Goal: Task Accomplishment & Management: Complete application form

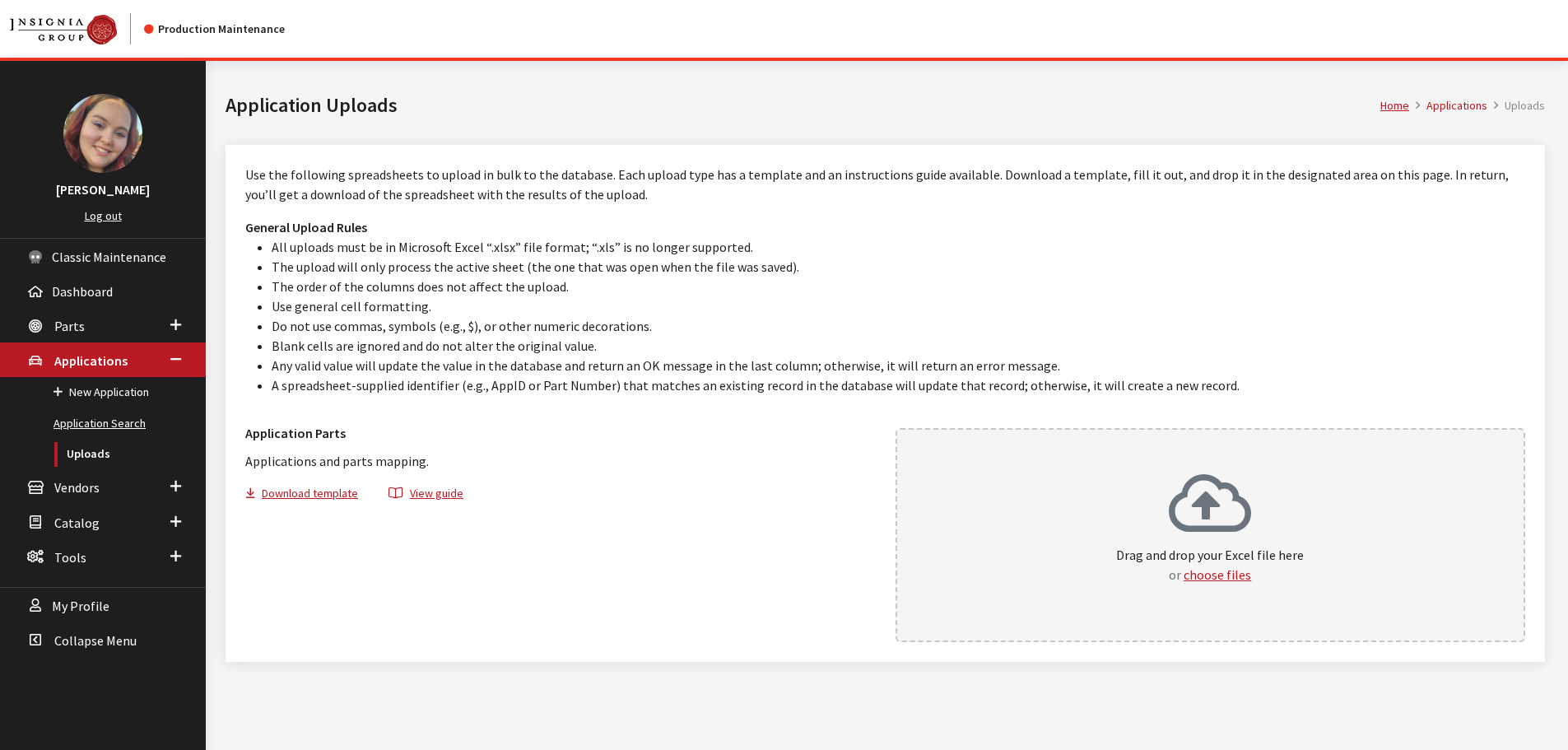
click at [88, 426] on link "Application Search" at bounding box center [103, 423] width 206 height 31
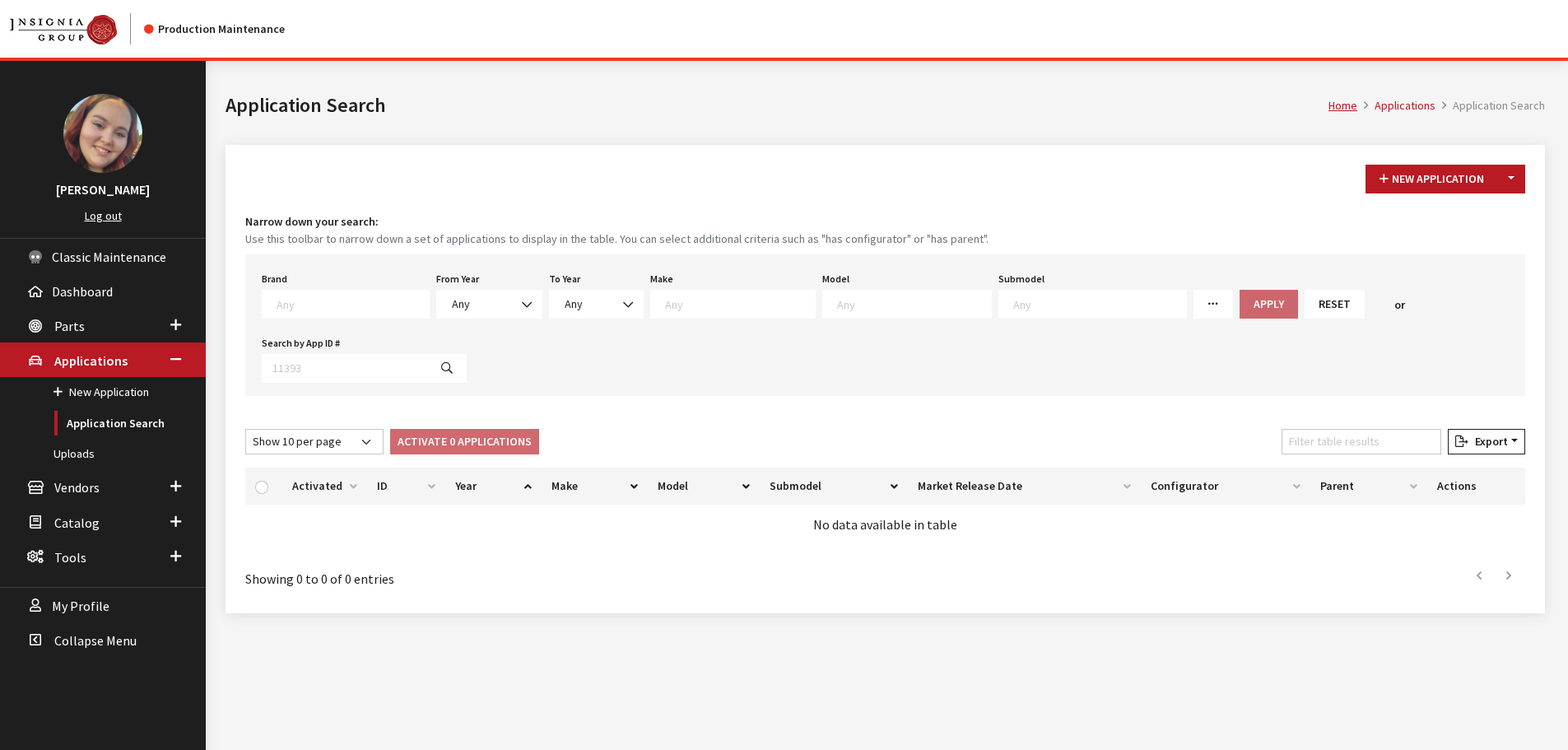
click at [313, 304] on textarea "Search" at bounding box center [352, 303] width 153 height 15
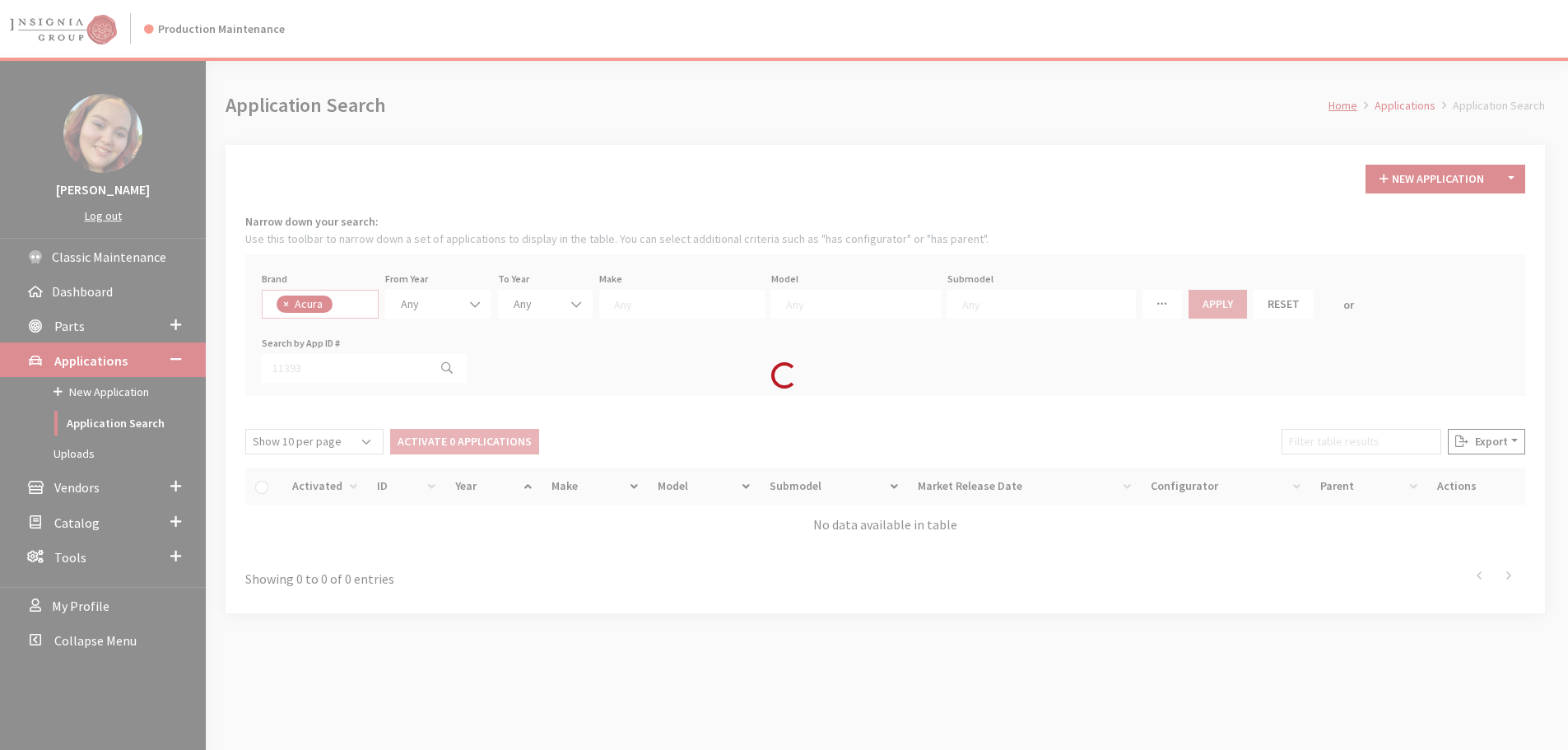
select select "8"
select select
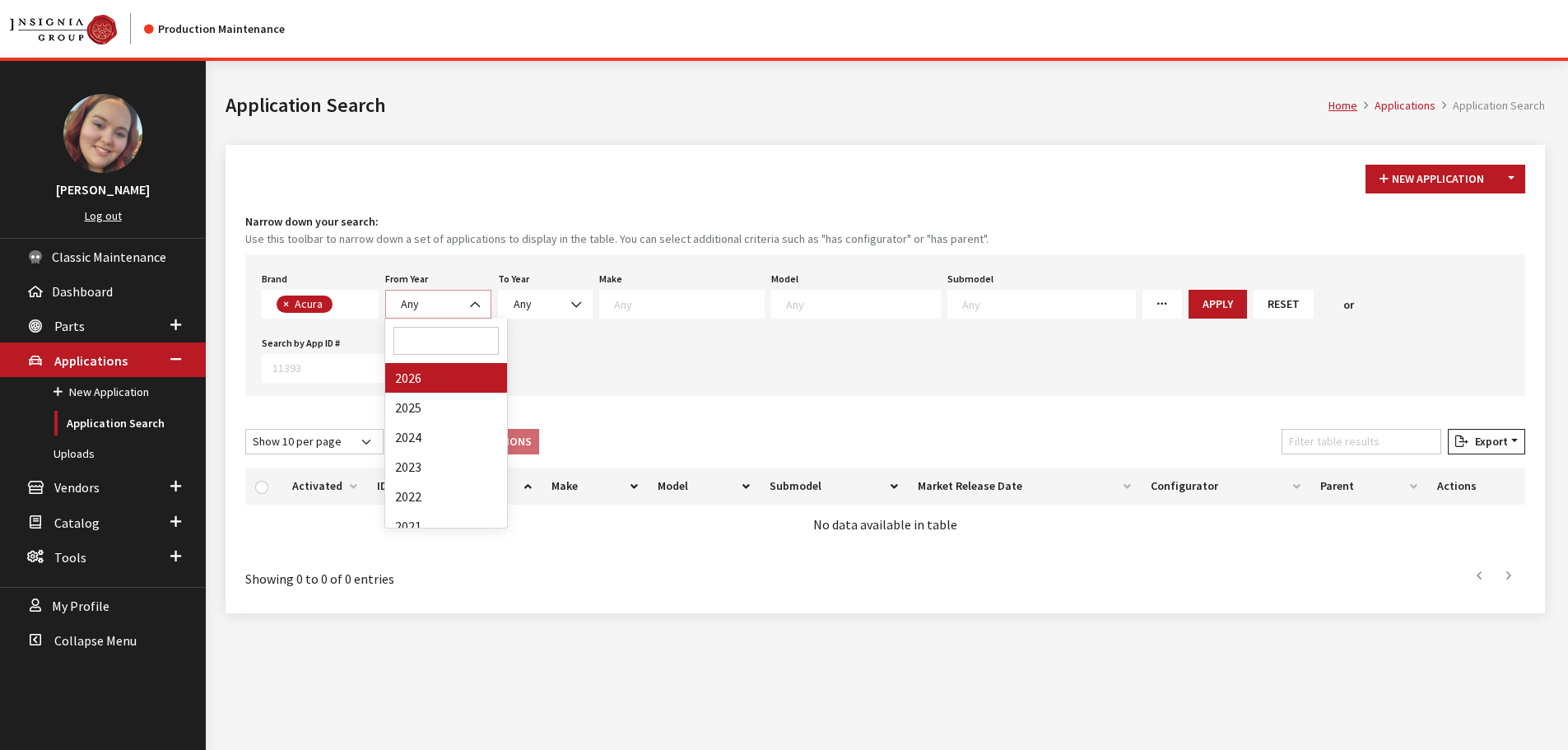
click at [467, 303] on span at bounding box center [476, 304] width 28 height 28
select select "2025"
select select
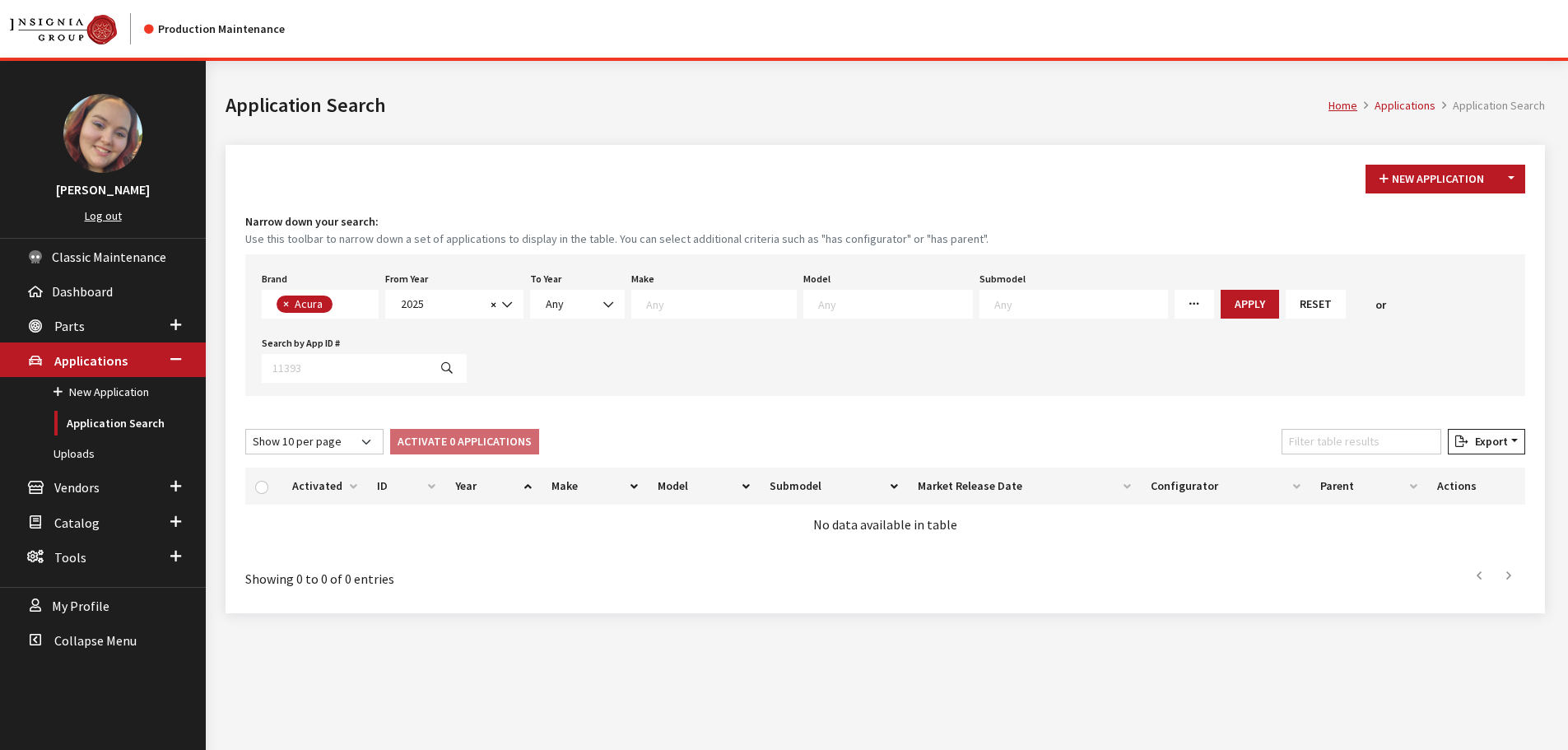
click at [856, 315] on span at bounding box center [888, 303] width 169 height 29
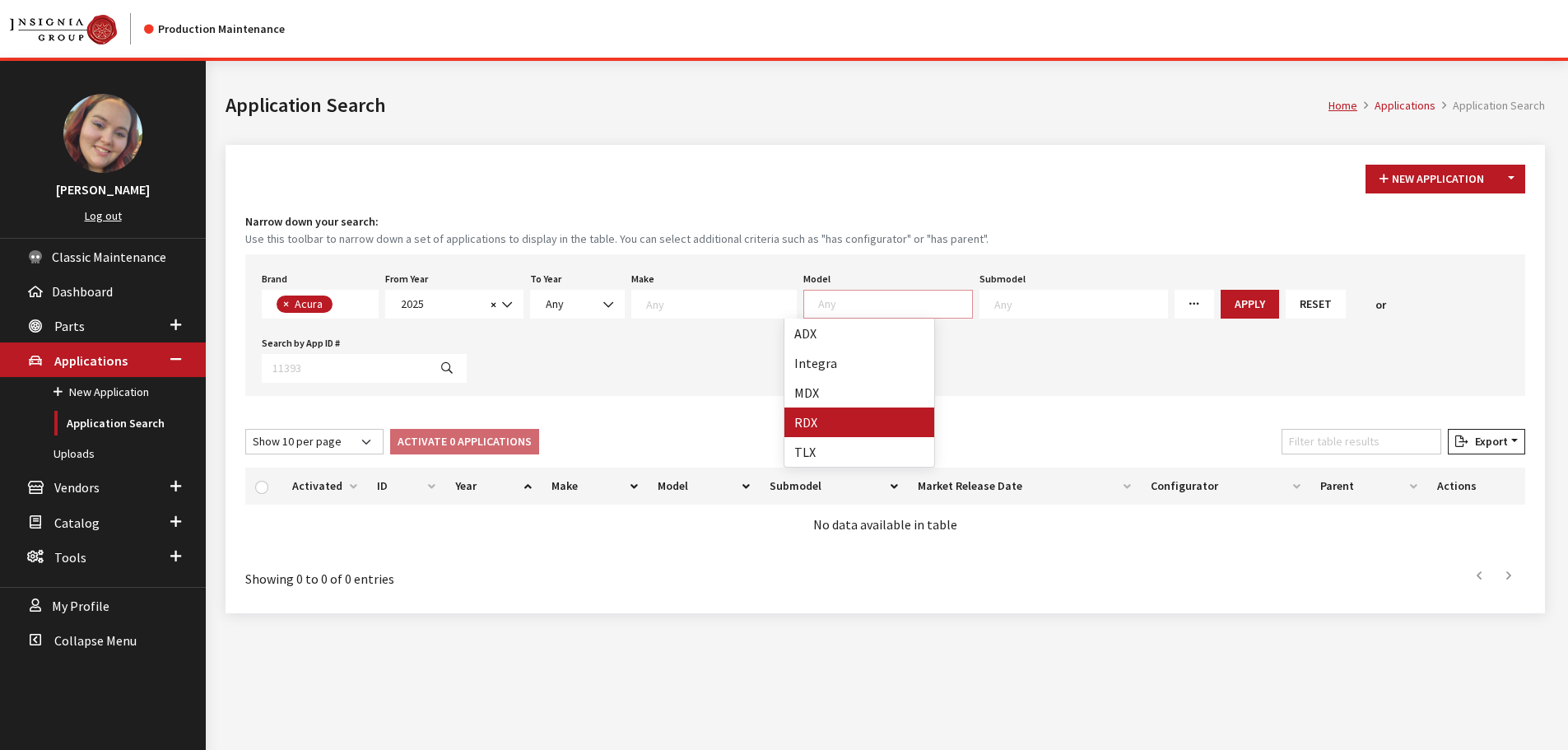
select select "265"
select select
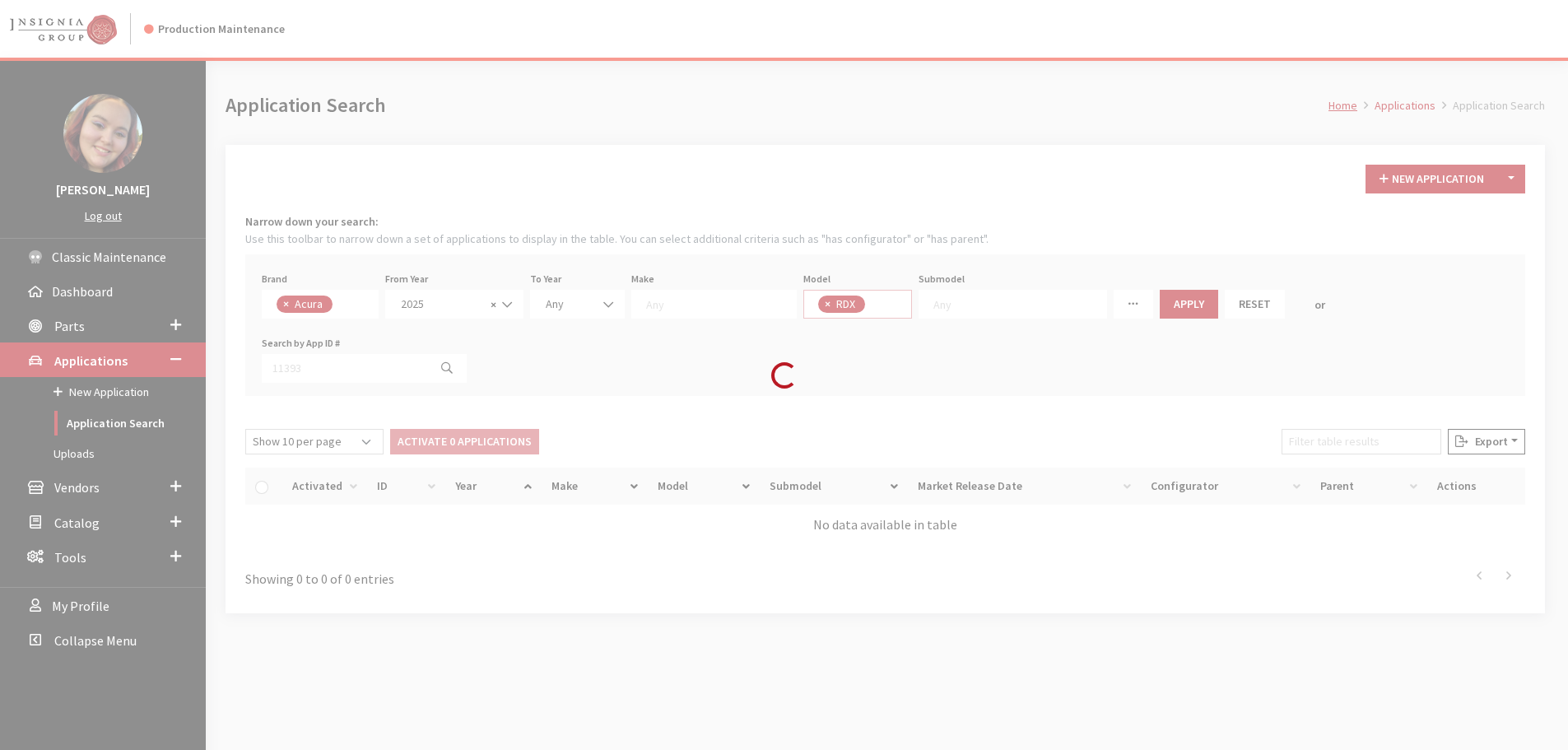
scroll to position [31, 0]
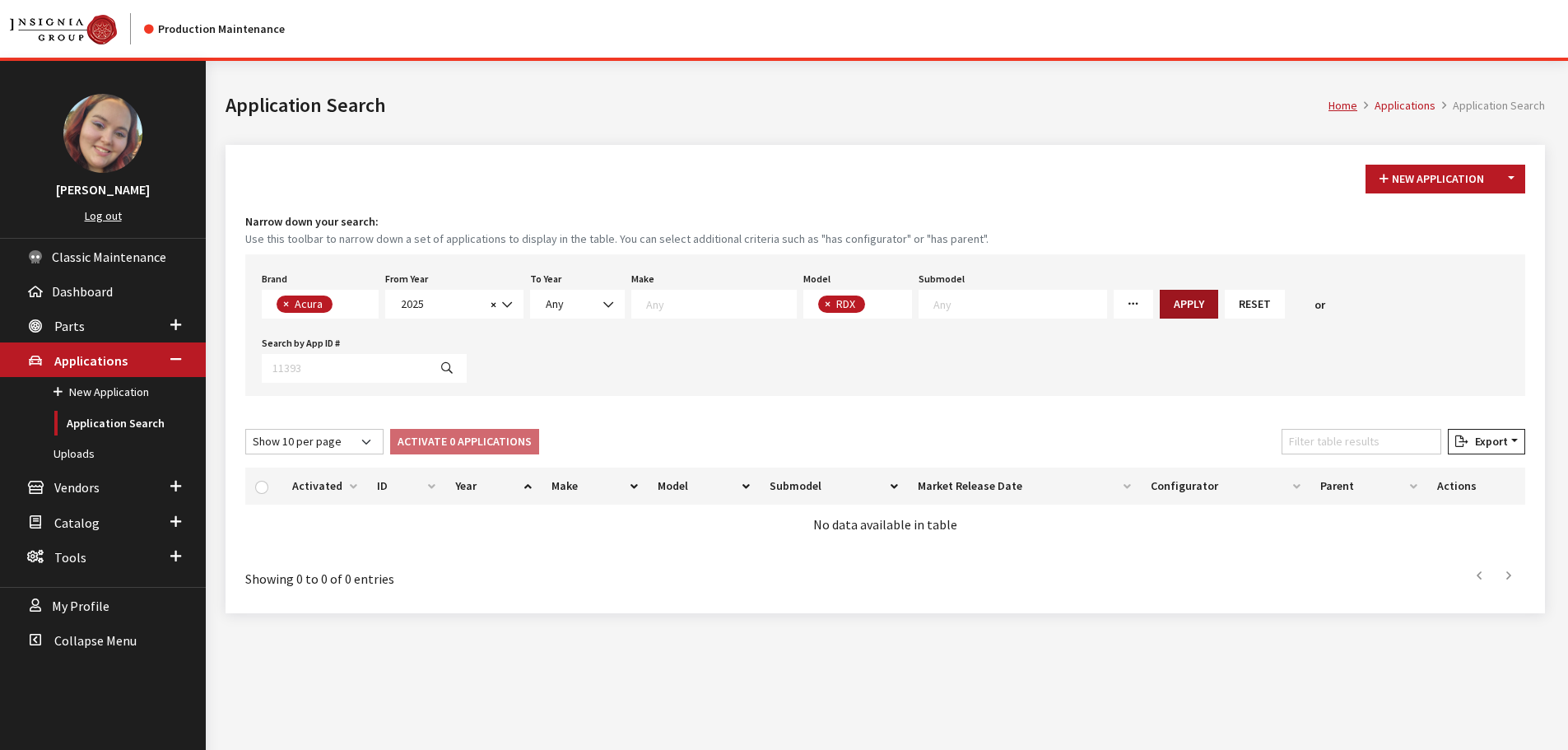
click at [1169, 300] on button "Apply" at bounding box center [1189, 303] width 58 height 29
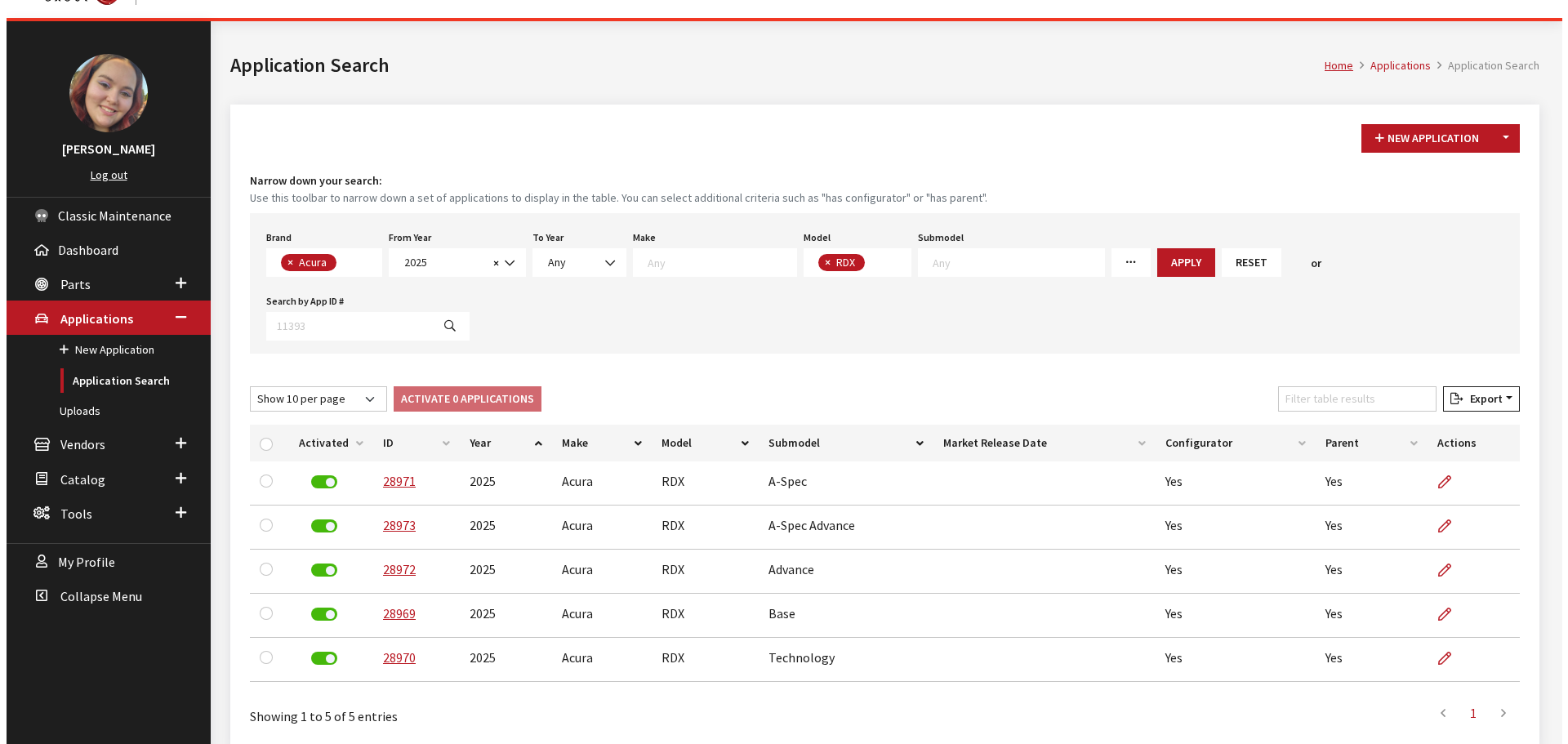
scroll to position [61, 0]
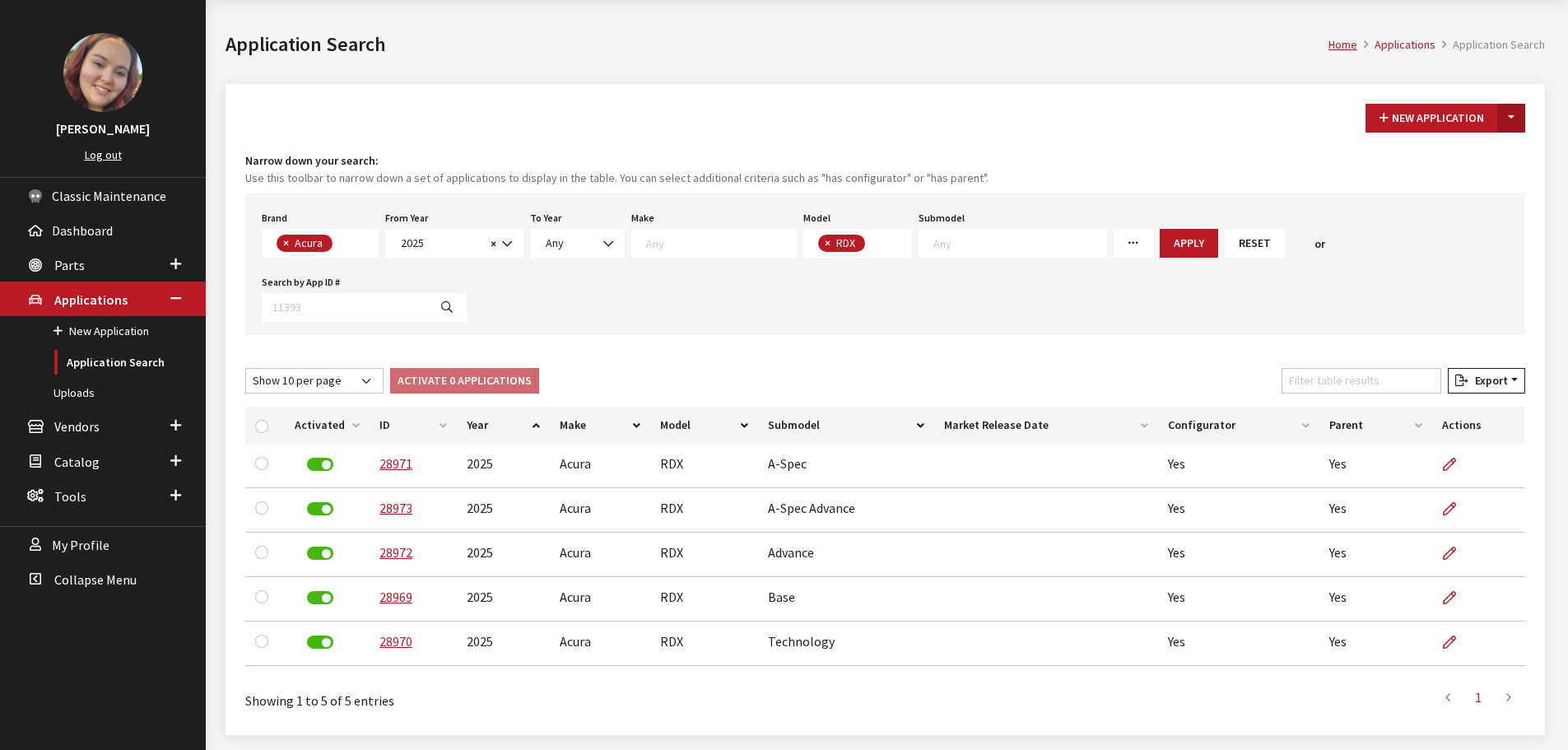
click at [1513, 116] on button "Toggle Dropdown" at bounding box center [1511, 118] width 28 height 29
click at [1418, 153] on button "New From Existing..." at bounding box center [1455, 153] width 141 height 29
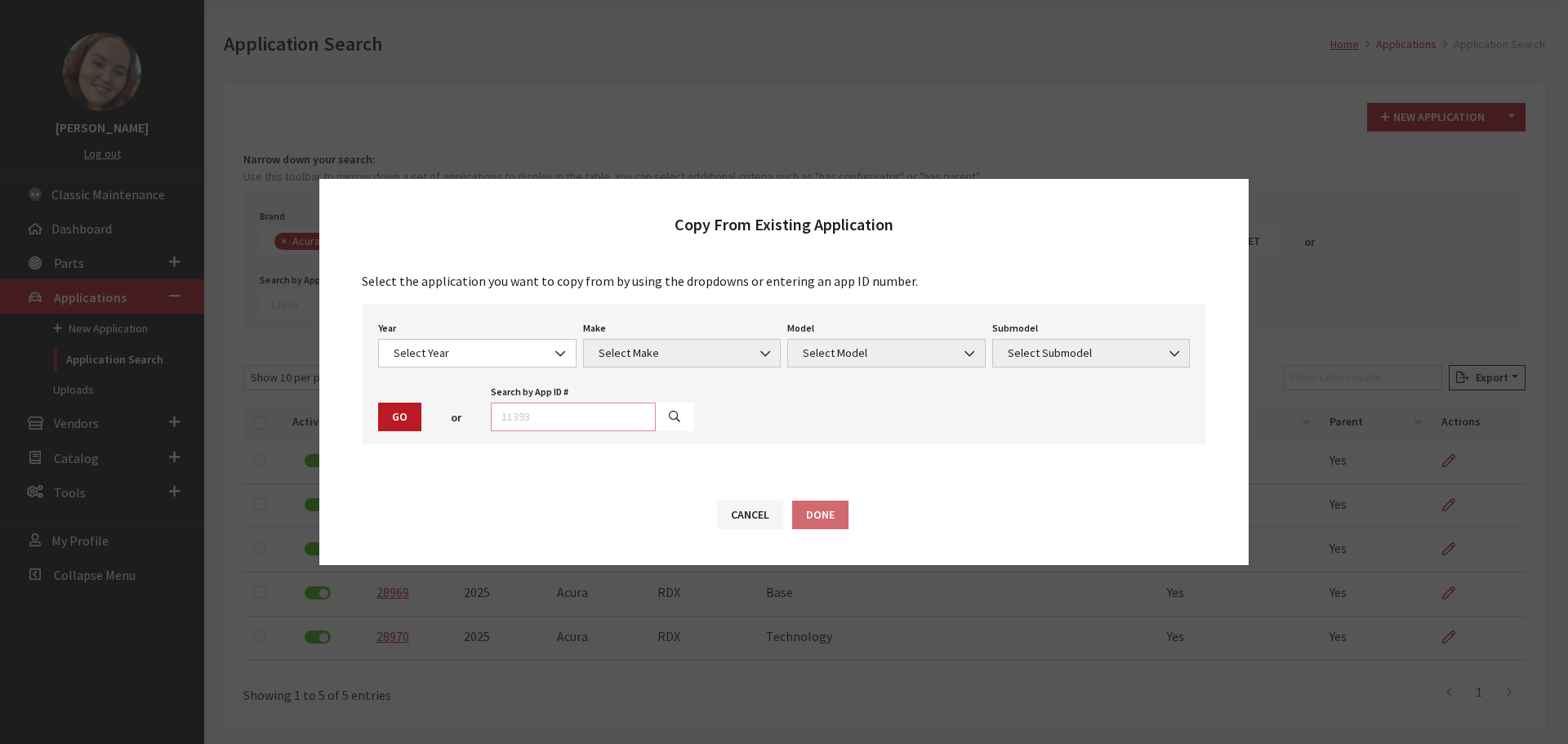
click at [603, 408] on input "text" at bounding box center [573, 416] width 165 height 29
type input "28969"
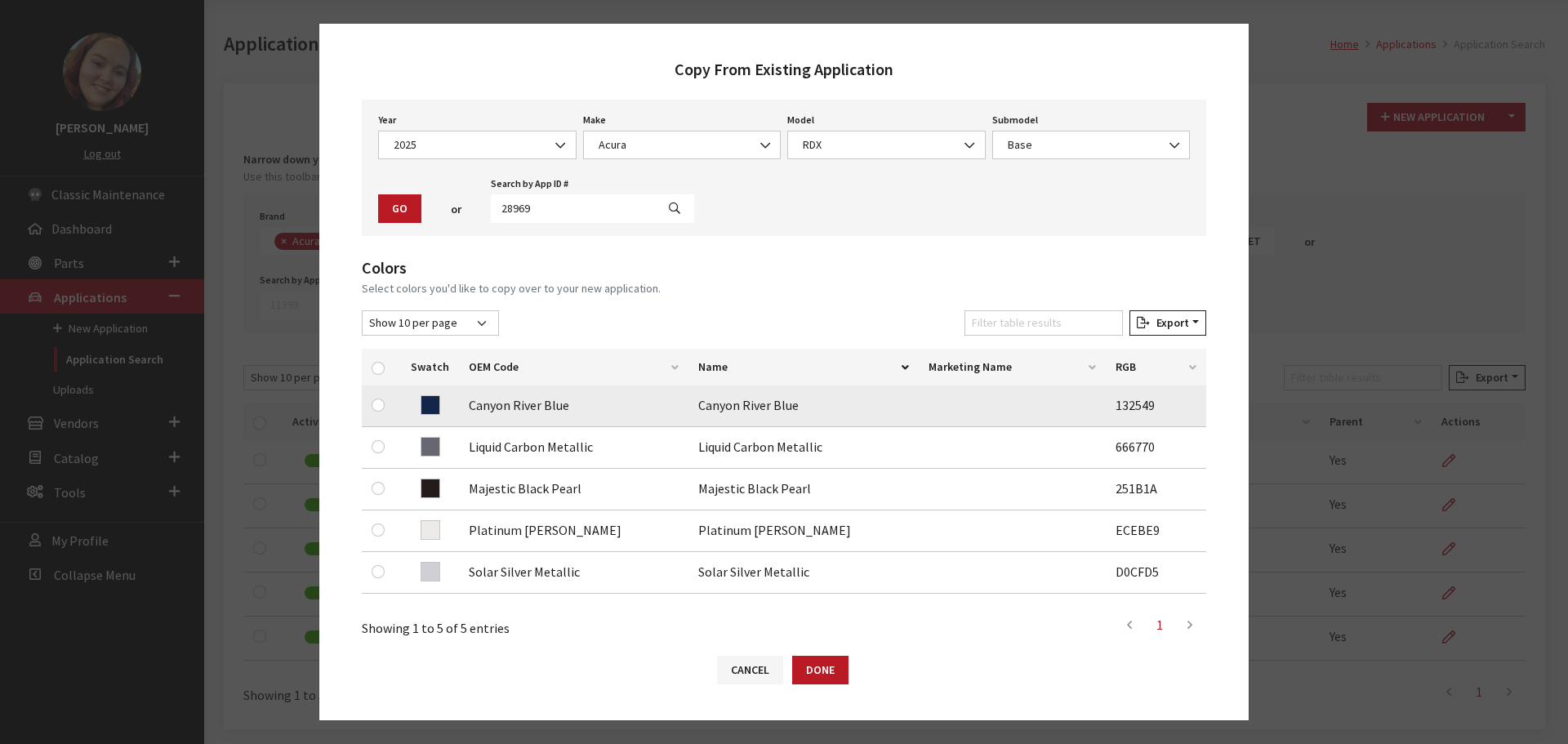
scroll to position [81, 0]
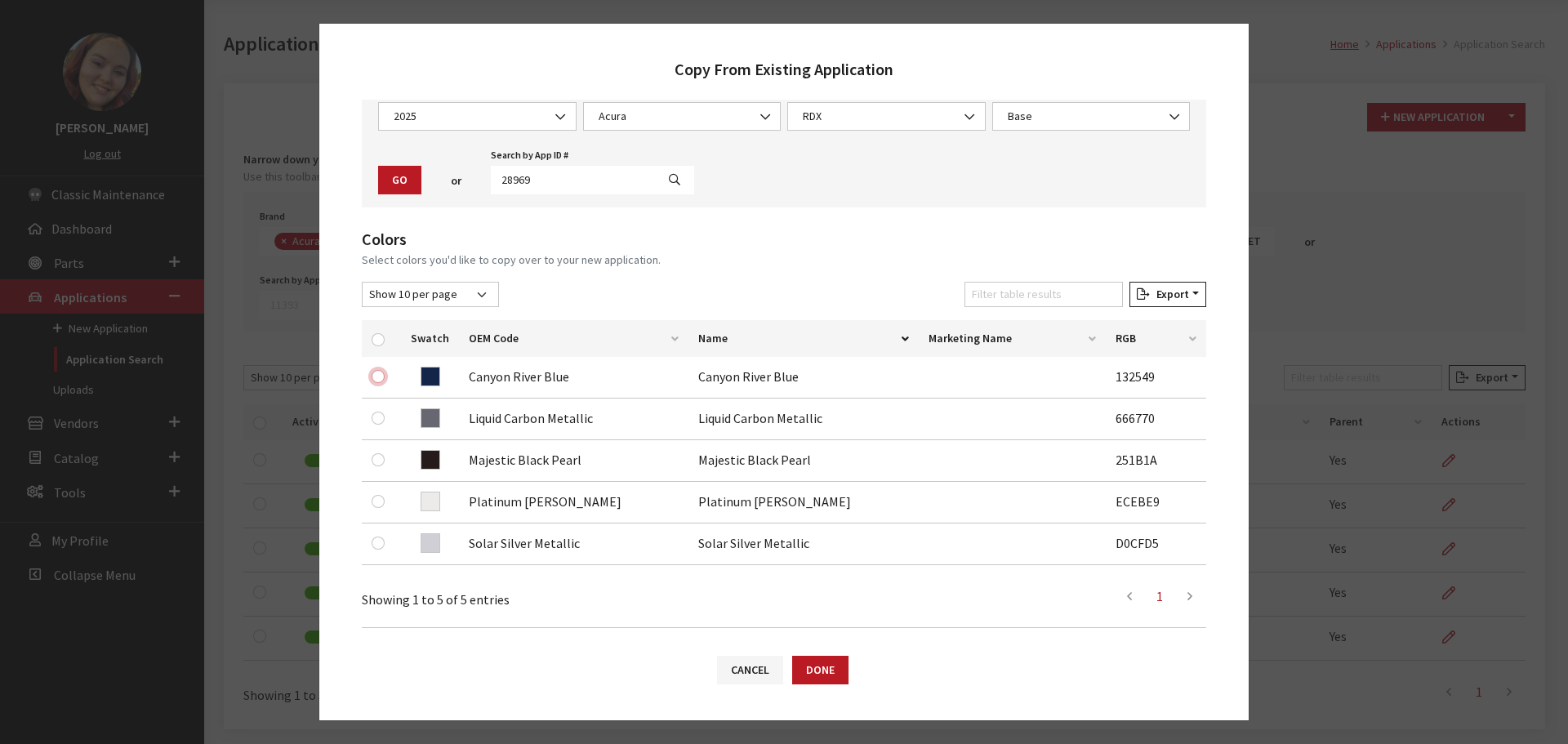
drag, startPoint x: 379, startPoint y: 373, endPoint x: 104, endPoint y: 279, distance: 290.6
click at [104, 279] on div "Copy From Existing Application Select the application you want to copy from by …" at bounding box center [784, 372] width 1568 height 744
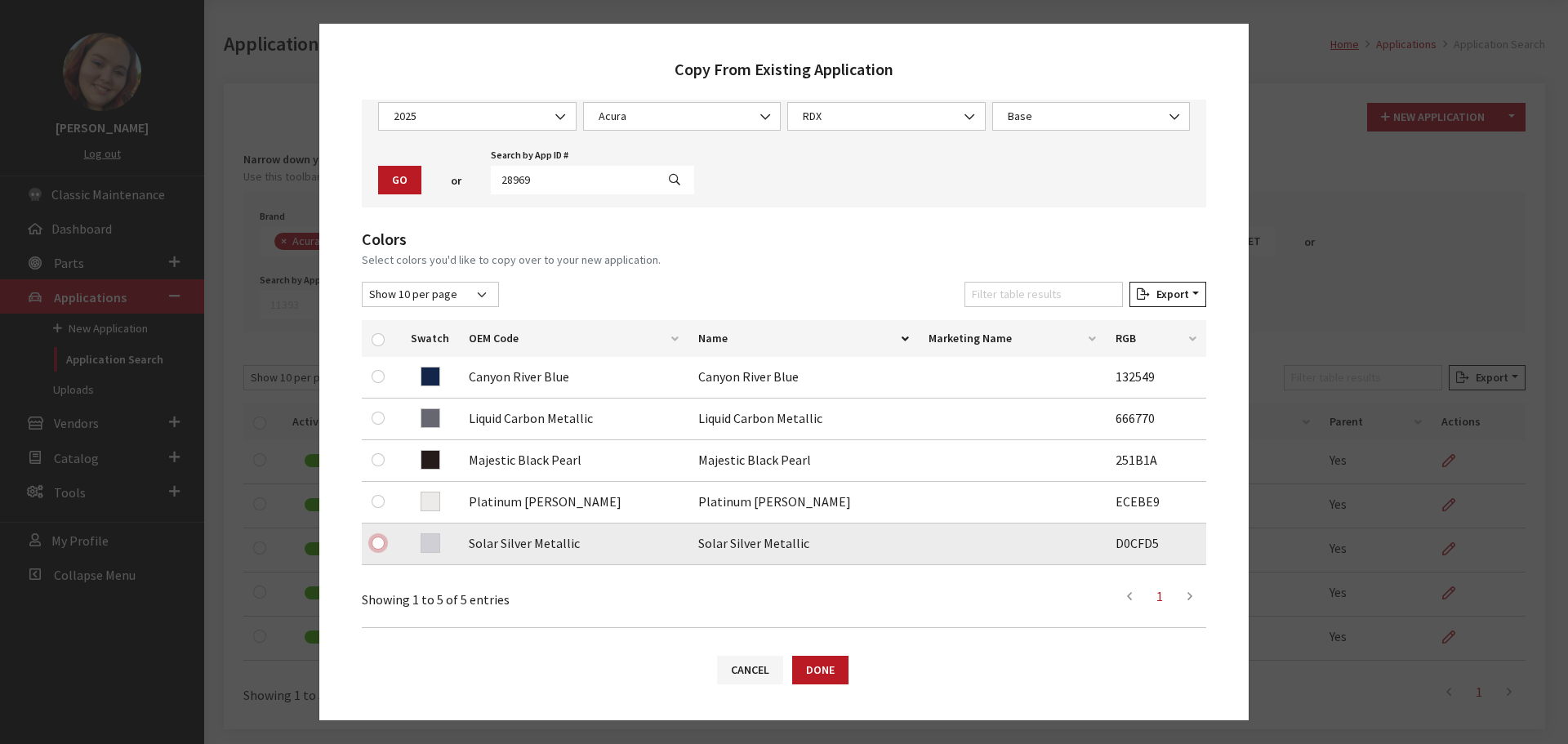
click at [381, 540] on input "checkbox" at bounding box center [377, 542] width 13 height 13
checkbox input "true"
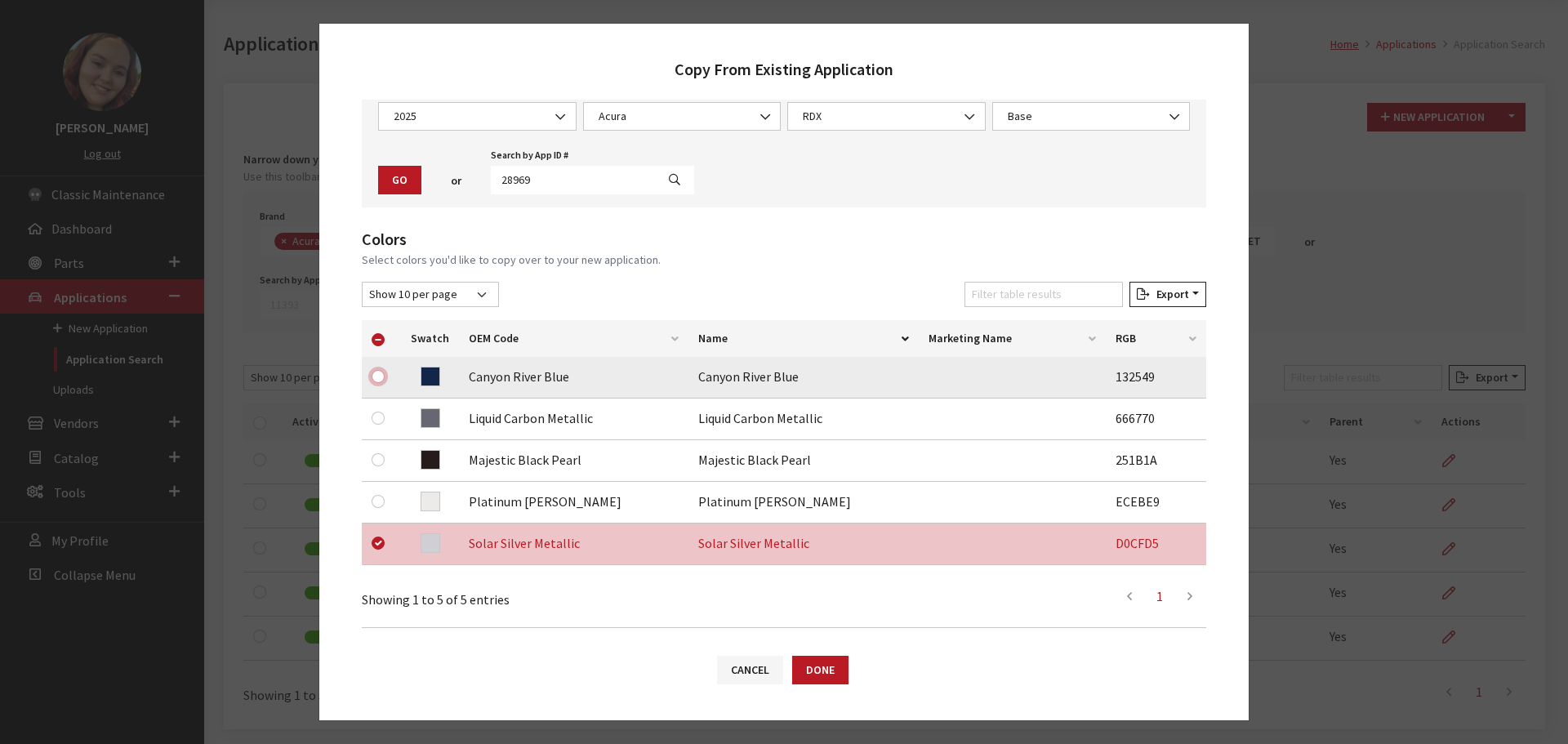
click at [379, 376] on input "checkbox" at bounding box center [377, 376] width 13 height 13
checkbox input "true"
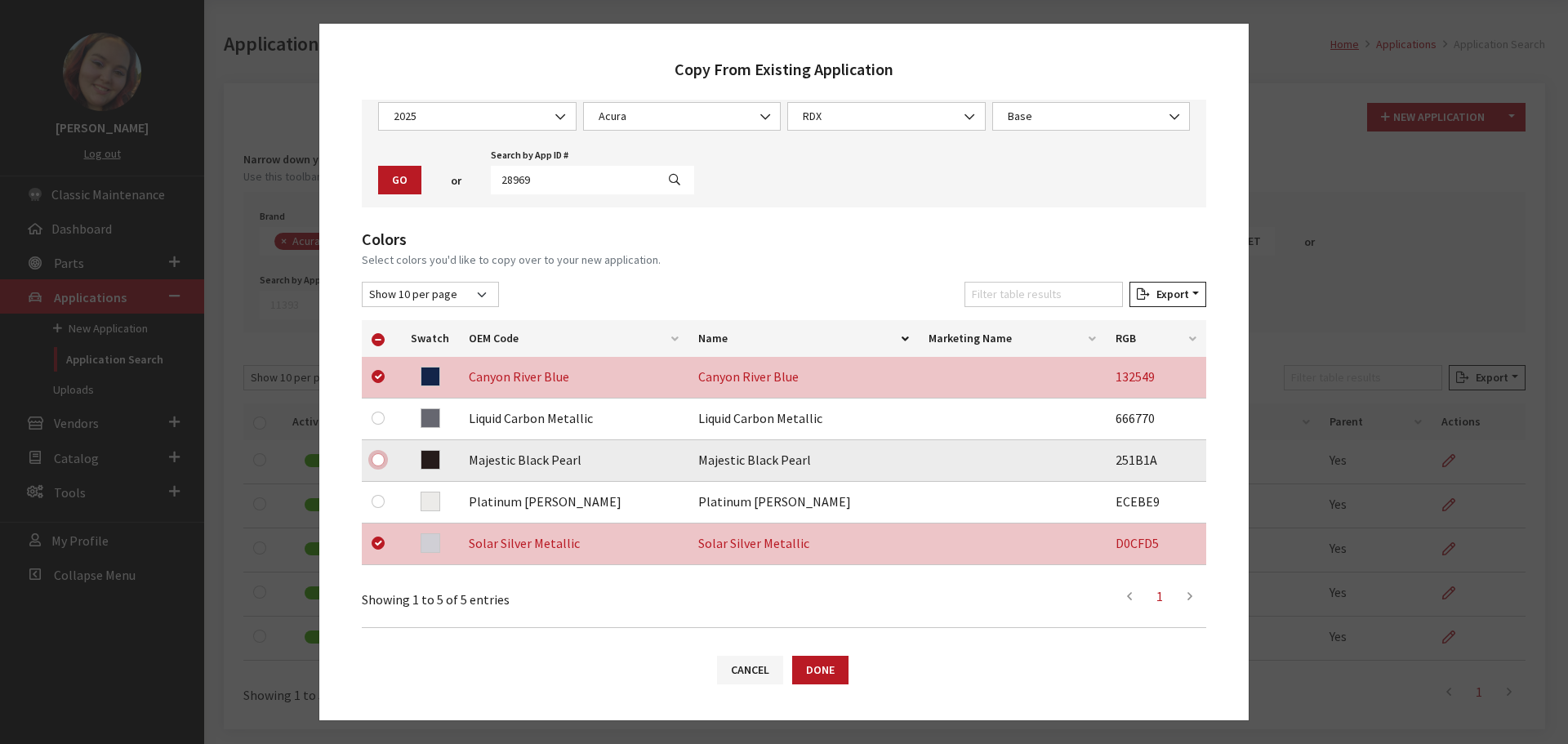
click at [379, 462] on input "checkbox" at bounding box center [377, 459] width 13 height 13
checkbox input "true"
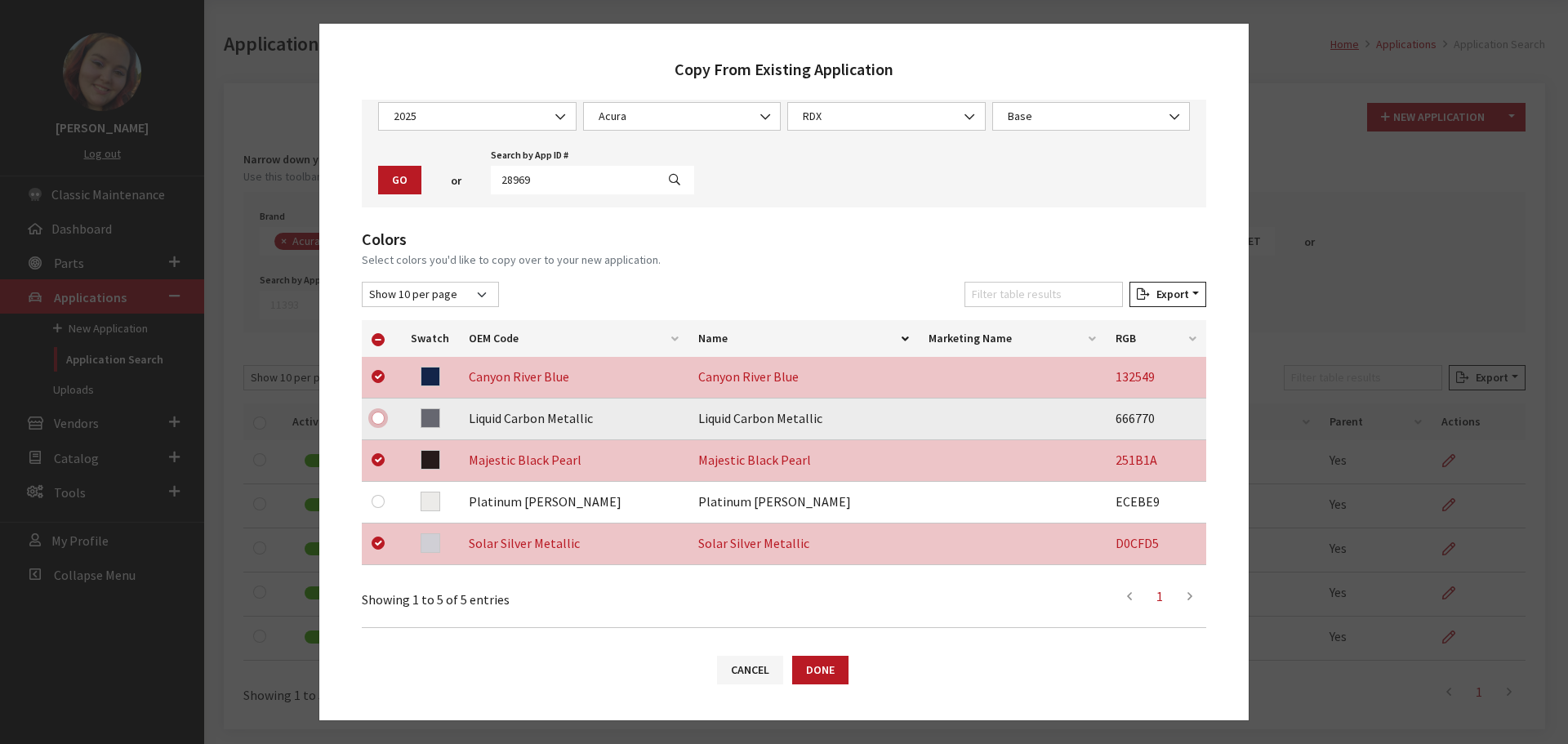
click at [376, 421] on input "checkbox" at bounding box center [377, 418] width 13 height 13
checkbox input "true"
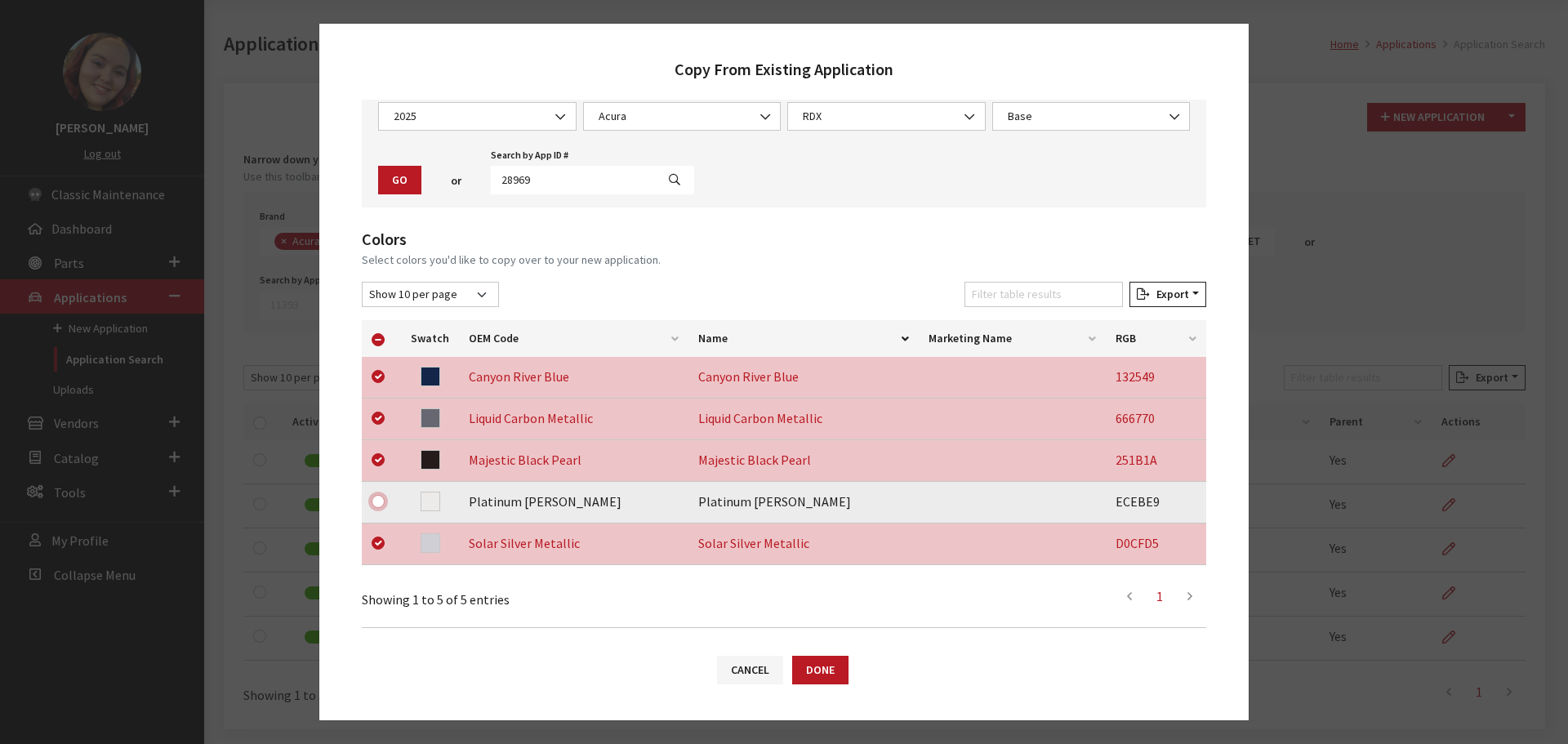
click at [380, 502] on input "checkbox" at bounding box center [377, 501] width 13 height 13
checkbox input "true"
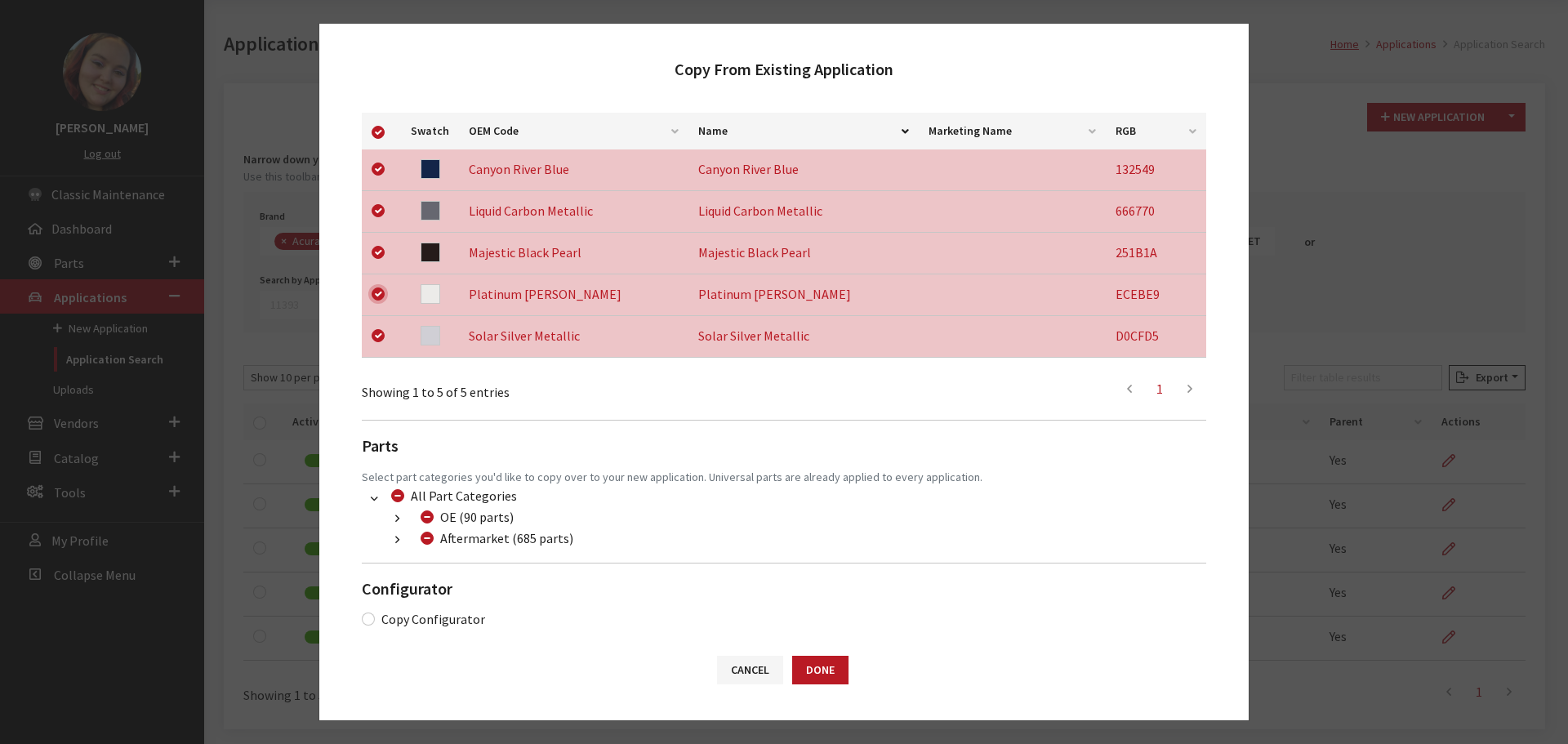
scroll to position [300, 0]
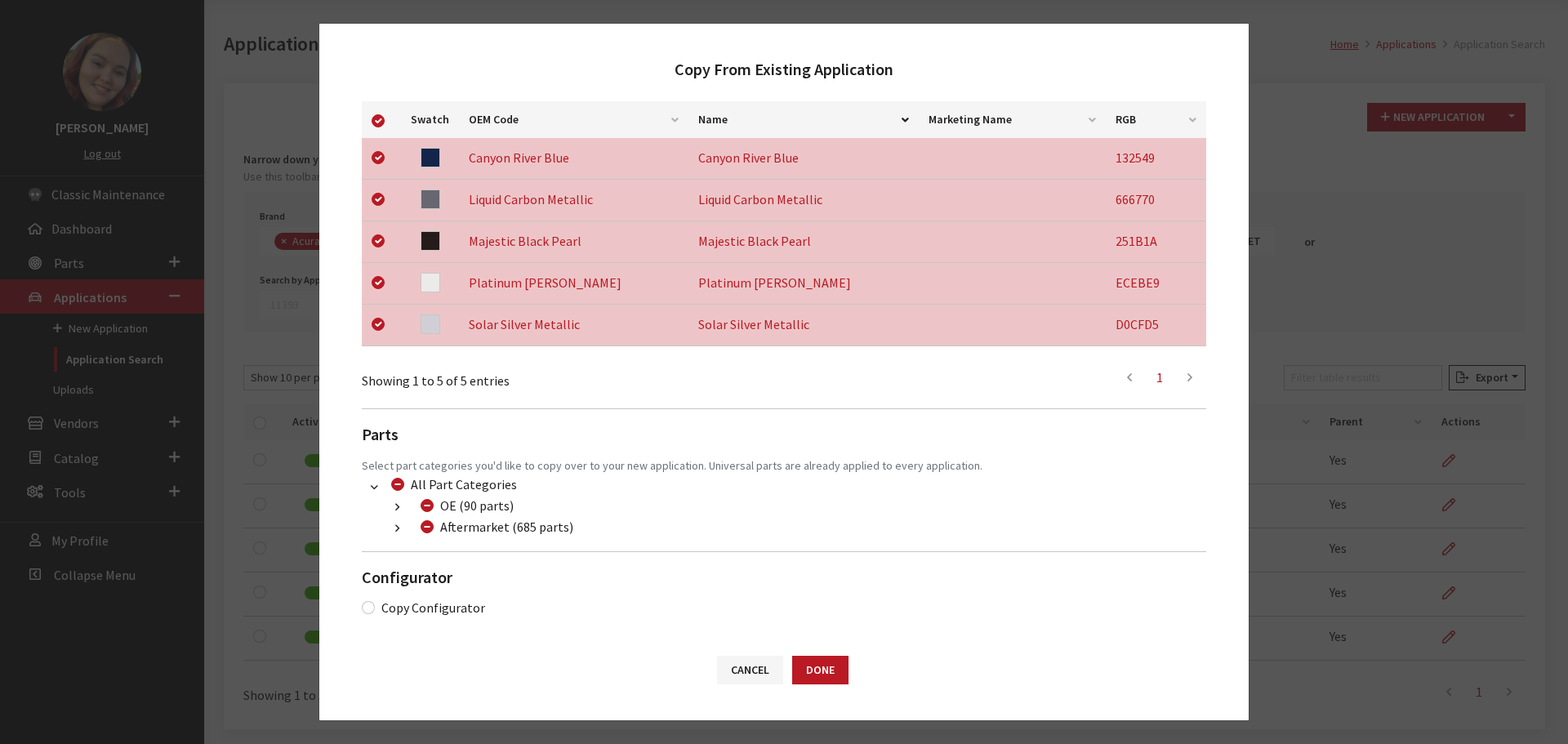
click at [401, 527] on button "button" at bounding box center [397, 529] width 32 height 19
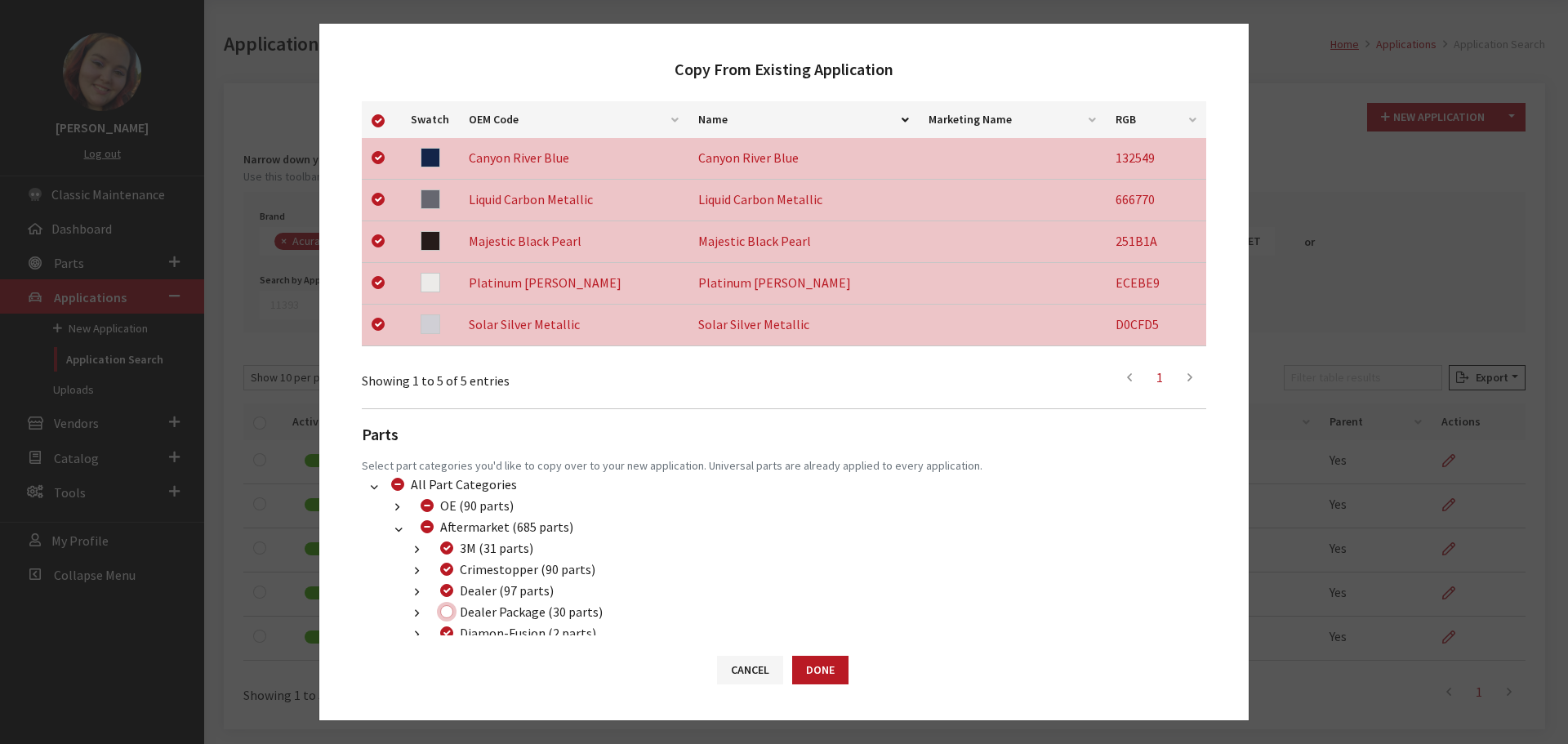
click at [446, 613] on input "Dealer Package (30 parts)" at bounding box center [447, 611] width 13 height 13
checkbox input "true"
click at [803, 665] on button "Done" at bounding box center [820, 670] width 56 height 29
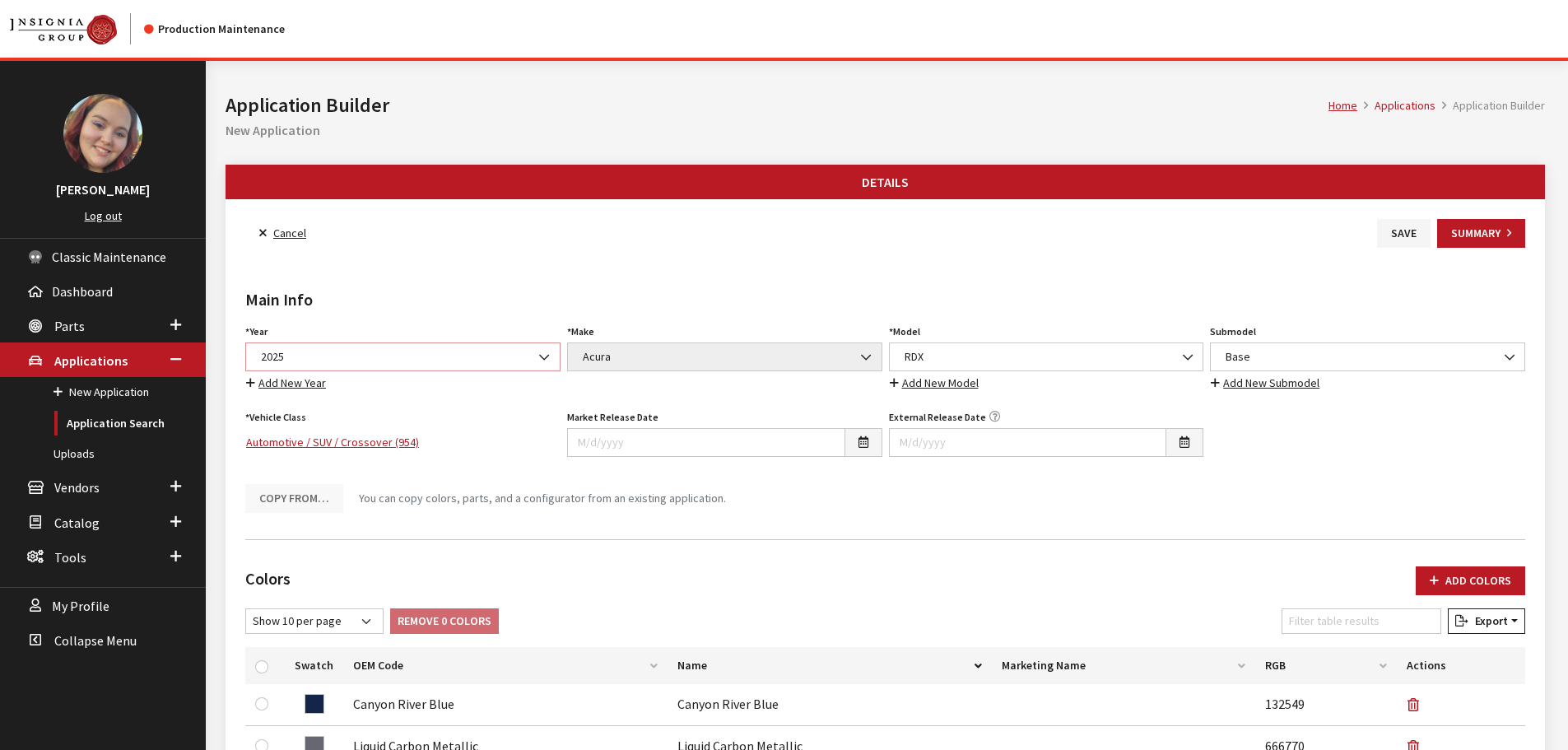
click at [404, 353] on span "2025" at bounding box center [403, 357] width 294 height 17
click at [337, 359] on span "Select Year" at bounding box center [403, 357] width 294 height 17
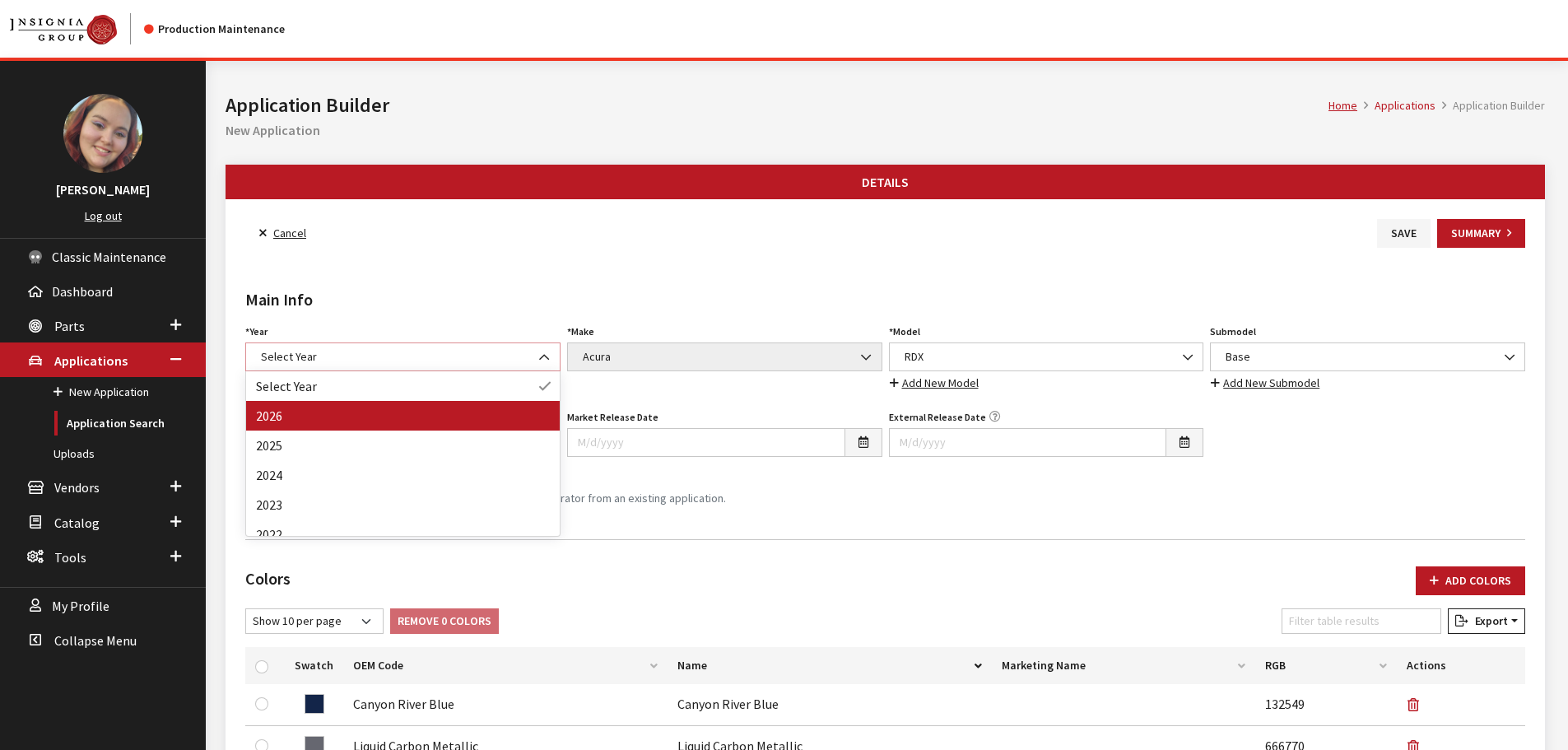
select select "44"
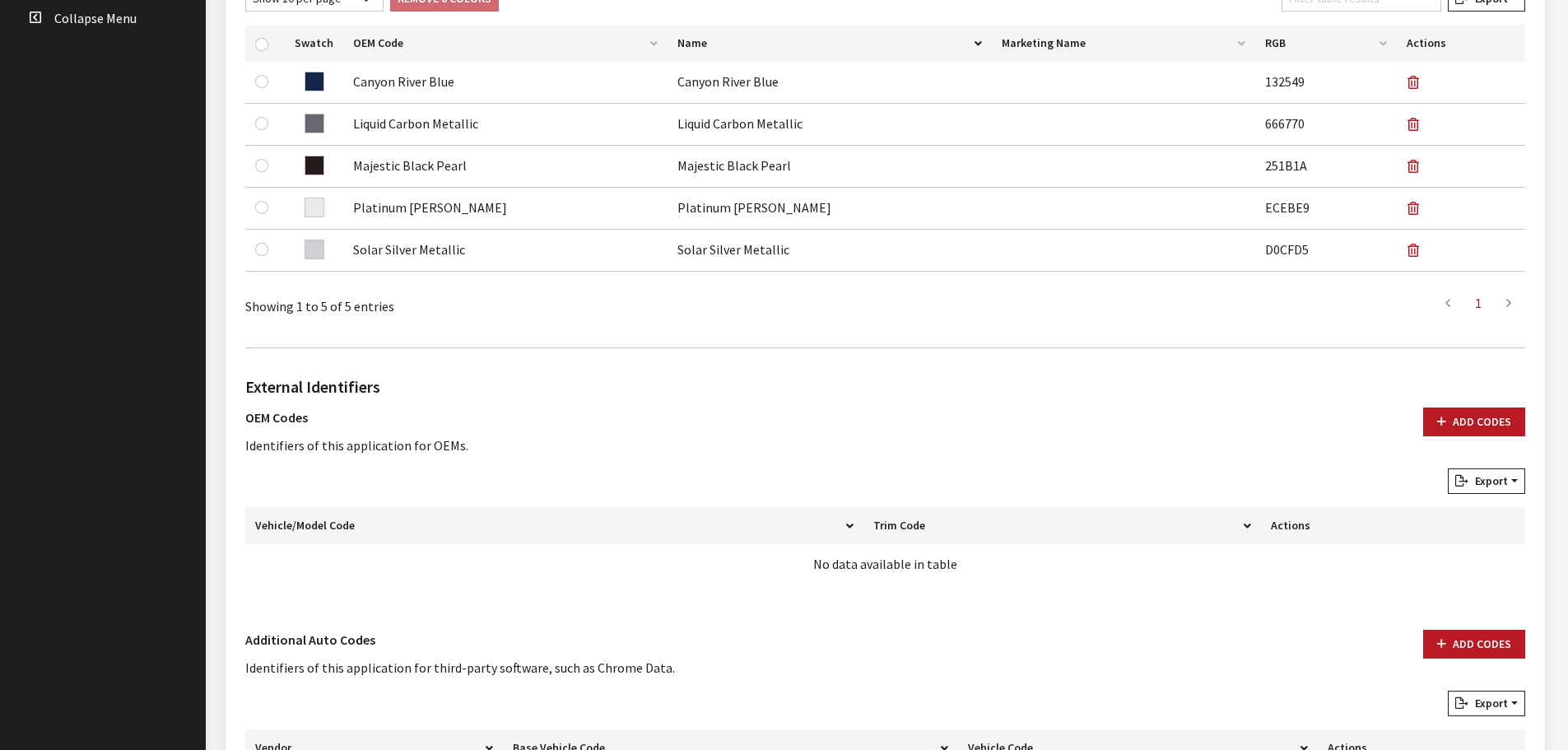
scroll to position [781, 0]
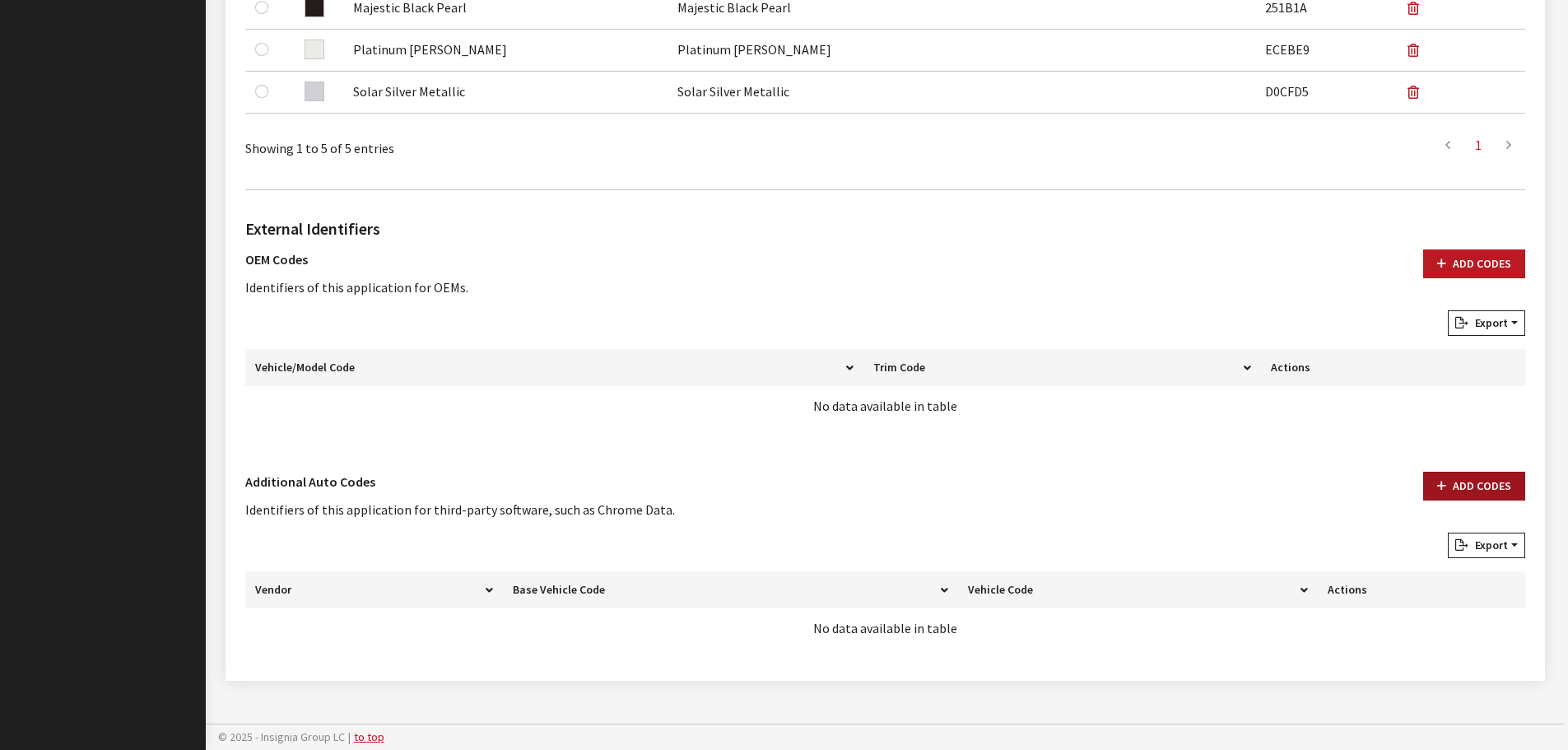
click at [1489, 492] on button "Add Codes" at bounding box center [1474, 486] width 102 height 29
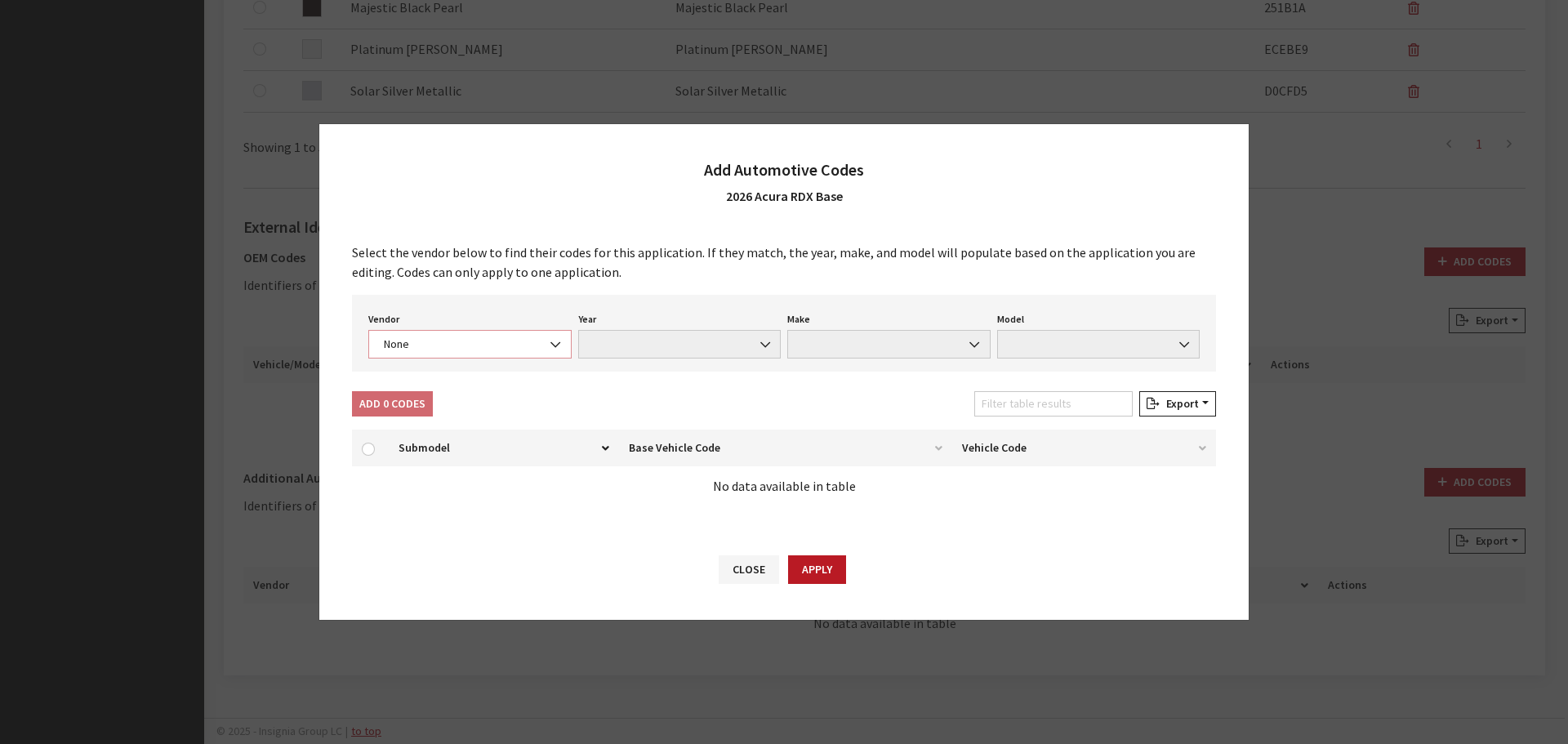
click at [494, 342] on span "None" at bounding box center [470, 344] width 182 height 17
select select "4"
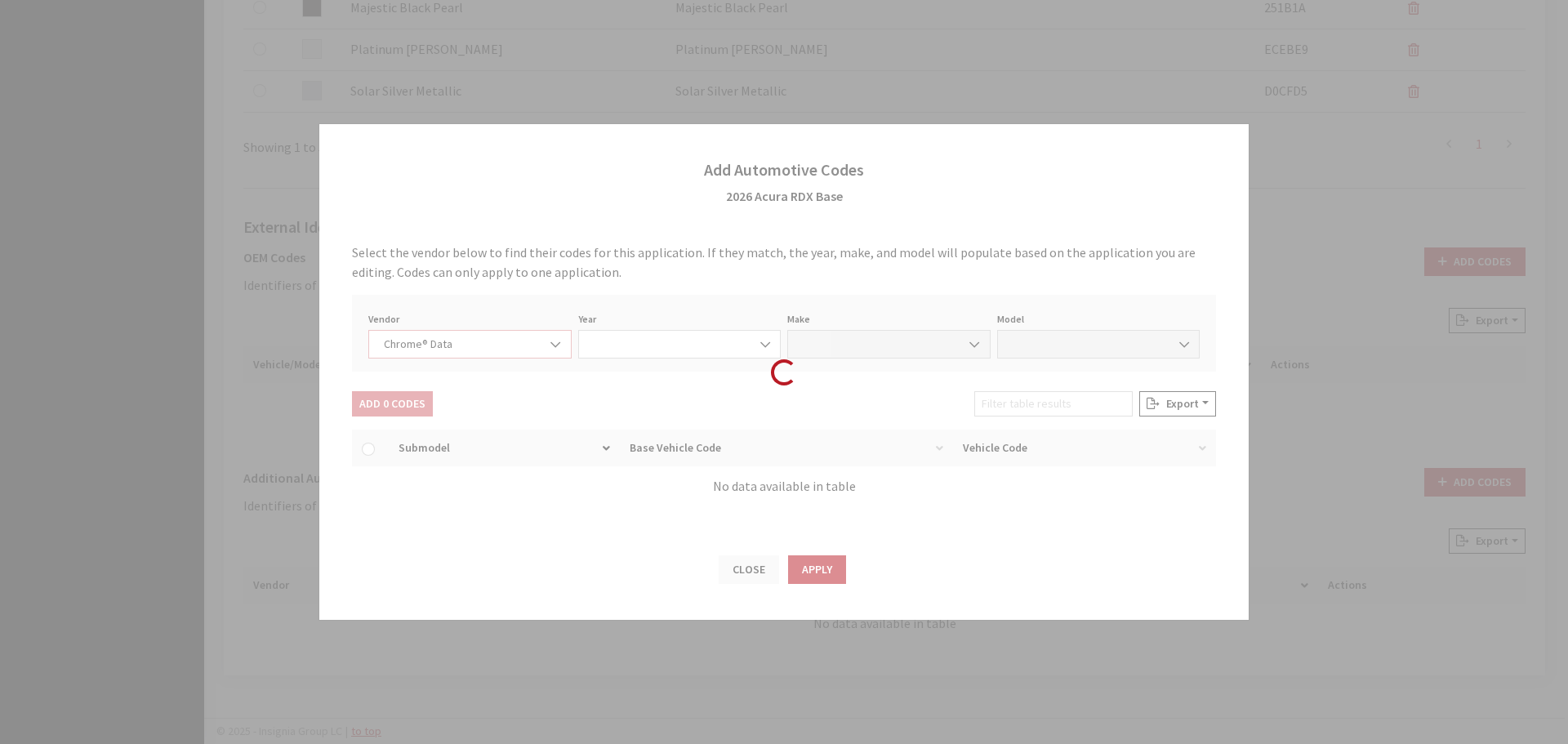
select select "2026"
select select "1"
select select "73807"
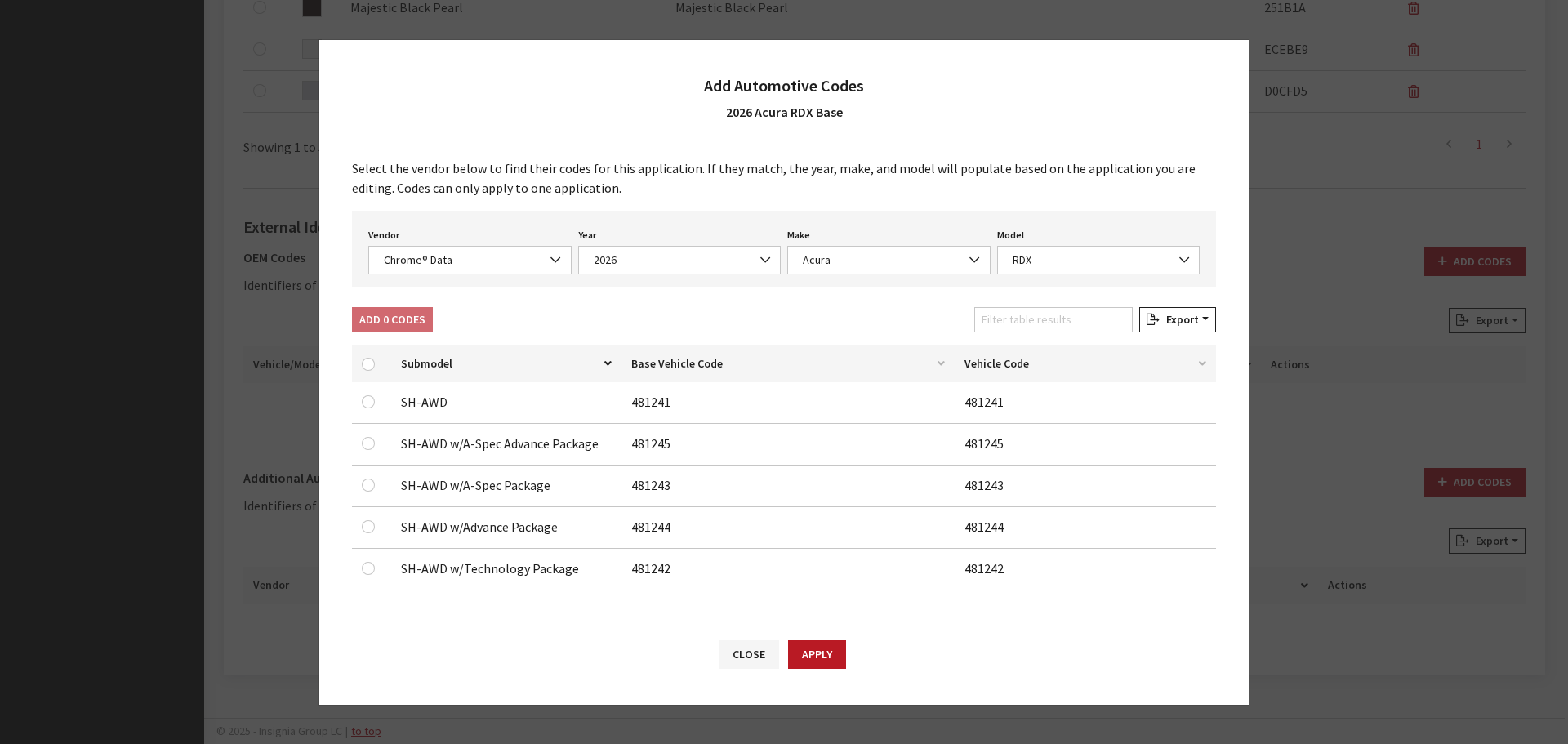
click at [376, 402] on div at bounding box center [371, 401] width 20 height 20
click at [371, 403] on input "checkbox" at bounding box center [368, 401] width 13 height 13
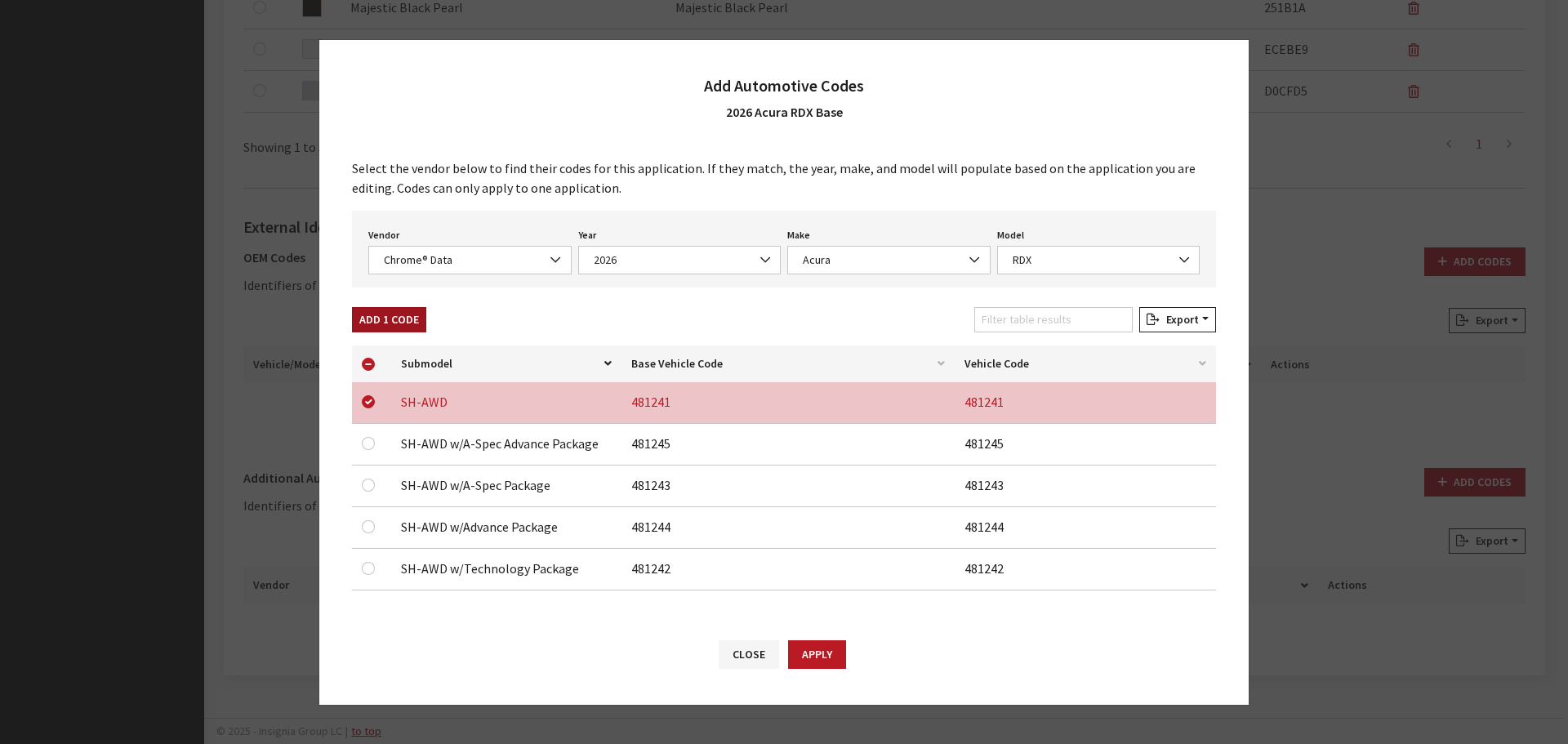
click at [397, 316] on button "Add 1 Code" at bounding box center [389, 319] width 74 height 25
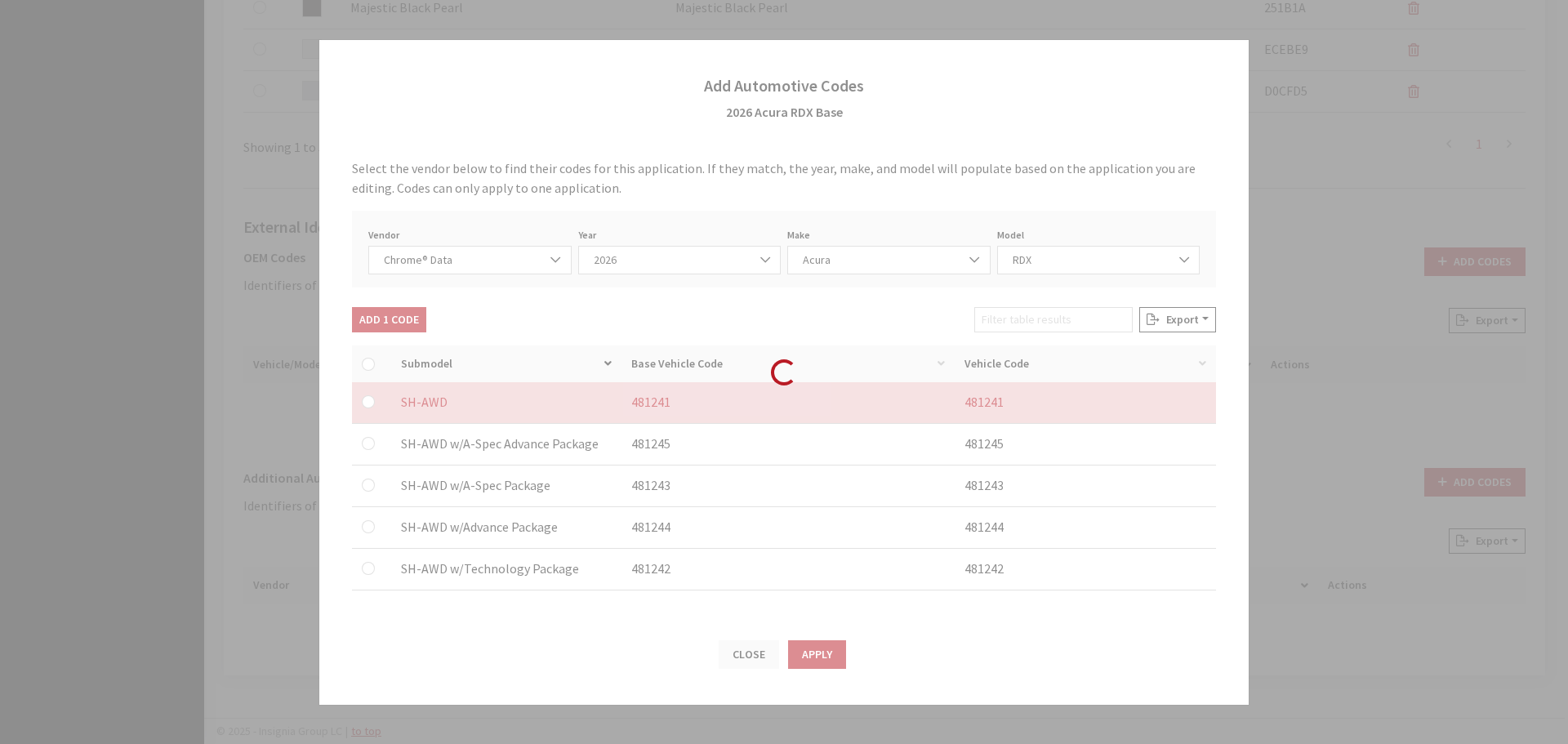
checkbox input "false"
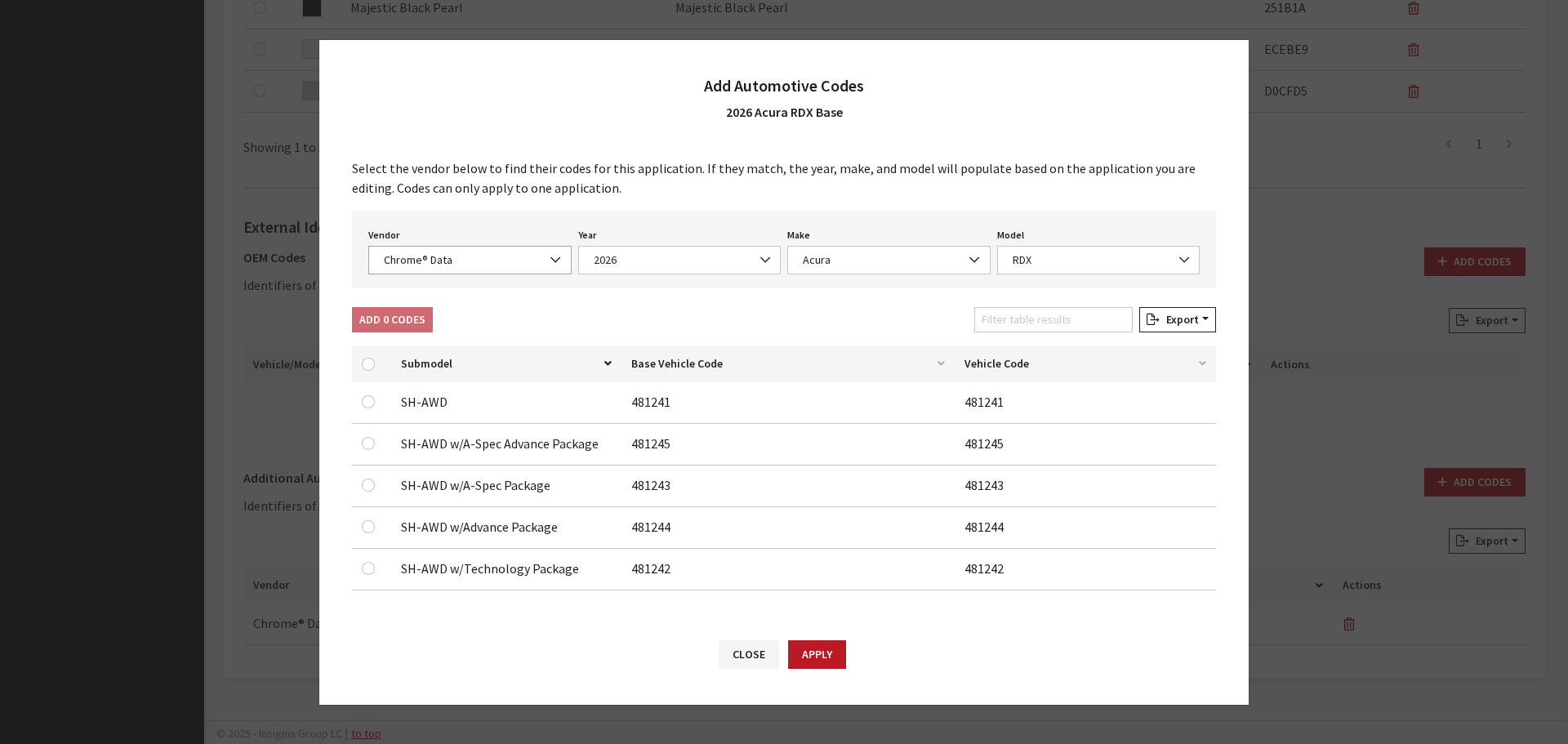
click at [430, 257] on span "Chrome® Data" at bounding box center [470, 260] width 182 height 17
click at [430, 262] on span "Chrome® Data" at bounding box center [470, 260] width 182 height 17
select select "2"
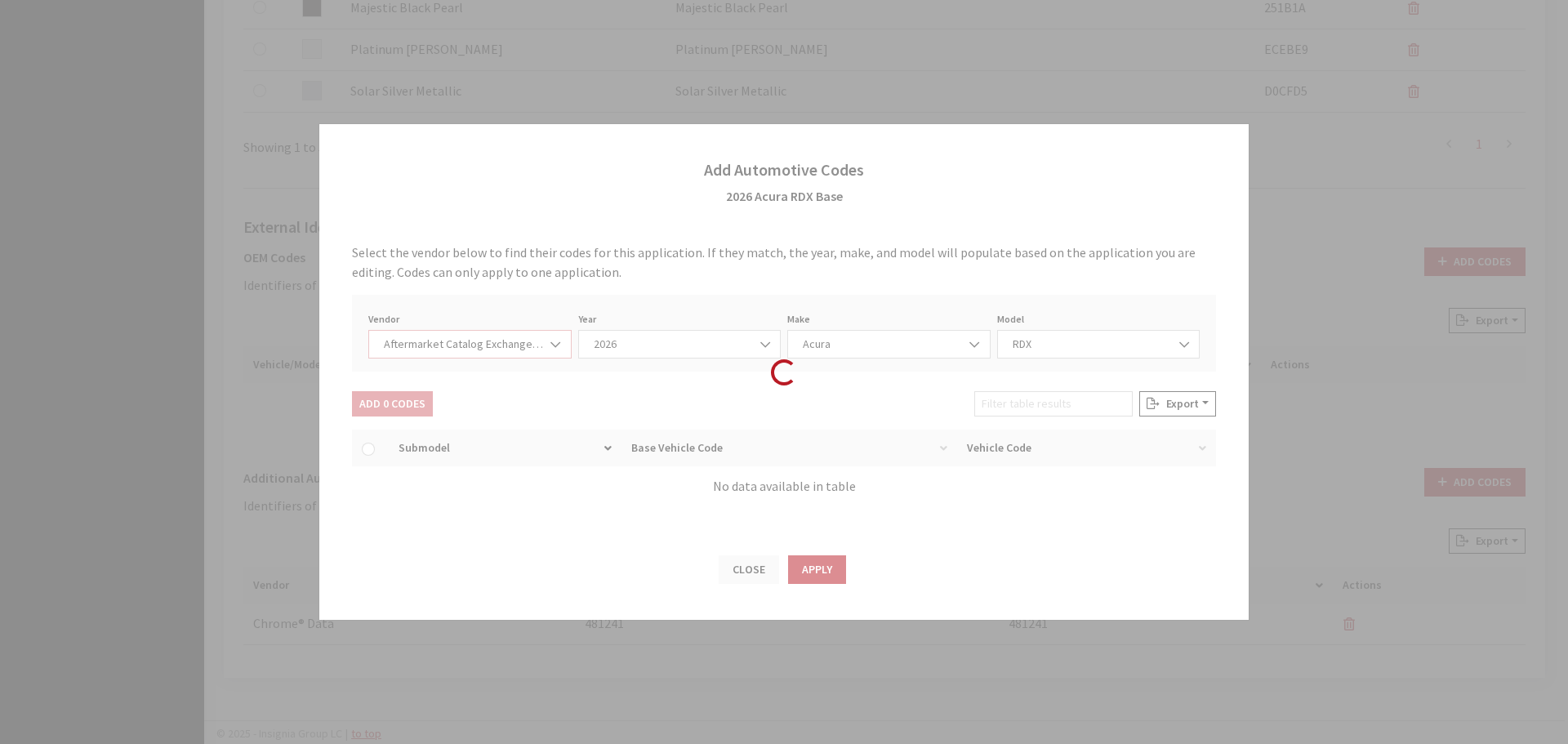
select select "2026"
select select "58"
select select "2875"
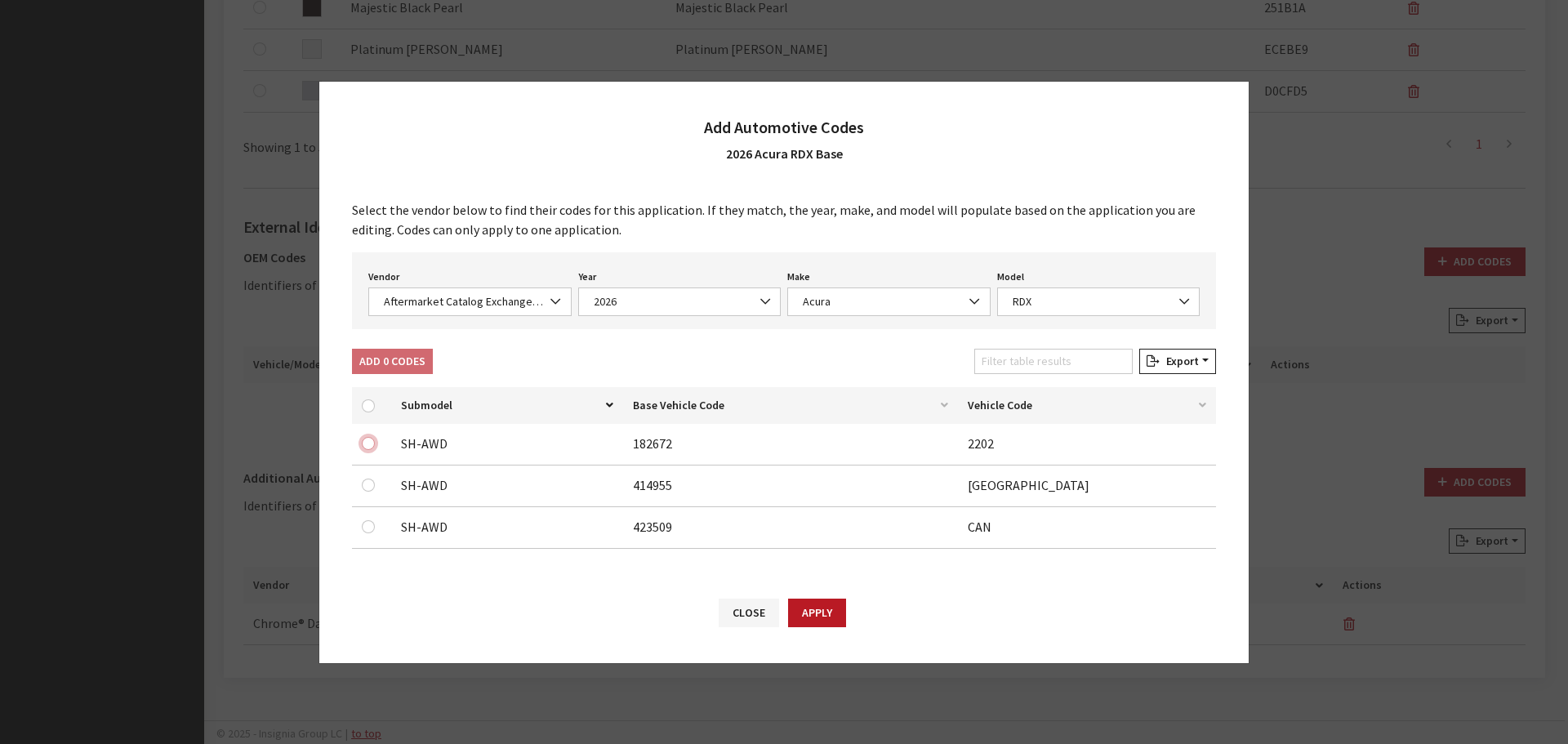
click at [366, 438] on input "checkbox" at bounding box center [368, 443] width 13 height 13
checkbox input "true"
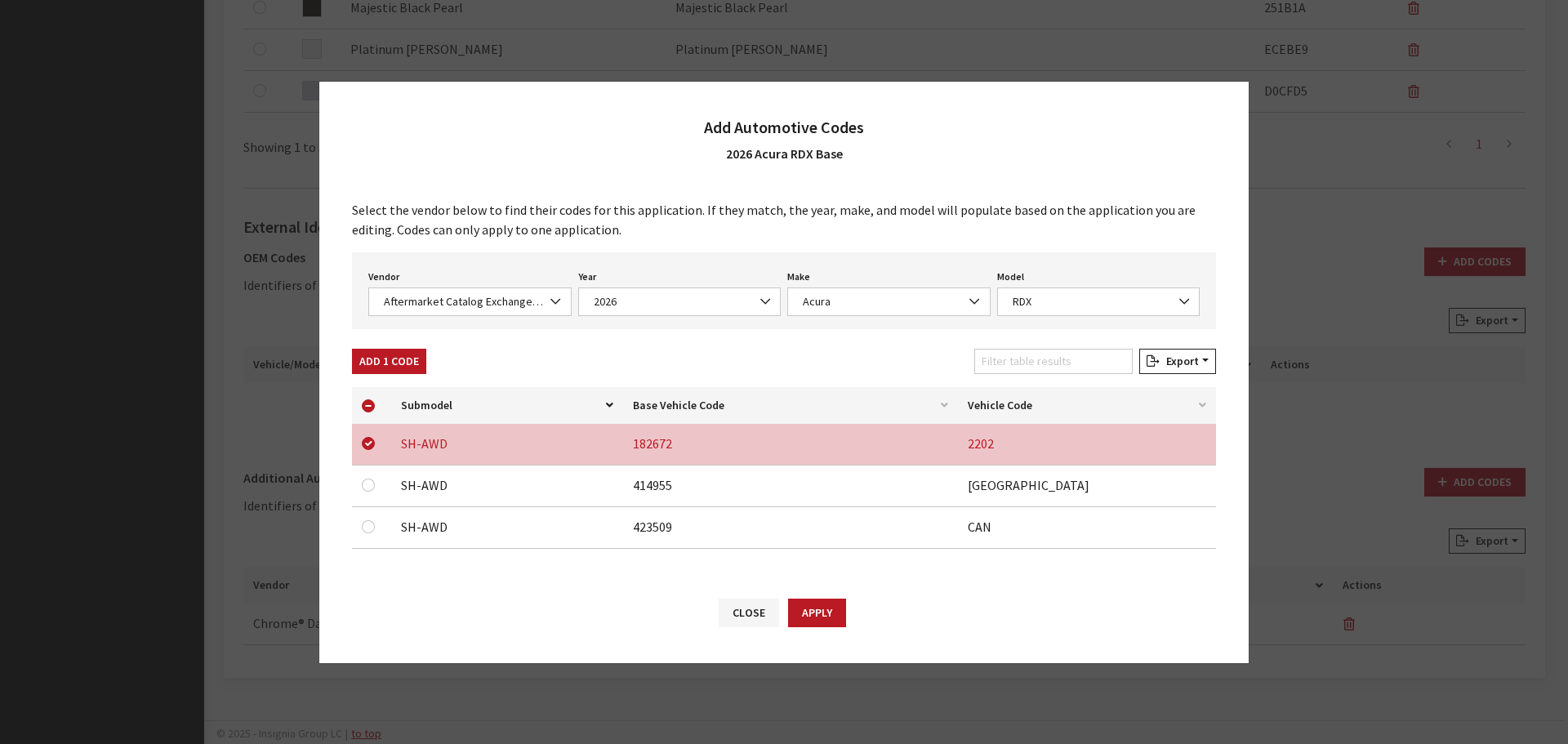
drag, startPoint x: 370, startPoint y: 478, endPoint x: 370, endPoint y: 501, distance: 23.0
click at [370, 478] on div at bounding box center [371, 484] width 20 height 20
click at [369, 484] on input "checkbox" at bounding box center [368, 484] width 13 height 13
checkbox input "true"
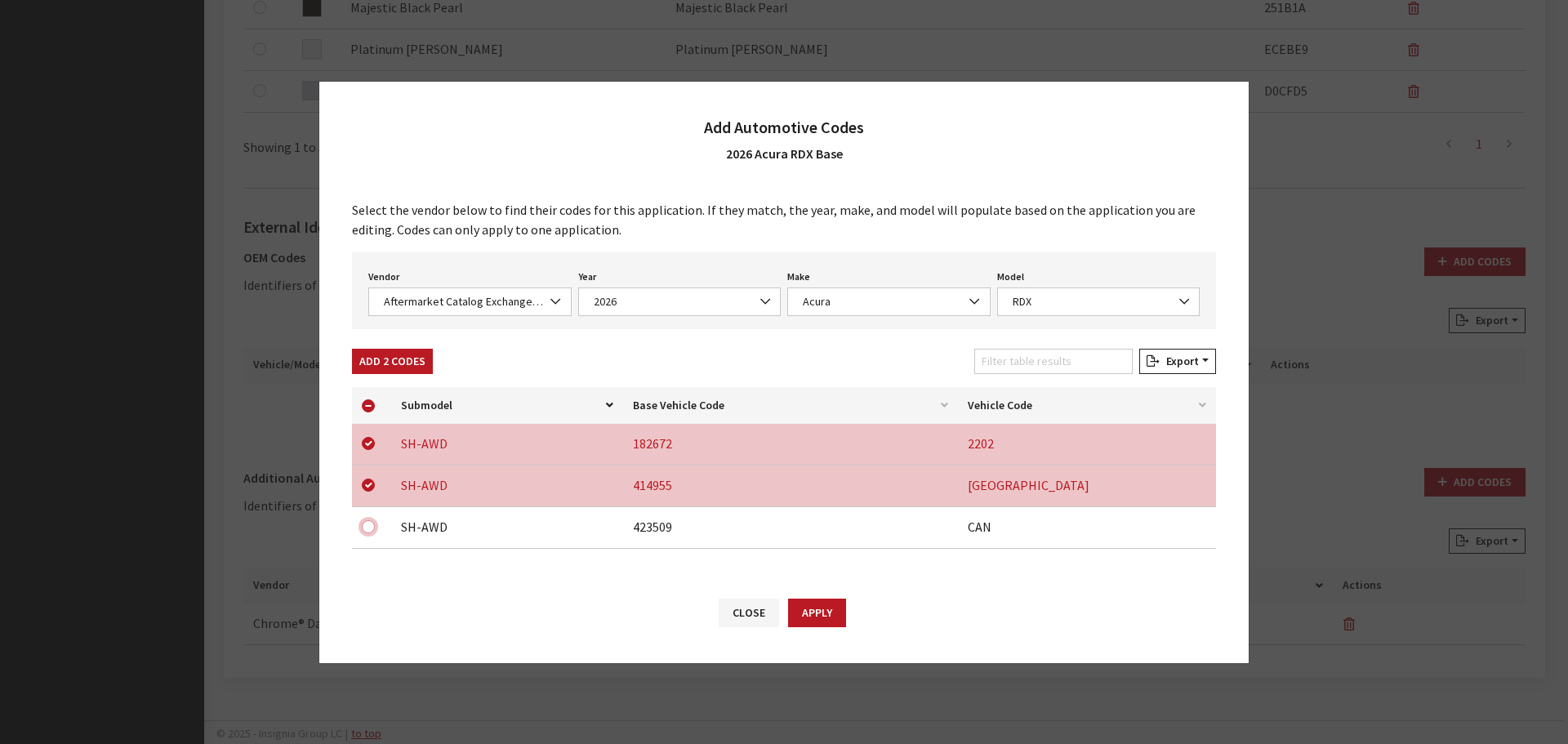
click at [368, 527] on input "checkbox" at bounding box center [368, 526] width 13 height 13
checkbox input "true"
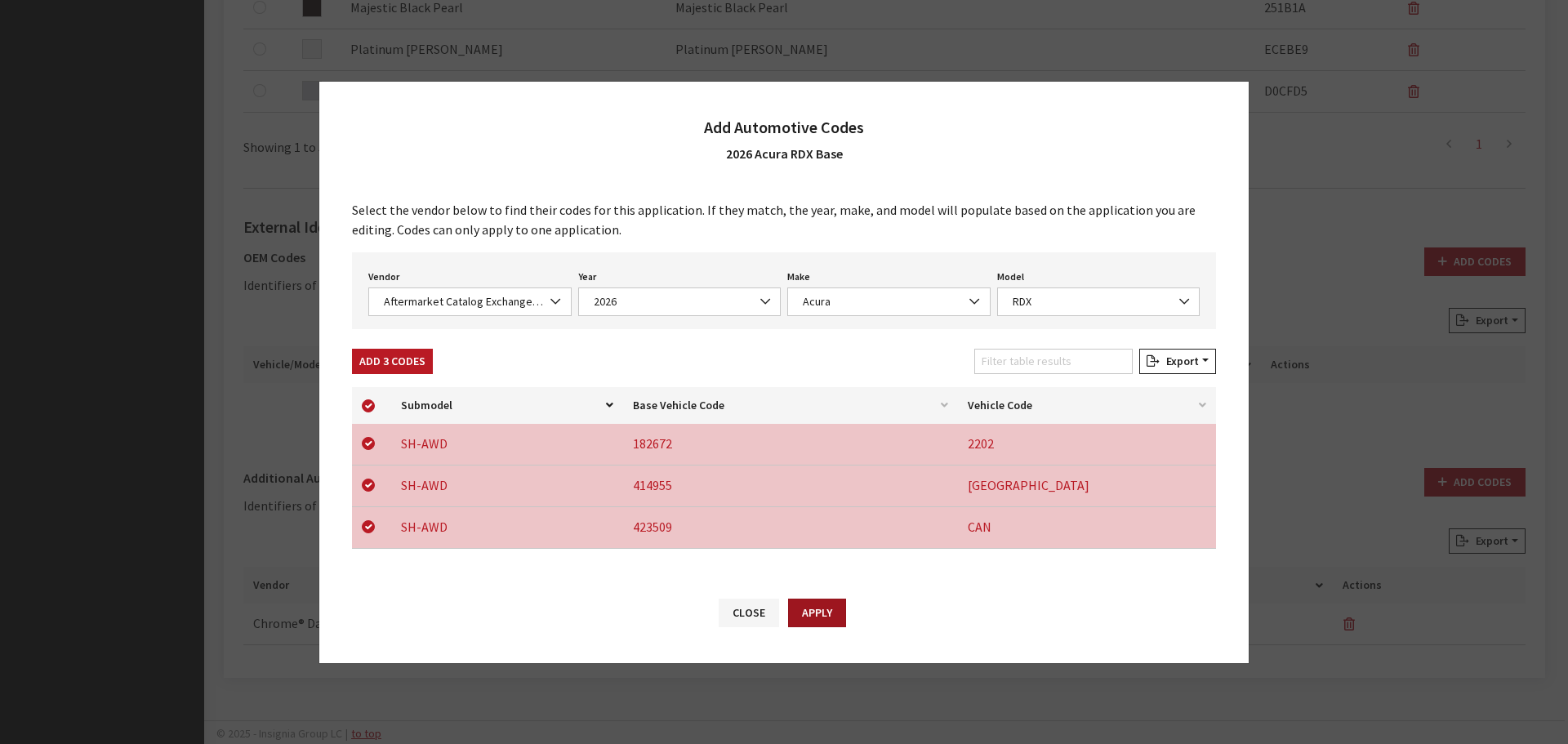
click at [819, 620] on button "Apply" at bounding box center [817, 613] width 58 height 29
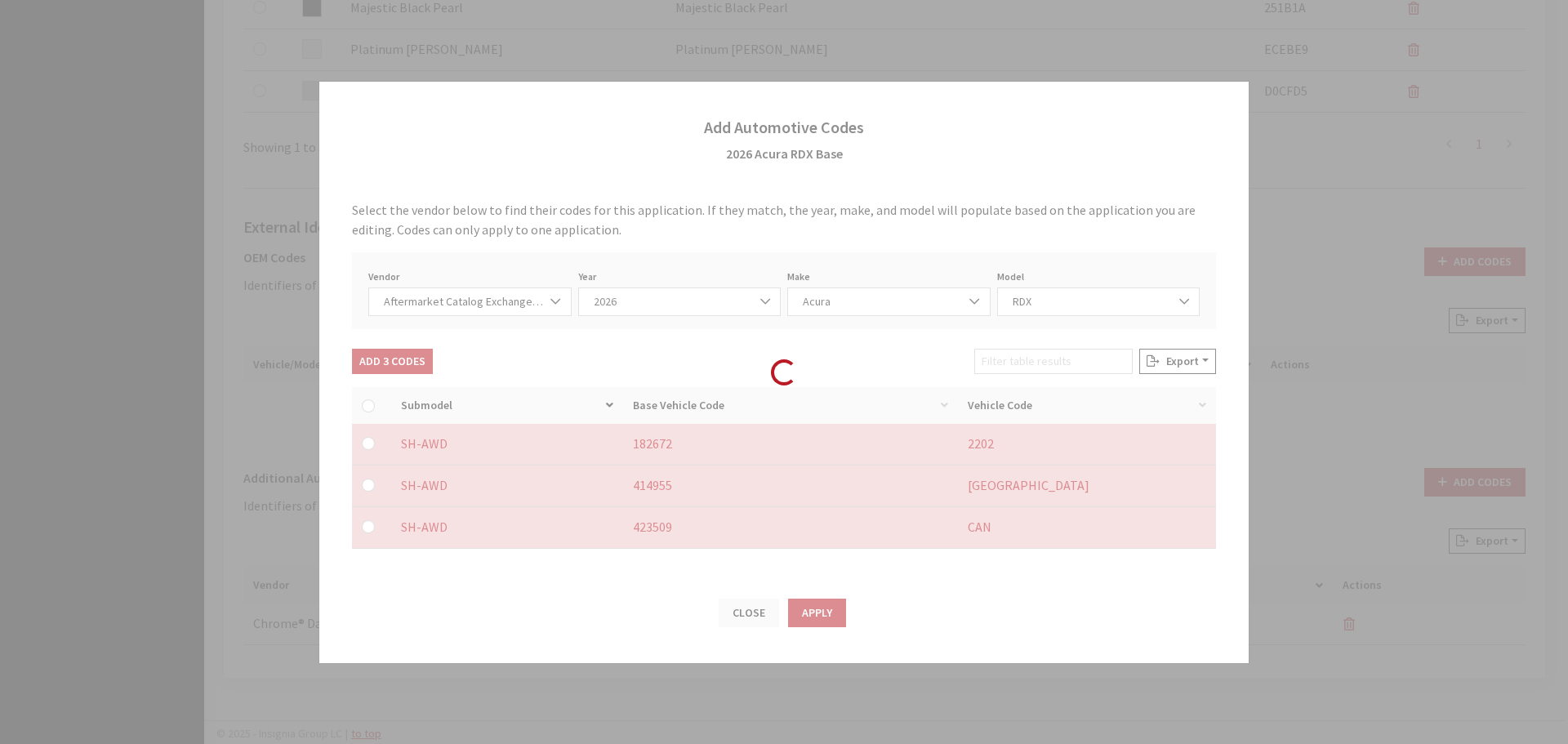
checkbox input "false"
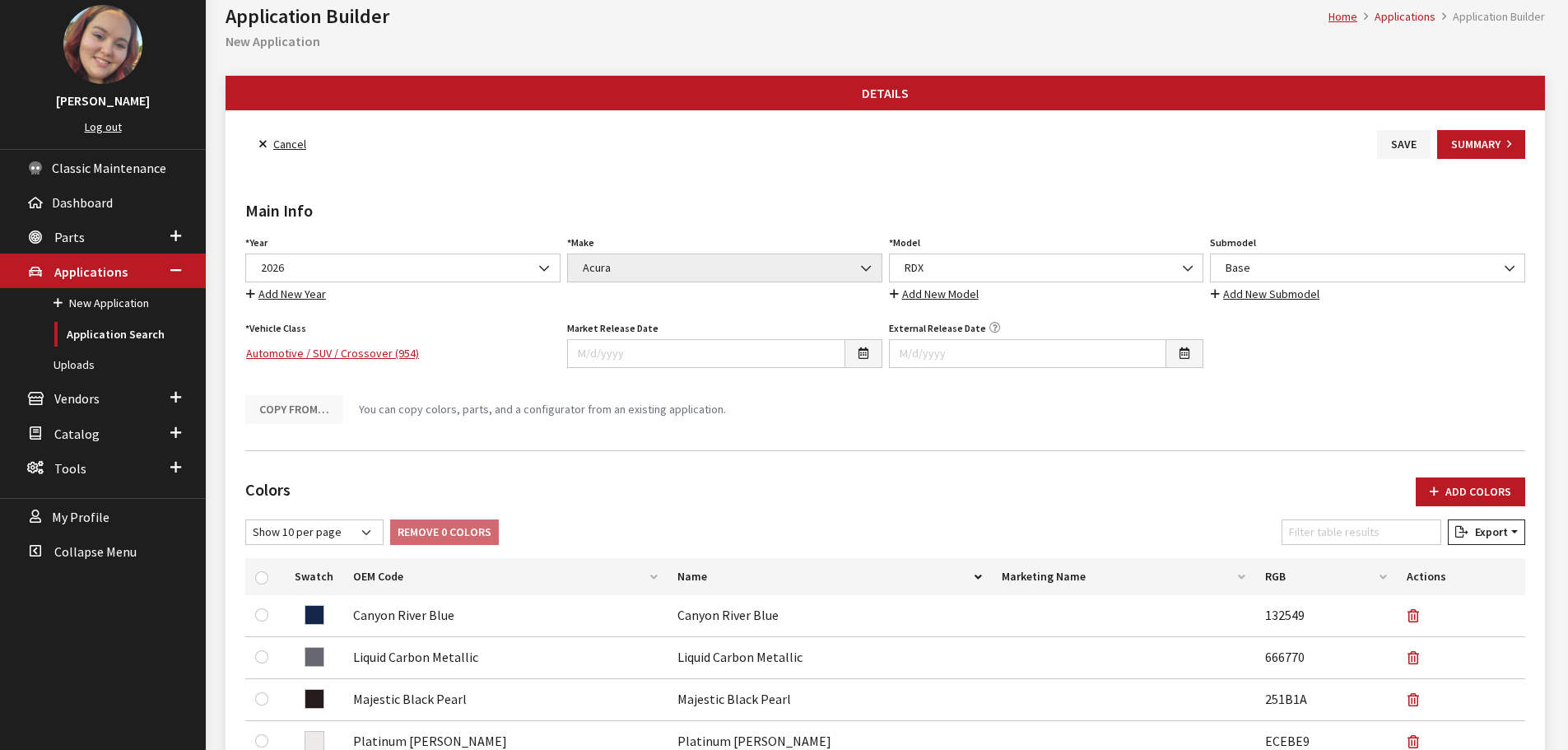
scroll to position [0, 0]
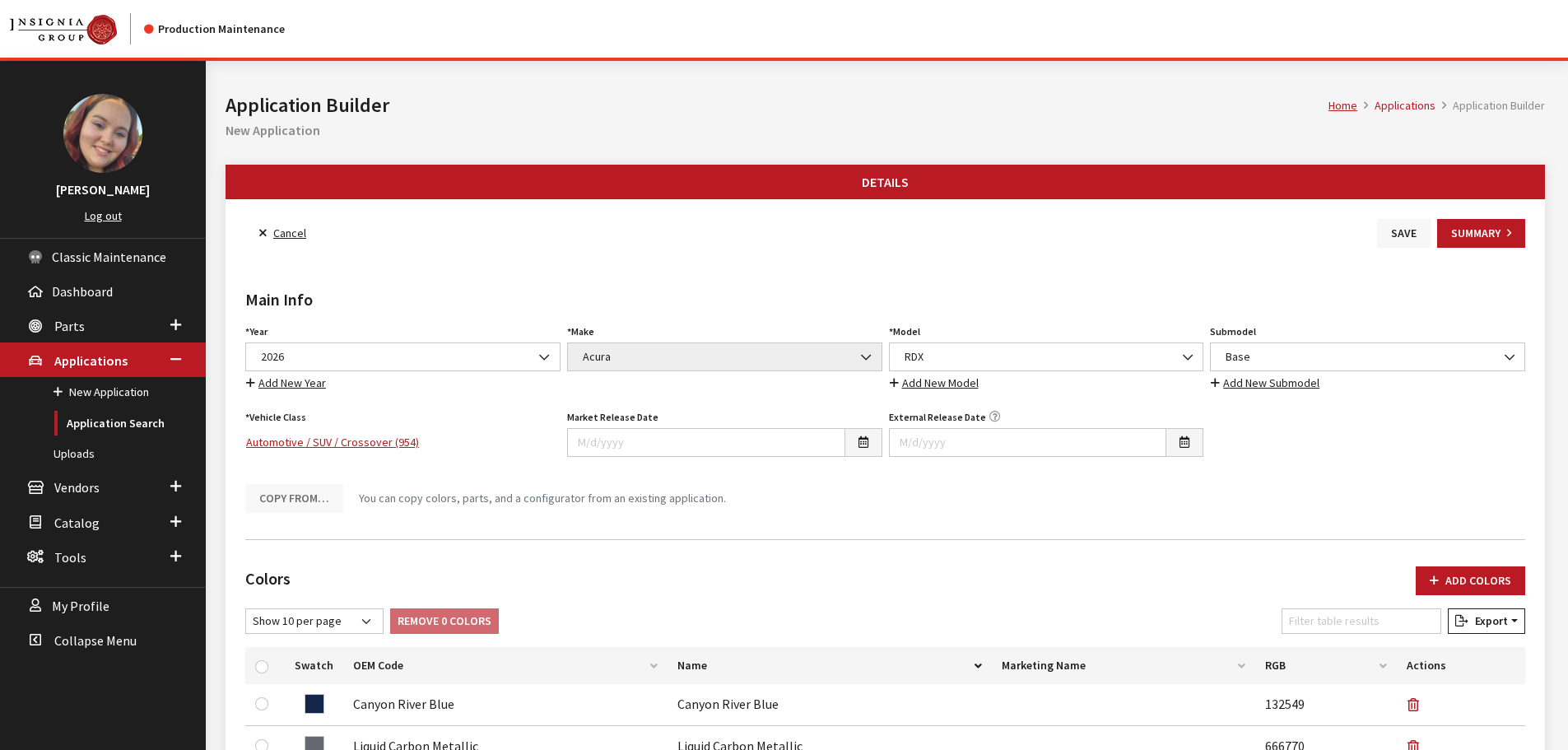
click at [1402, 237] on button "Save" at bounding box center [1403, 233] width 53 height 29
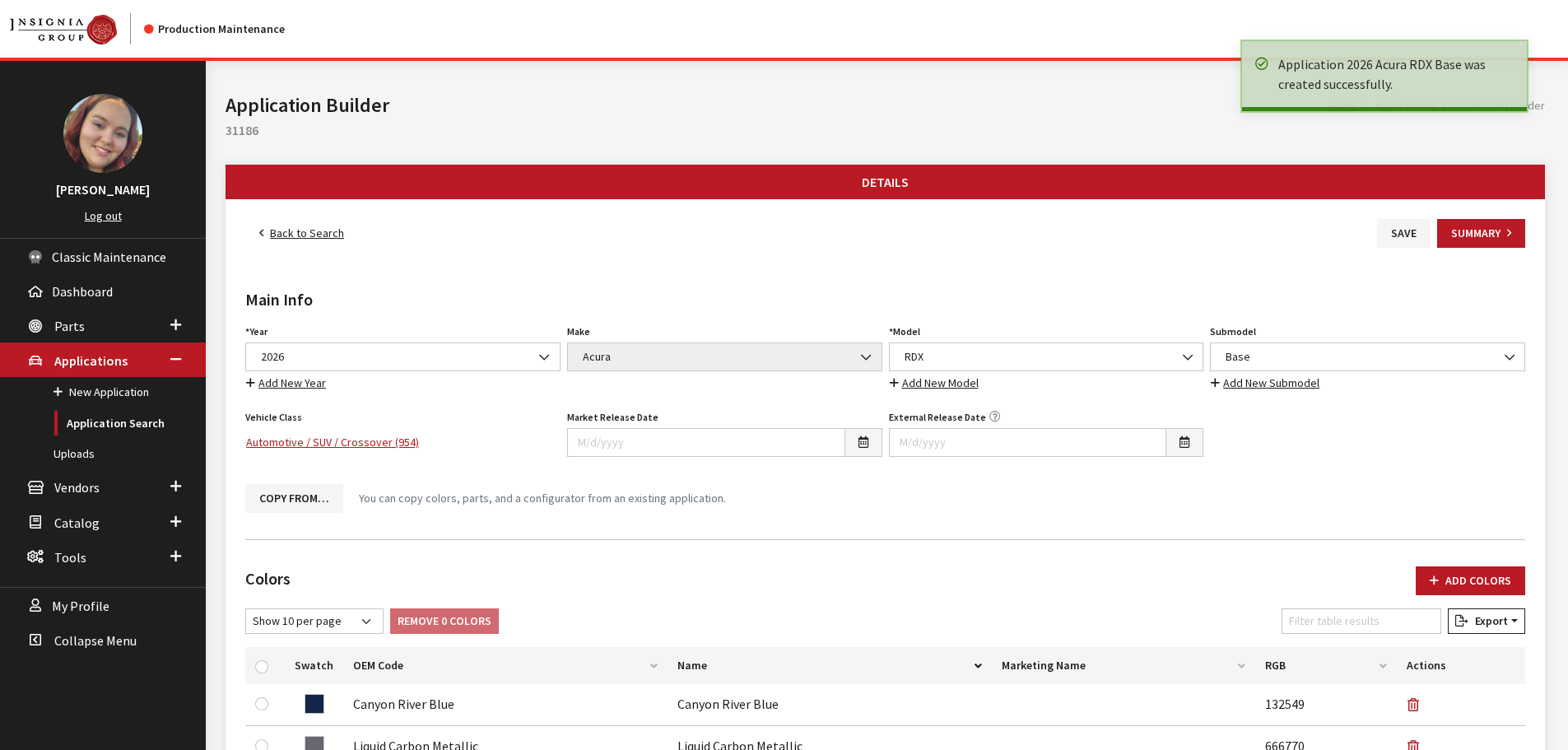
click at [301, 244] on link "Back to Search" at bounding box center [301, 233] width 112 height 29
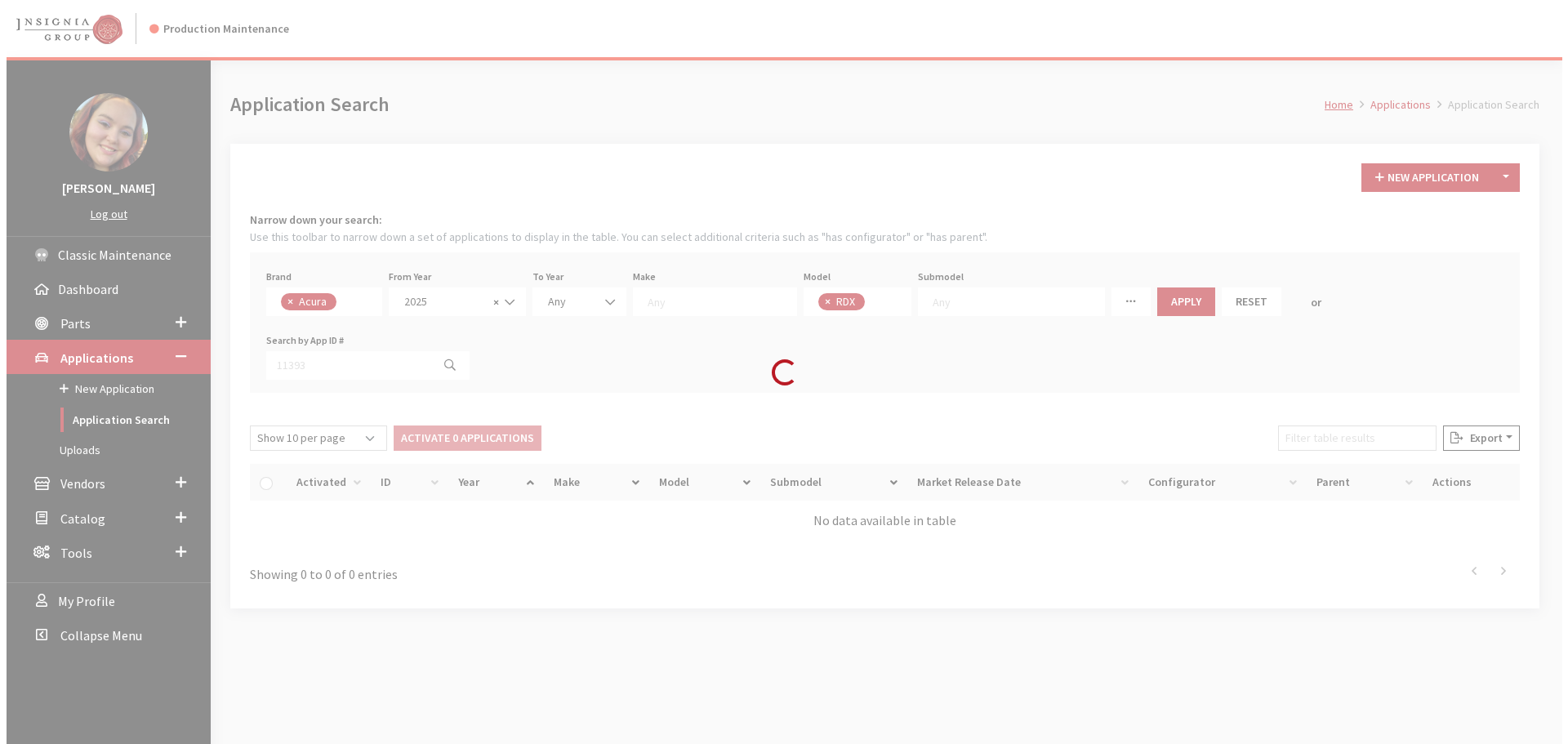
scroll to position [10, 0]
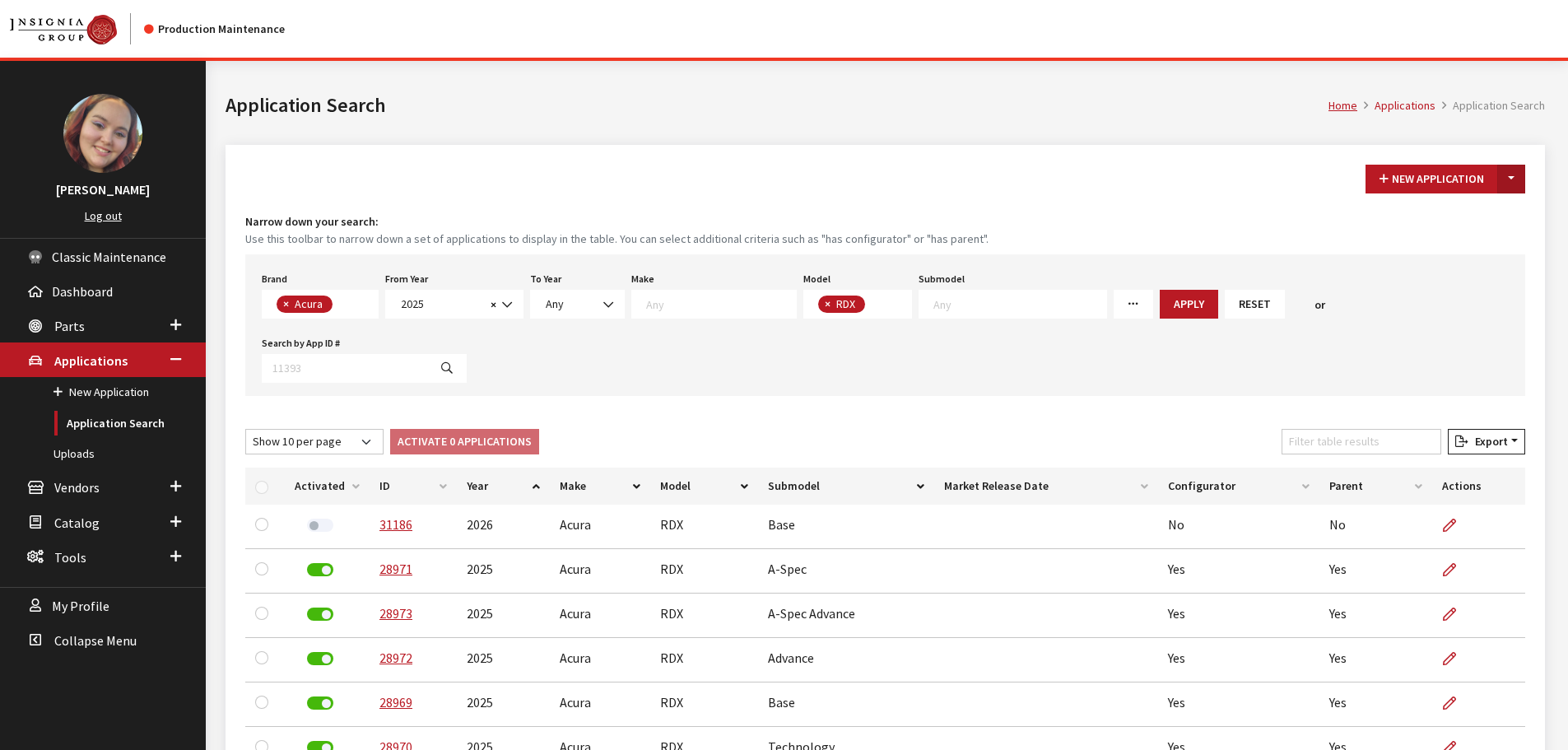
click at [1510, 172] on button "Toggle Dropdown" at bounding box center [1511, 179] width 28 height 29
click at [1503, 203] on button "New From Existing..." at bounding box center [1455, 214] width 141 height 29
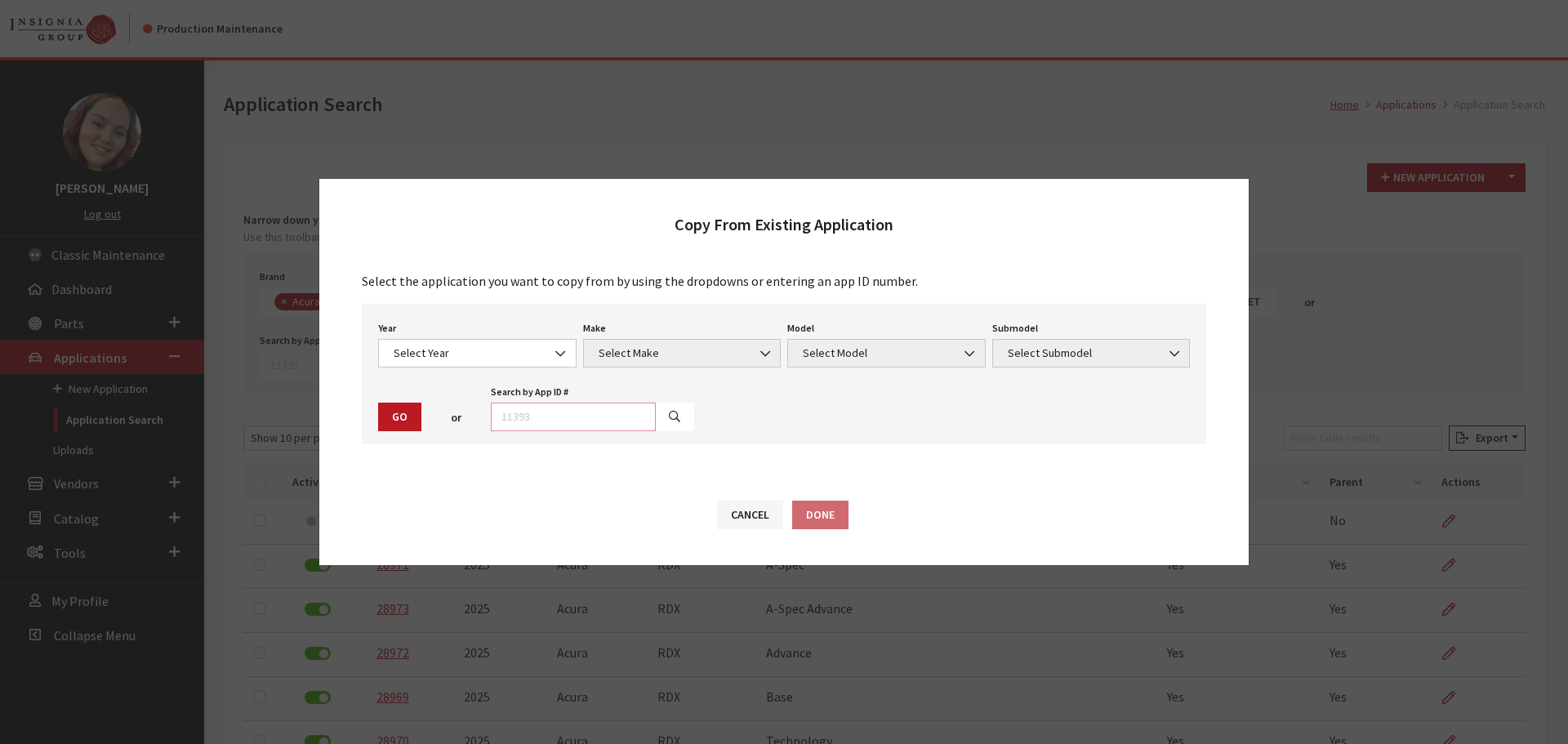
click at [513, 406] on input "text" at bounding box center [573, 416] width 165 height 29
type input "28970"
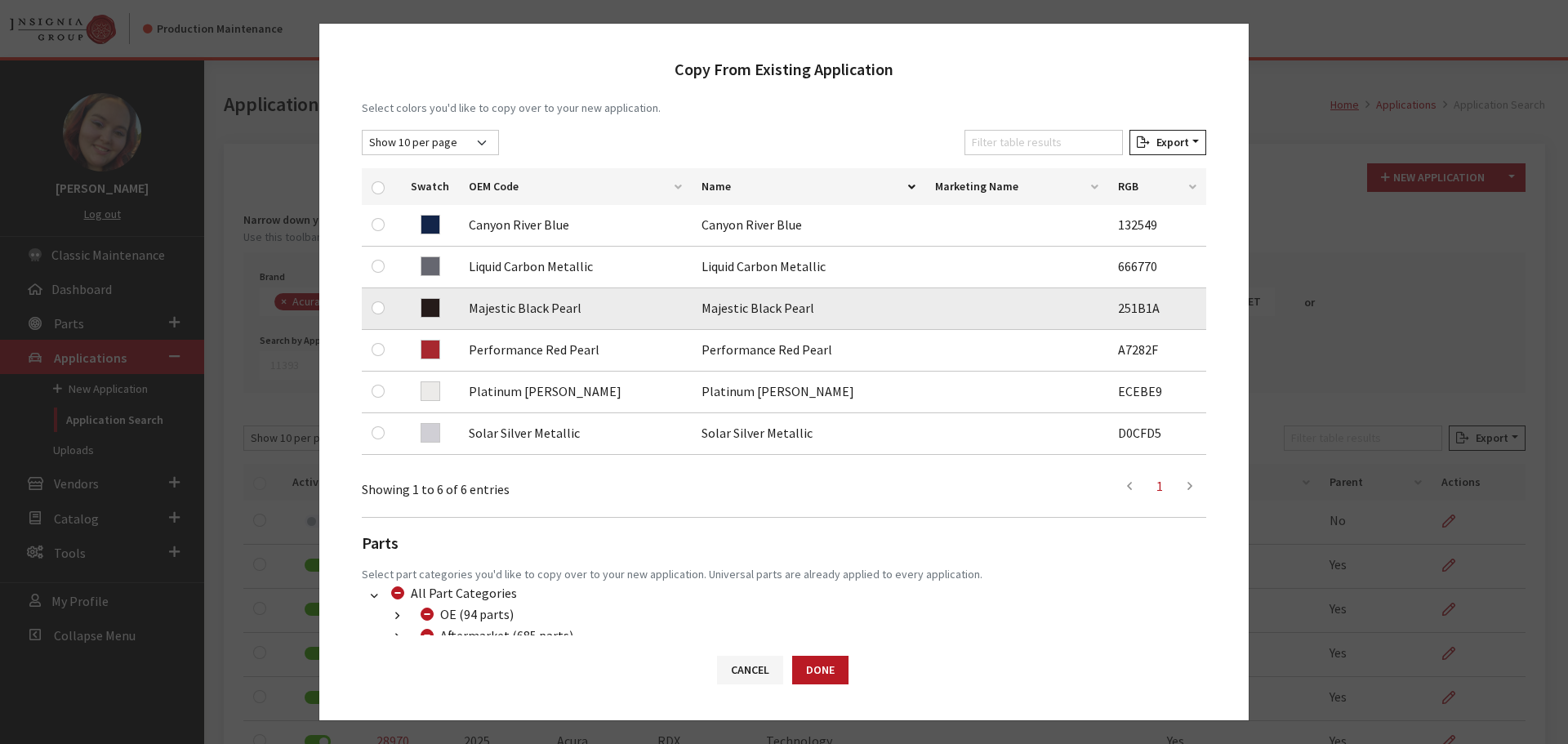
scroll to position [245, 0]
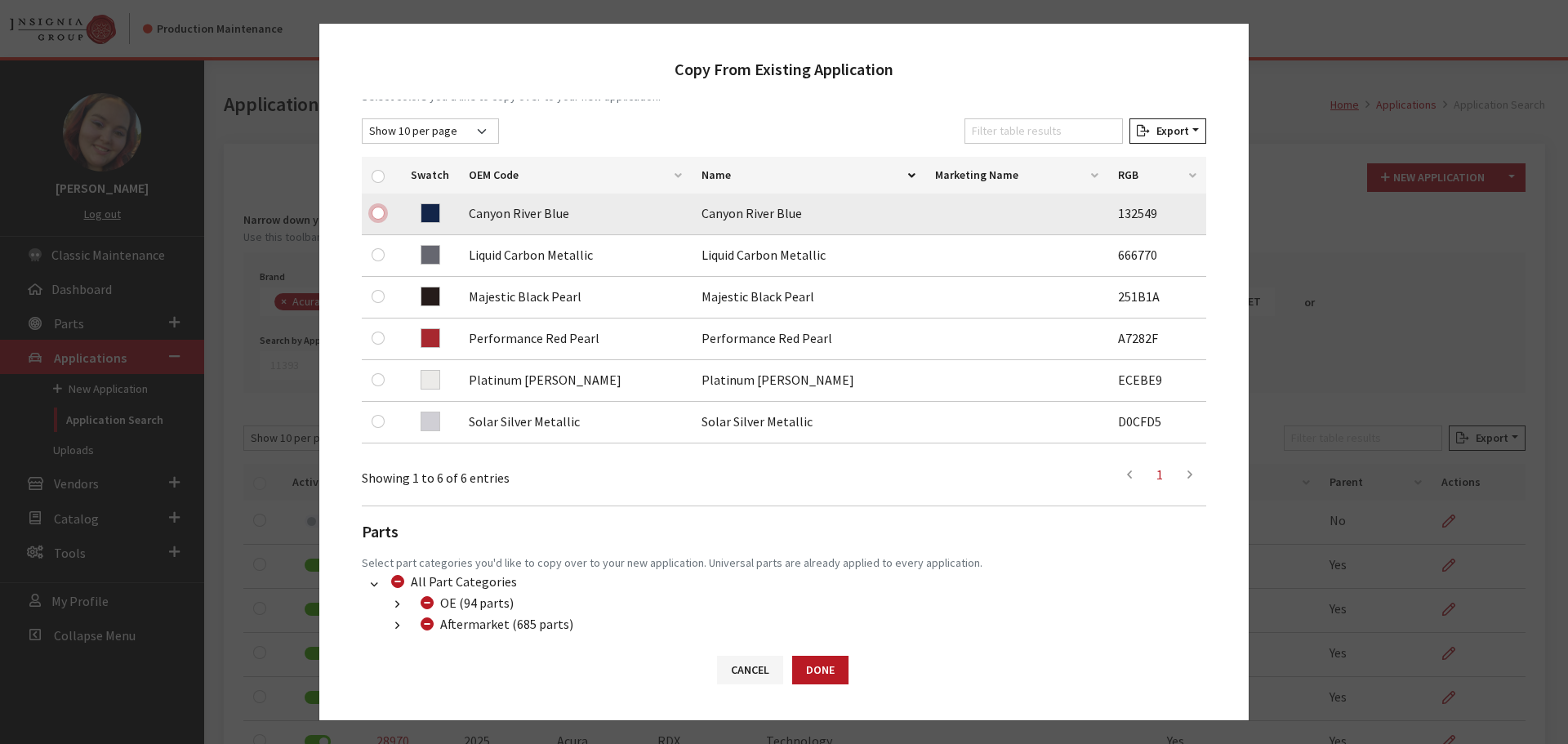
click at [372, 211] on input "checkbox" at bounding box center [377, 213] width 13 height 13
checkbox input "true"
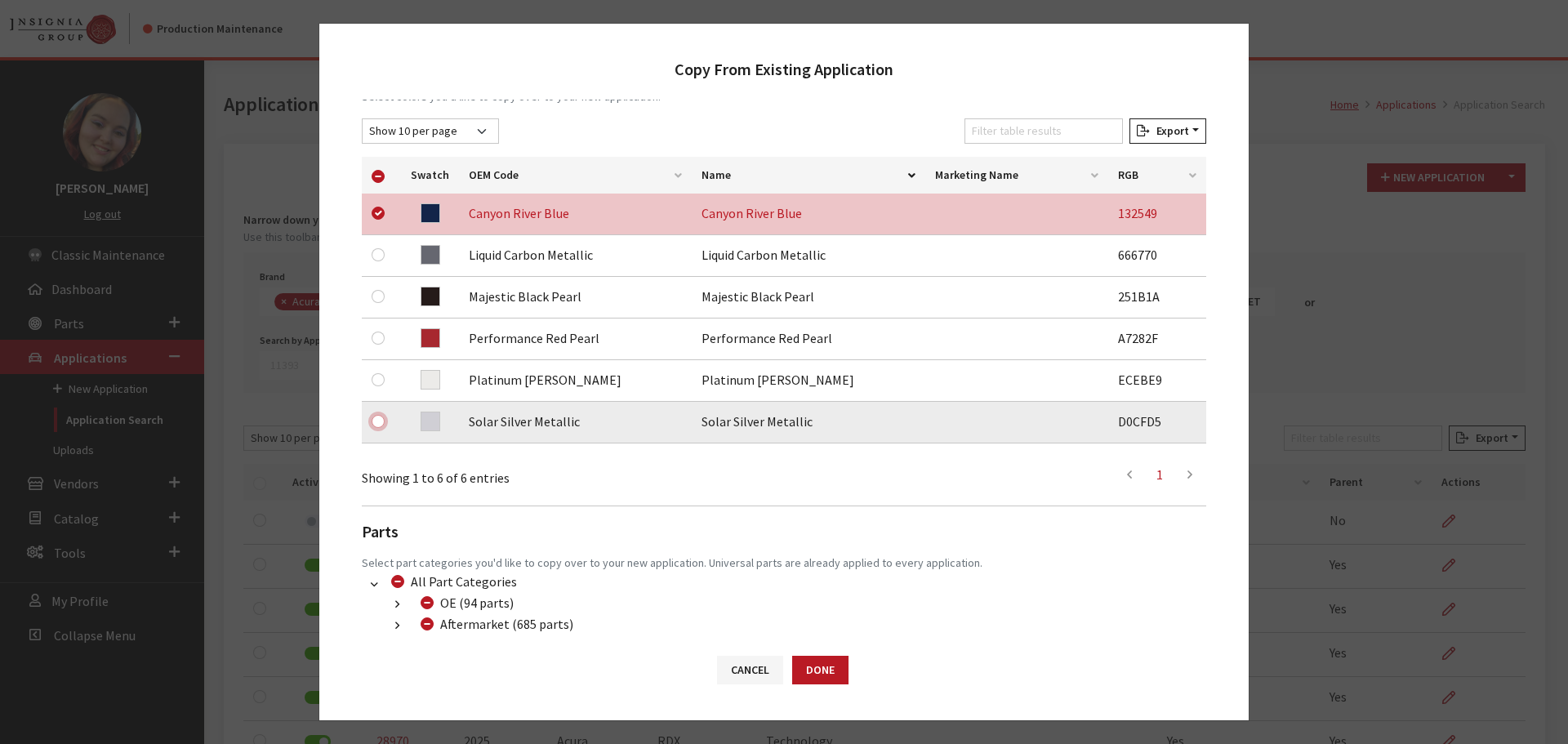
click at [378, 420] on input "checkbox" at bounding box center [377, 420] width 13 height 13
checkbox input "true"
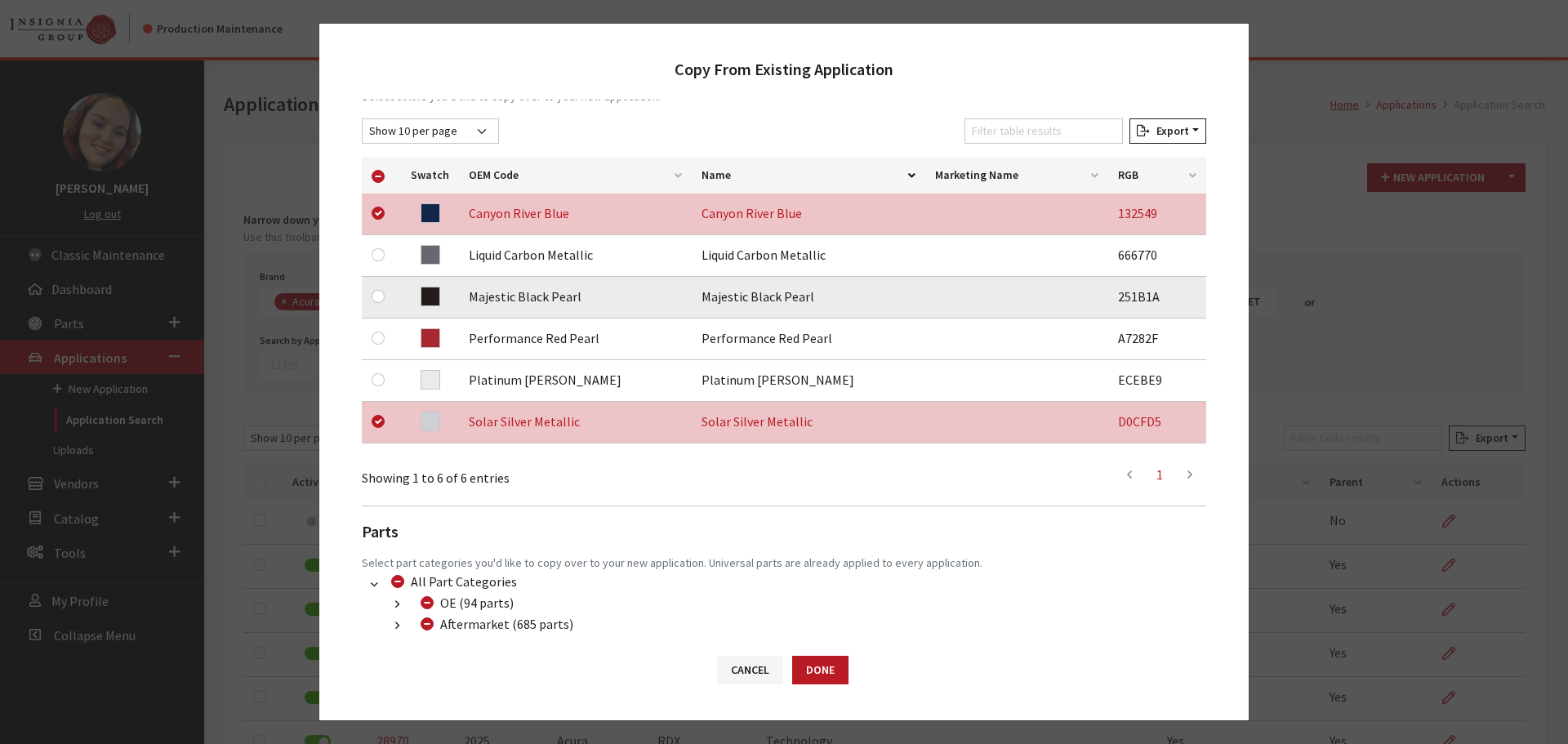
click at [376, 289] on div at bounding box center [381, 296] width 20 height 20
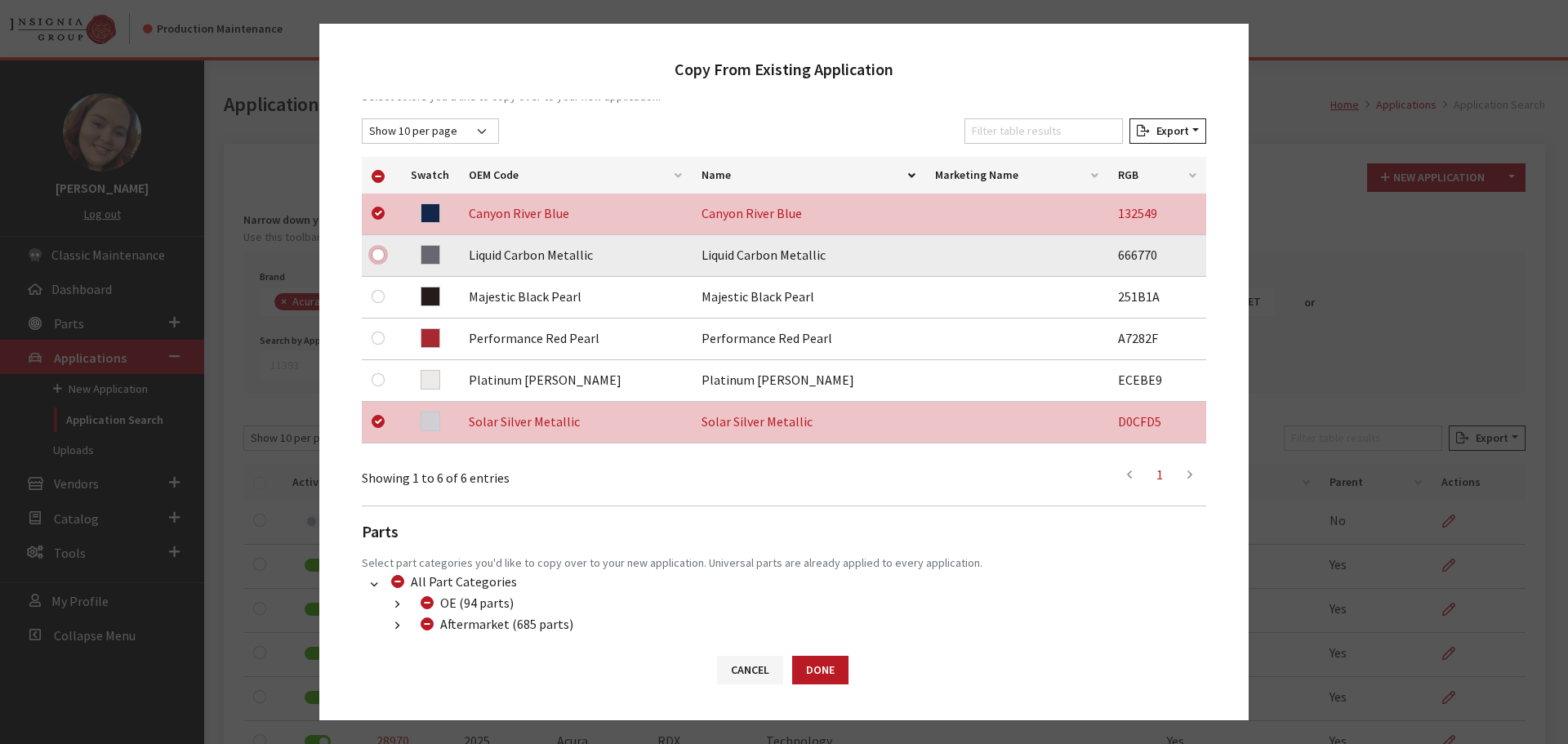
click at [376, 251] on input "checkbox" at bounding box center [377, 254] width 13 height 13
checkbox input "true"
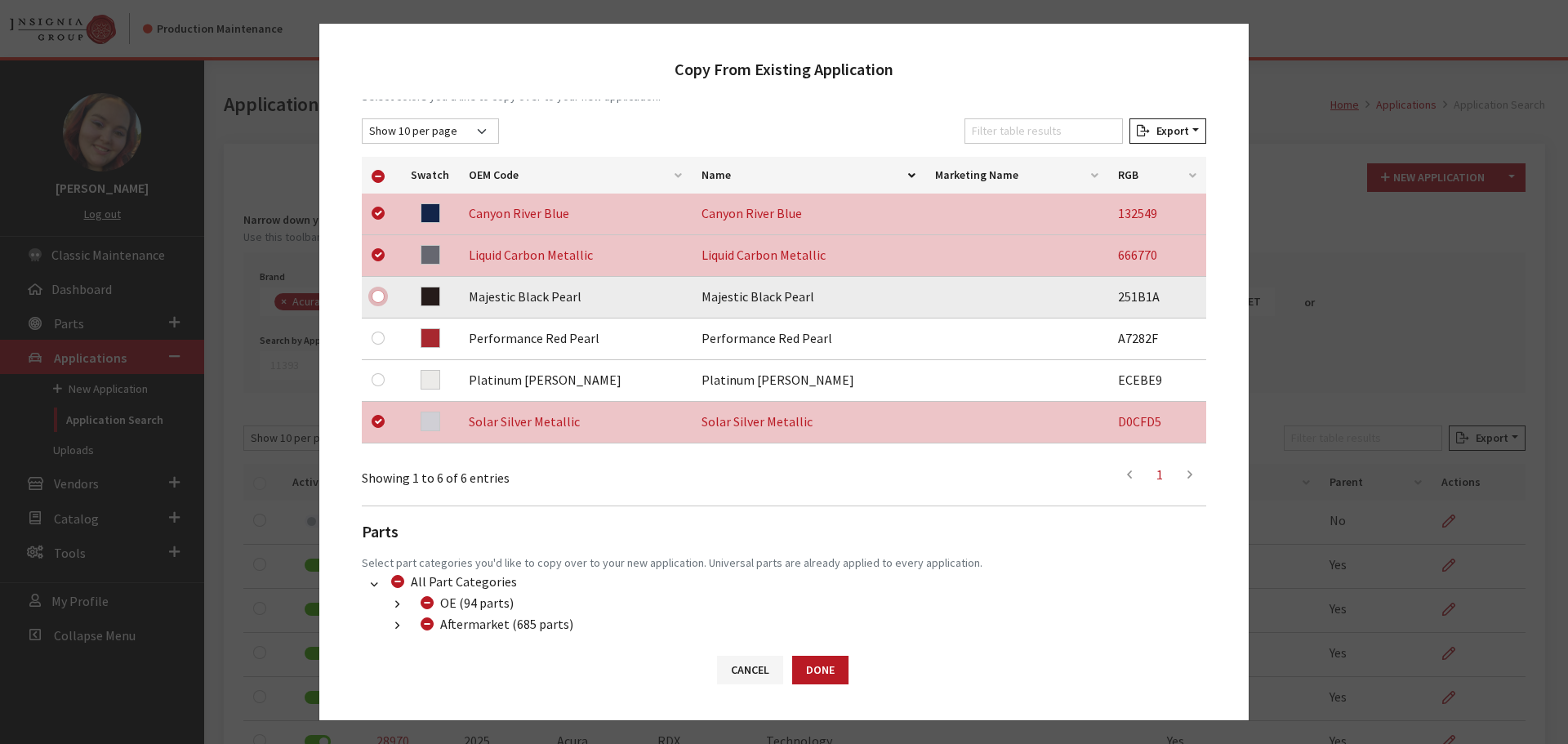
click at [376, 298] on input "checkbox" at bounding box center [377, 296] width 13 height 13
checkbox input "true"
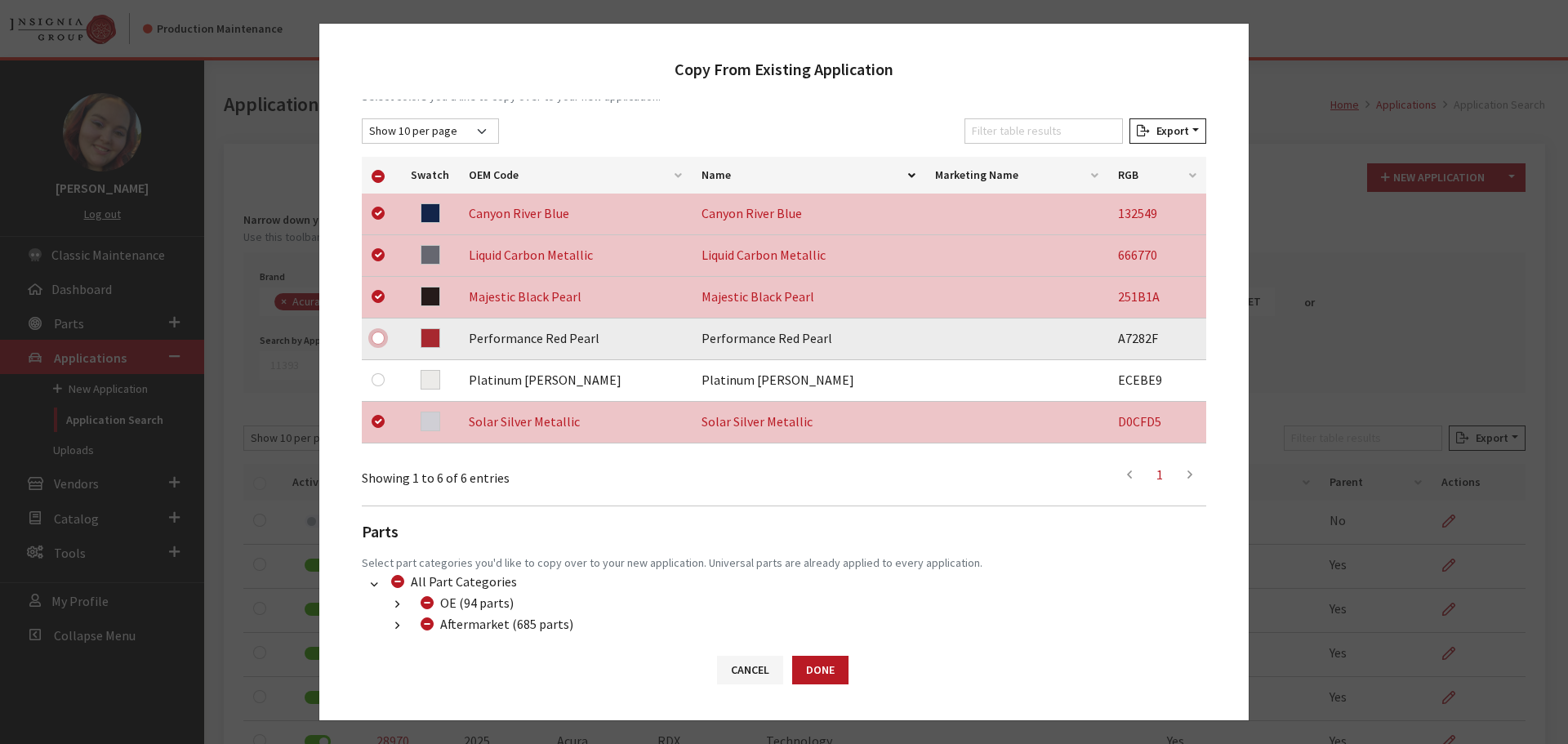
click at [378, 339] on input "checkbox" at bounding box center [377, 337] width 13 height 13
checkbox input "true"
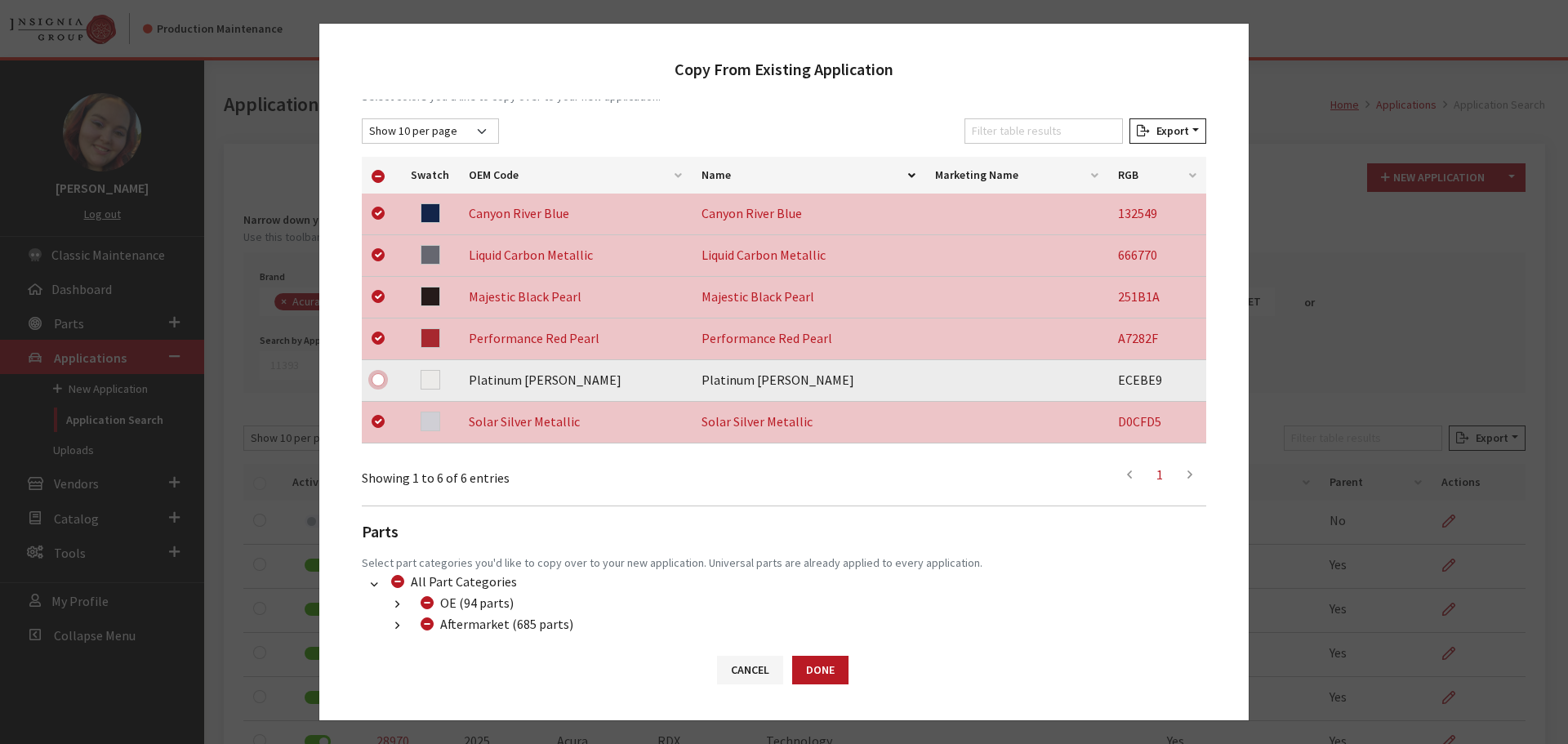
click at [378, 377] on input "checkbox" at bounding box center [377, 379] width 13 height 13
checkbox input "true"
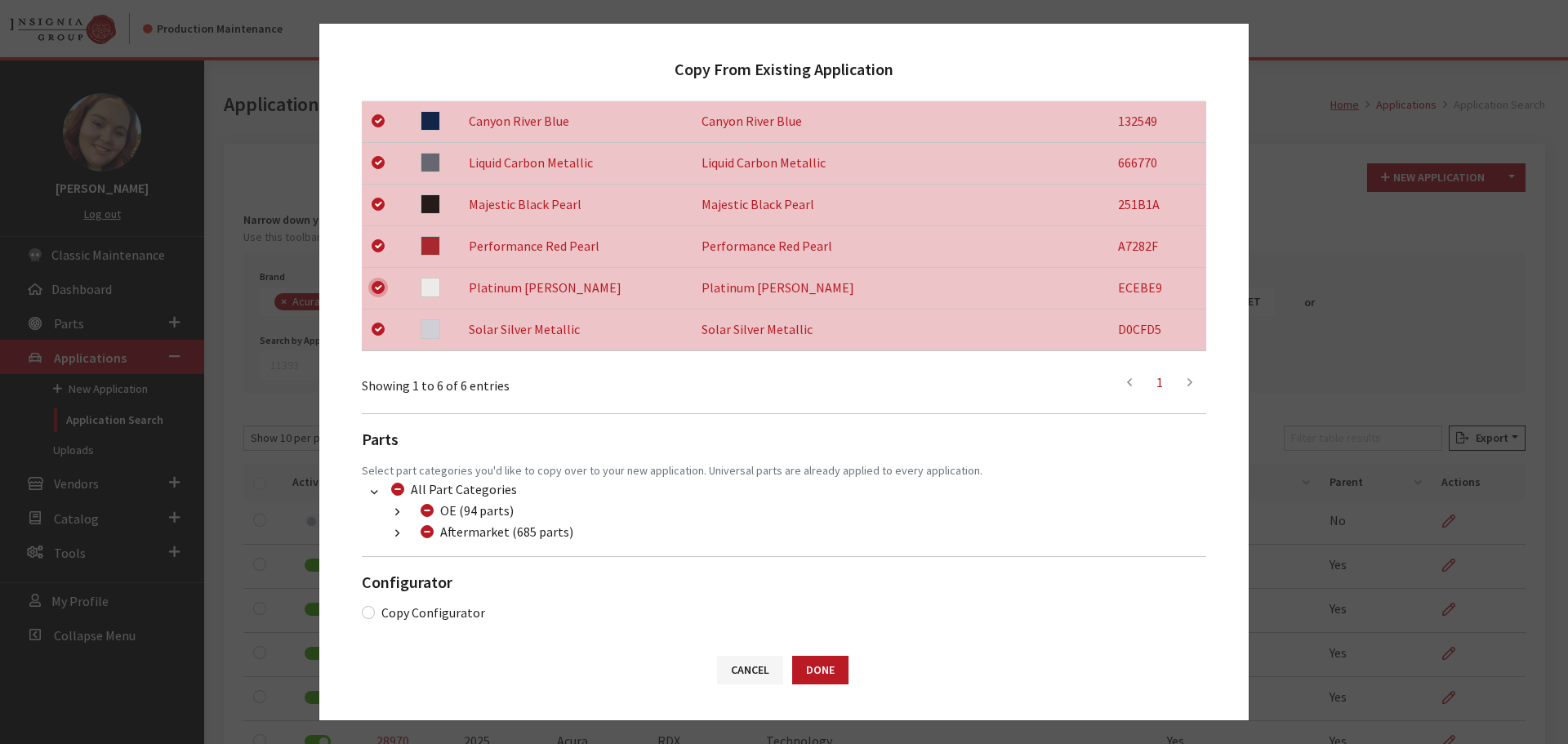
scroll to position [342, 0]
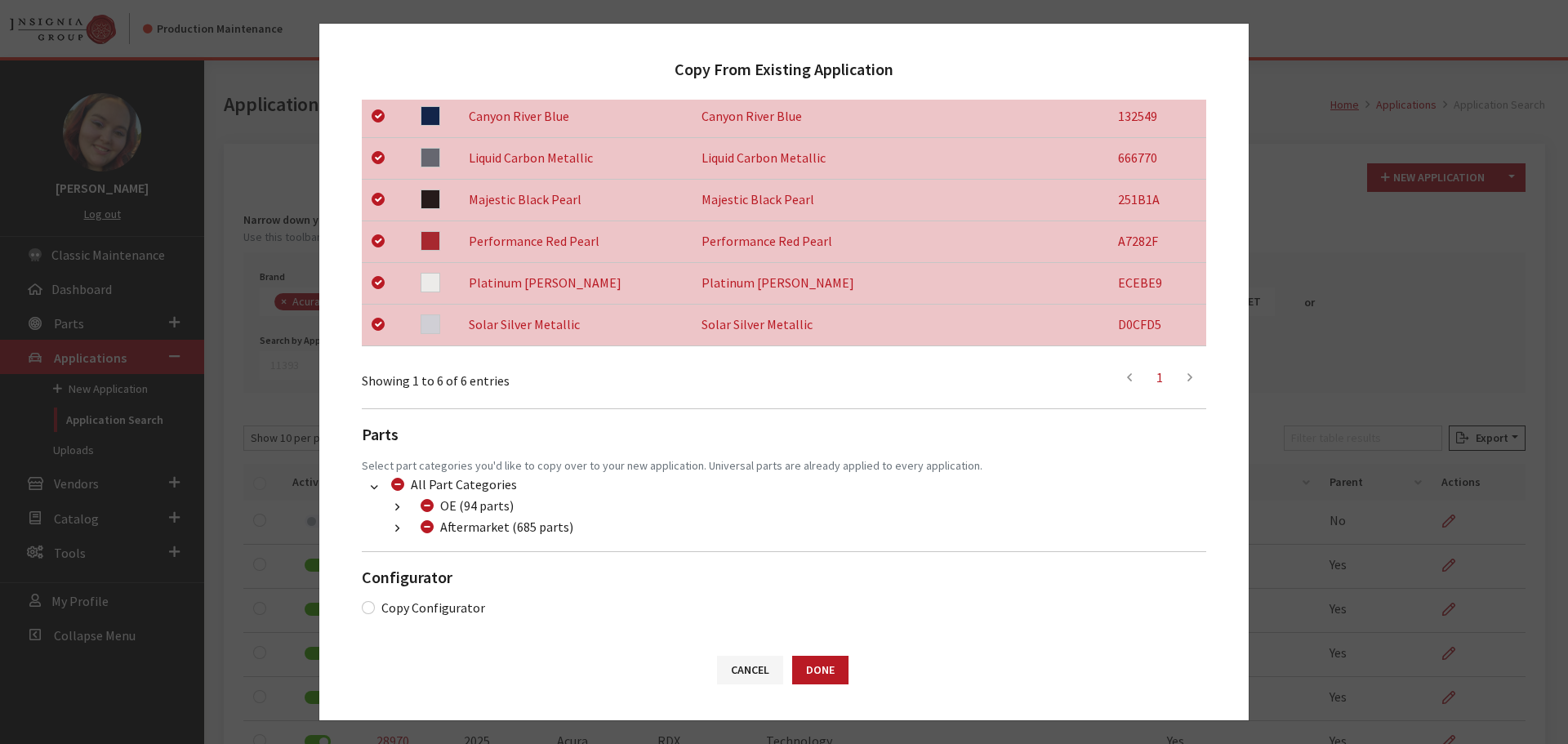
click at [393, 525] on button "button" at bounding box center [397, 529] width 32 height 19
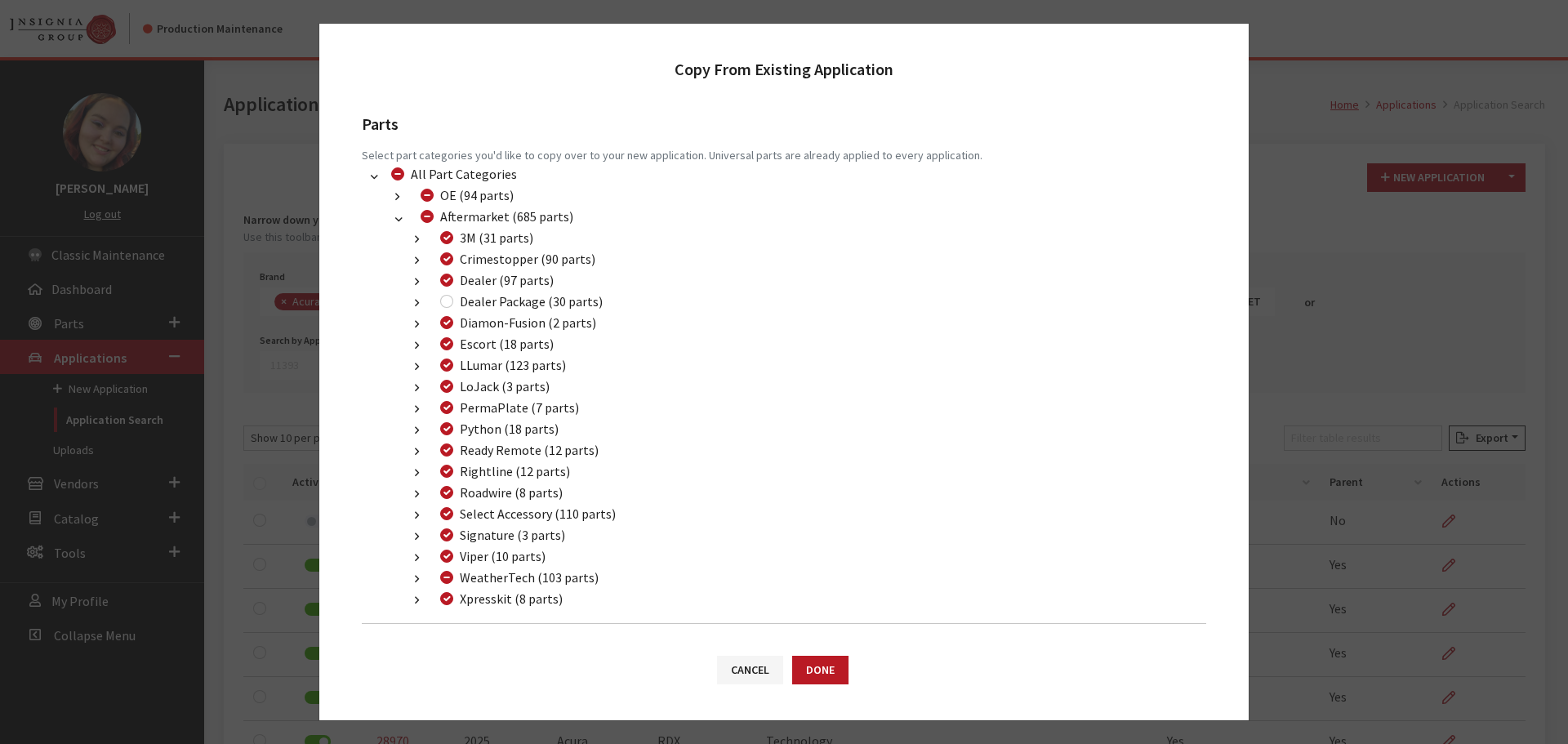
scroll to position [724, 0]
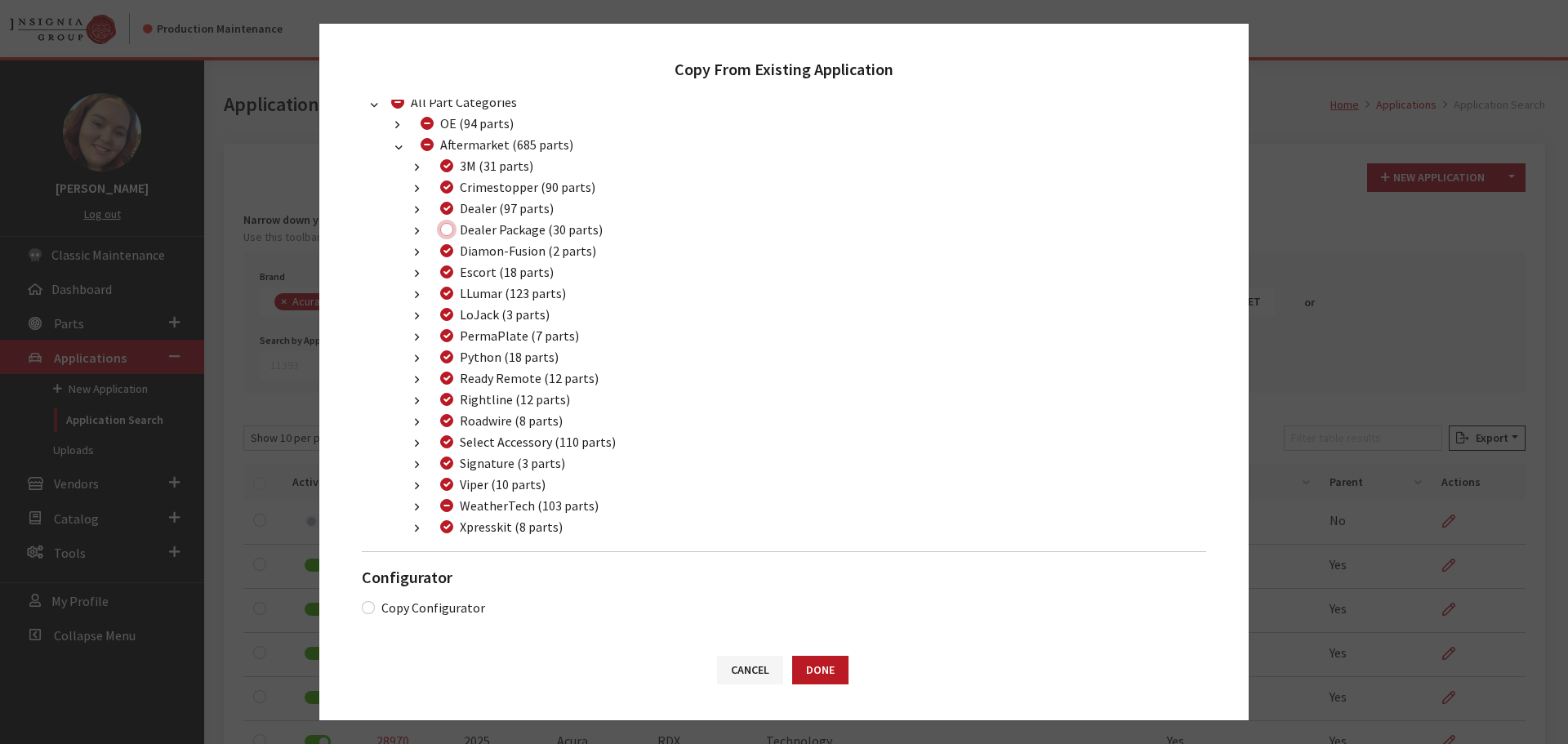
click at [445, 227] on input "Dealer Package (30 parts)" at bounding box center [447, 229] width 13 height 13
checkbox input "true"
click at [814, 664] on button "Done" at bounding box center [820, 670] width 56 height 29
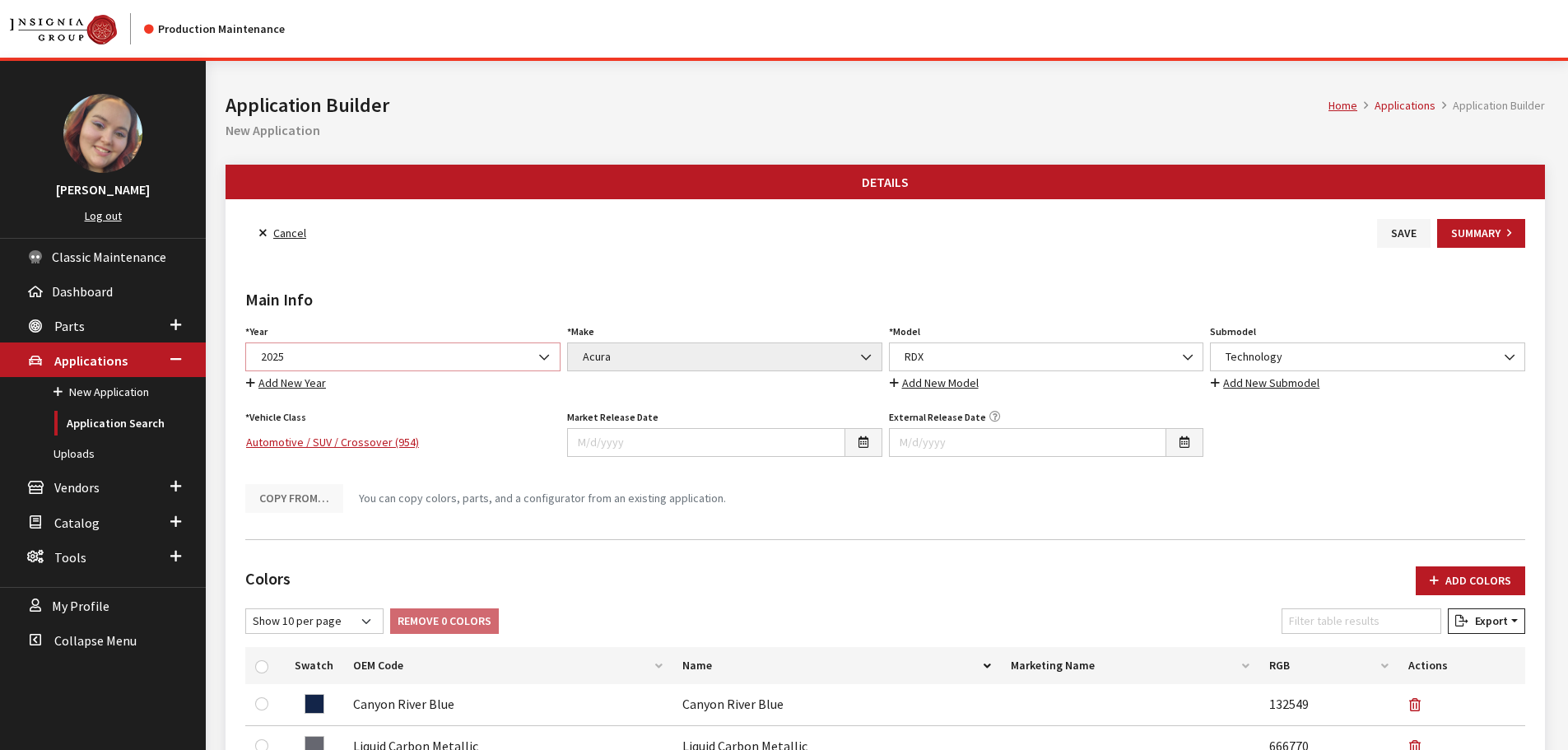
click at [398, 351] on span "2025" at bounding box center [403, 357] width 294 height 17
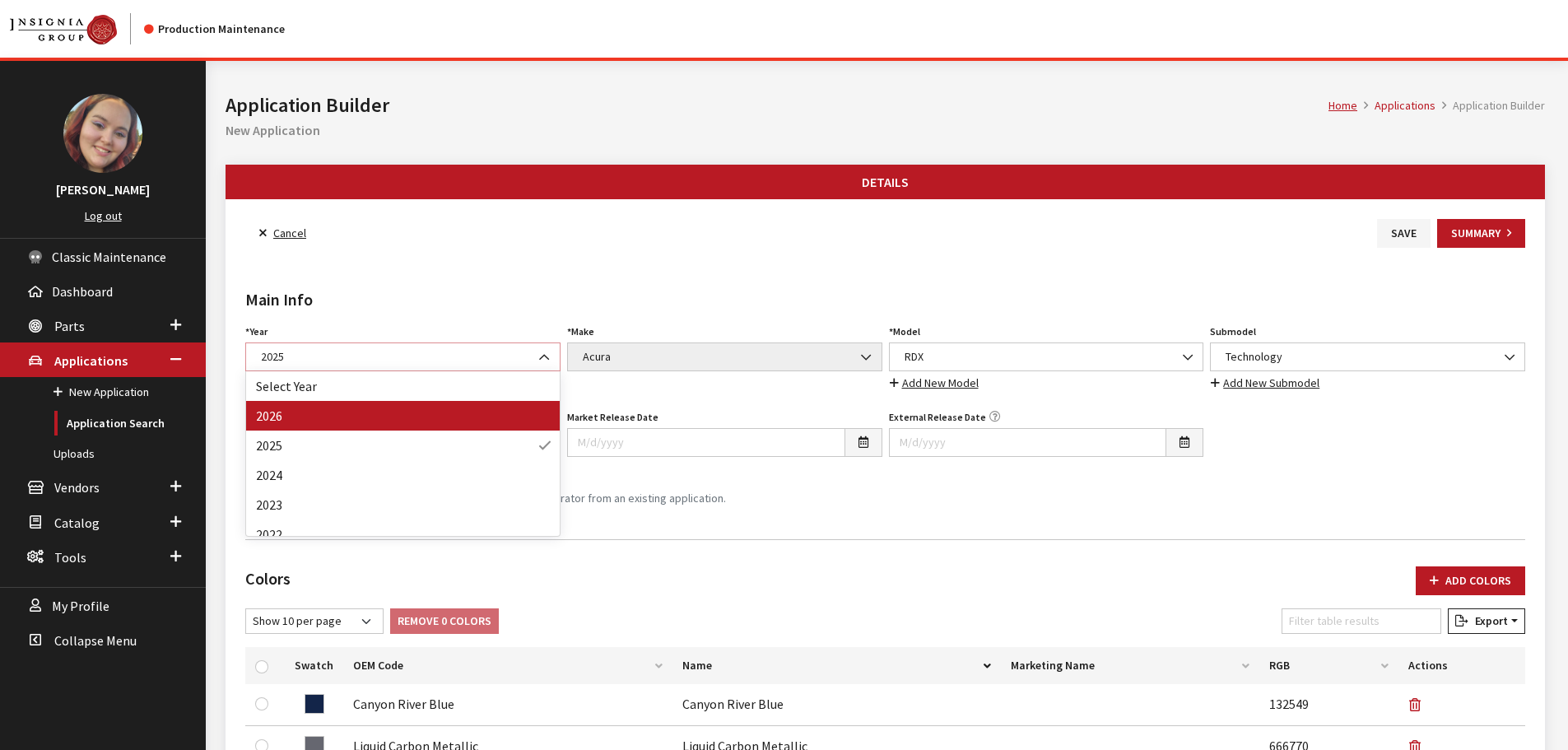
select select "44"
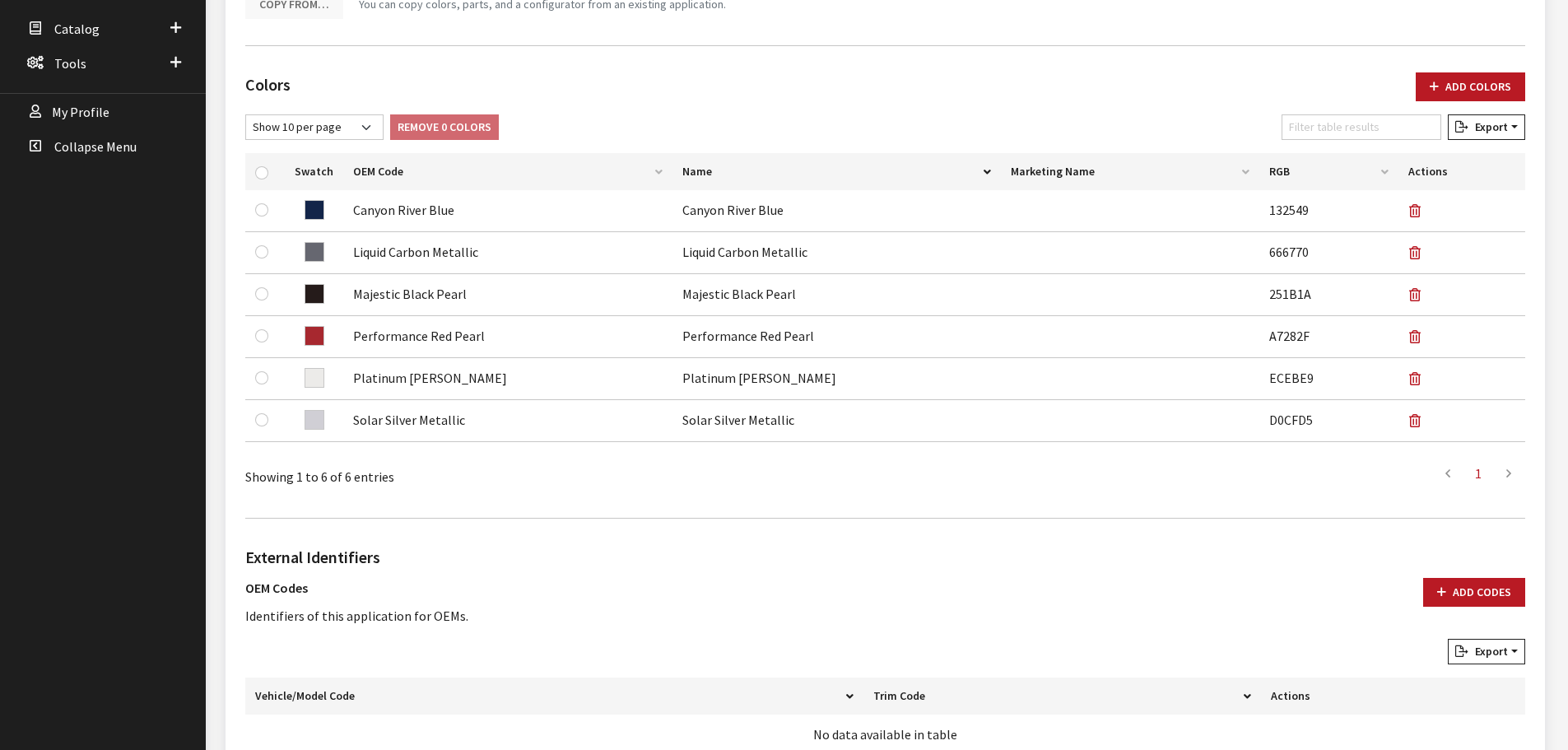
scroll to position [822, 0]
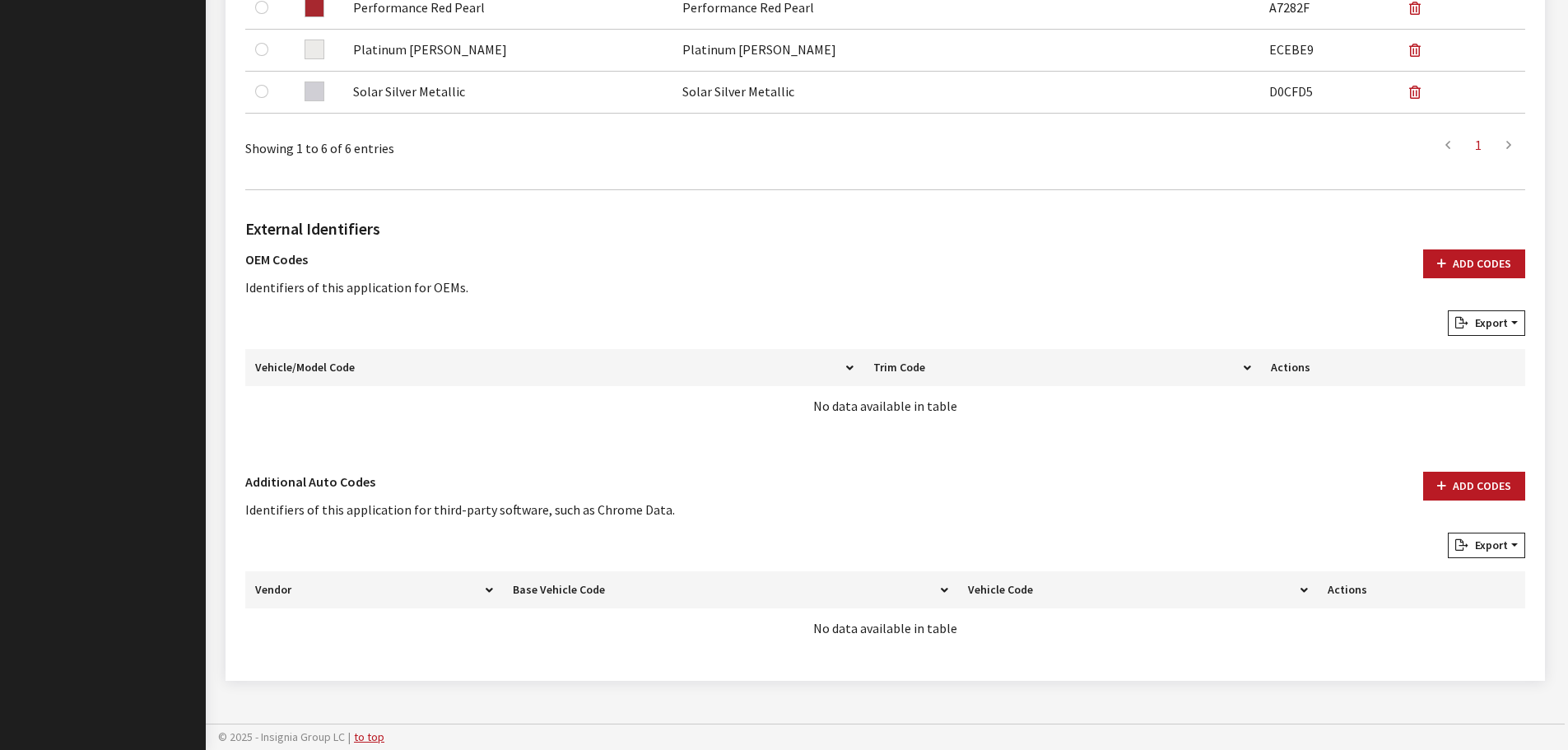
click at [1531, 490] on div "Add Codes" at bounding box center [1475, 502] width 122 height 61
click at [1503, 490] on button "Add Codes" at bounding box center [1474, 486] width 102 height 29
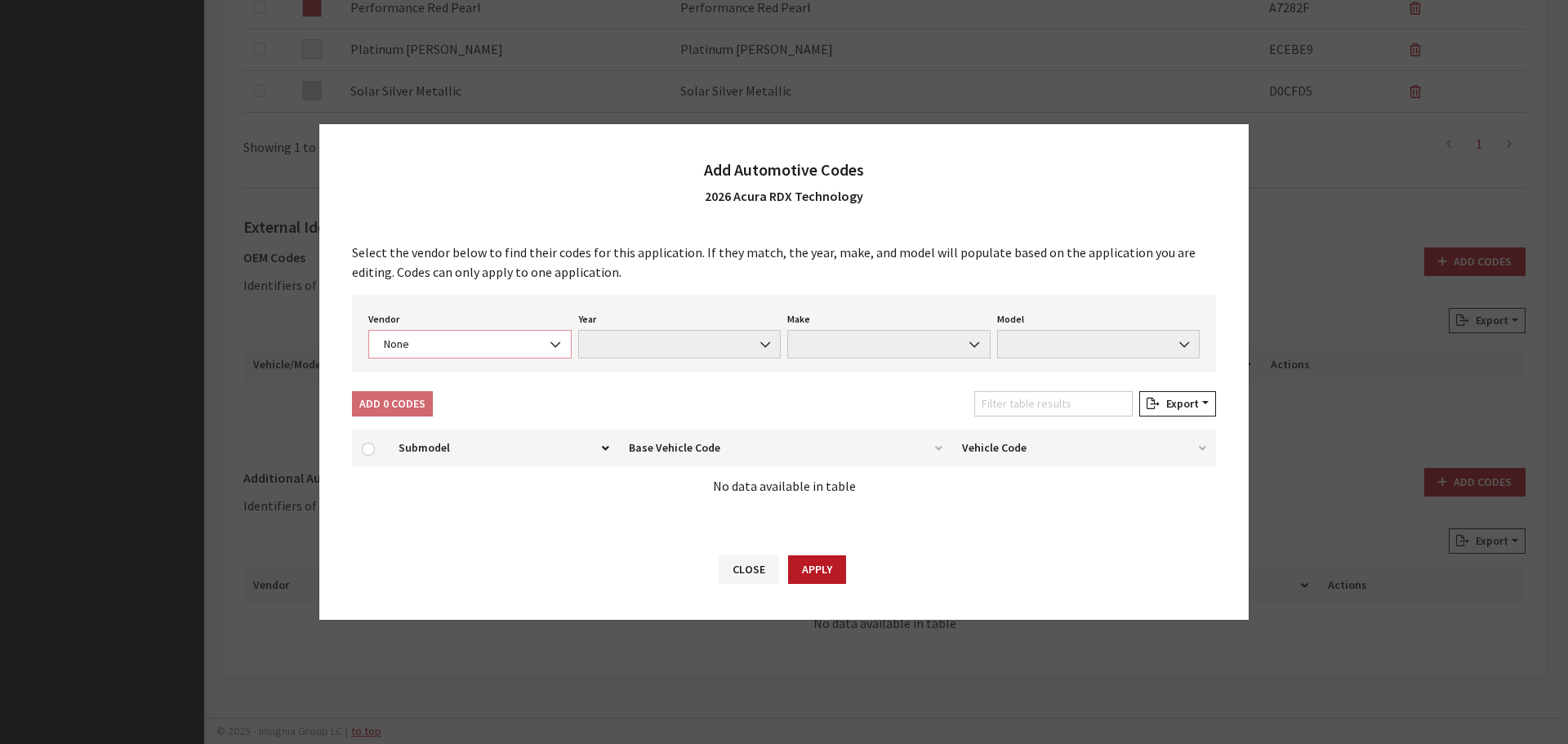
click at [498, 344] on span "None" at bounding box center [470, 344] width 182 height 17
select select "4"
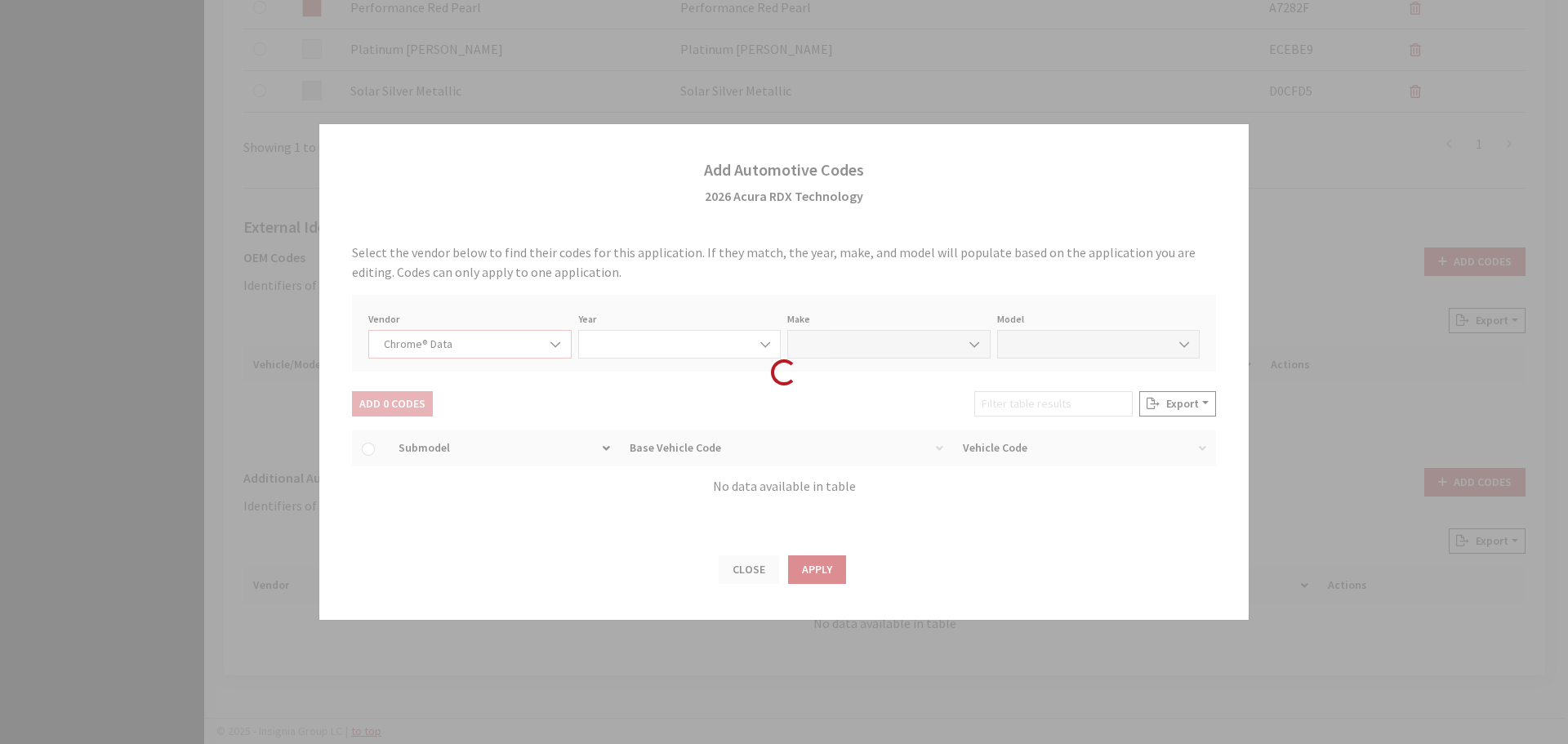
select select "2026"
select select "1"
select select "73807"
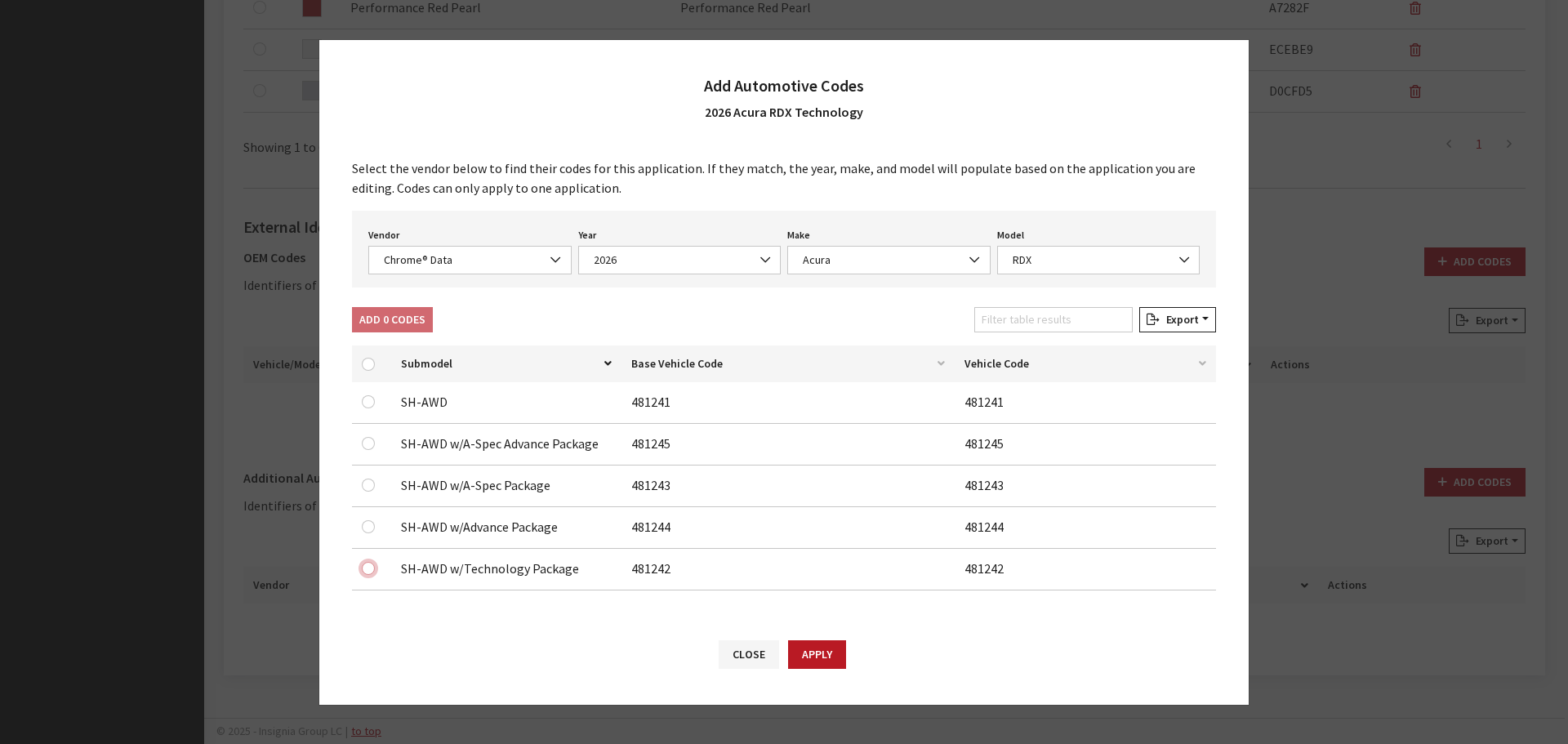
click at [370, 568] on input "checkbox" at bounding box center [368, 568] width 13 height 13
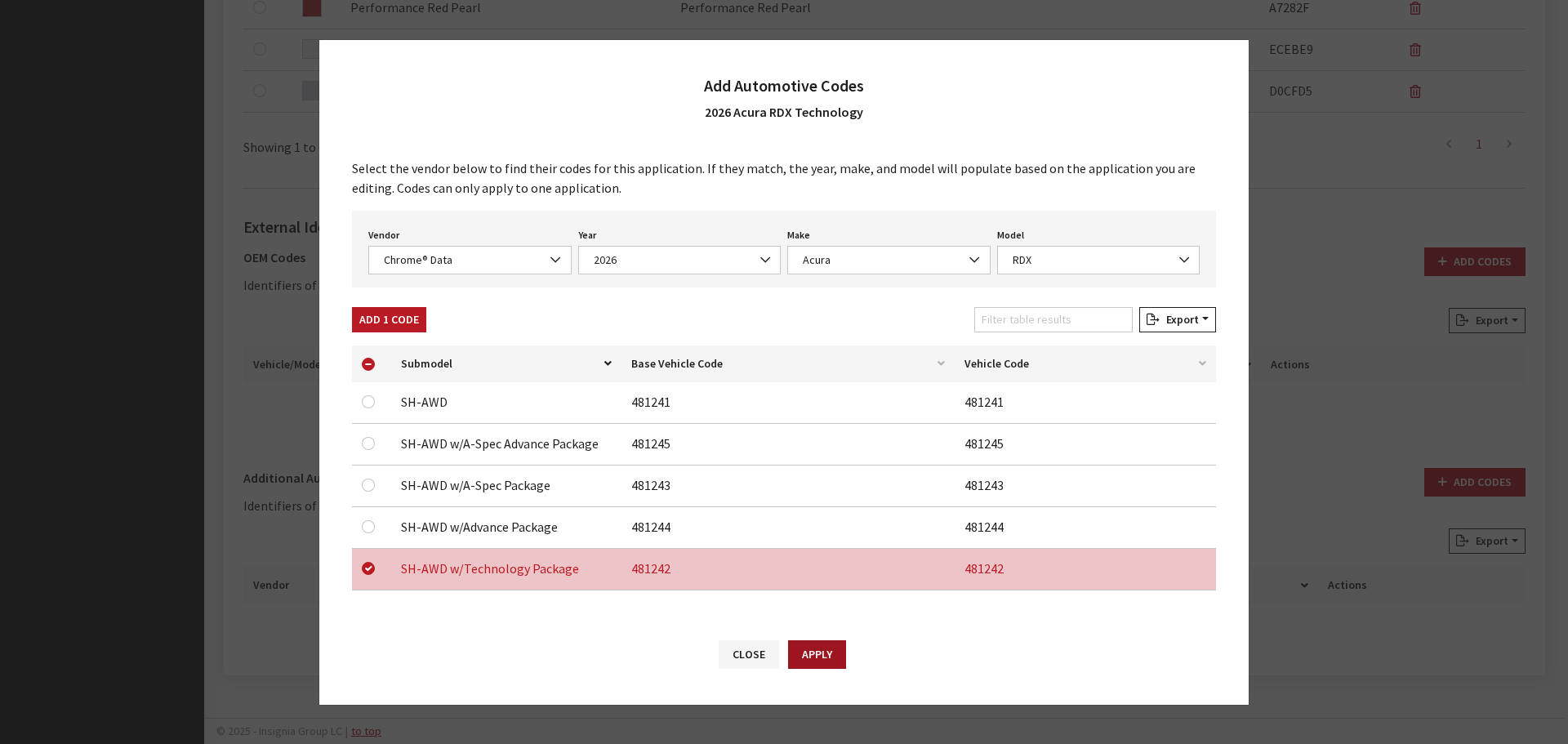
click at [819, 648] on button "Apply" at bounding box center [817, 654] width 58 height 29
checkbox input "false"
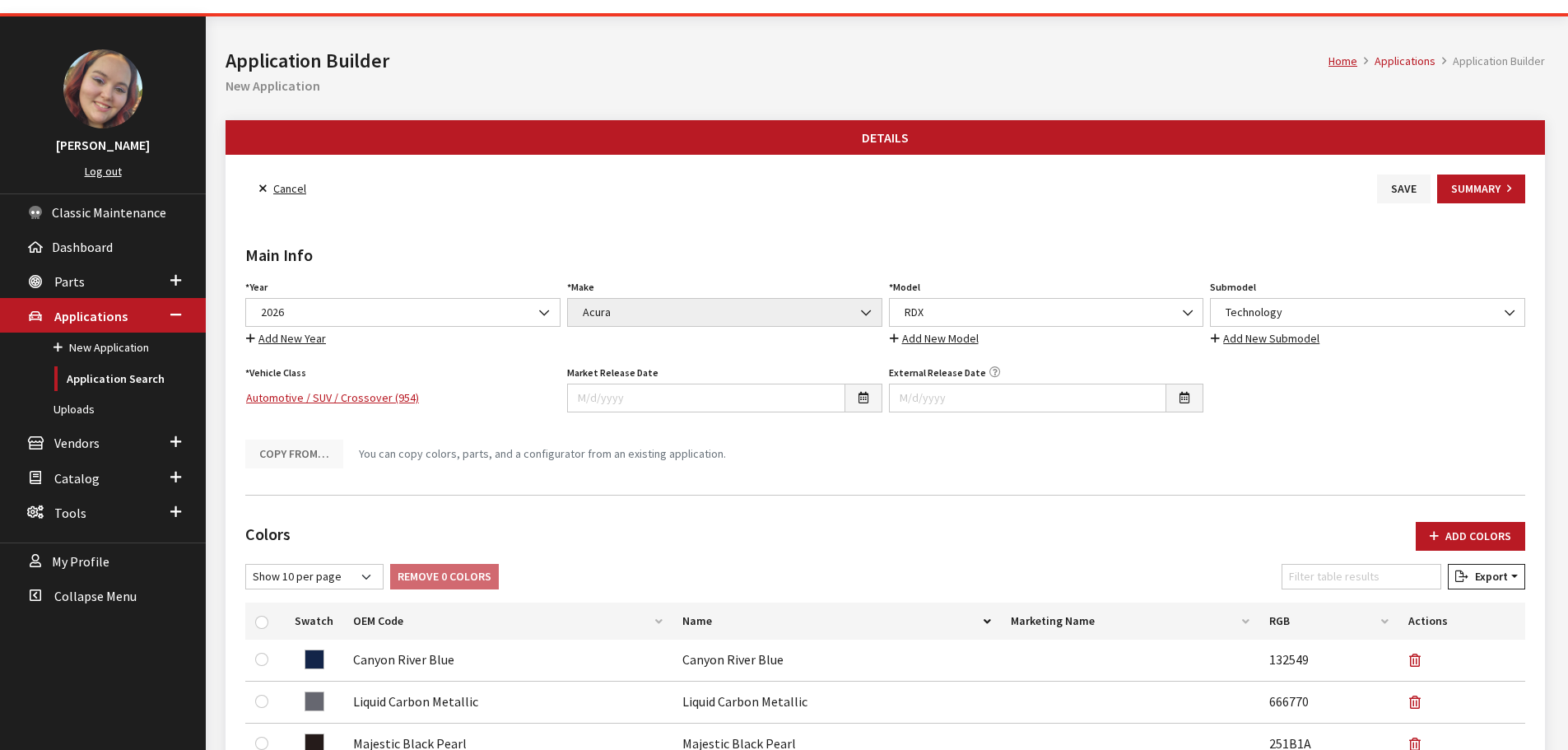
scroll to position [0, 0]
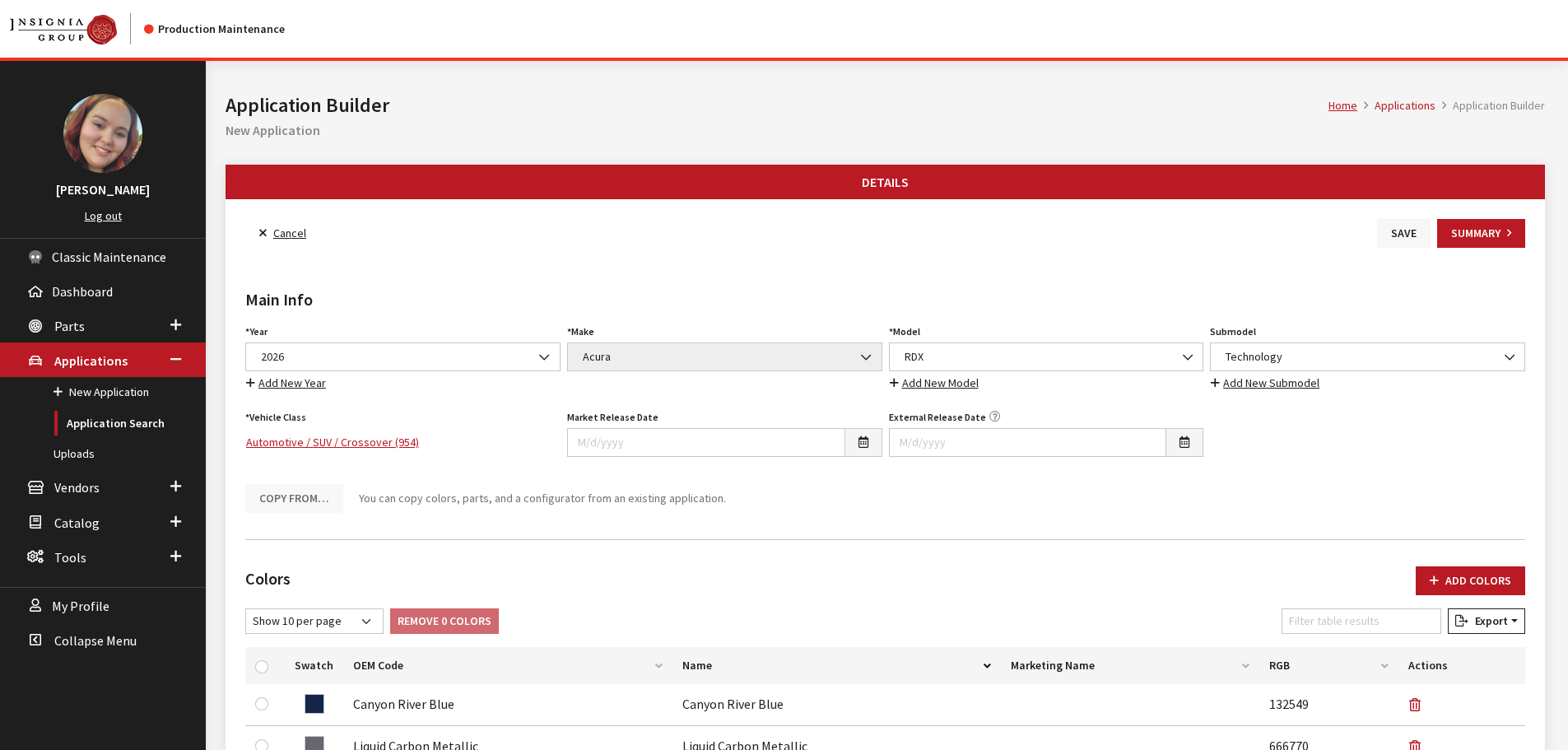
click at [1401, 235] on button "Save" at bounding box center [1403, 233] width 53 height 29
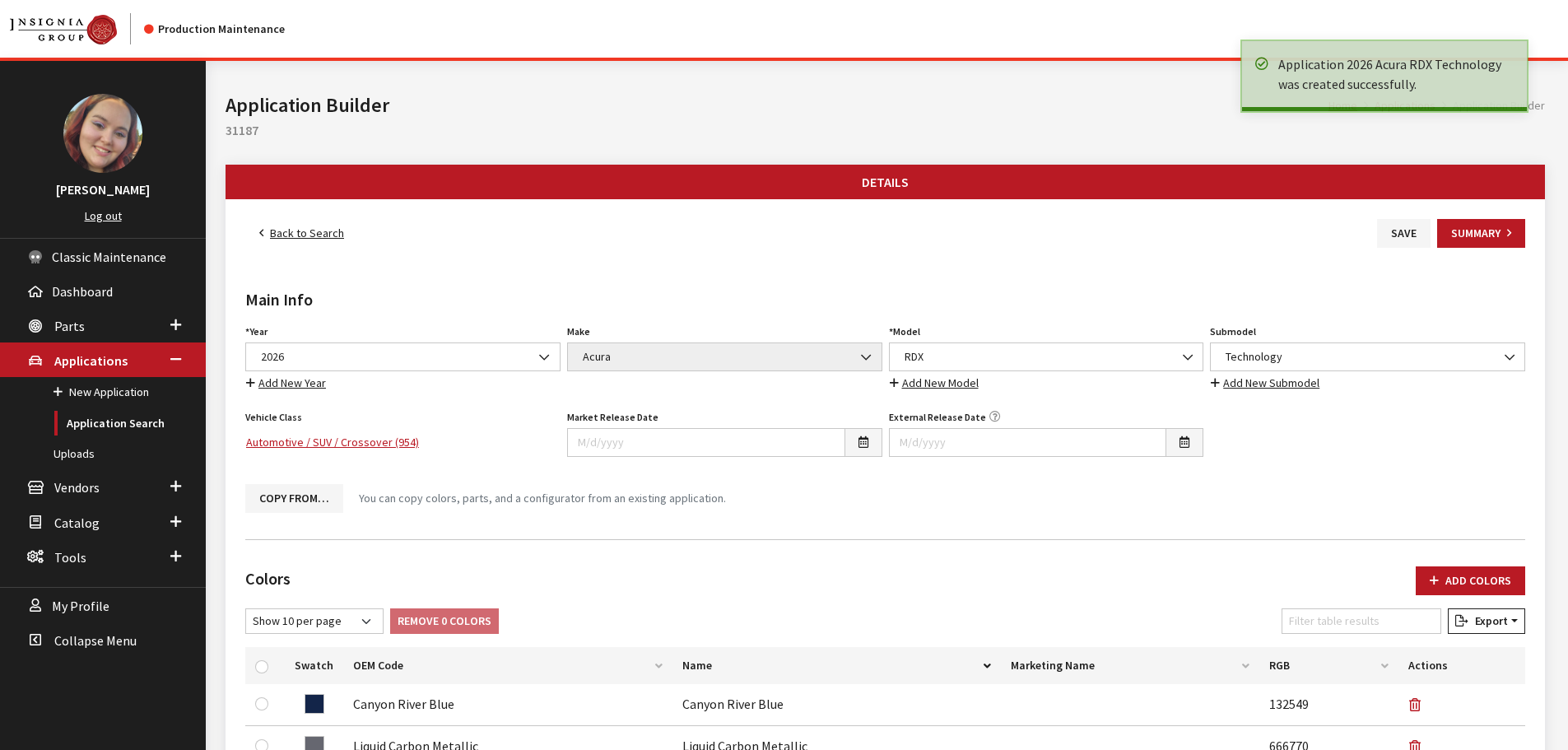
click at [314, 229] on link "Back to Search" at bounding box center [301, 233] width 112 height 29
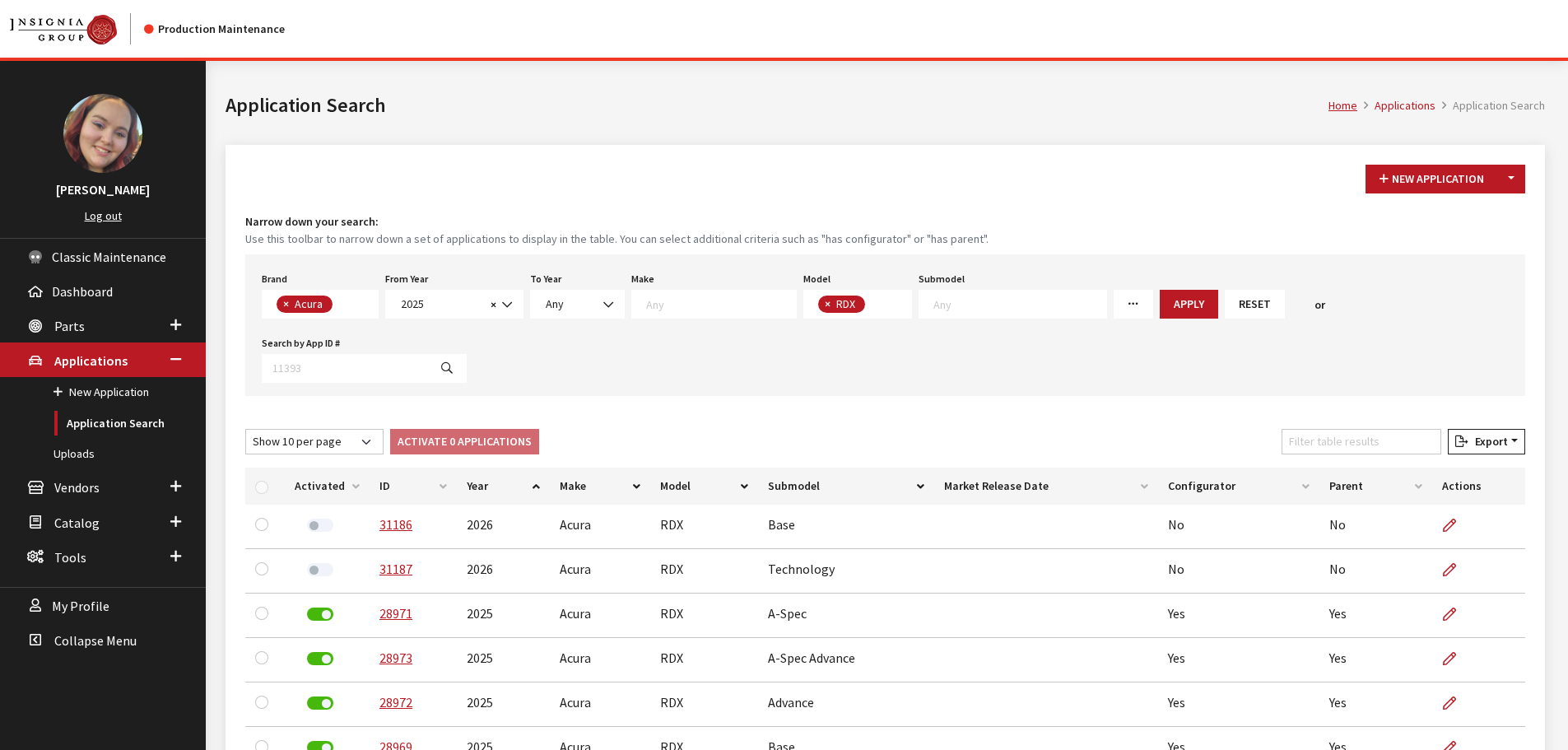
scroll to position [10, 0]
click at [1509, 182] on button "Toggle Dropdown" at bounding box center [1511, 179] width 28 height 29
click at [462, 308] on span "2025" at bounding box center [440, 304] width 90 height 17
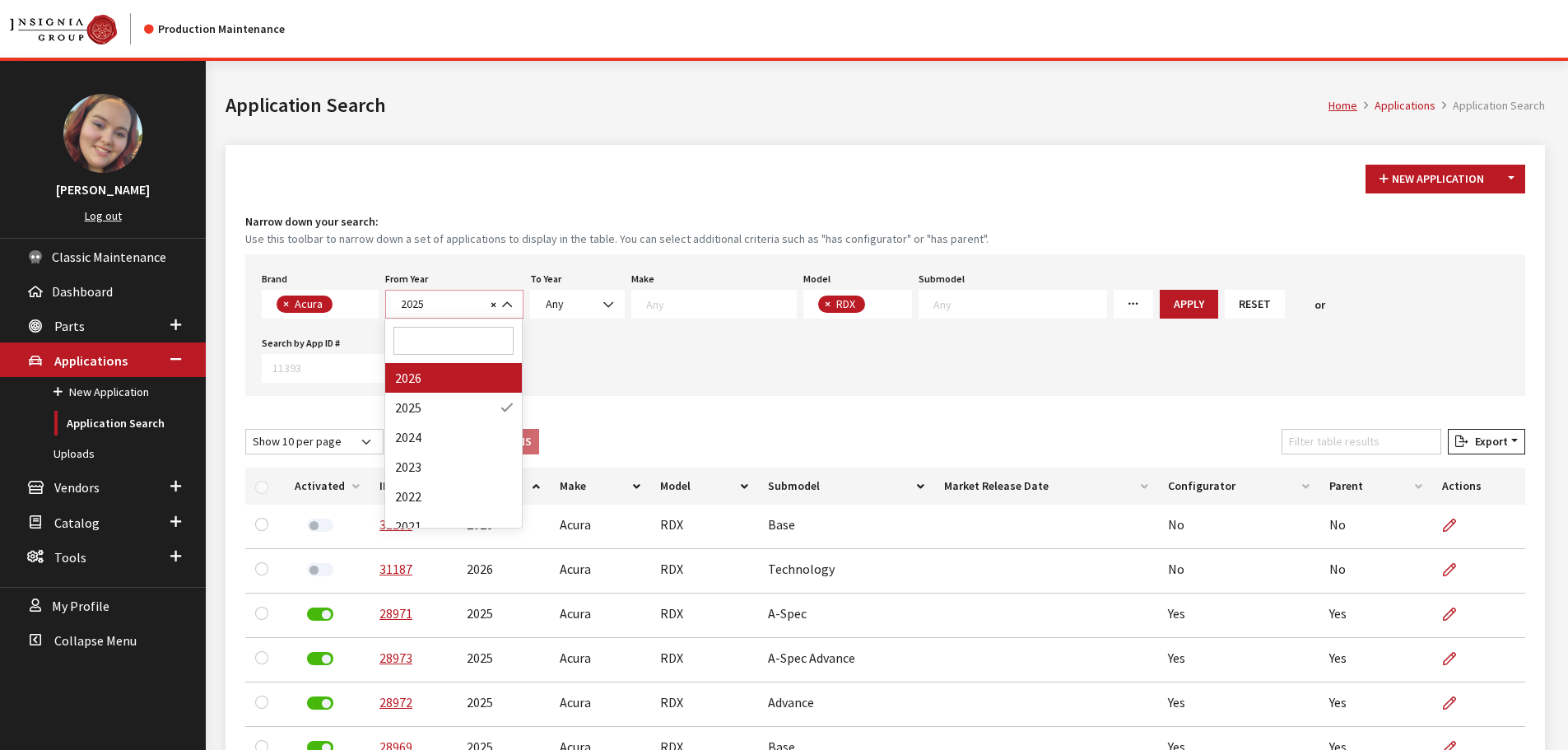
select select "2026"
select select
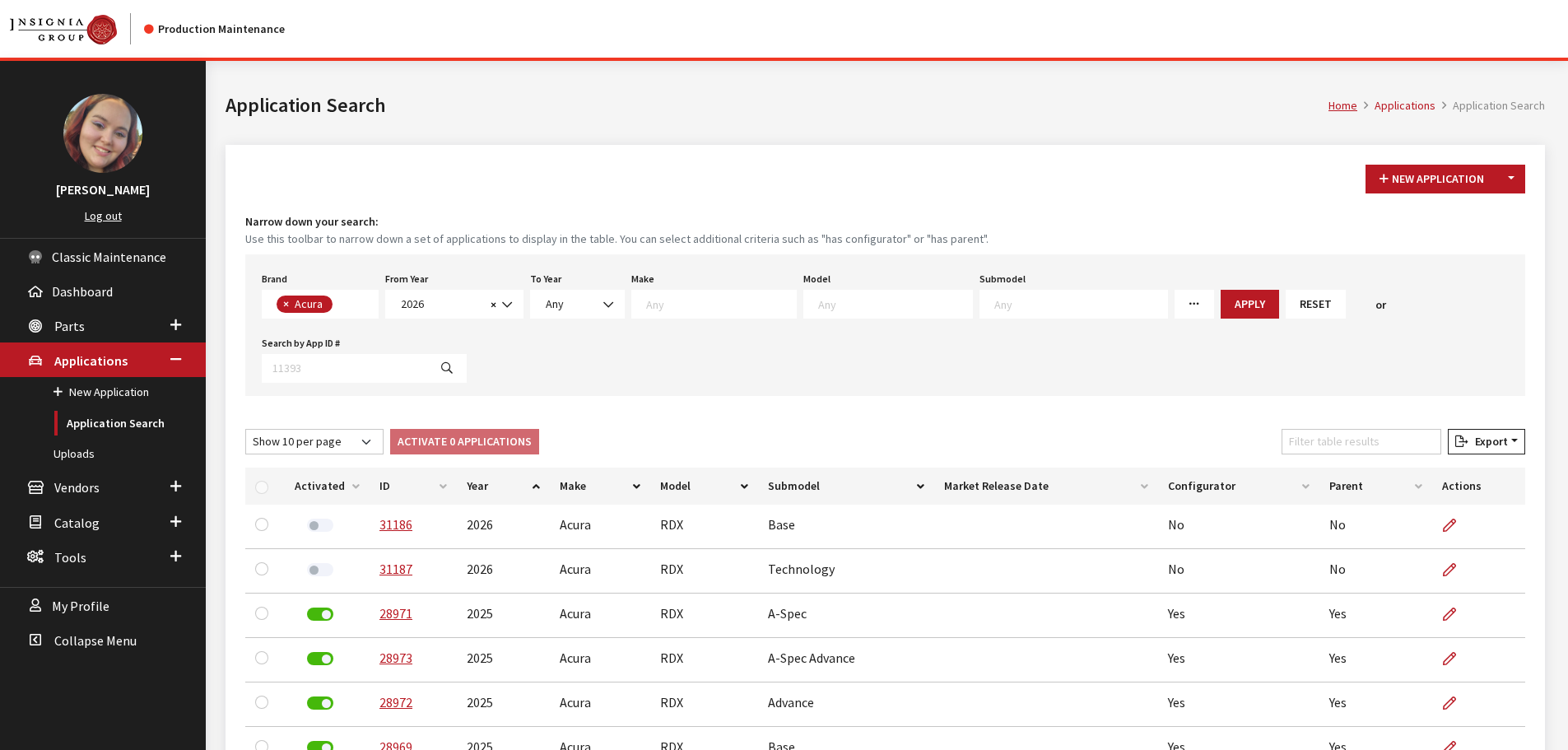
scroll to position [0, 0]
click at [855, 298] on textarea "Search" at bounding box center [895, 303] width 154 height 15
select select "265"
select select
drag, startPoint x: 1150, startPoint y: 306, endPoint x: 1237, endPoint y: 278, distance: 91.4
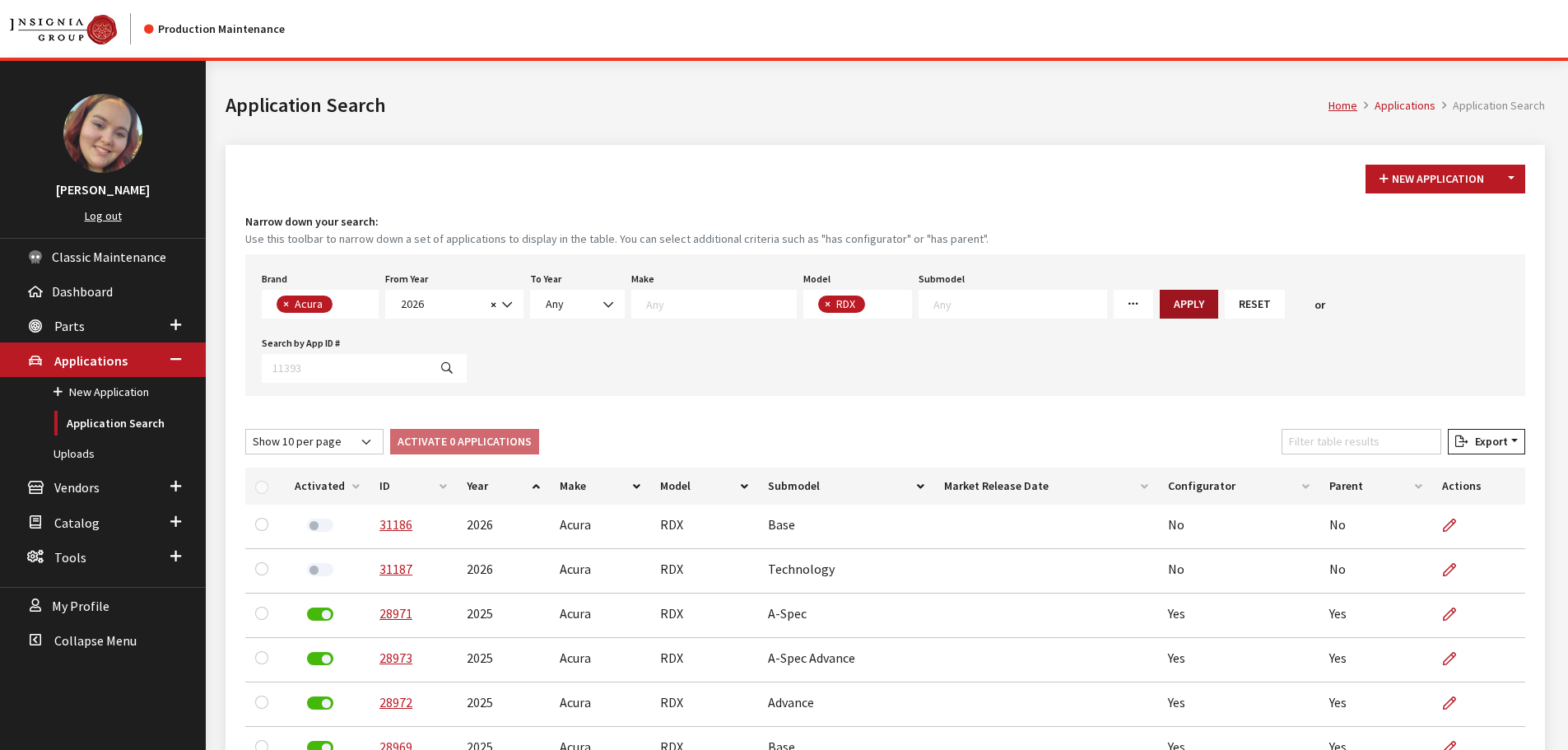
click at [1160, 306] on button "Apply" at bounding box center [1189, 303] width 58 height 29
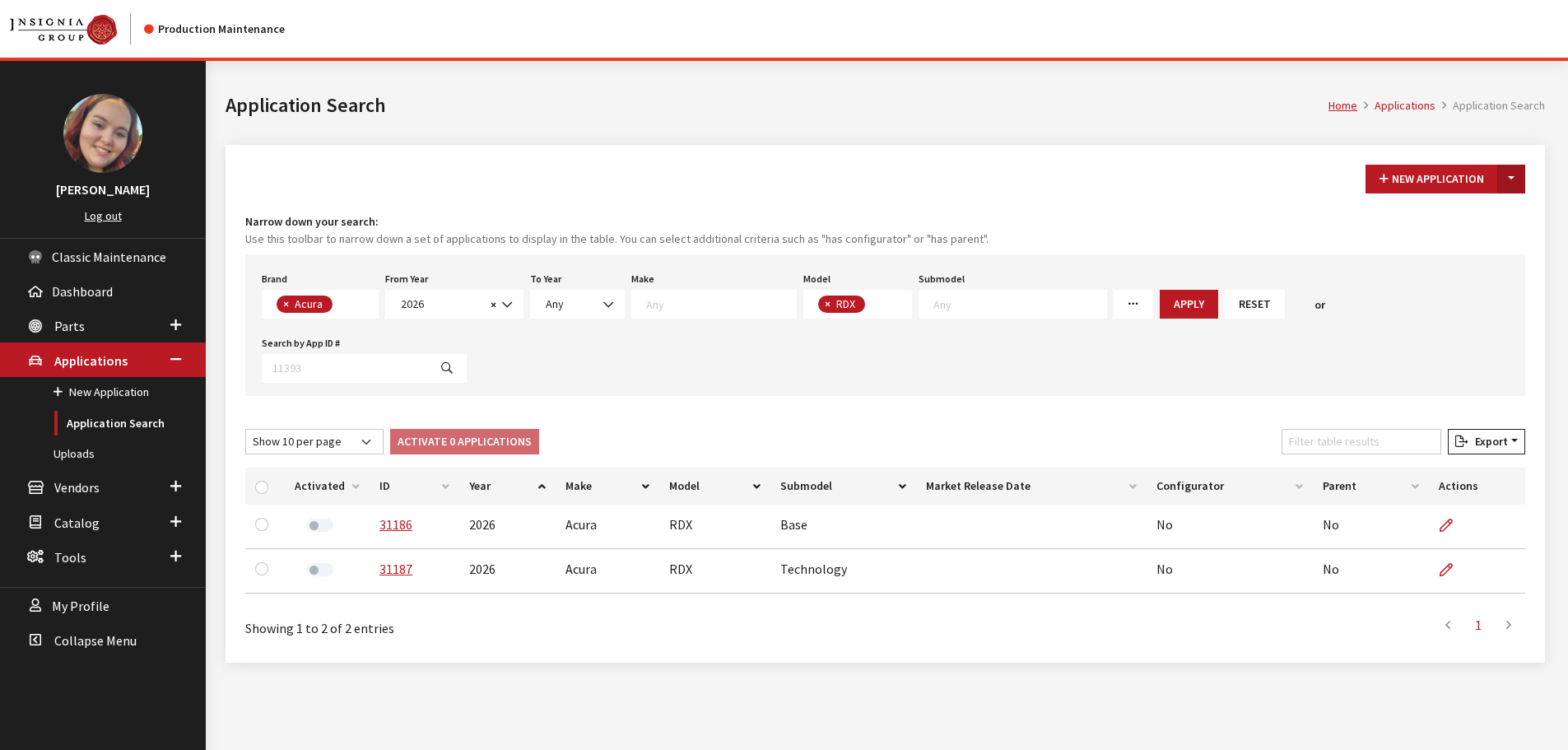
click at [1518, 179] on button "Toggle Dropdown" at bounding box center [1511, 179] width 28 height 29
click at [1496, 208] on button "New From Existing..." at bounding box center [1455, 214] width 141 height 29
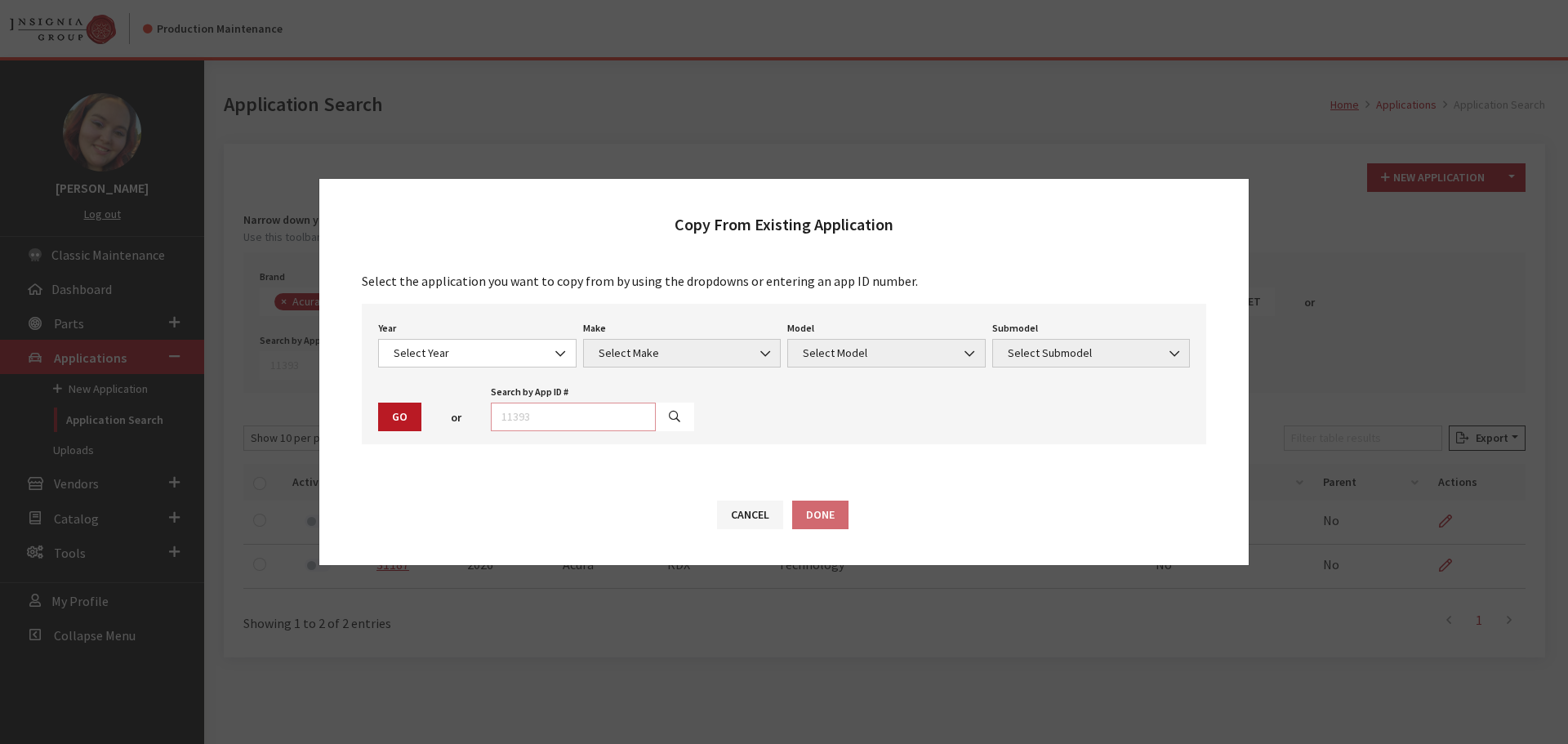
click at [502, 423] on input "text" at bounding box center [573, 416] width 165 height 29
type input "28971"
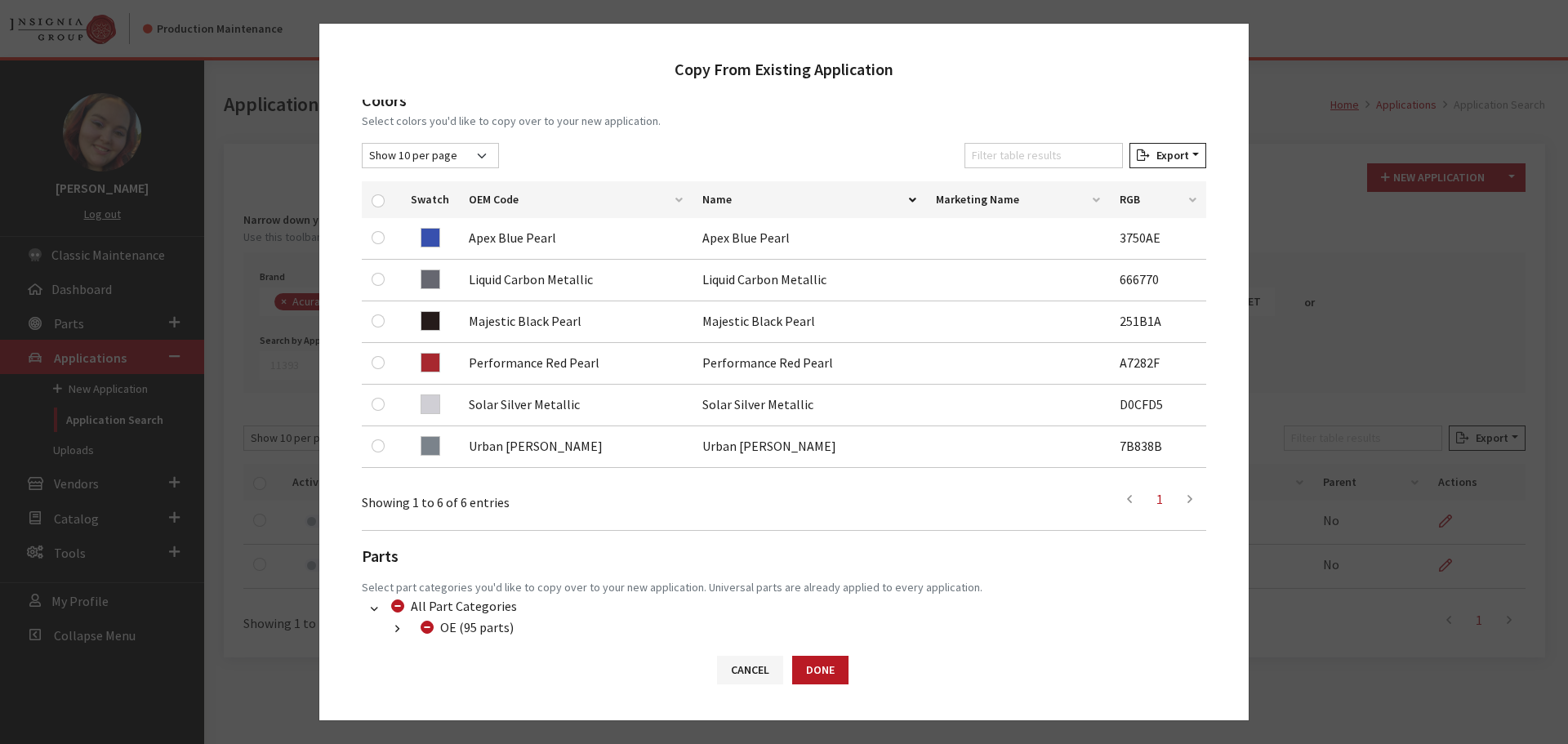
scroll to position [245, 0]
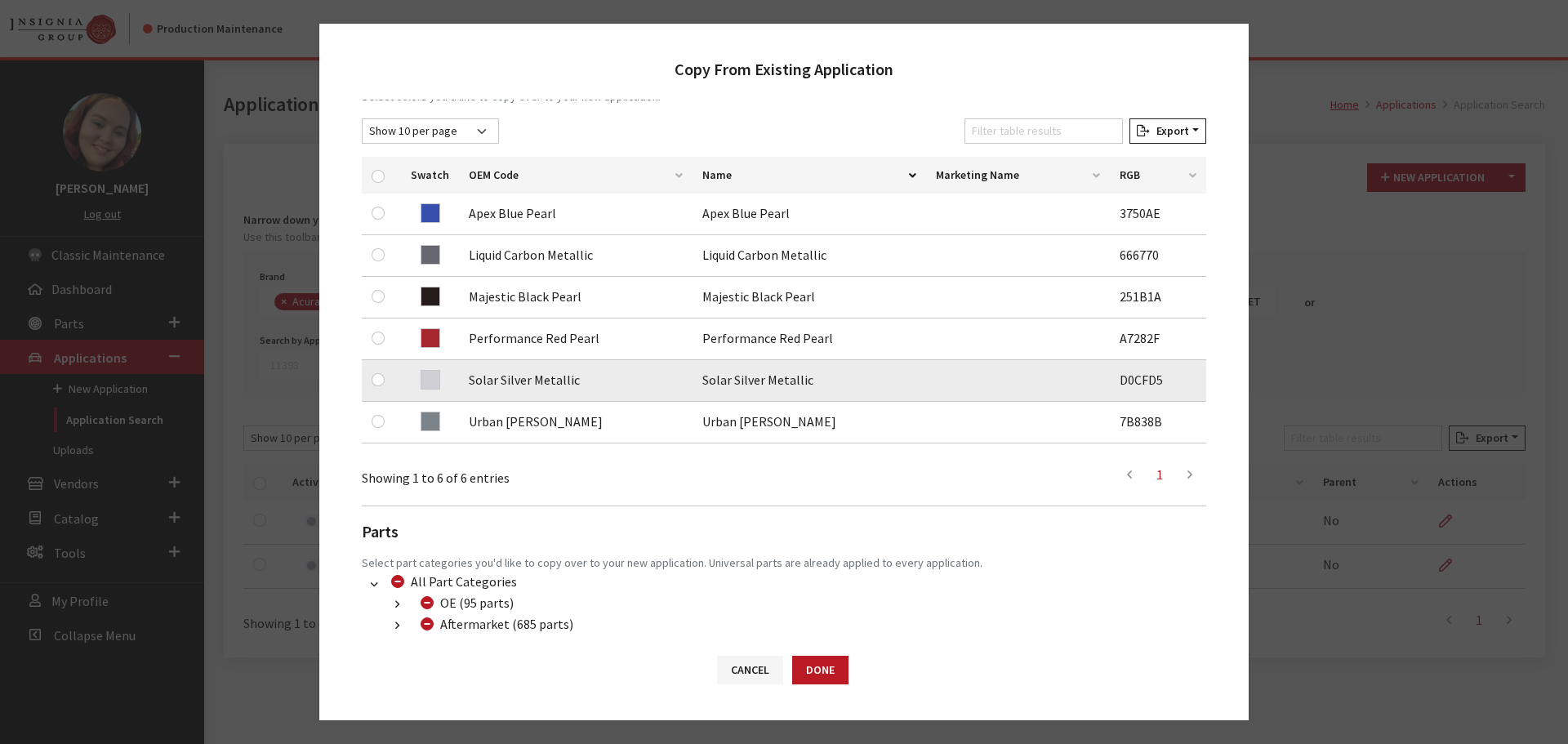
click at [371, 376] on td at bounding box center [381, 381] width 39 height 42
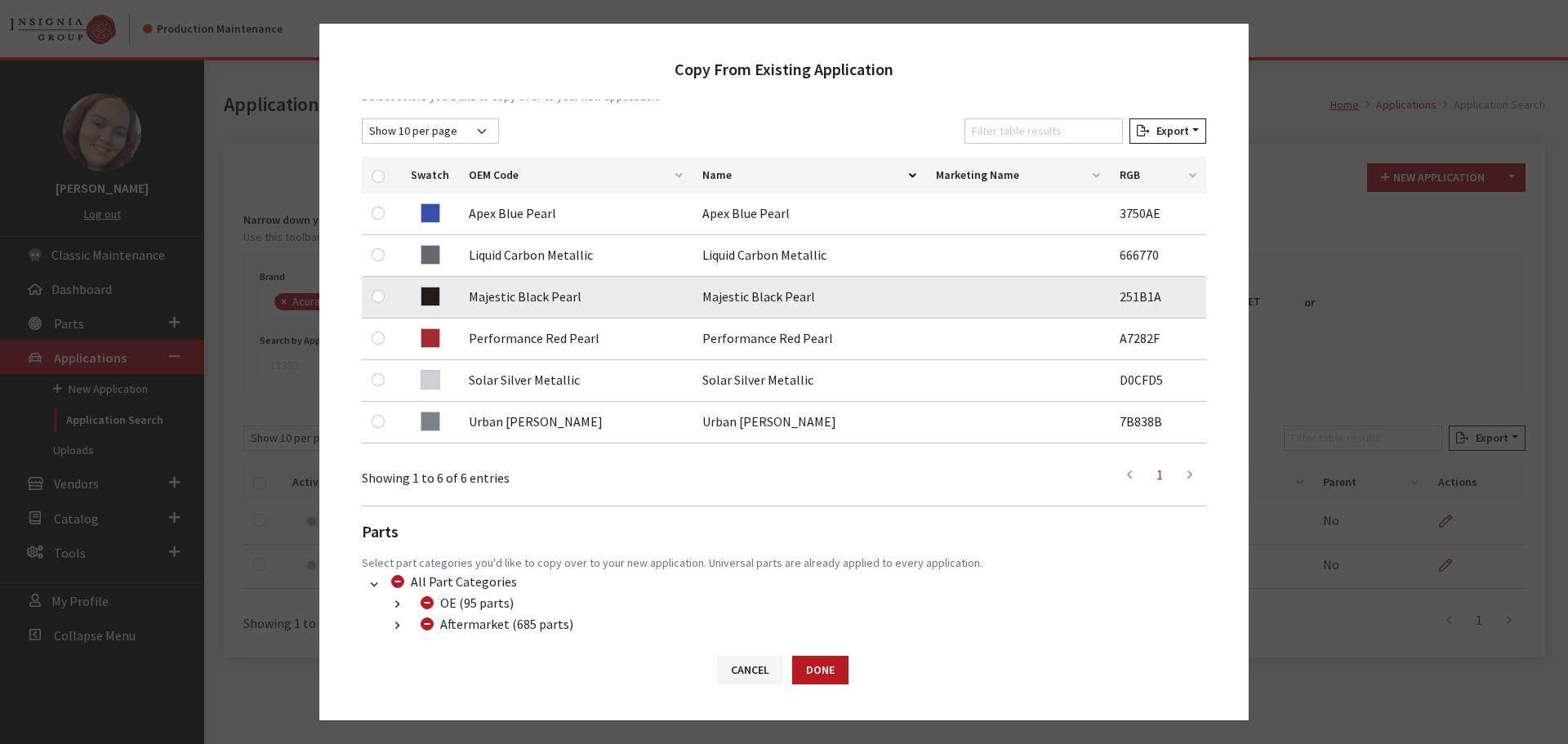
click at [372, 301] on div at bounding box center [381, 296] width 20 height 20
click at [374, 294] on input "checkbox" at bounding box center [377, 296] width 13 height 13
checkbox input "true"
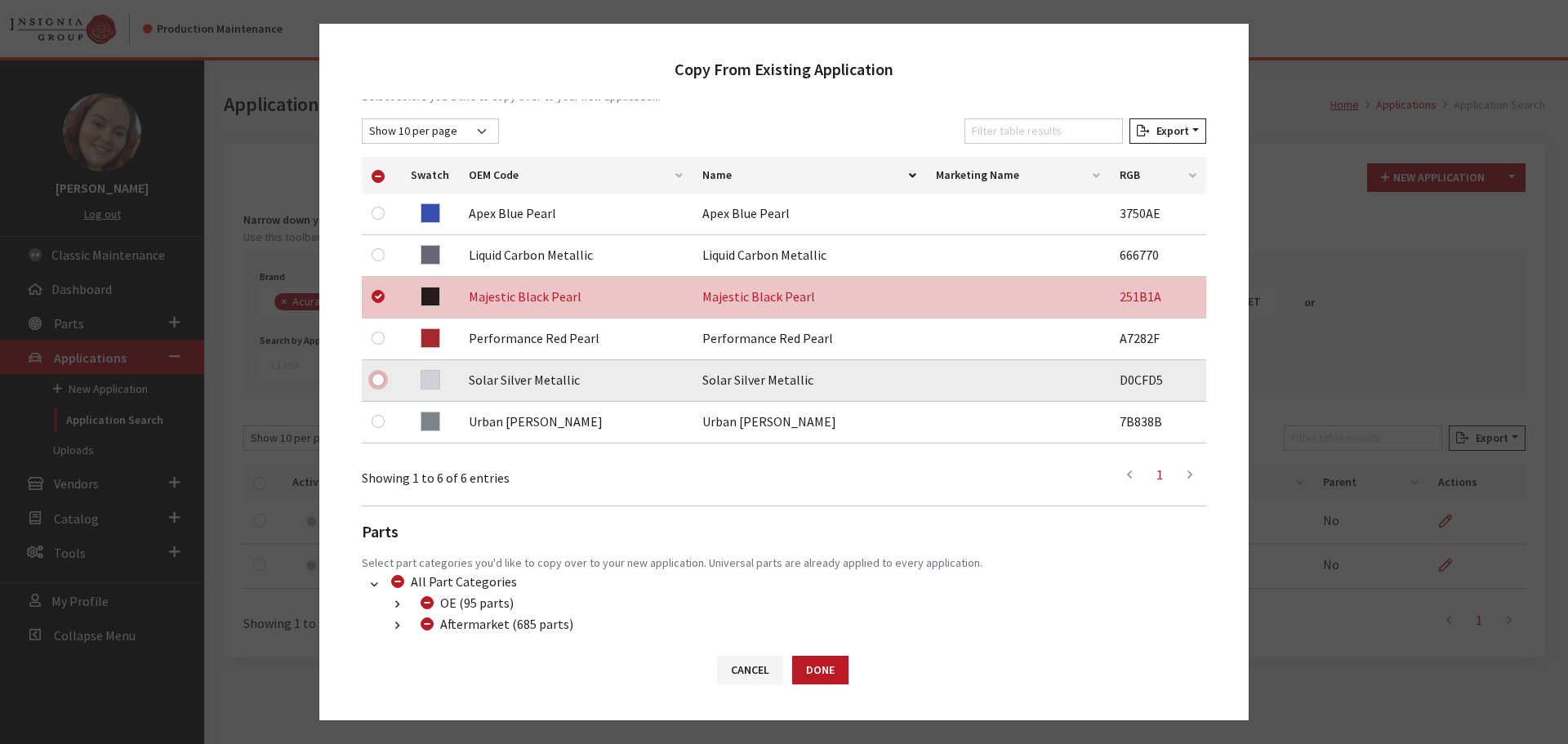
click at [378, 384] on input "checkbox" at bounding box center [377, 379] width 13 height 13
checkbox input "true"
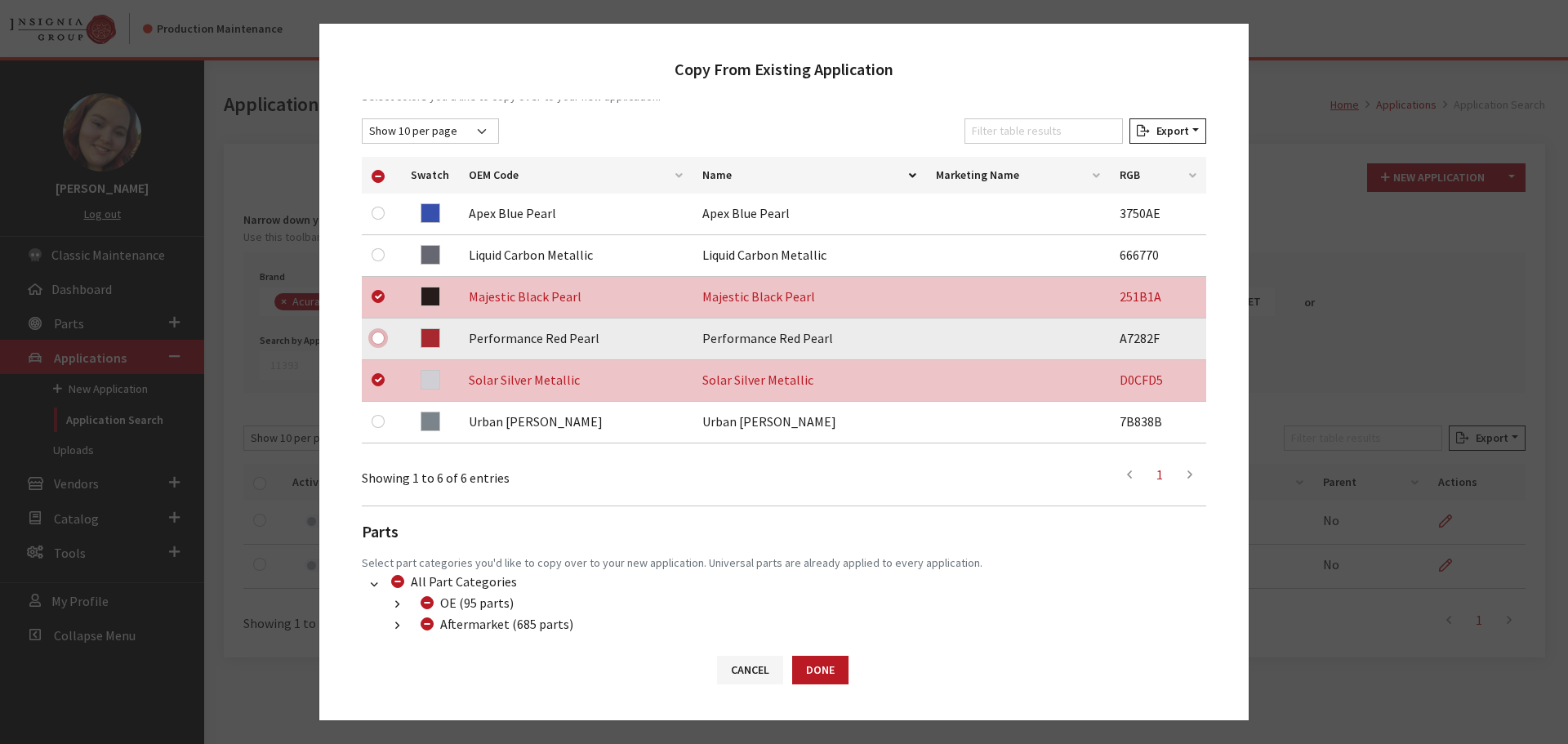
click at [375, 334] on input "checkbox" at bounding box center [377, 337] width 13 height 13
checkbox input "true"
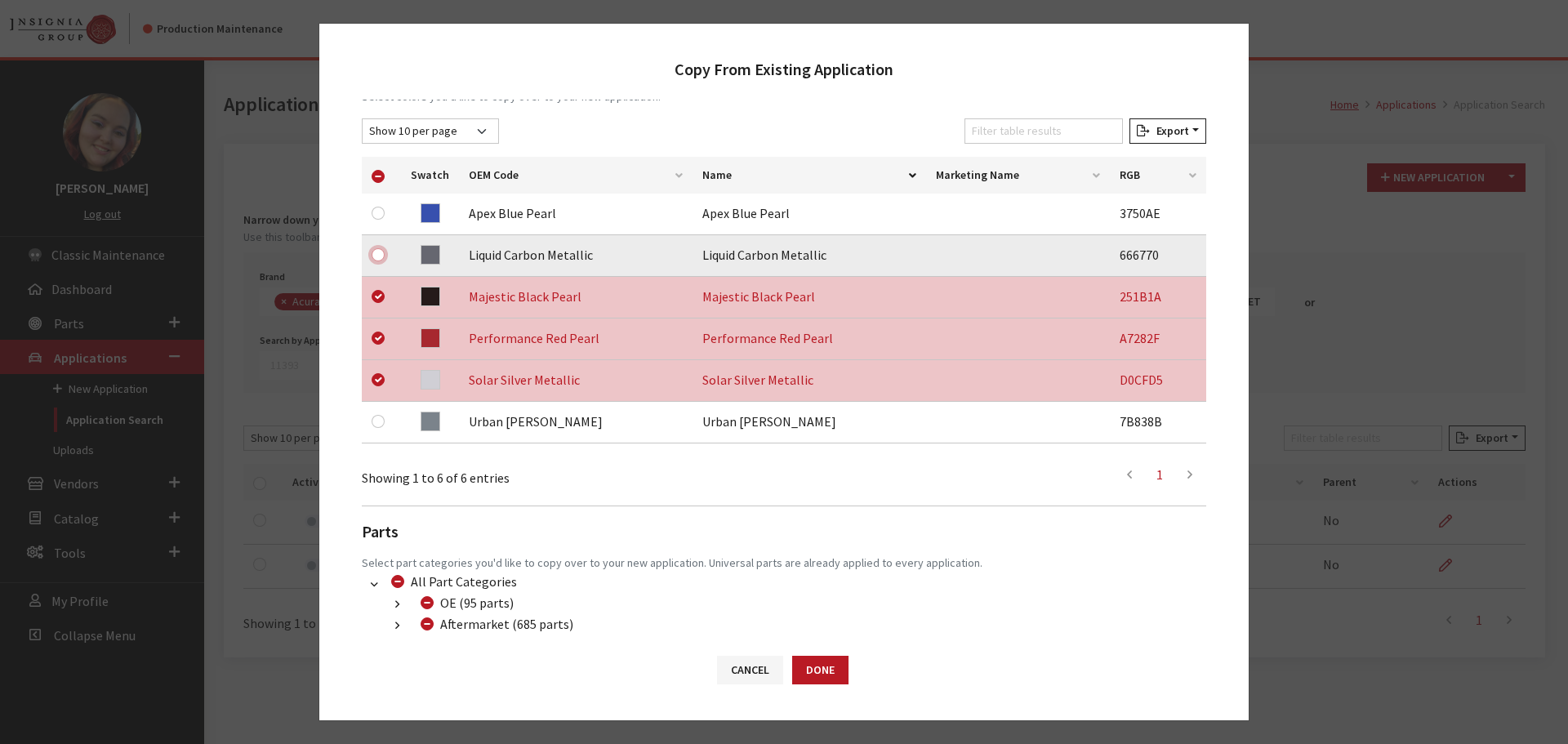
click at [376, 258] on input "checkbox" at bounding box center [377, 254] width 13 height 13
checkbox input "true"
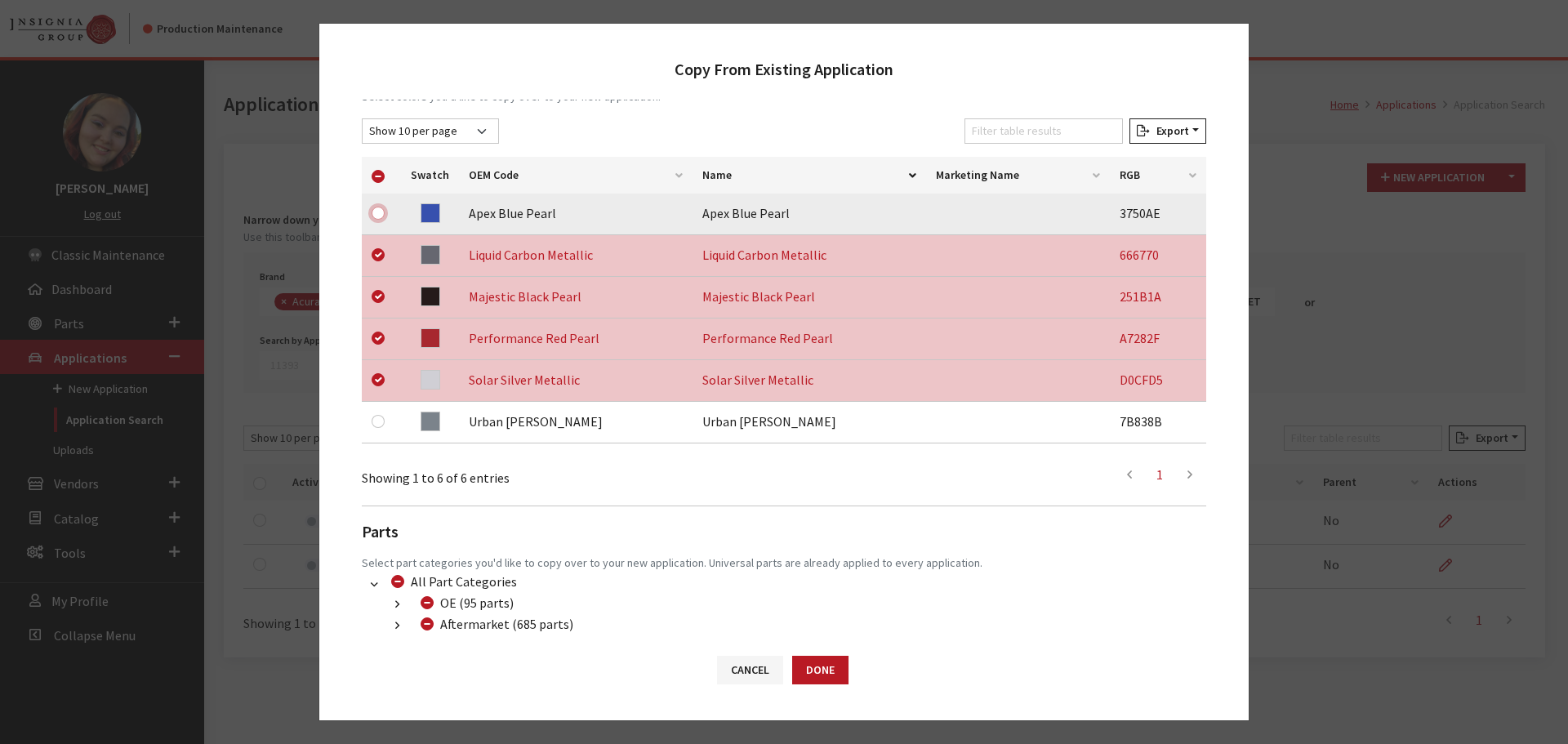
click at [376, 211] on input "checkbox" at bounding box center [377, 213] width 13 height 13
checkbox input "true"
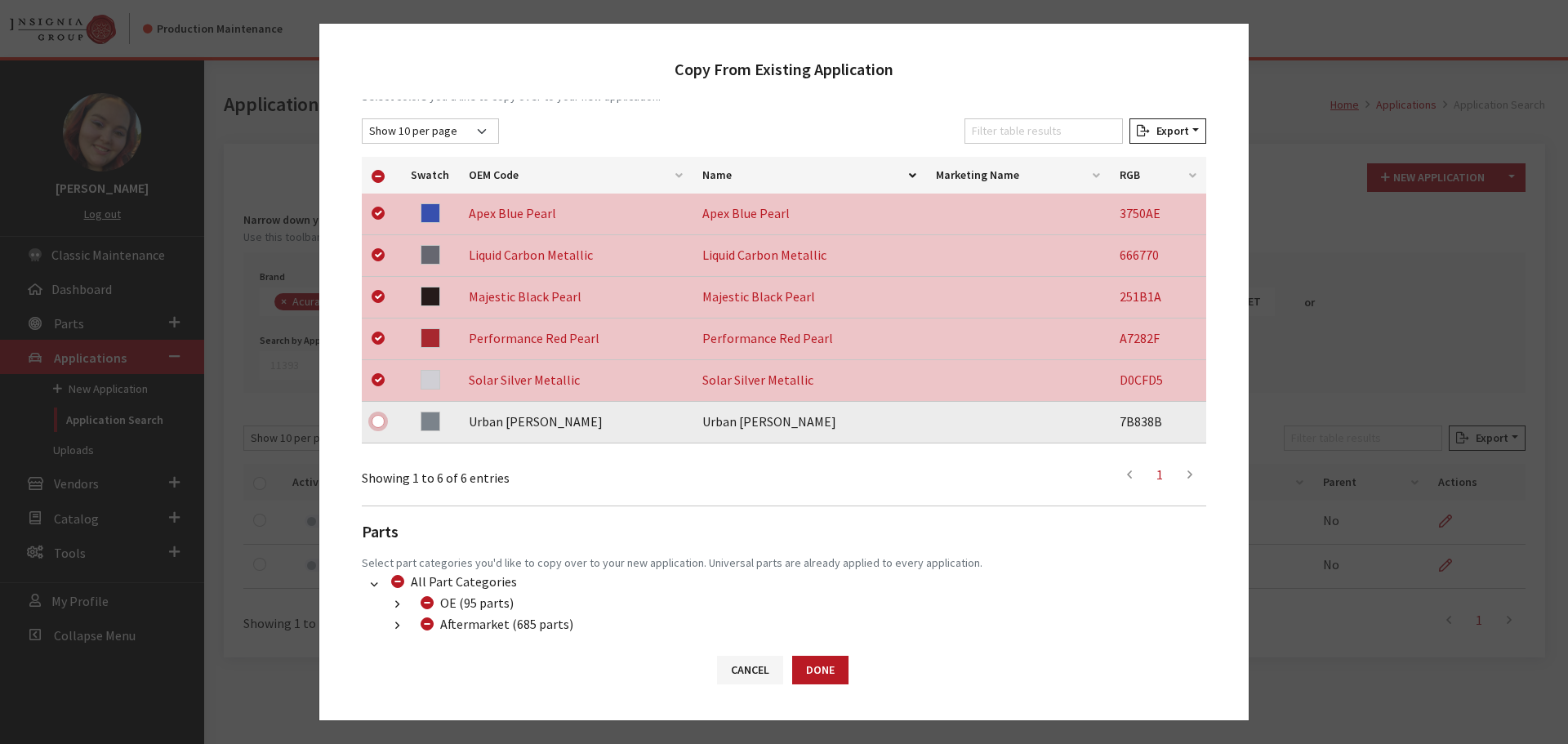
click at [376, 422] on input "checkbox" at bounding box center [377, 420] width 13 height 13
checkbox input "true"
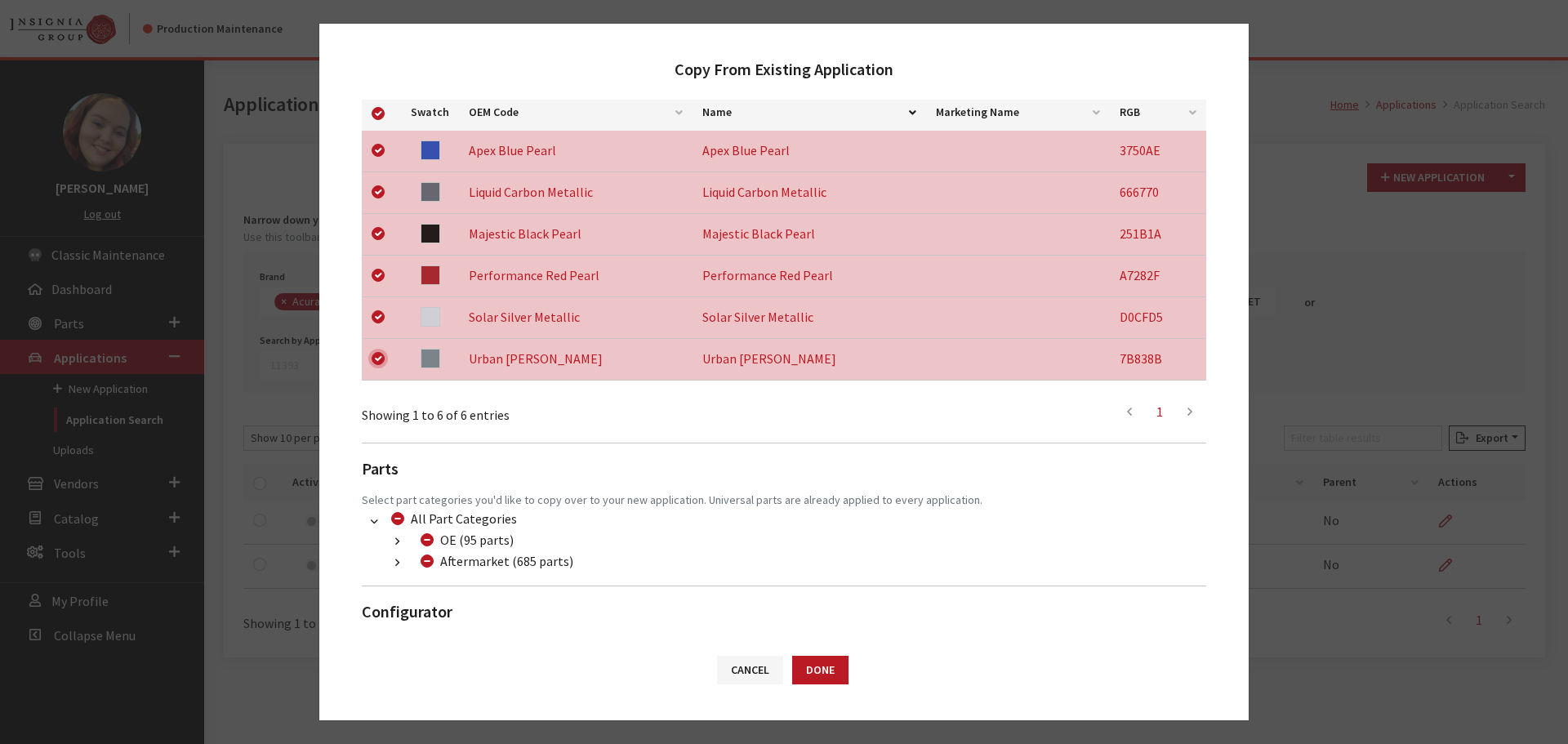
scroll to position [342, 0]
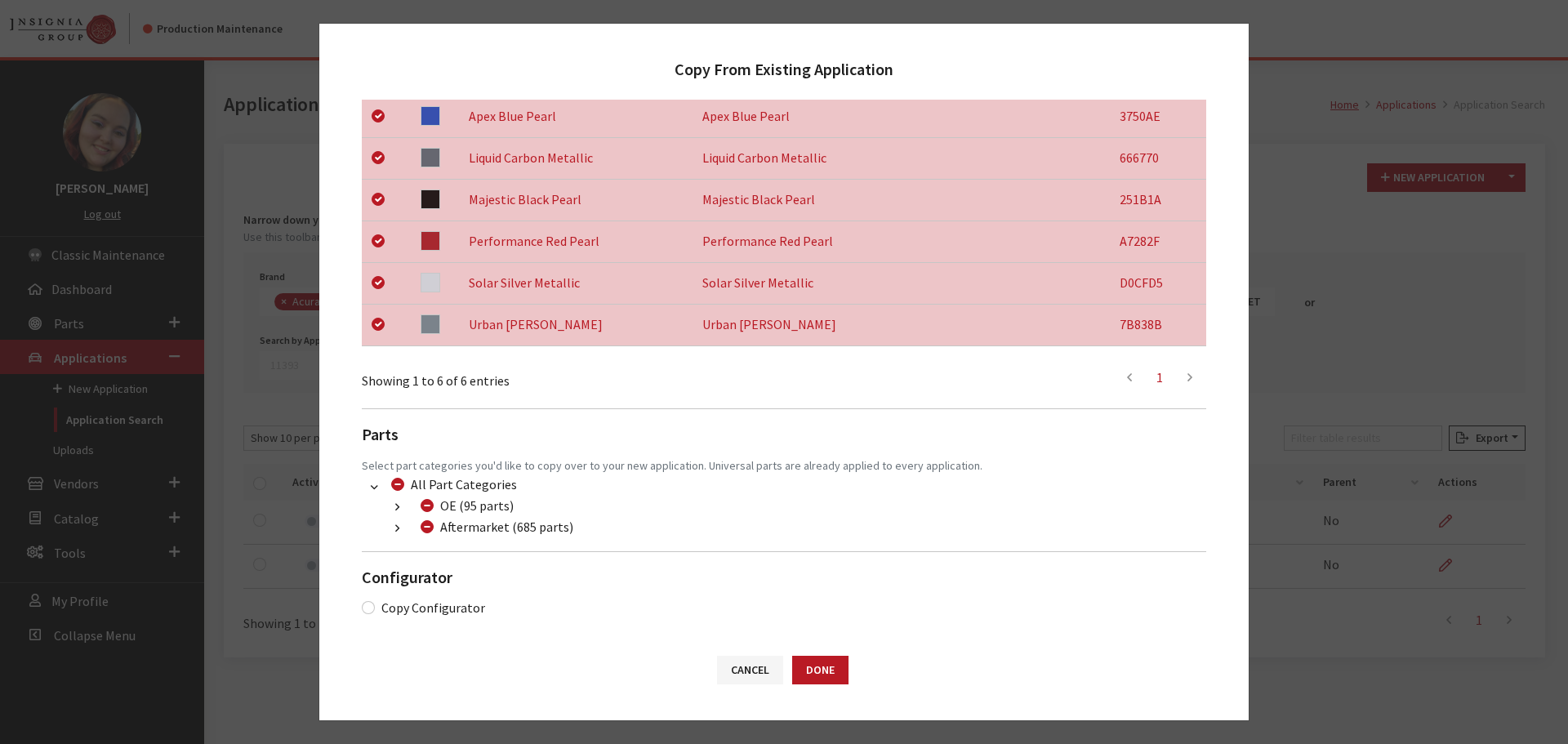
click at [392, 524] on button "button" at bounding box center [397, 529] width 32 height 19
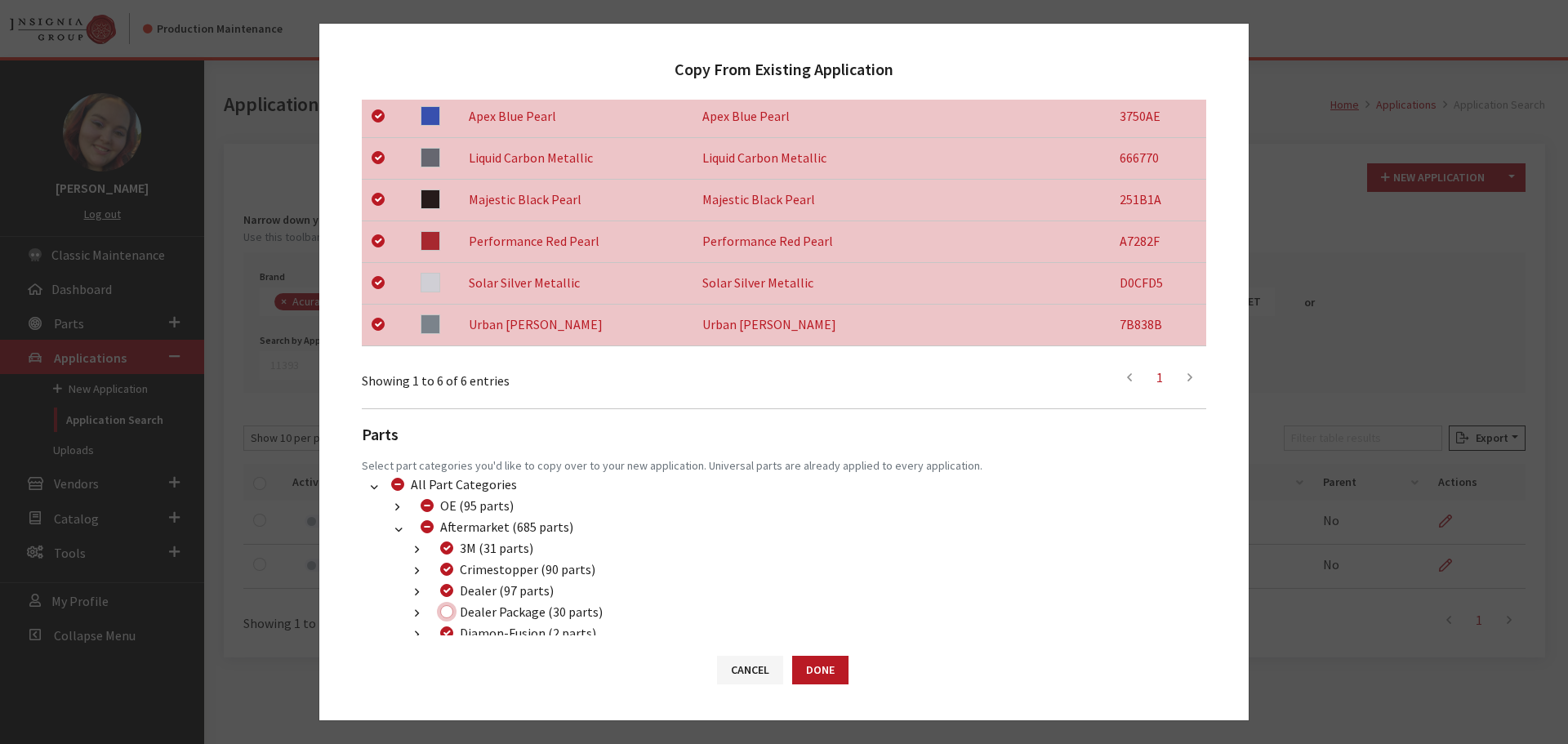
click at [448, 609] on input "Dealer Package (30 parts)" at bounding box center [447, 611] width 13 height 13
checkbox input "true"
click at [821, 662] on button "Done" at bounding box center [820, 670] width 56 height 29
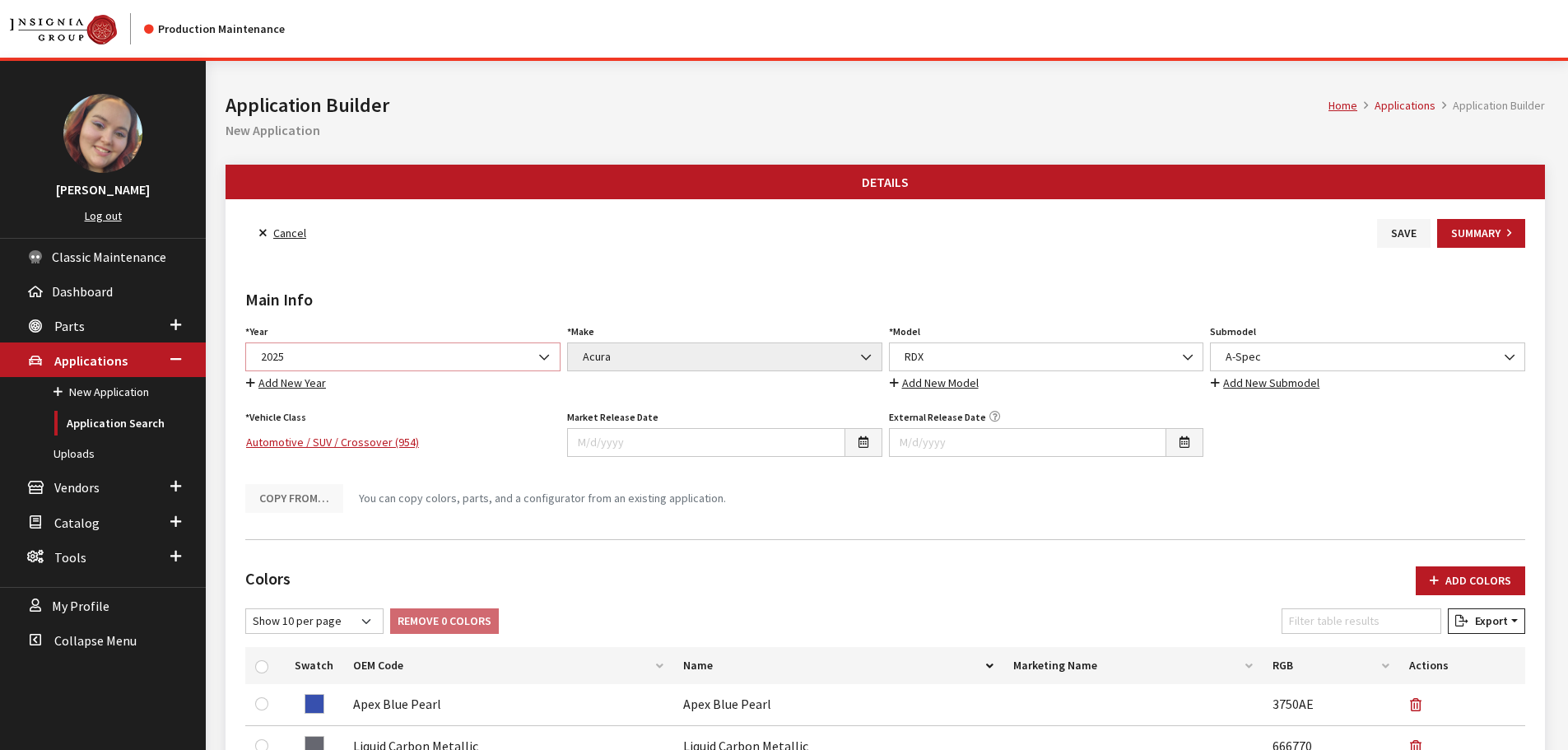
click at [316, 353] on span "2025" at bounding box center [403, 357] width 294 height 17
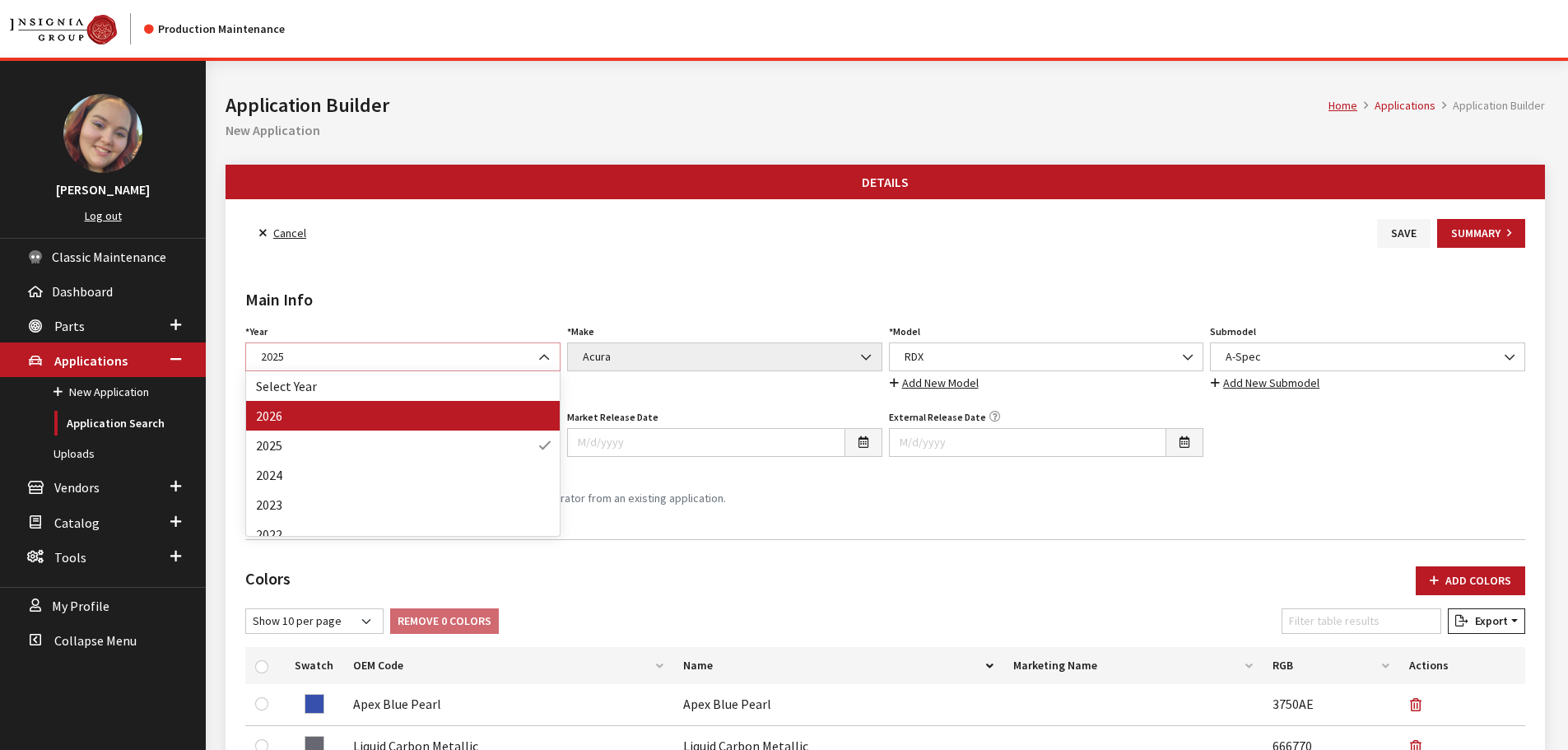
select select "44"
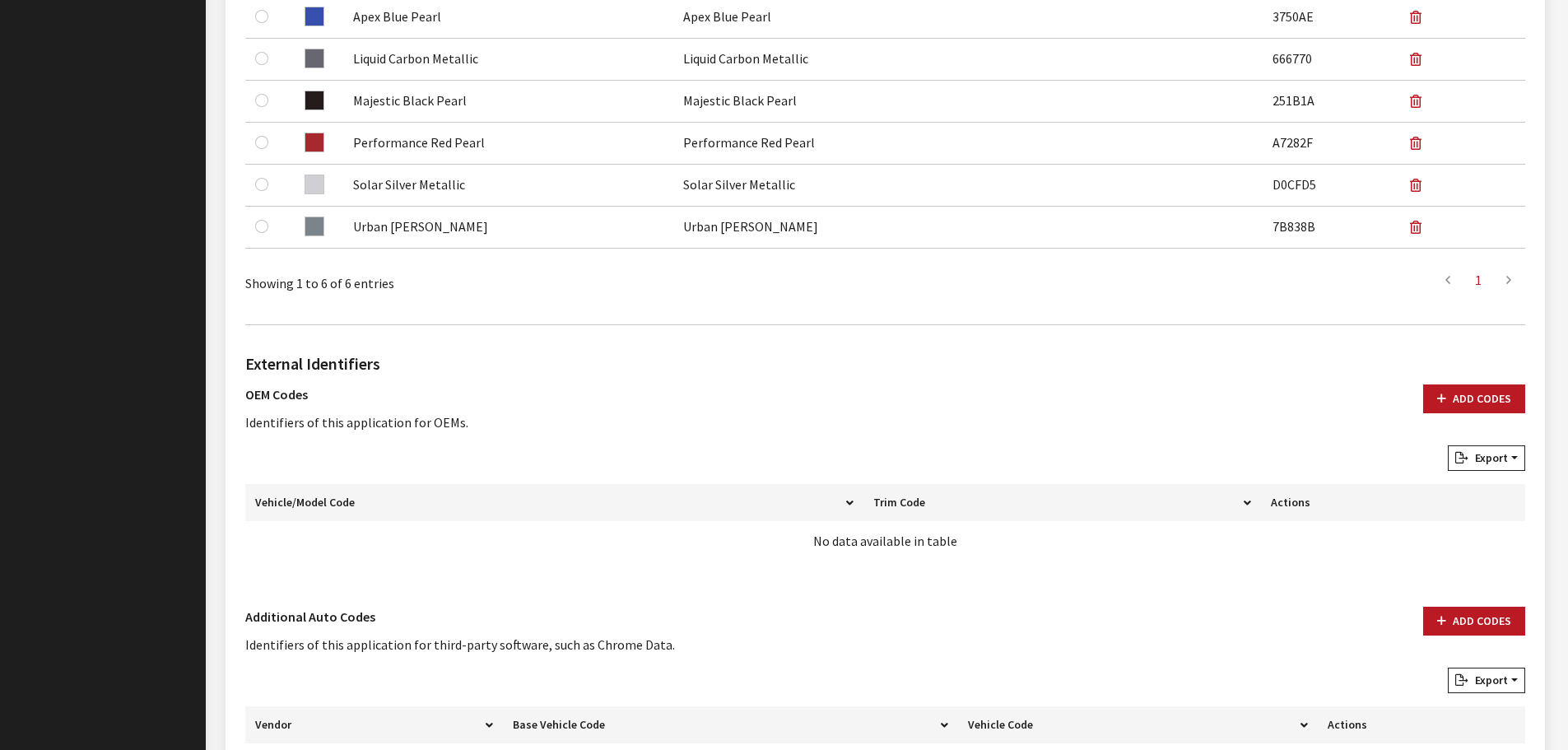
scroll to position [822, 0]
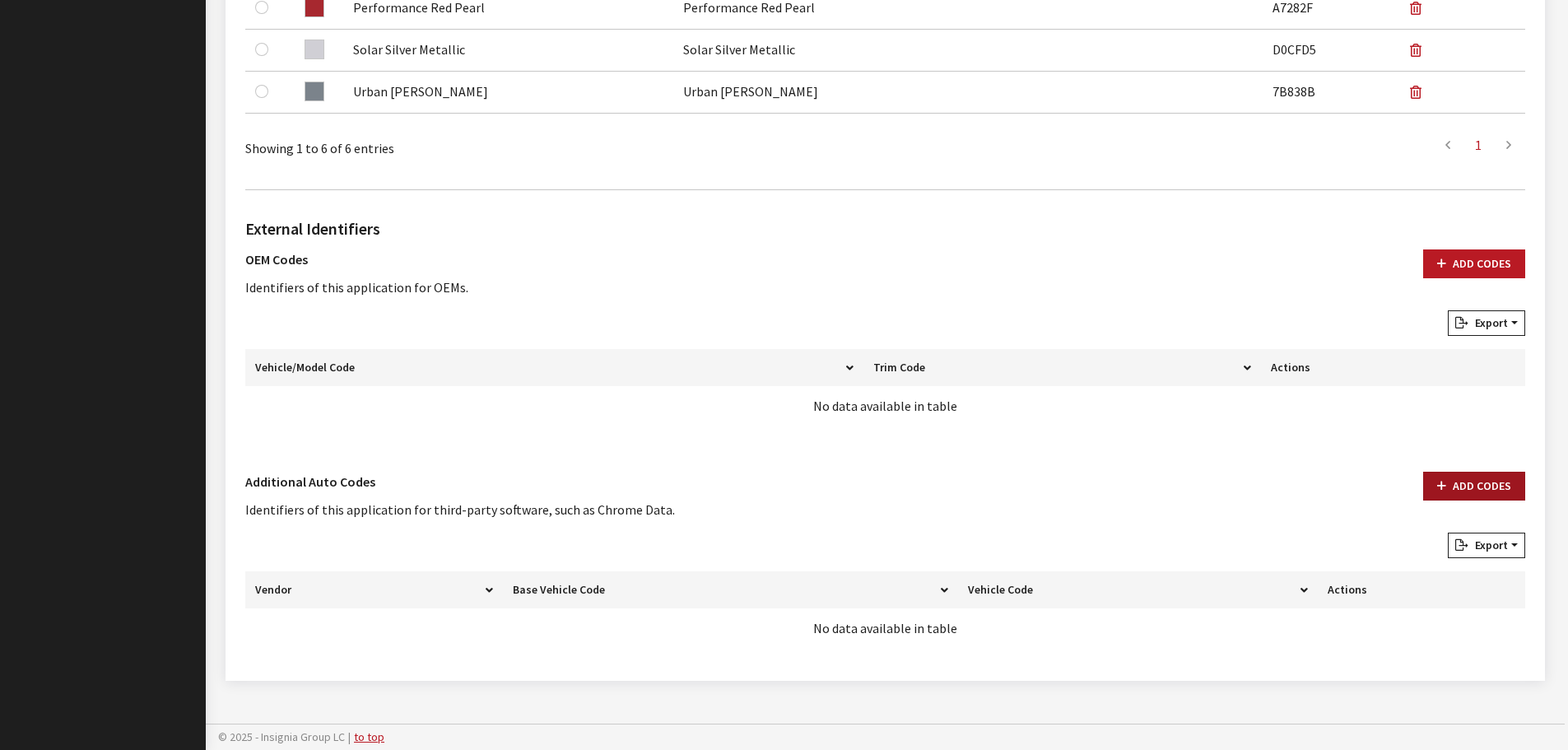
click at [1470, 488] on button "Add Codes" at bounding box center [1474, 486] width 102 height 29
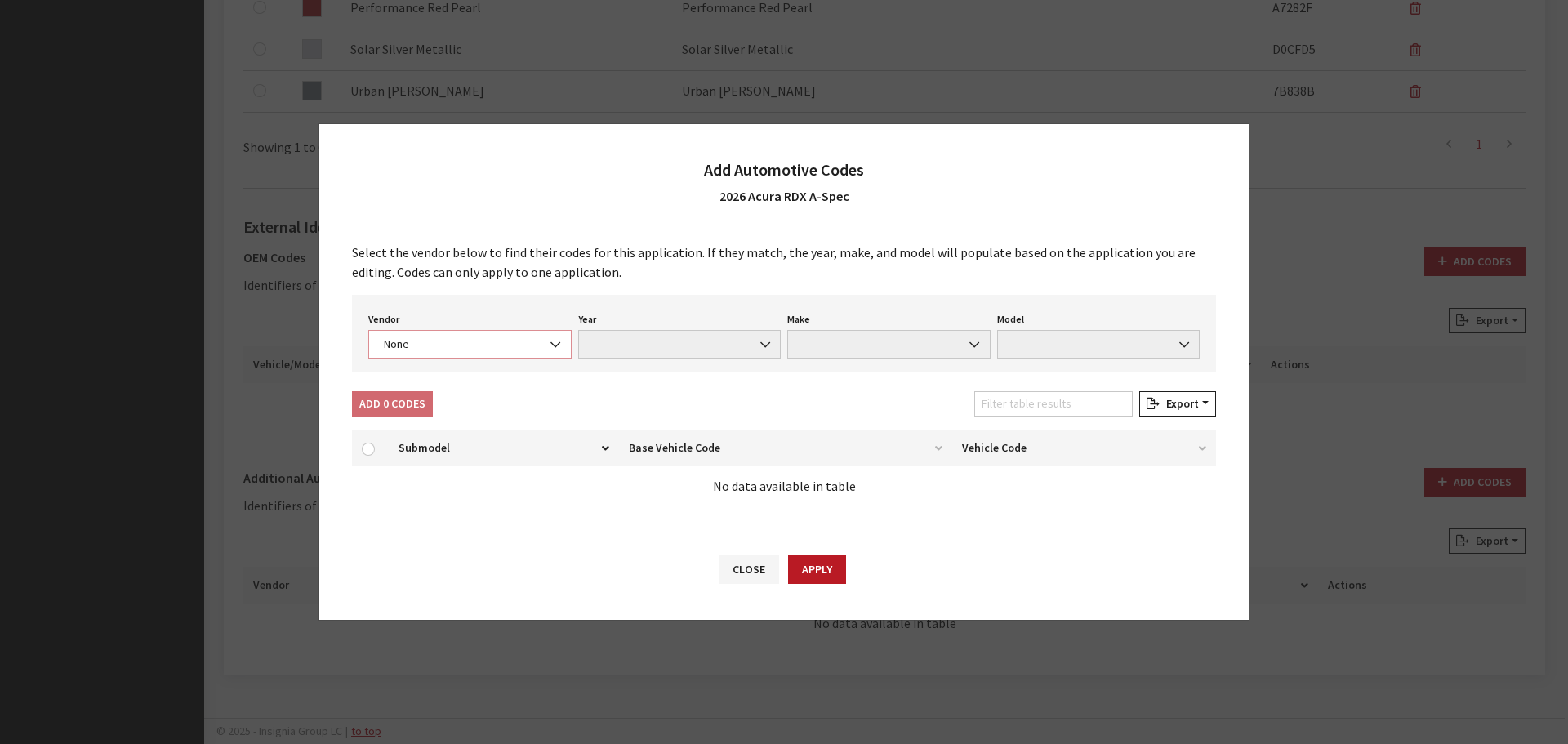
click at [452, 344] on span "None" at bounding box center [470, 344] width 182 height 17
select select "4"
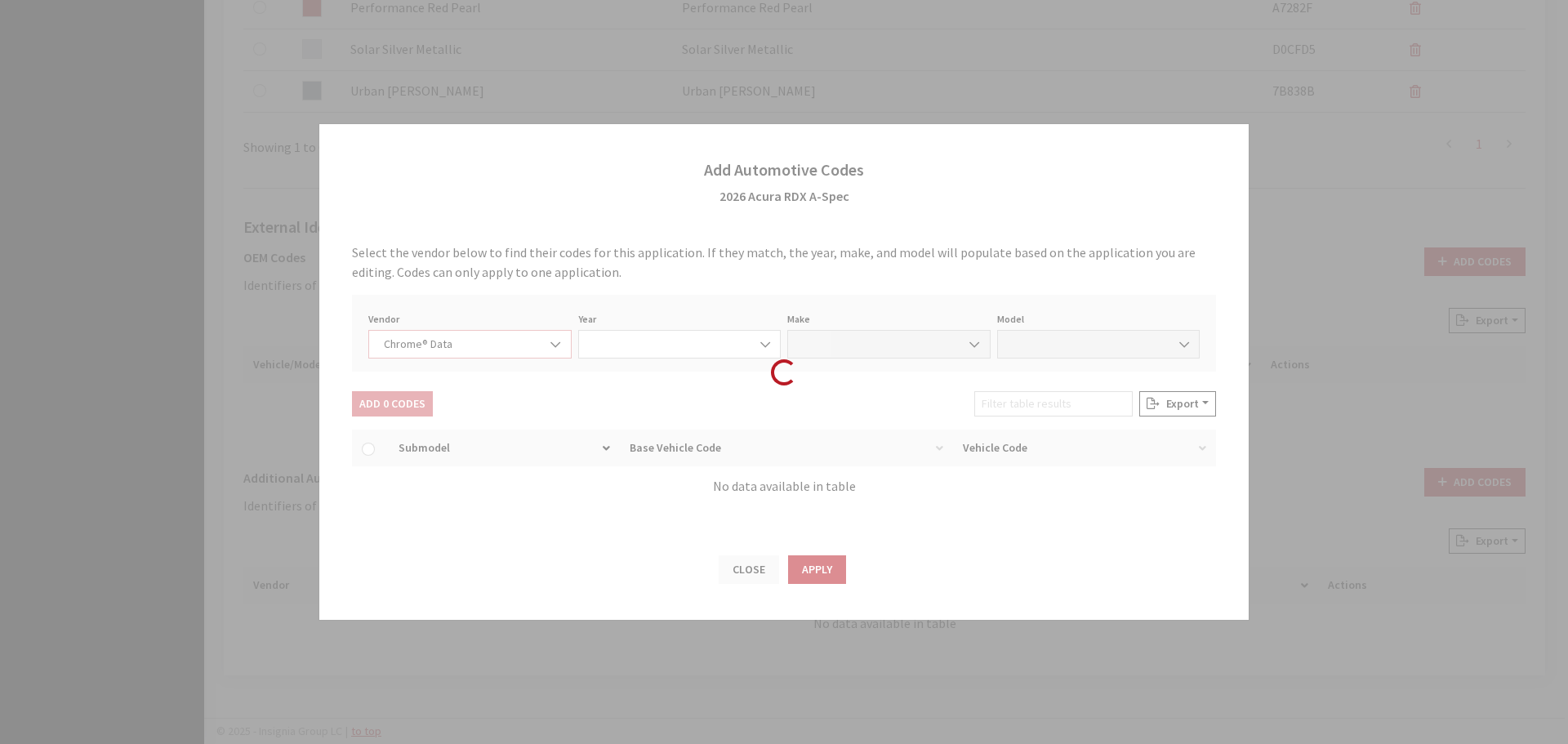
select select "2026"
select select "1"
select select "73807"
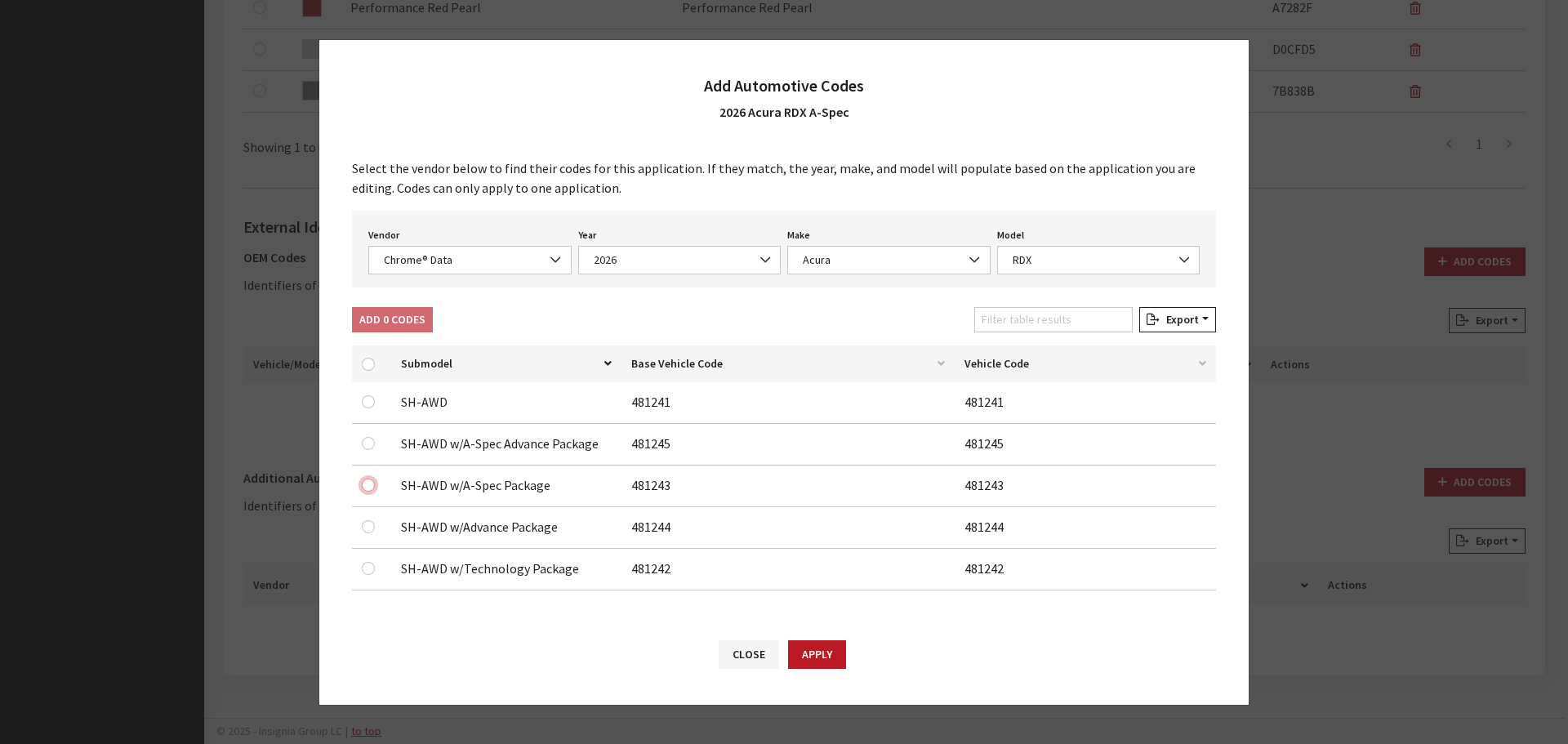
drag, startPoint x: 364, startPoint y: 483, endPoint x: 391, endPoint y: 499, distance: 31.4
click at [364, 484] on input "checkbox" at bounding box center [368, 484] width 13 height 13
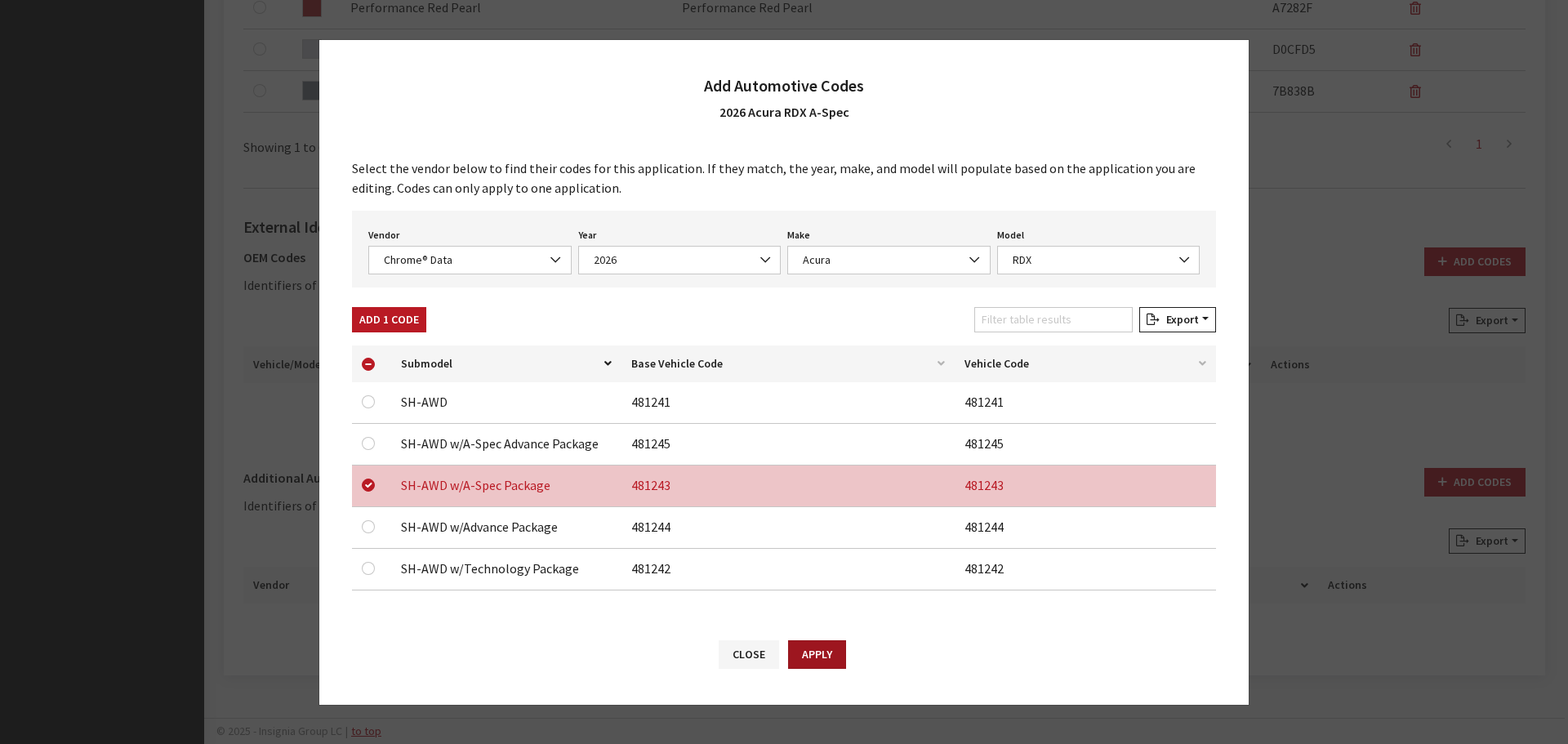
click at [814, 652] on button "Apply" at bounding box center [817, 654] width 58 height 29
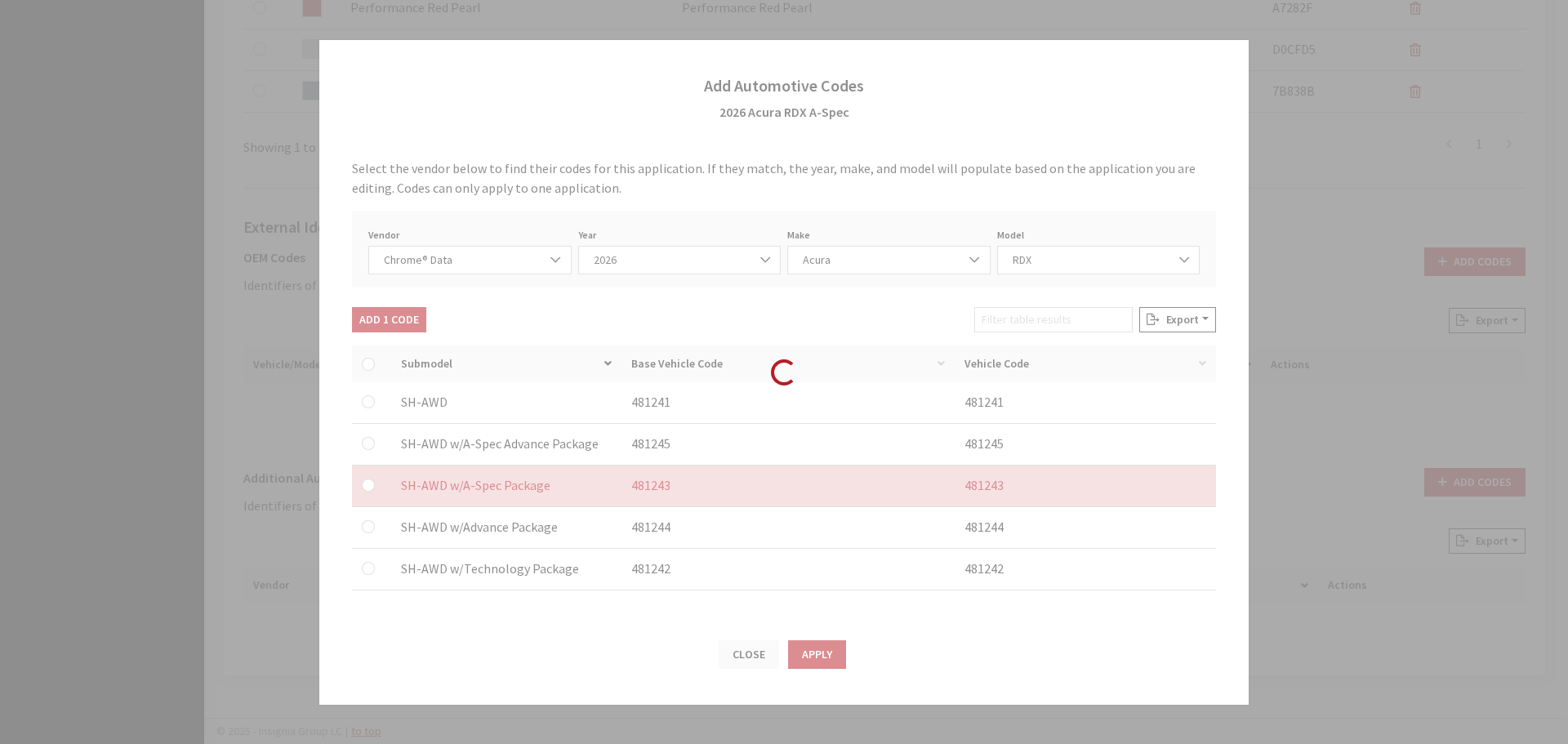
checkbox input "false"
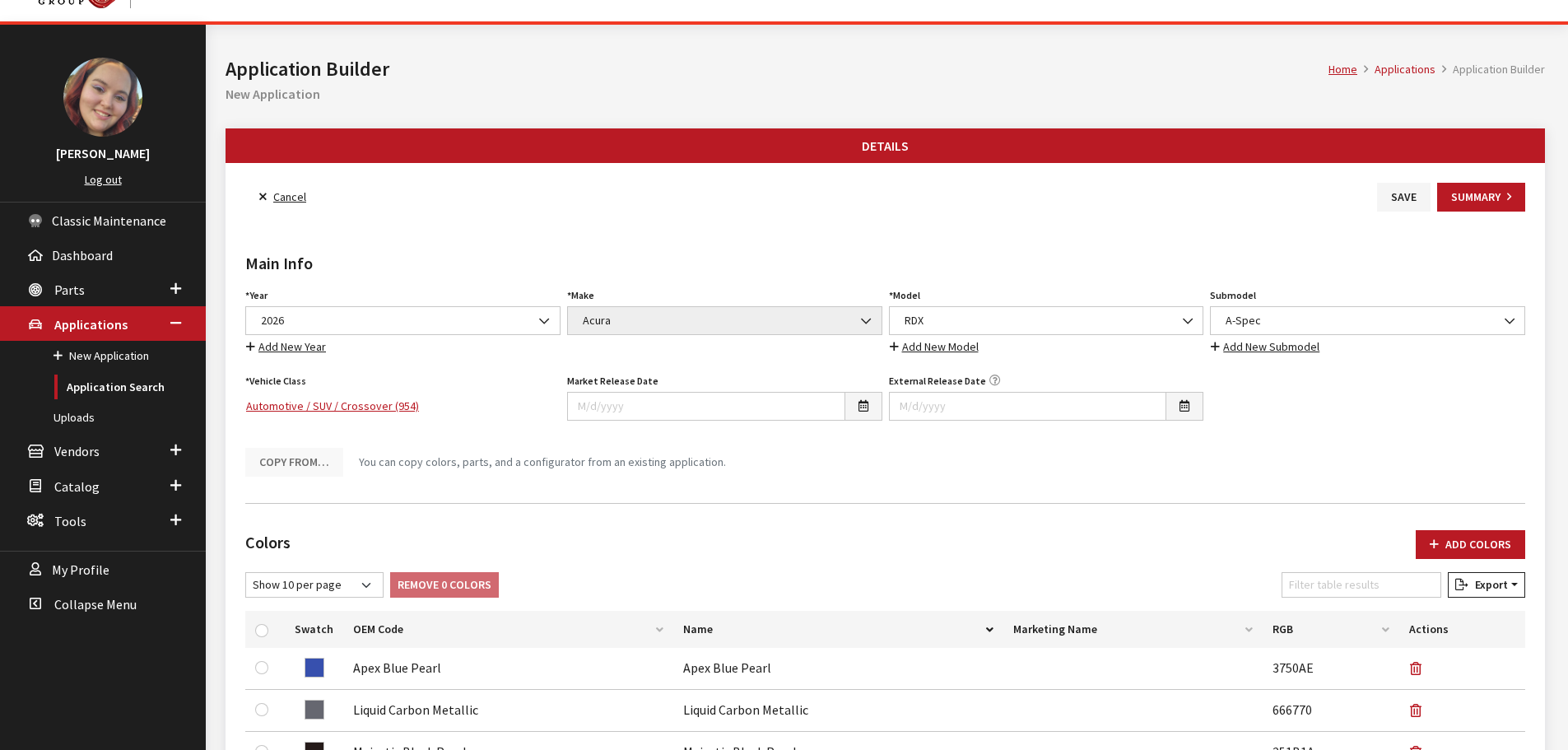
scroll to position [0, 0]
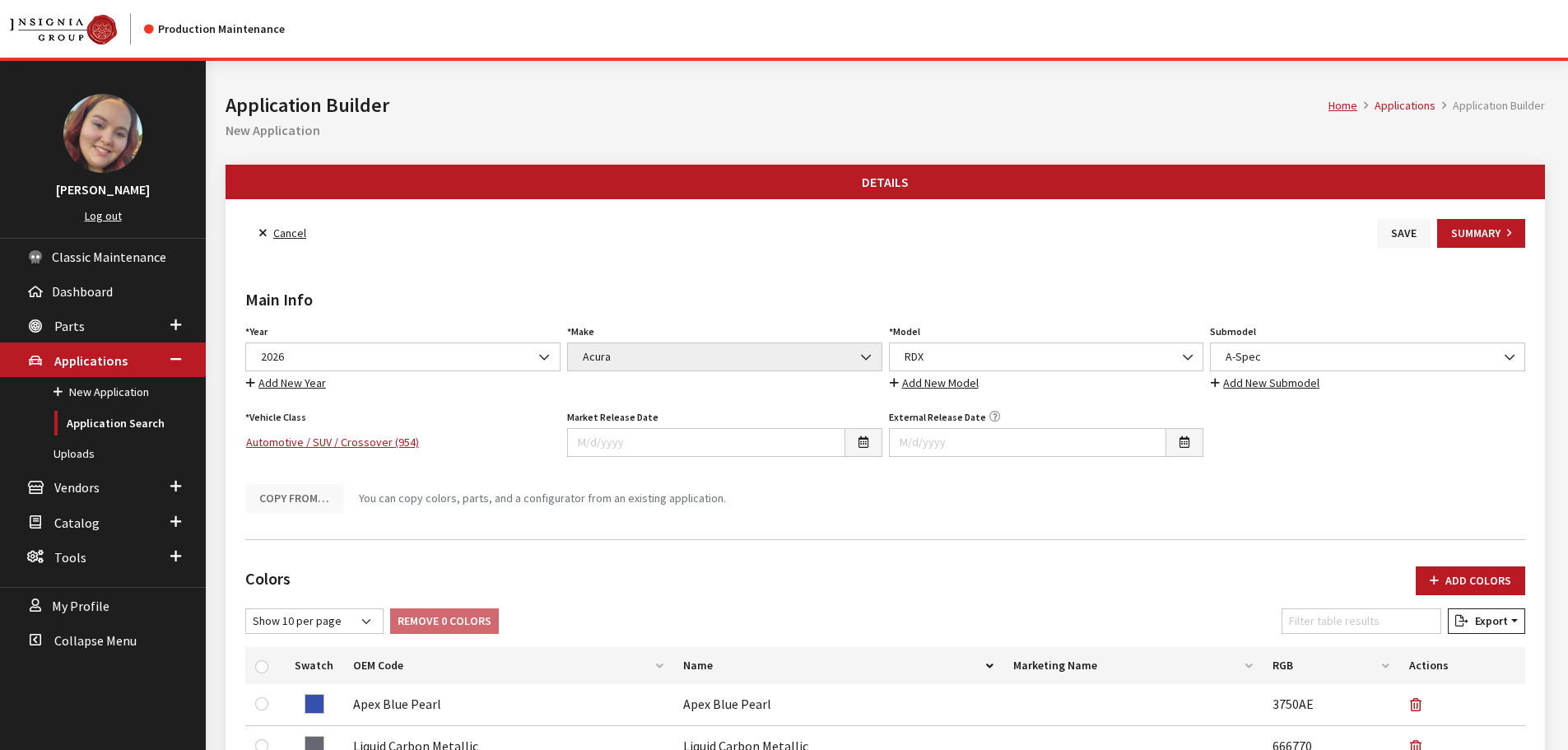
click at [1411, 238] on button "Save" at bounding box center [1403, 233] width 53 height 29
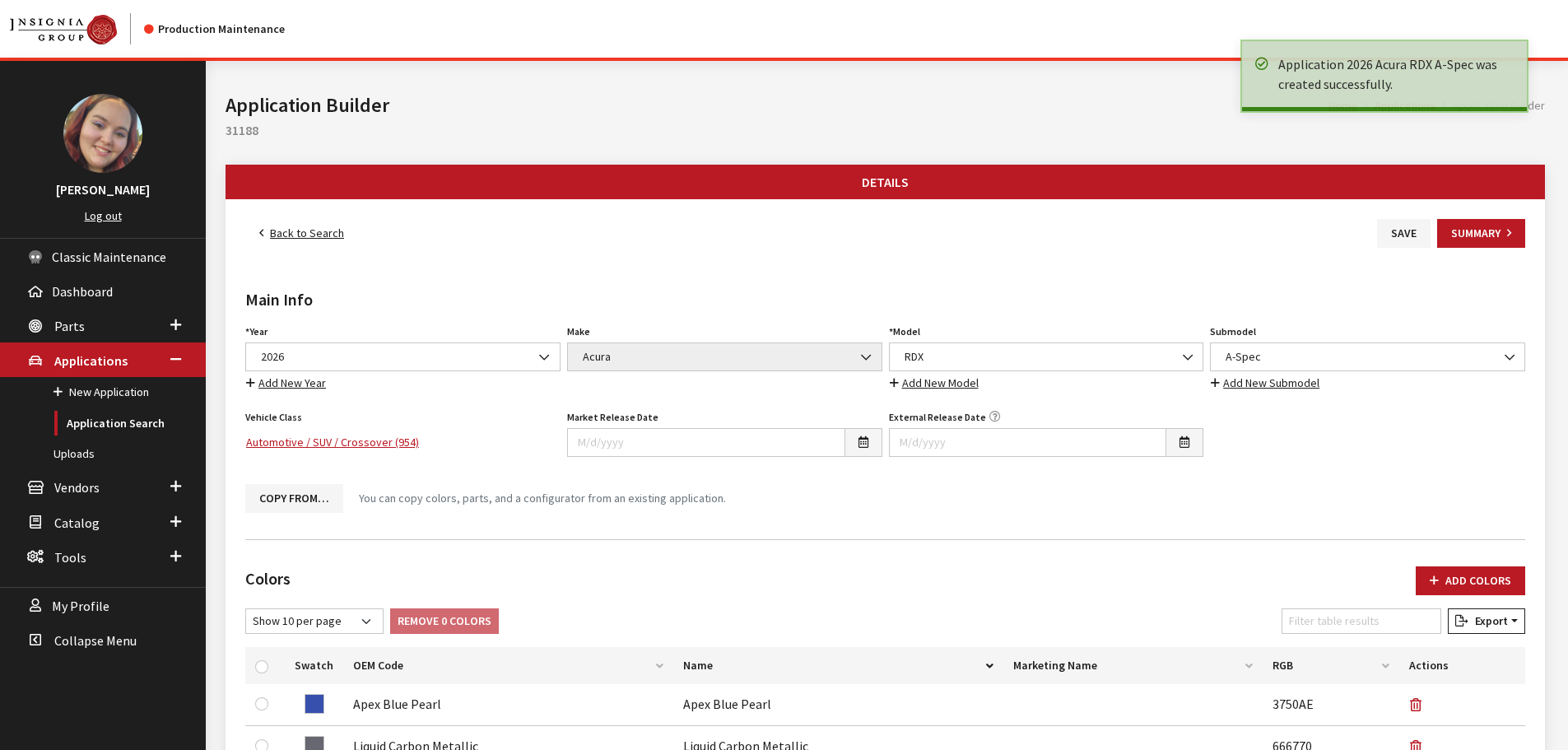
drag, startPoint x: 0, startPoint y: 0, endPoint x: 304, endPoint y: 239, distance: 386.7
click at [304, 239] on link "Back to Search" at bounding box center [301, 233] width 112 height 29
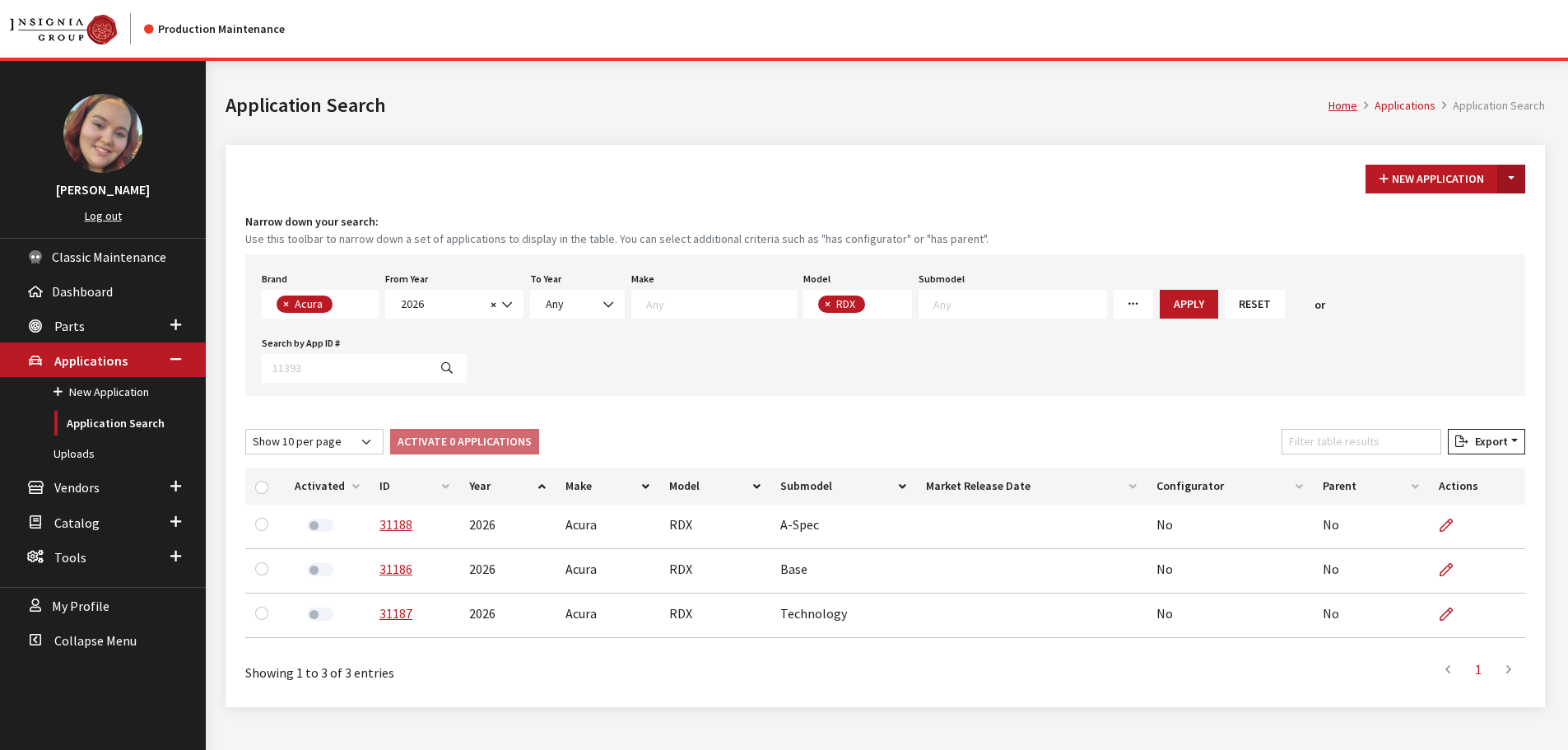
click at [1508, 182] on button "Toggle Dropdown" at bounding box center [1511, 179] width 28 height 29
click at [1454, 222] on button "New From Existing..." at bounding box center [1455, 214] width 141 height 29
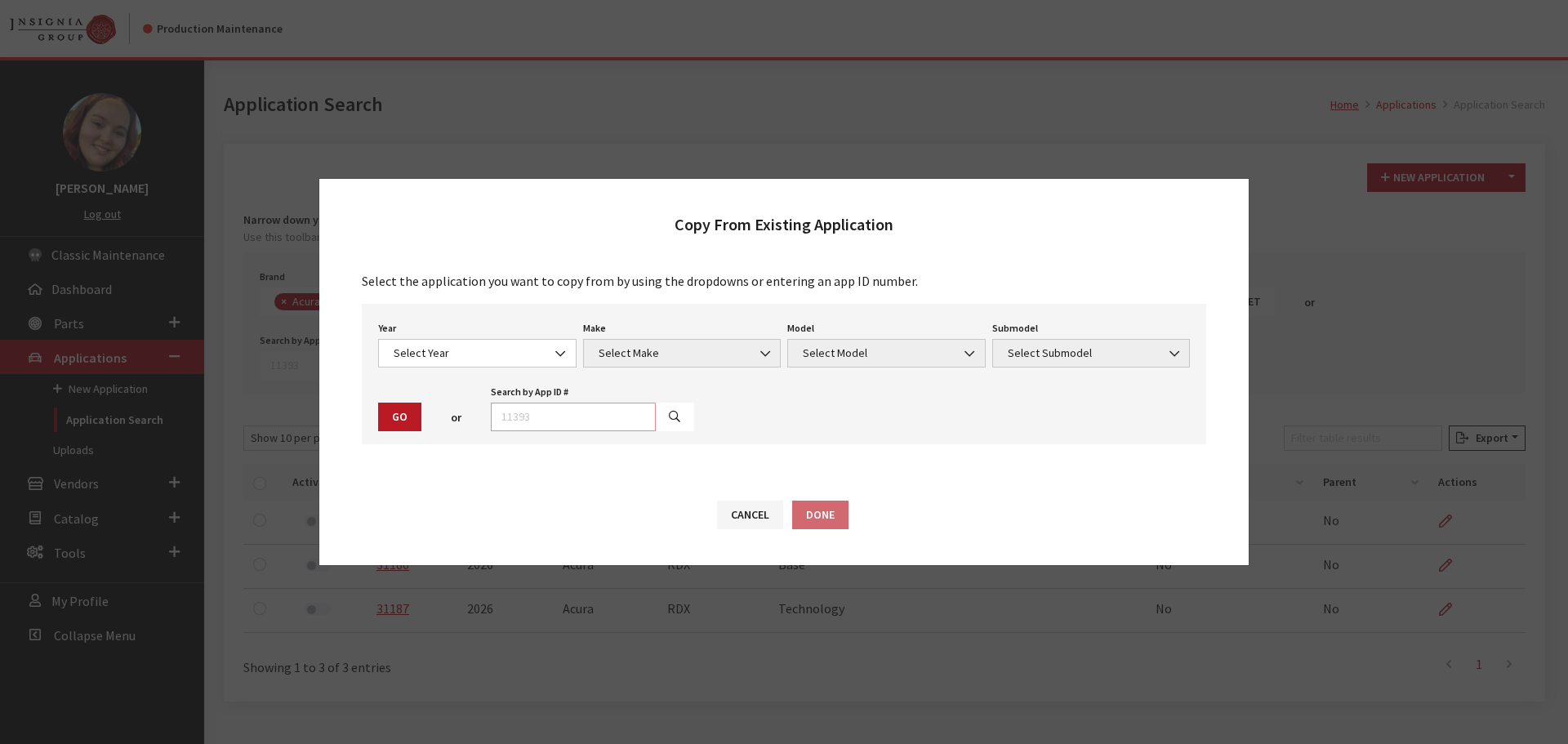
click at [601, 427] on input "text" at bounding box center [573, 416] width 165 height 29
type input "28972"
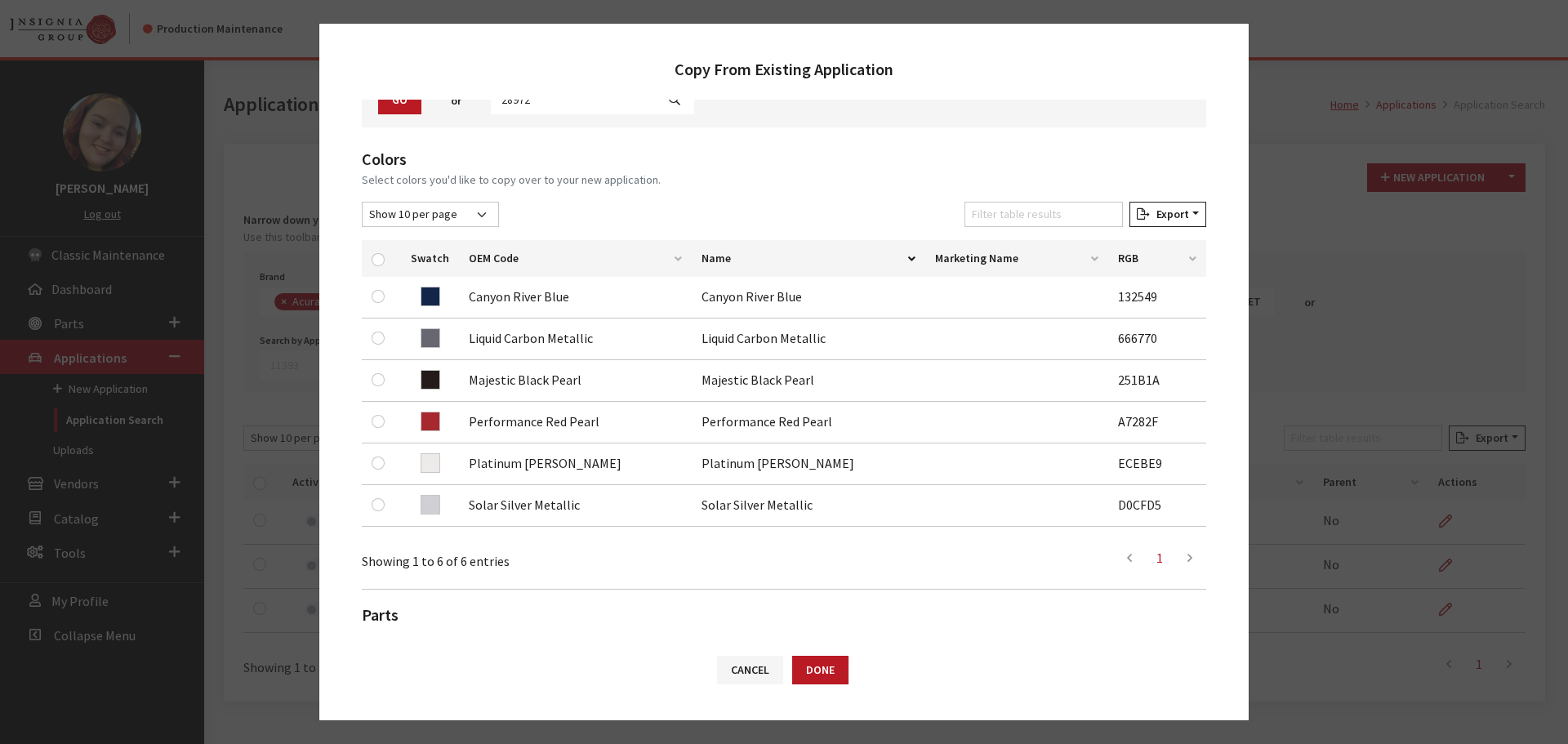
scroll to position [164, 0]
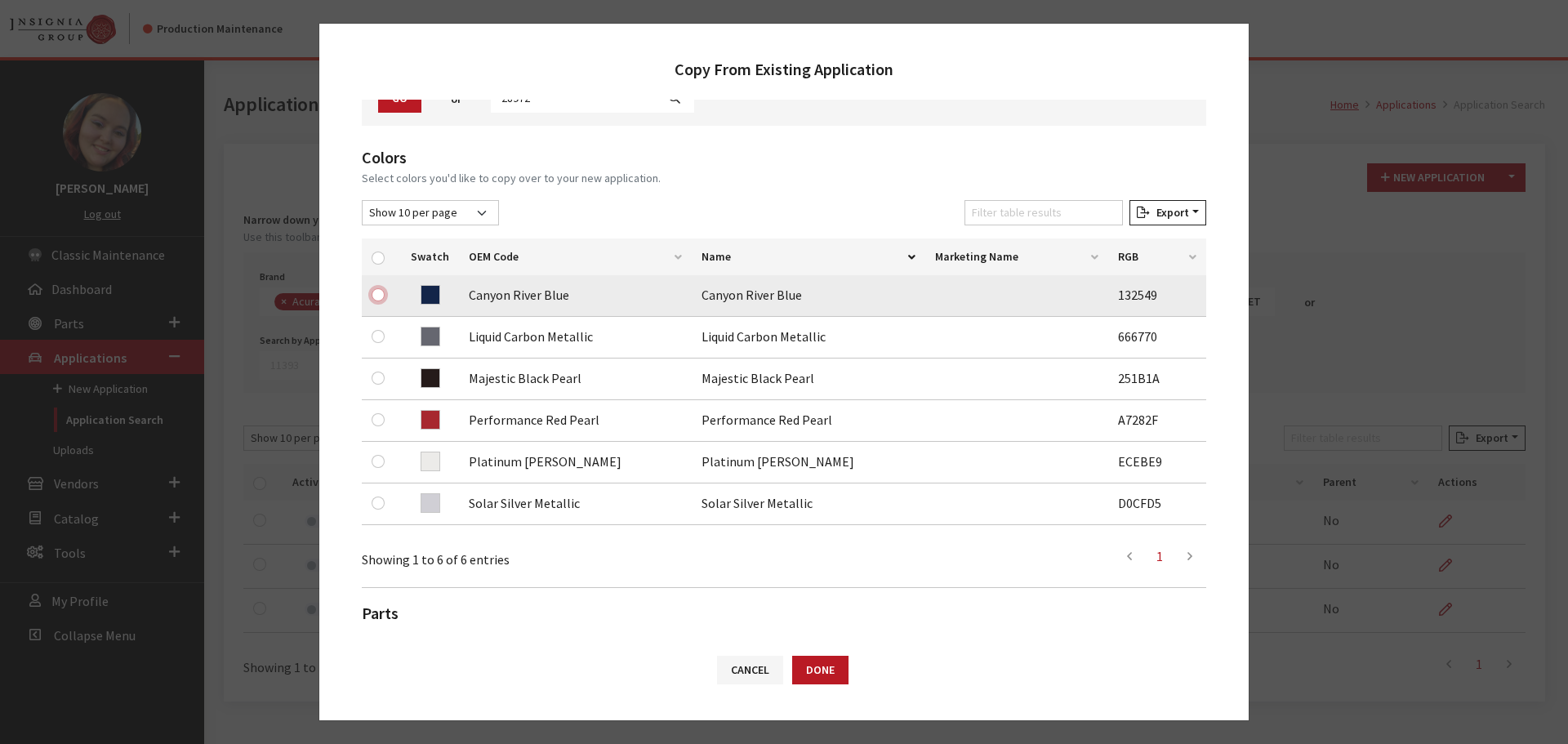
click at [375, 298] on input "checkbox" at bounding box center [377, 294] width 13 height 13
checkbox input "true"
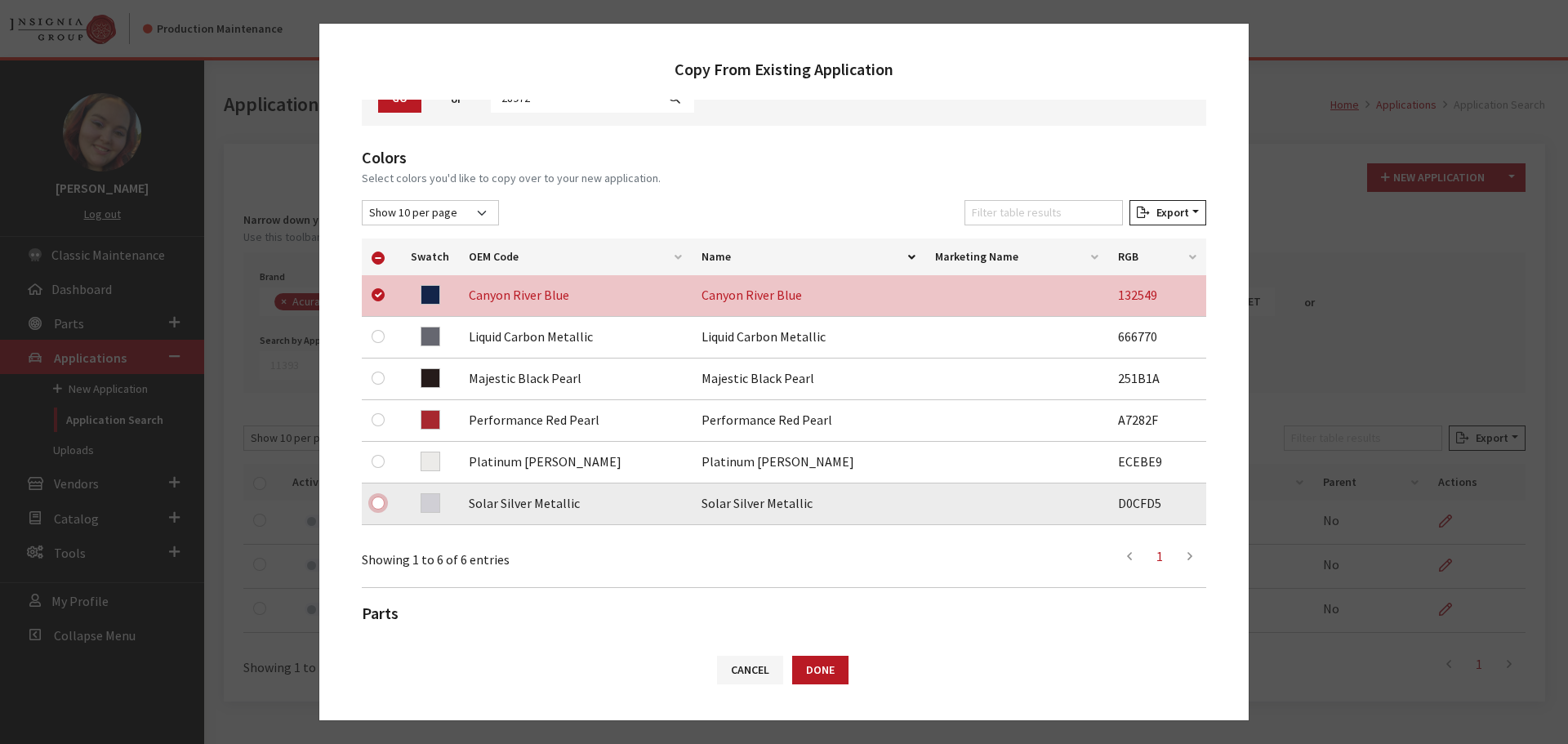
click at [375, 505] on input "checkbox" at bounding box center [377, 503] width 13 height 13
checkbox input "true"
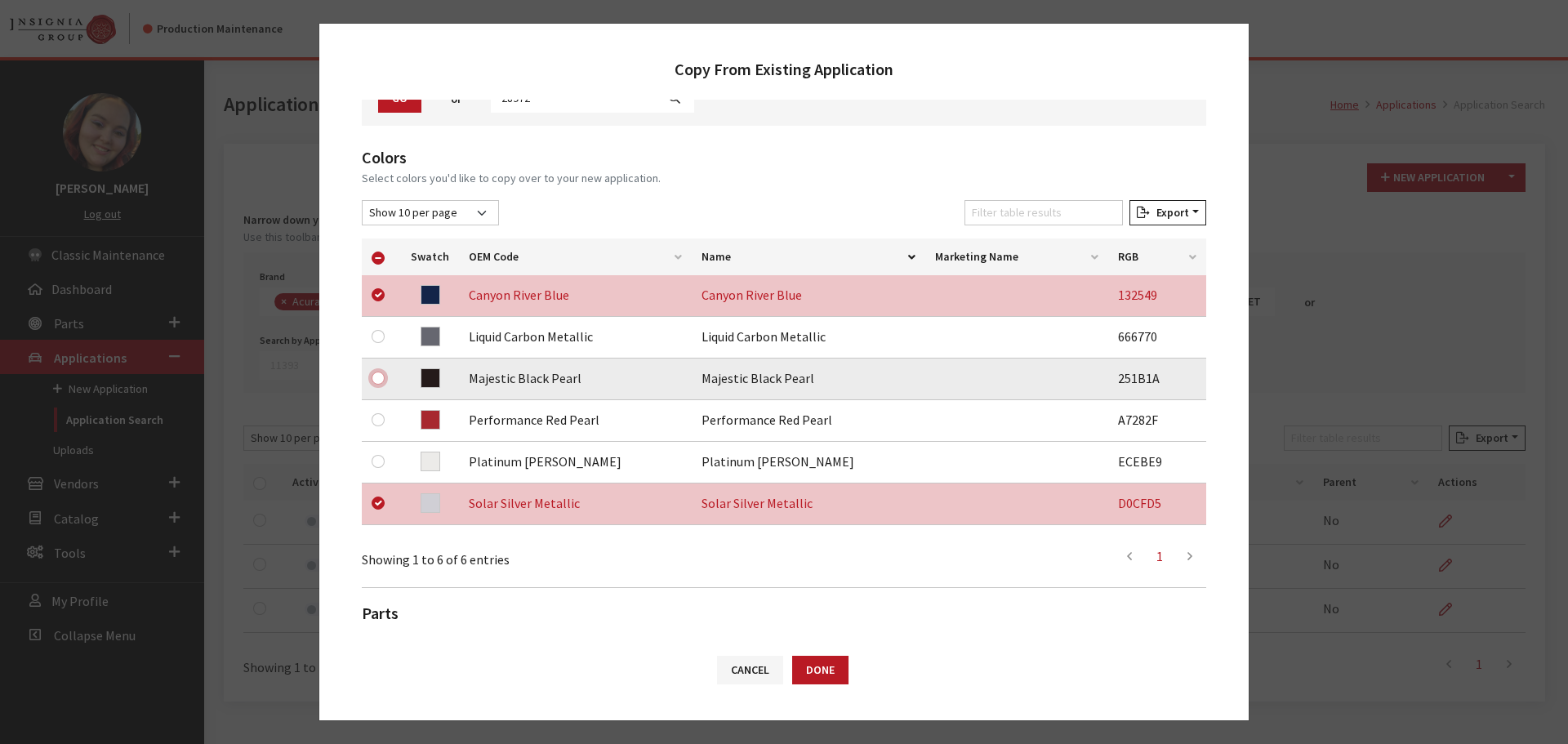
click at [373, 378] on input "checkbox" at bounding box center [377, 377] width 13 height 13
checkbox input "true"
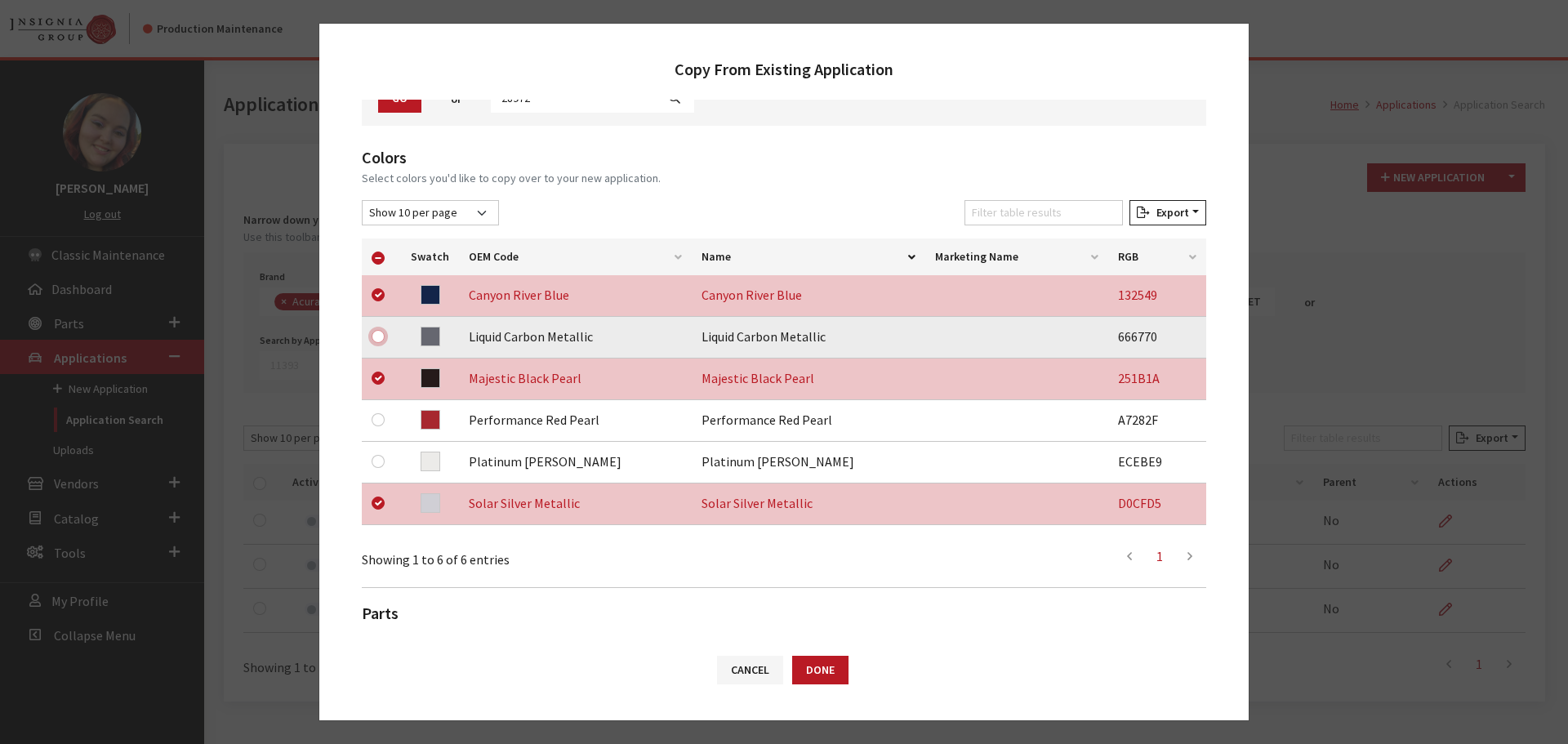
click at [375, 337] on input "checkbox" at bounding box center [377, 336] width 13 height 13
checkbox input "true"
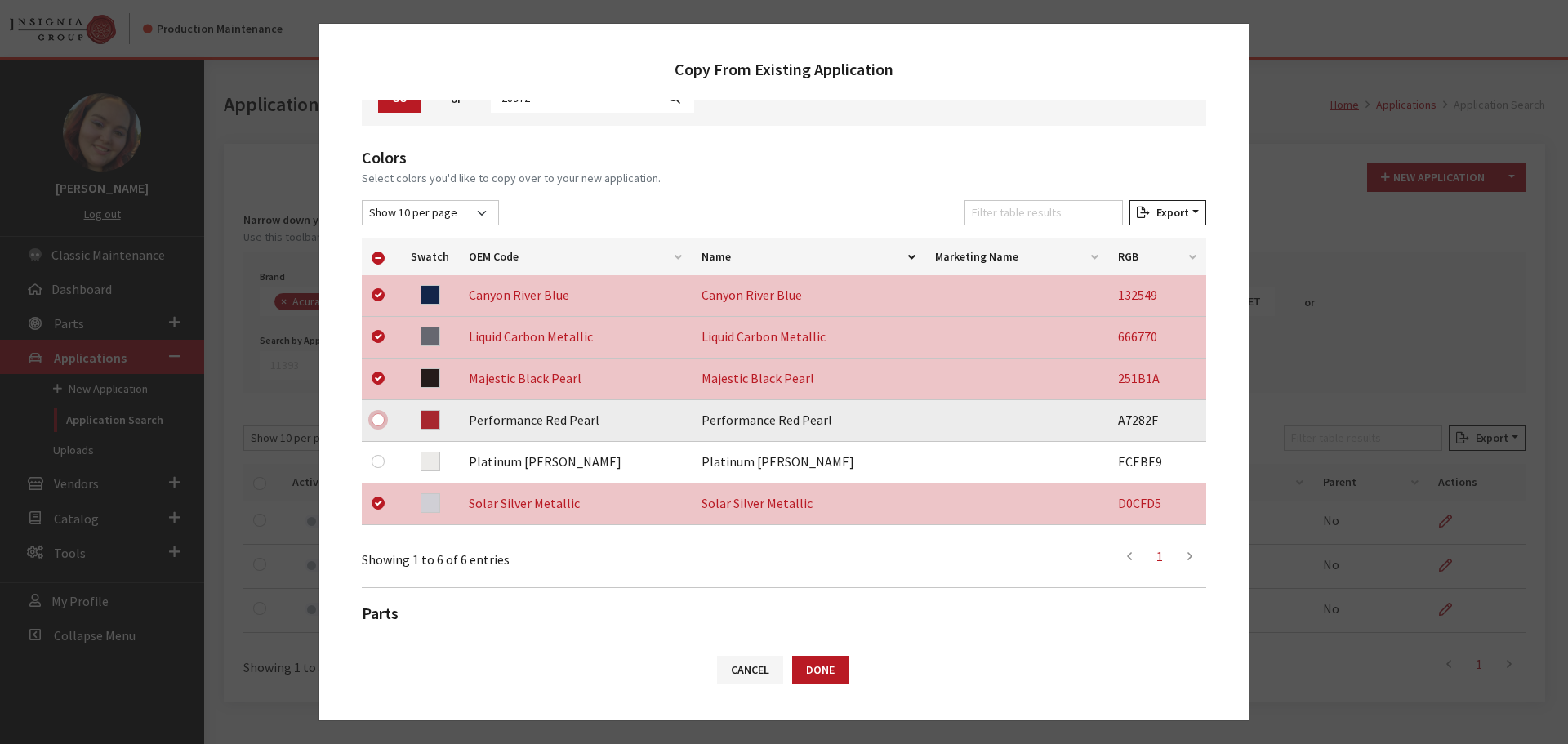
click at [382, 419] on input "checkbox" at bounding box center [377, 420] width 13 height 13
checkbox input "true"
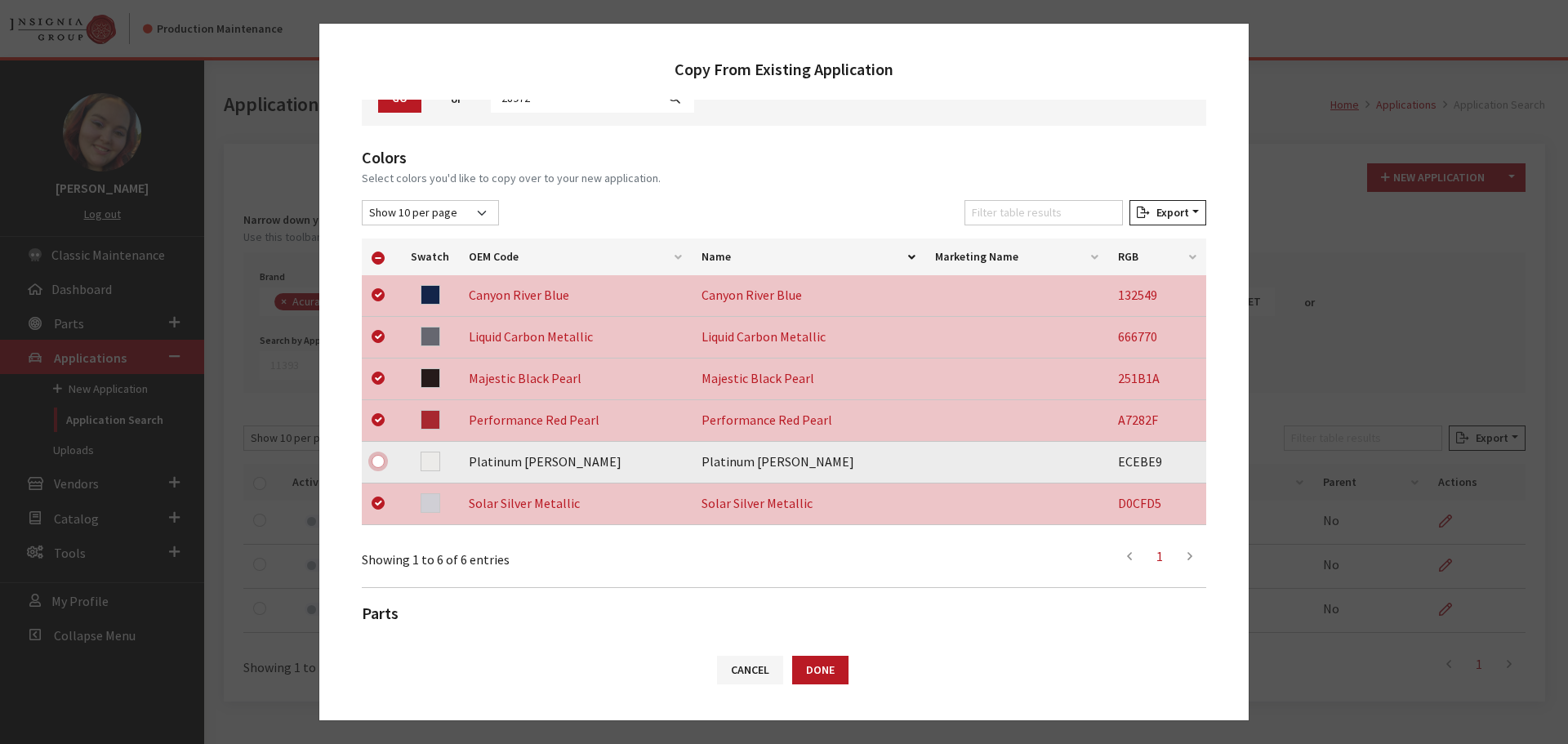
click at [376, 460] on input "checkbox" at bounding box center [377, 461] width 13 height 13
checkbox input "true"
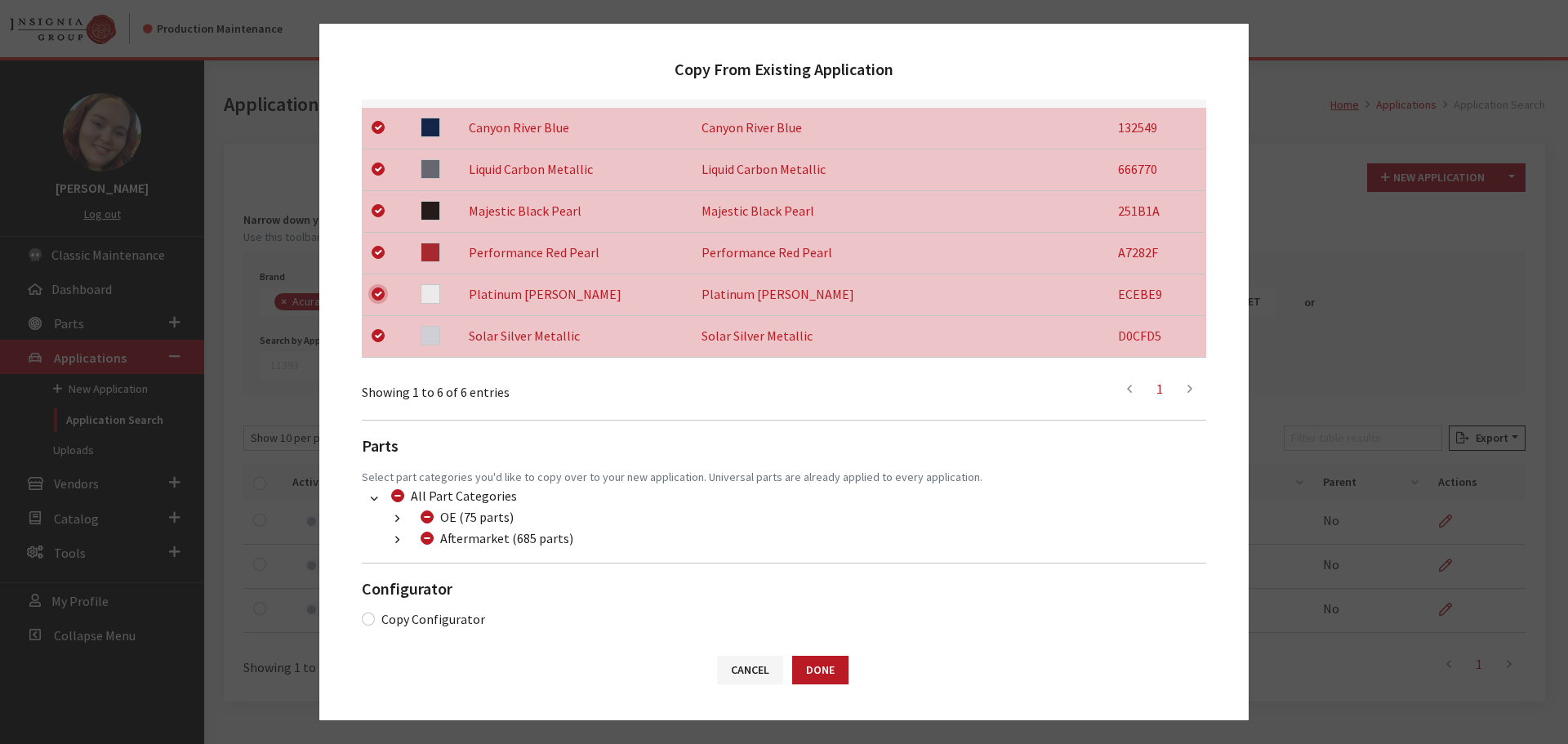
scroll to position [342, 0]
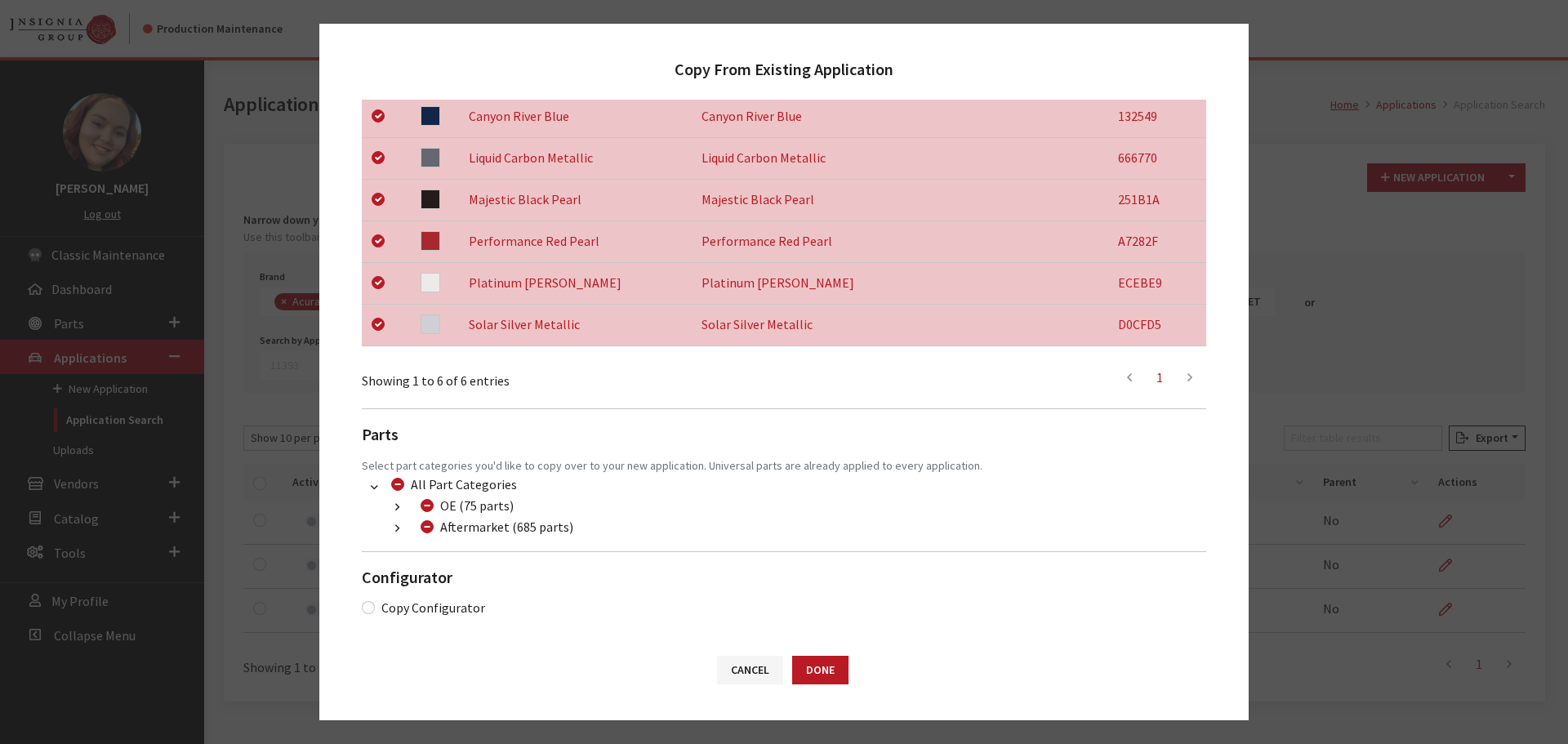
click at [394, 529] on button "button" at bounding box center [397, 529] width 32 height 19
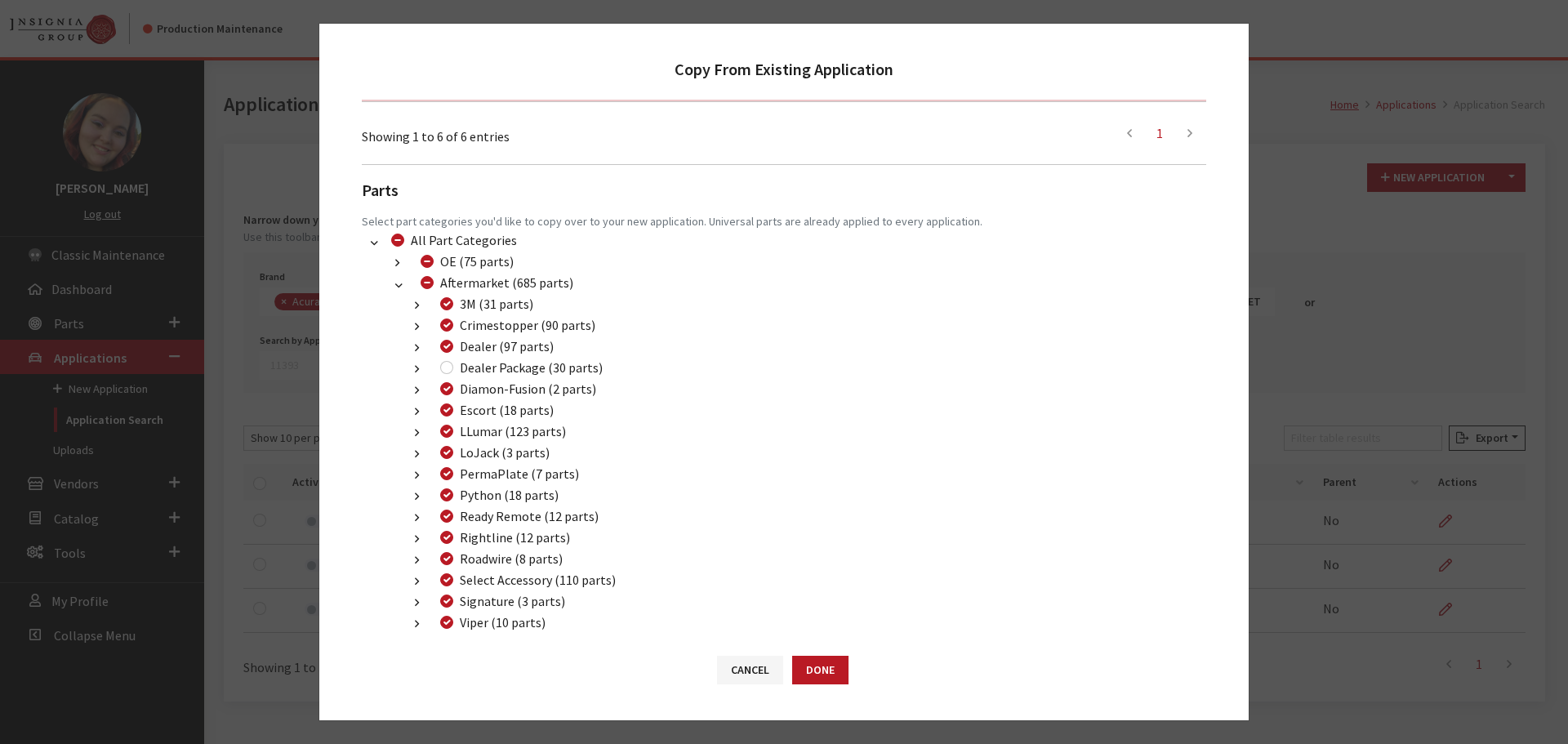
scroll to position [587, 0]
click at [447, 368] on input "Dealer Package (30 parts)" at bounding box center [447, 366] width 13 height 13
checkbox input "true"
click at [837, 671] on button "Done" at bounding box center [820, 670] width 56 height 29
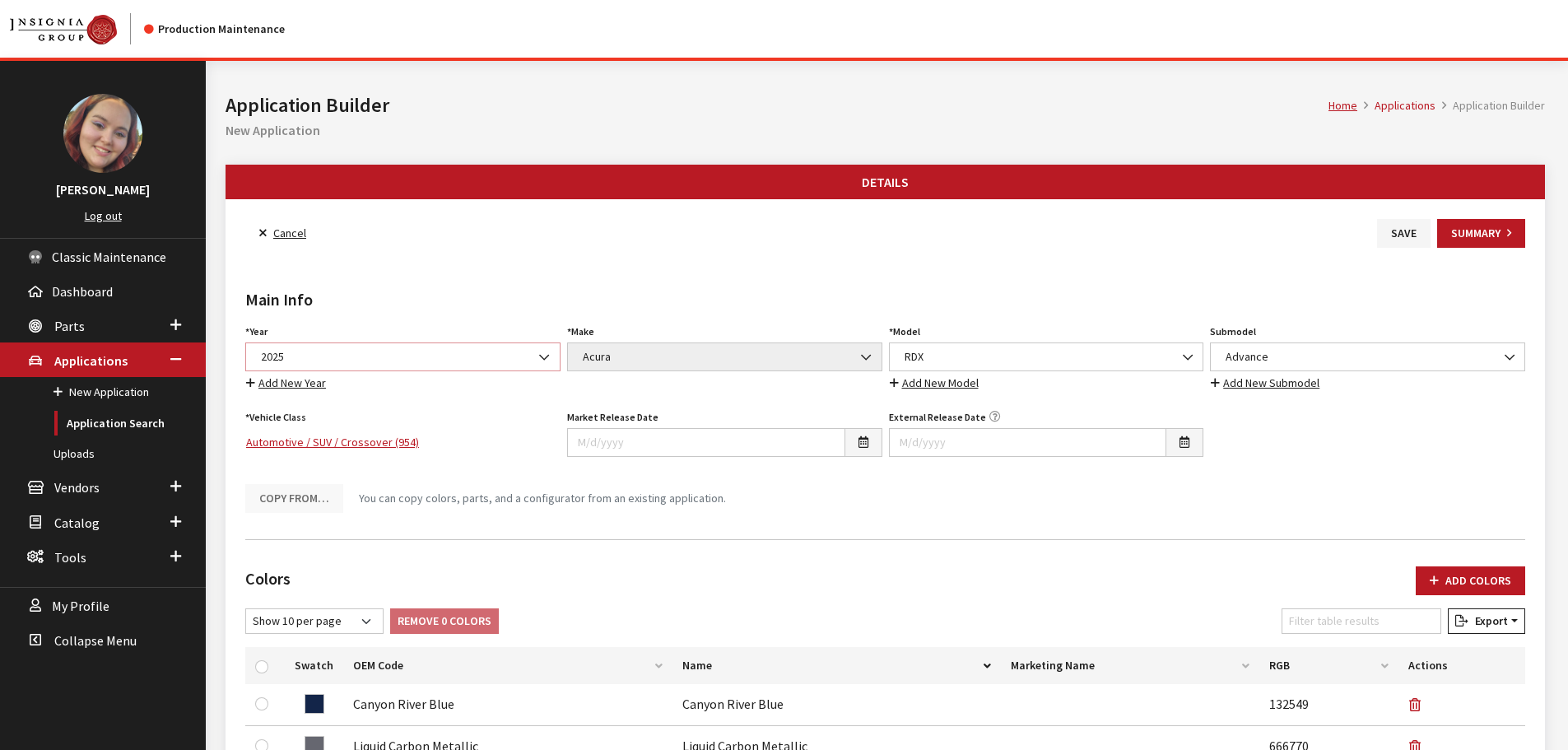
click at [321, 351] on span "2025" at bounding box center [403, 357] width 294 height 17
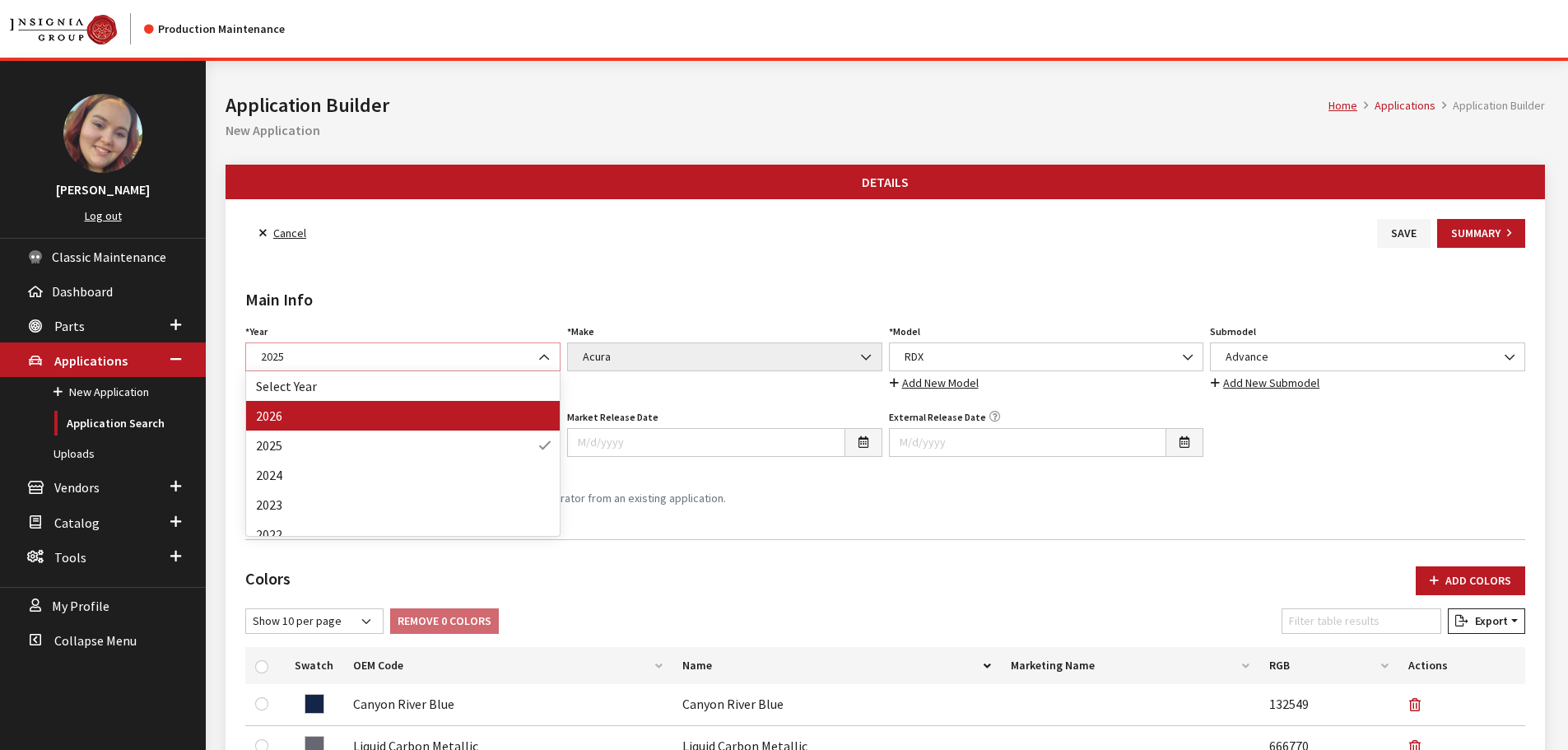
select select "44"
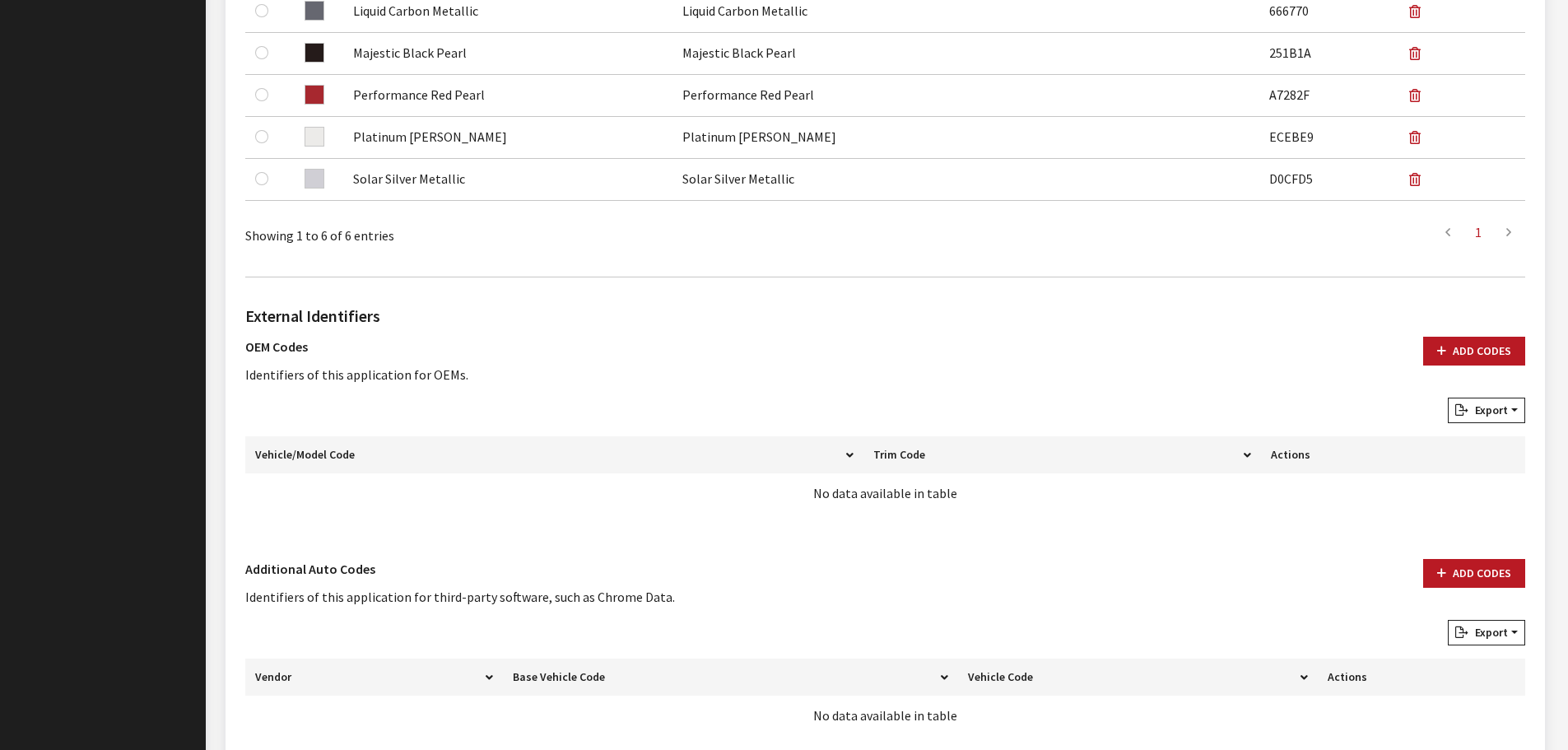
scroll to position [822, 0]
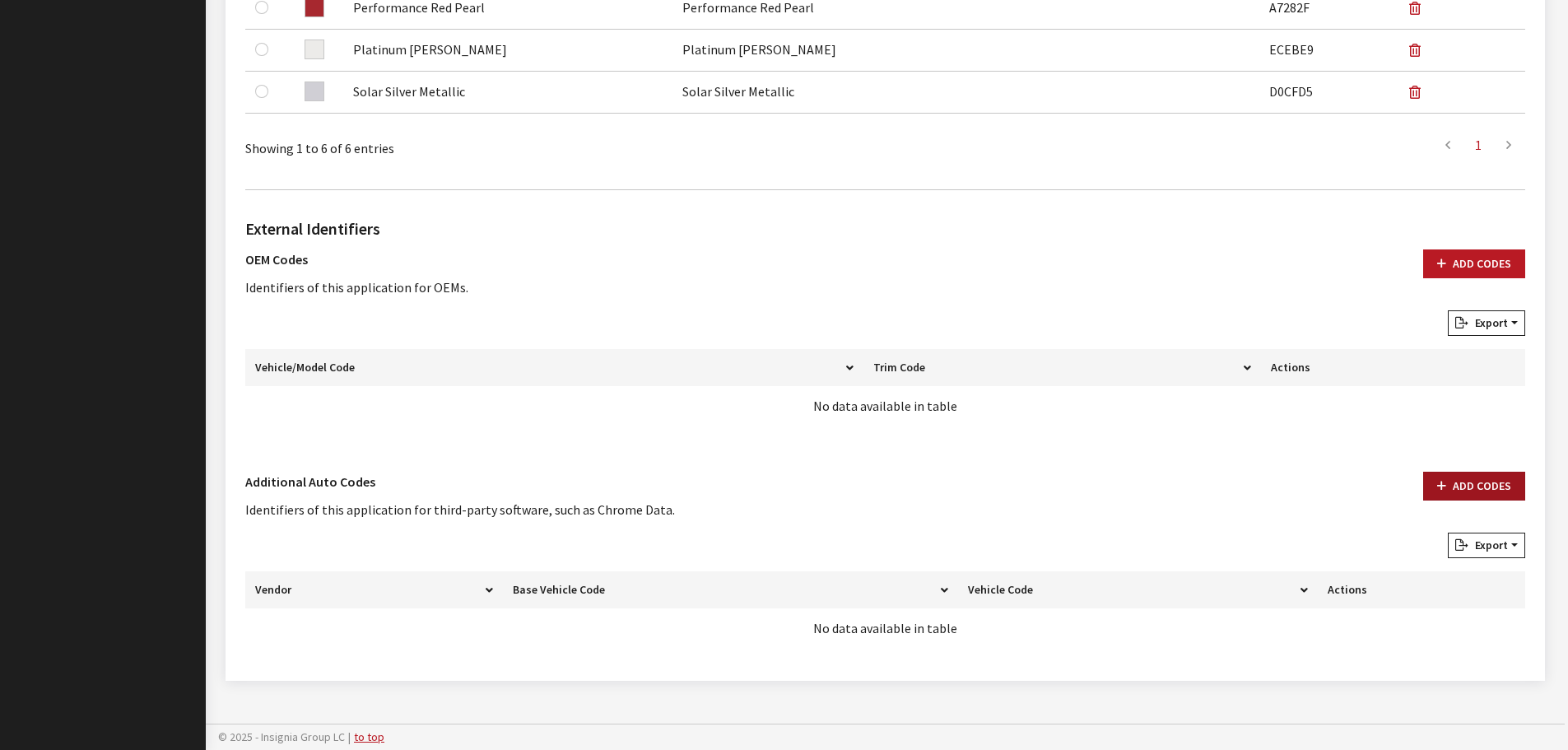
click at [1484, 485] on button "Add Codes" at bounding box center [1474, 486] width 102 height 29
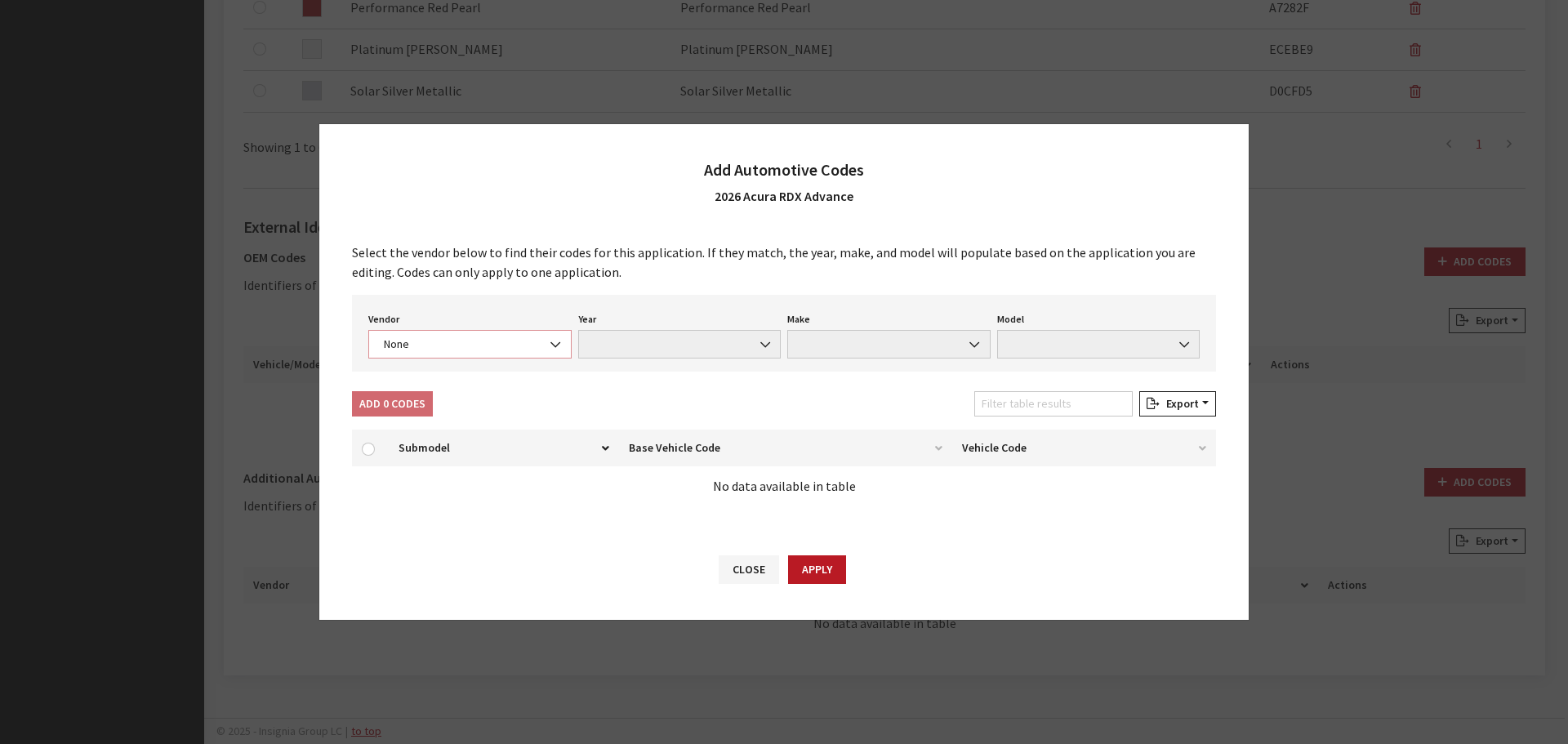
click at [479, 342] on span "None" at bounding box center [470, 344] width 182 height 17
select select "4"
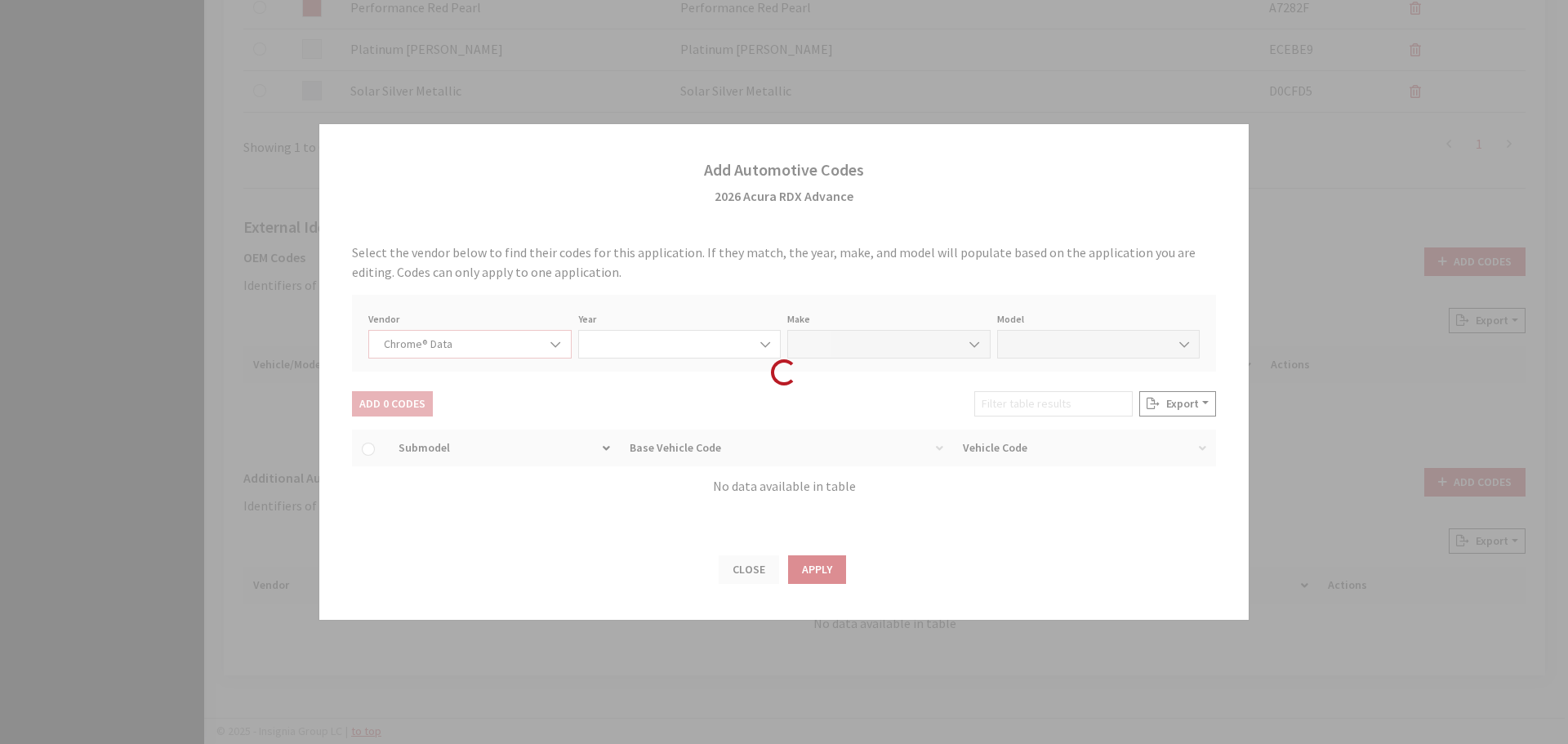
select select "2026"
select select "1"
select select "73807"
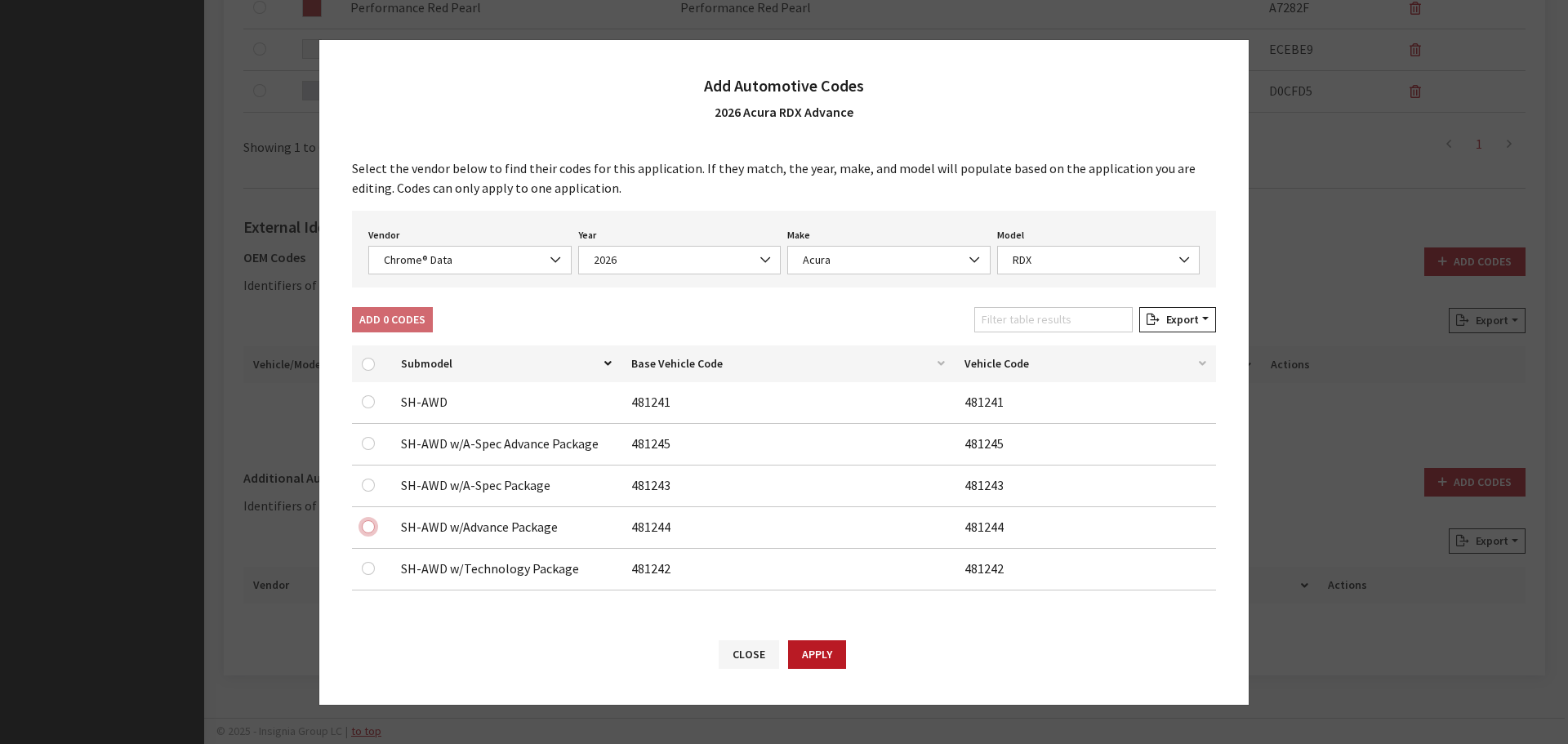
click at [368, 527] on input "checkbox" at bounding box center [368, 526] width 13 height 13
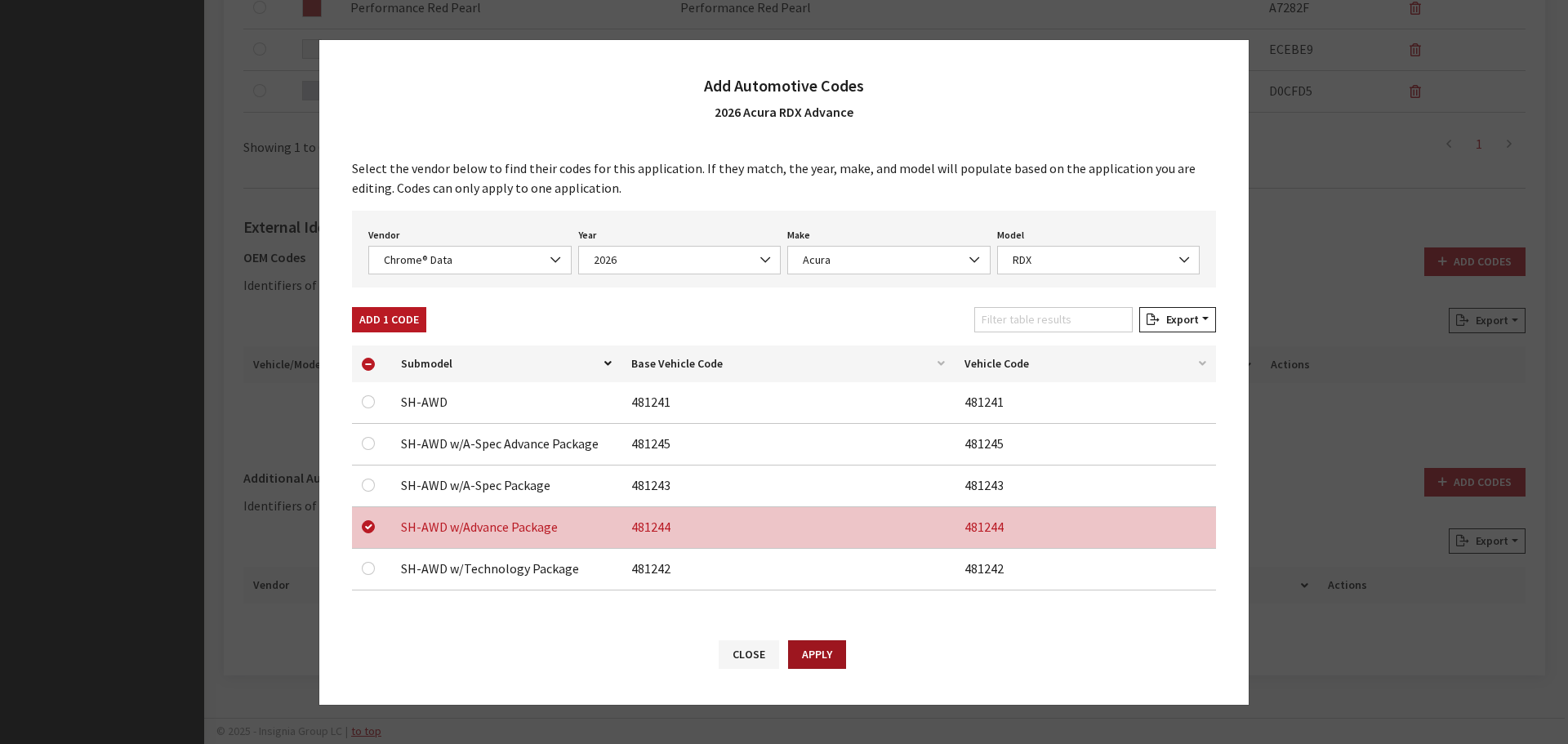
click at [821, 657] on button "Apply" at bounding box center [817, 654] width 58 height 29
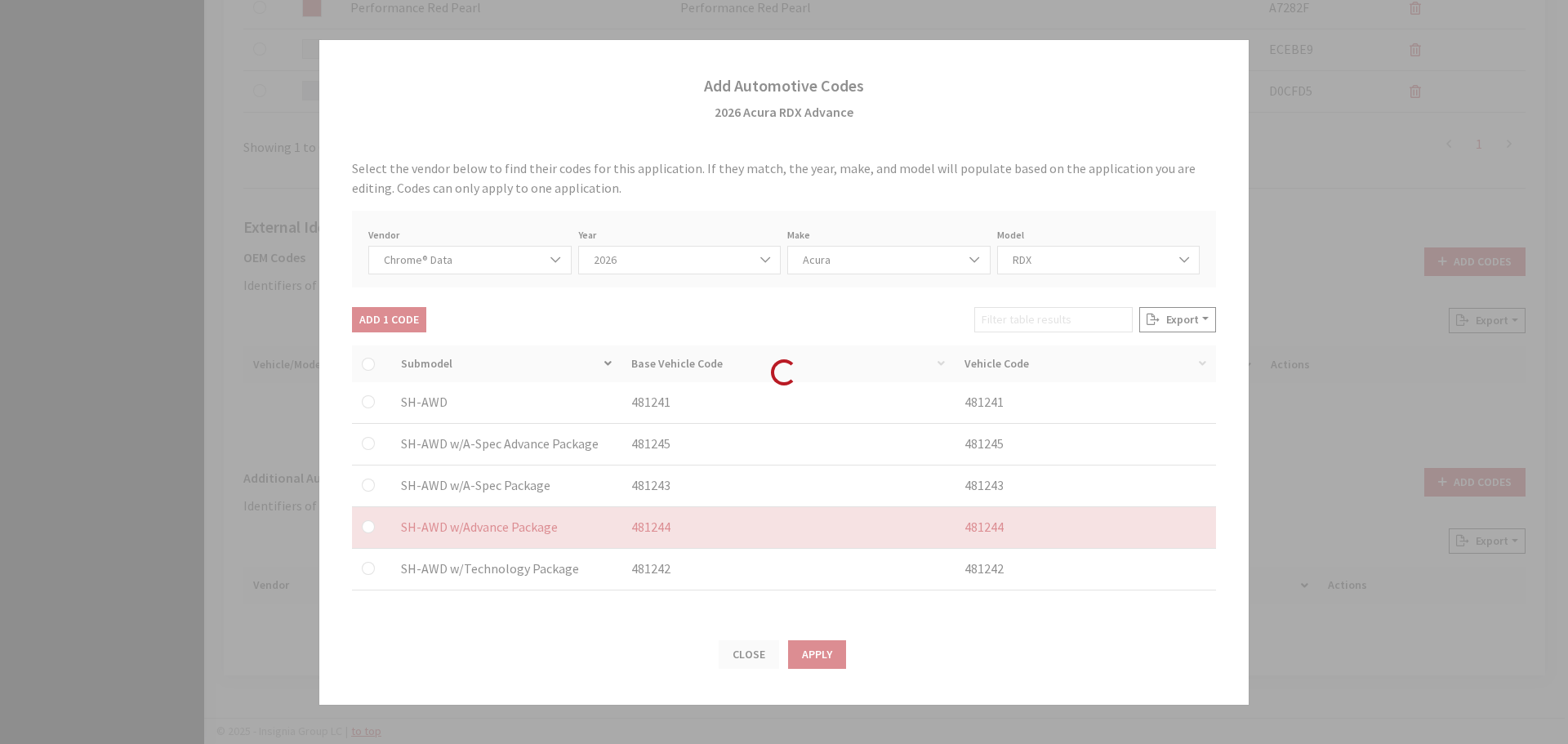
checkbox input "false"
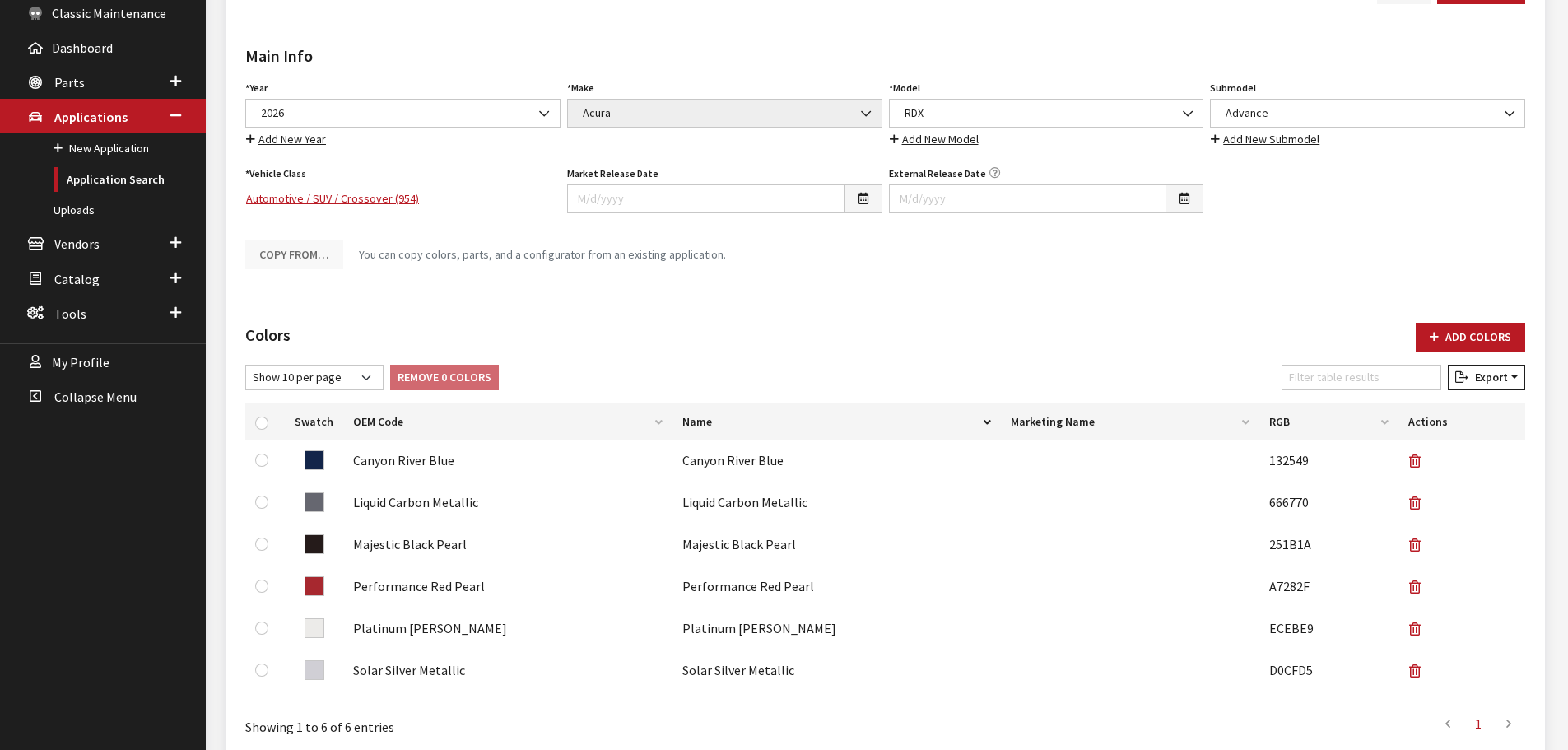
scroll to position [0, 0]
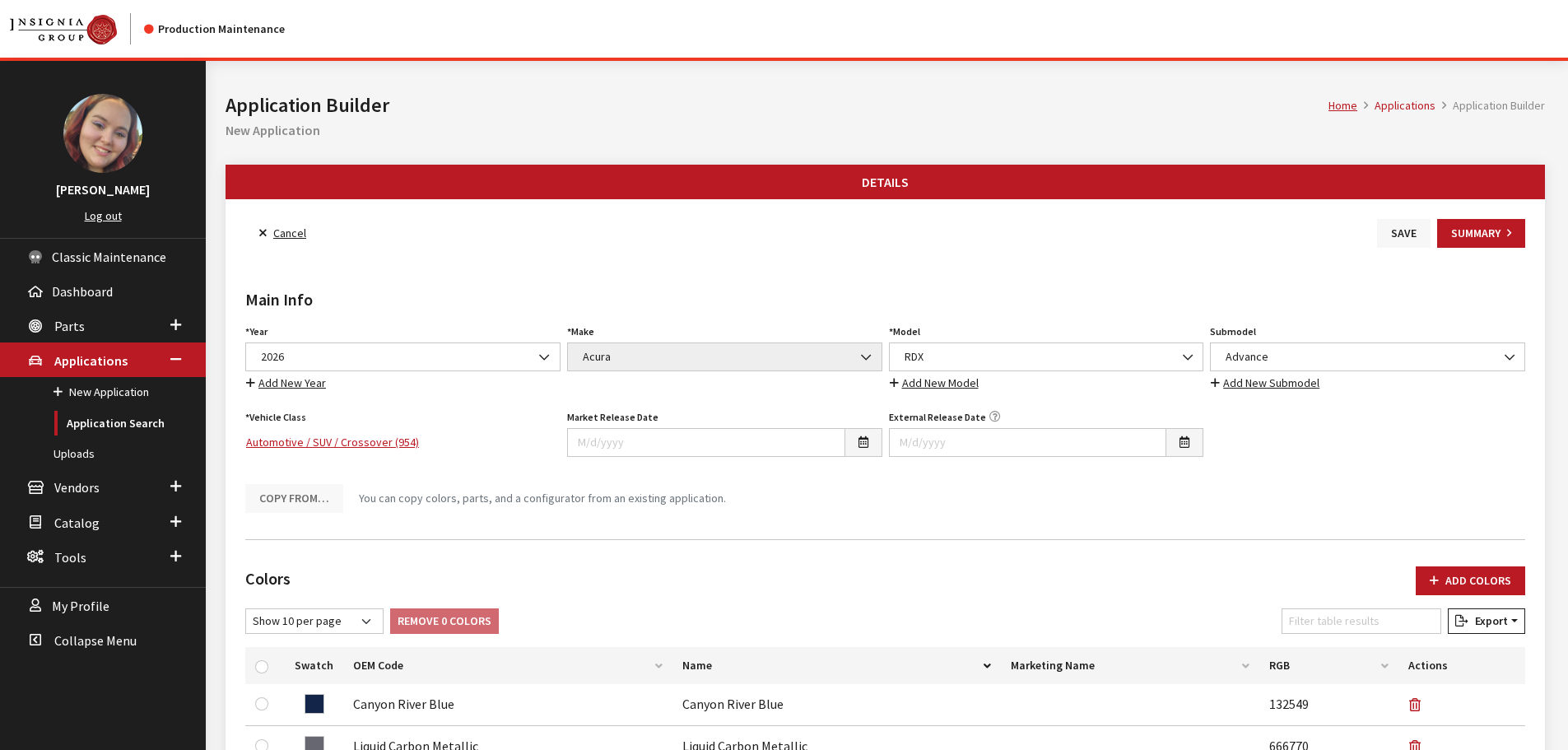
click at [1407, 230] on button "Save" at bounding box center [1403, 233] width 53 height 29
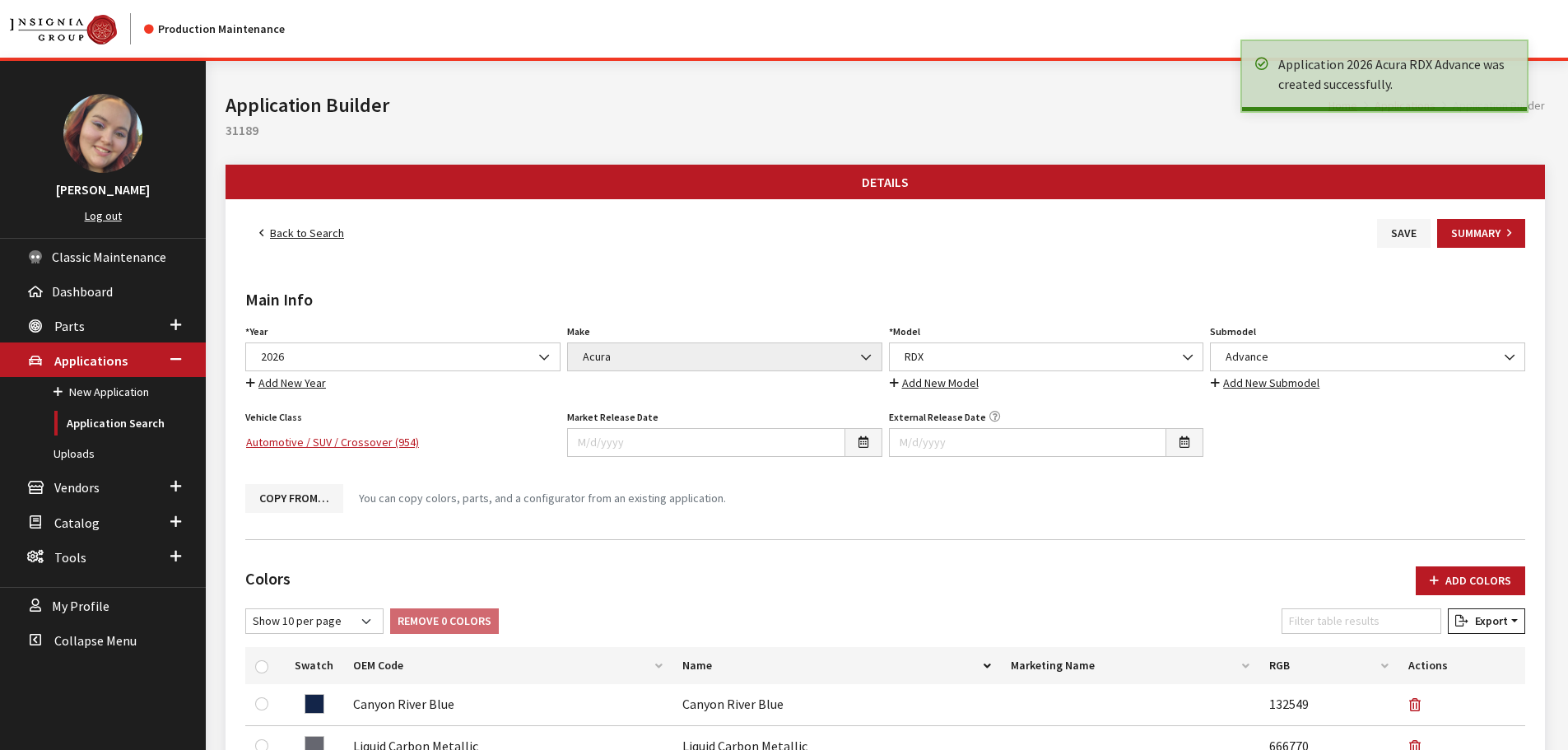
drag, startPoint x: 0, startPoint y: 0, endPoint x: 317, endPoint y: 235, distance: 394.6
click at [317, 235] on link "Back to Search" at bounding box center [301, 233] width 112 height 29
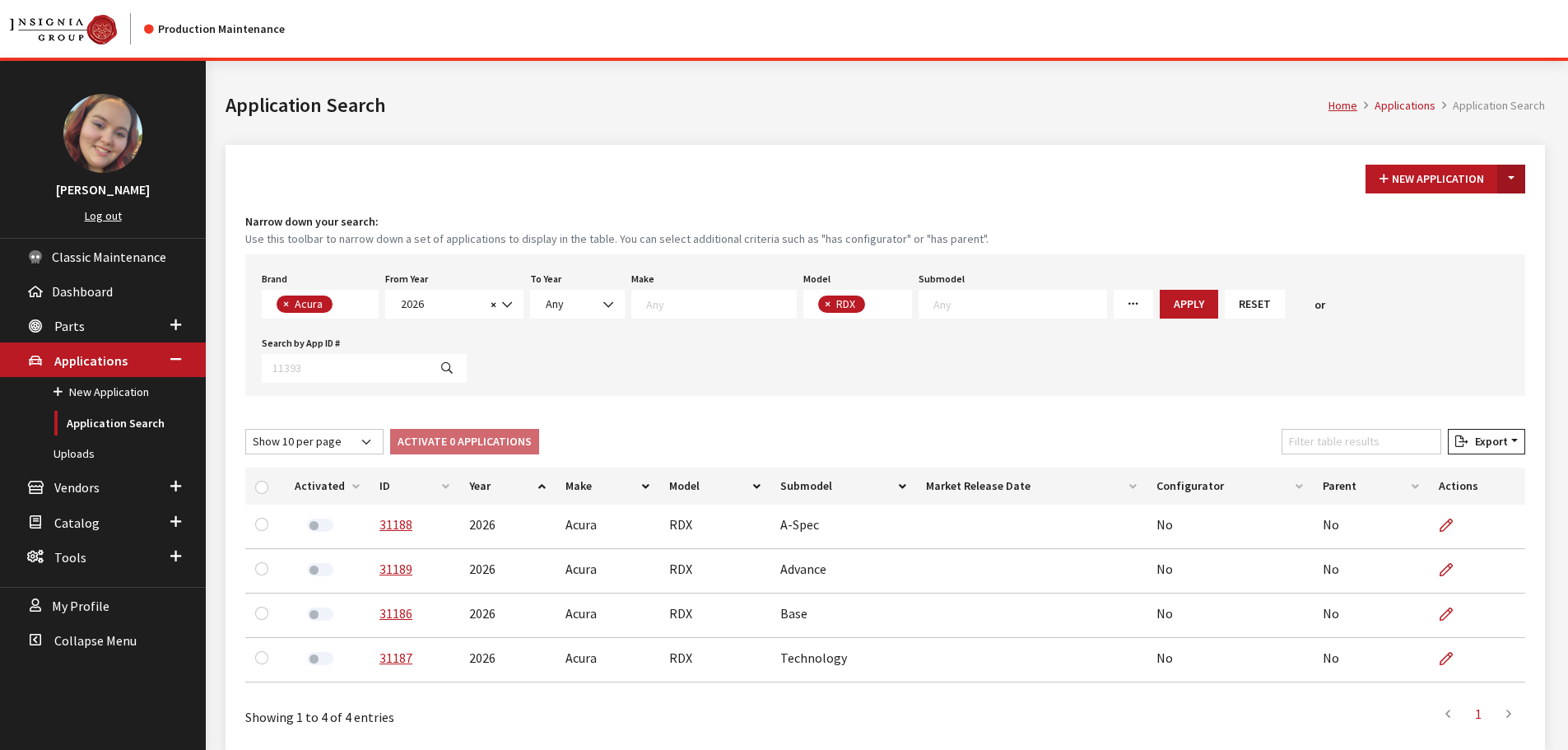
click at [1510, 179] on button "Toggle Dropdown" at bounding box center [1511, 179] width 28 height 29
click at [1466, 226] on button "New From Existing..." at bounding box center [1455, 214] width 141 height 29
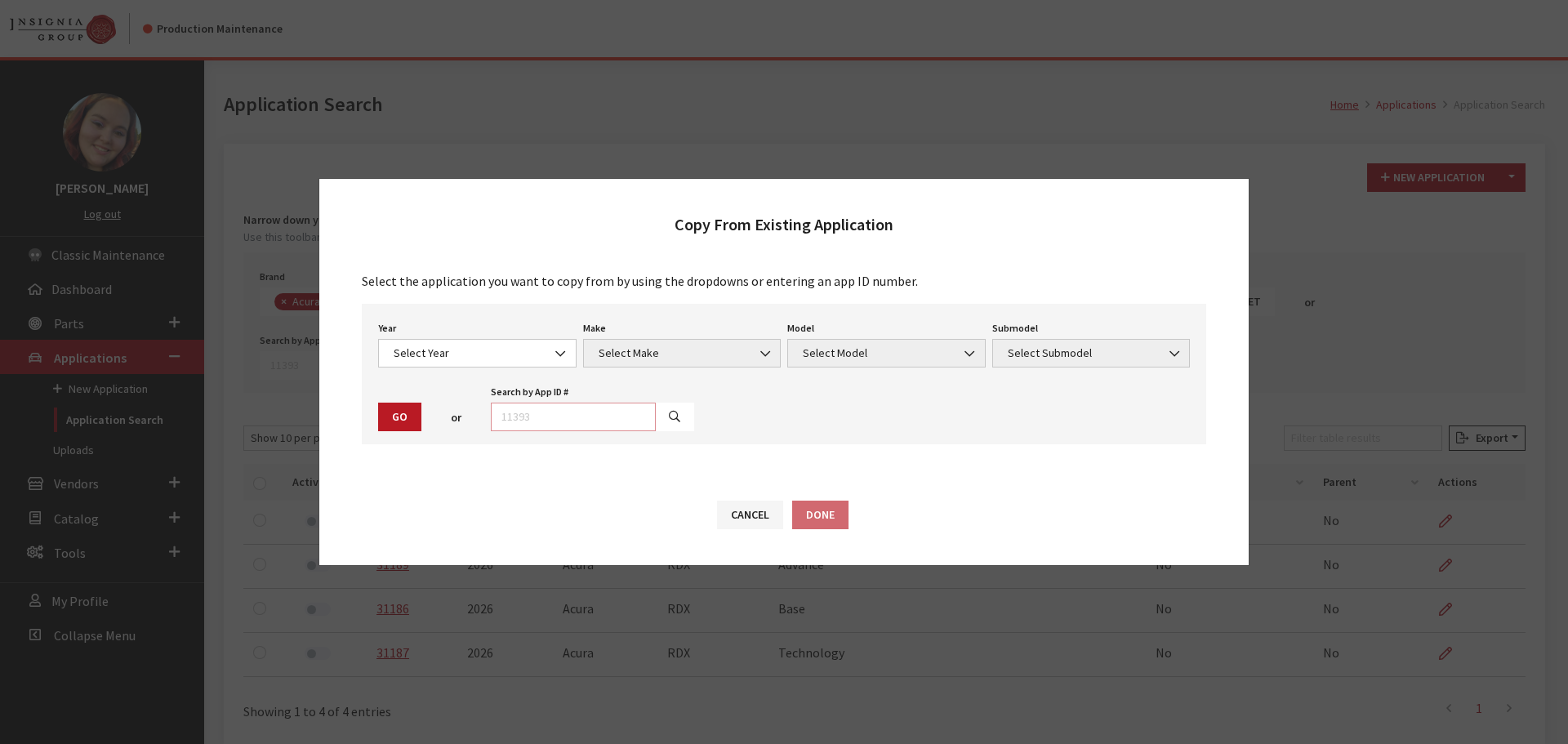
click at [537, 420] on input "text" at bounding box center [573, 416] width 165 height 29
type input "28973"
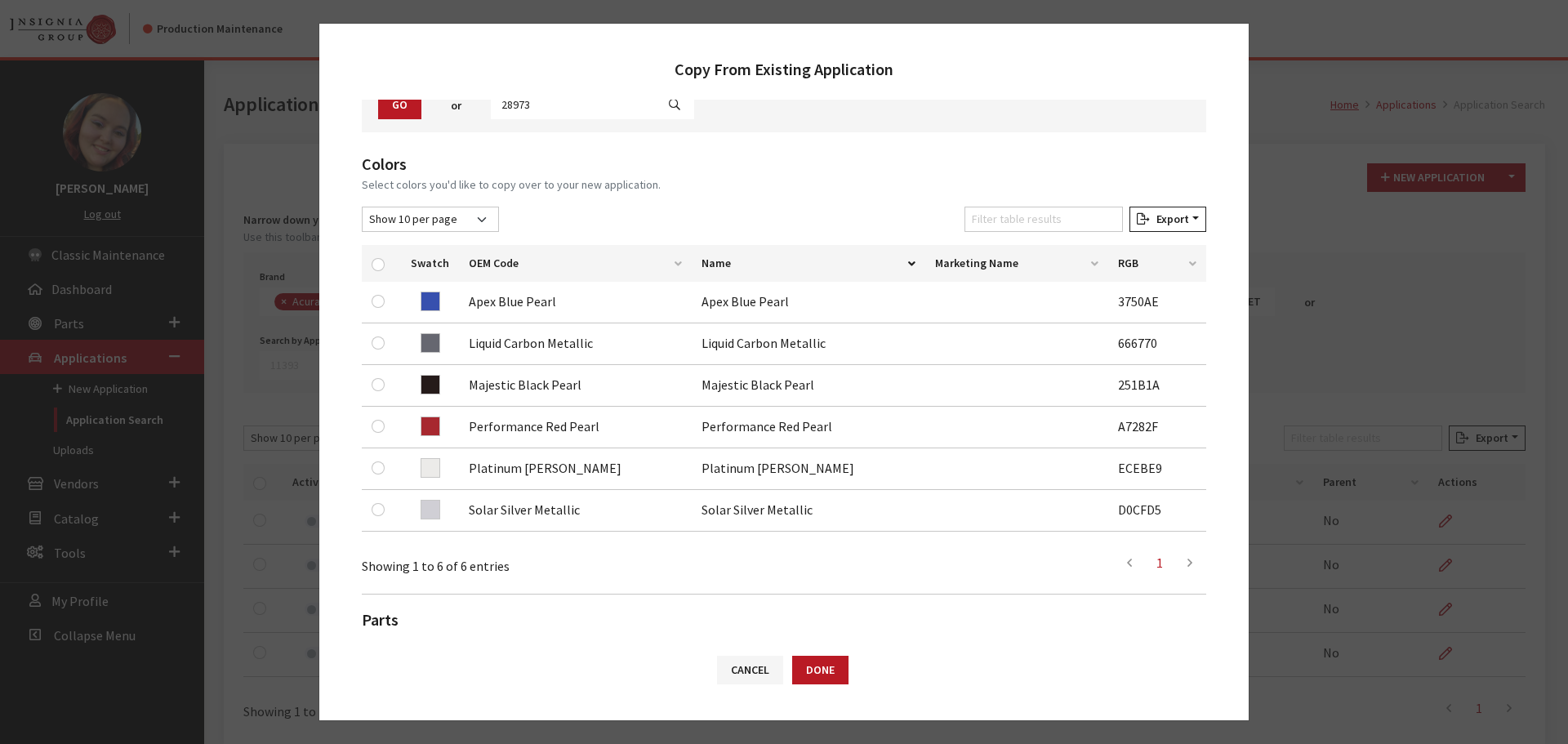
scroll to position [164, 0]
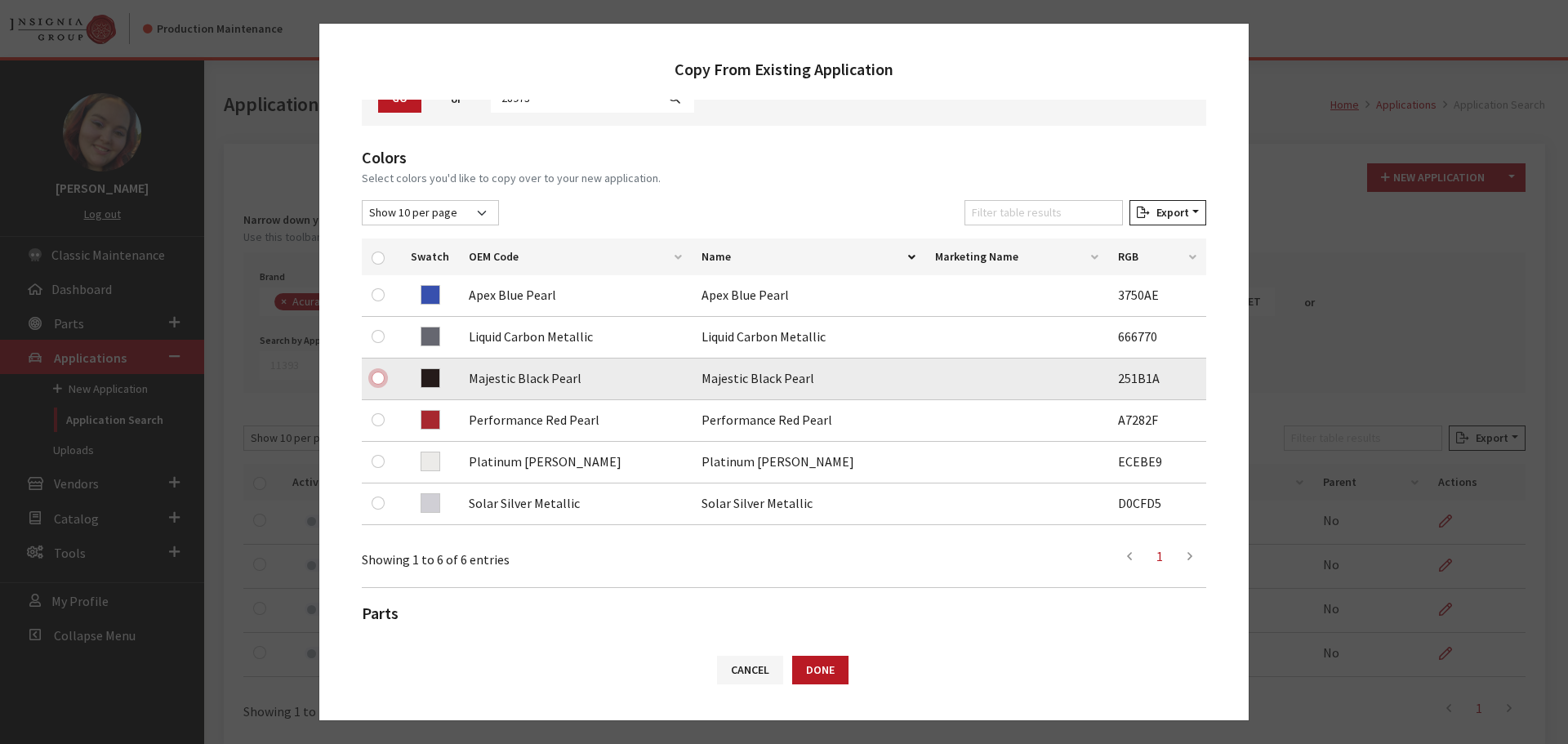
click at [376, 376] on input "checkbox" at bounding box center [377, 377] width 13 height 13
checkbox input "true"
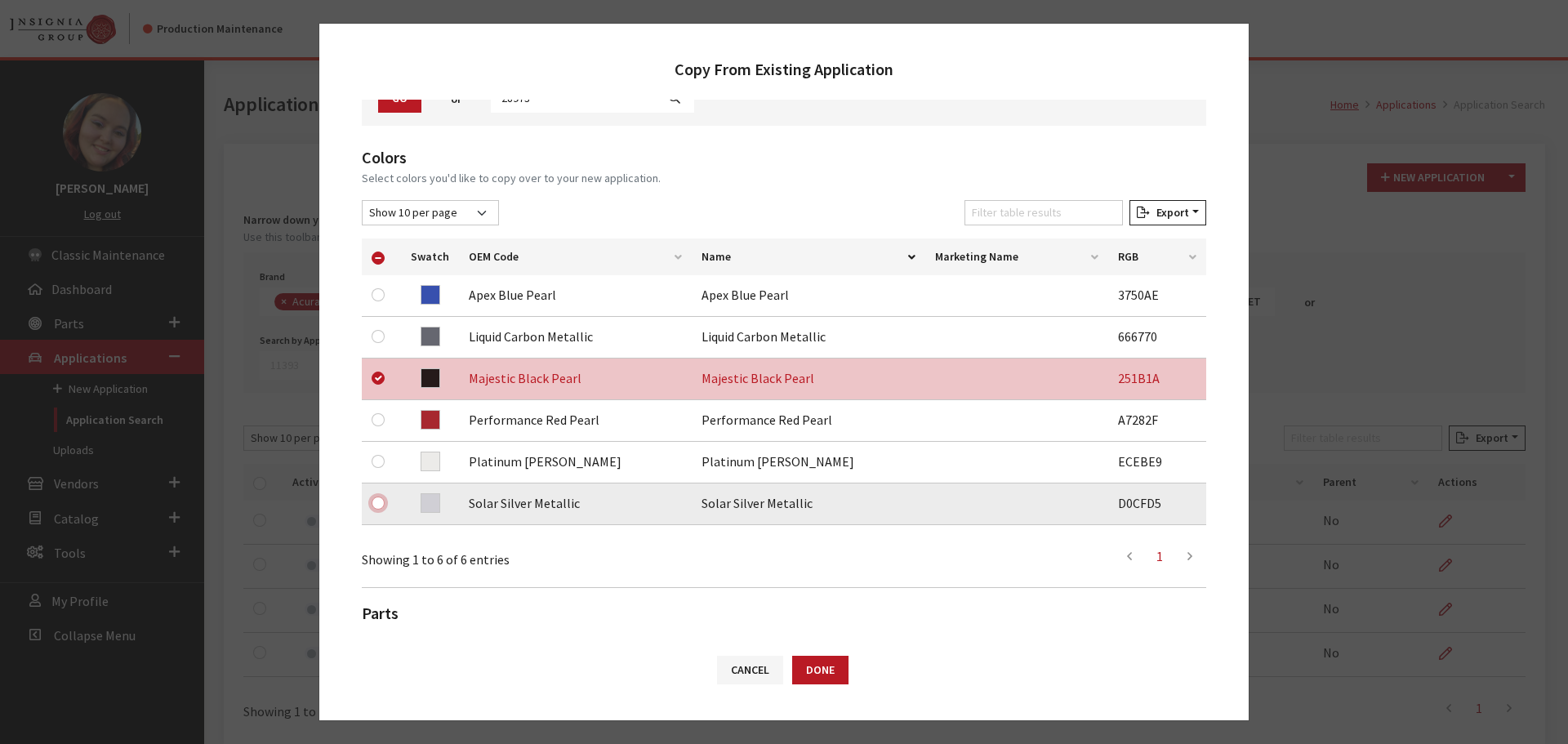
click at [374, 502] on input "checkbox" at bounding box center [377, 503] width 13 height 13
checkbox input "true"
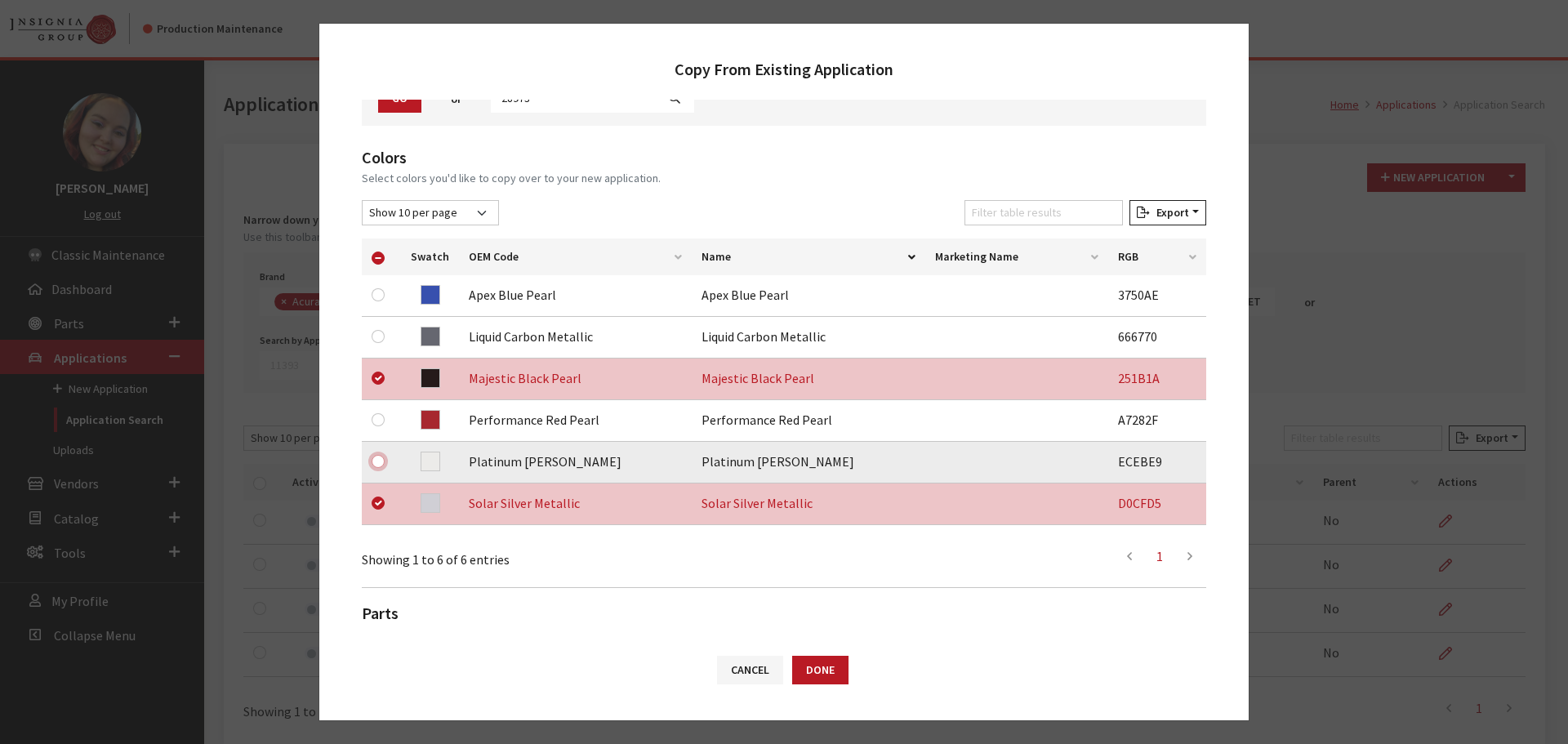
click at [377, 463] on input "checkbox" at bounding box center [377, 461] width 13 height 13
checkbox input "true"
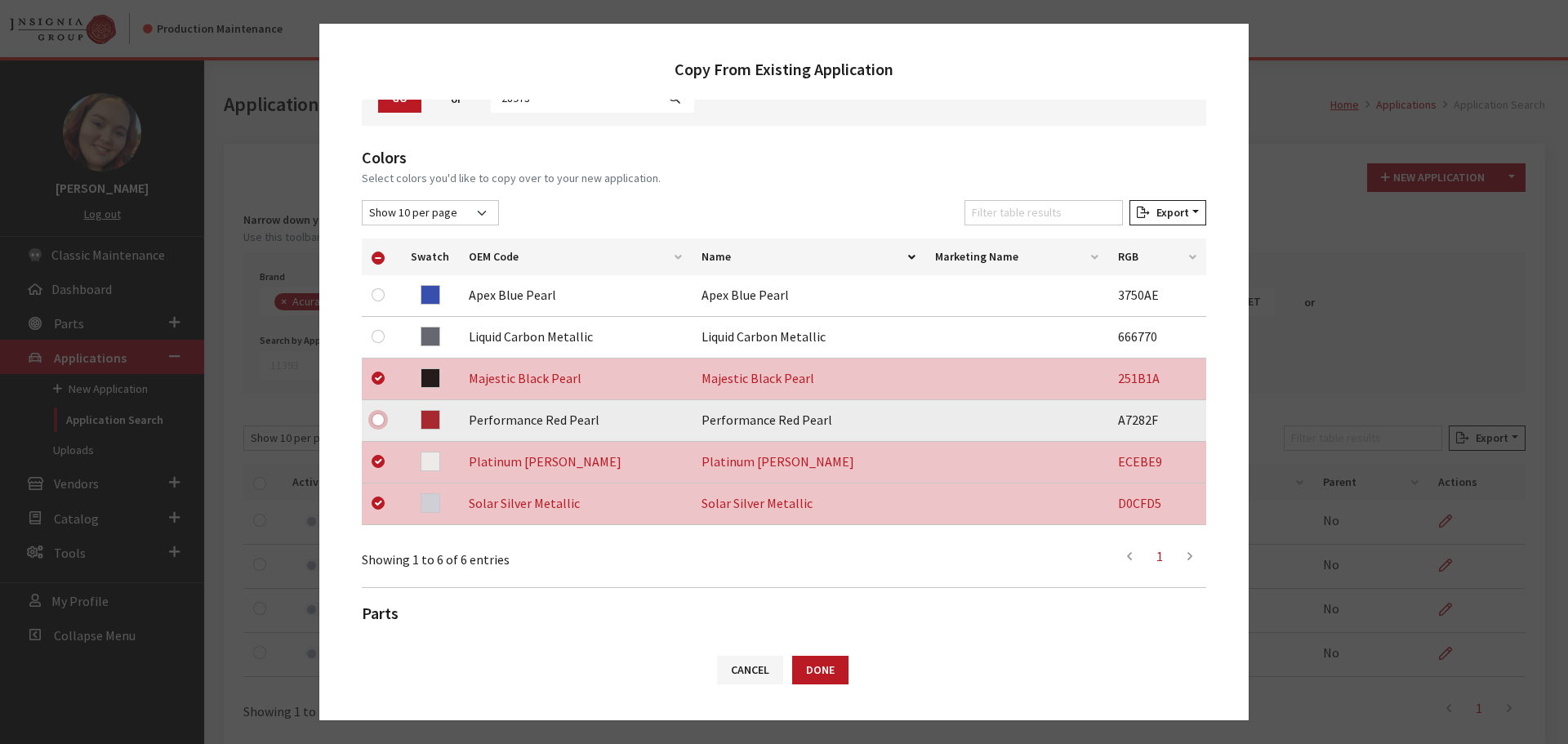
click at [376, 418] on input "checkbox" at bounding box center [377, 420] width 13 height 13
checkbox input "true"
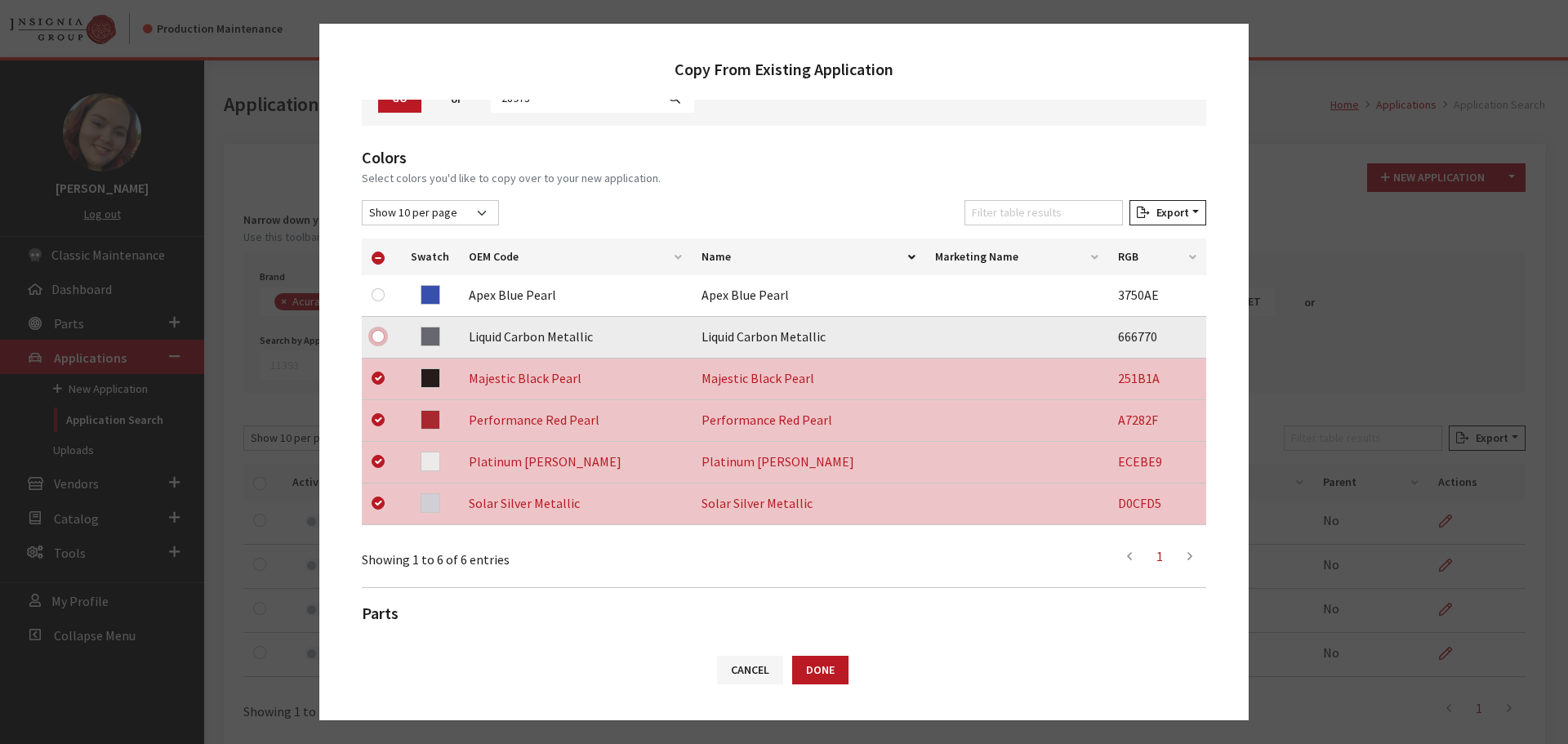
click at [380, 333] on input "checkbox" at bounding box center [377, 336] width 13 height 13
checkbox input "true"
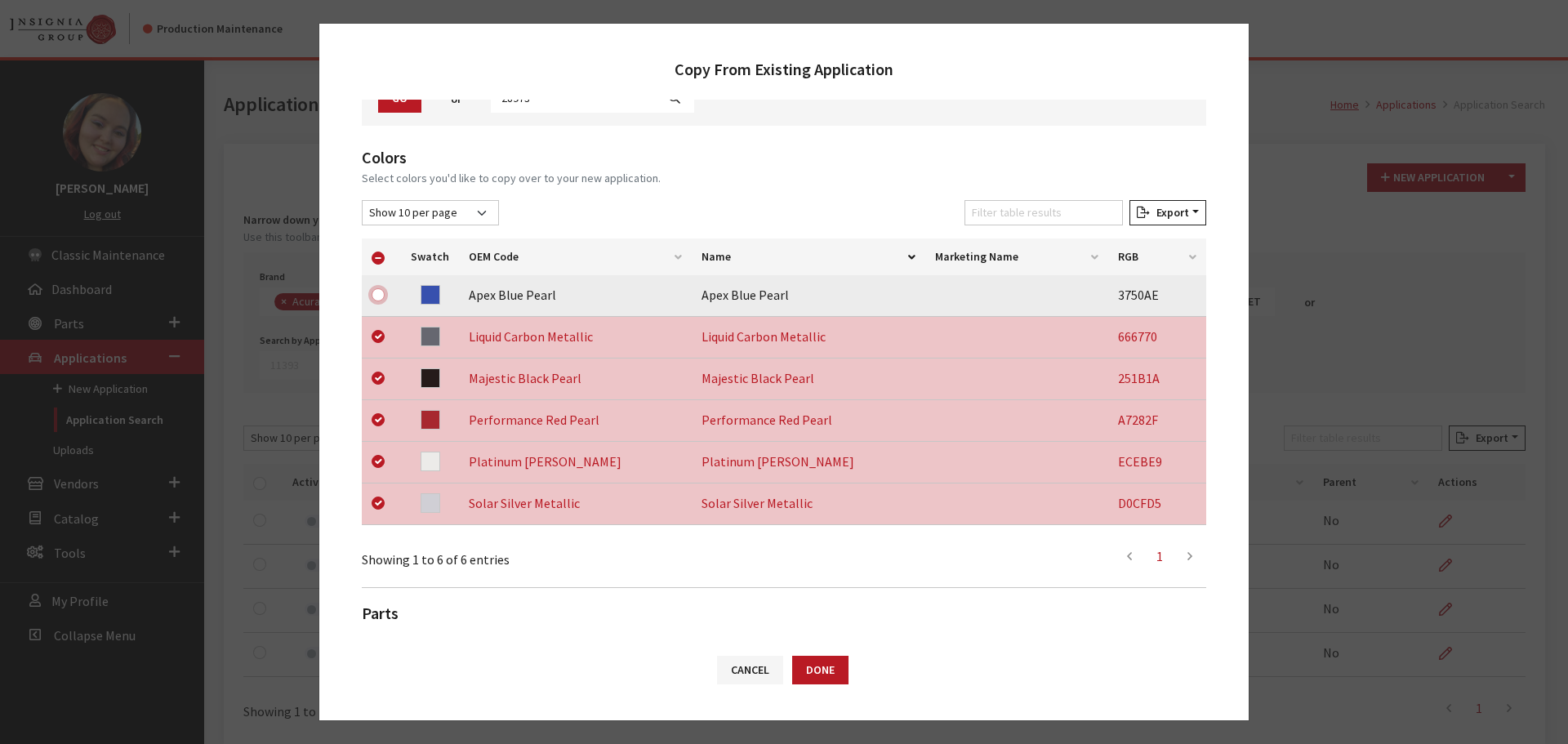
click at [376, 294] on input "checkbox" at bounding box center [377, 294] width 13 height 13
checkbox input "true"
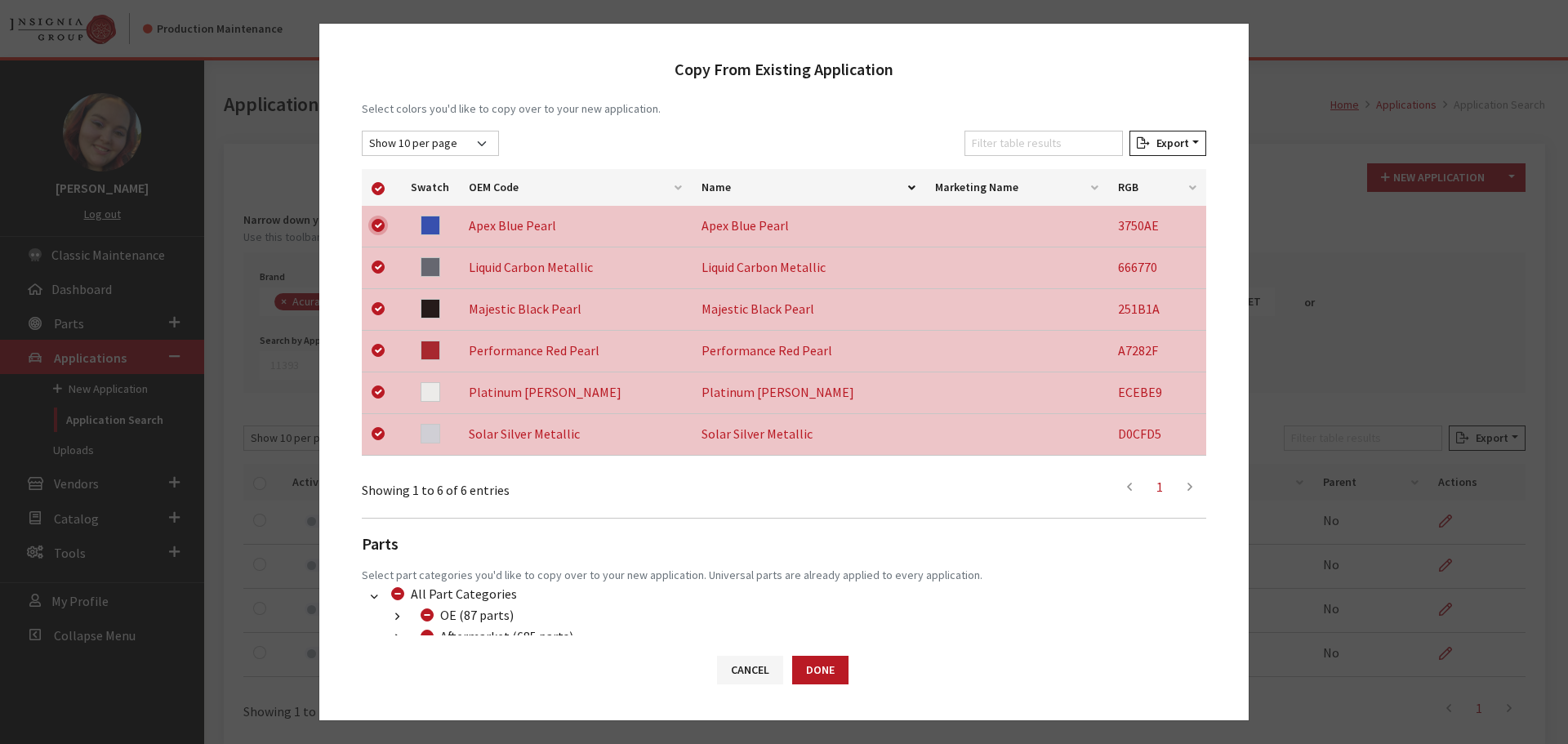
scroll to position [342, 0]
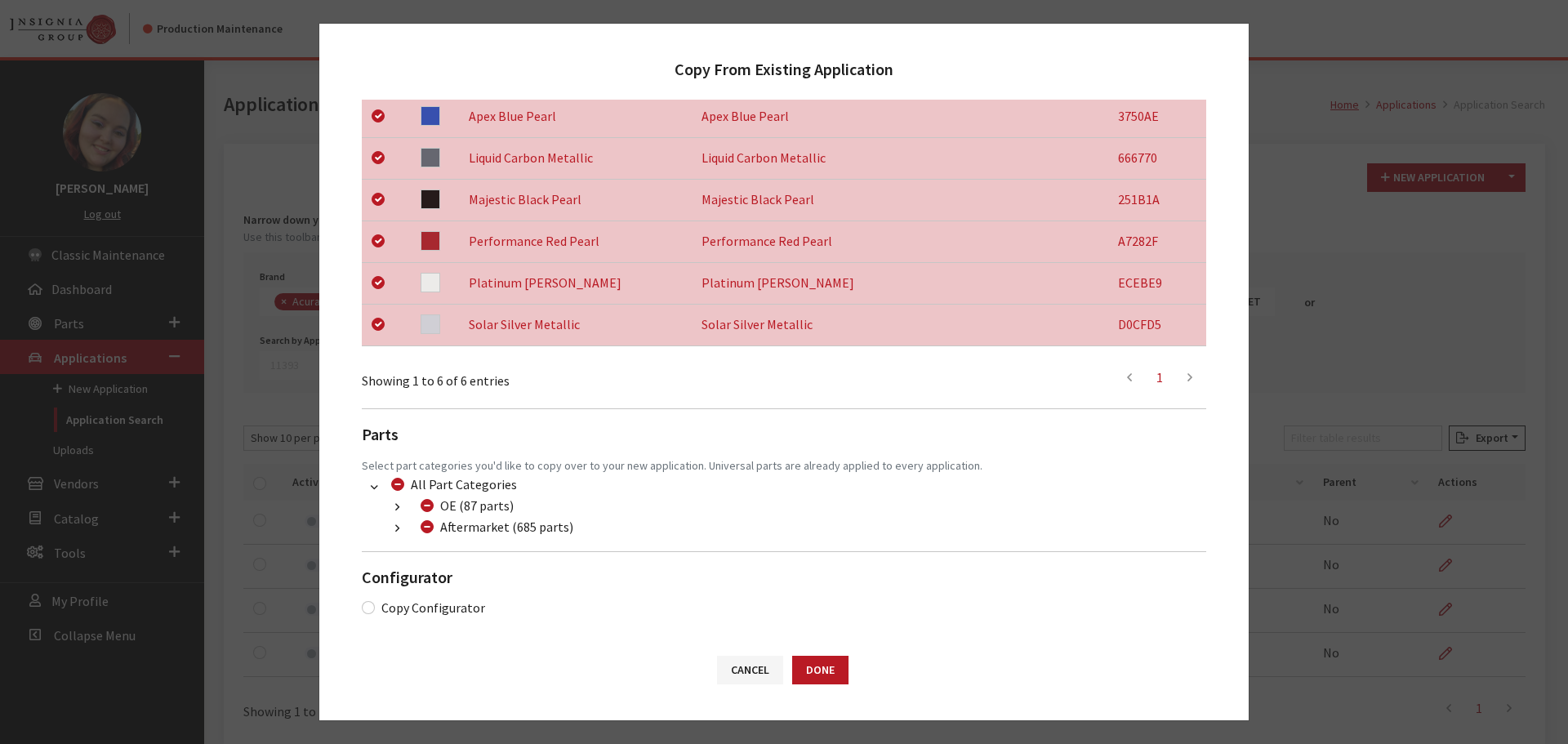
click at [402, 522] on button "button" at bounding box center [397, 529] width 32 height 19
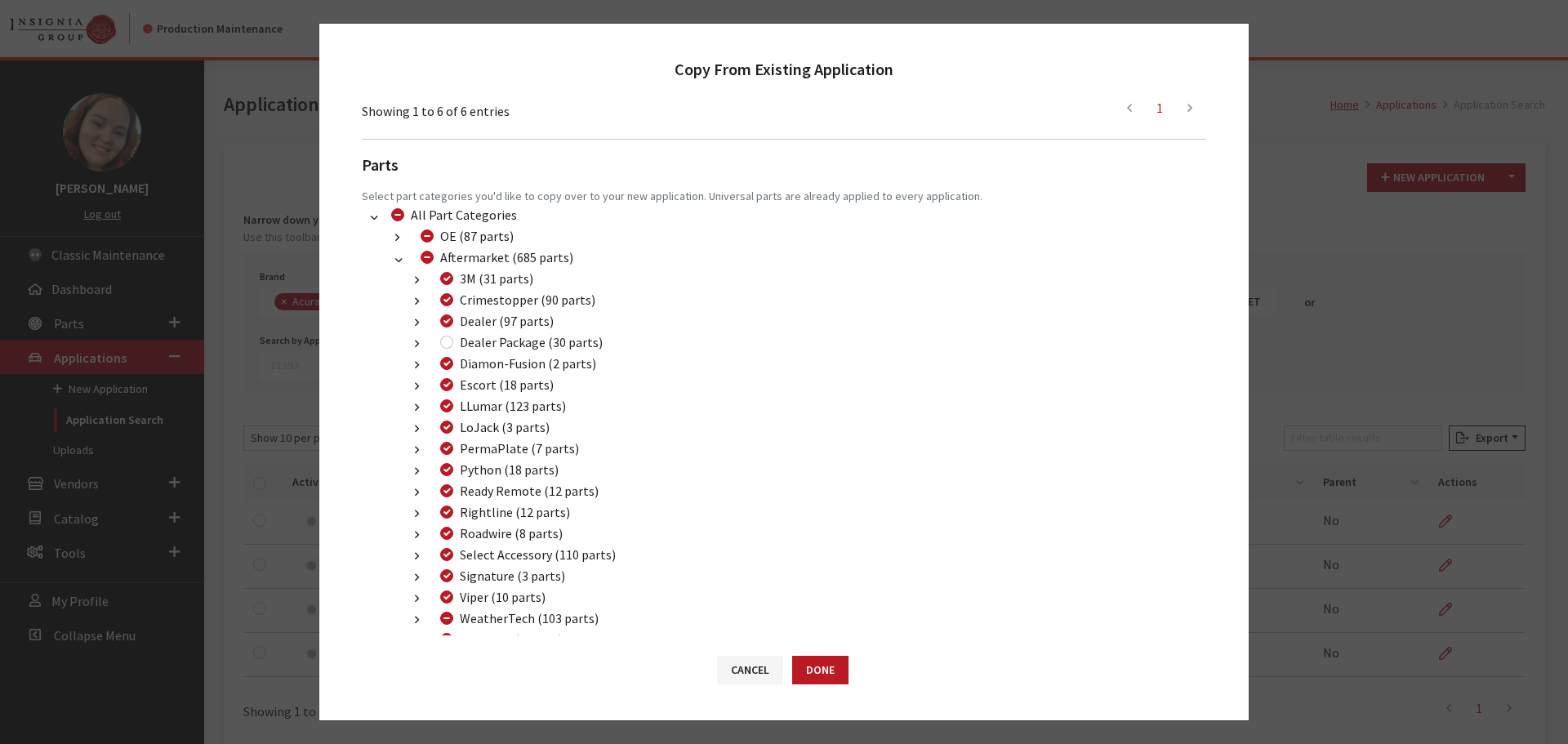
scroll to position [669, 0]
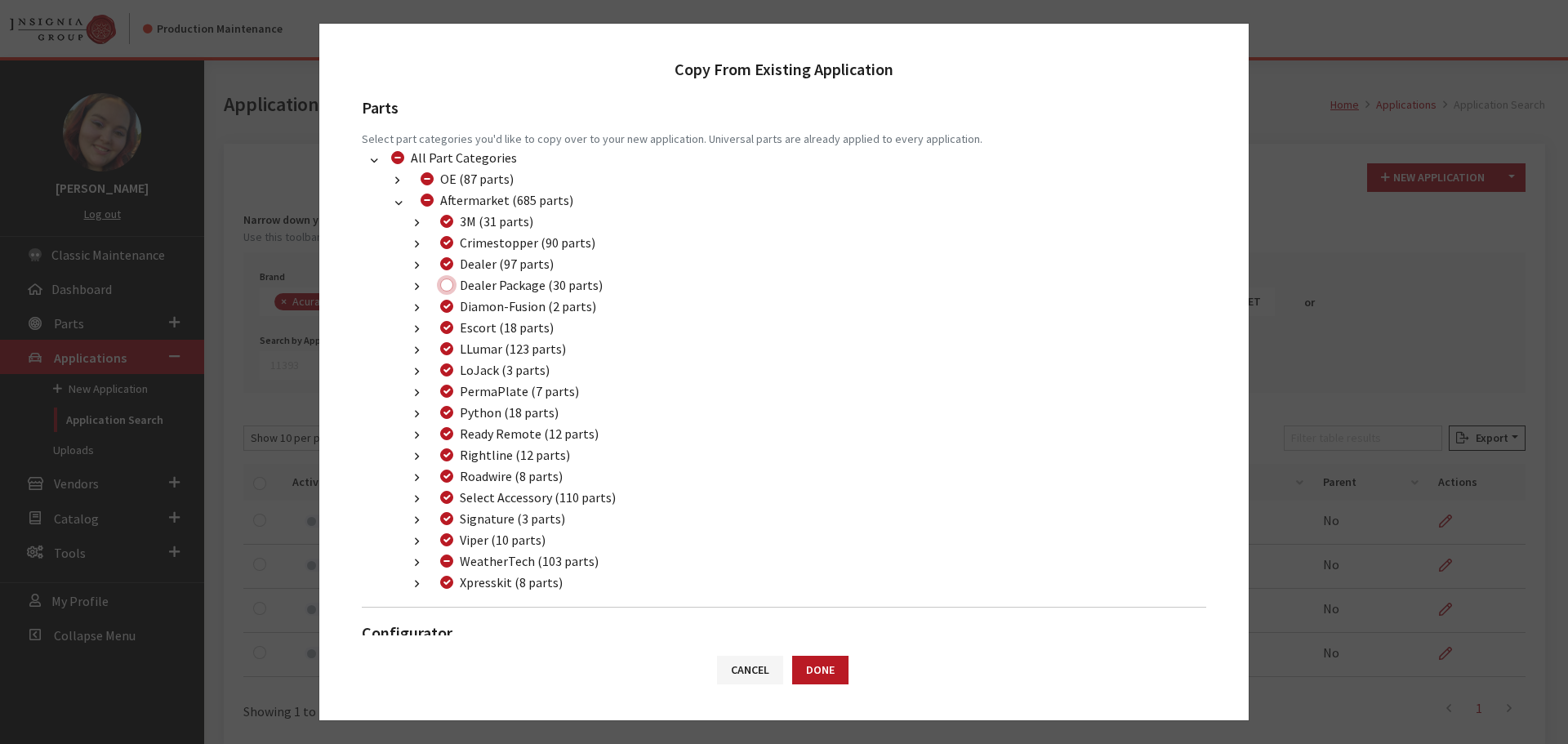
click at [444, 283] on input "Dealer Package (30 parts)" at bounding box center [447, 285] width 13 height 13
checkbox input "true"
click at [809, 667] on button "Done" at bounding box center [820, 670] width 56 height 29
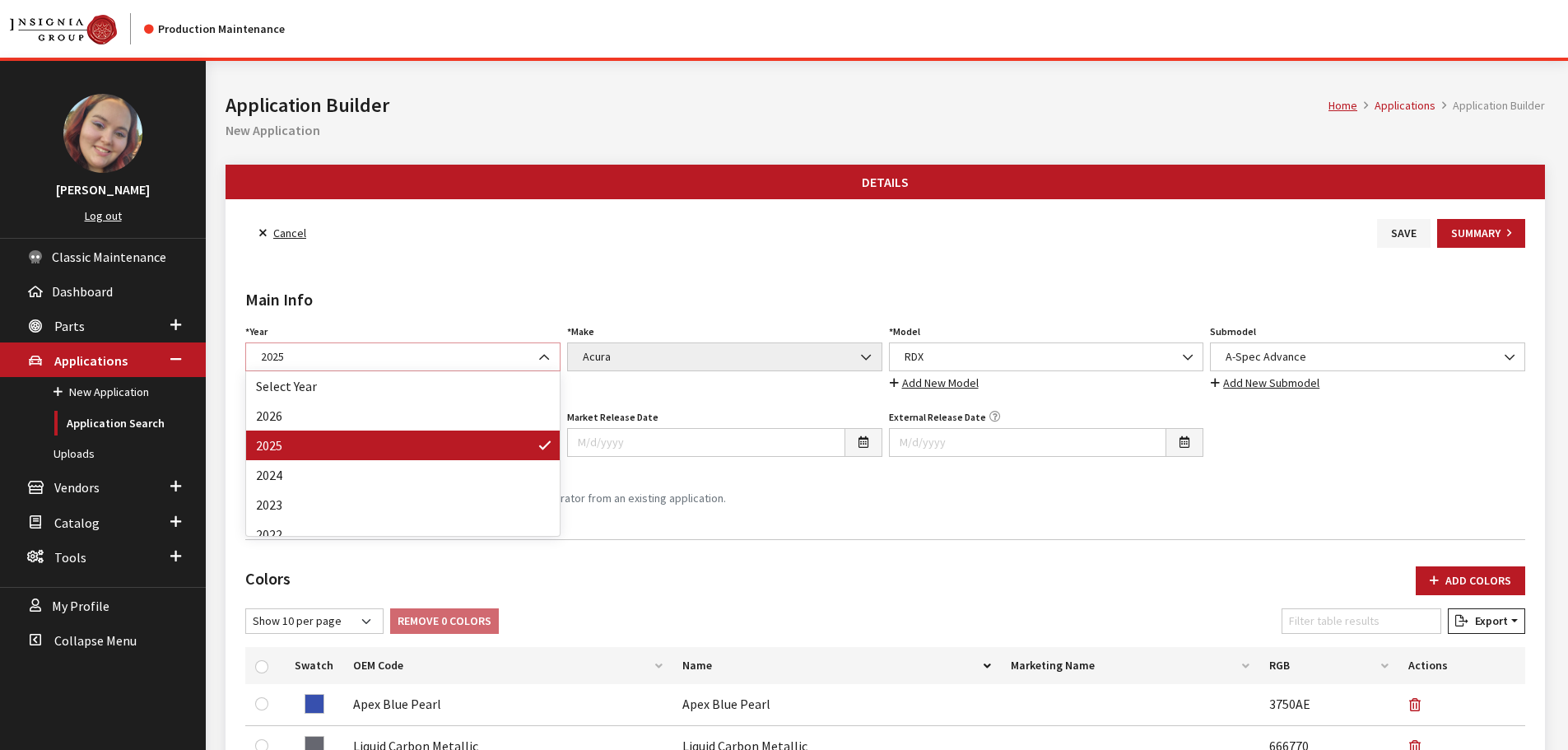
click at [383, 356] on span "2025" at bounding box center [403, 357] width 294 height 17
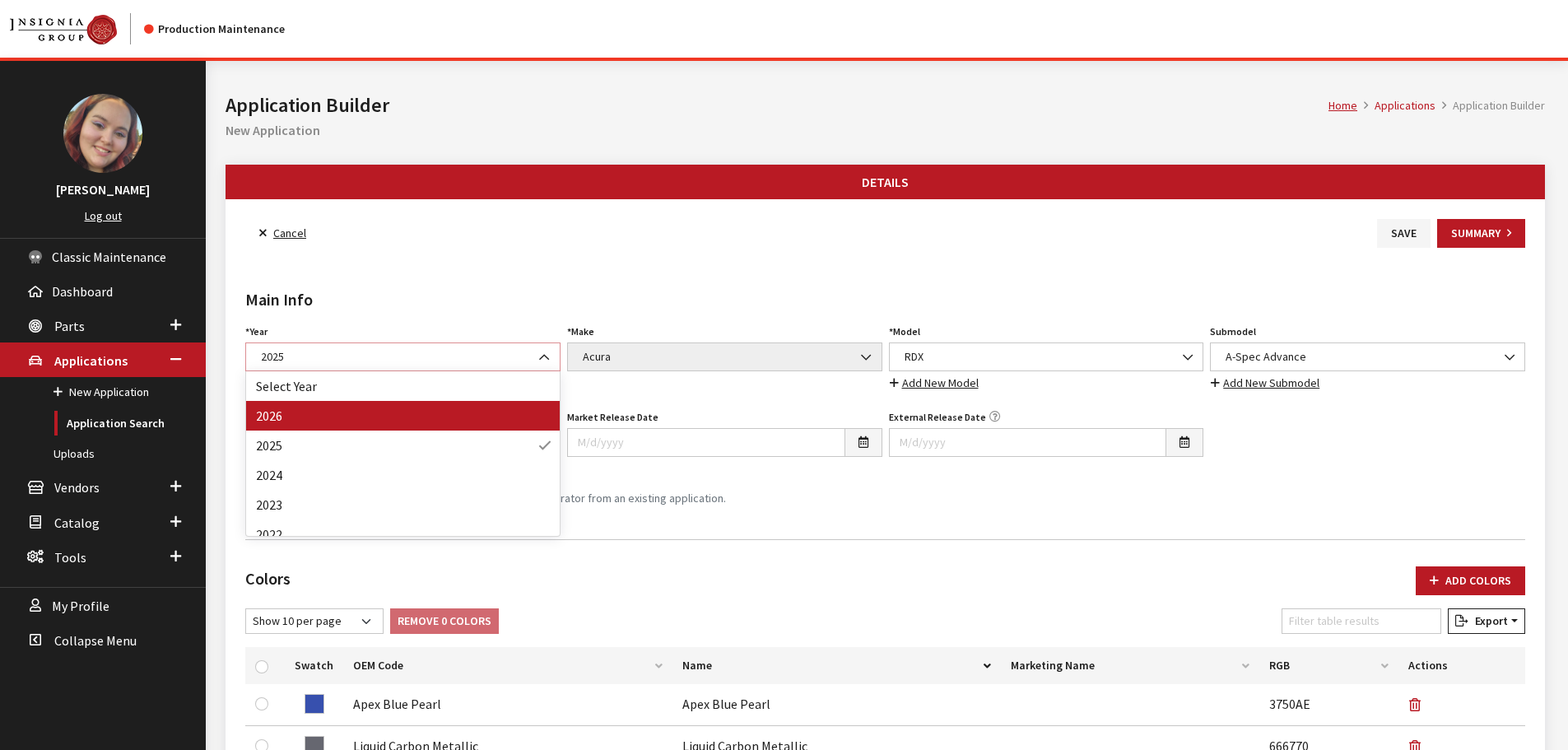
select select "44"
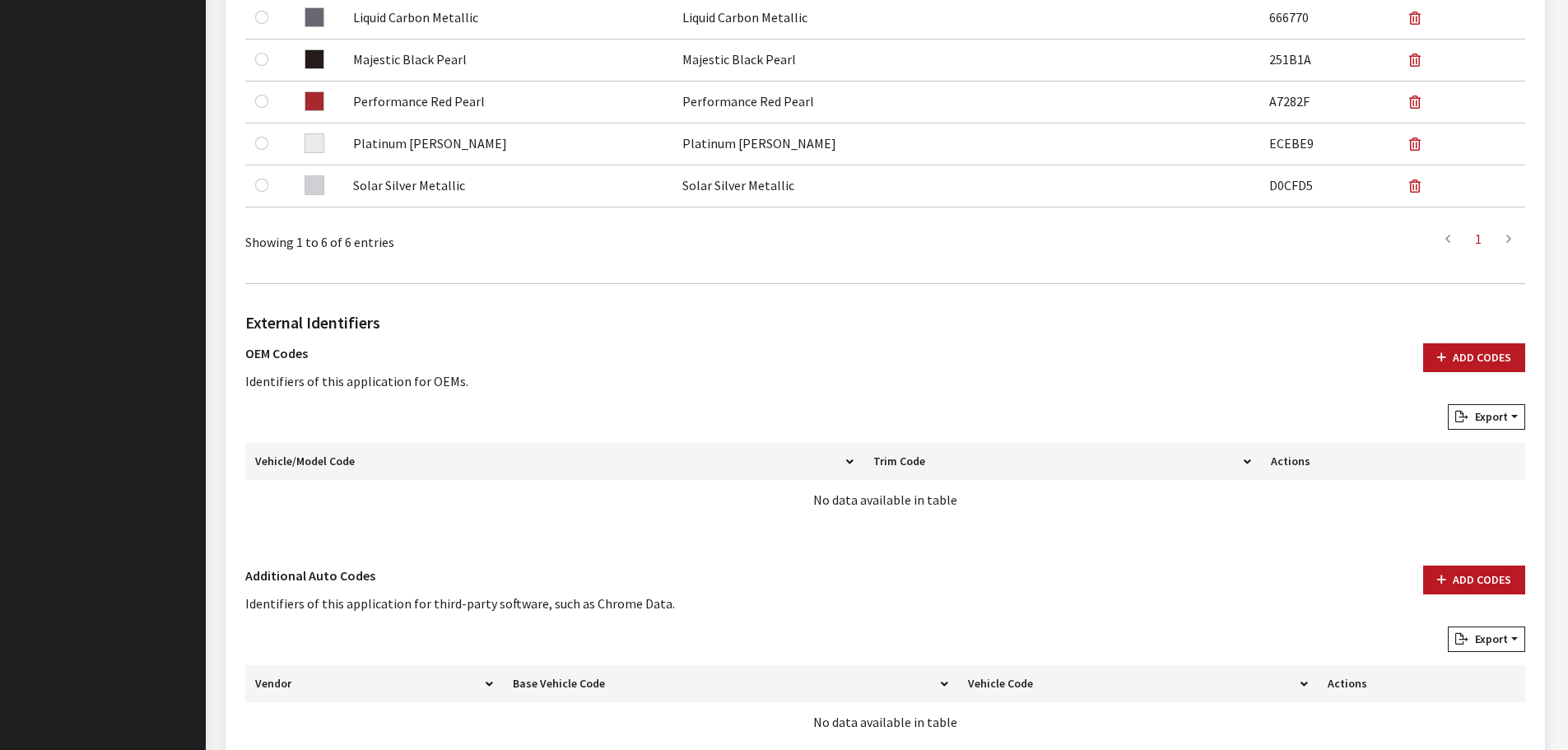
scroll to position [822, 0]
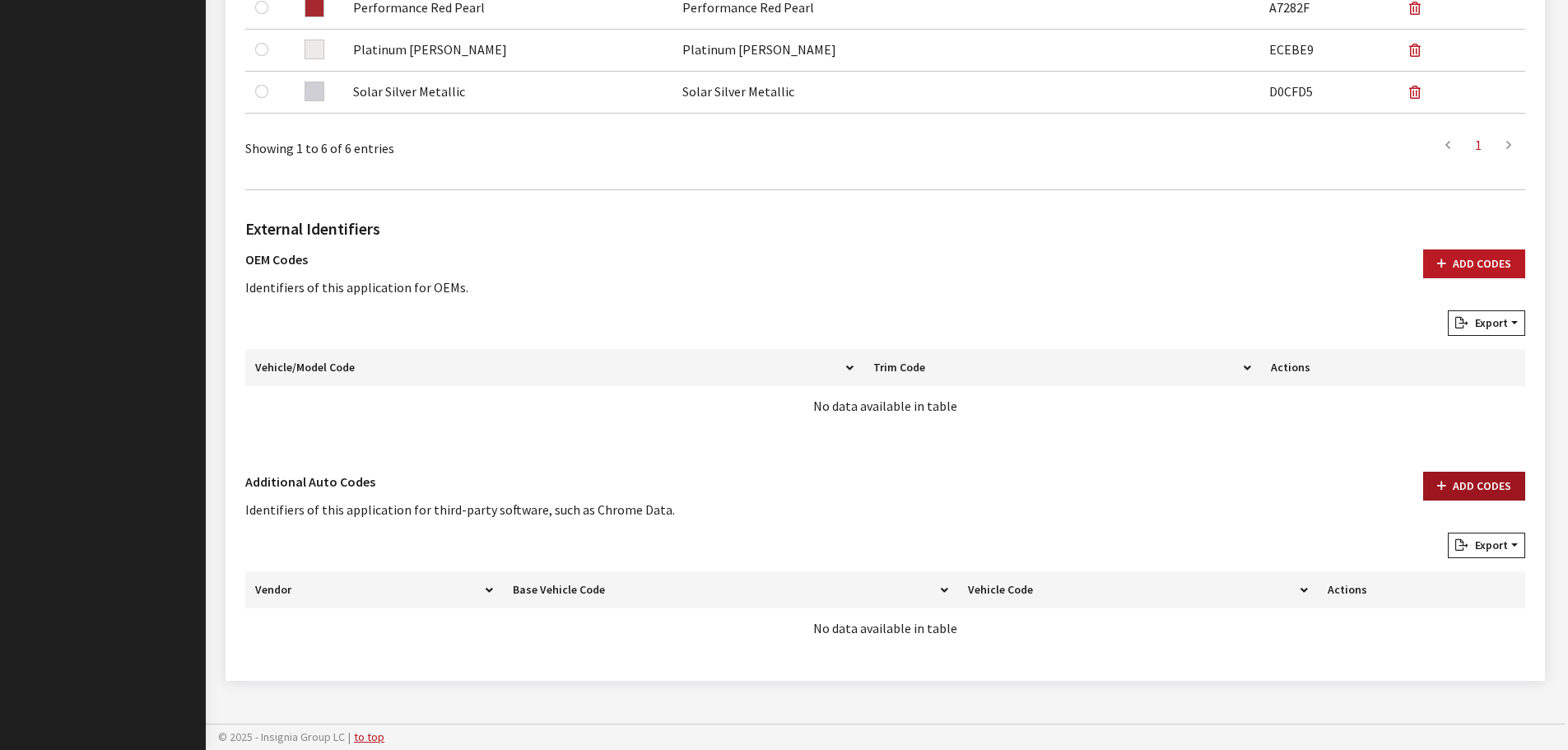
click at [1463, 486] on button "Add Codes" at bounding box center [1474, 486] width 102 height 29
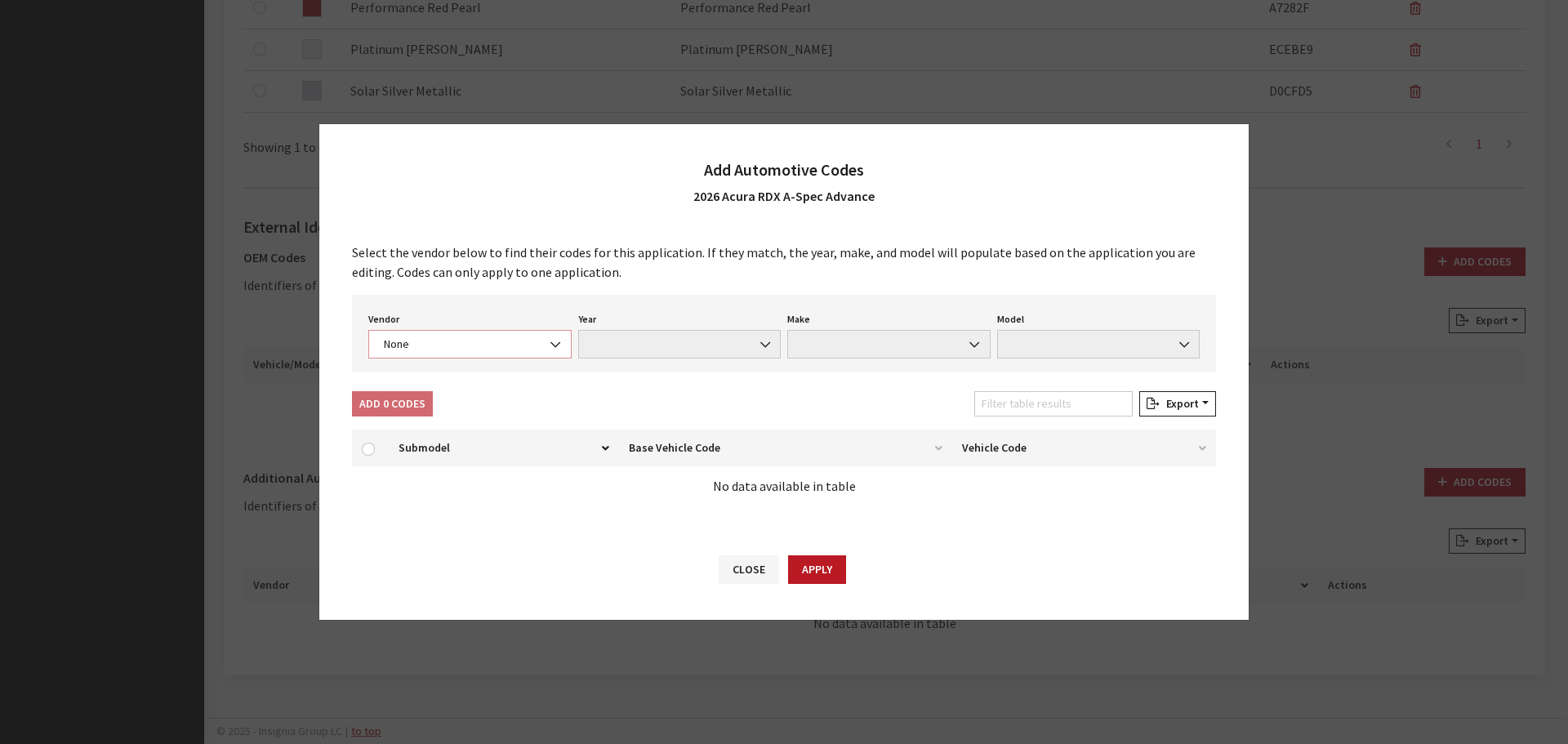
click at [448, 352] on span "None" at bounding box center [470, 343] width 203 height 29
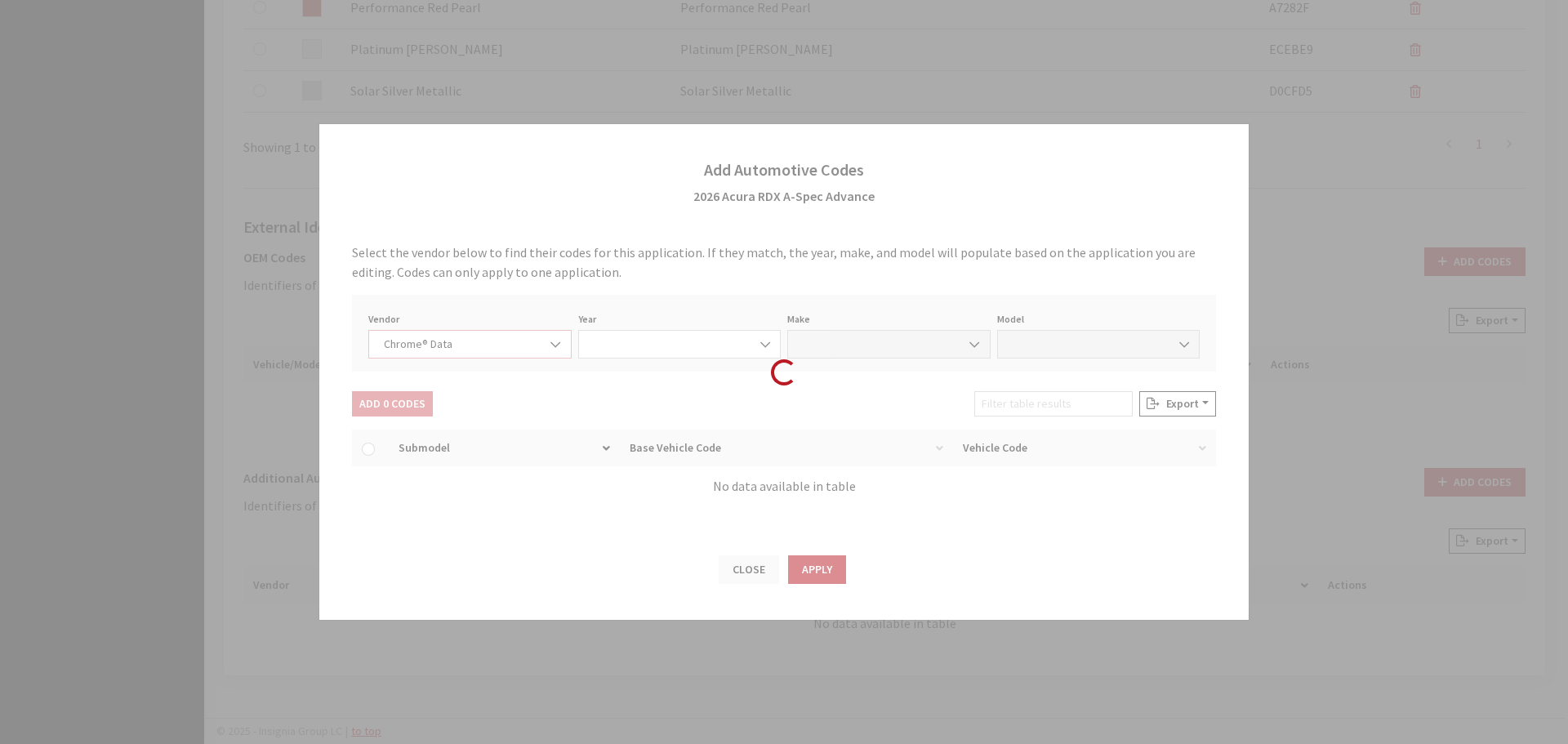
select select "4"
select select "2026"
select select "1"
select select "73807"
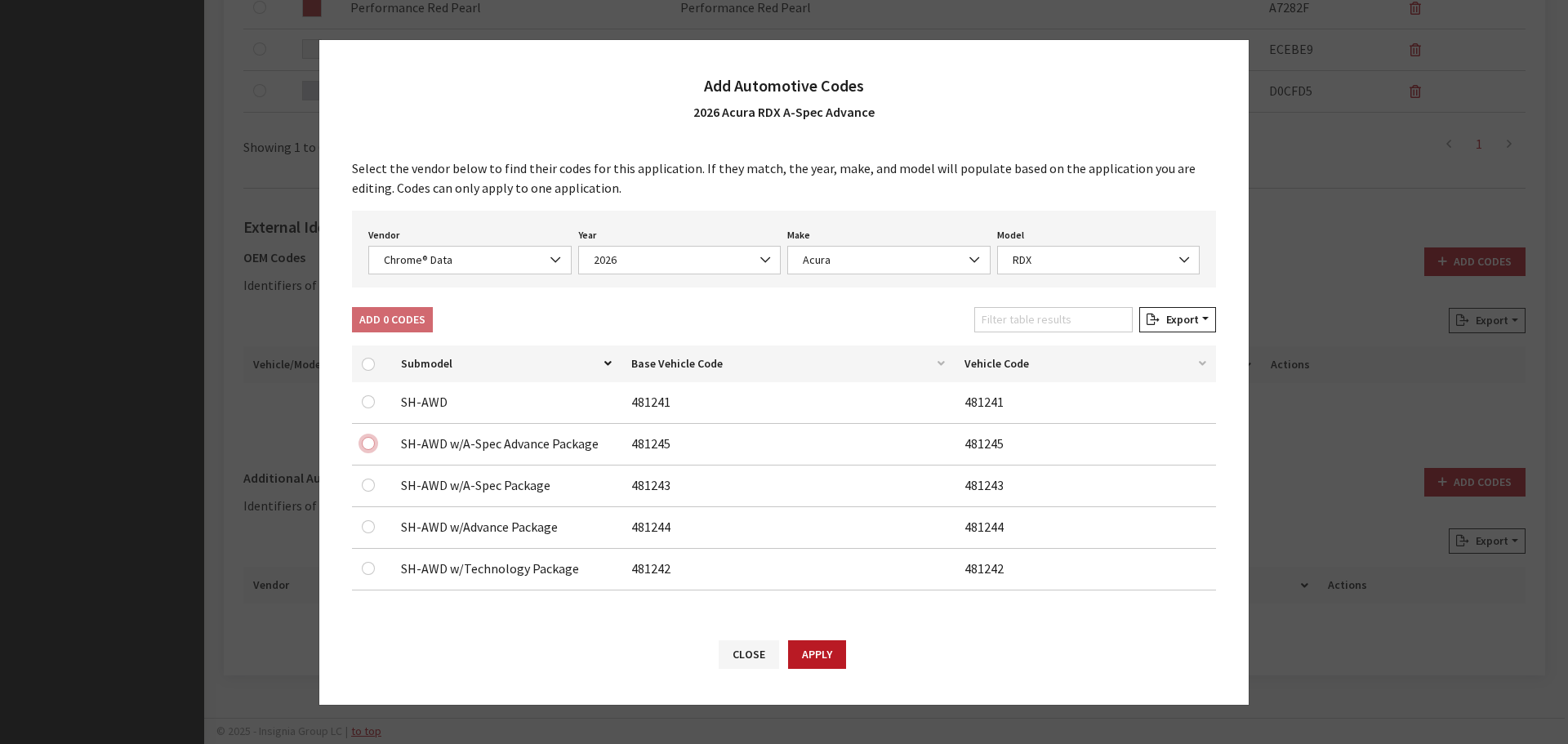
click at [370, 441] on input "checkbox" at bounding box center [368, 443] width 13 height 13
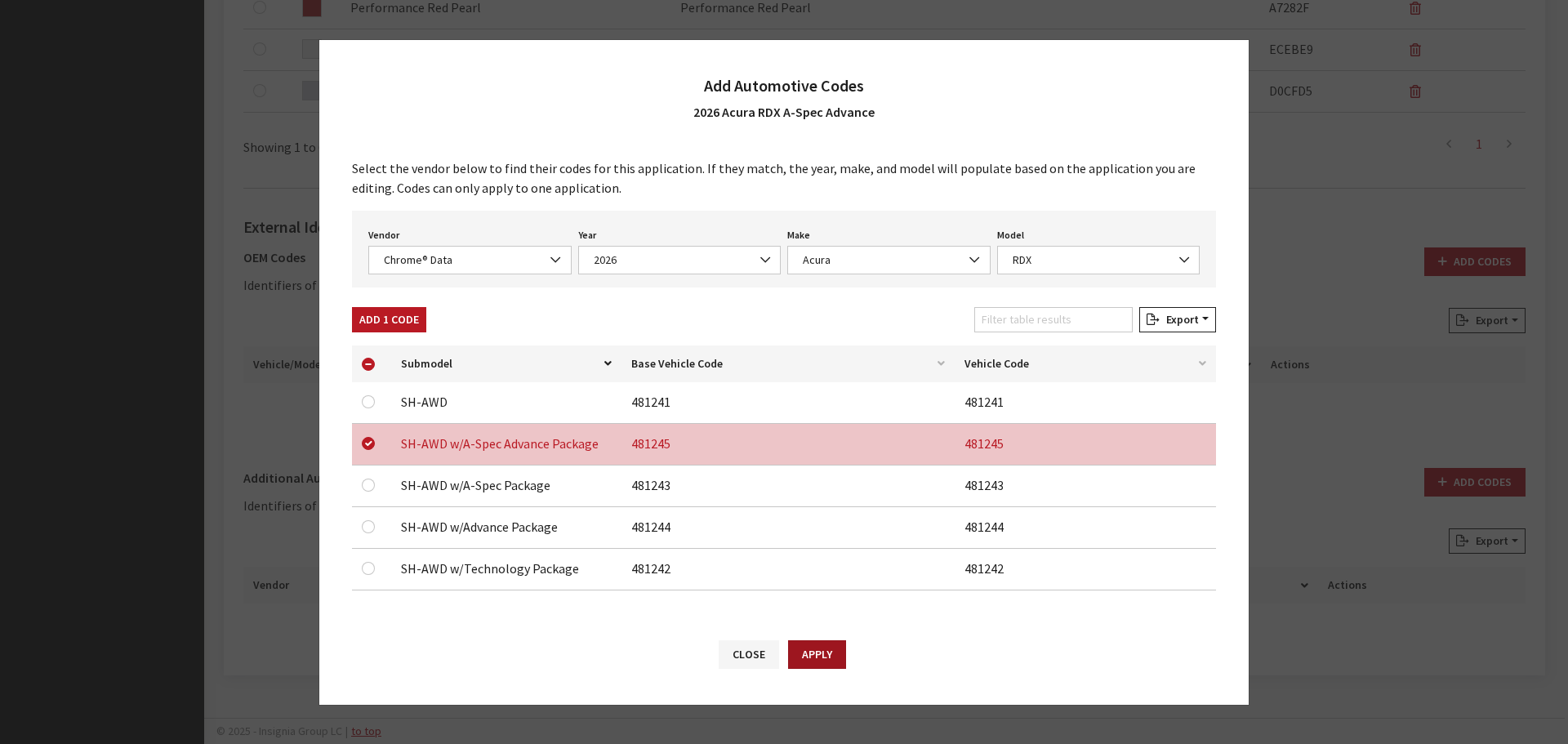
click at [834, 646] on button "Apply" at bounding box center [817, 654] width 58 height 29
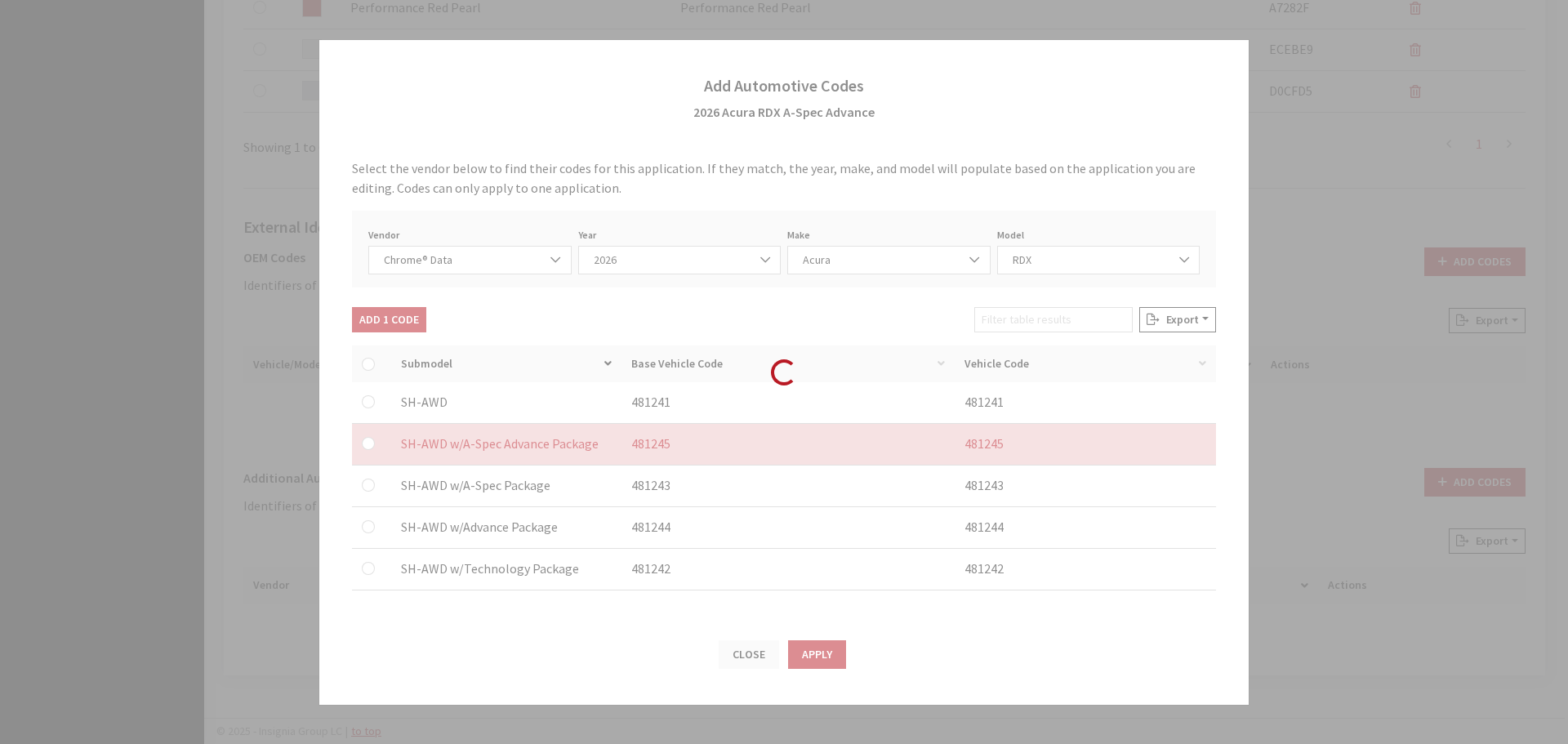
checkbox input "false"
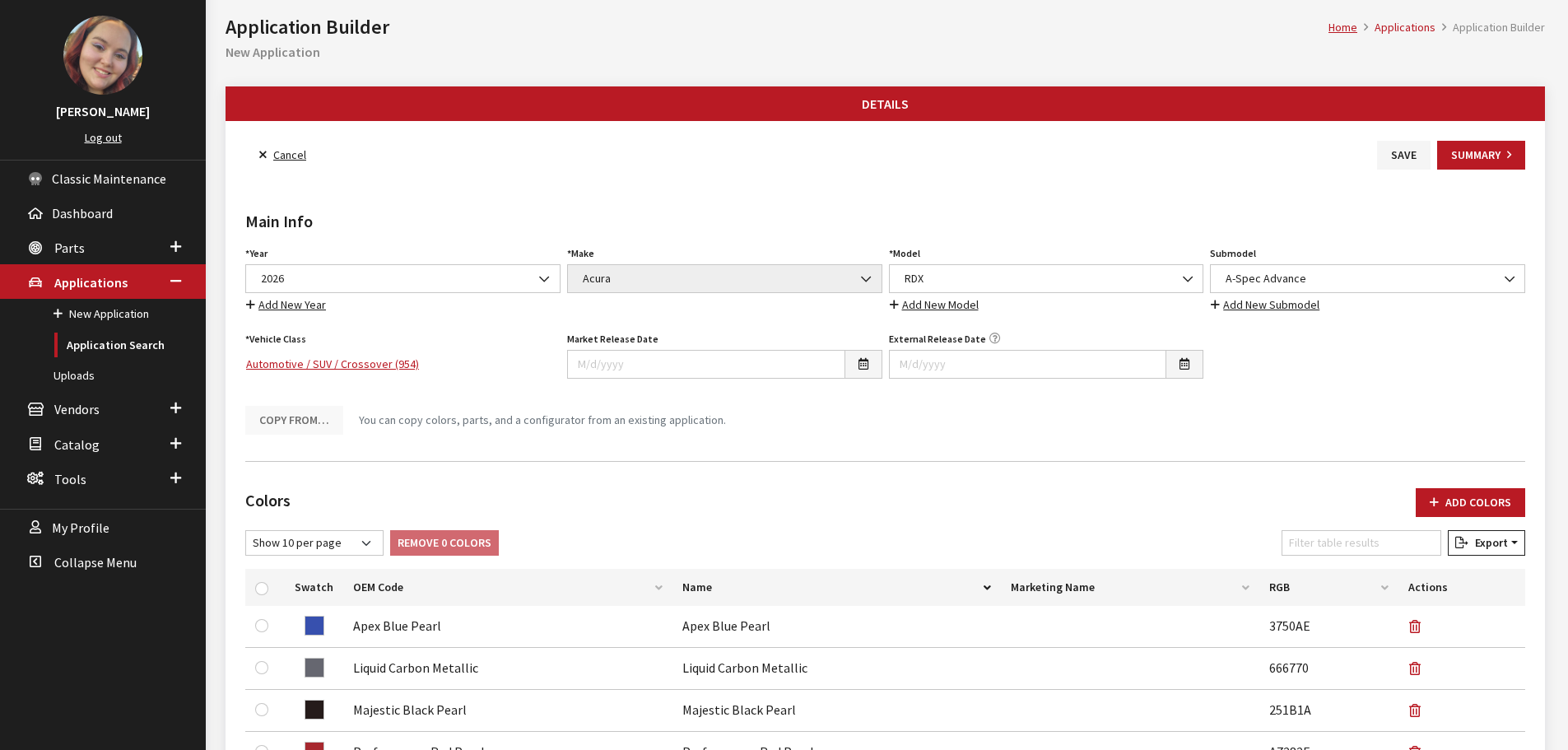
scroll to position [0, 0]
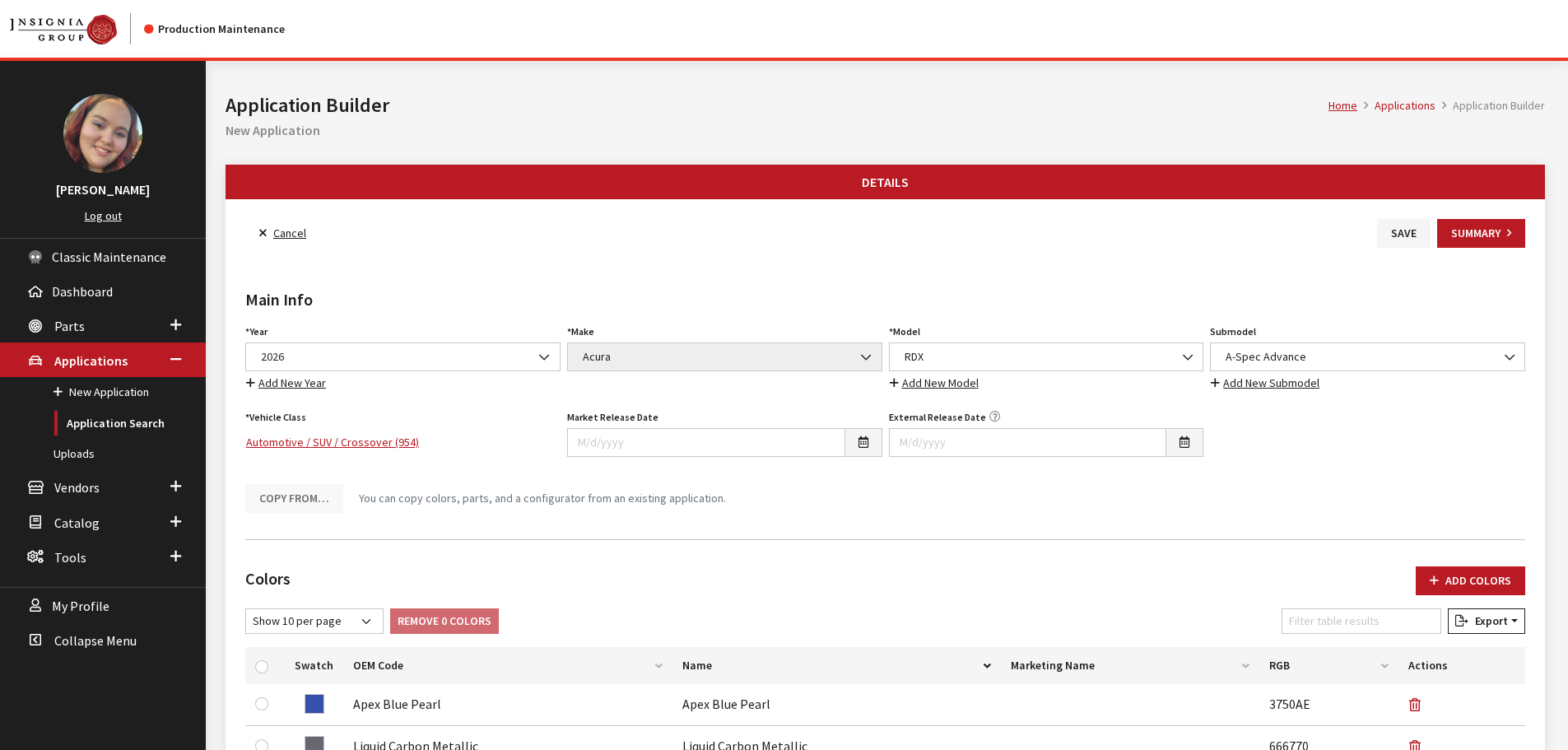
drag, startPoint x: 1385, startPoint y: 230, endPoint x: 1337, endPoint y: 230, distance: 48.0
click at [1385, 230] on button "Save" at bounding box center [1403, 233] width 53 height 29
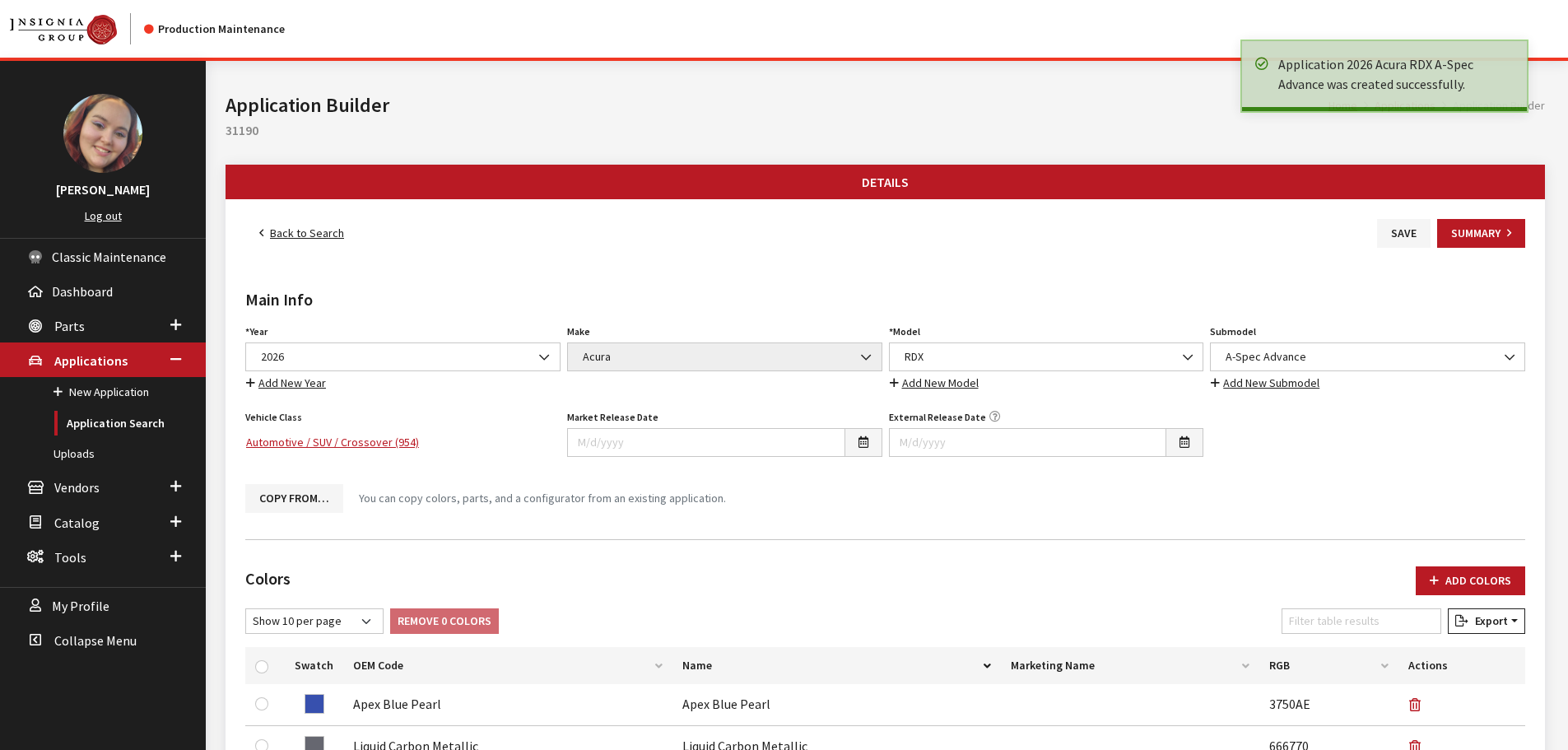
click at [287, 234] on link "Back to Search" at bounding box center [301, 233] width 112 height 29
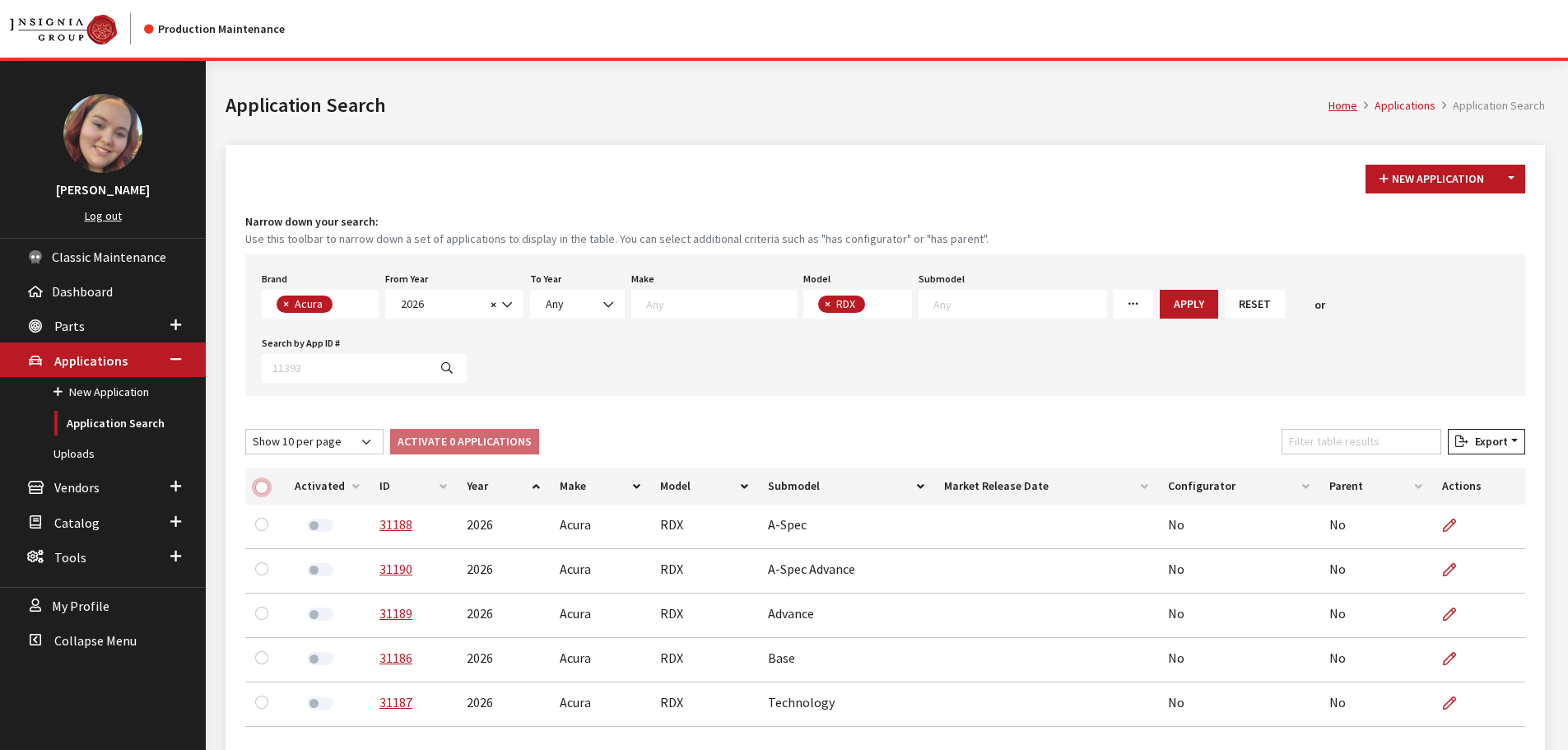
click at [262, 481] on input "checkbox" at bounding box center [262, 487] width 13 height 13
checkbox input "true"
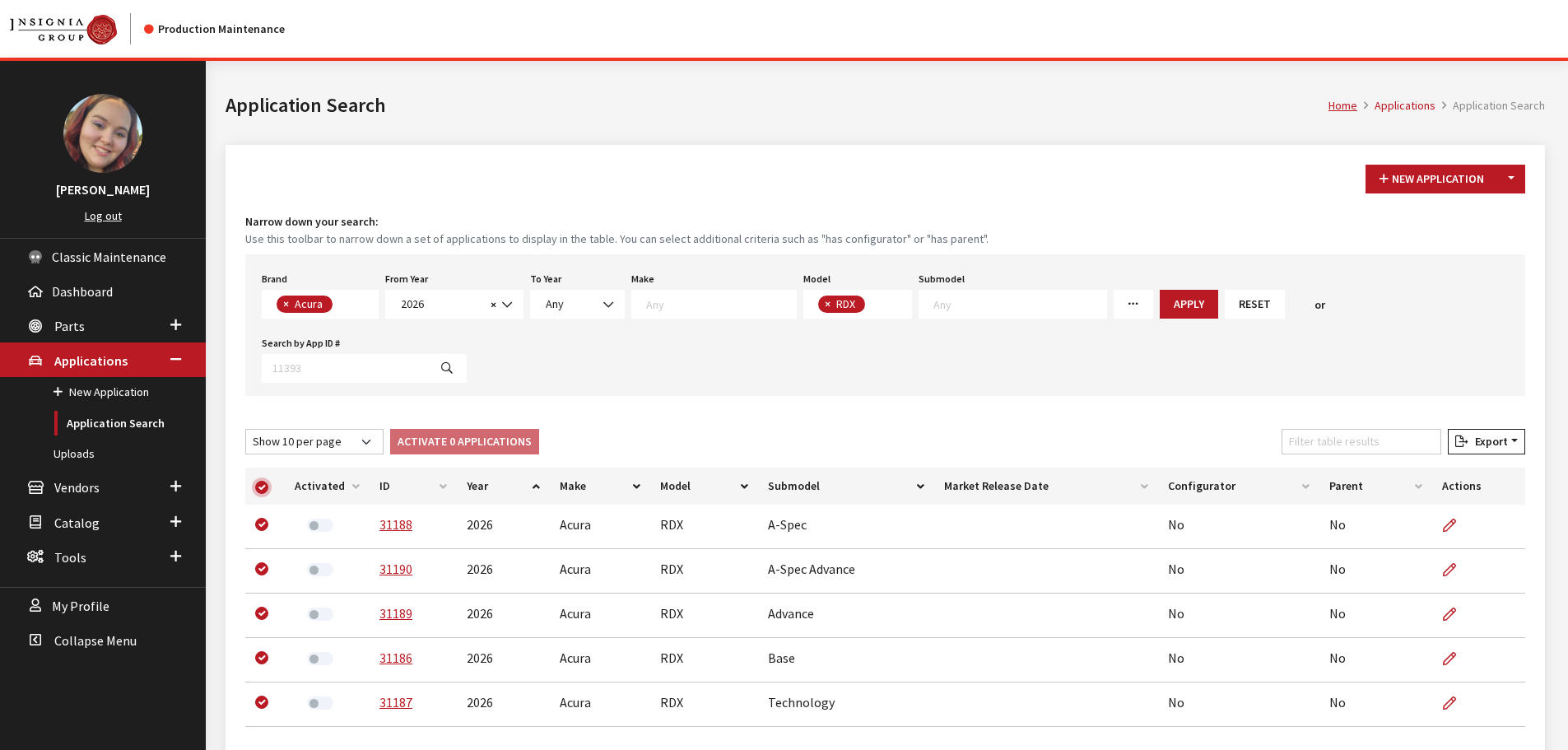
checkbox input "true"
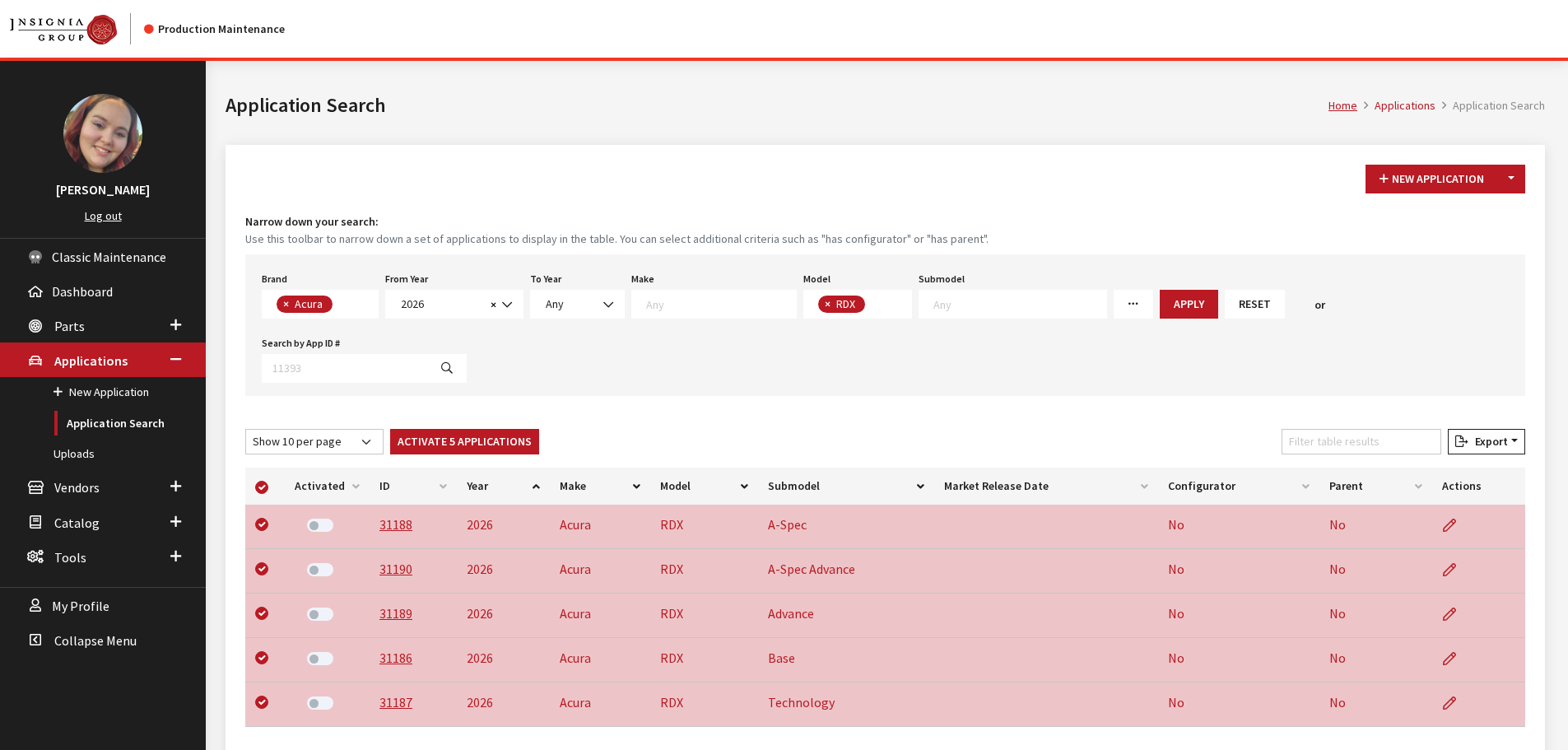
click at [610, 358] on div "New Application Toggle Dropdown New From Existing... Narrow down your search: U…" at bounding box center [885, 470] width 1319 height 651
click at [264, 481] on input "checkbox" at bounding box center [262, 487] width 13 height 13
checkbox input "false"
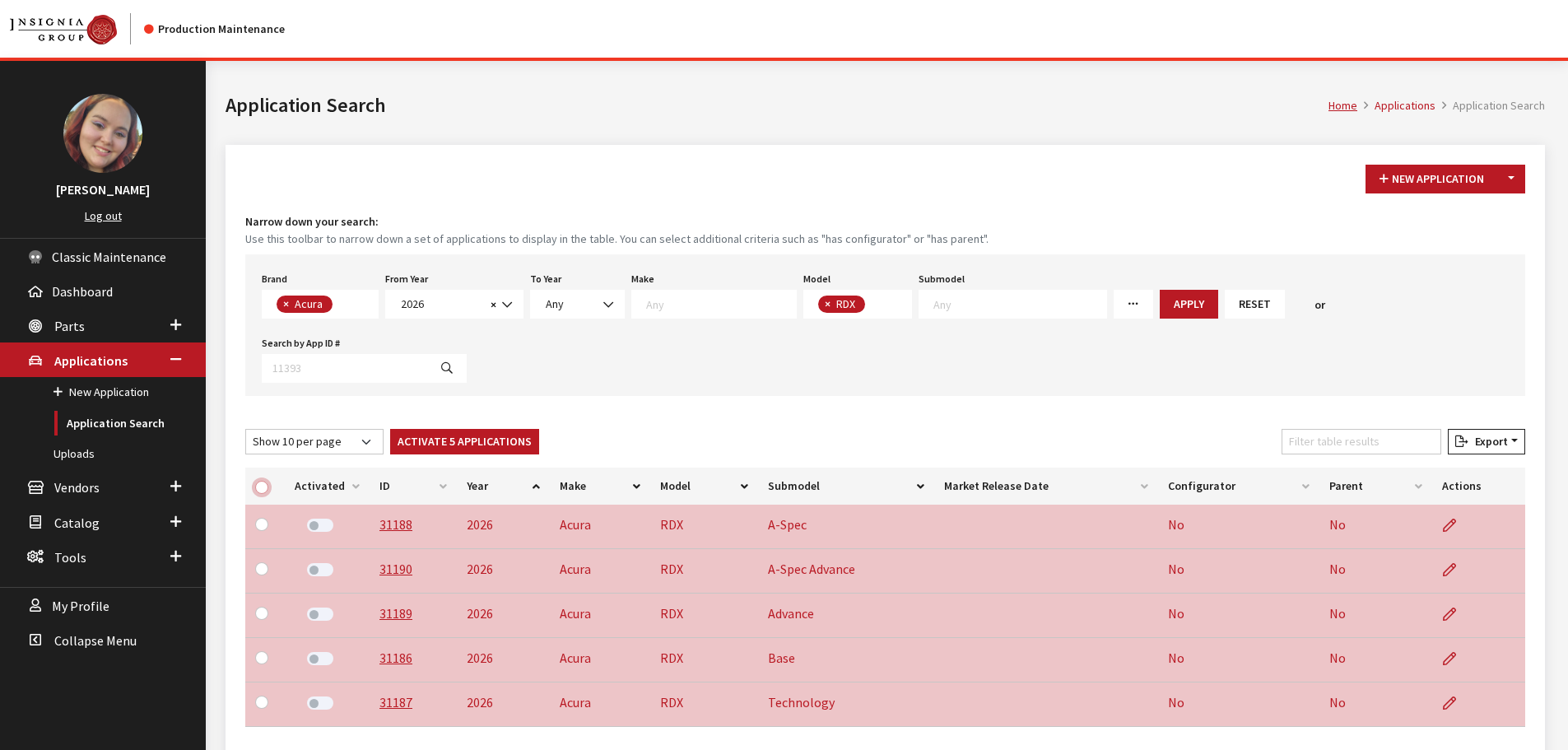
checkbox input "false"
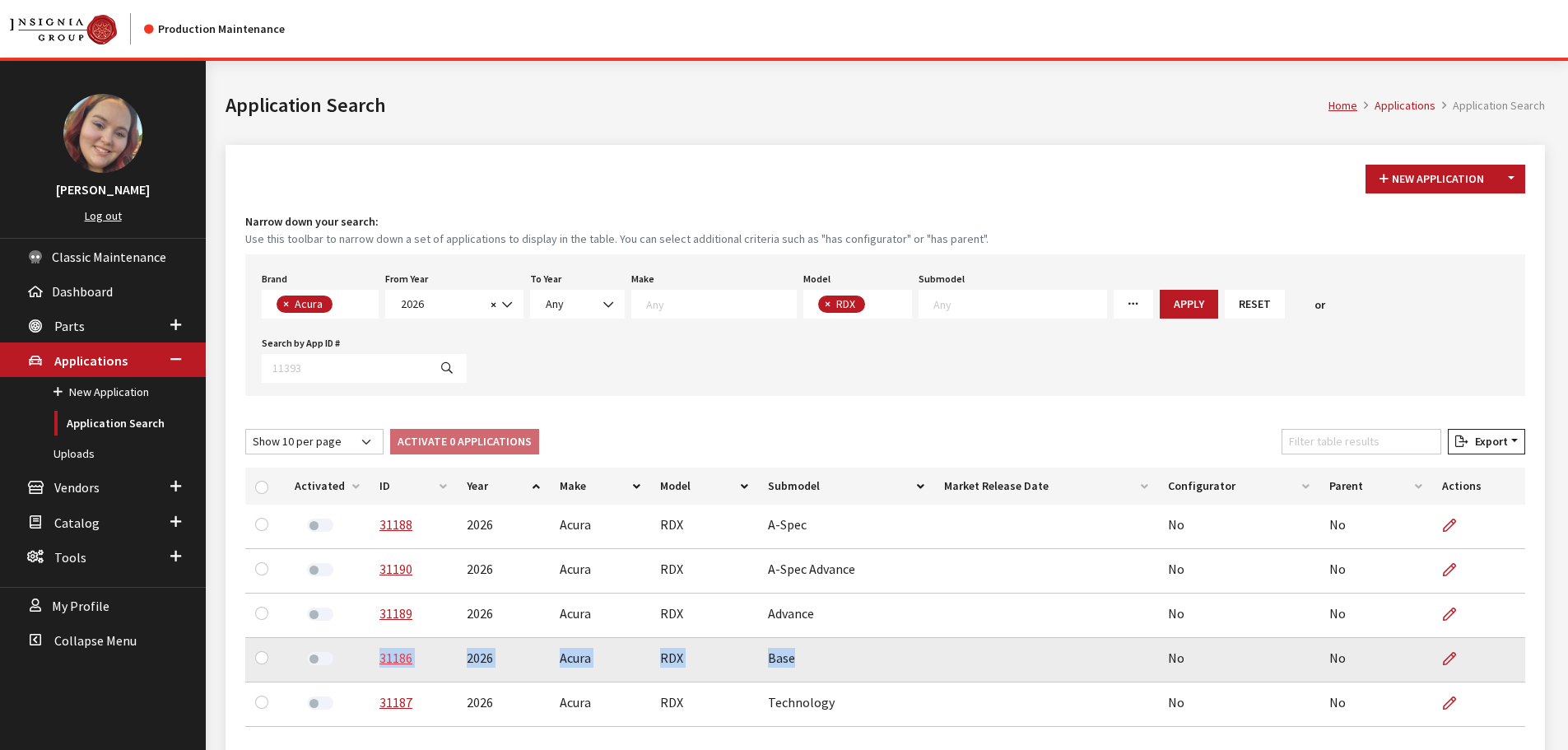
drag, startPoint x: 793, startPoint y: 589, endPoint x: 375, endPoint y: 590, distance: 418.0
click at [375, 638] on tr "31186 2026 Acura RDX Base No No" at bounding box center [885, 660] width 1280 height 44
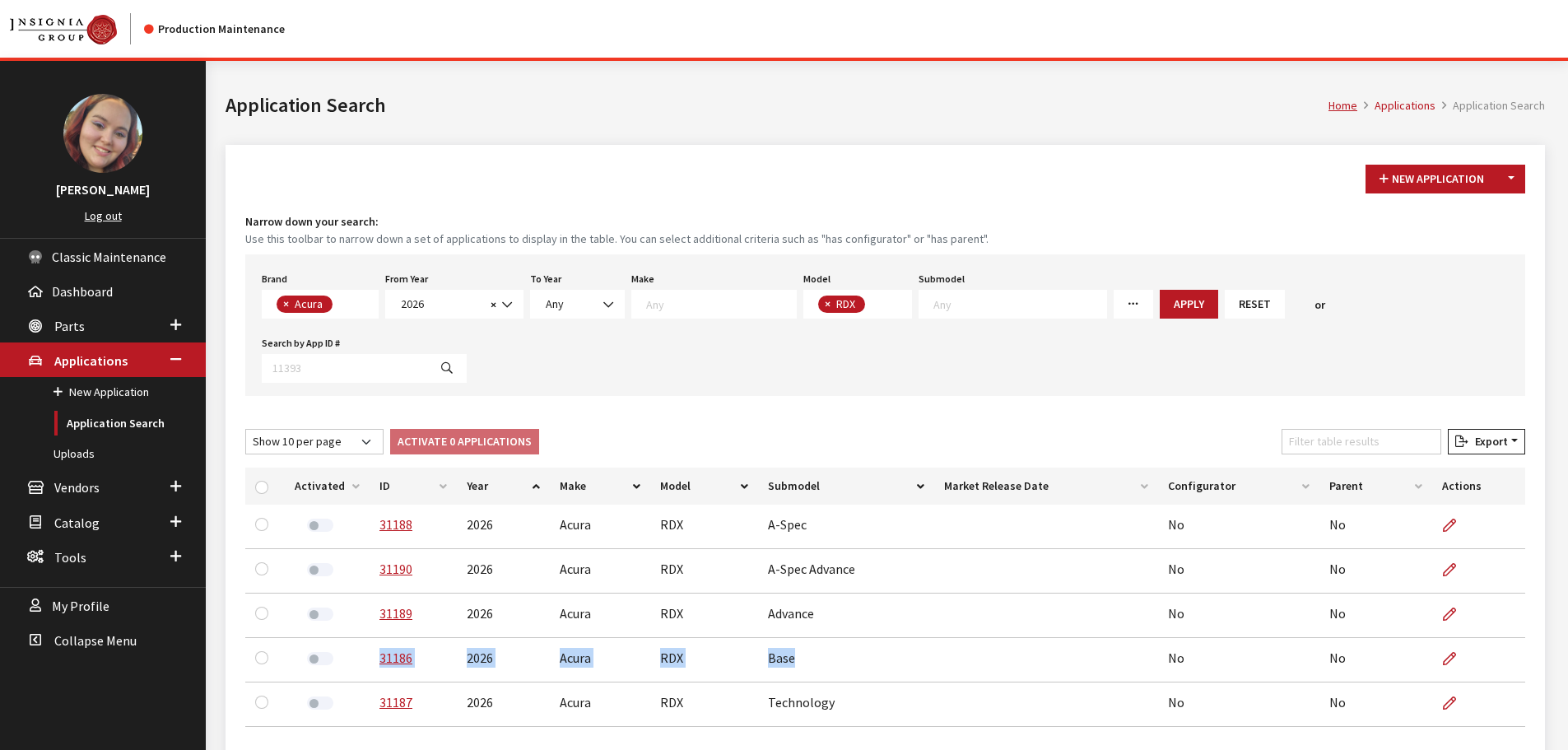
copy tr "31186 2026 Acura RDX Base"
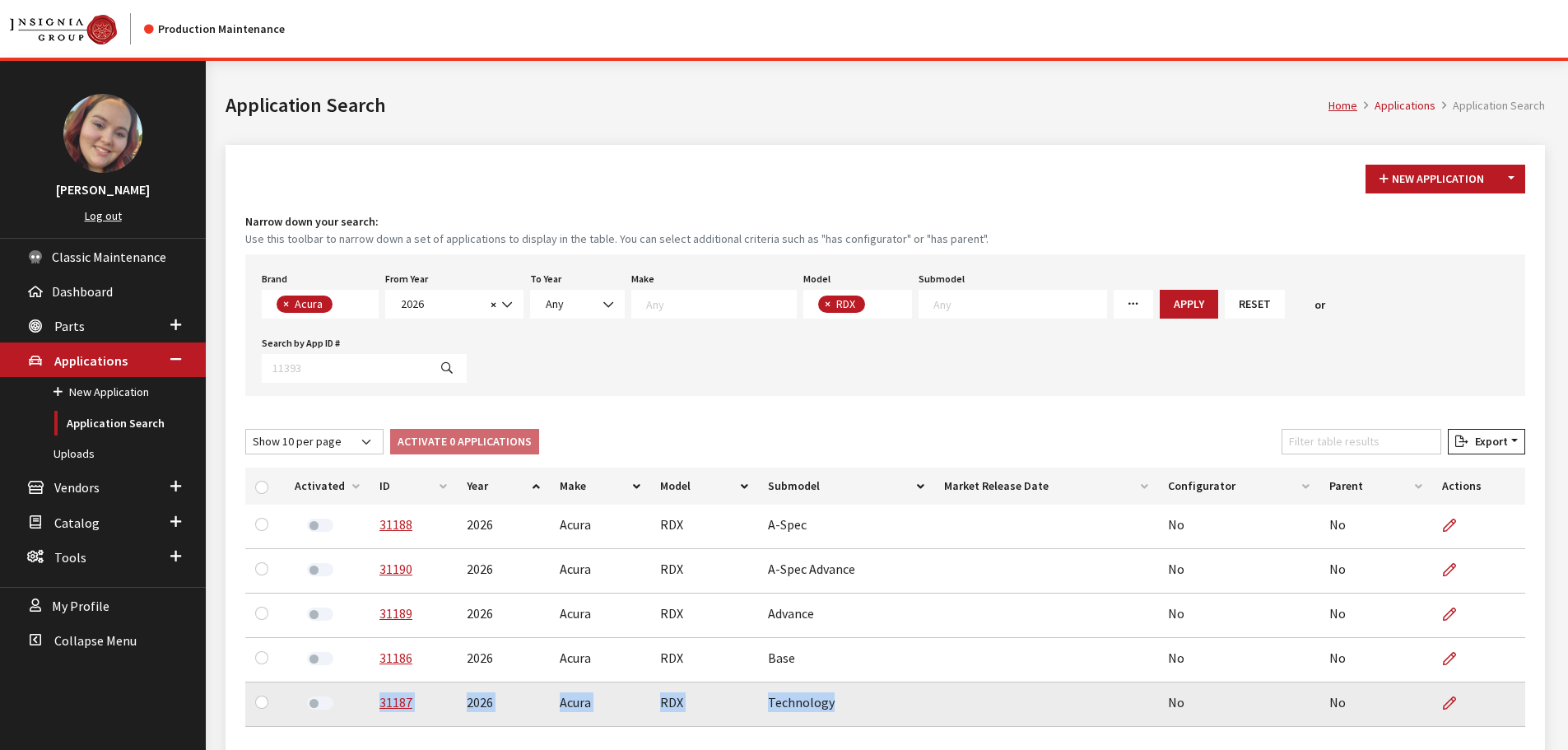
drag, startPoint x: 828, startPoint y: 641, endPoint x: 370, endPoint y: 638, distance: 458.0
click at [370, 682] on tr "31187 2026 Acura RDX Technology No No" at bounding box center [885, 704] width 1280 height 44
copy tr "31187 2026 Acura RDX Technology"
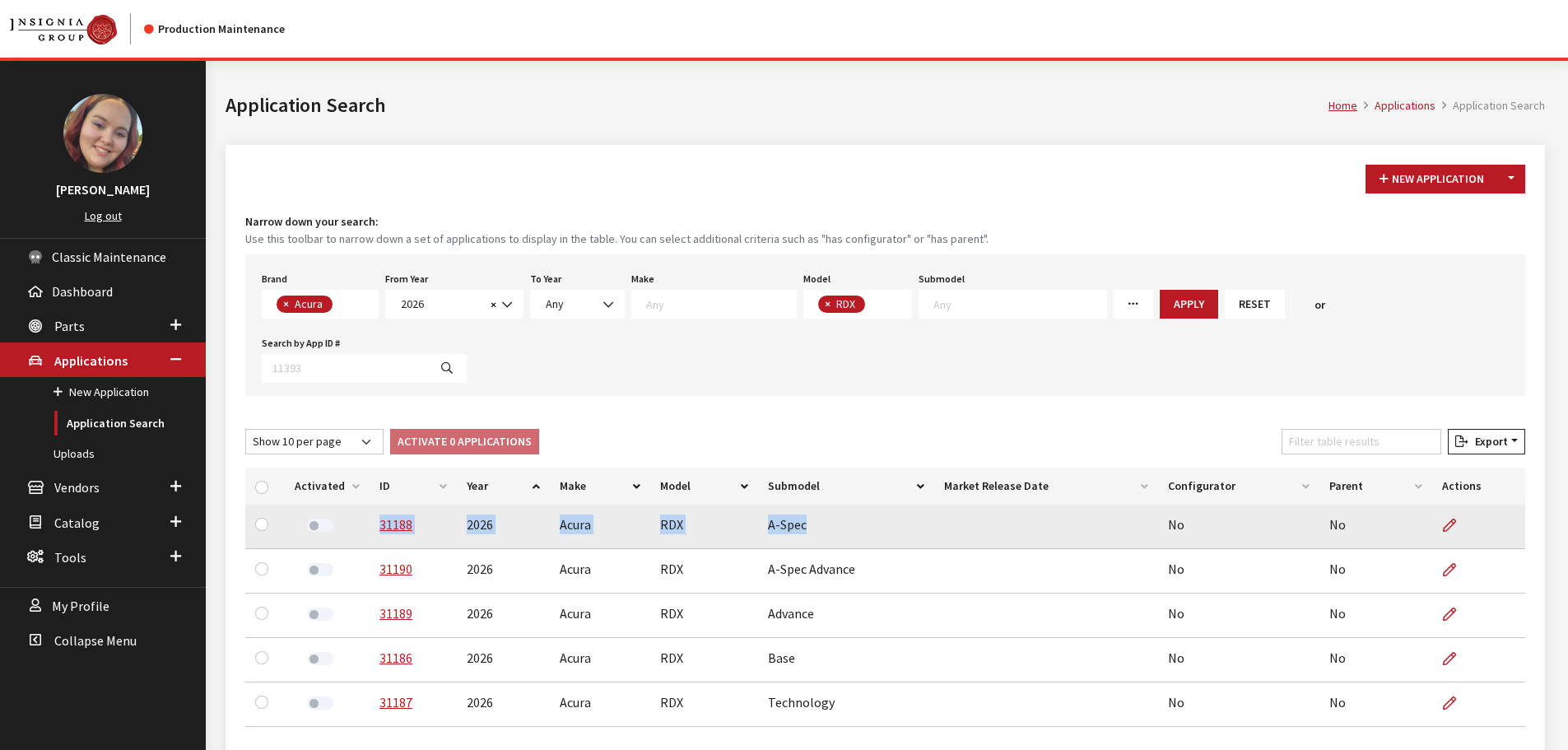
drag, startPoint x: 807, startPoint y: 467, endPoint x: 370, endPoint y: 453, distance: 437.2
click at [370, 505] on tr "31188 2026 Acura RDX A-Spec No No" at bounding box center [885, 527] width 1280 height 44
copy tr "31188 2026 Acura RDX A-Spec"
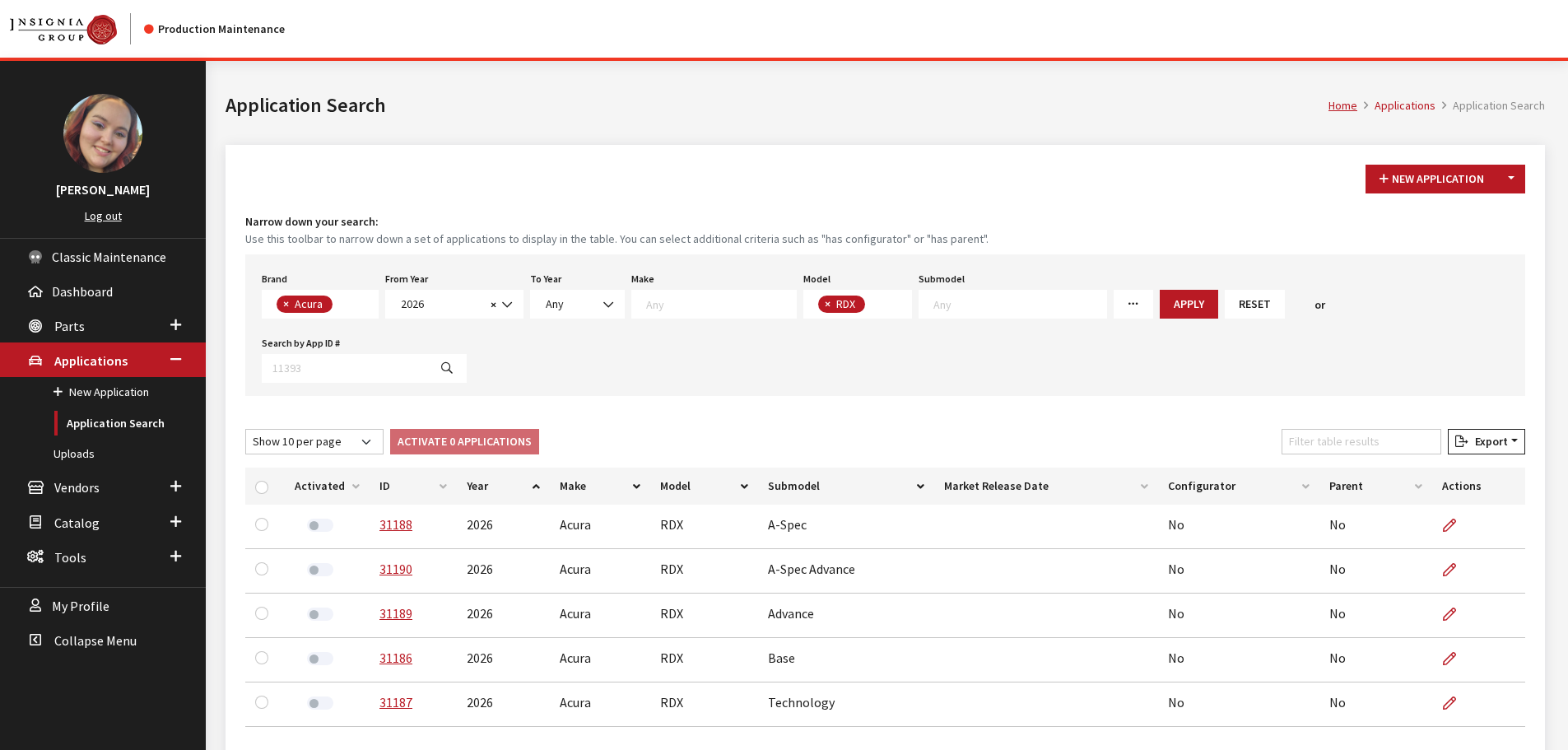
click at [1547, 433] on div "New Application Toggle Dropdown New From Existing... Narrow down your search: U…" at bounding box center [885, 480] width 1340 height 671
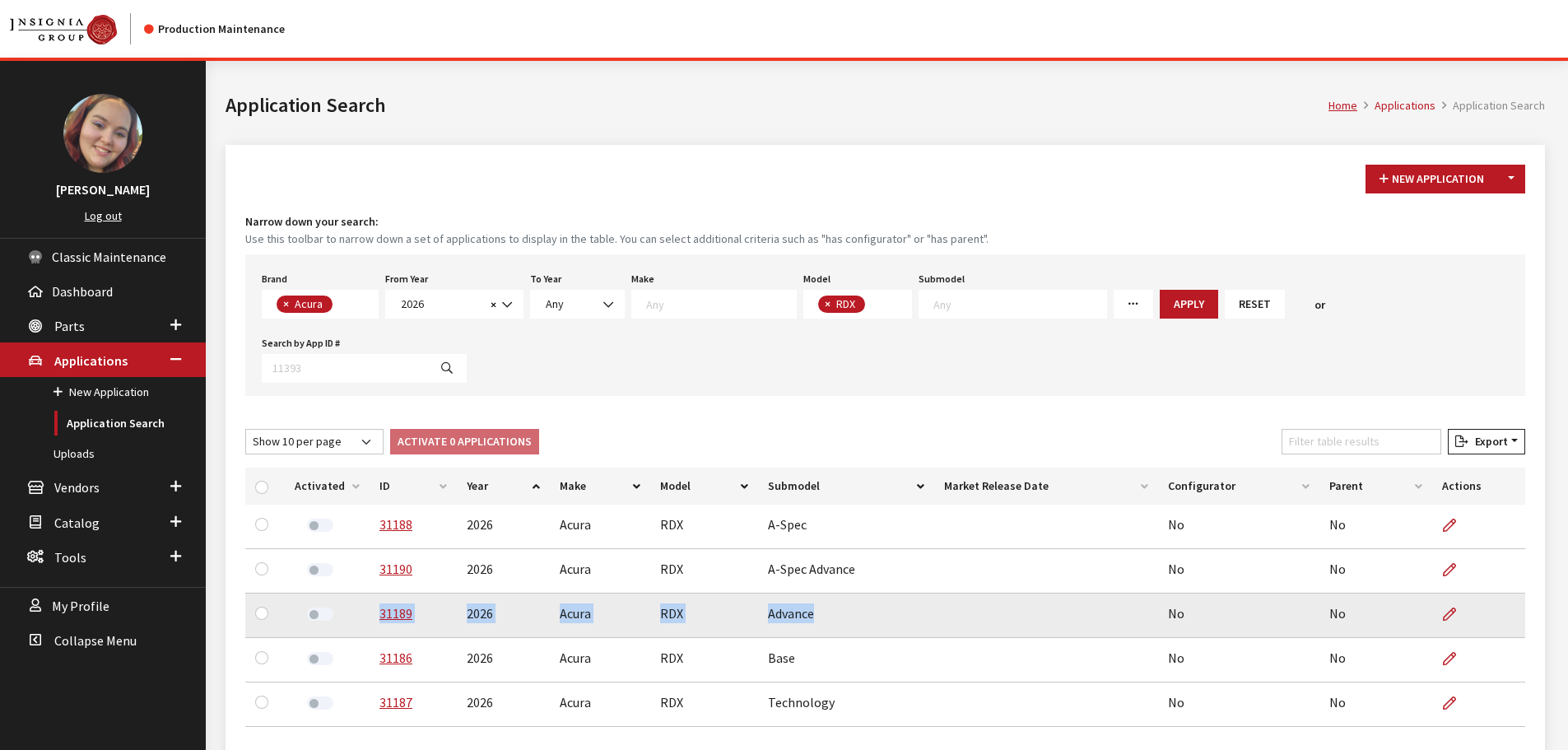
drag, startPoint x: 815, startPoint y: 549, endPoint x: 375, endPoint y: 566, distance: 440.3
click at [375, 594] on tr "31189 2026 Acura RDX Advance No No" at bounding box center [885, 616] width 1280 height 44
copy tr "31189 2026 Acura RDX Advance"
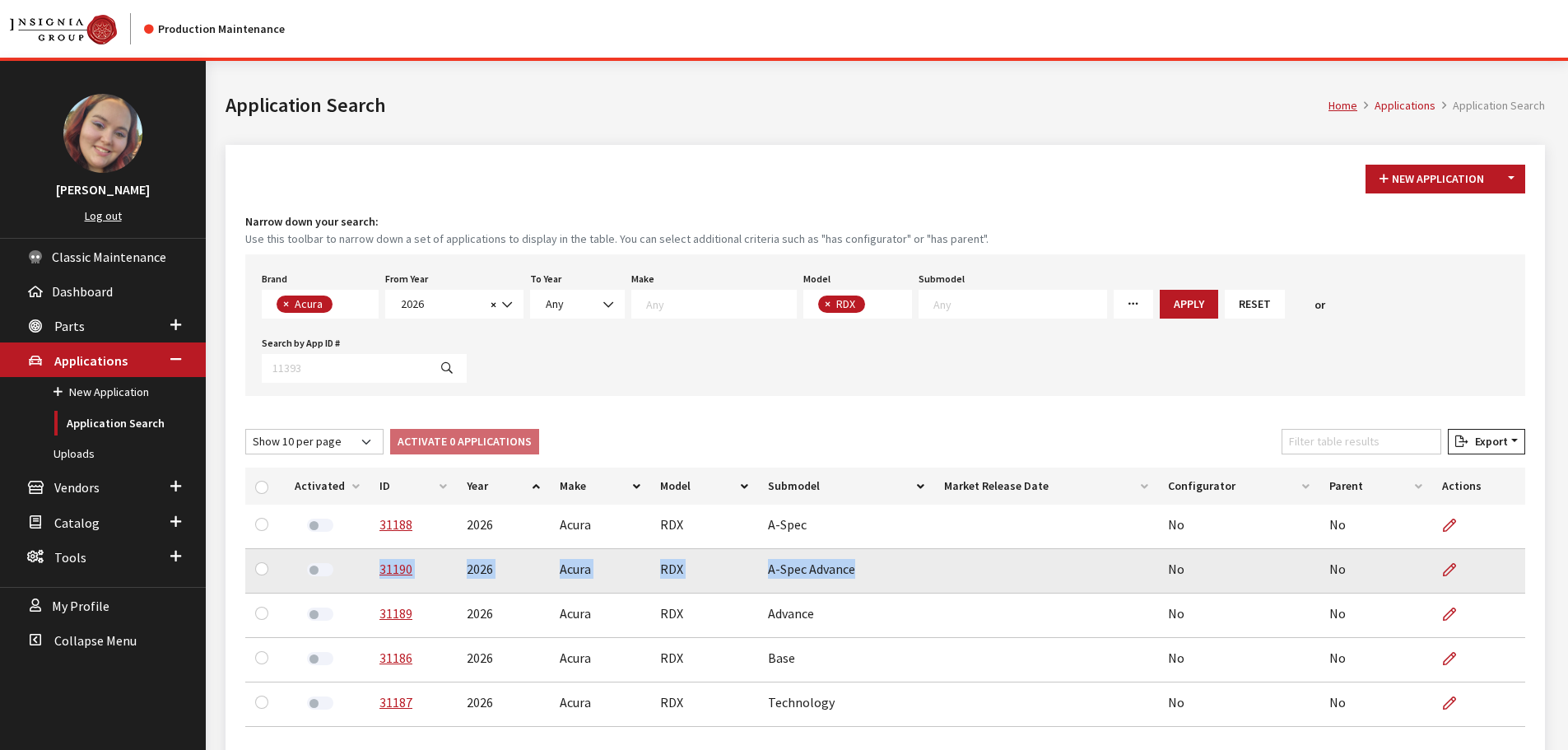
drag, startPoint x: 852, startPoint y: 506, endPoint x: 353, endPoint y: 507, distance: 499.0
click at [353, 549] on tr "31190 2026 Acura RDX A-Spec Advance No No" at bounding box center [885, 571] width 1280 height 44
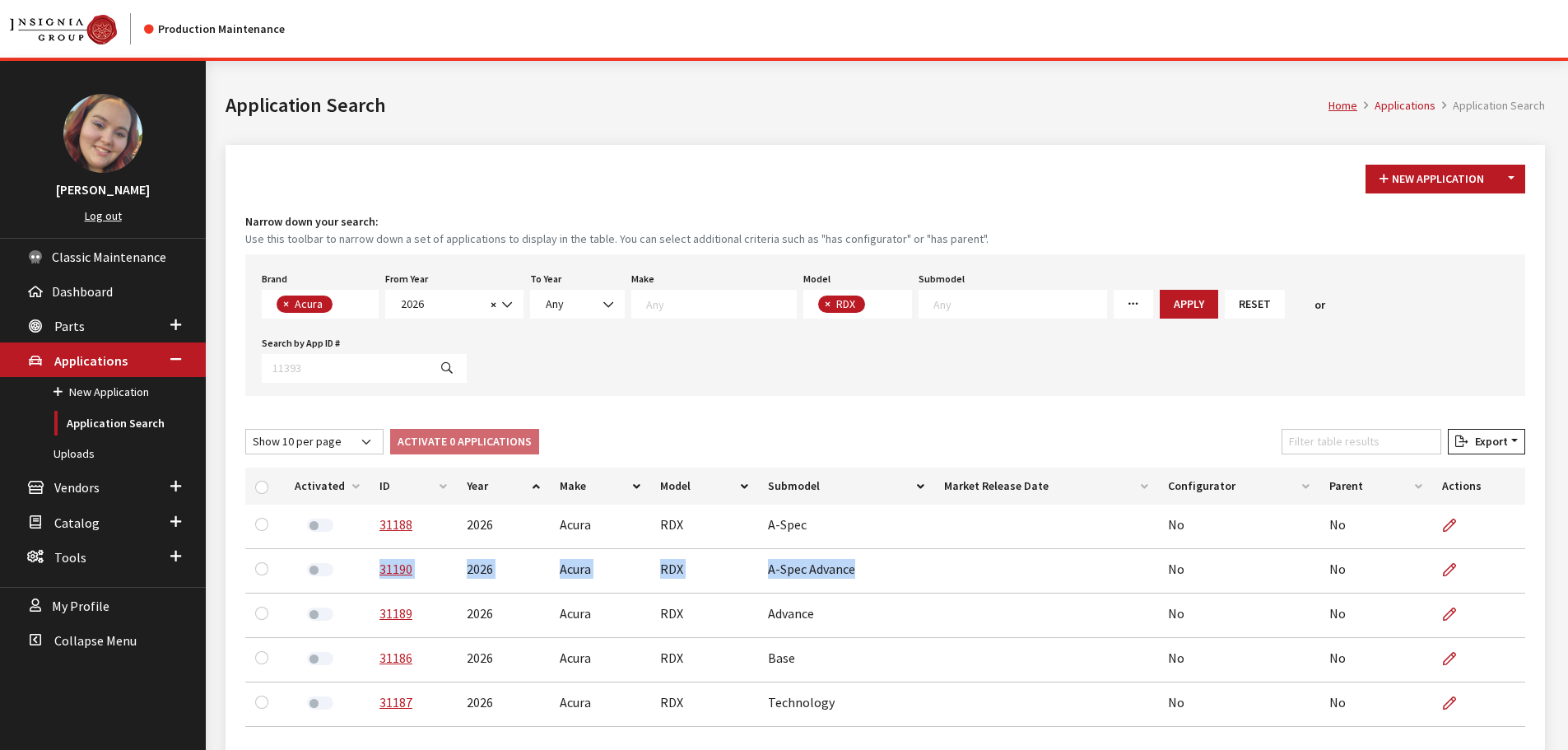
copy tr "31190 2026 Acura RDX A-Spec Advance"
click at [264, 481] on input "checkbox" at bounding box center [262, 487] width 13 height 13
checkbox input "true"
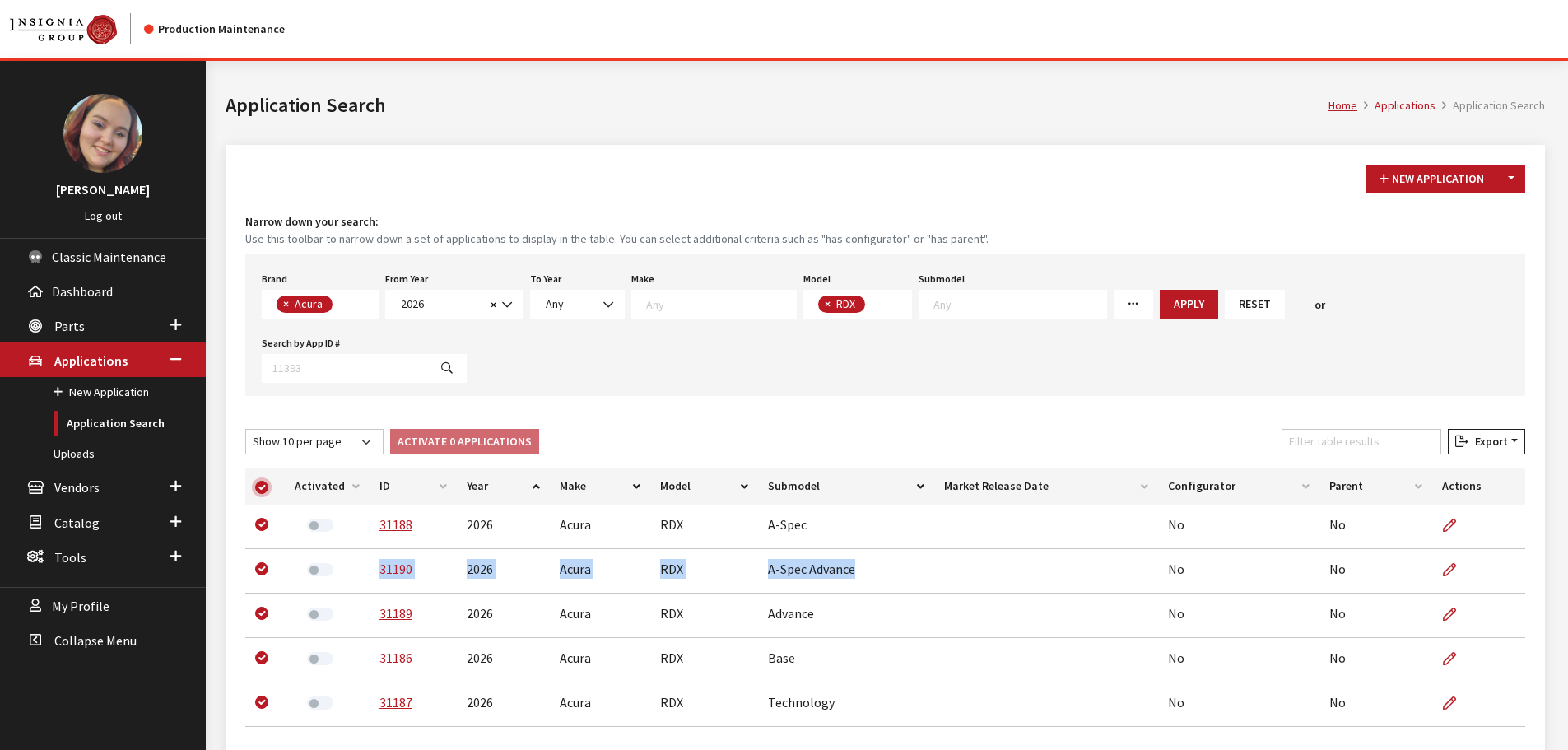
checkbox input "true"
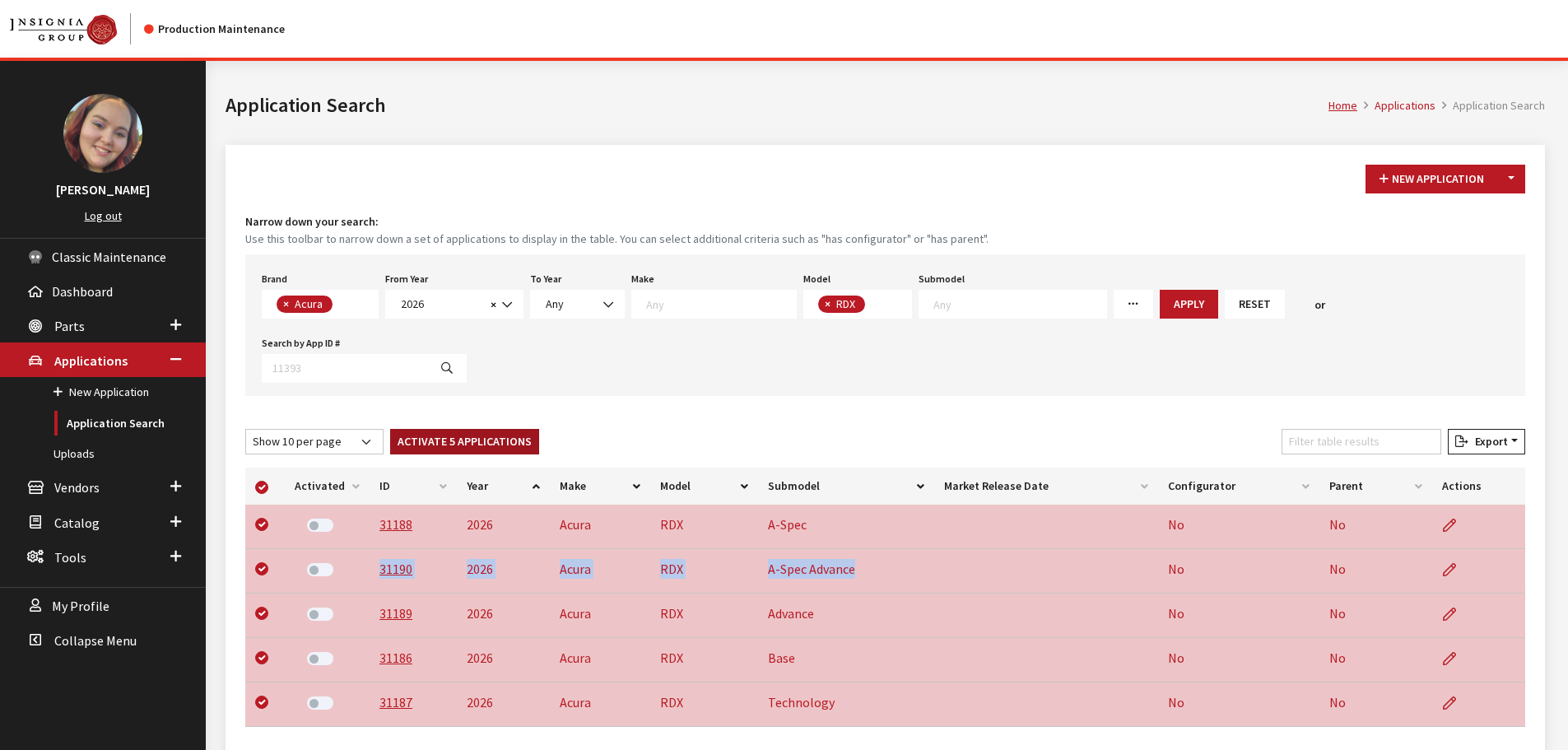
click at [452, 429] on button "Activate 5 Applications" at bounding box center [464, 441] width 149 height 25
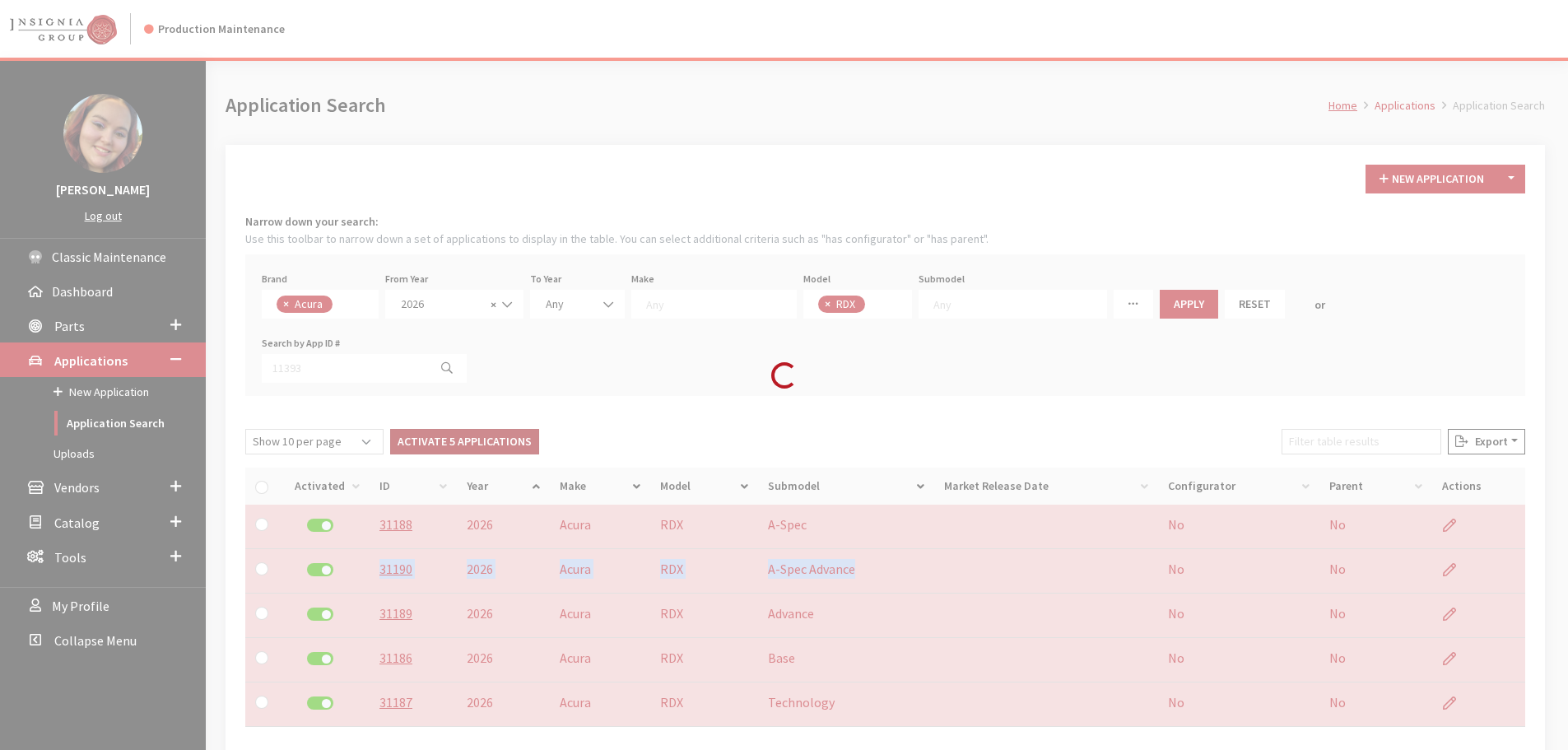
checkbox input "false"
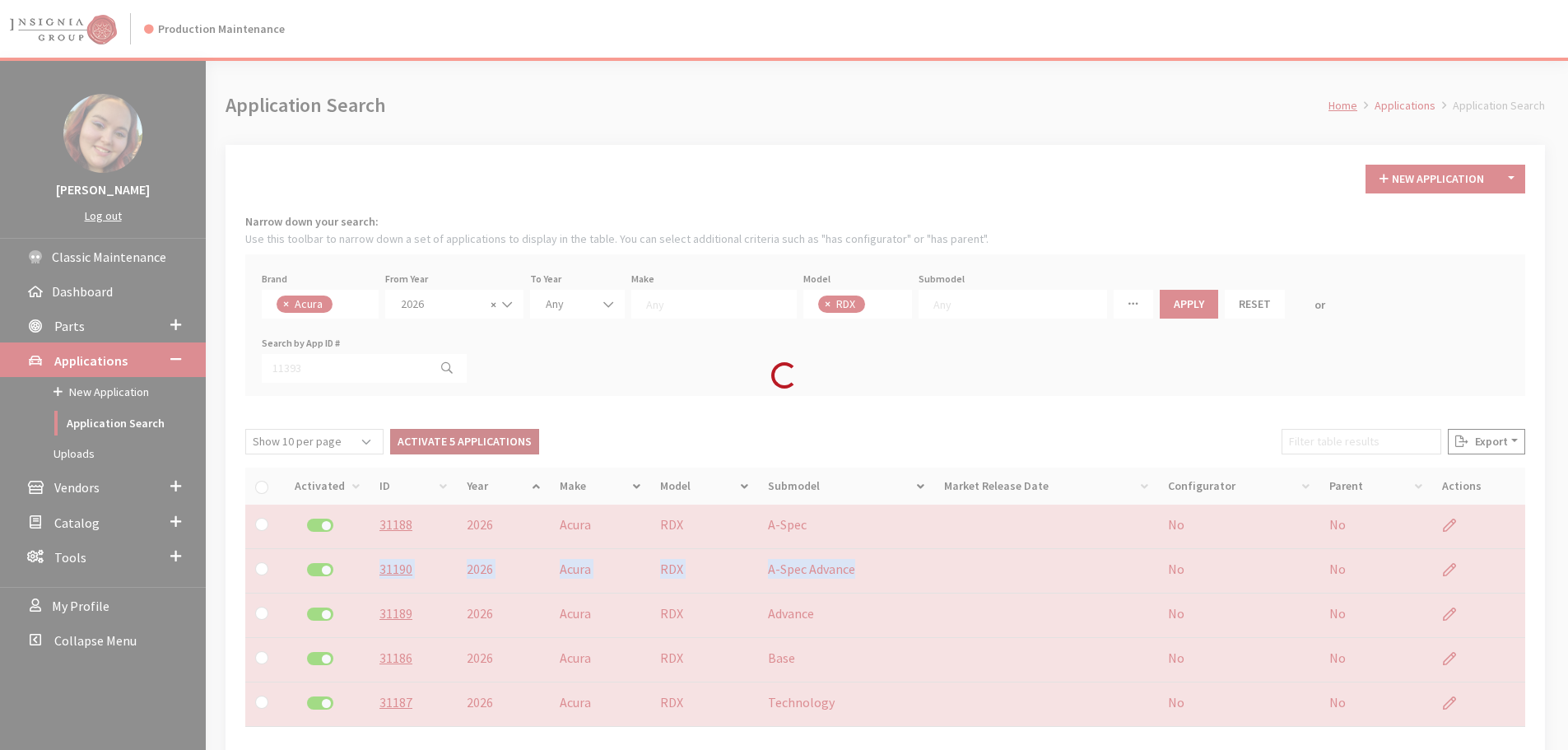
checkbox input "false"
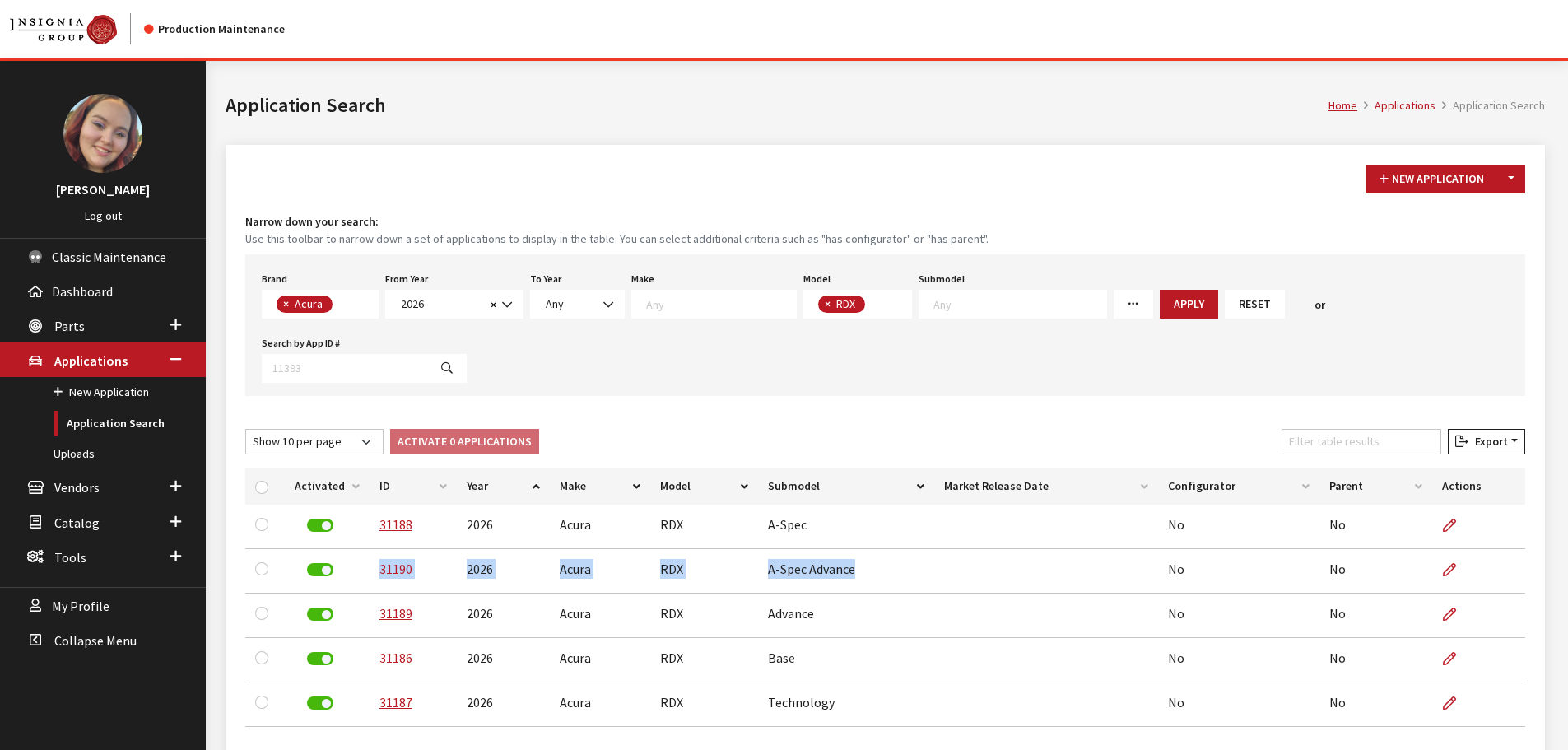
click at [72, 454] on link "Uploads" at bounding box center [103, 453] width 206 height 31
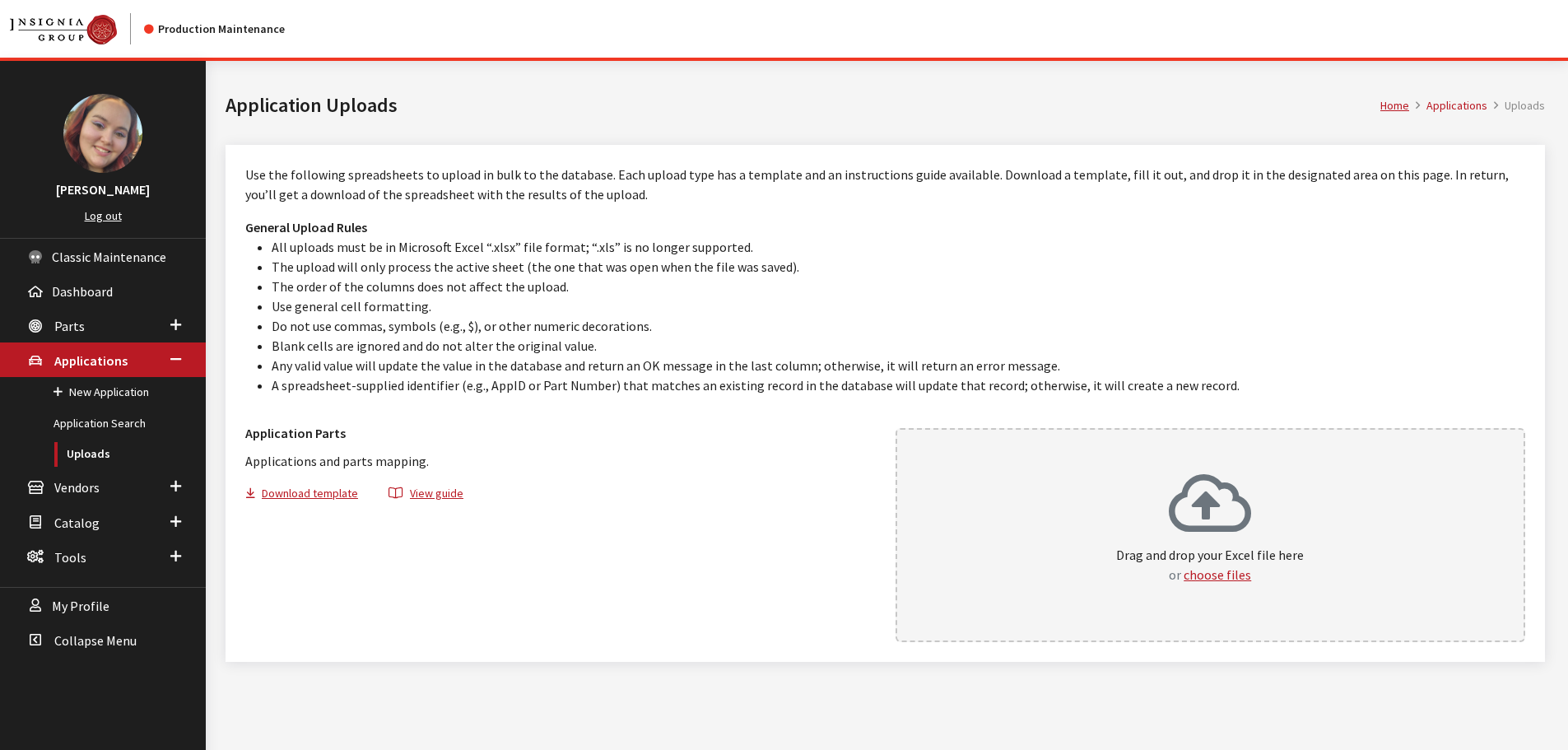
click at [1158, 550] on p "Drag and drop your Excel file here or choose files" at bounding box center [1210, 564] width 187 height 39
click at [118, 425] on link "Application Search" at bounding box center [103, 423] width 206 height 31
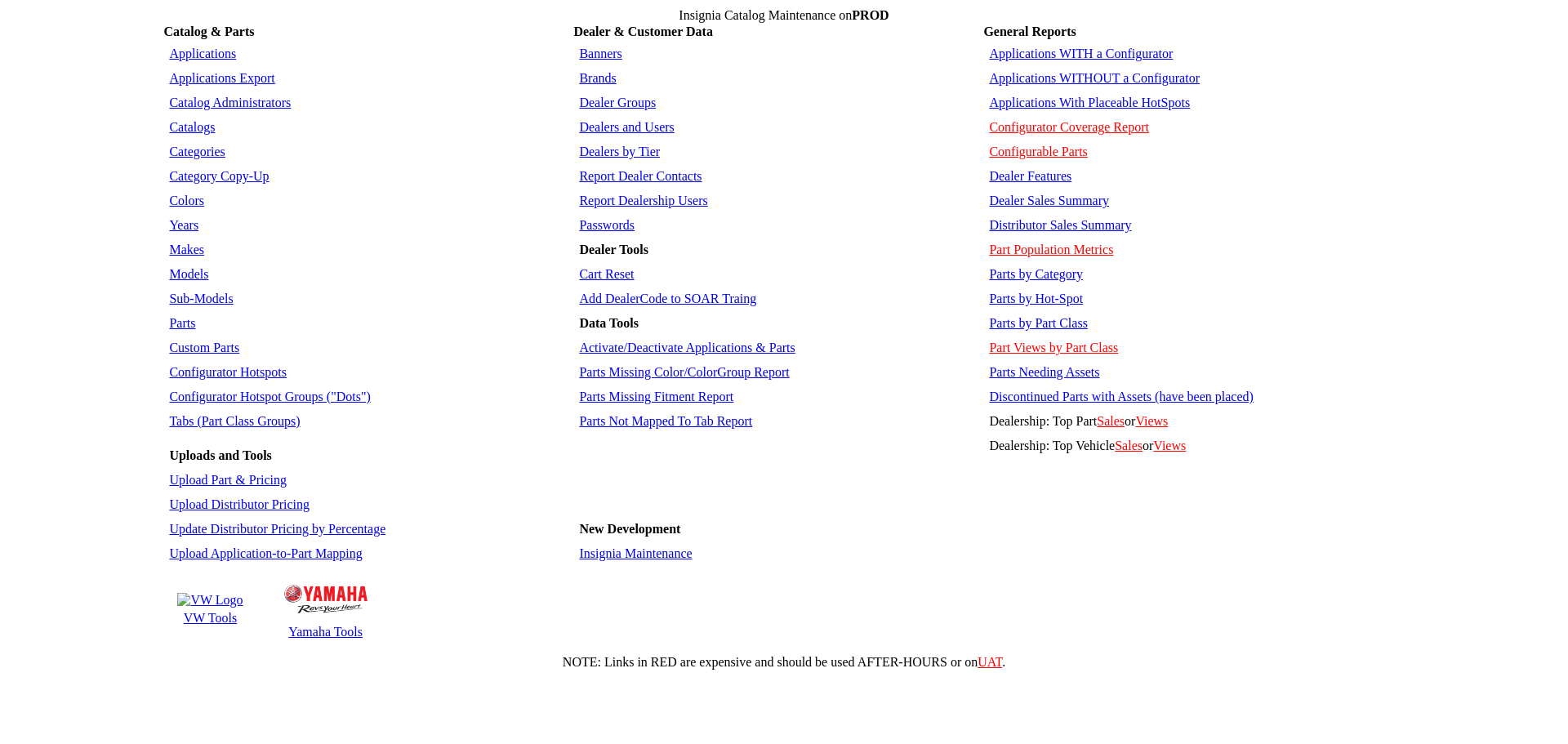
click at [183, 194] on link "Colors" at bounding box center [186, 201] width 35 height 14
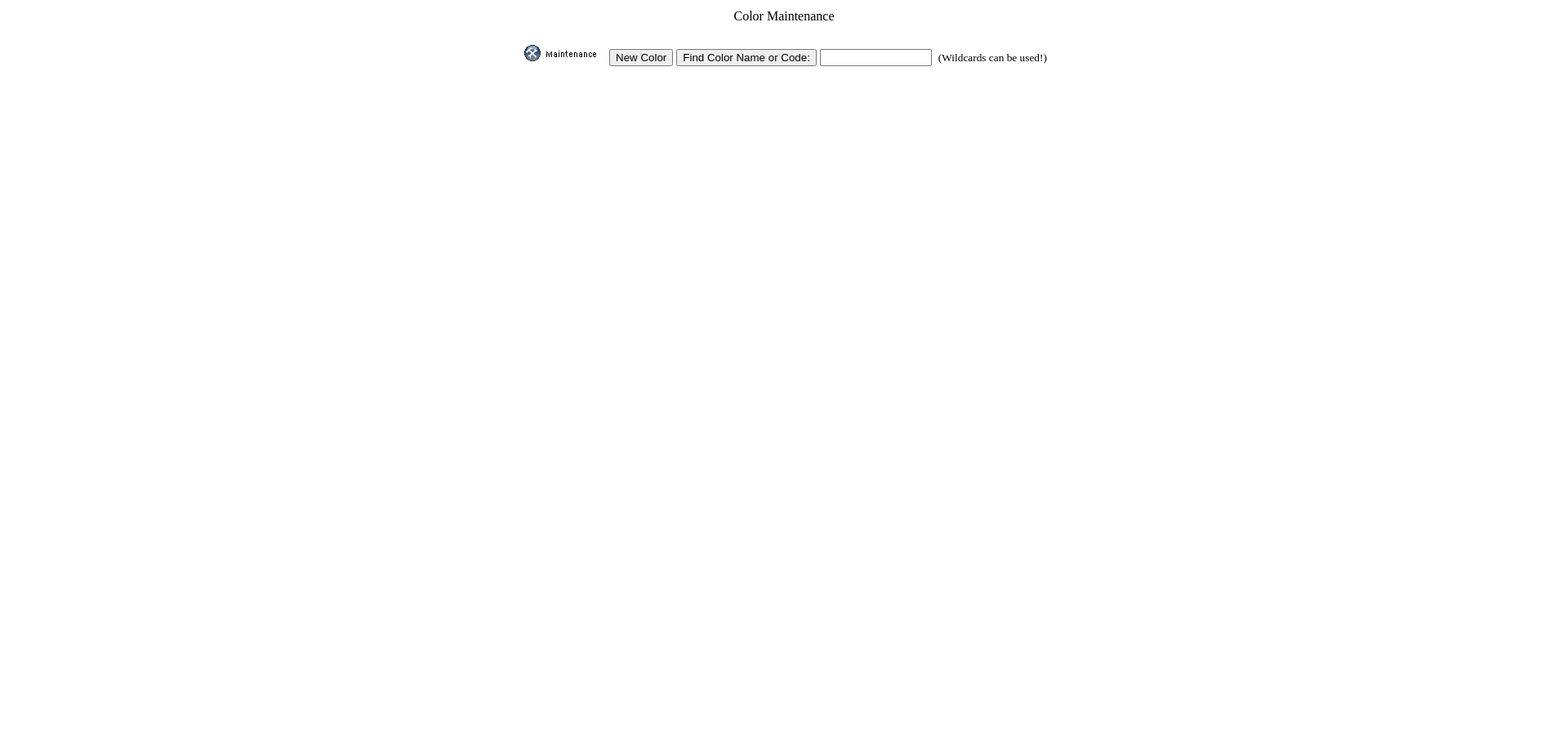
click at [830, 51] on input "text" at bounding box center [876, 58] width 112 height 17
type input "sea"
click at [521, 61] on input "image" at bounding box center [521, 61] width 0 height 0
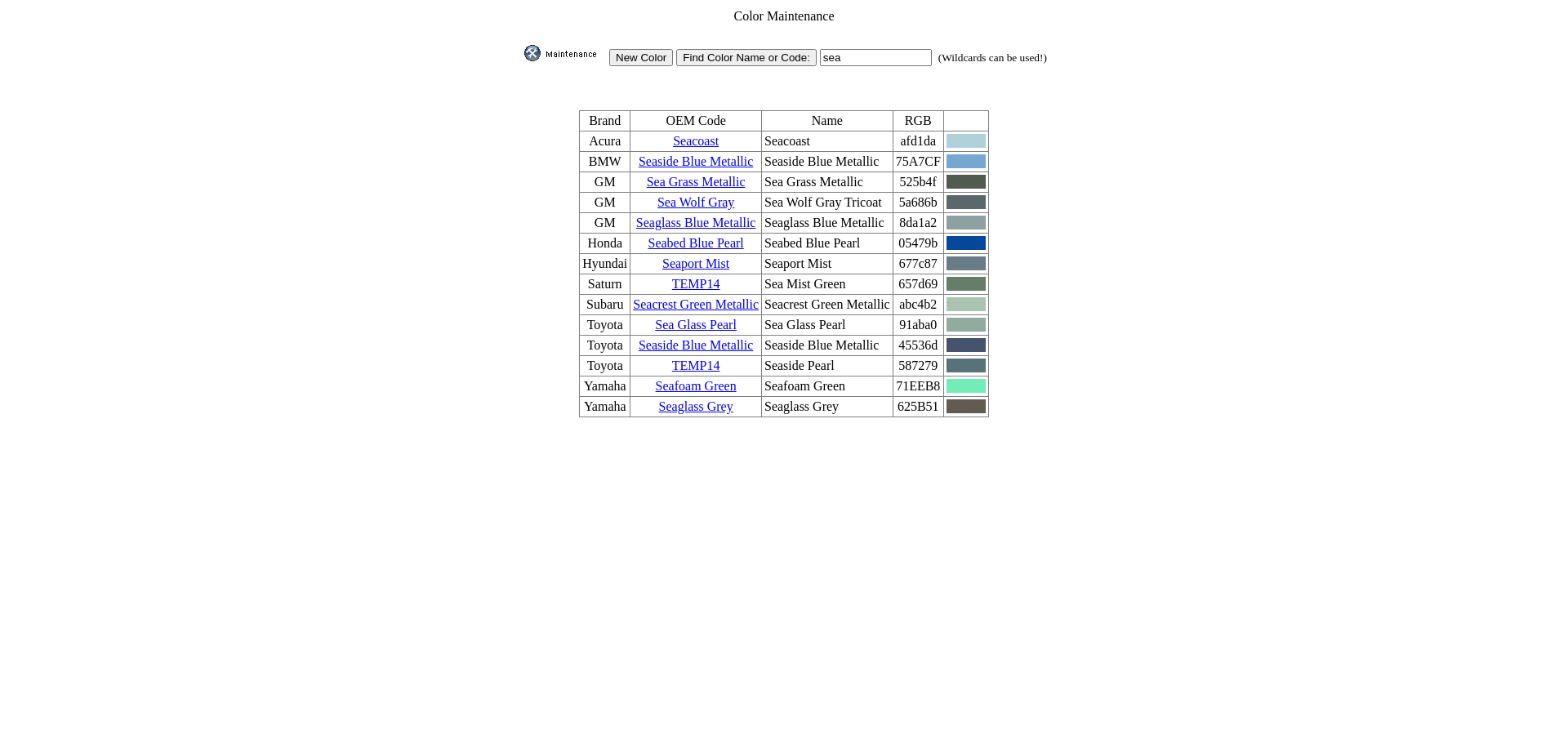
click at [633, 52] on input "New Color" at bounding box center [641, 58] width 64 height 17
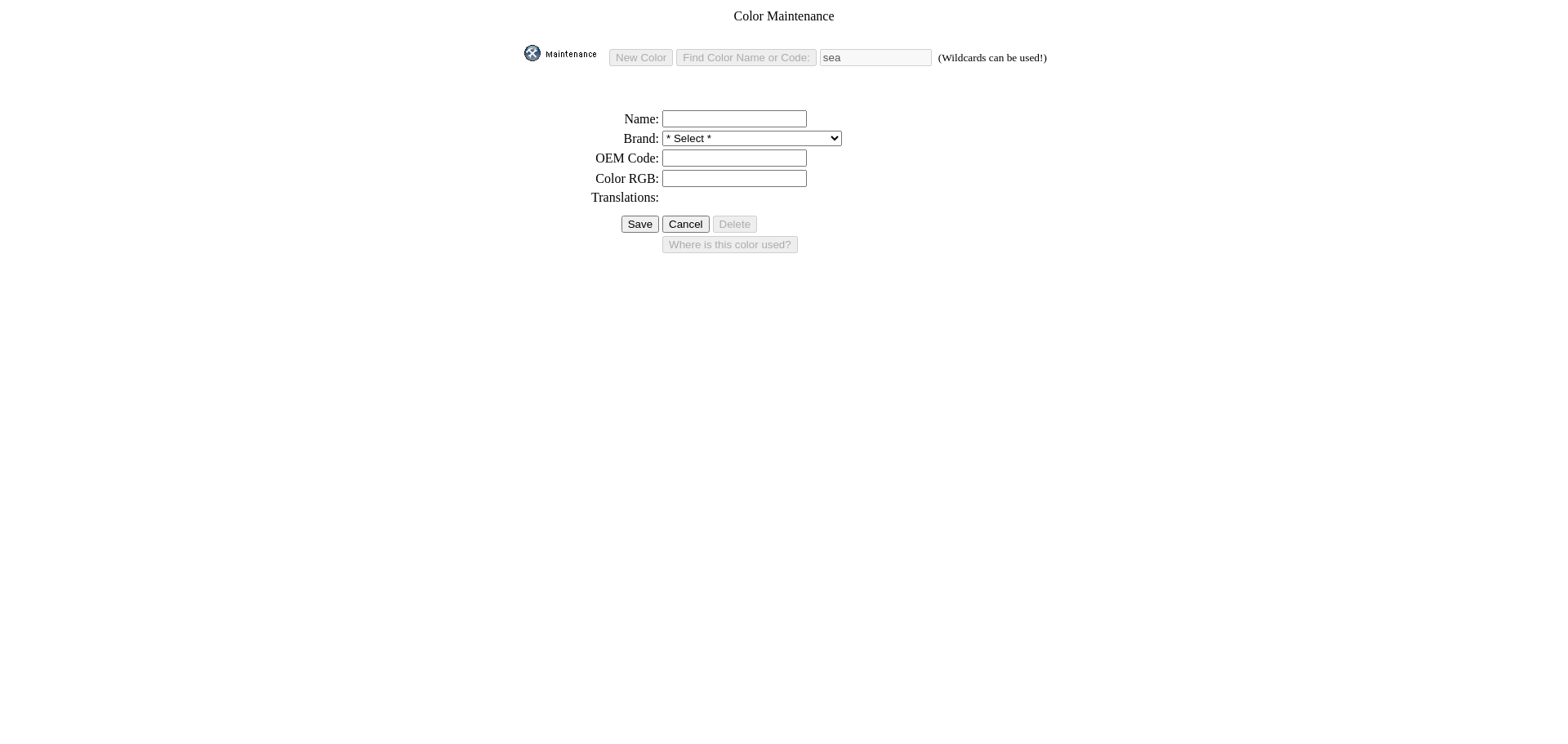
click at [678, 173] on input "text" at bounding box center [734, 178] width 145 height 17
paste input "#4CA7B0"
click at [669, 174] on input "#4CA7B0" at bounding box center [734, 178] width 145 height 17
type input "4CA7B0"
click at [709, 116] on input "text" at bounding box center [734, 119] width 145 height 17
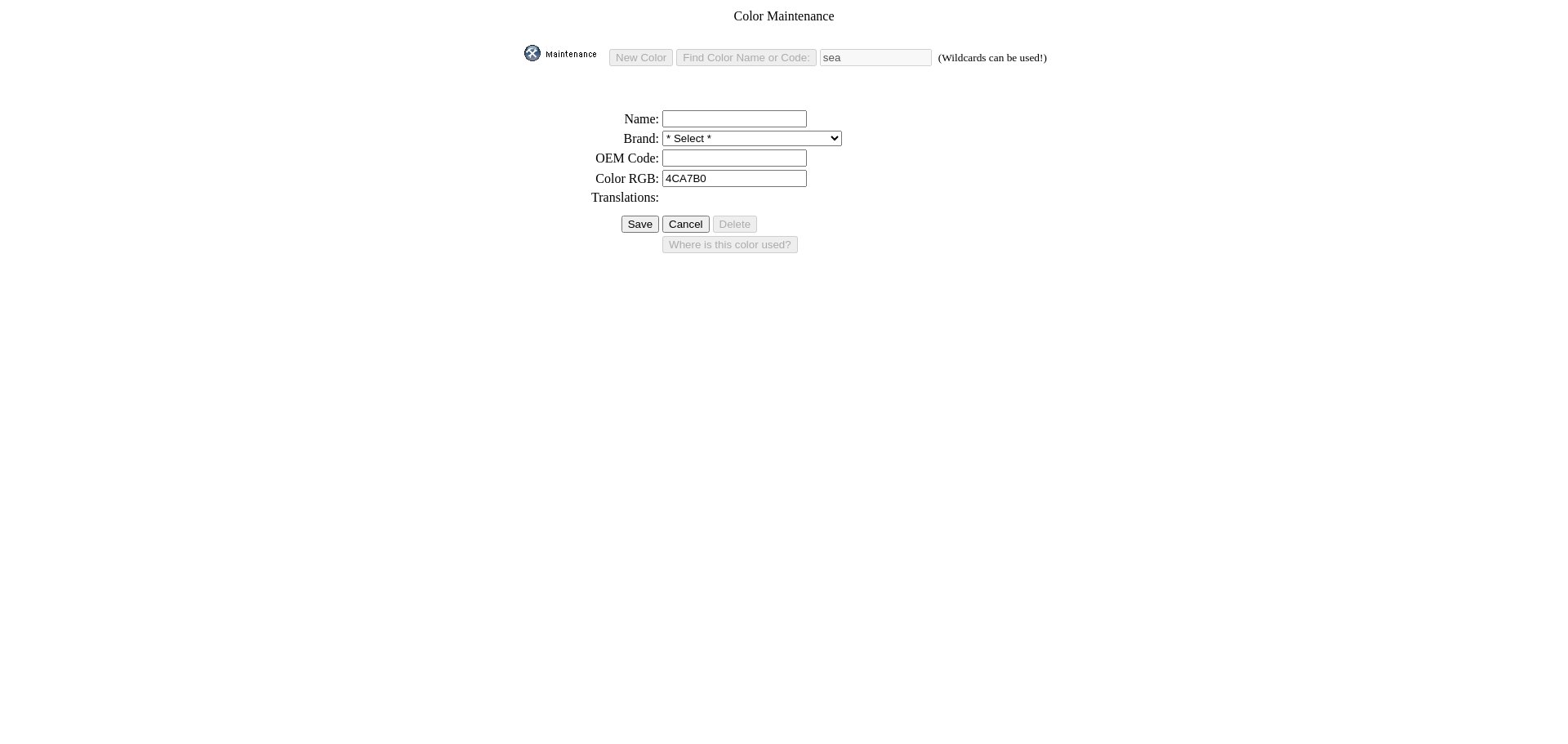
paste input "Seabreeze Blue Pearl"
type input "Seabreeze Blue Pearl"
click at [691, 150] on input "text" at bounding box center [734, 158] width 145 height 17
paste input "Seabreeze Blue Pearl"
type input "Seabreeze Blue Pearl"
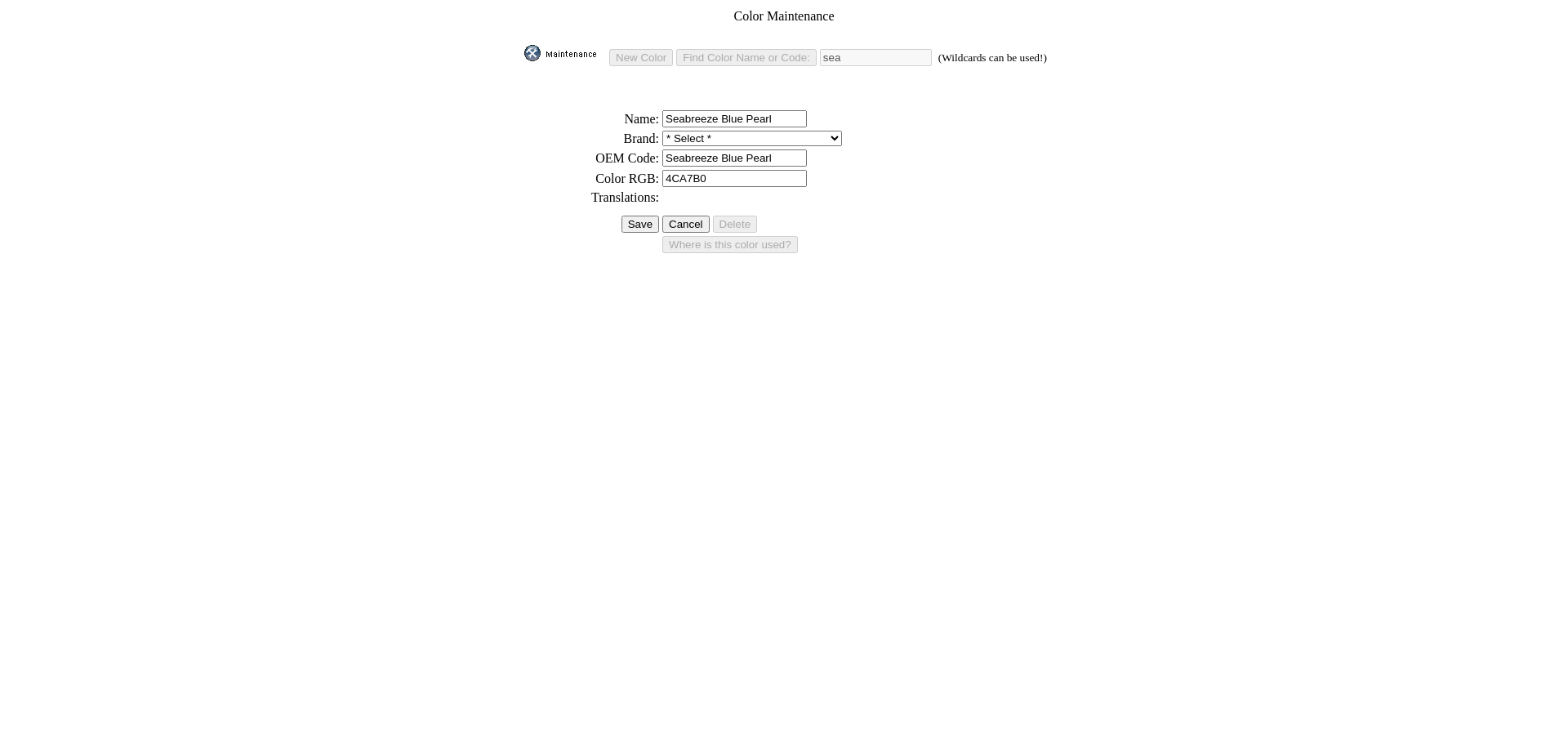
click at [691, 136] on select "* Select * 3D Carbon 3M ACE Acura Advent Agri-Cover Alfa Romeo AlloyGator Alpin…" at bounding box center [752, 138] width 180 height 16
select select "14"
click at [662, 131] on select "* Select * 3D Carbon 3M ACE Acura Advent Agri-Cover Alfa Romeo AlloyGator Alpin…" at bounding box center [752, 138] width 180 height 16
click at [638, 215] on input "Save" at bounding box center [639, 224] width 37 height 17
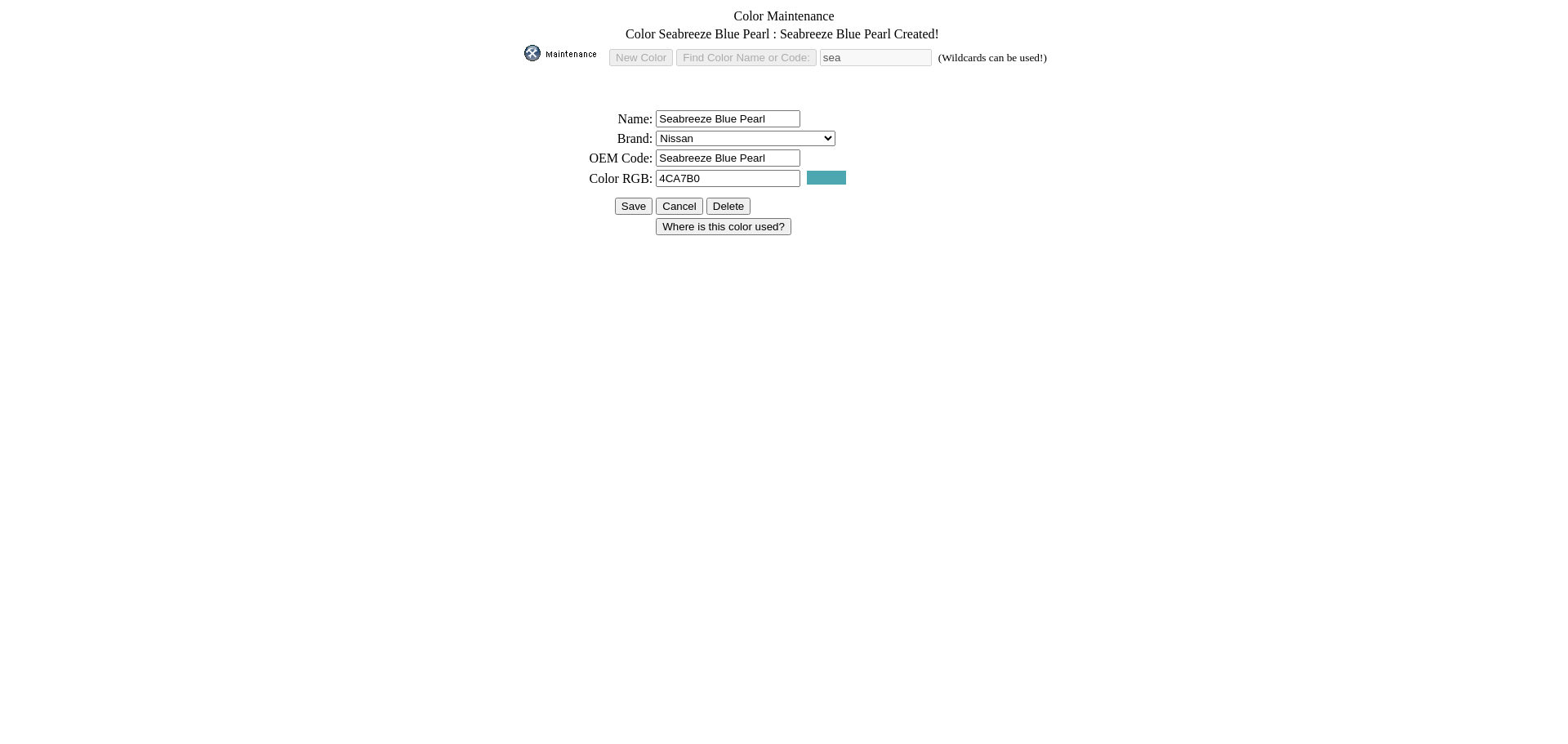
click at [629, 197] on input "Save" at bounding box center [633, 206] width 37 height 17
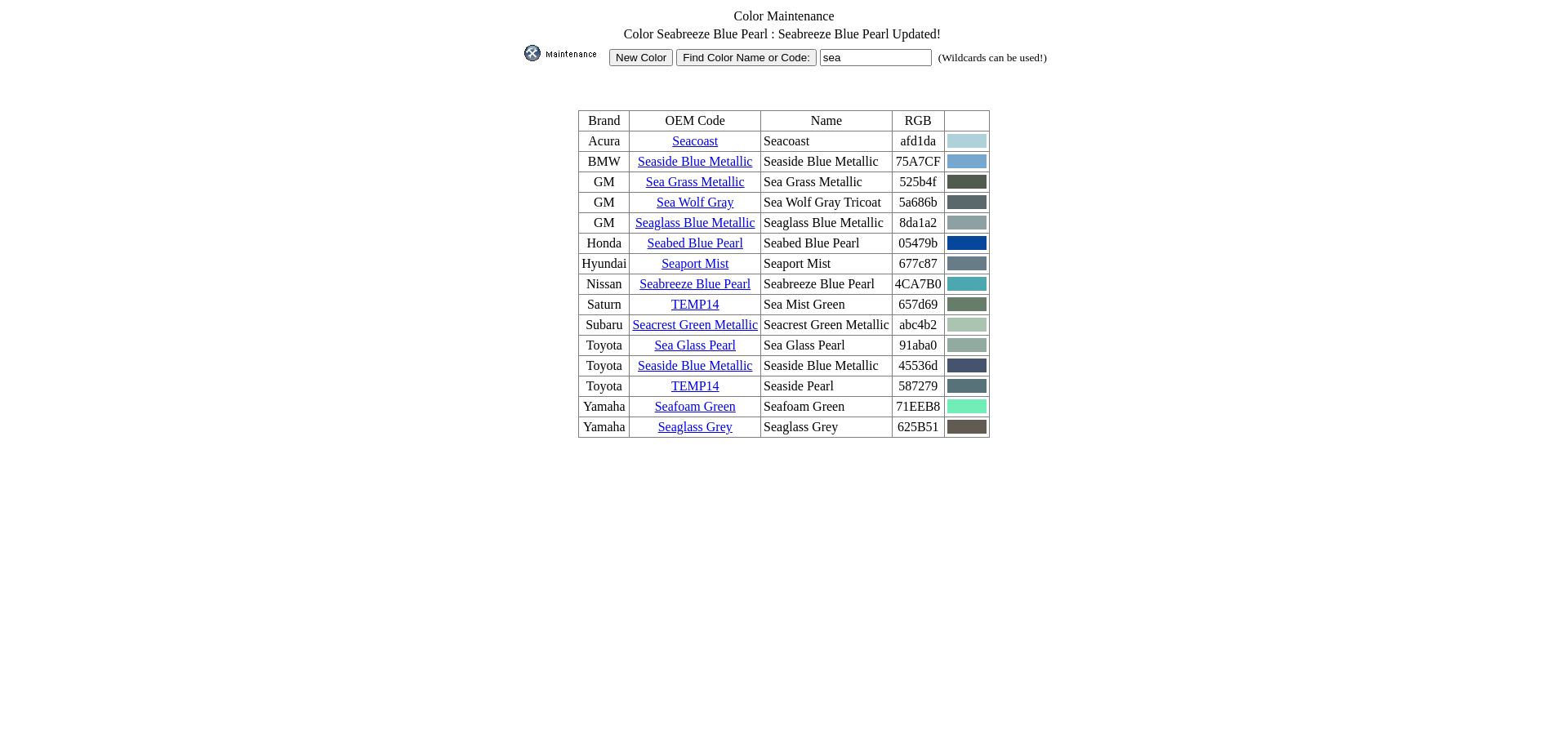
click at [562, 50] on img at bounding box center [565, 53] width 81 height 16
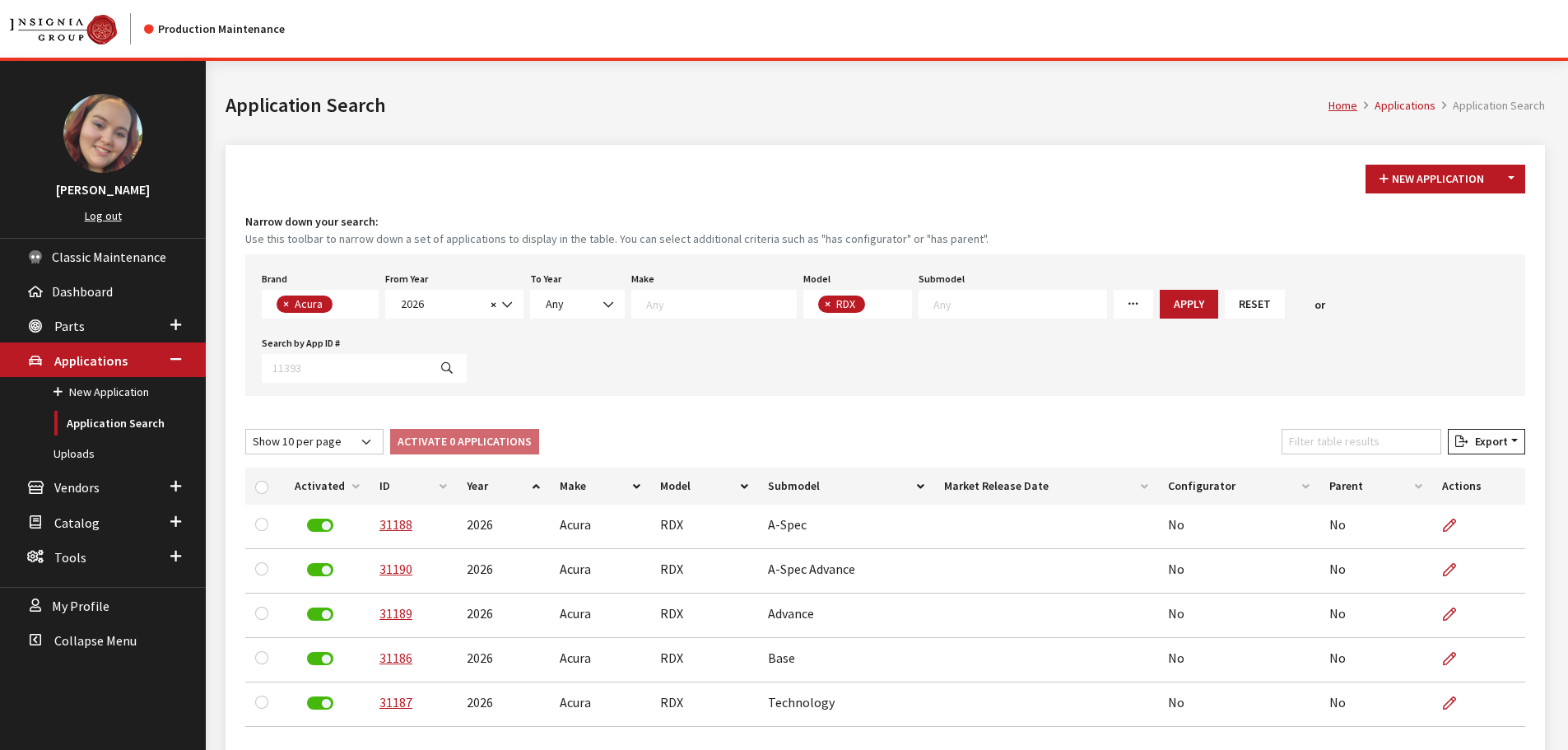
click at [359, 302] on span "× Acura" at bounding box center [320, 303] width 117 height 29
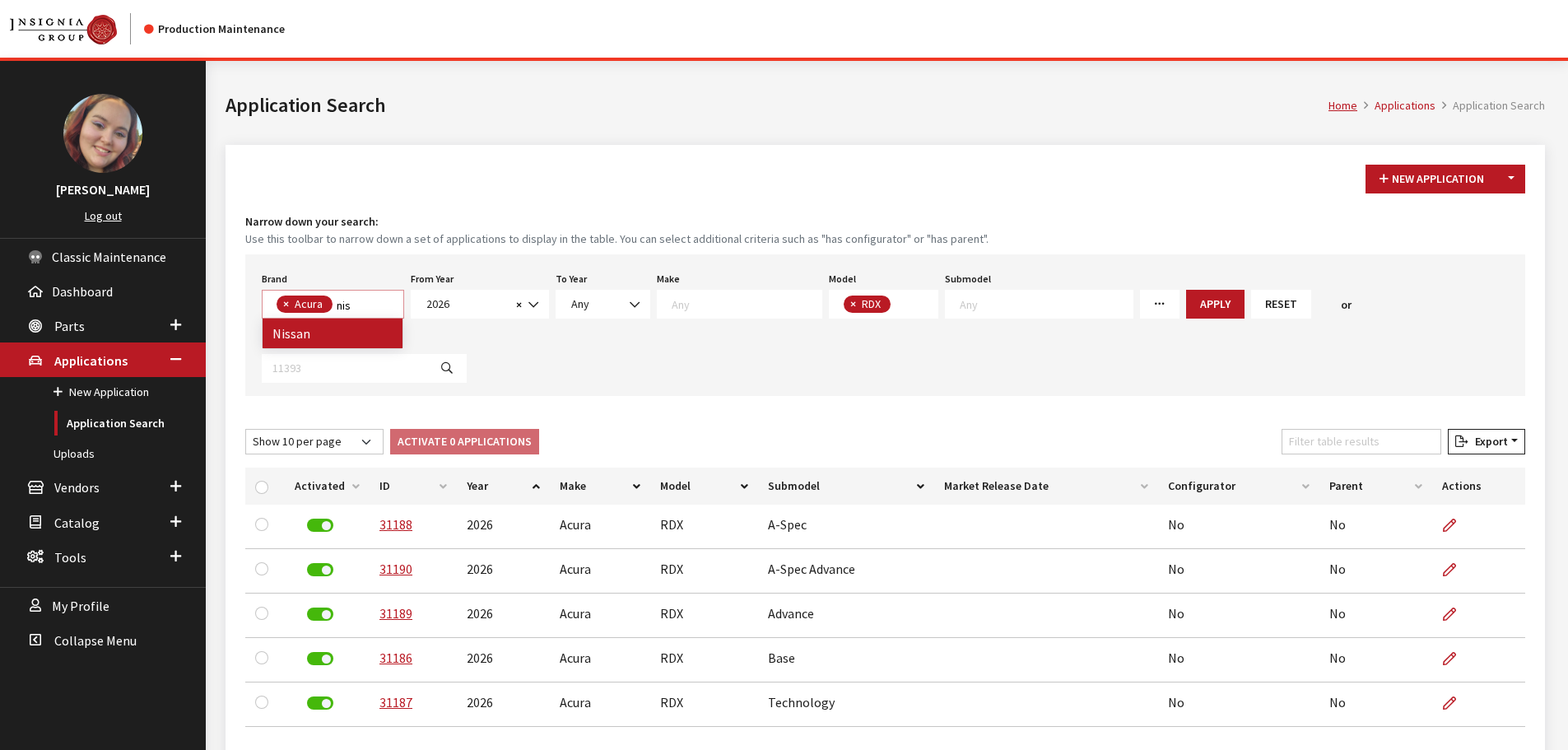
type textarea "nis"
select select
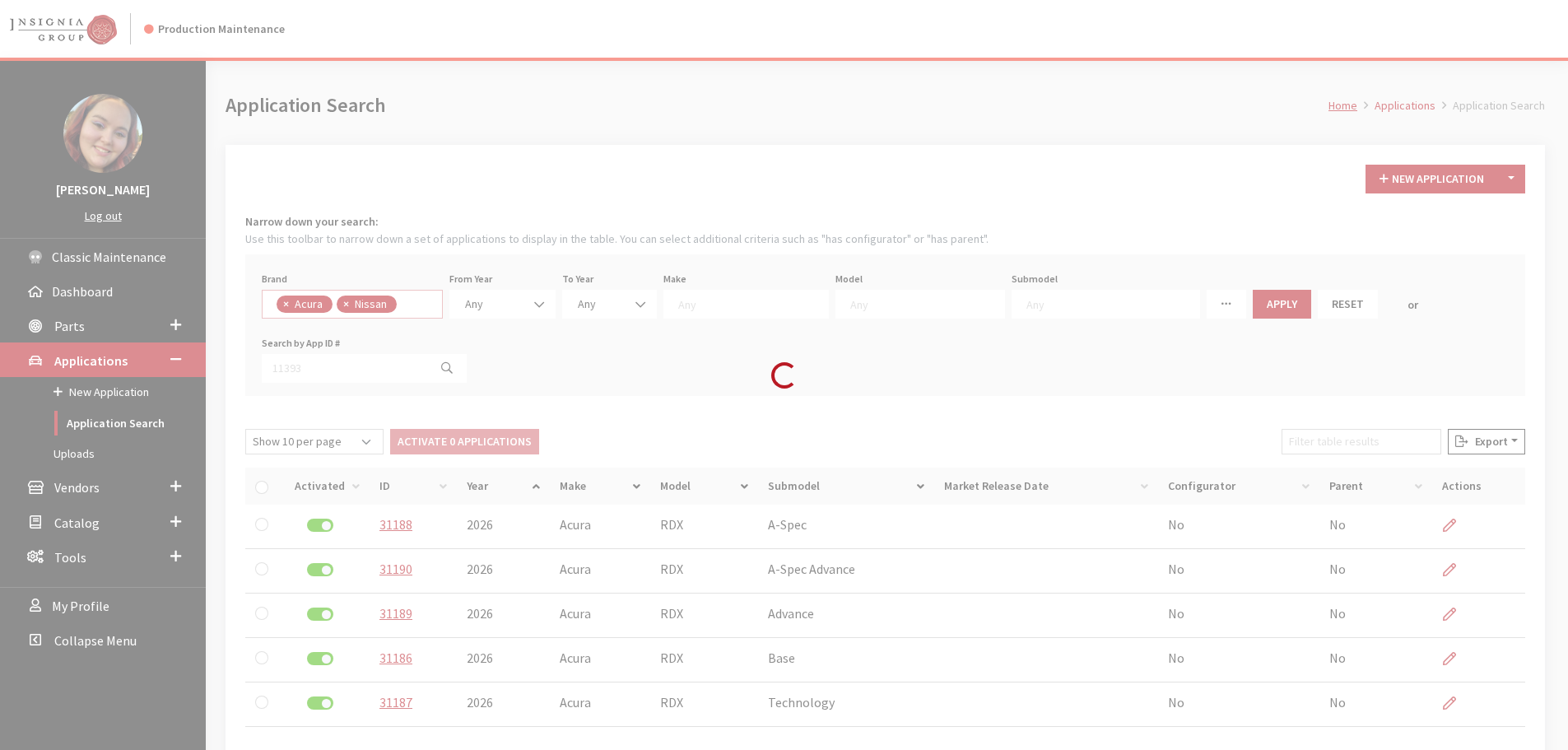
scroll to position [47, 0]
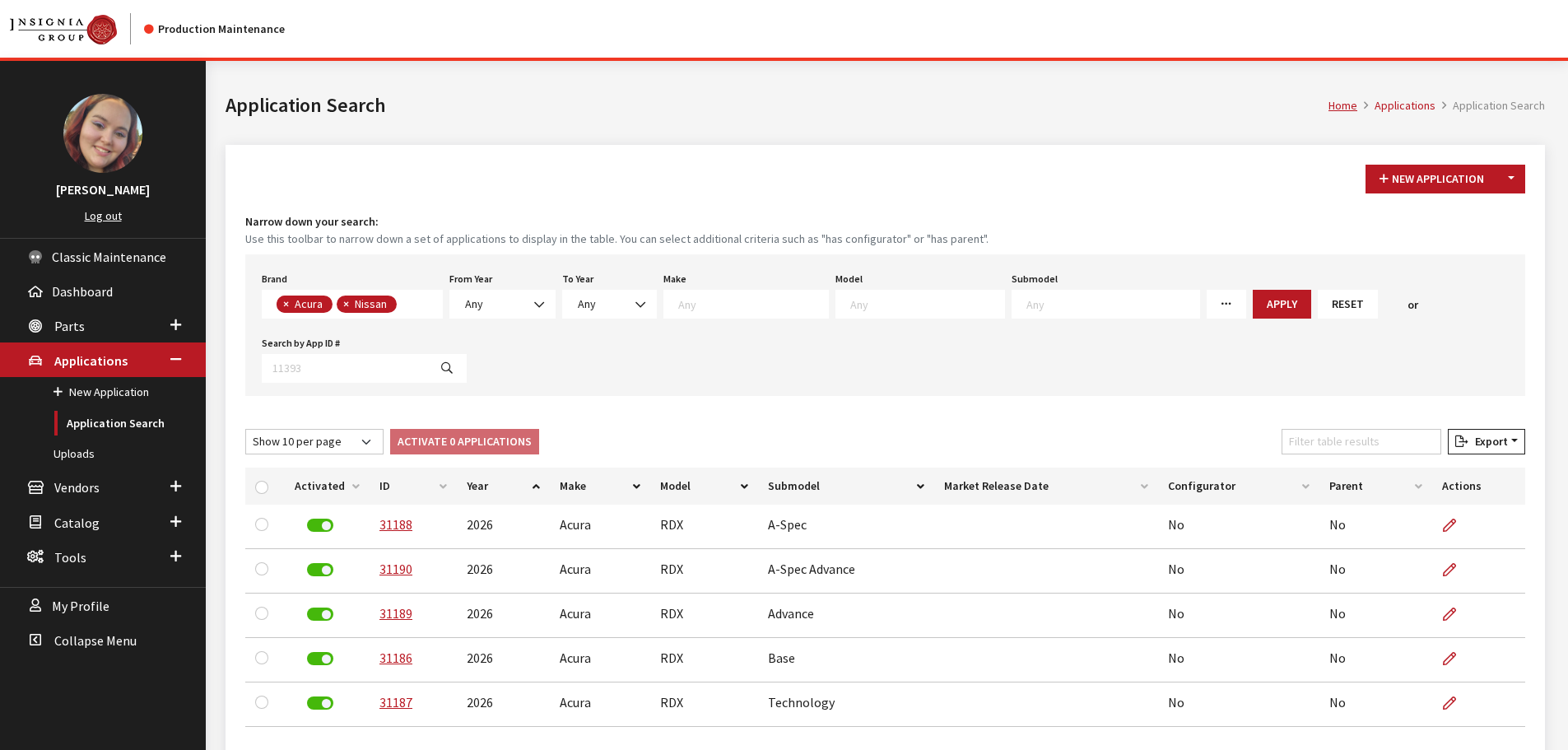
click at [282, 305] on button "×" at bounding box center [284, 304] width 17 height 17
select select "14"
select select
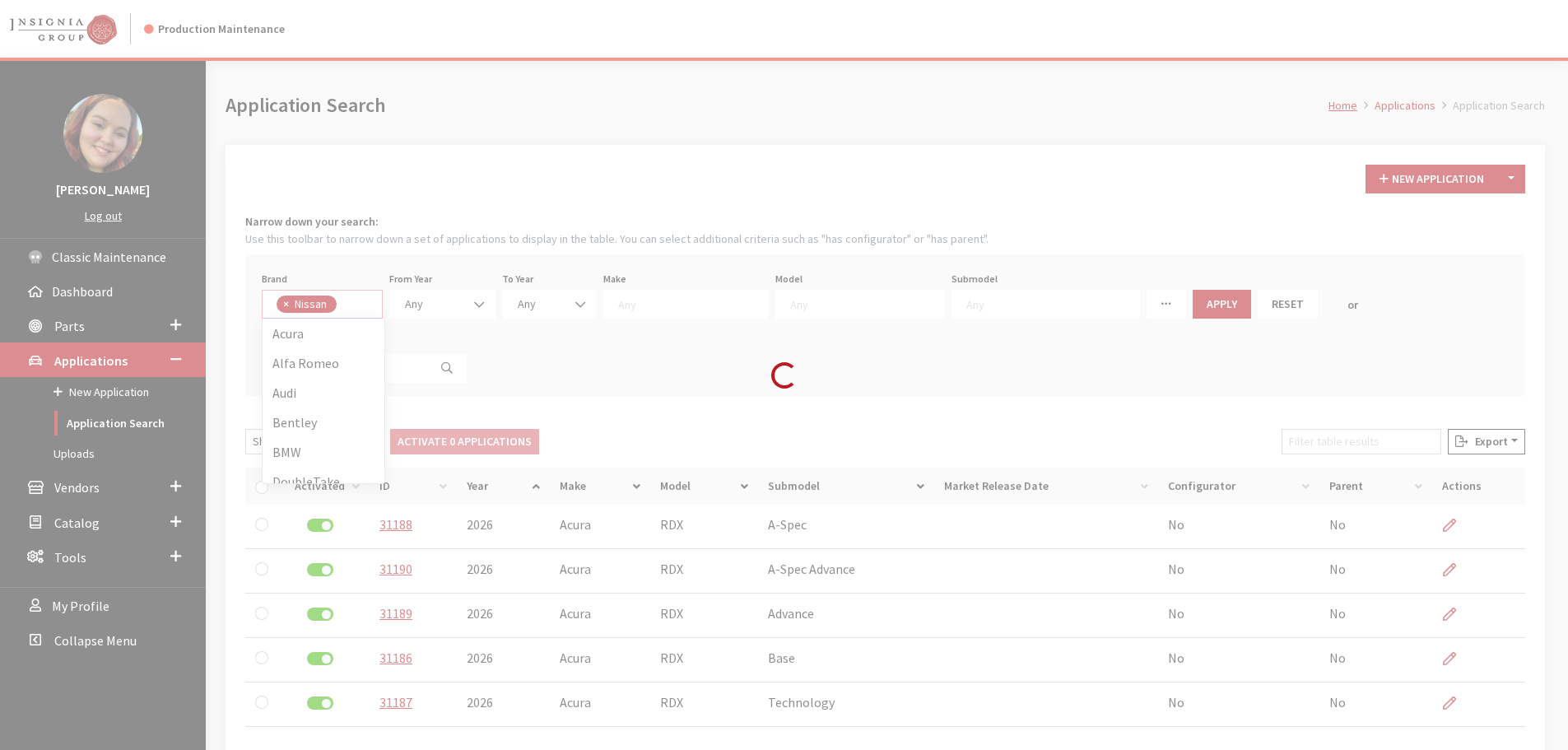
scroll to position [0, 0]
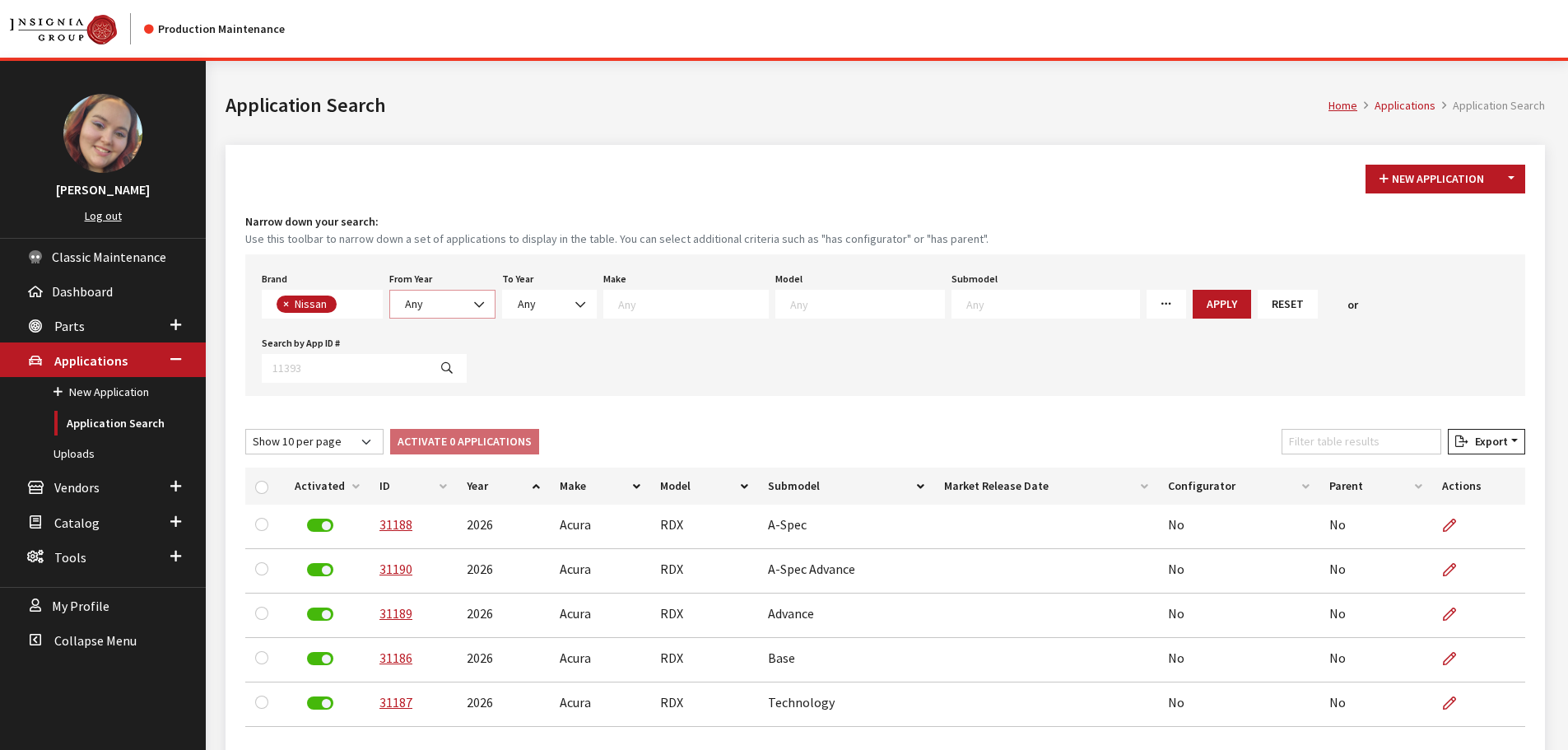
click at [437, 308] on span "Any" at bounding box center [442, 304] width 85 height 17
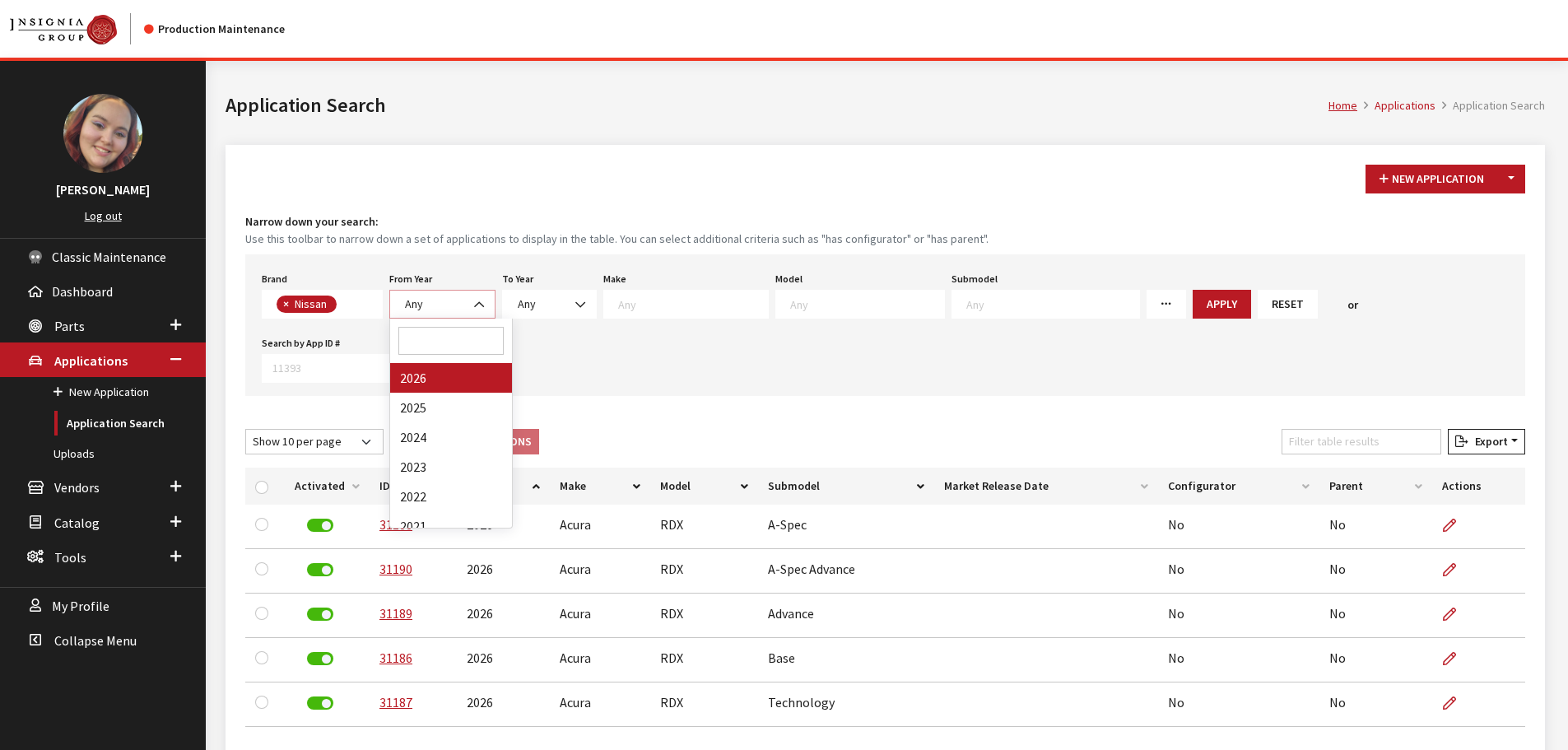
select select "2025"
select select
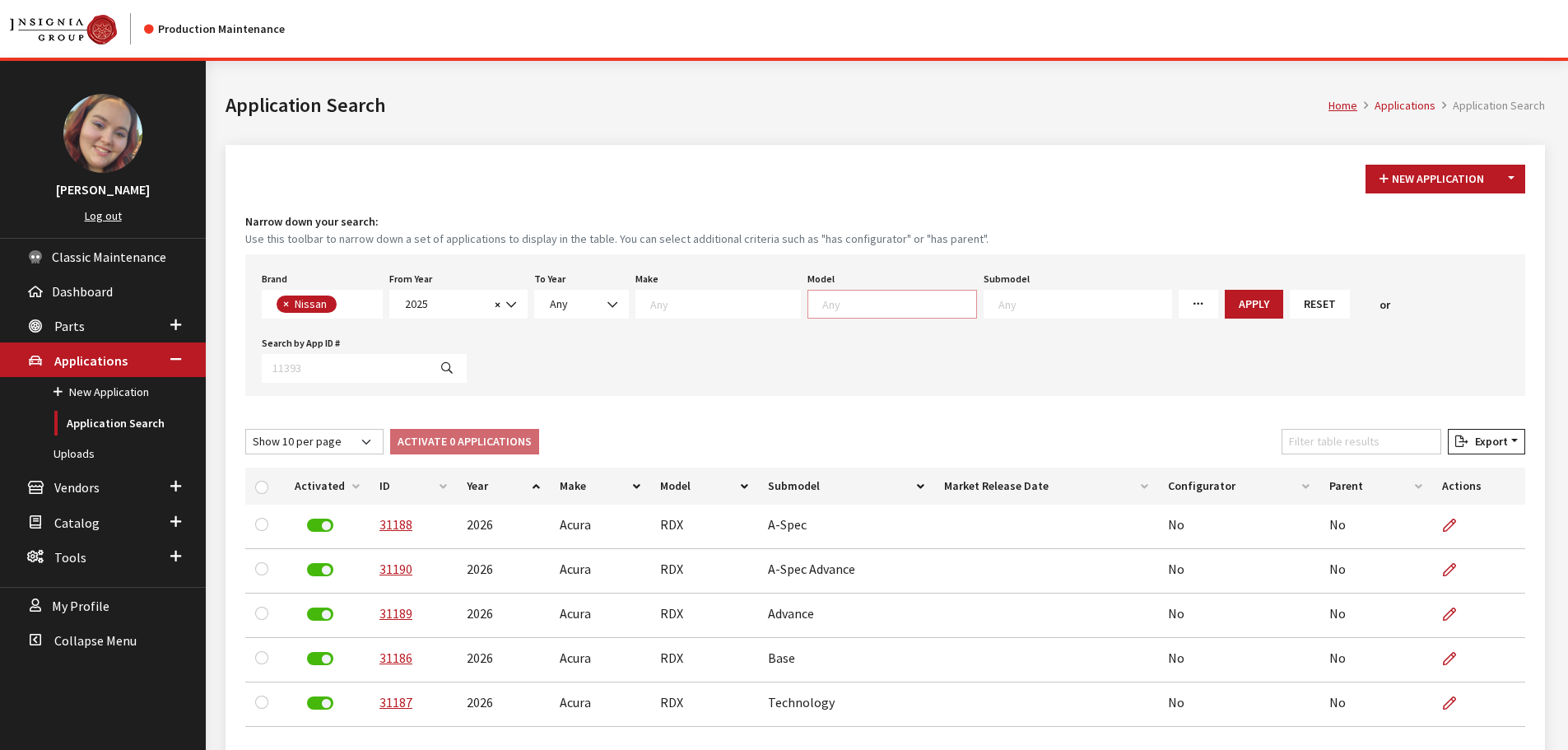
click at [840, 302] on textarea "Search" at bounding box center [899, 303] width 154 height 15
type textarea "le"
select select "421"
select select
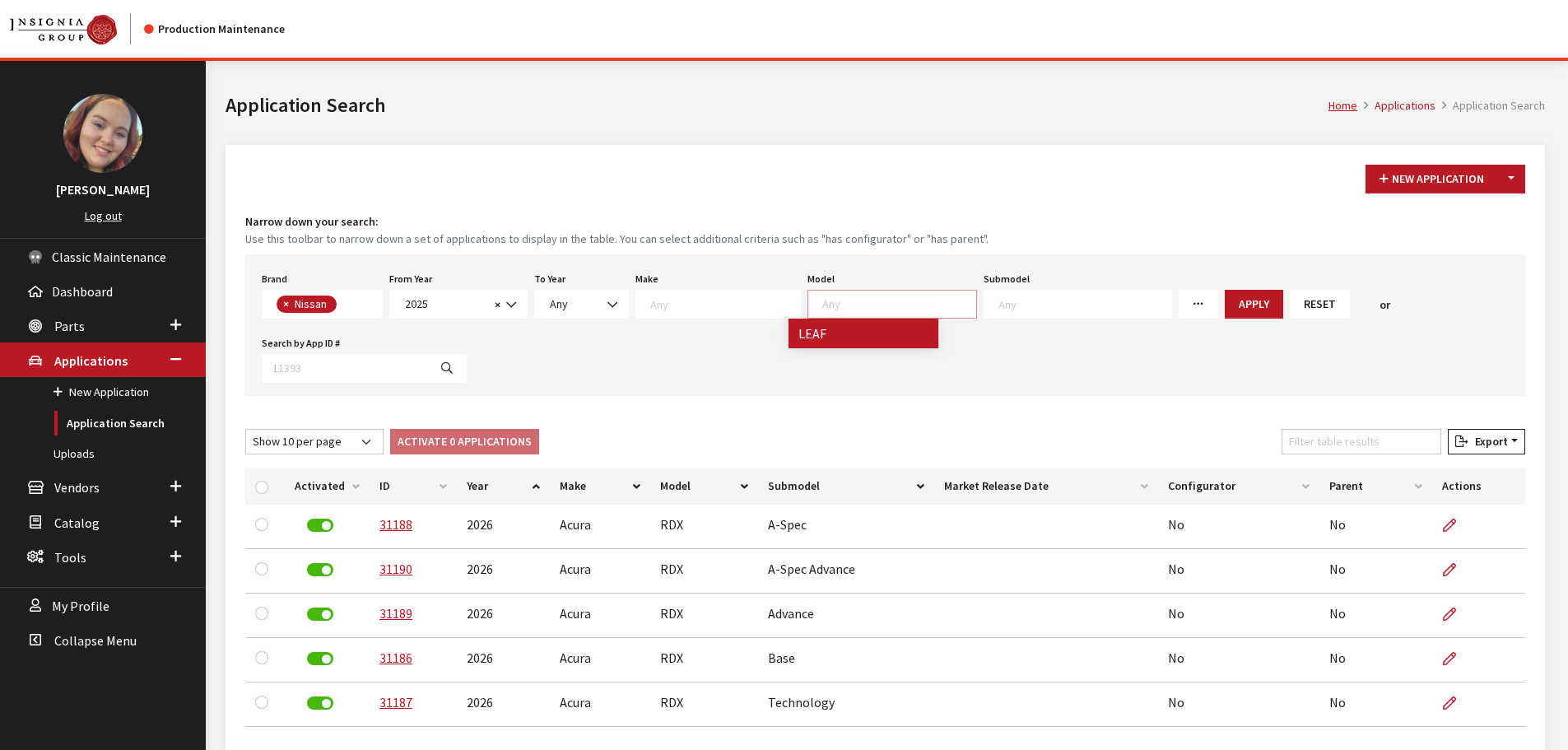
scroll to position [110, 0]
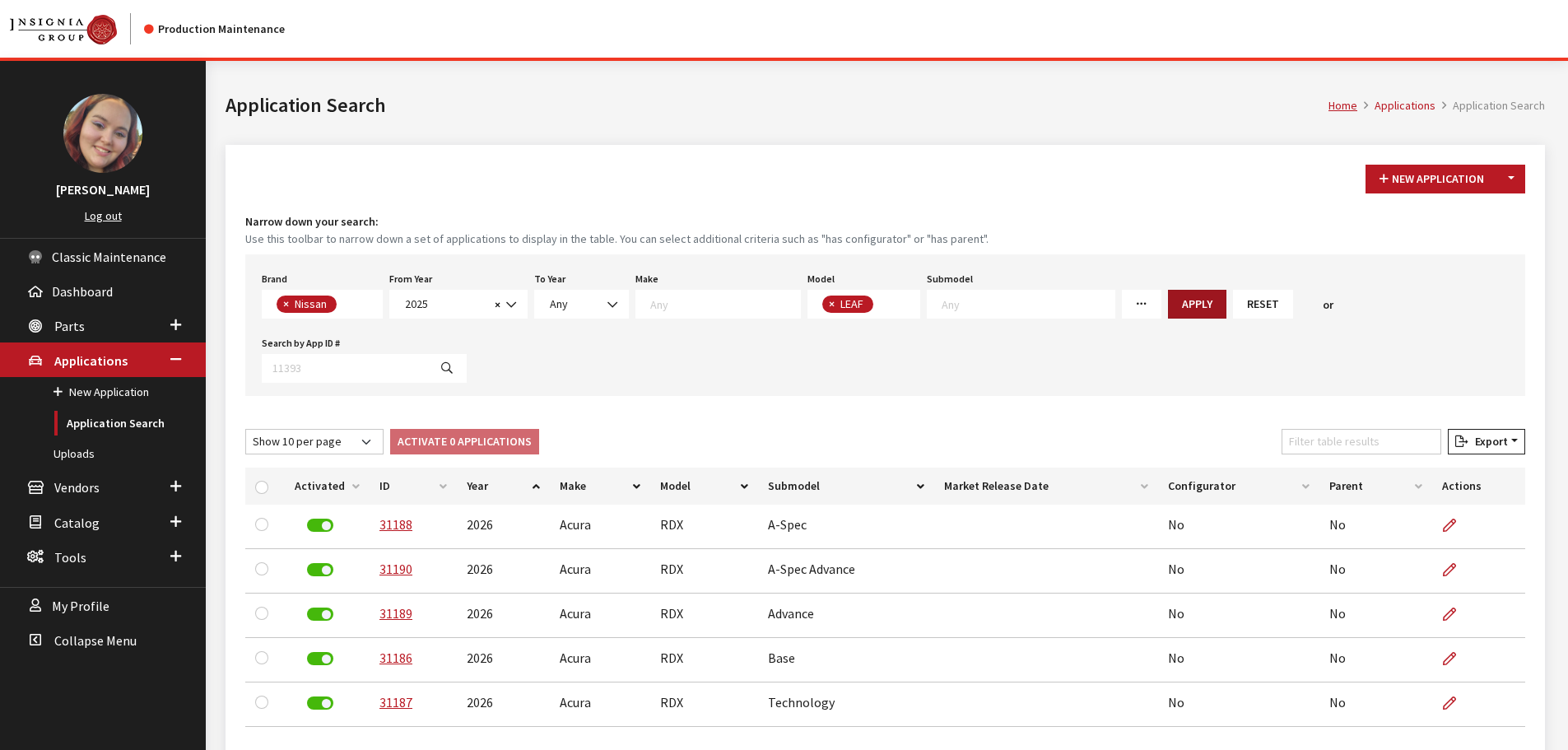
click at [1168, 309] on button "Apply" at bounding box center [1196, 303] width 58 height 29
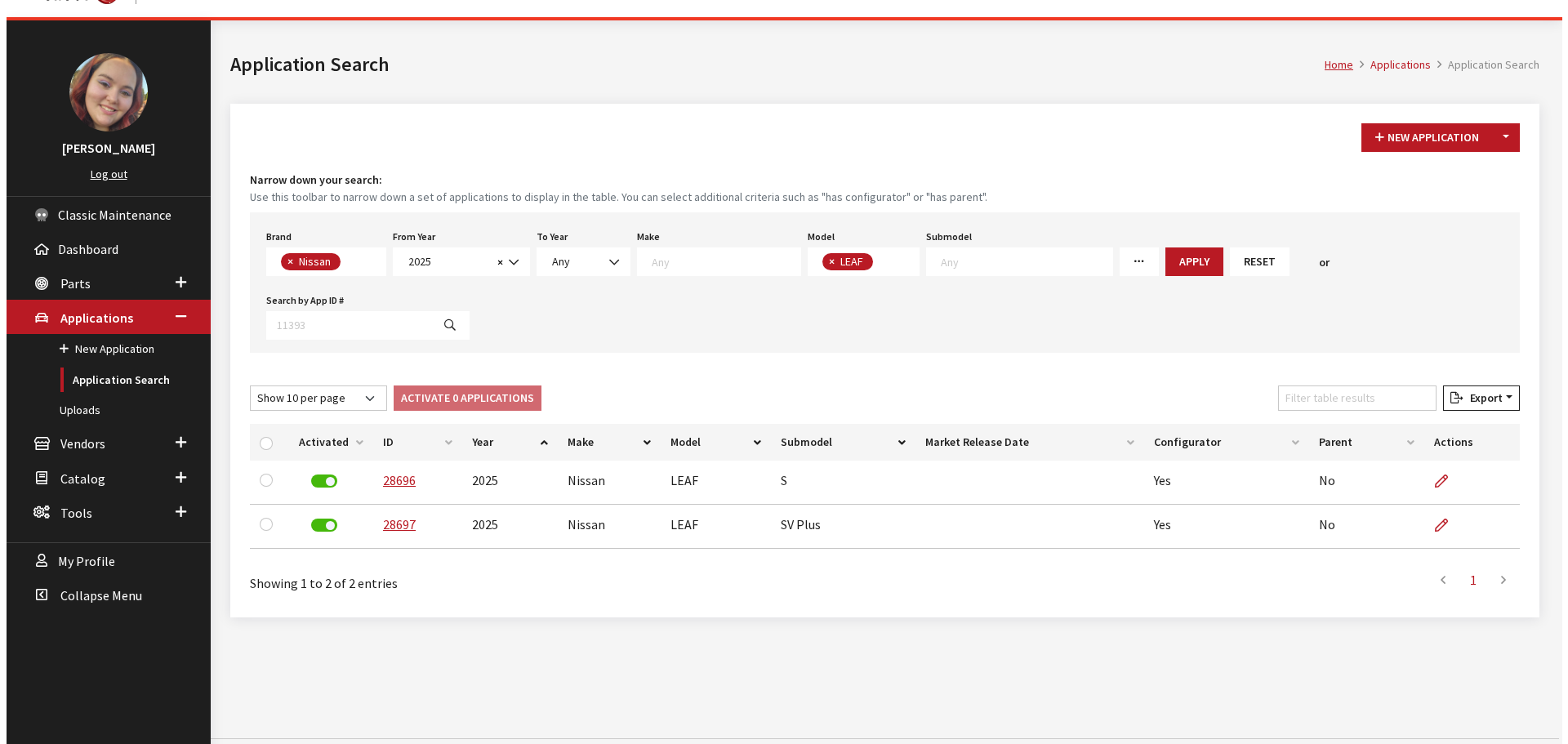
scroll to position [61, 0]
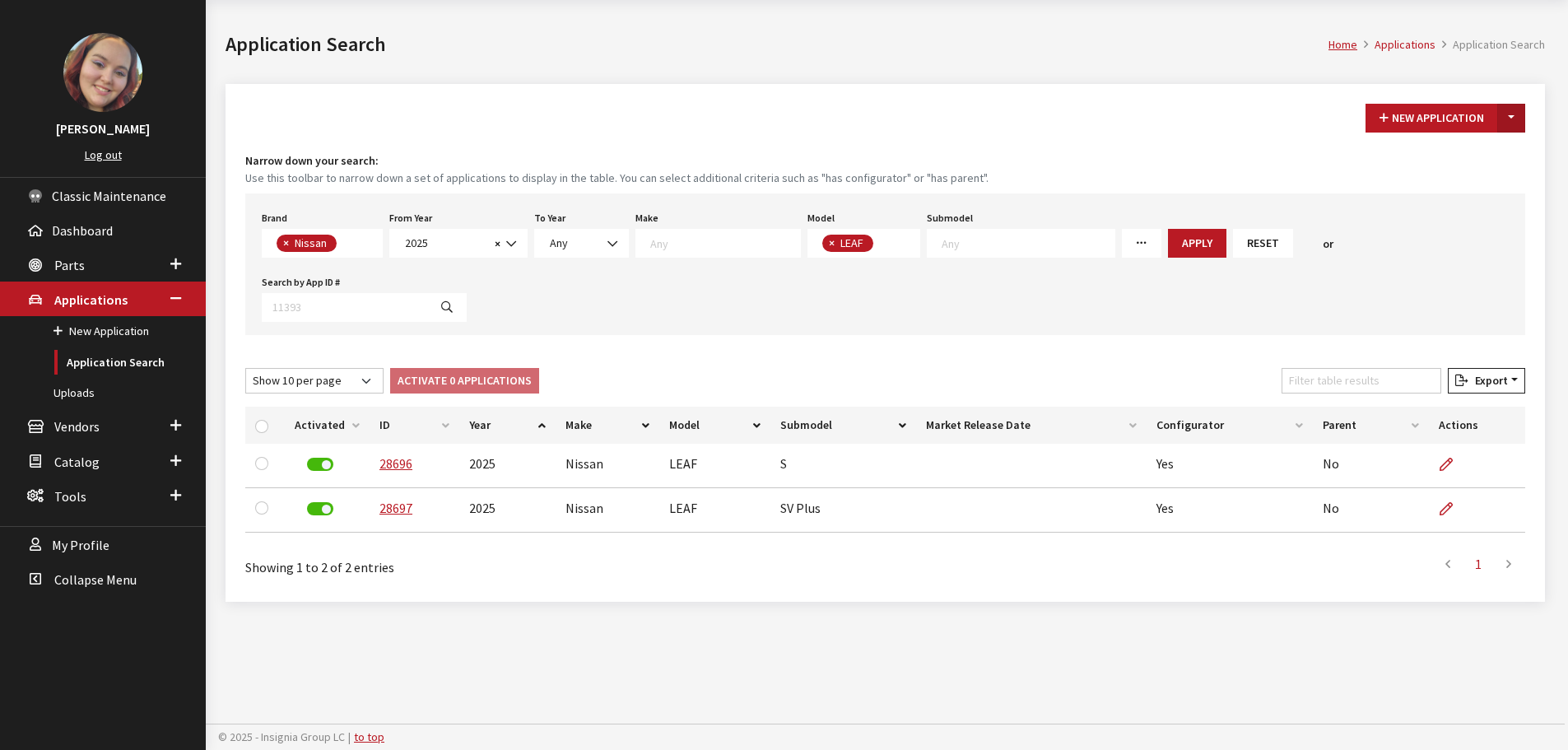
click at [1513, 115] on button "Toggle Dropdown" at bounding box center [1511, 118] width 28 height 29
click at [1420, 147] on button "New From Existing..." at bounding box center [1455, 153] width 141 height 29
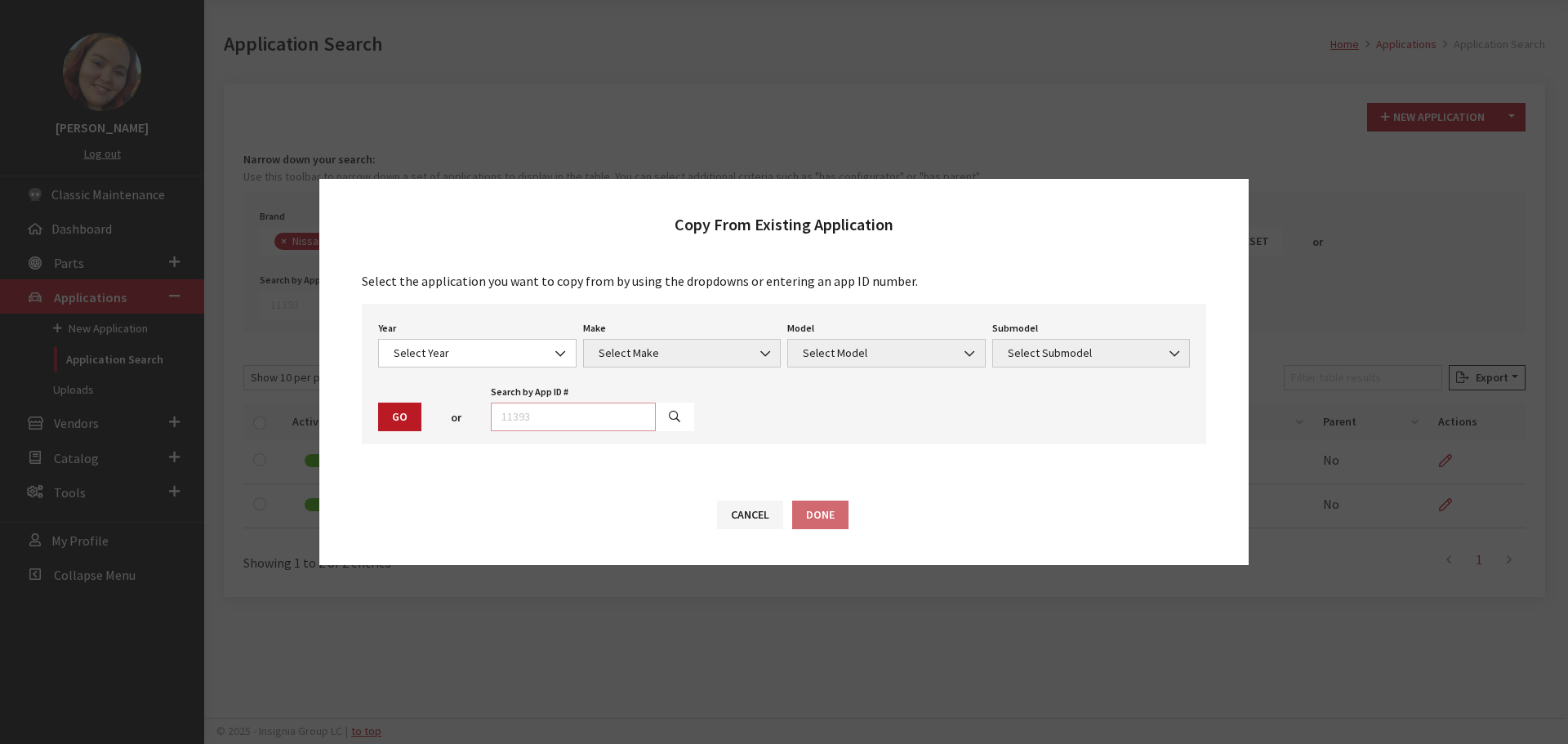
click at [517, 416] on input "text" at bounding box center [573, 416] width 165 height 29
type input "28696"
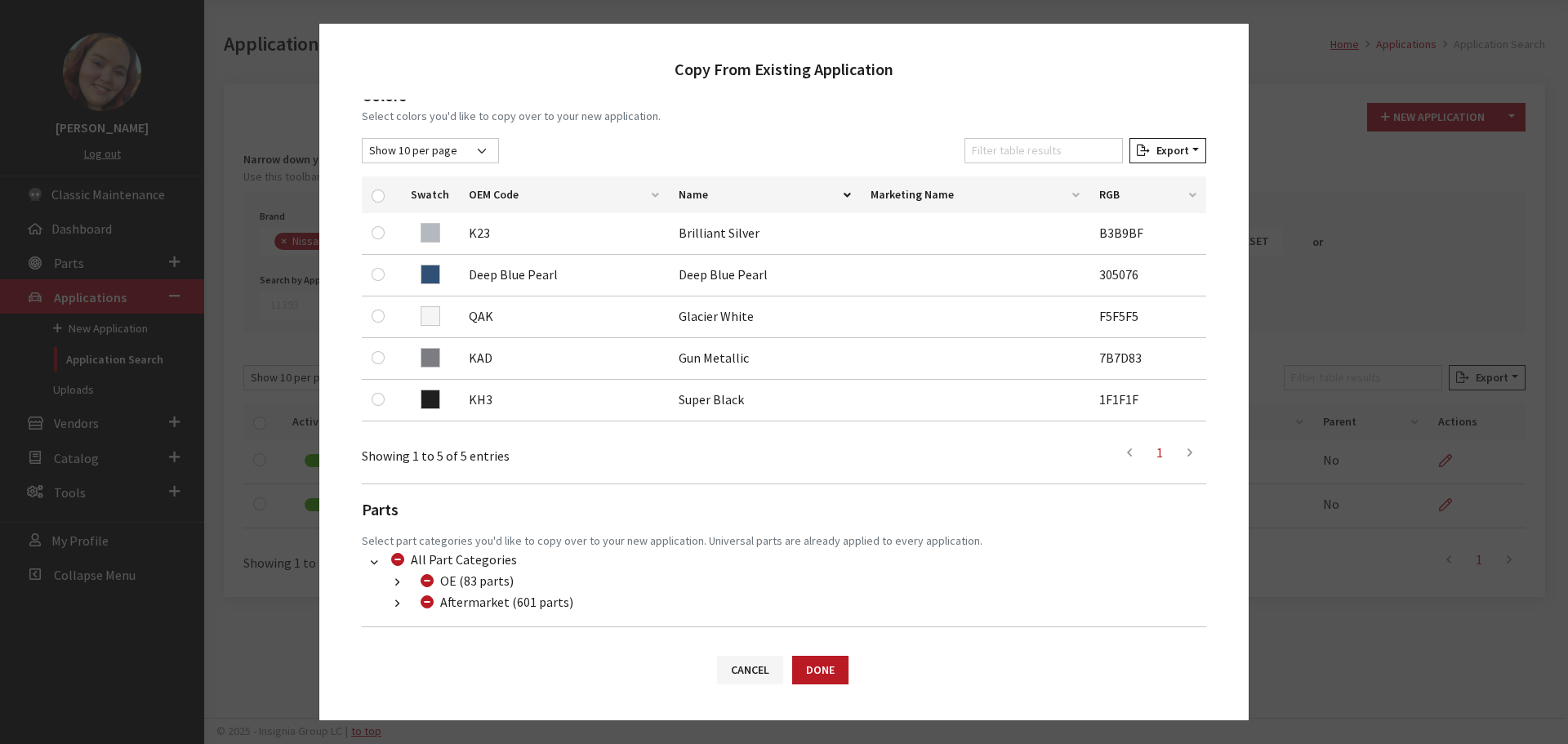
scroll to position [245, 0]
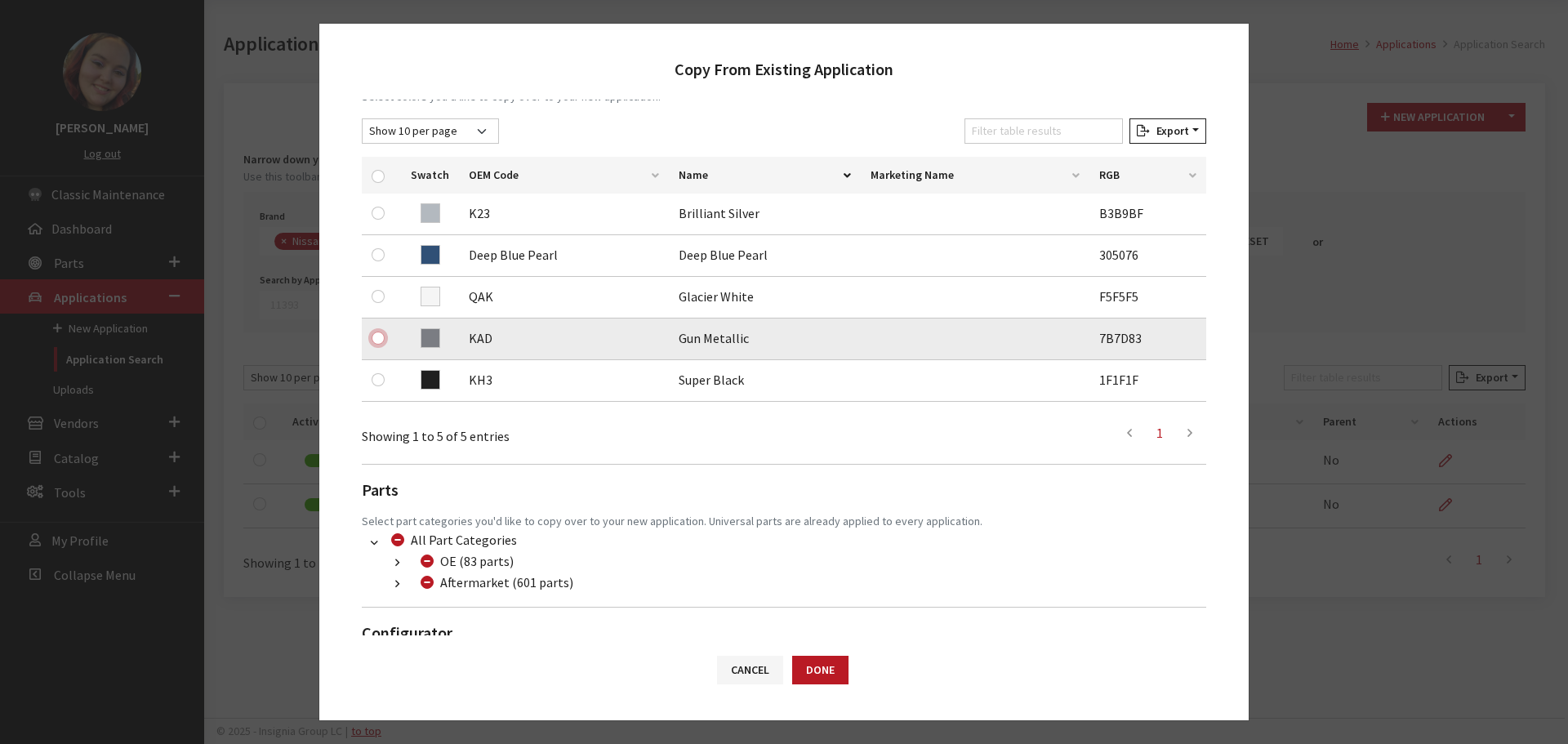
click at [380, 336] on input "checkbox" at bounding box center [377, 337] width 13 height 13
checkbox input "true"
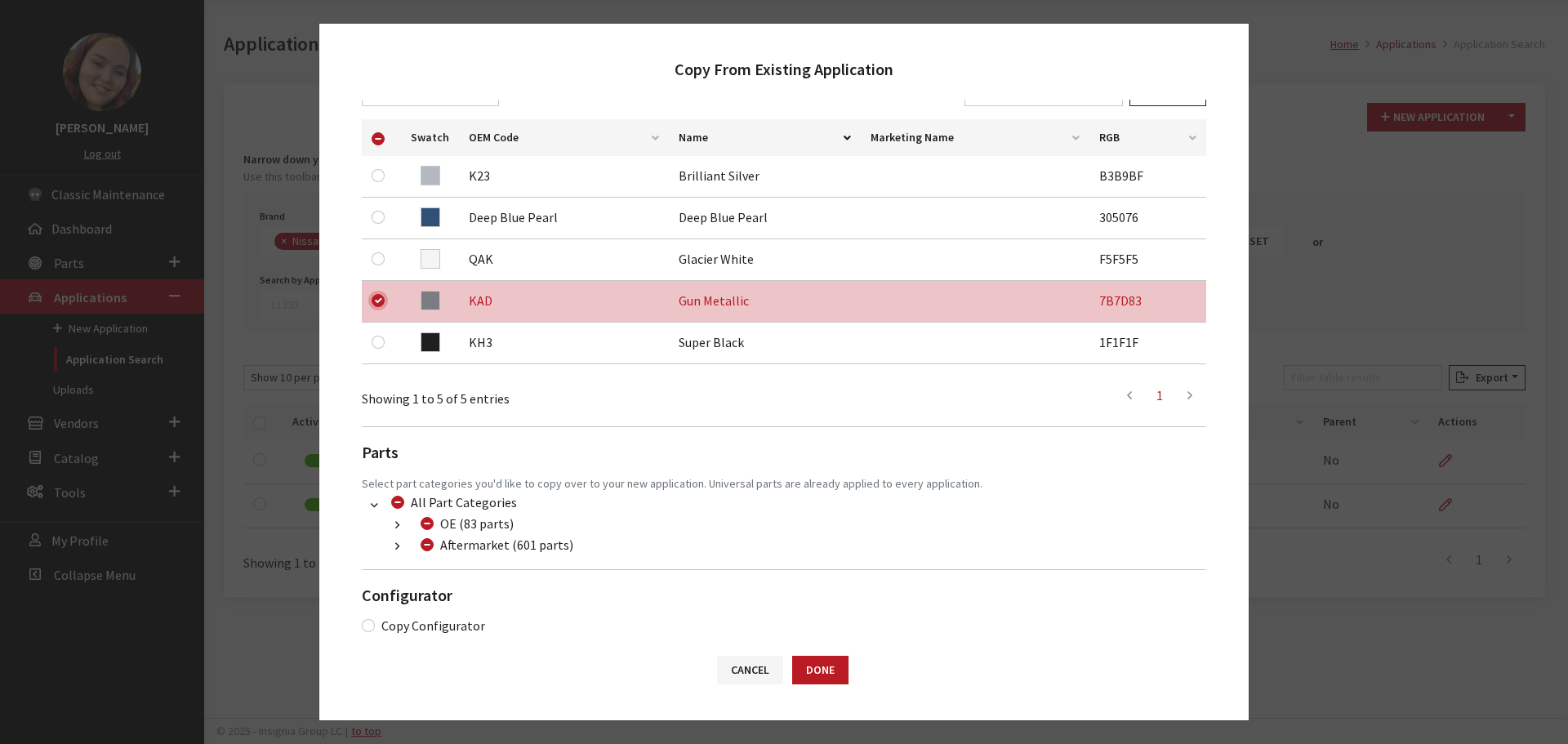
scroll to position [300, 0]
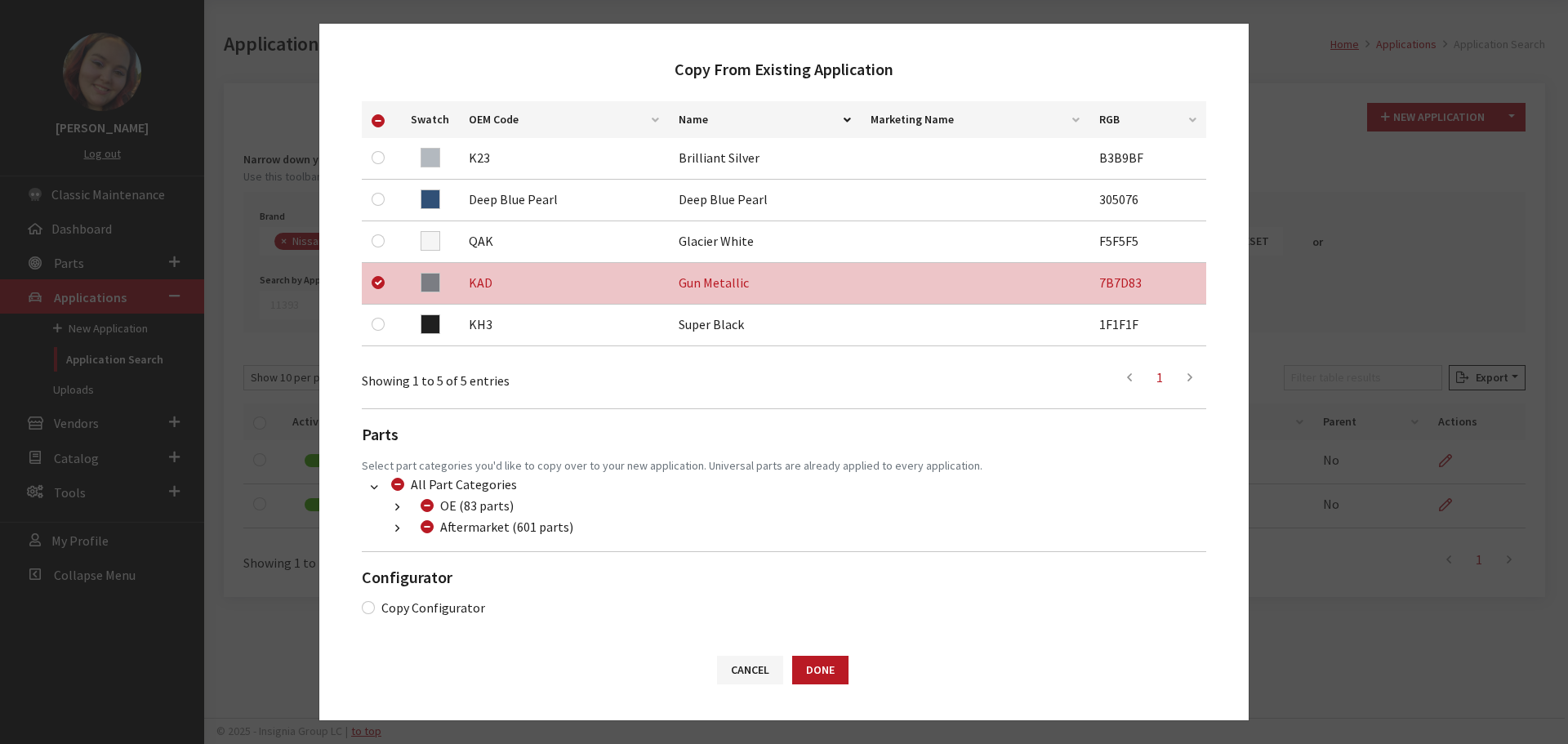
click at [388, 531] on button "button" at bounding box center [397, 529] width 32 height 19
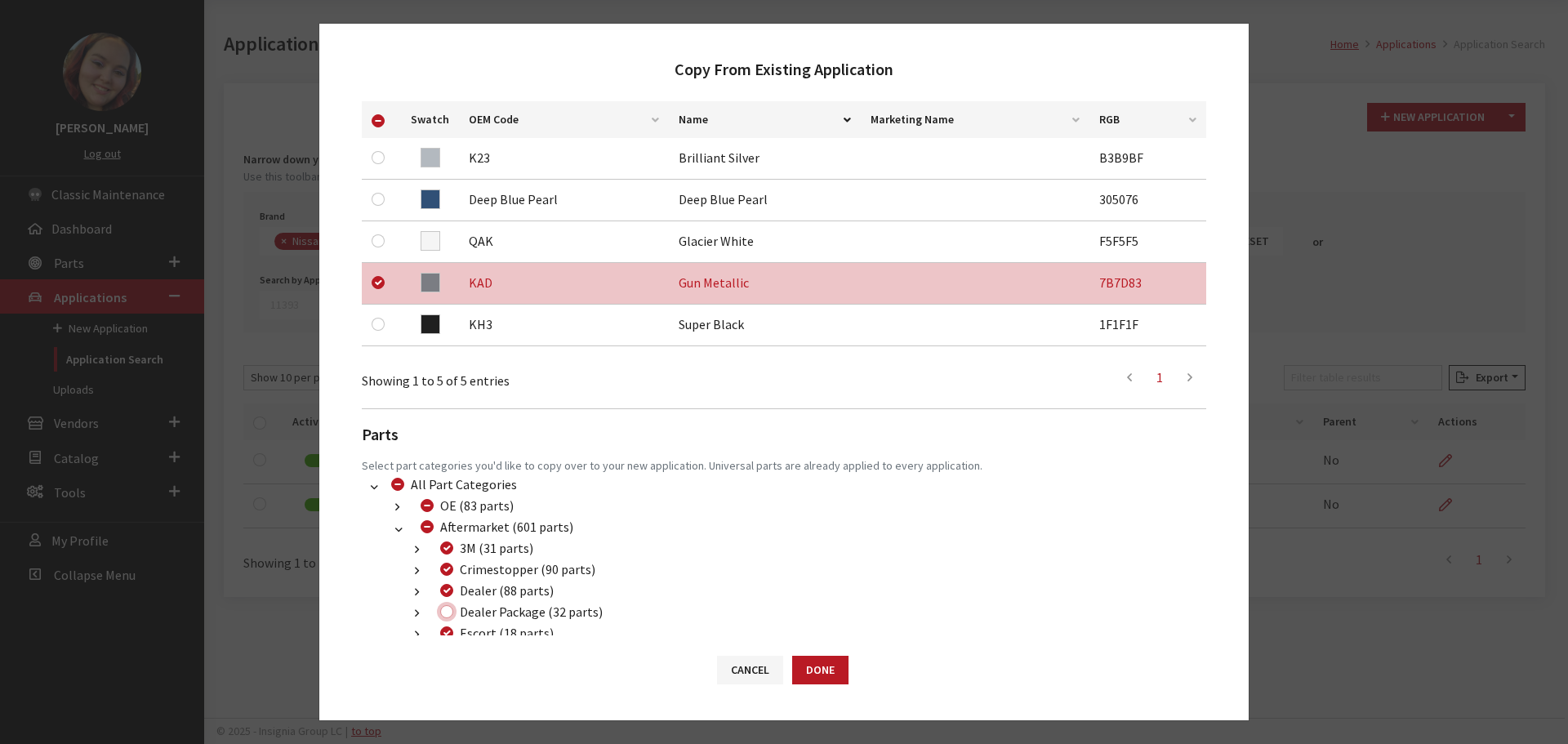
click at [448, 608] on input "Dealer Package (32 parts)" at bounding box center [447, 611] width 13 height 13
checkbox input "true"
click at [822, 674] on button "Done" at bounding box center [820, 670] width 56 height 29
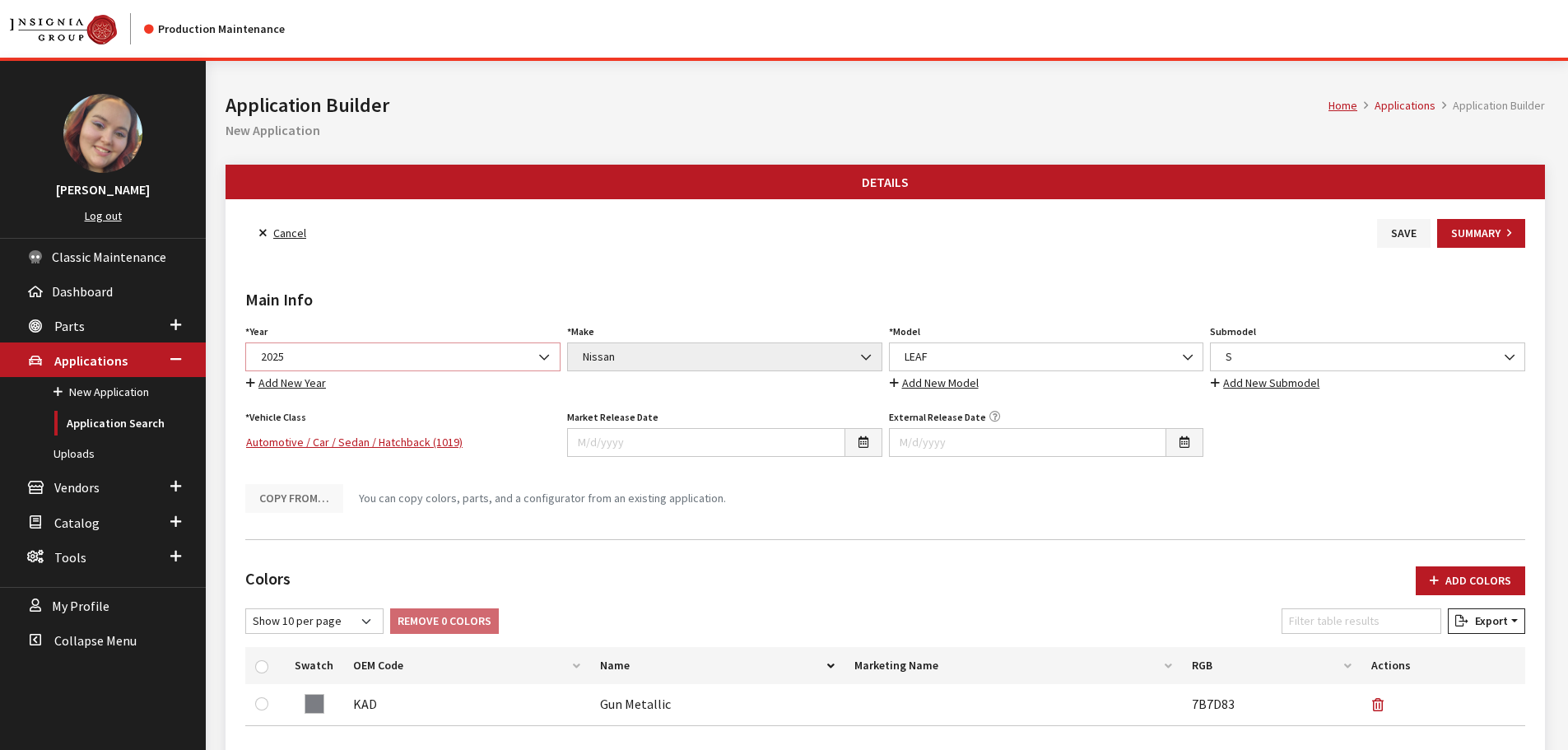
click at [363, 357] on span "2025" at bounding box center [403, 357] width 294 height 17
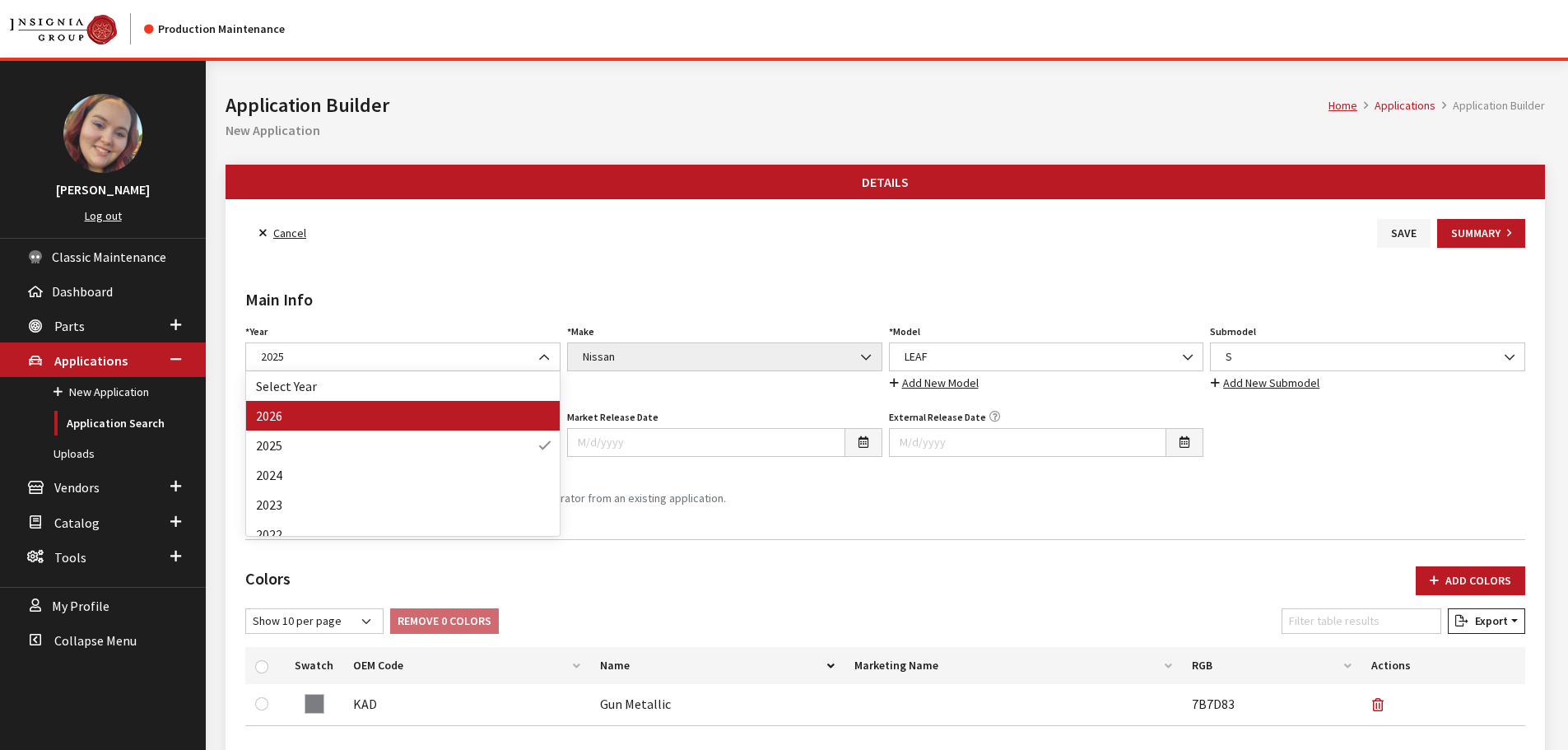
drag, startPoint x: 359, startPoint y: 409, endPoint x: 393, endPoint y: 411, distance: 34.1
select select "44"
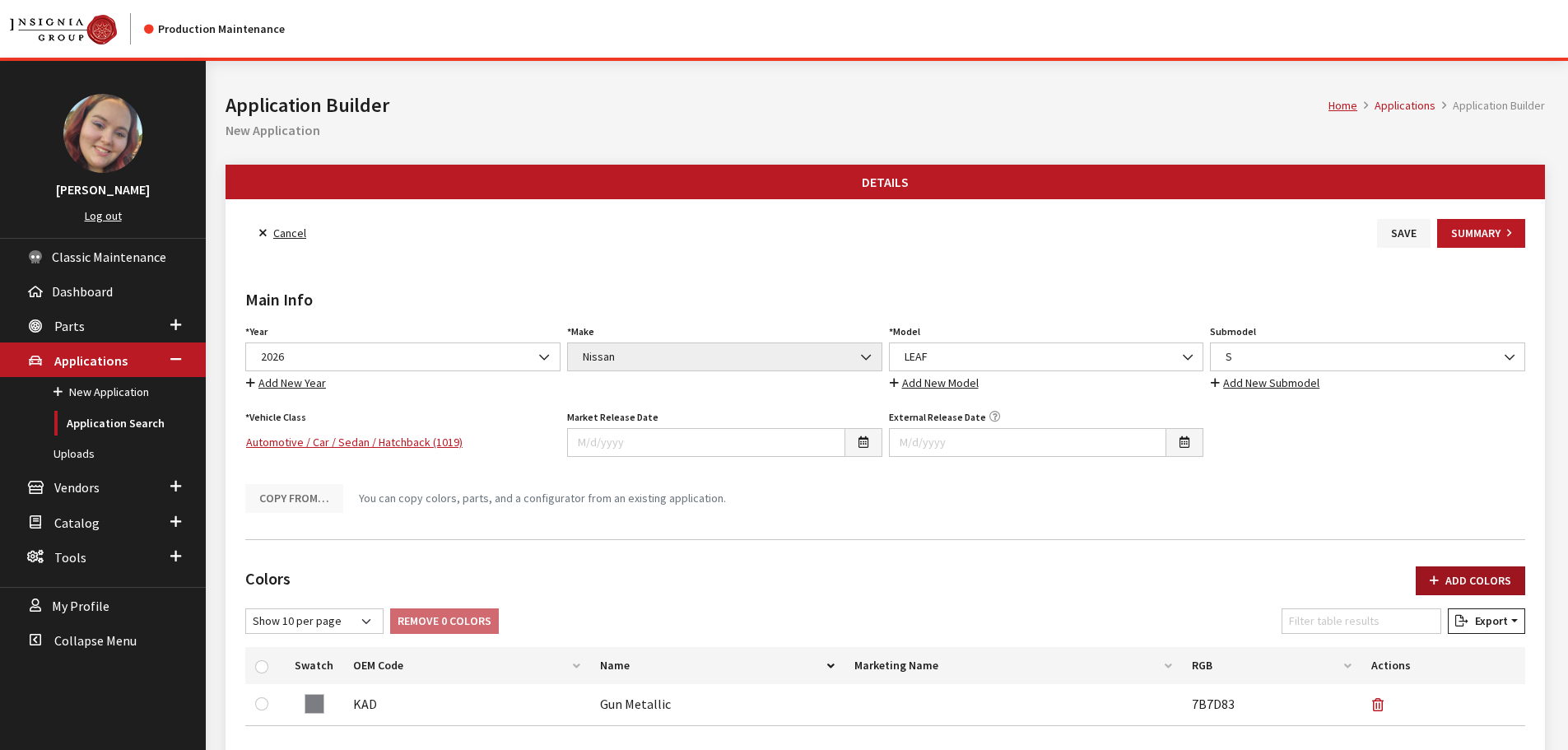
click at [1451, 579] on button "Add Colors" at bounding box center [1470, 580] width 110 height 29
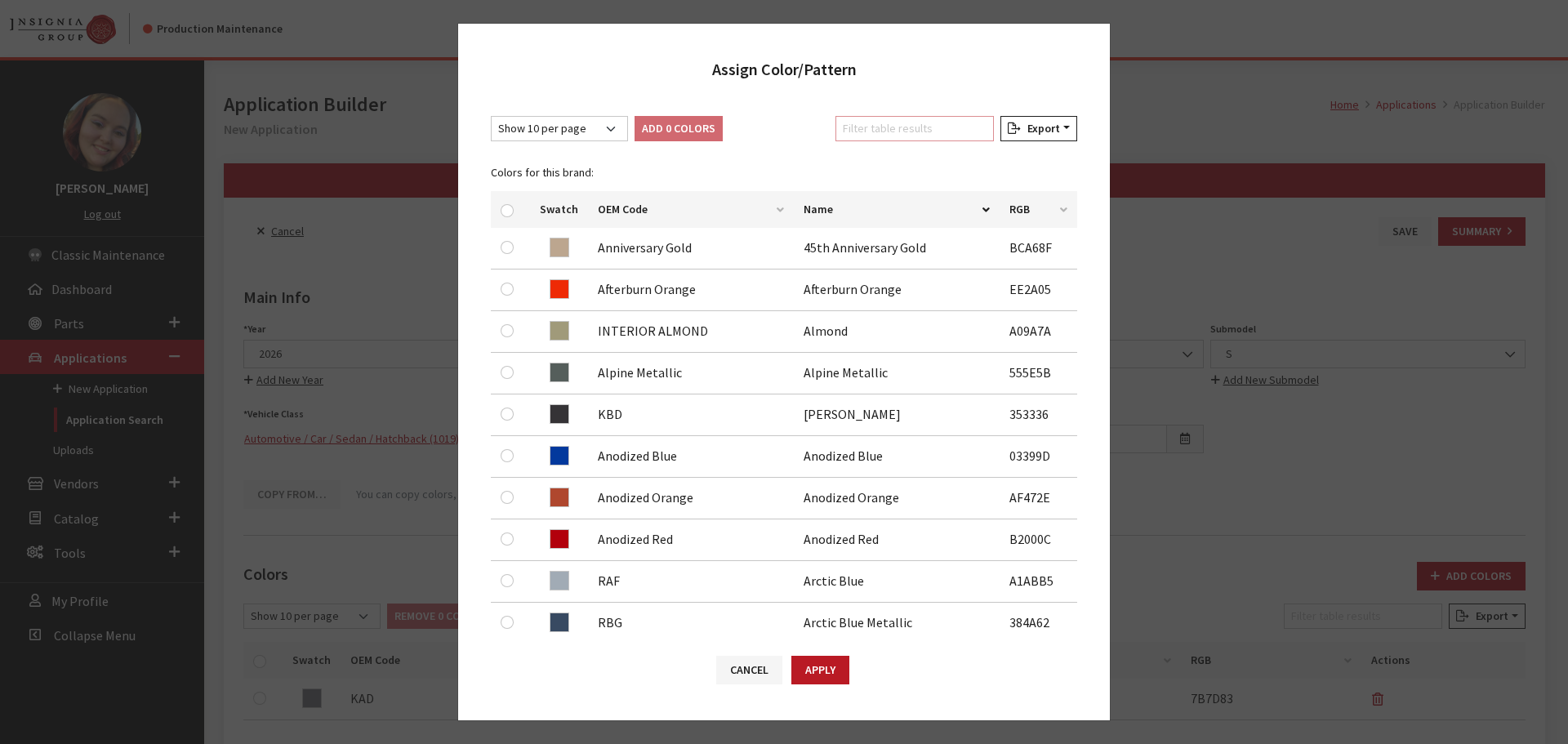
click at [909, 137] on input "Filter table results" at bounding box center [915, 128] width 158 height 25
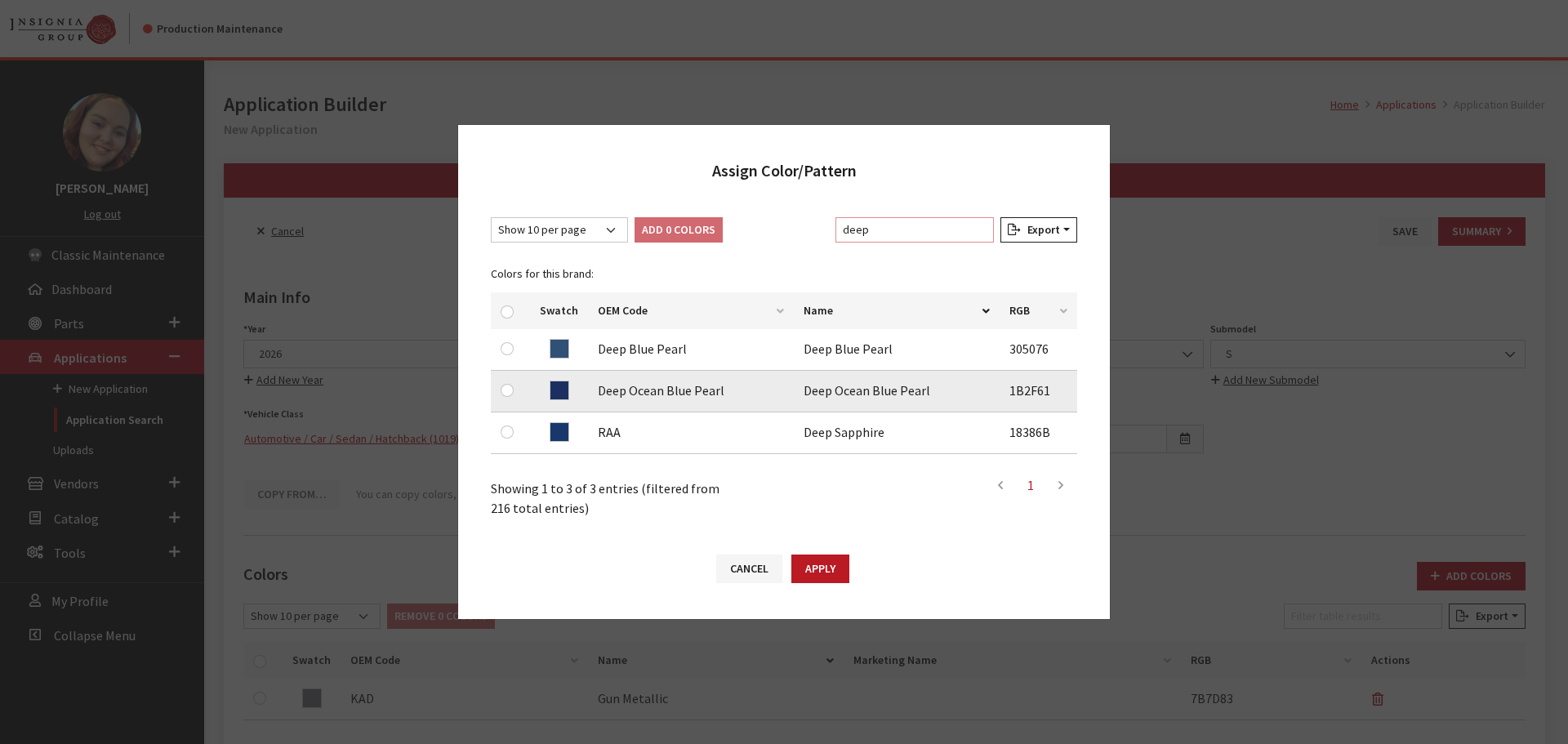
type input "deep"
click at [504, 393] on input "checkbox" at bounding box center [507, 390] width 13 height 13
checkbox input "true"
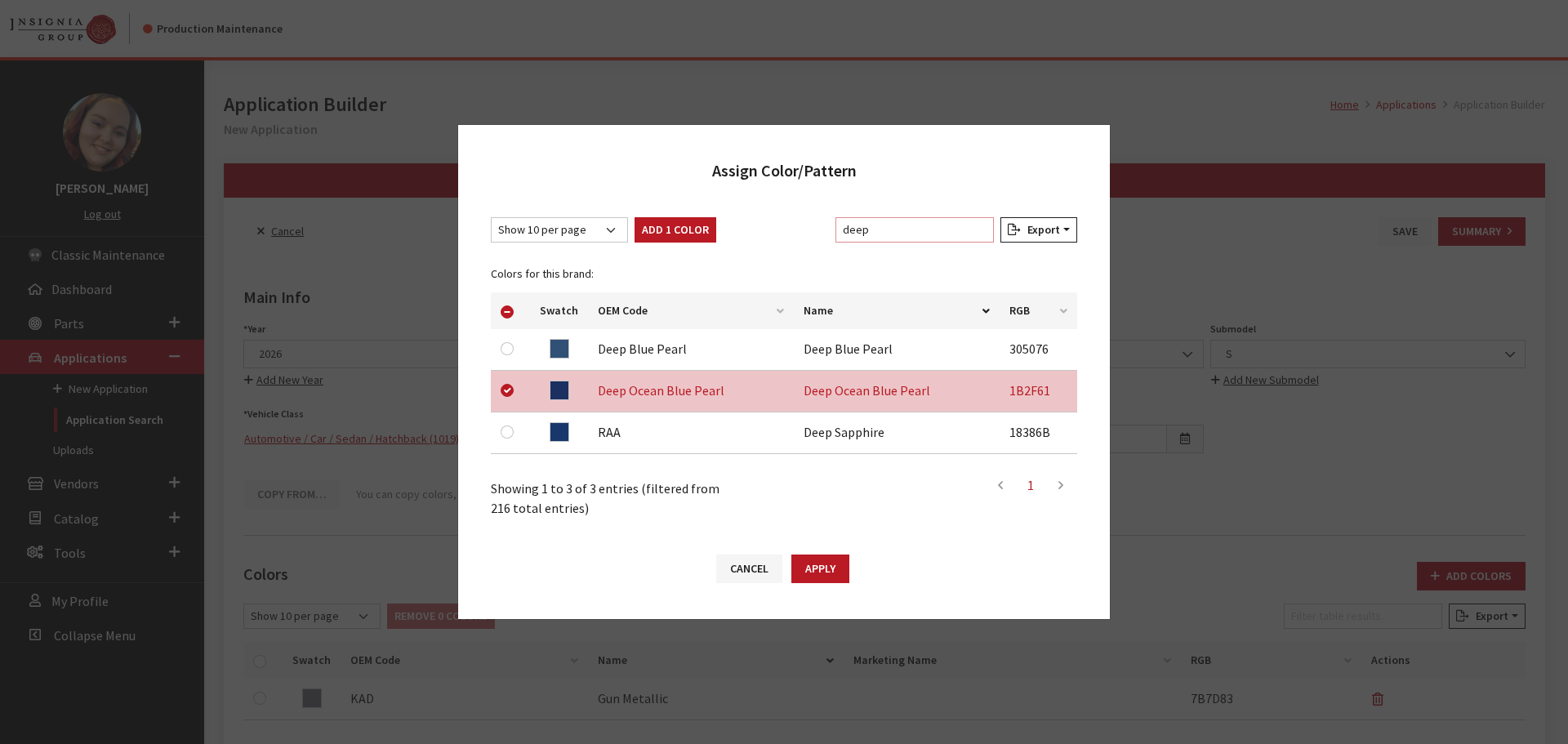
click at [887, 231] on input "deep" at bounding box center [915, 229] width 158 height 25
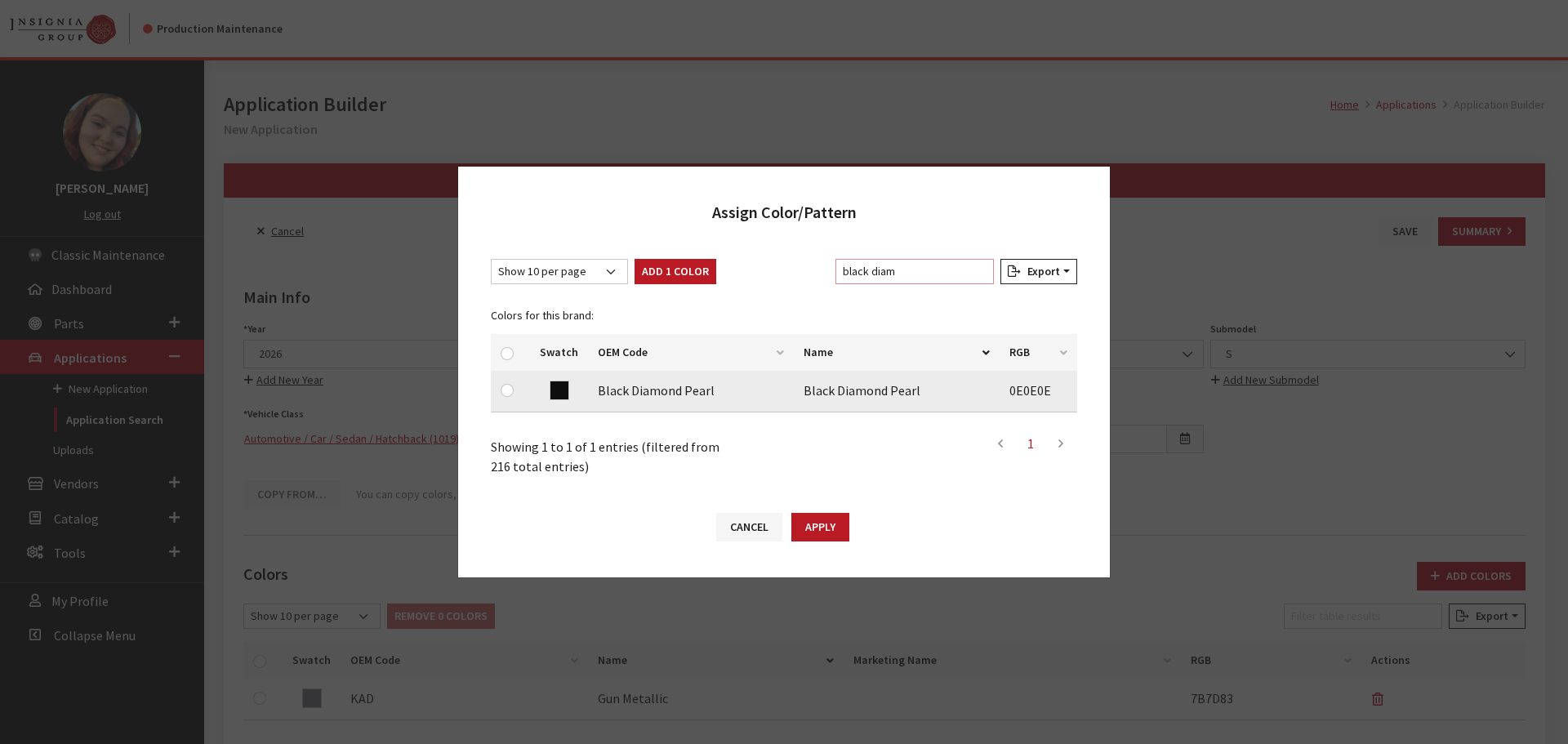
type input "black diam"
click at [504, 388] on input "checkbox" at bounding box center [507, 390] width 13 height 13
checkbox input "true"
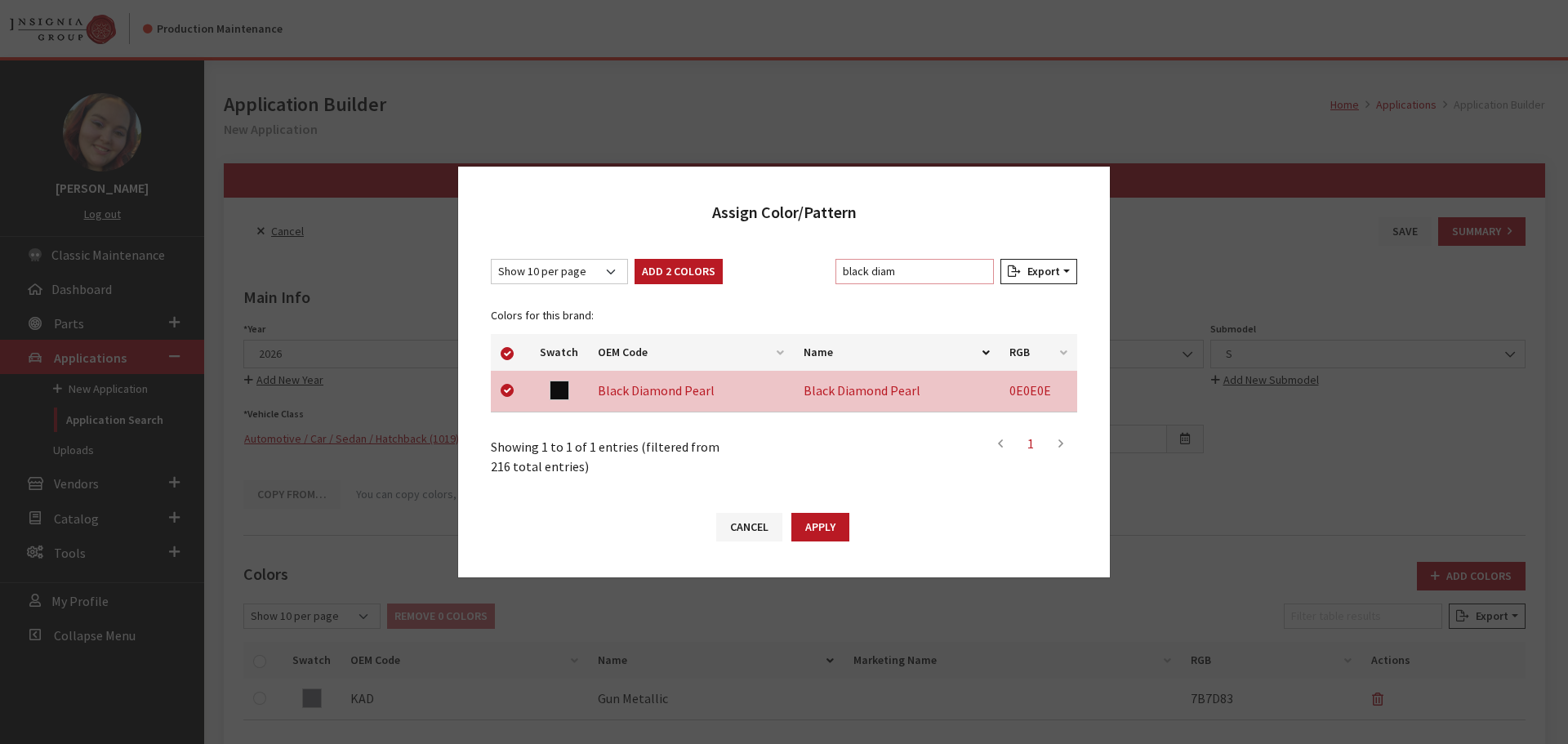
click at [915, 278] on input "black diam" at bounding box center [915, 271] width 158 height 25
type input "e"
checkbox input "false"
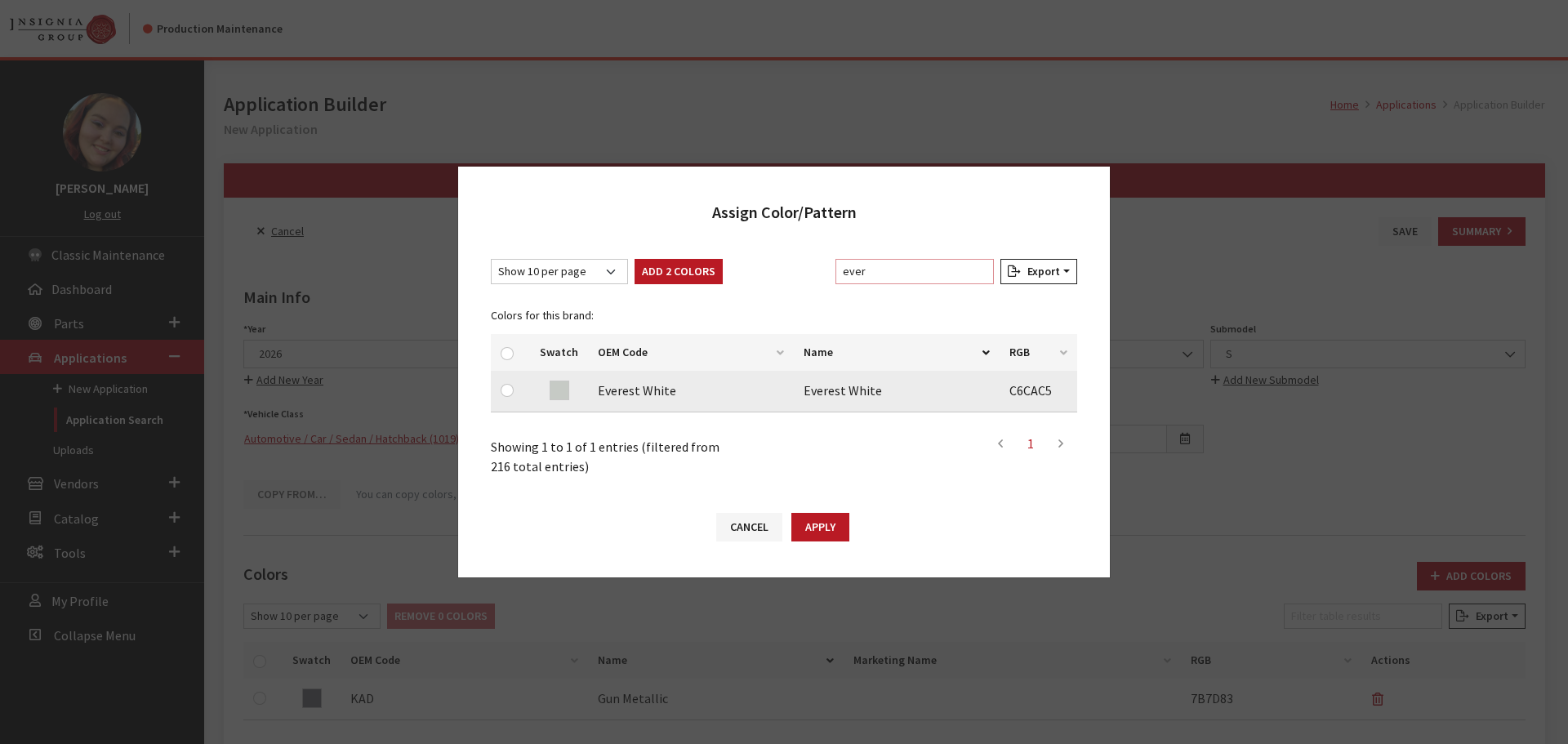
type input "ever"
click at [509, 387] on input "checkbox" at bounding box center [507, 390] width 13 height 13
checkbox input "true"
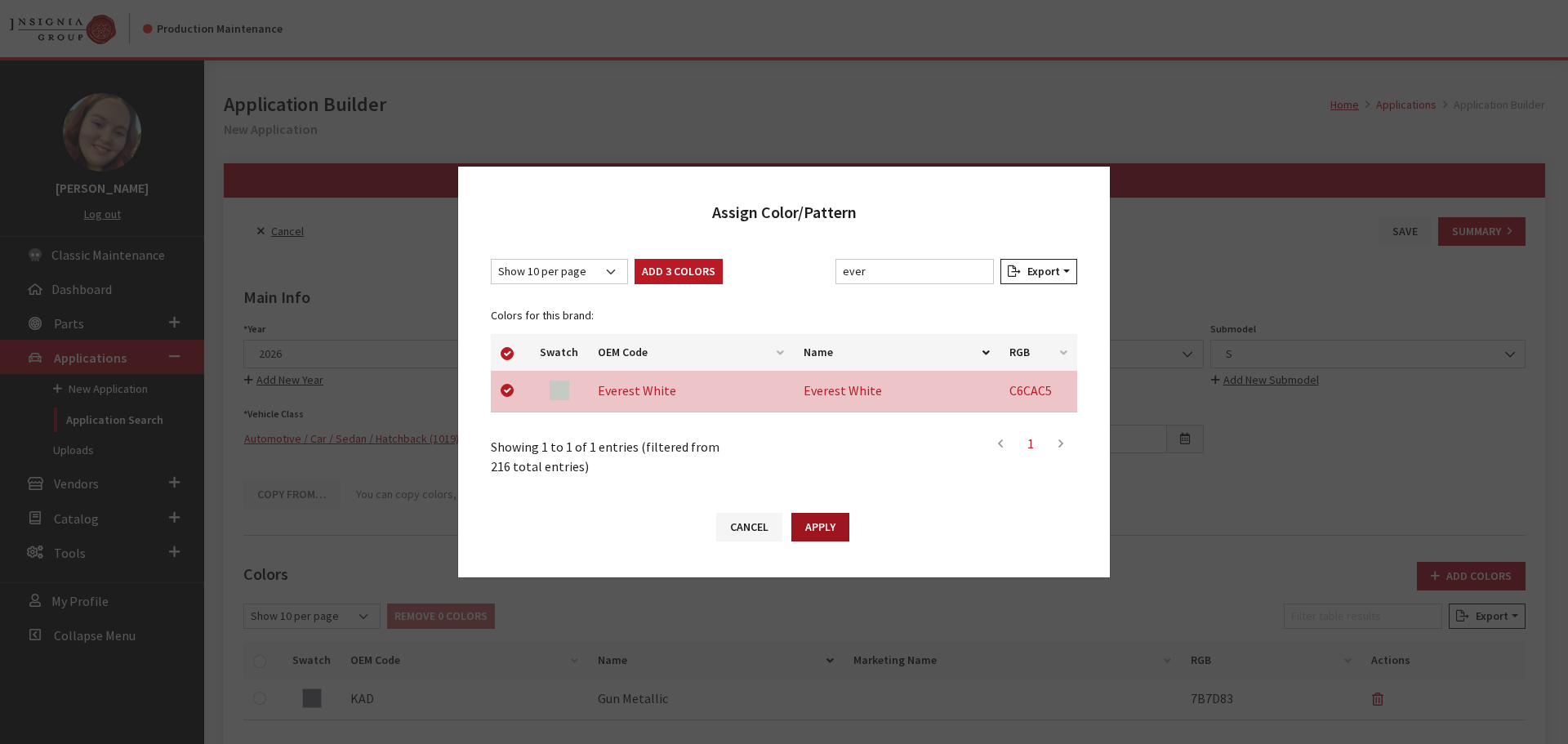
click at [836, 533] on button "Apply" at bounding box center [820, 527] width 58 height 29
checkbox input "false"
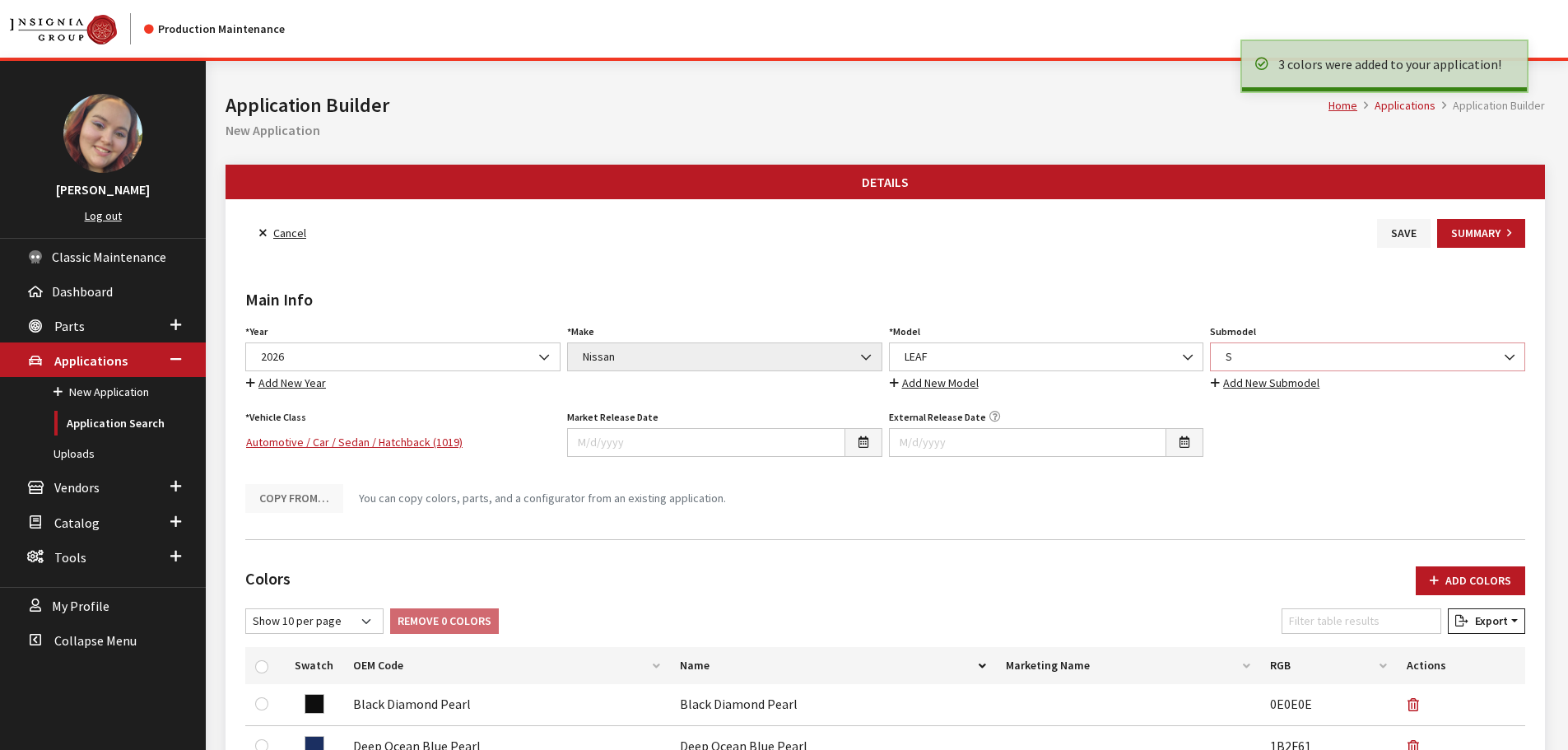
click at [1333, 351] on span "S" at bounding box center [1367, 357] width 294 height 17
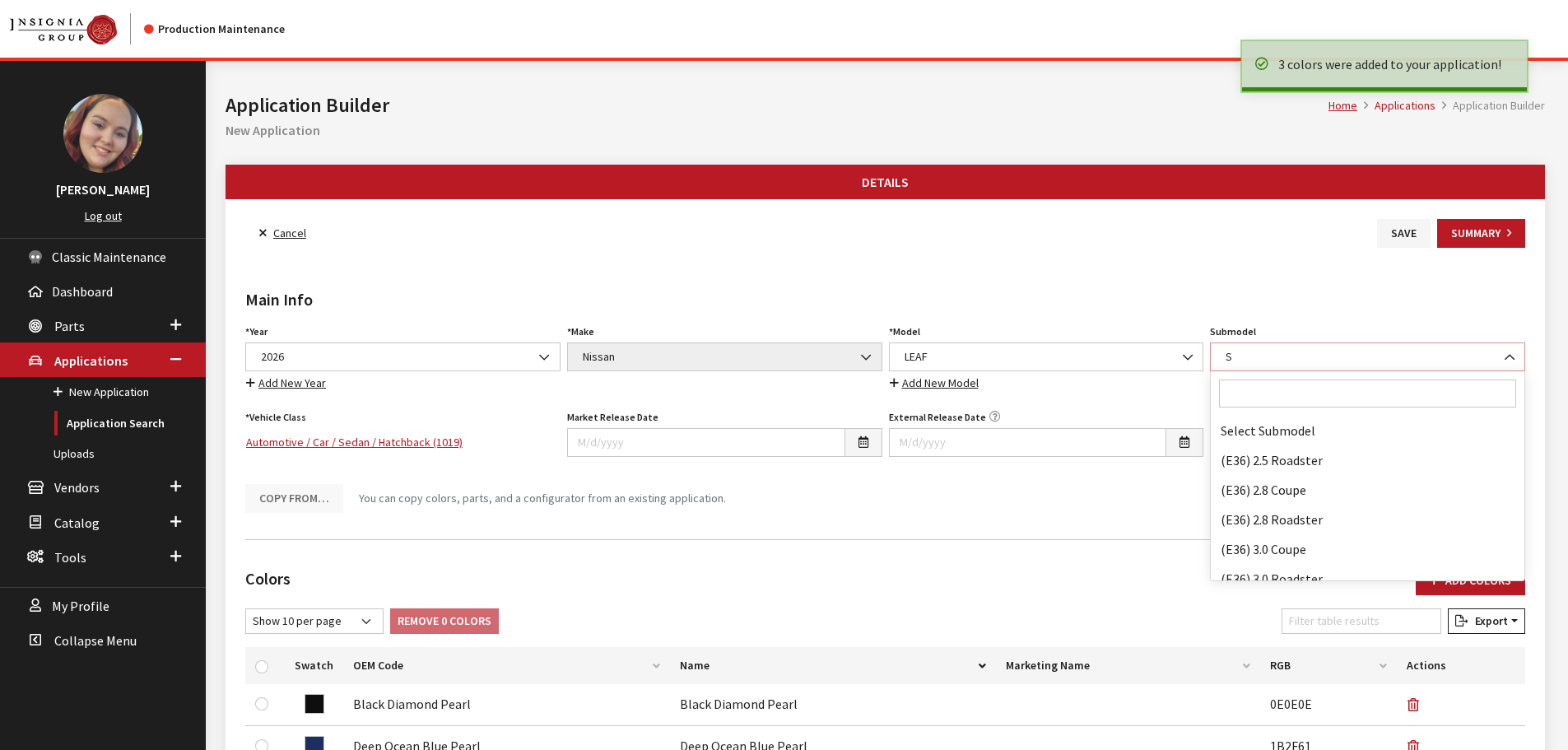
scroll to position [100122, 0]
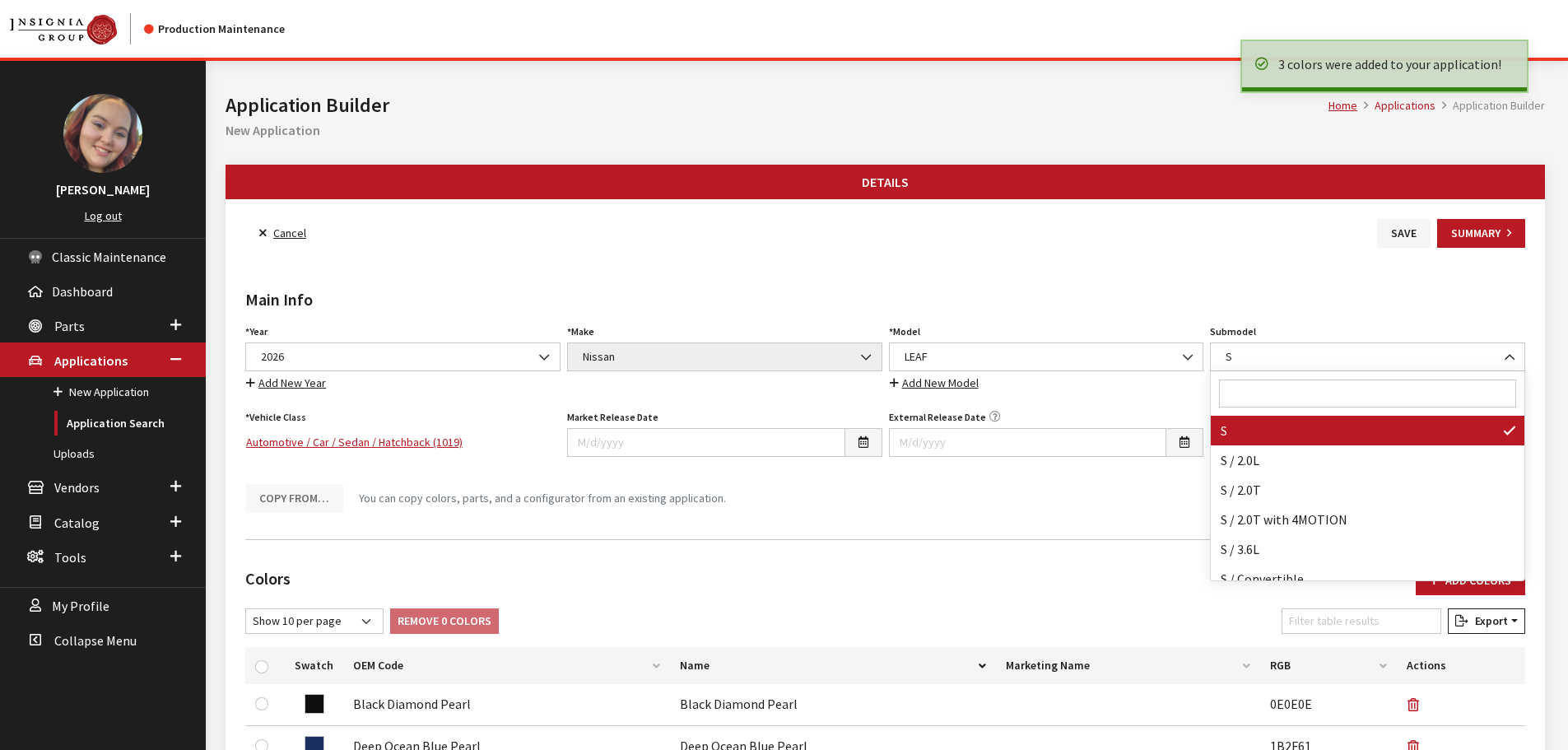
click at [1244, 392] on input "Search" at bounding box center [1367, 393] width 297 height 28
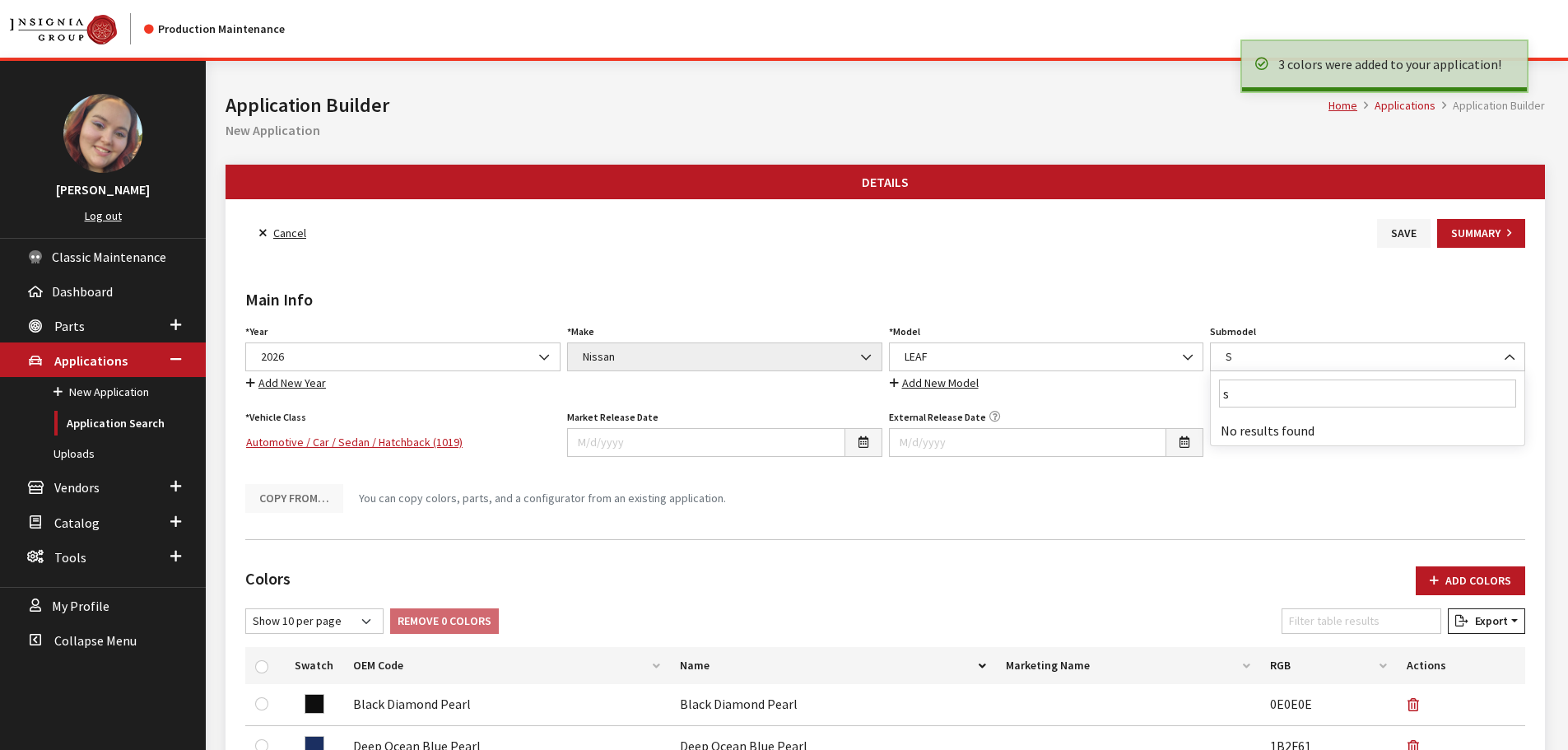
type input "s+"
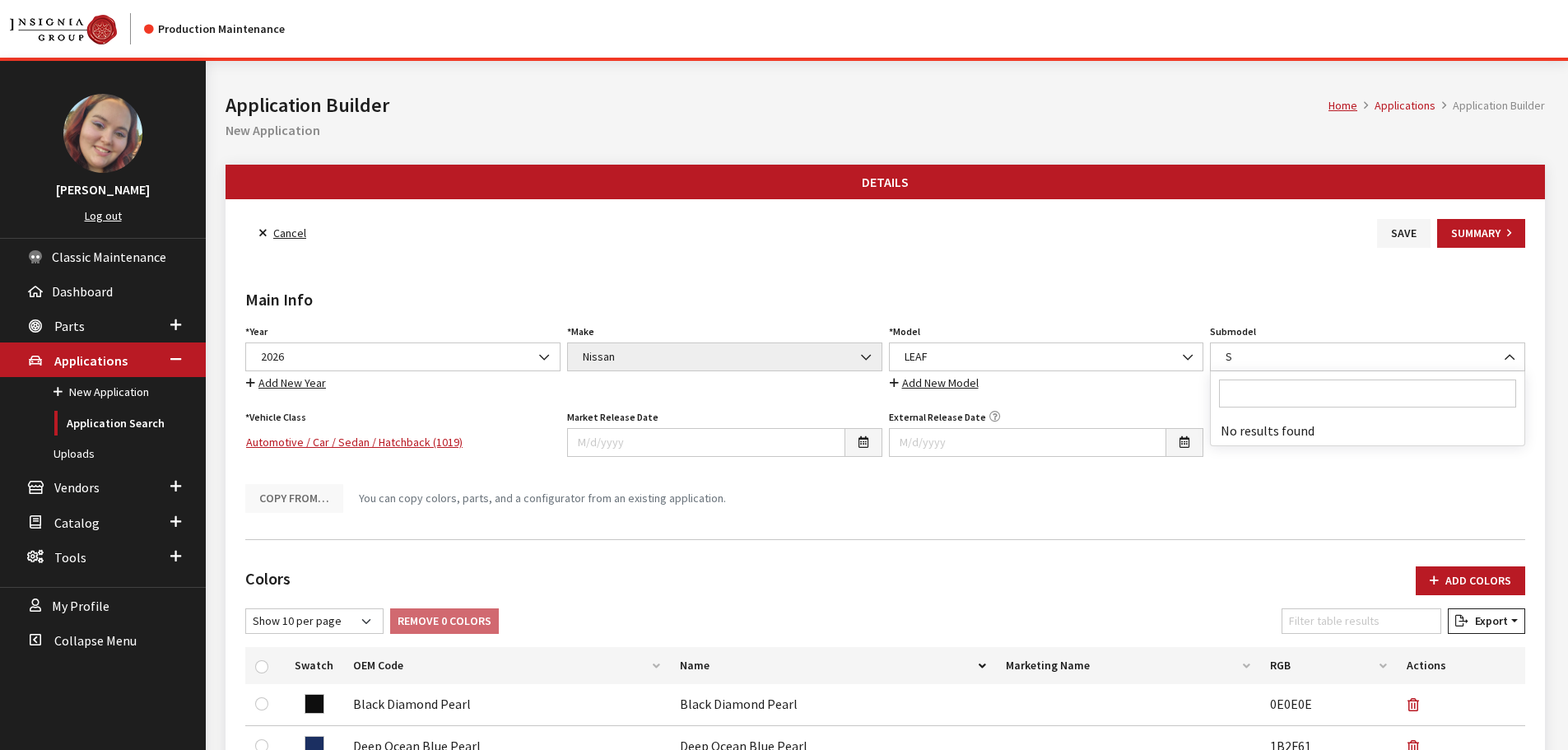
click at [1155, 231] on div "Cancel Save Summary" at bounding box center [885, 233] width 1286 height 29
click at [1394, 225] on button "Save" at bounding box center [1403, 233] width 53 height 29
click at [312, 226] on link "Back to Search" at bounding box center [301, 233] width 112 height 29
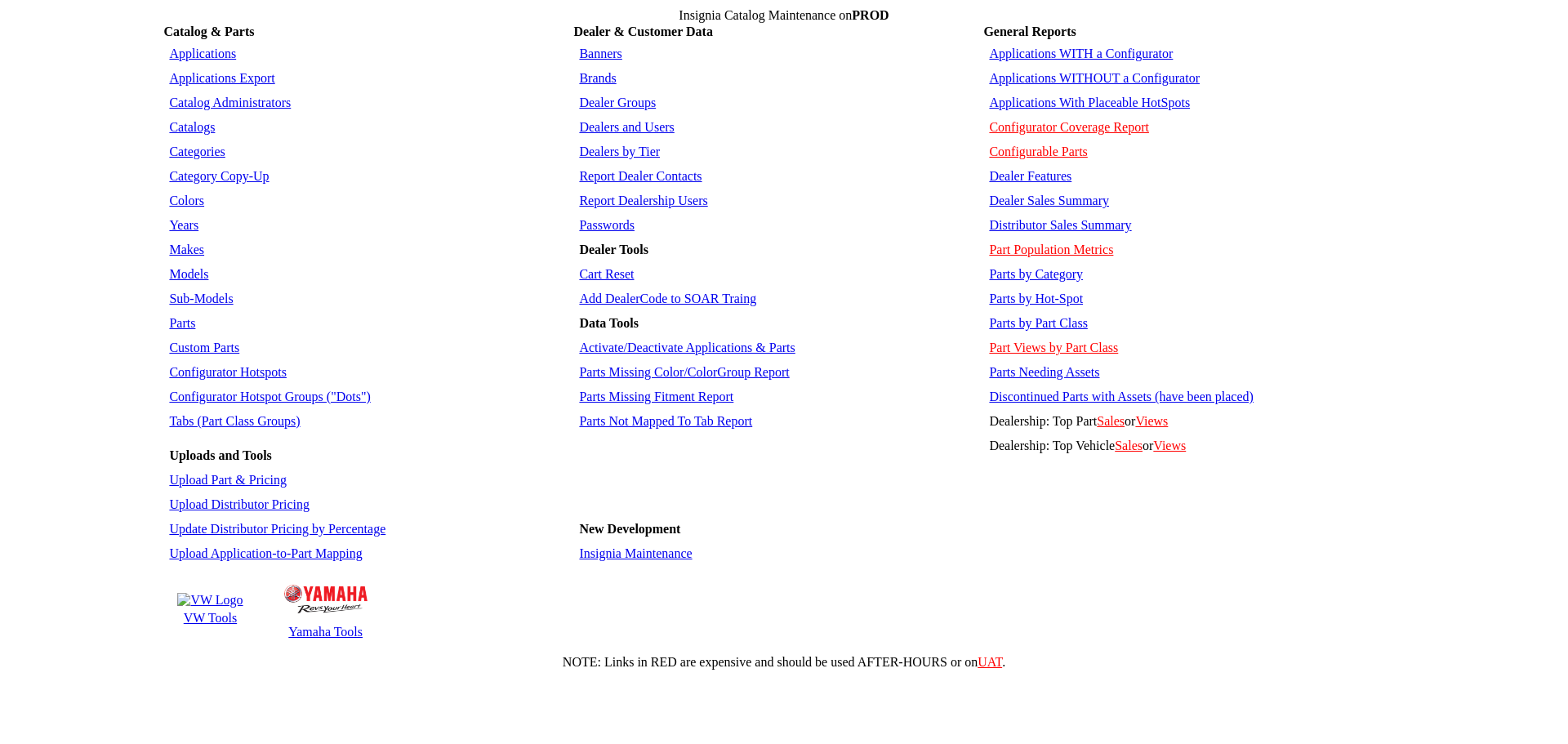
click at [198, 292] on link "Sub-Models" at bounding box center [201, 298] width 64 height 14
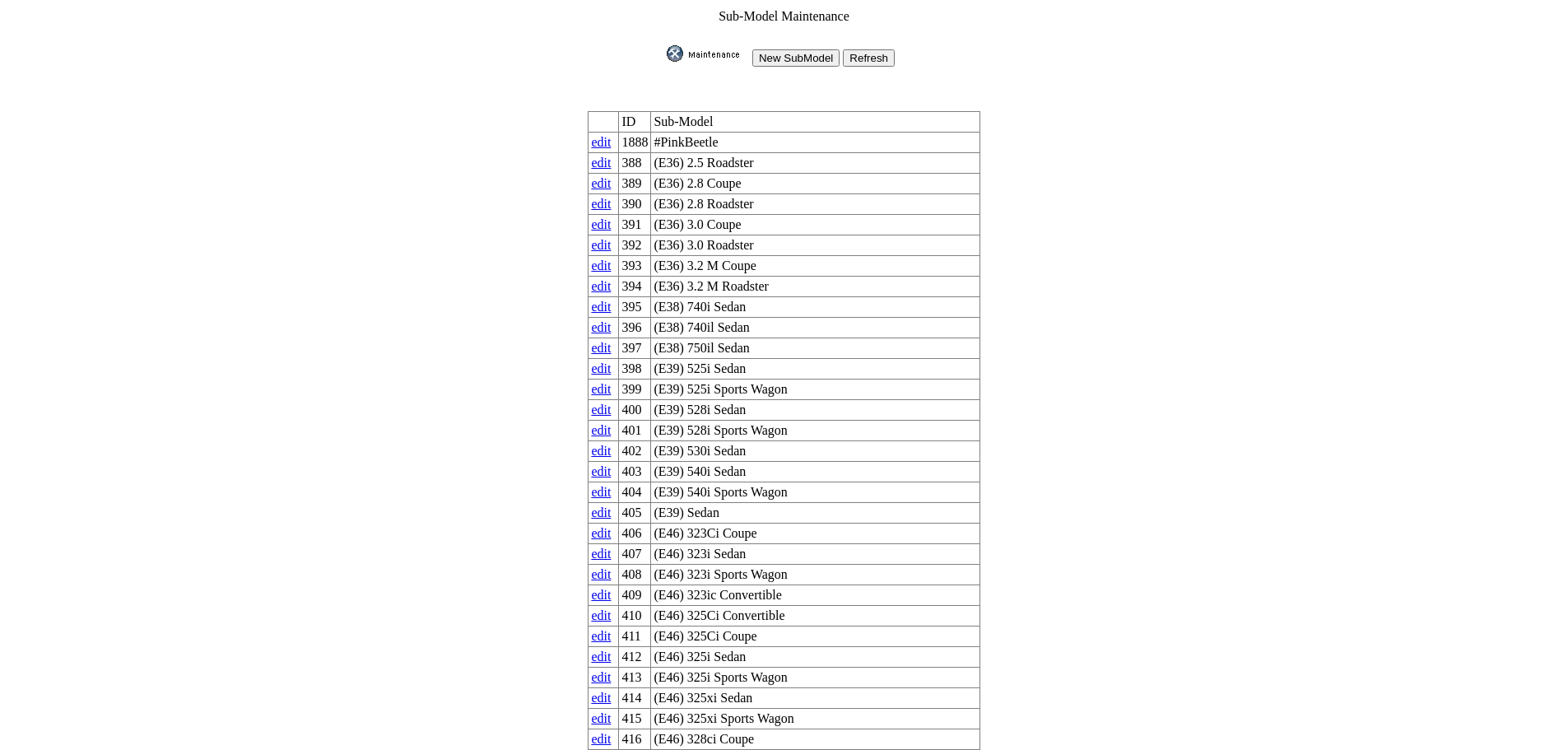
click at [810, 51] on input "New SubModel" at bounding box center [796, 58] width 87 height 17
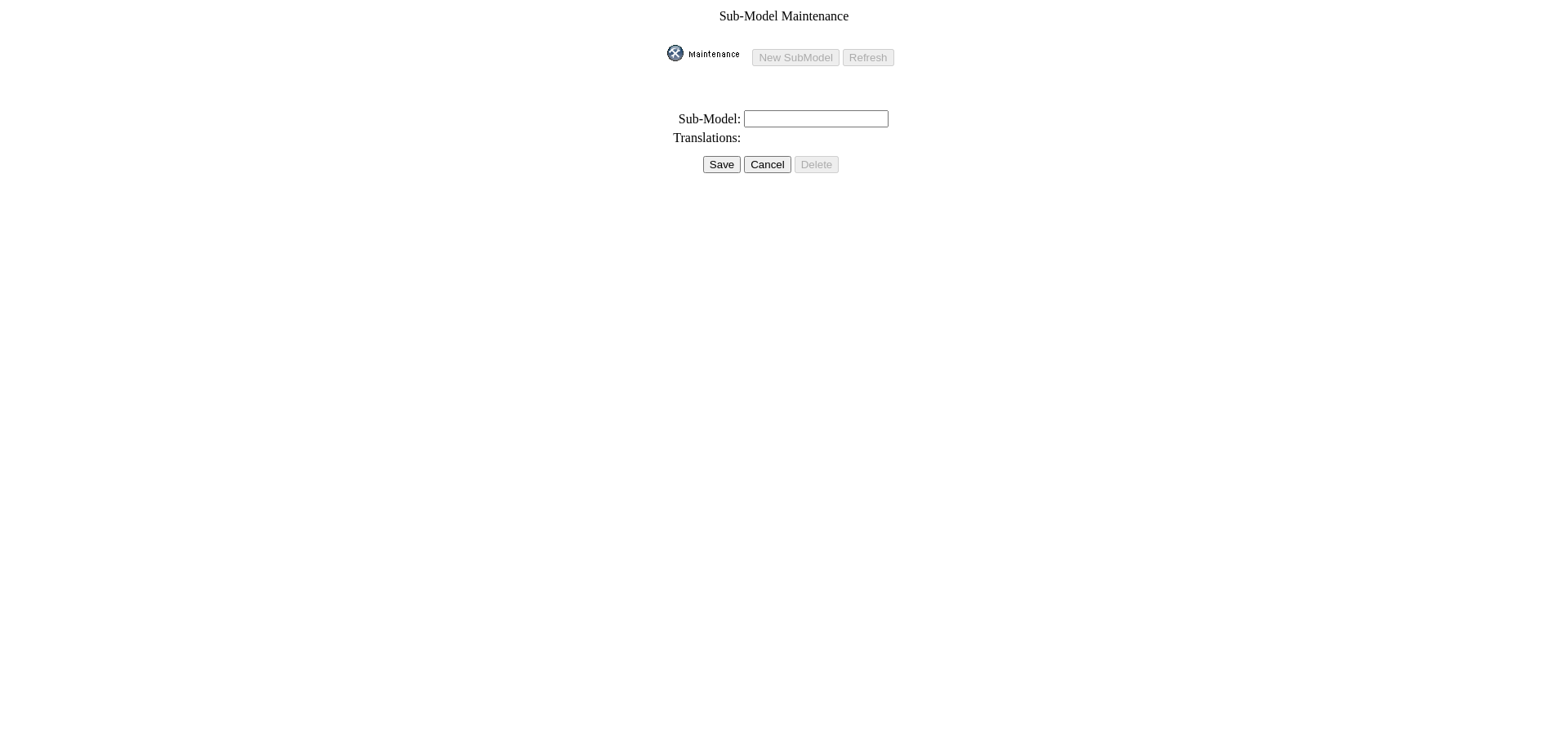
click at [833, 112] on input "text" at bounding box center [816, 119] width 145 height 17
type input "S+"
click at [706, 156] on input "Save" at bounding box center [722, 164] width 37 height 17
click at [721, 143] on input "Save" at bounding box center [717, 147] width 37 height 17
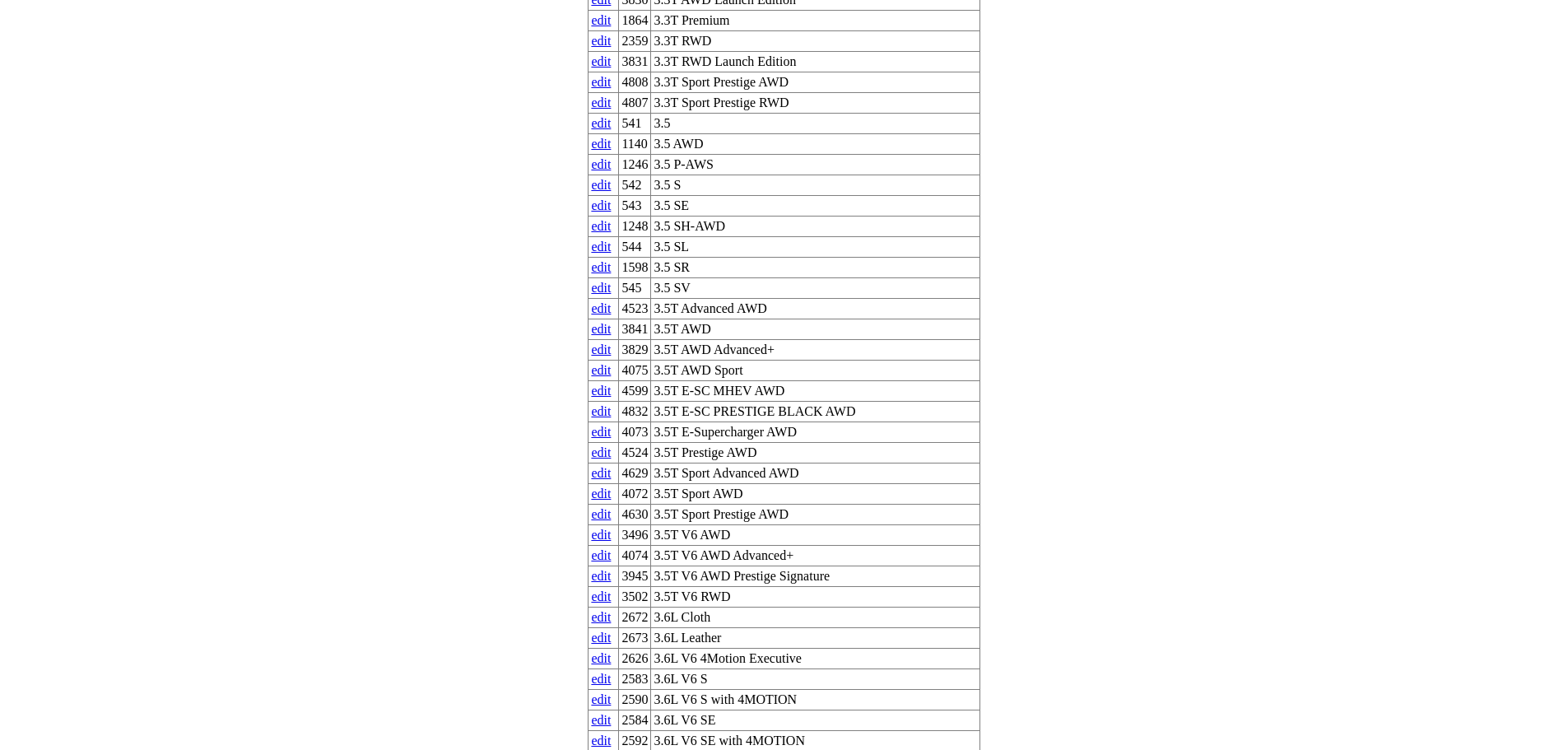
scroll to position [54194, 0]
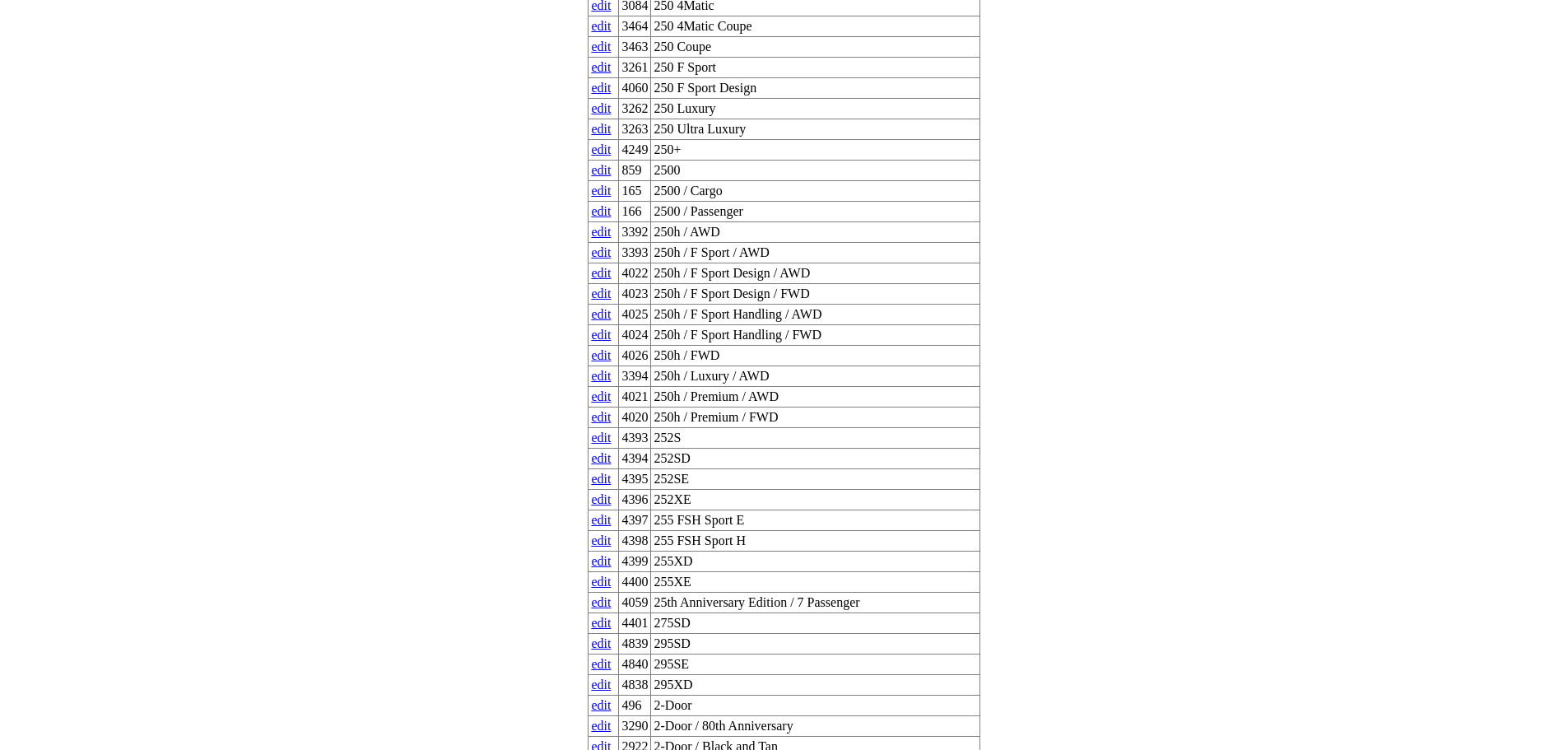
scroll to position [0, 0]
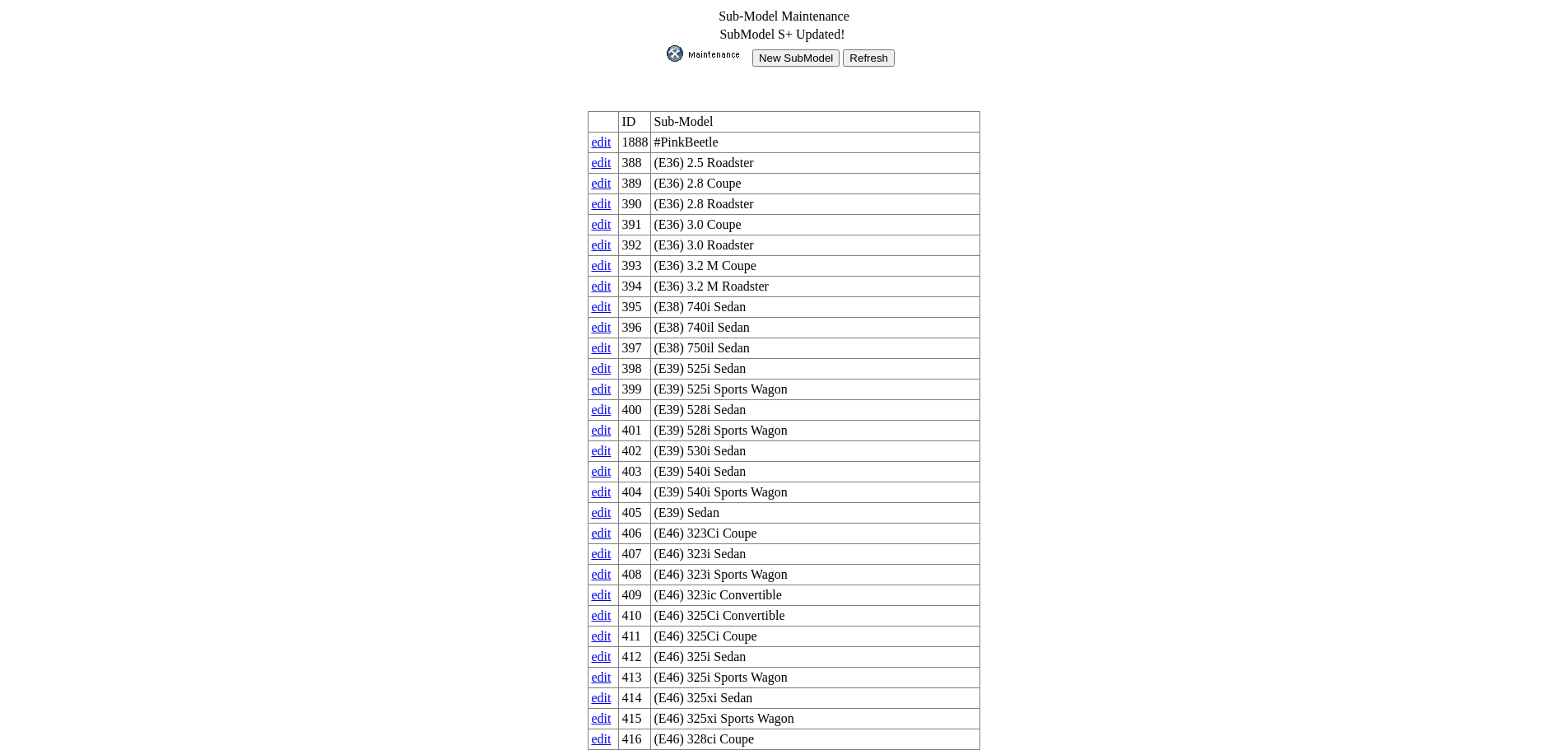
click at [812, 53] on input "New SubModel" at bounding box center [796, 58] width 87 height 17
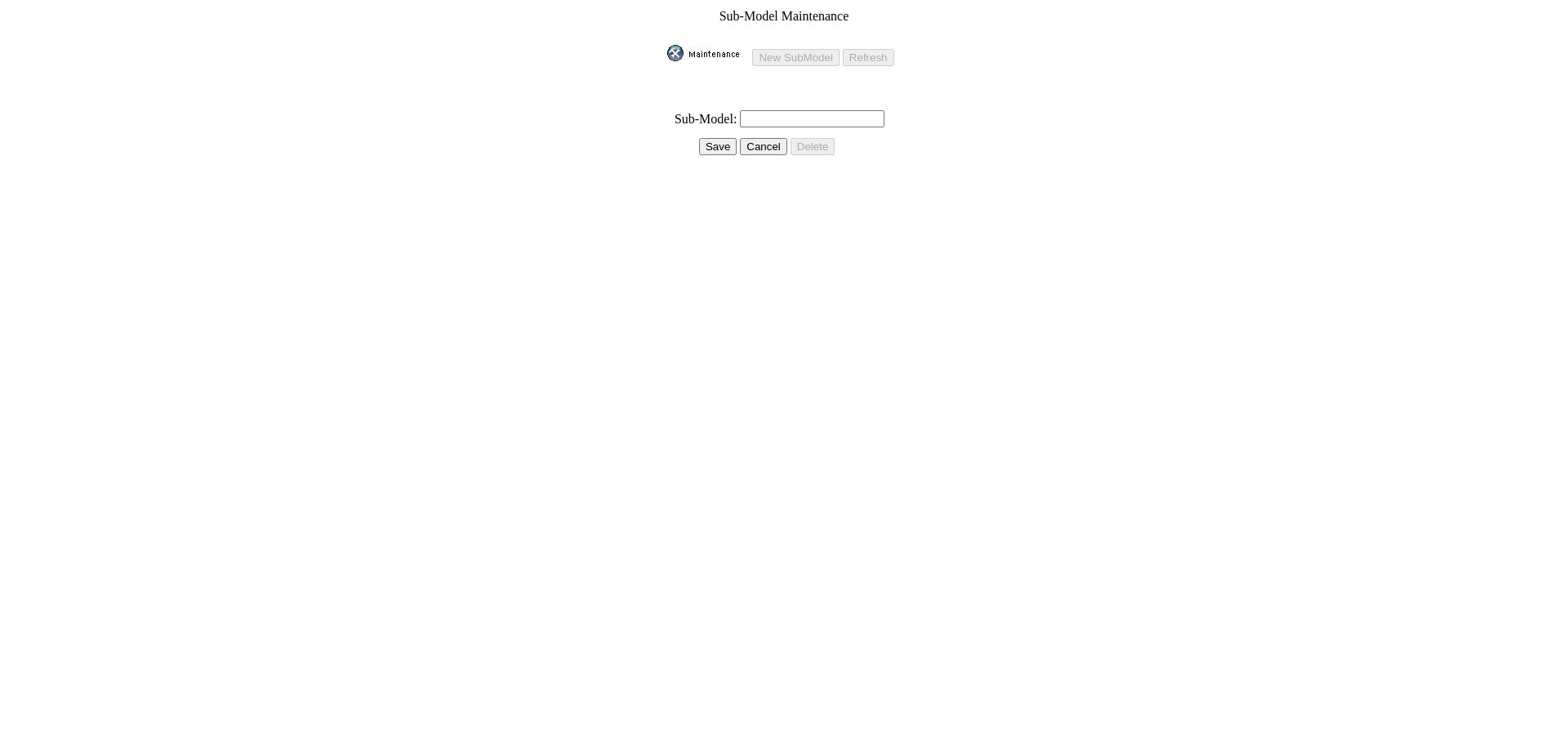
click at [766, 110] on input "text" at bounding box center [812, 119] width 145 height 17
type input "SV+"
click at [706, 138] on input "Save" at bounding box center [717, 147] width 37 height 17
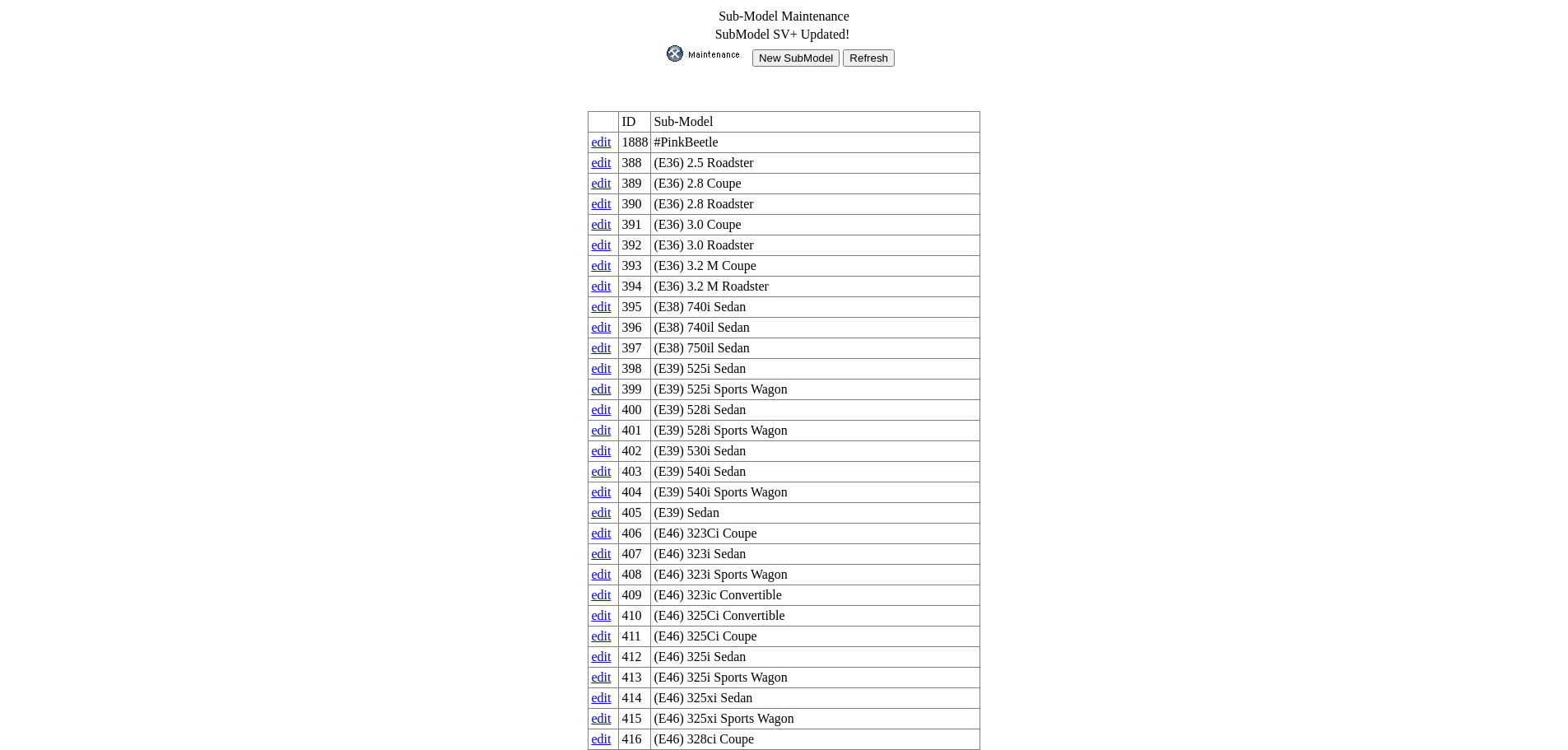
click at [797, 51] on input "New SubModel" at bounding box center [796, 58] width 87 height 17
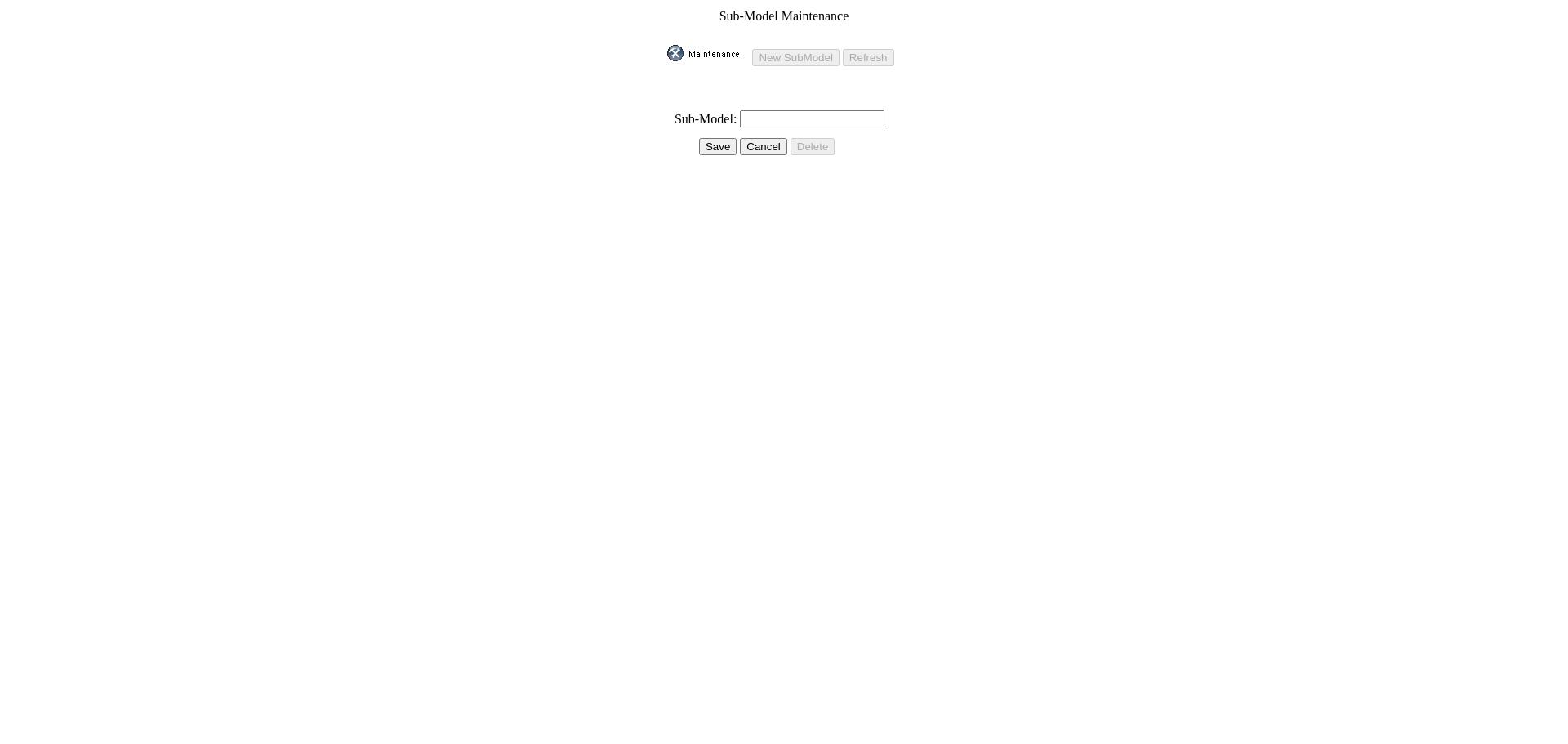
click at [781, 110] on input "text" at bounding box center [812, 119] width 145 height 17
type input "Platinum+"
click at [702, 138] on input "Save" at bounding box center [717, 147] width 37 height 17
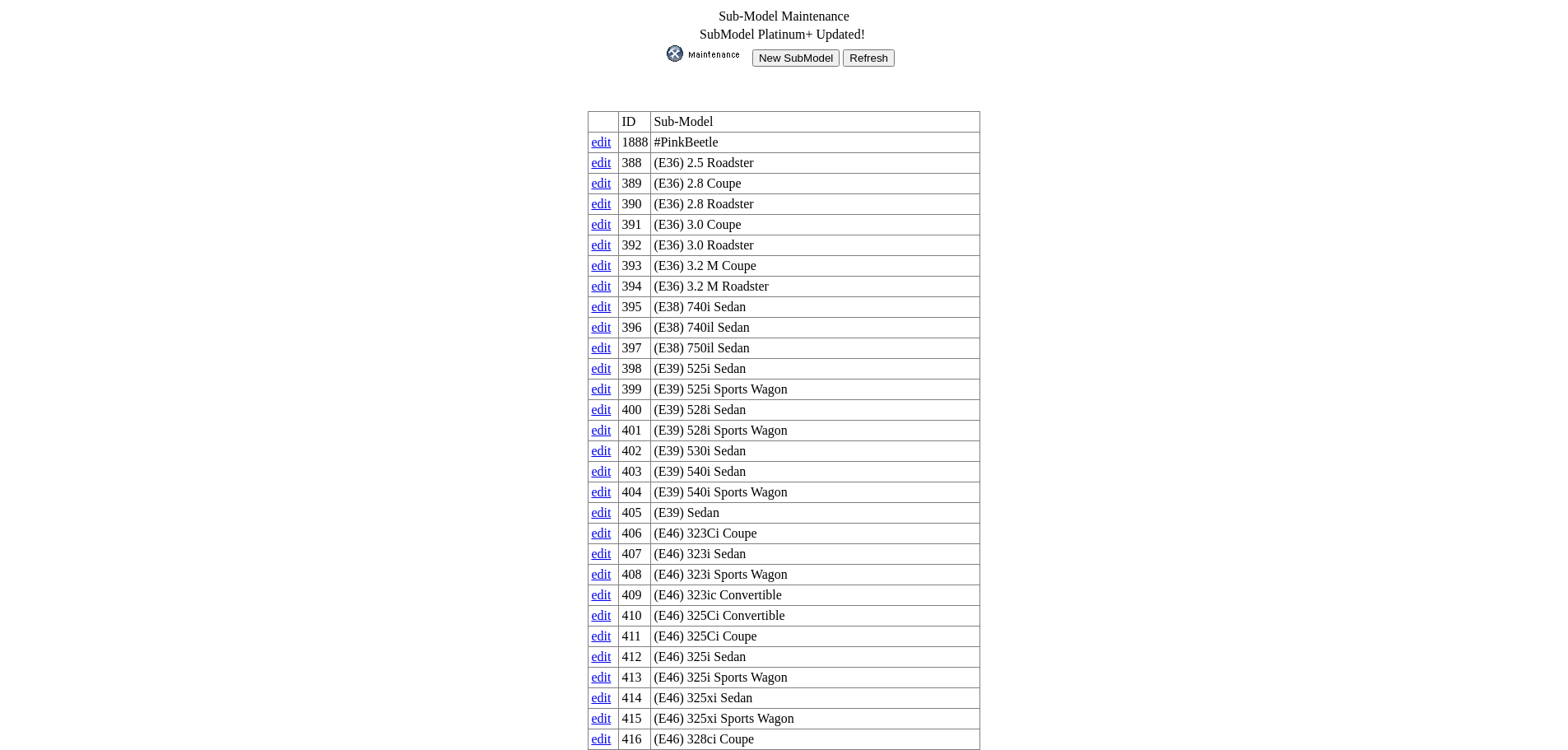
click at [712, 47] on img at bounding box center [708, 53] width 82 height 17
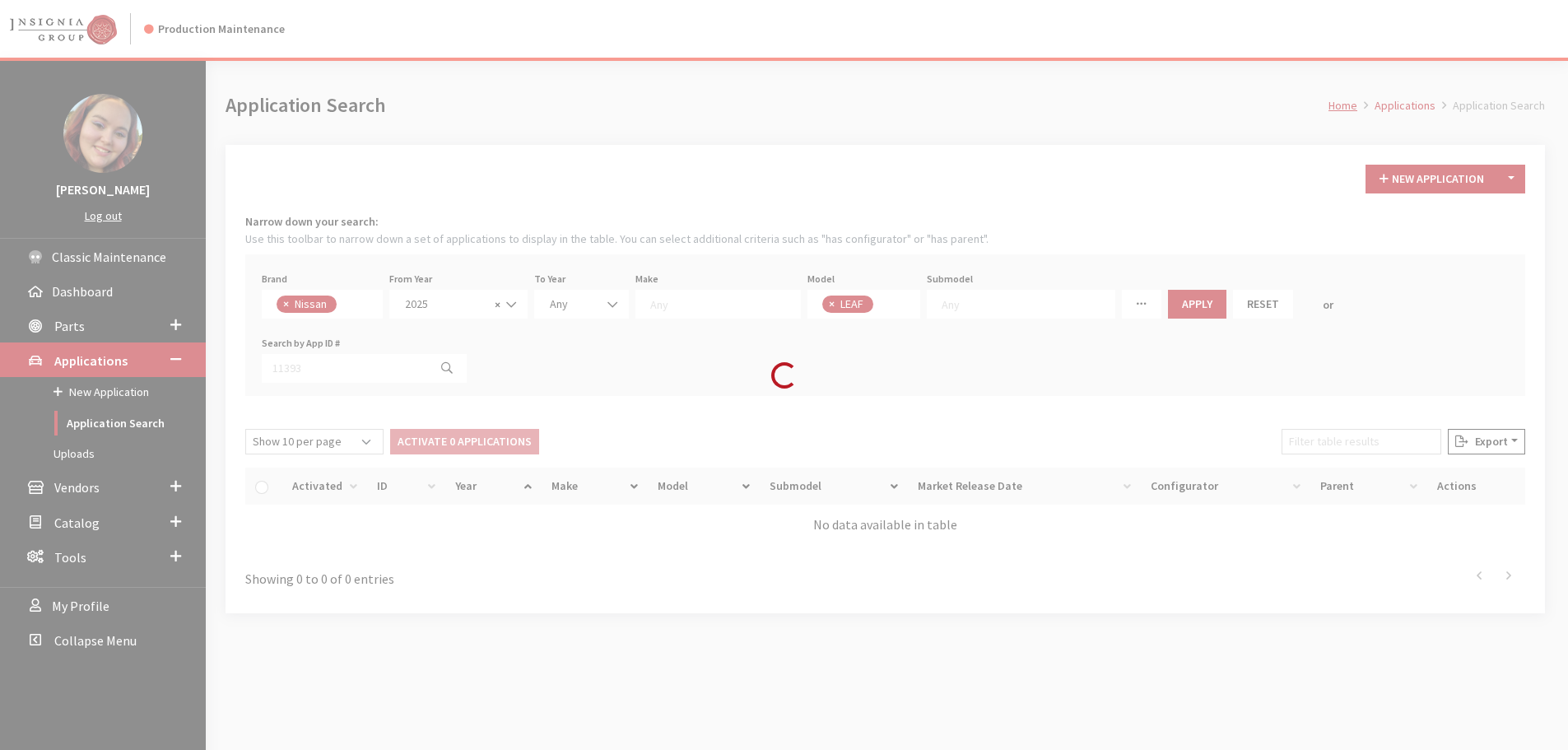
scroll to position [58, 0]
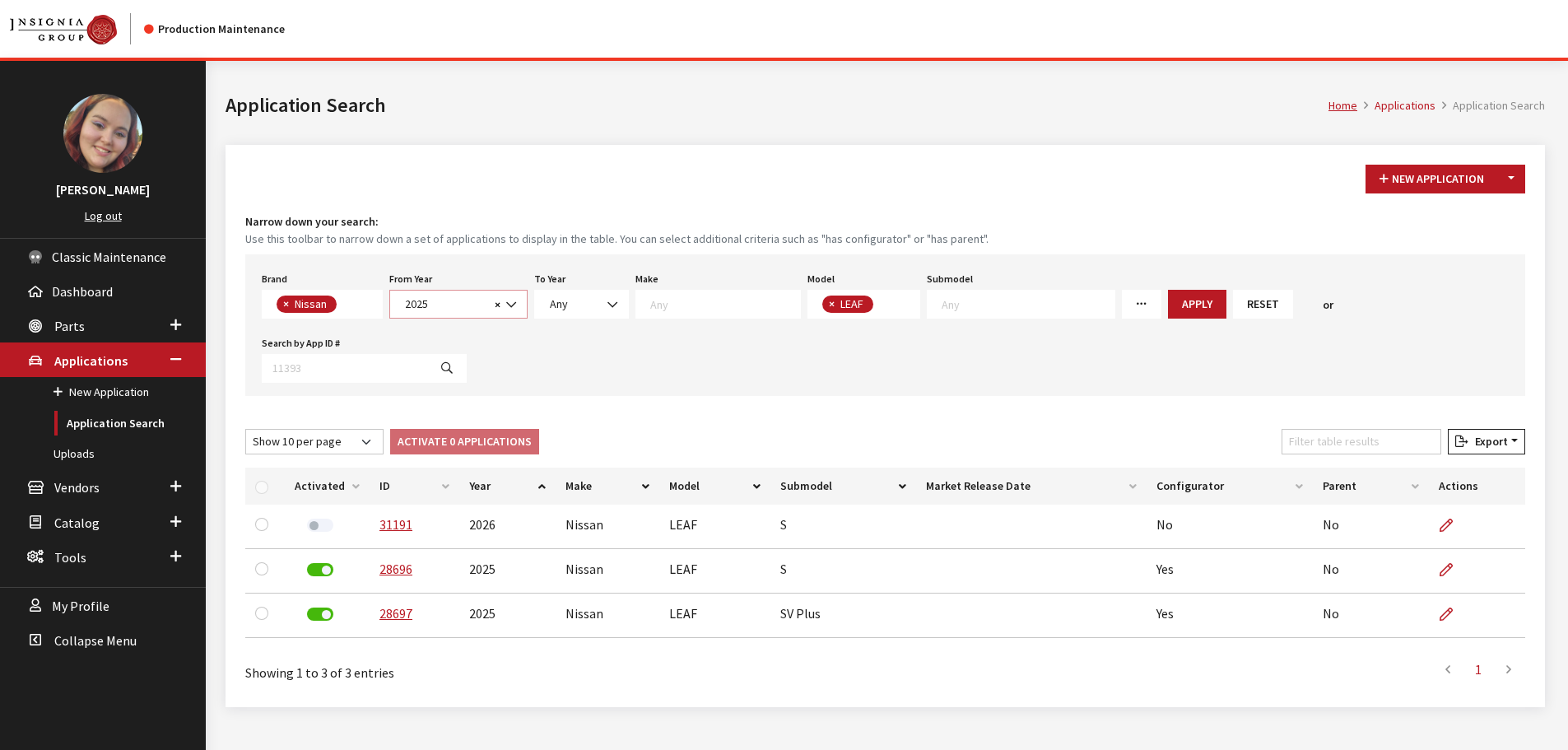
click at [459, 293] on span "× 2025" at bounding box center [458, 303] width 139 height 29
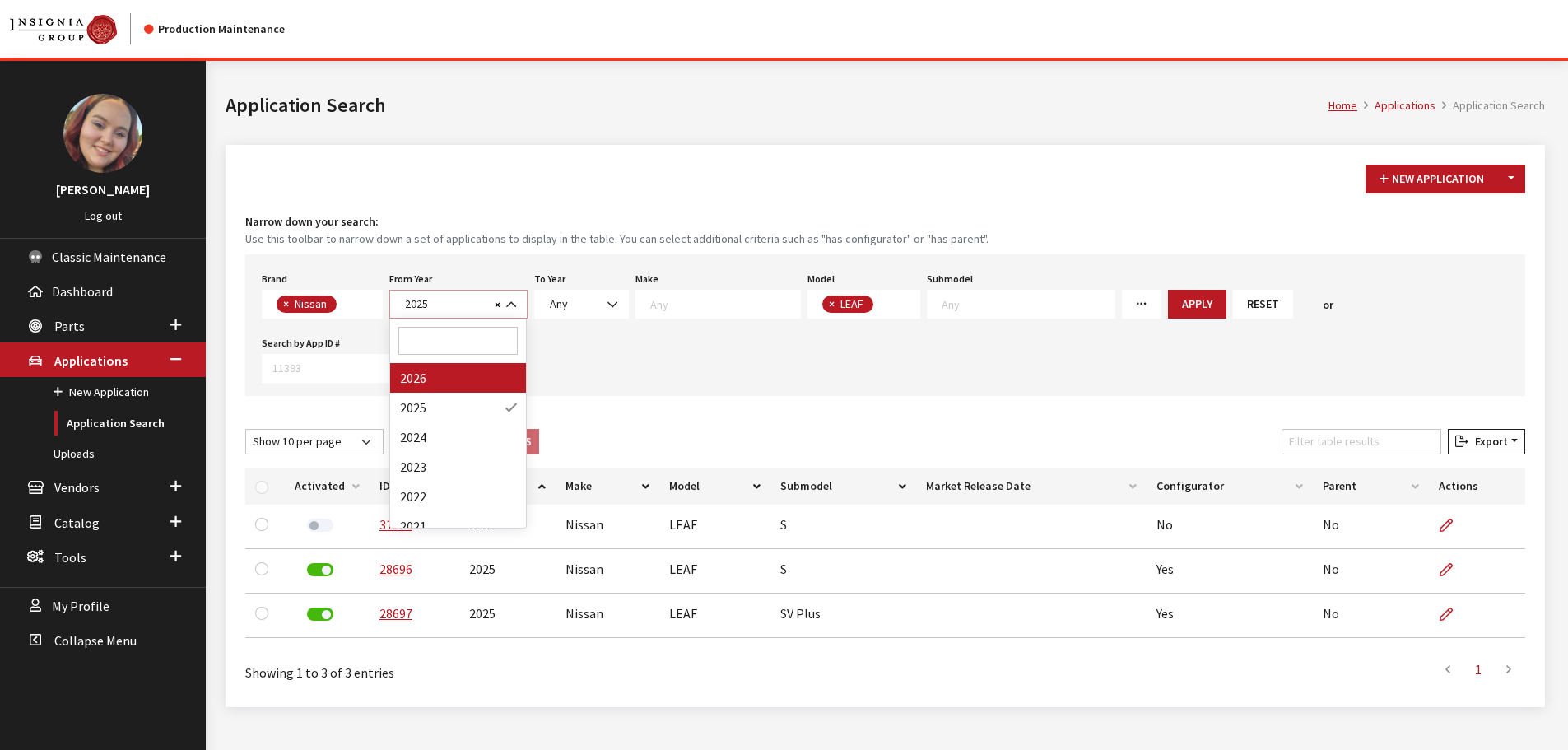
select select "2026"
select select
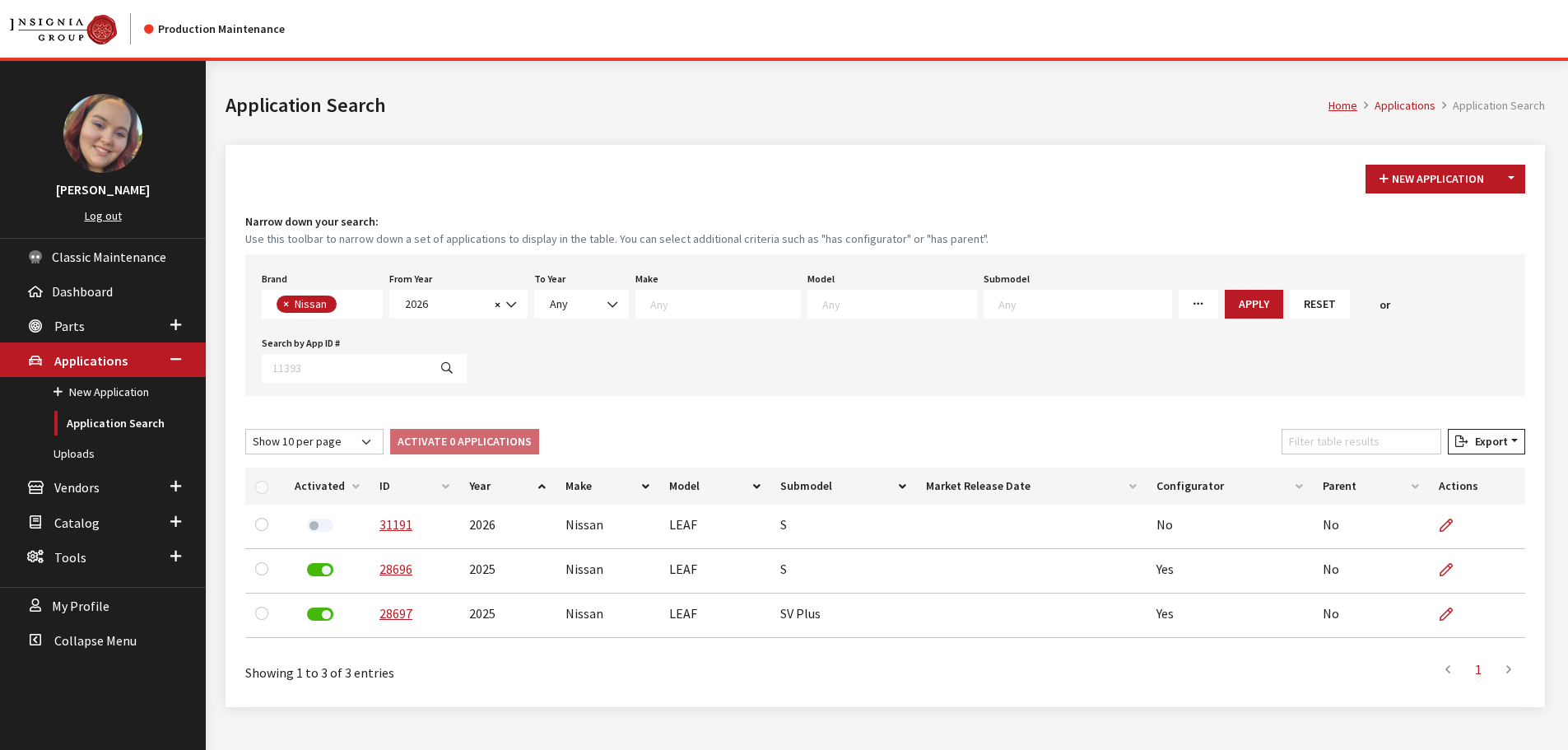
scroll to position [16, 0]
click at [887, 297] on textarea "Search" at bounding box center [899, 303] width 154 height 15
select select "421"
select select
click at [1168, 299] on button "Apply" at bounding box center [1196, 303] width 58 height 29
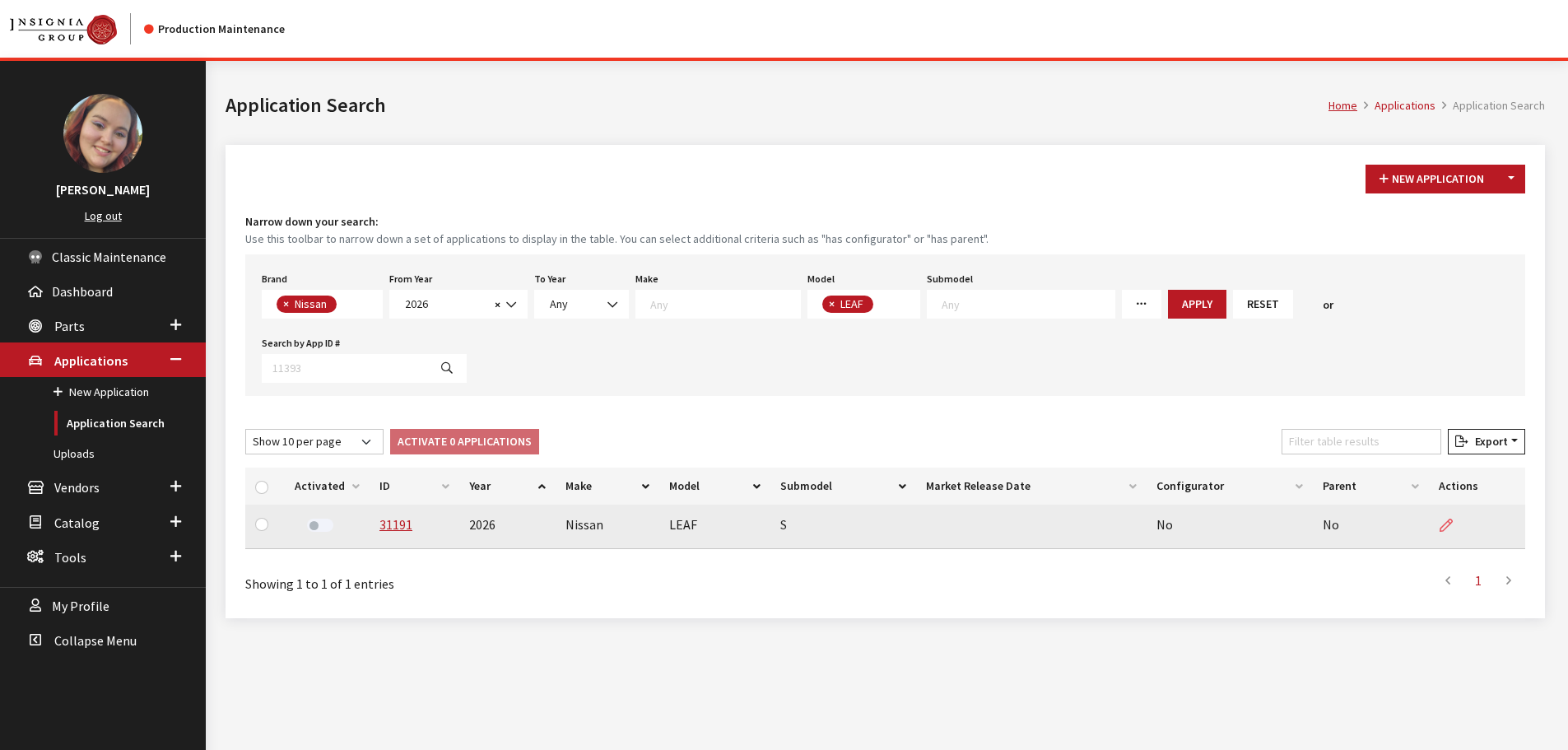
click at [1447, 528] on icon at bounding box center [1446, 526] width 13 height 13
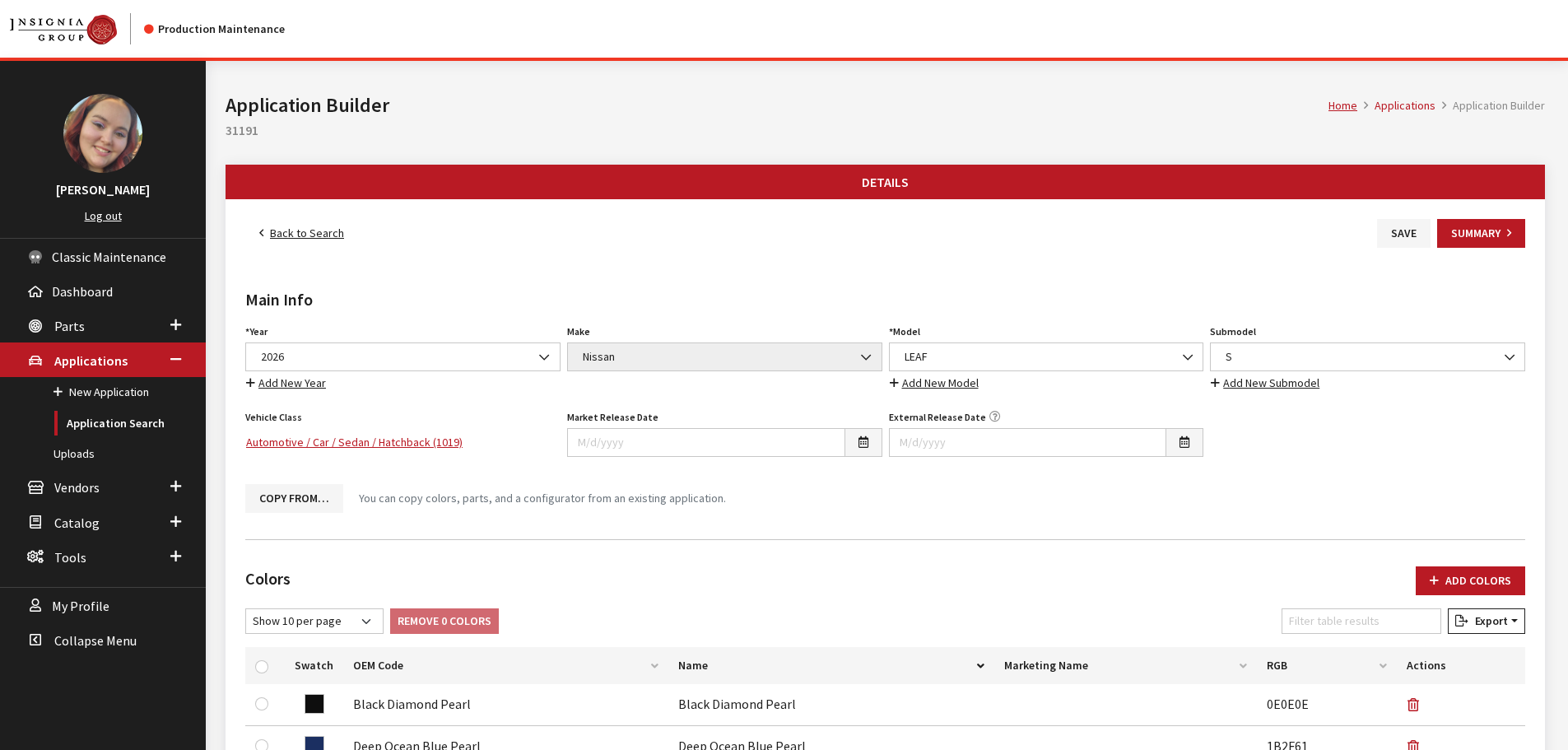
click at [1289, 359] on span "S" at bounding box center [1367, 357] width 294 height 17
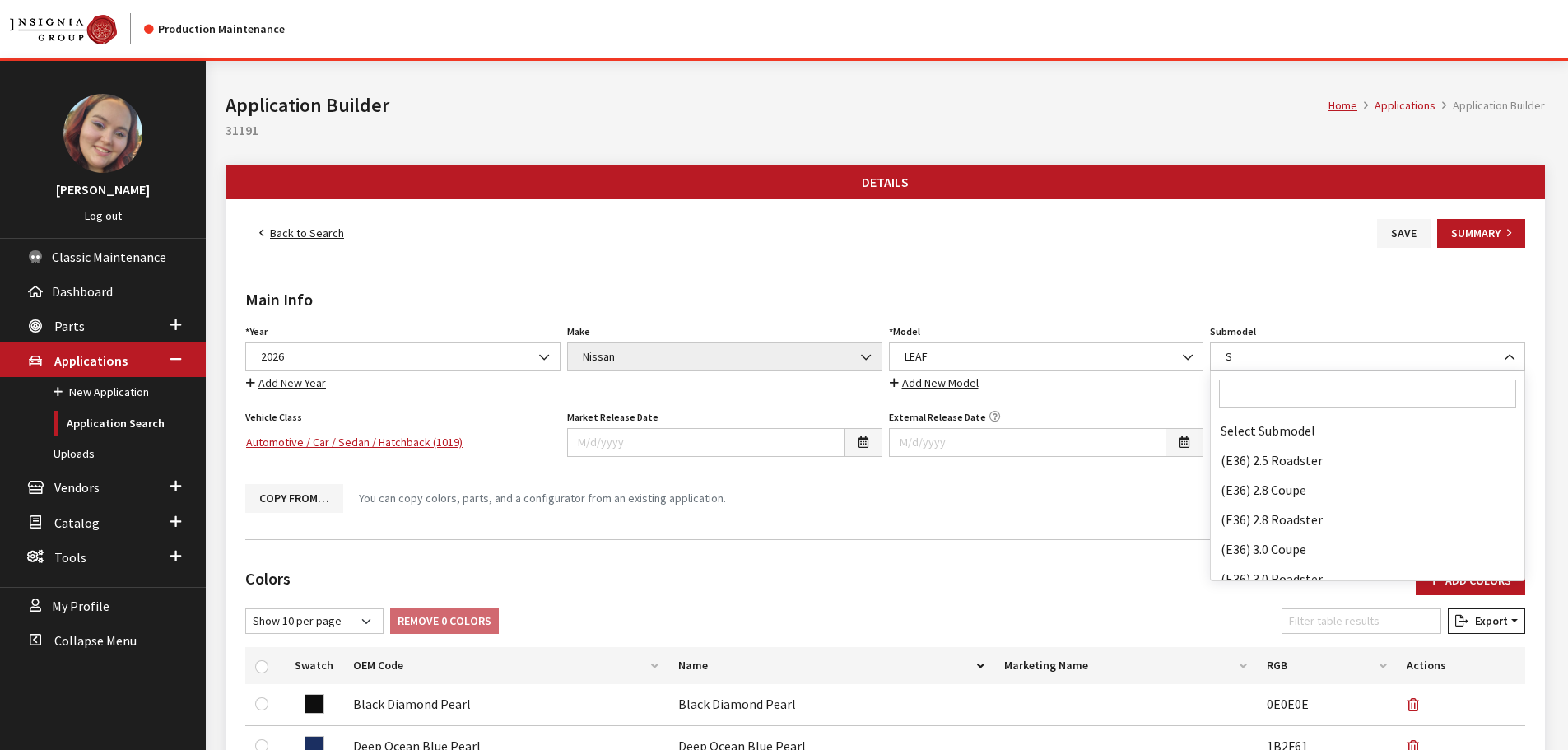
scroll to position [100182, 0]
click at [1257, 389] on input "Search" at bounding box center [1367, 393] width 297 height 28
type input "s+"
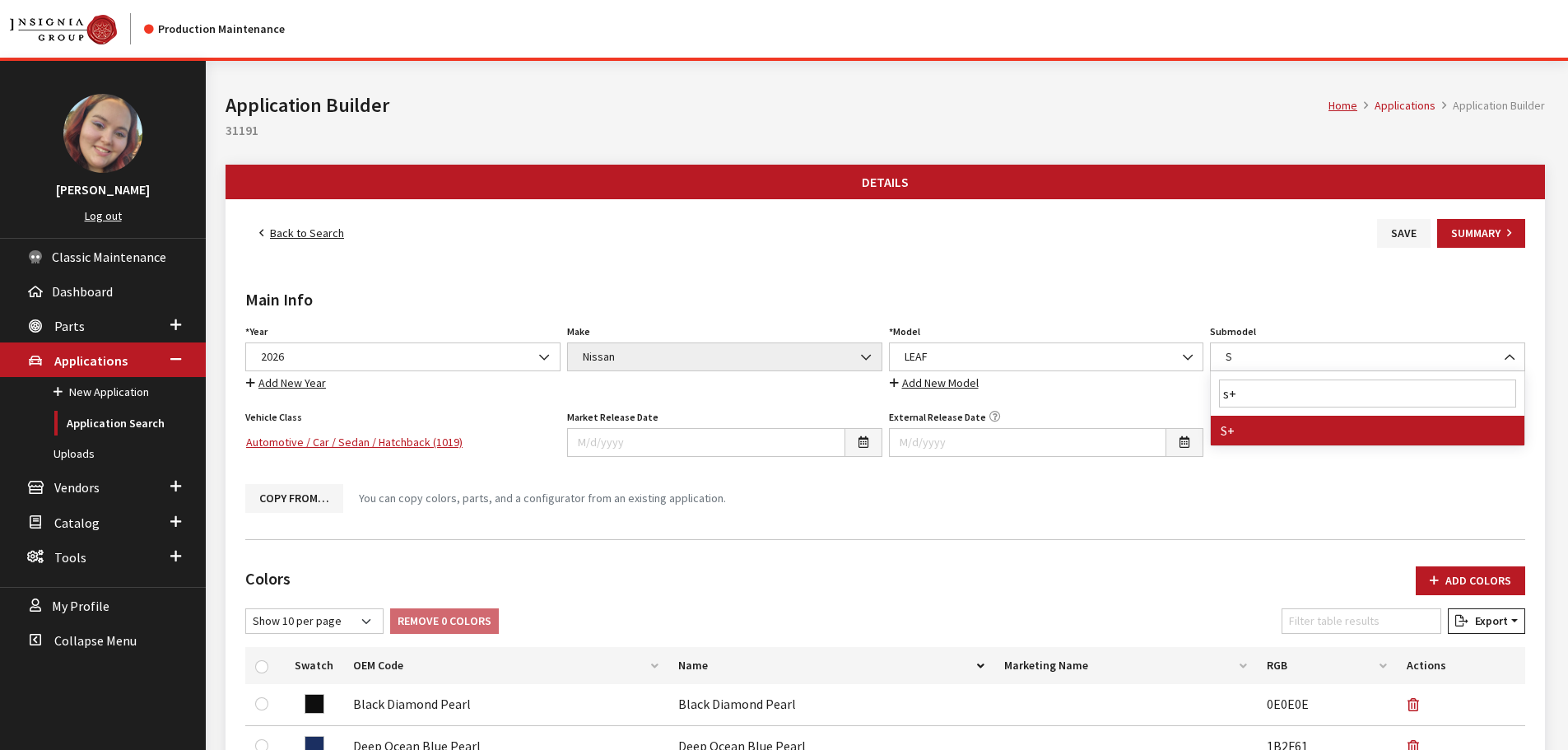
scroll to position [0, 0]
select select "4873"
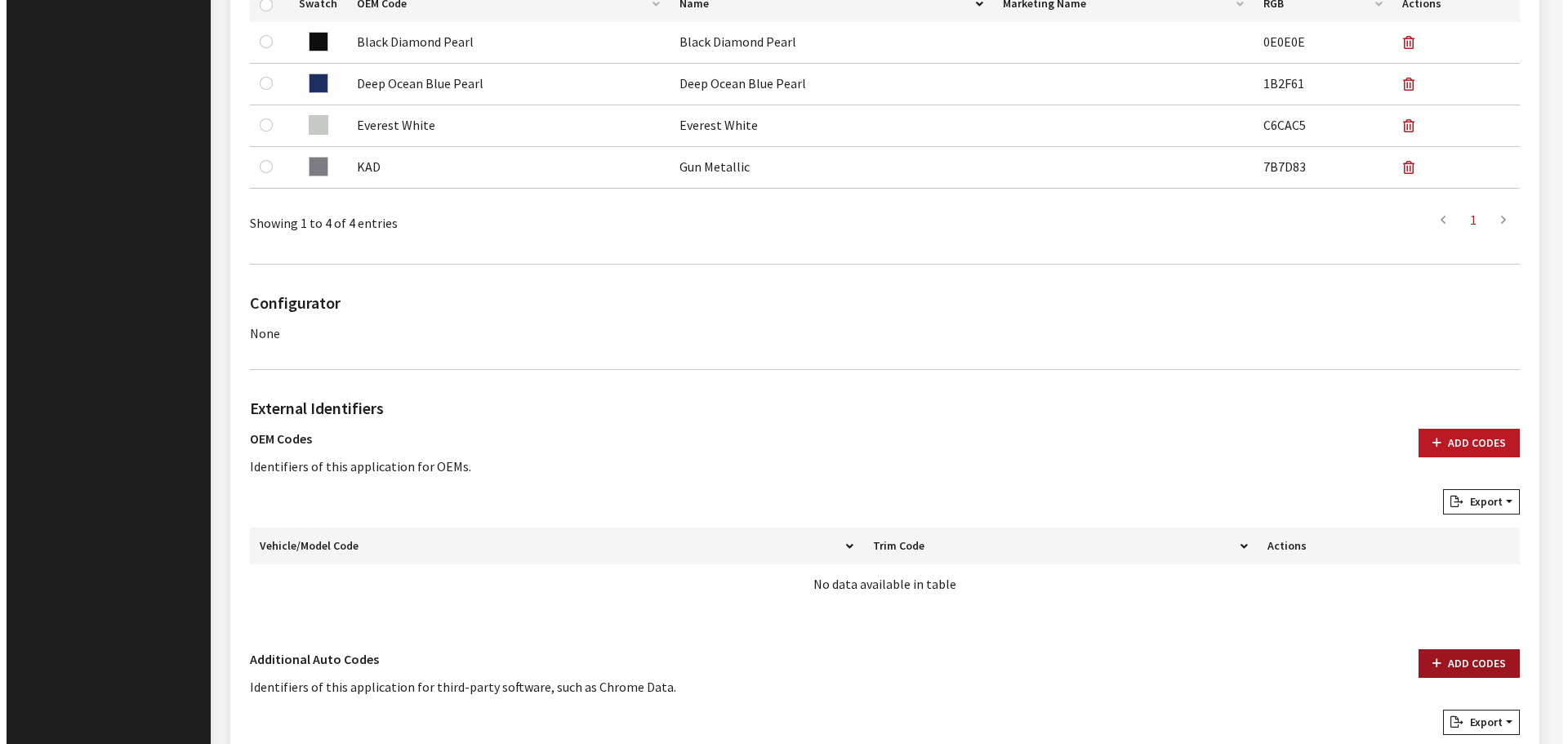
scroll to position [837, 0]
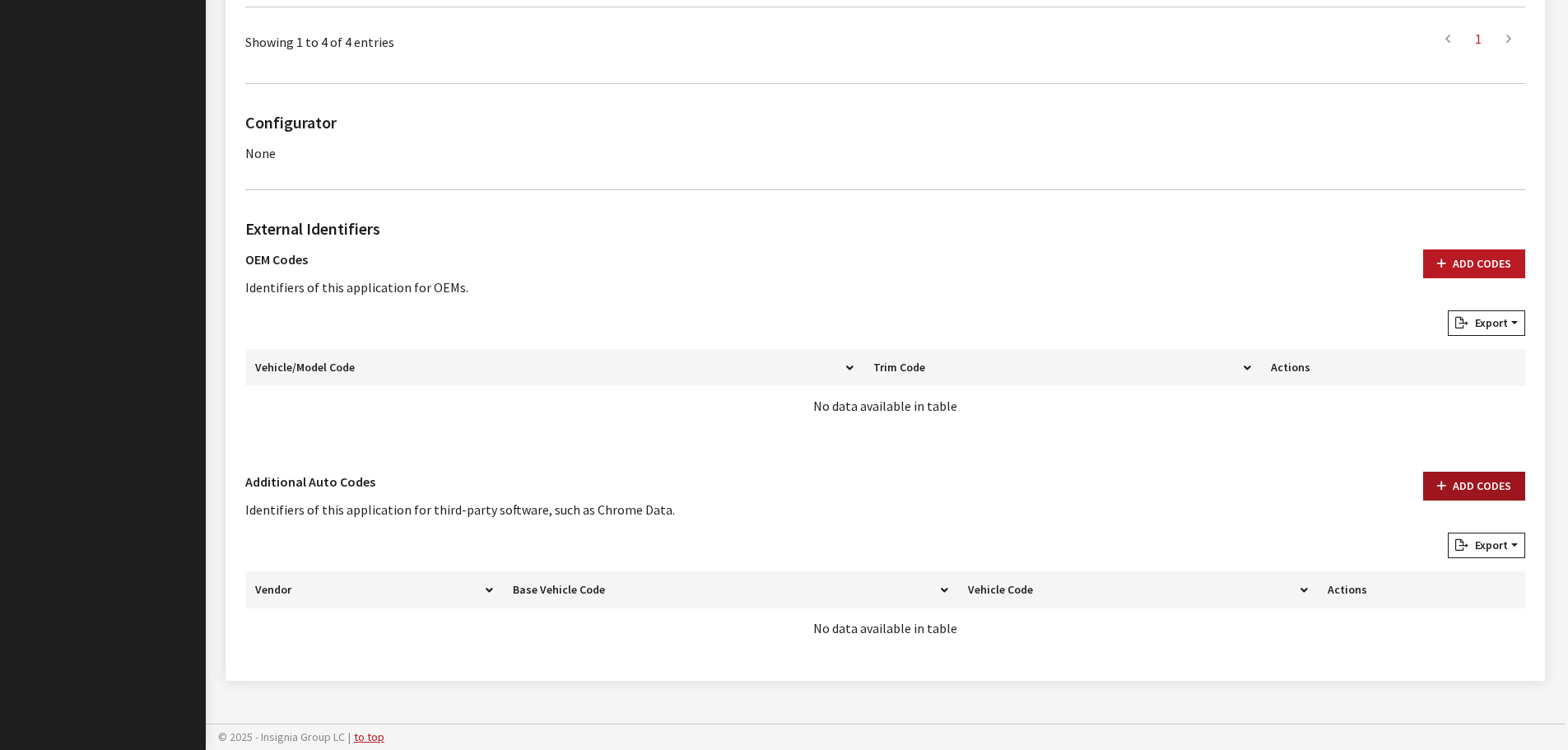
click at [1475, 484] on button "Add Codes" at bounding box center [1474, 486] width 102 height 29
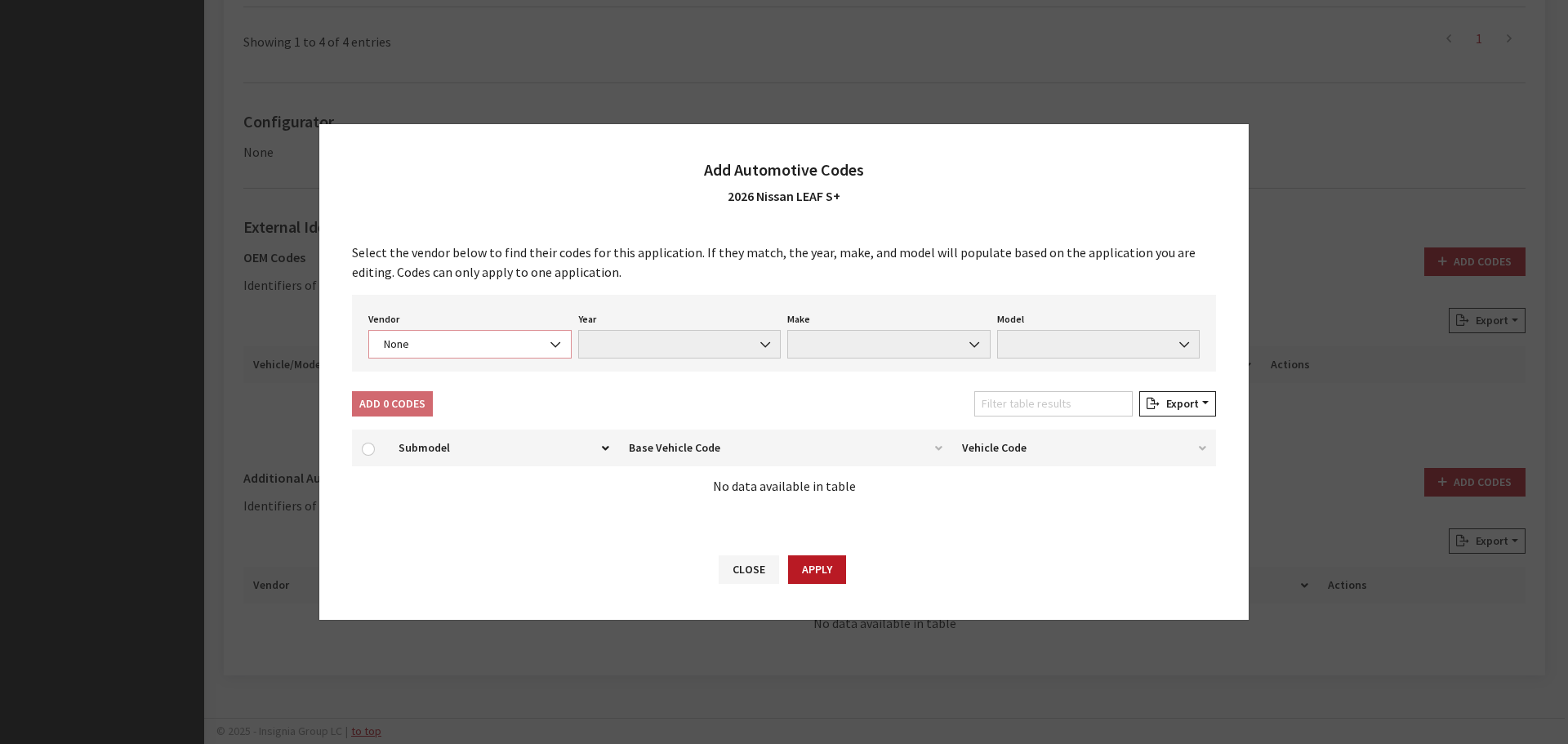
click at [410, 342] on span "None" at bounding box center [470, 344] width 182 height 17
select select "4"
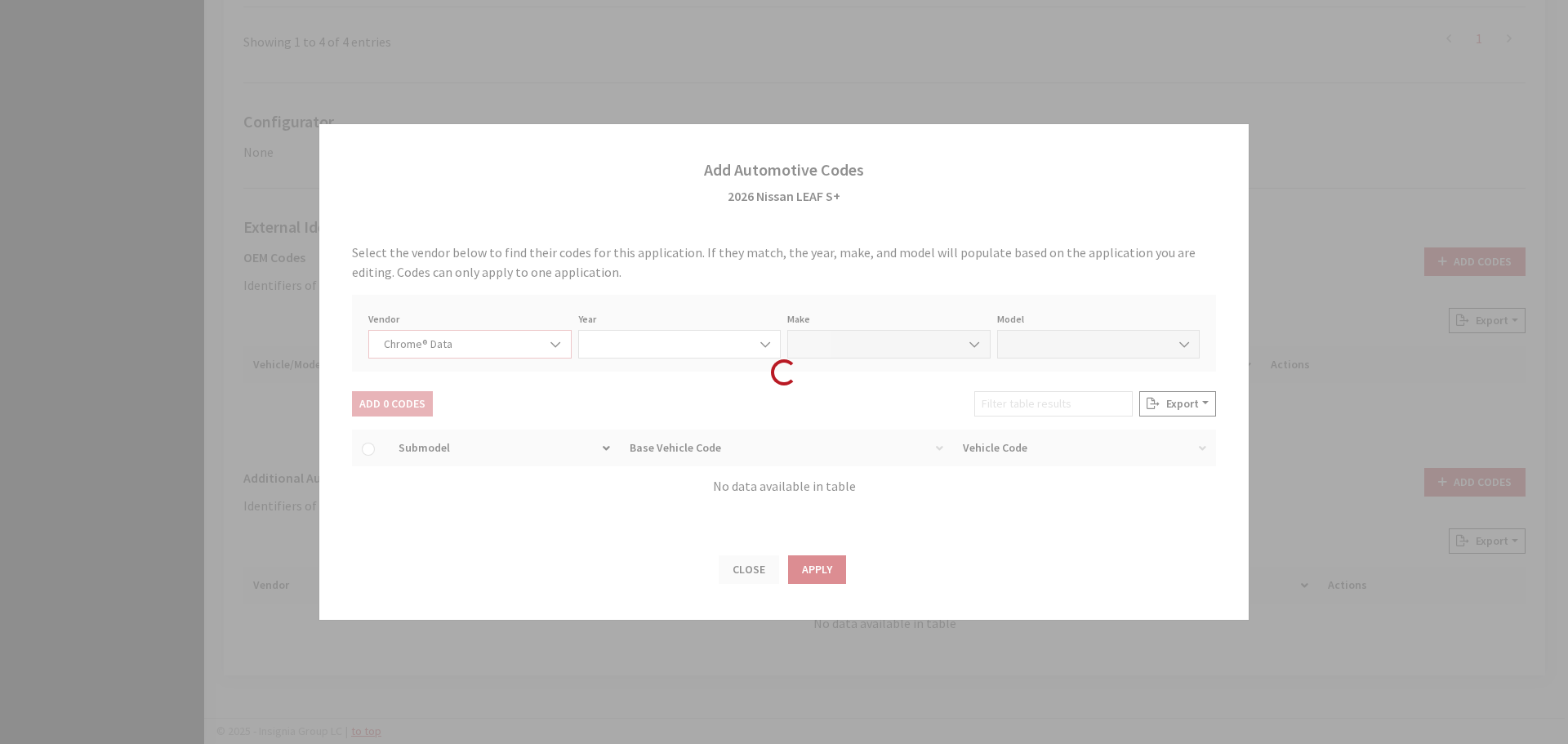
select select "2026"
select select "30"
select select "59005"
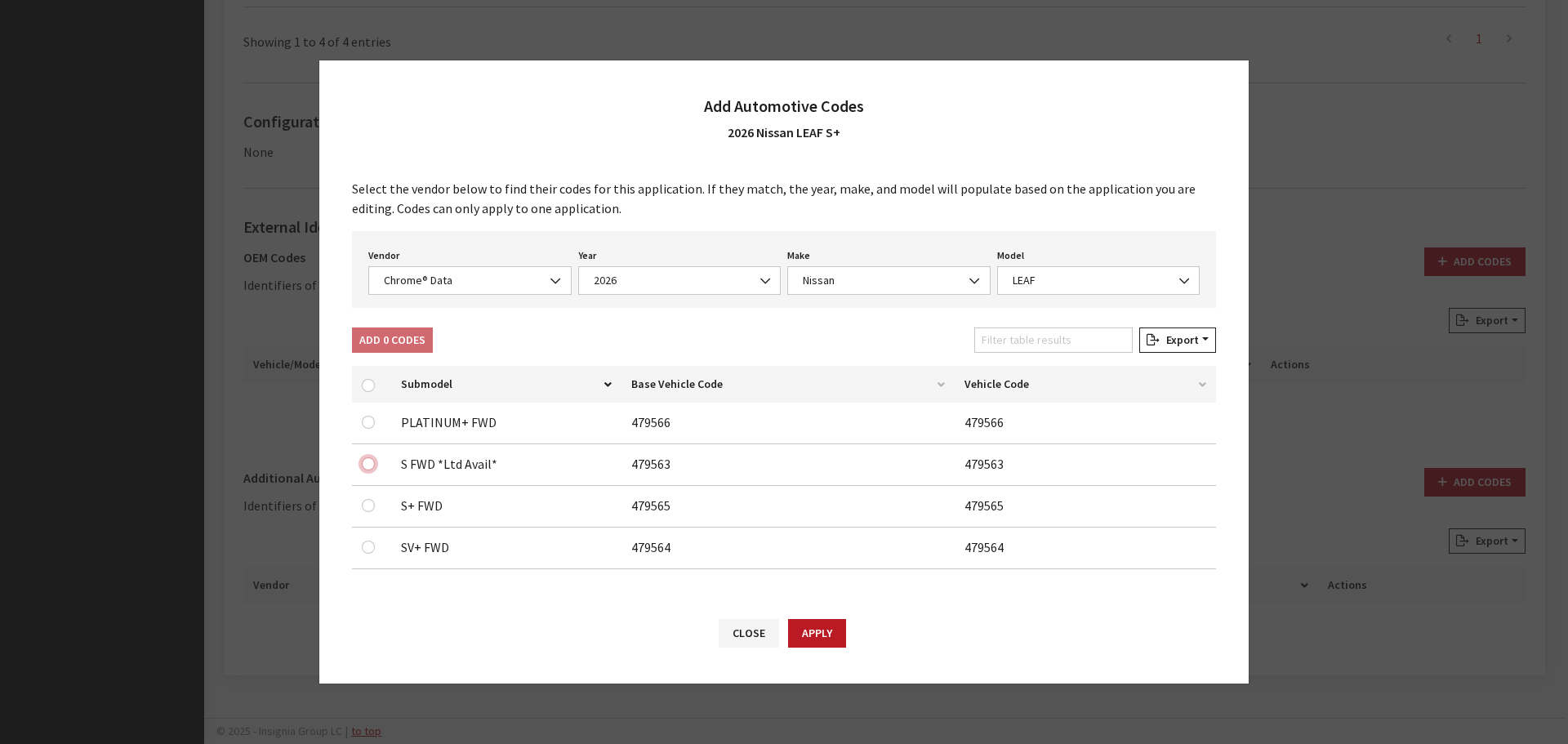
click at [365, 465] on input "checkbox" at bounding box center [368, 464] width 13 height 13
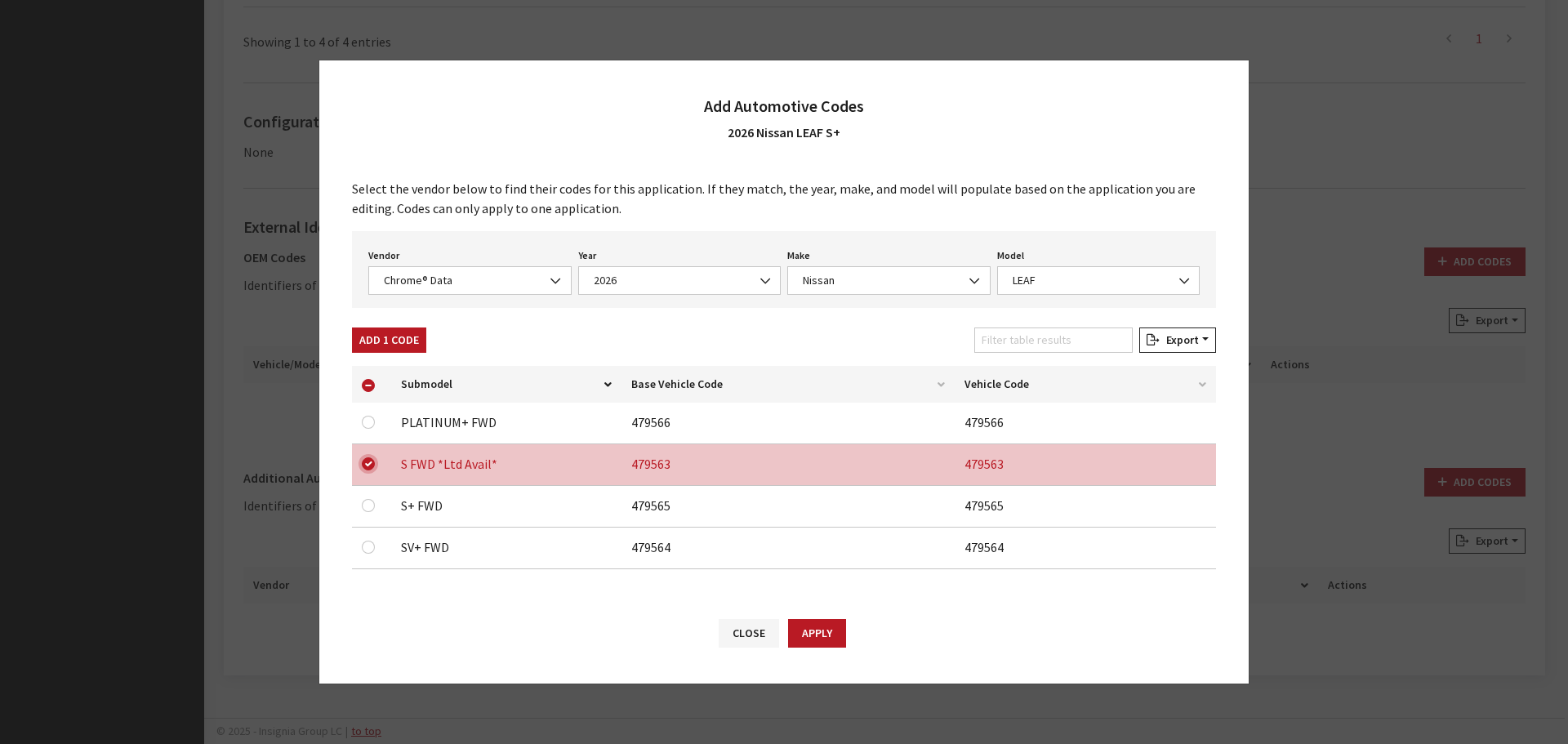
click at [365, 465] on input "checkbox" at bounding box center [368, 464] width 13 height 13
checkbox input "false"
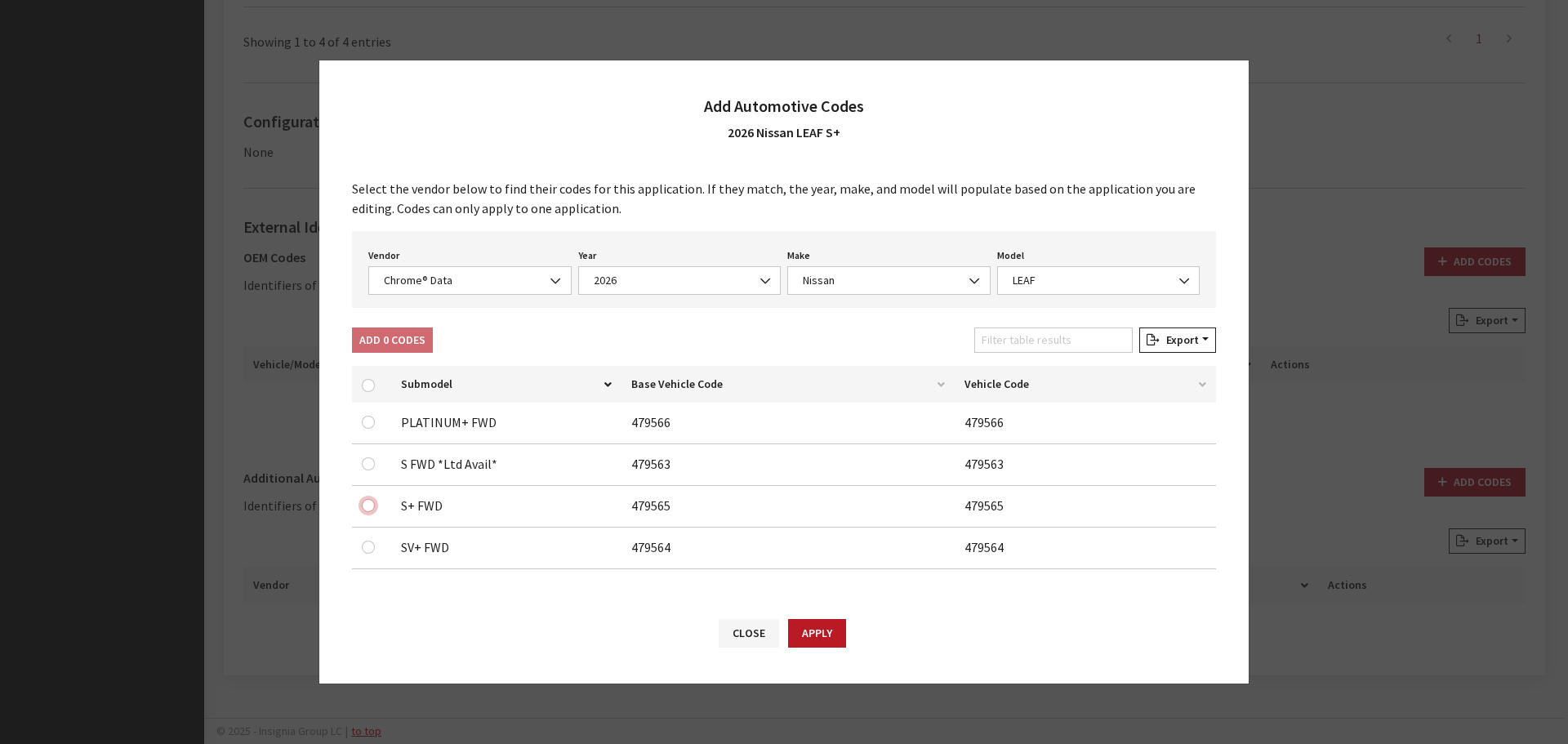
click at [364, 504] on input "checkbox" at bounding box center [368, 505] width 13 height 13
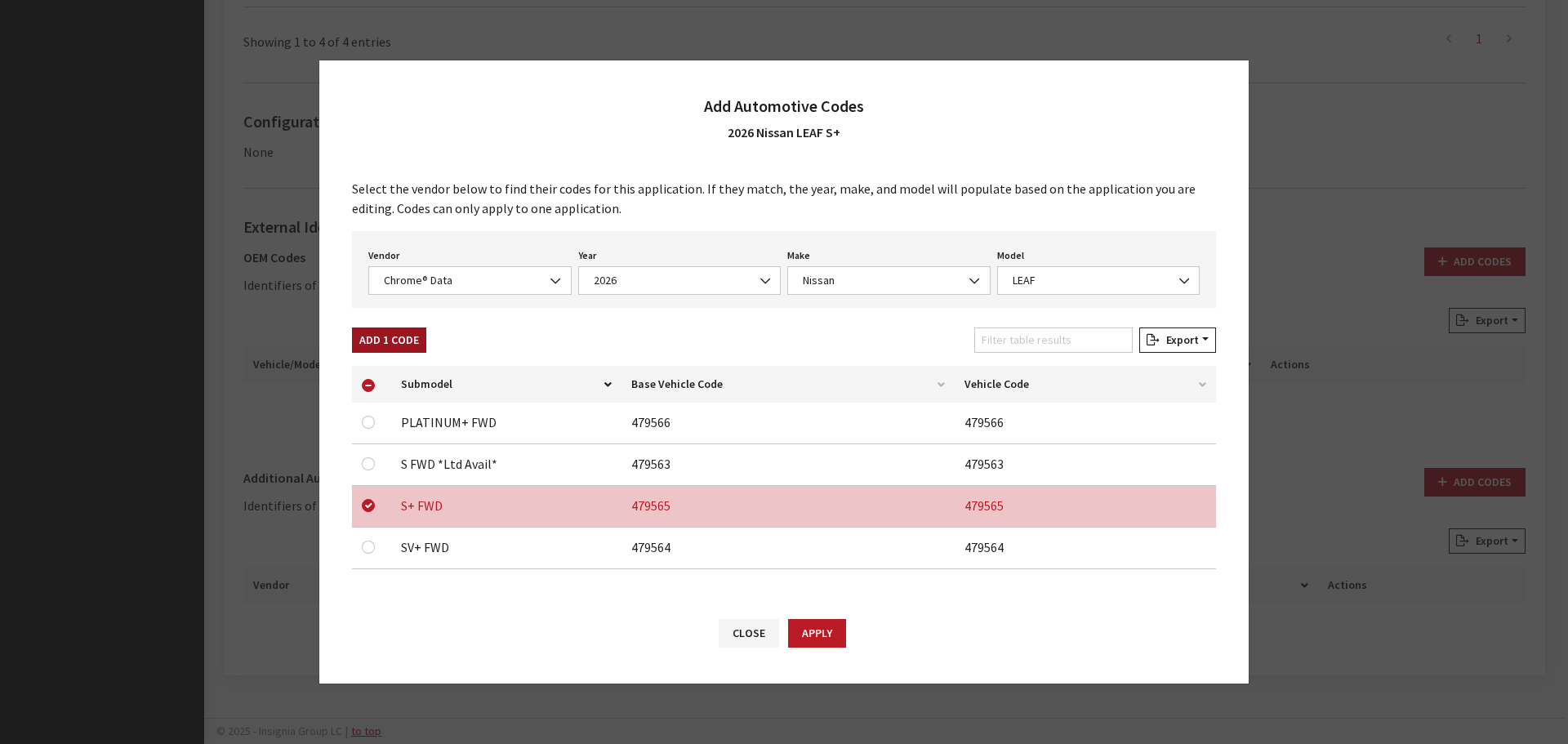
click at [384, 342] on button "Add 1 Code" at bounding box center [389, 340] width 74 height 25
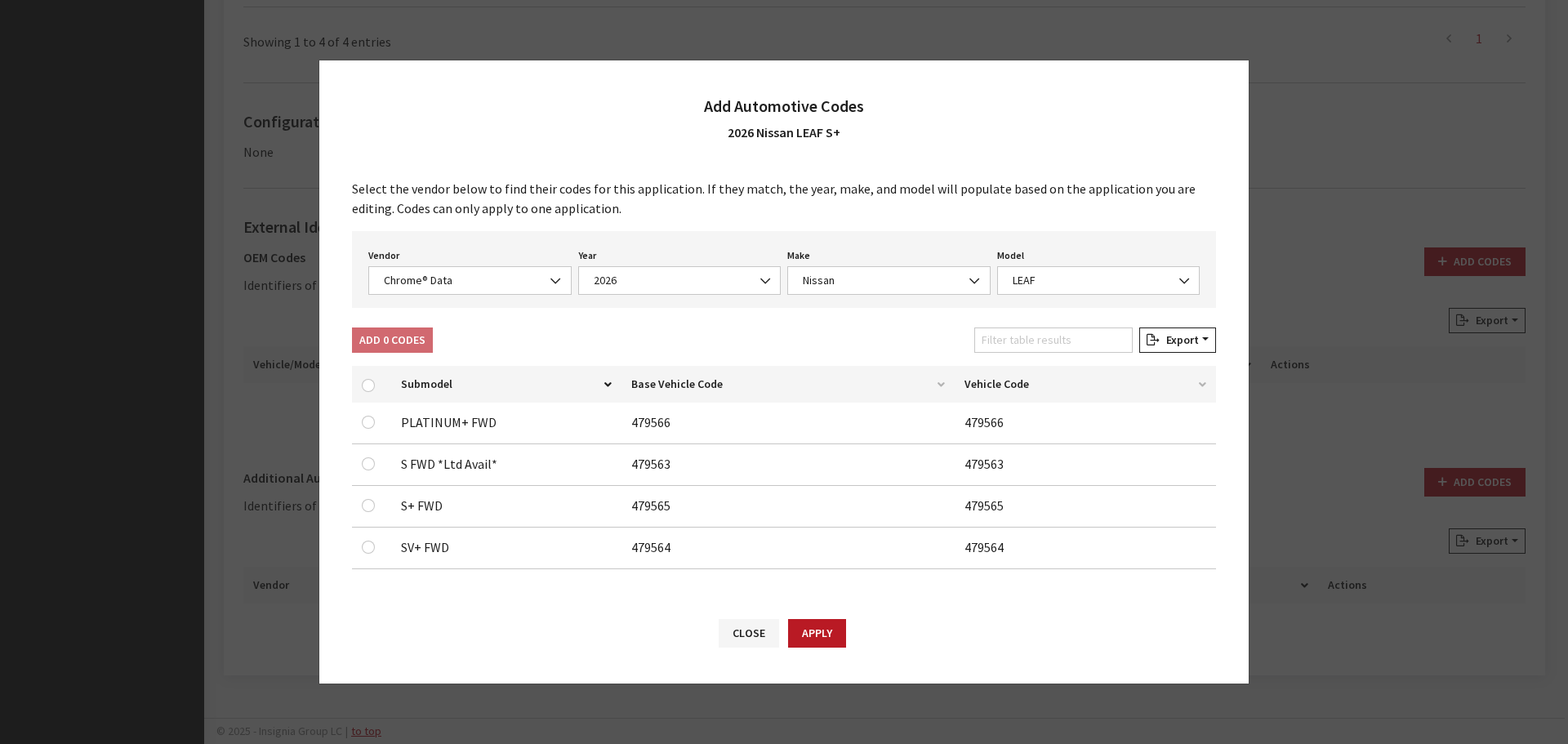
checkbox input "false"
click at [427, 275] on span "Chrome® Data" at bounding box center [470, 280] width 182 height 17
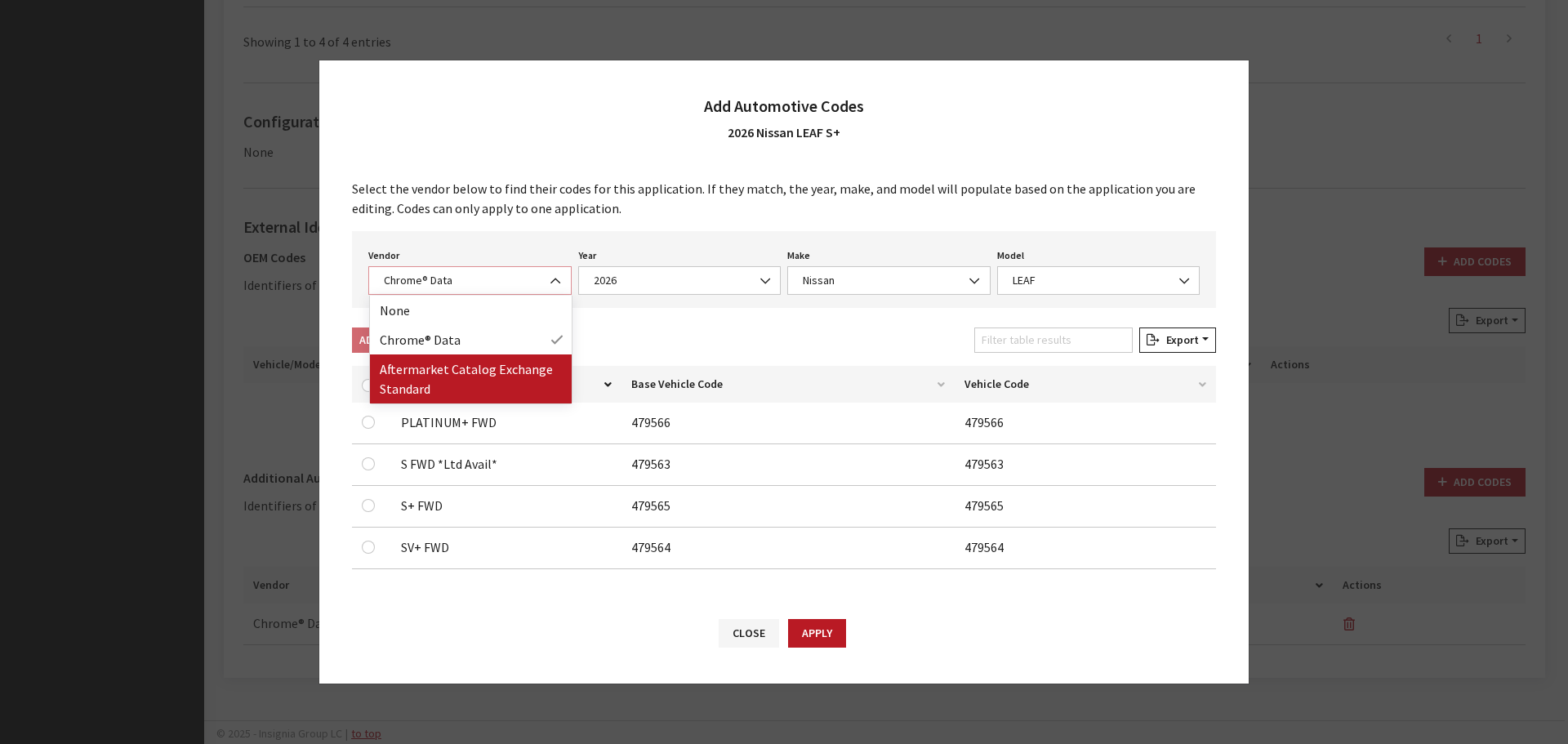
select select "2"
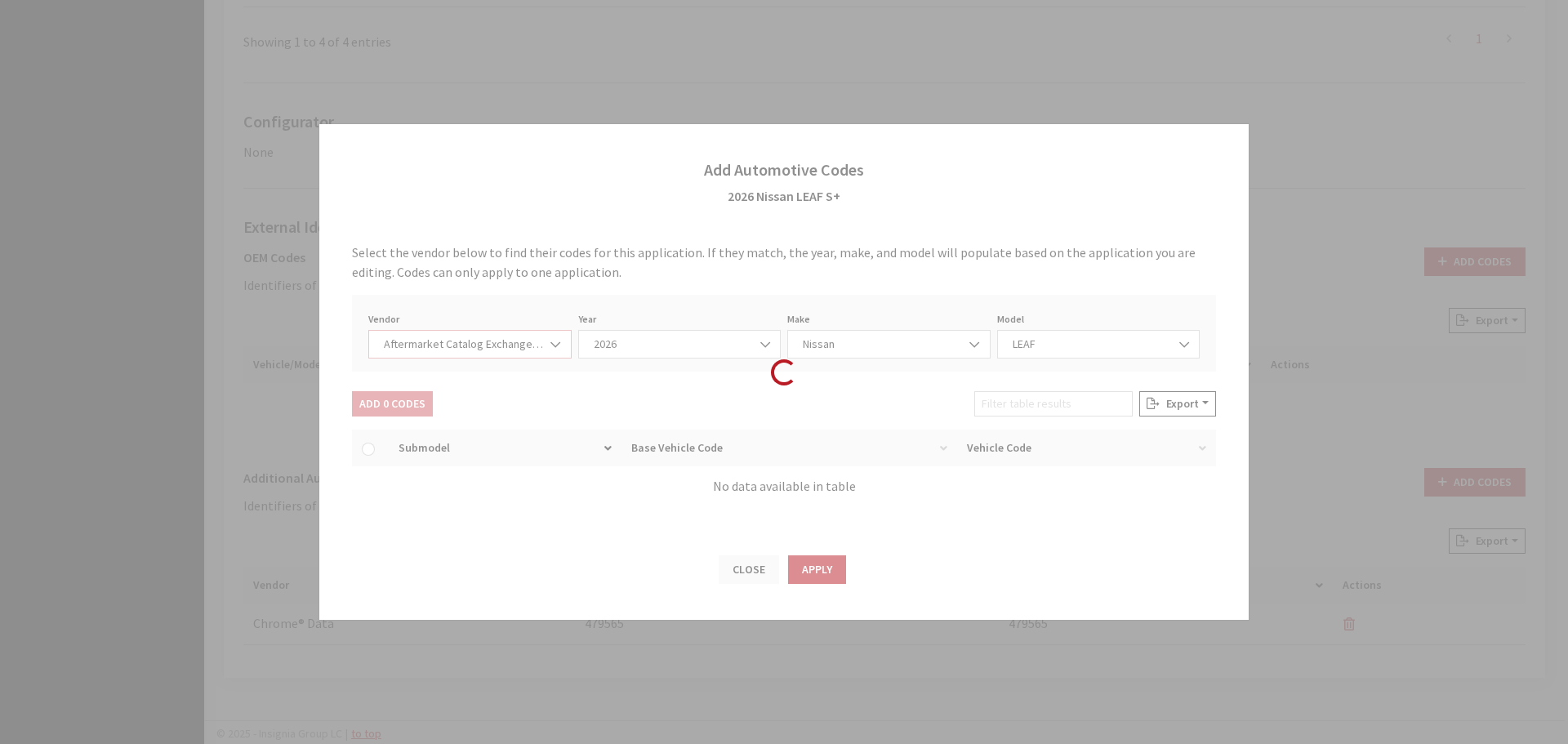
select select "2026"
select select "67"
select select "16223"
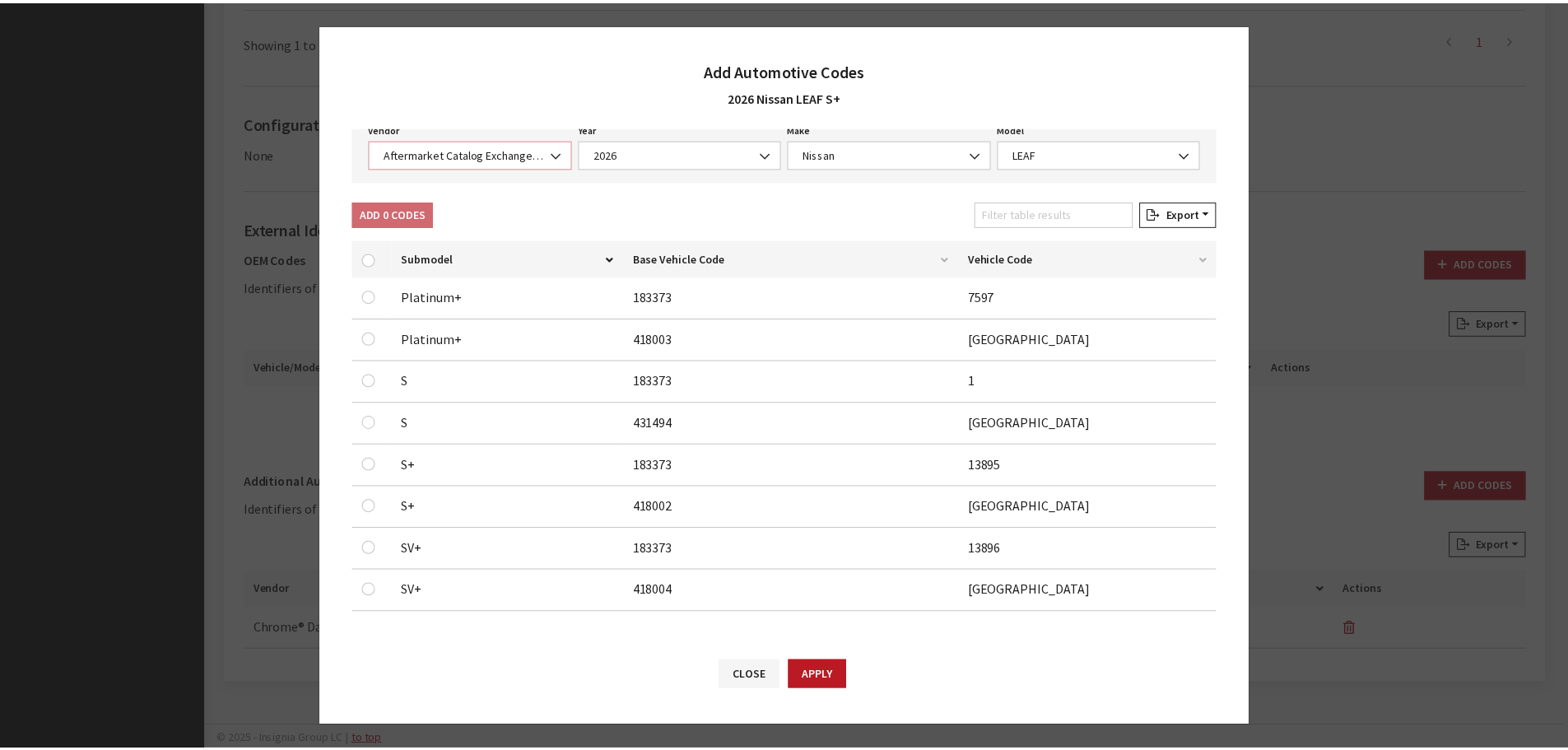
scroll to position [94, 0]
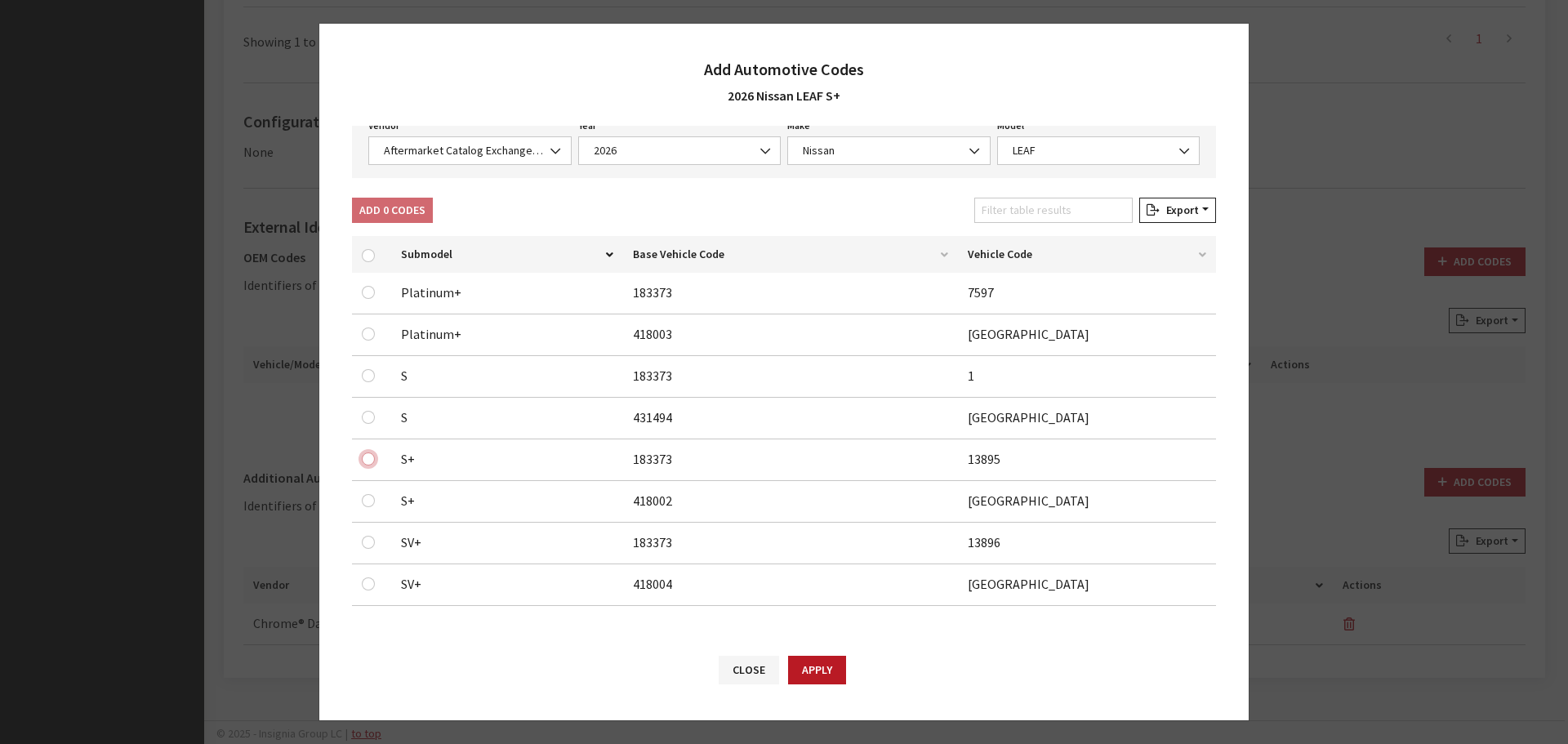
click at [368, 454] on input "checkbox" at bounding box center [368, 459] width 13 height 13
checkbox input "true"
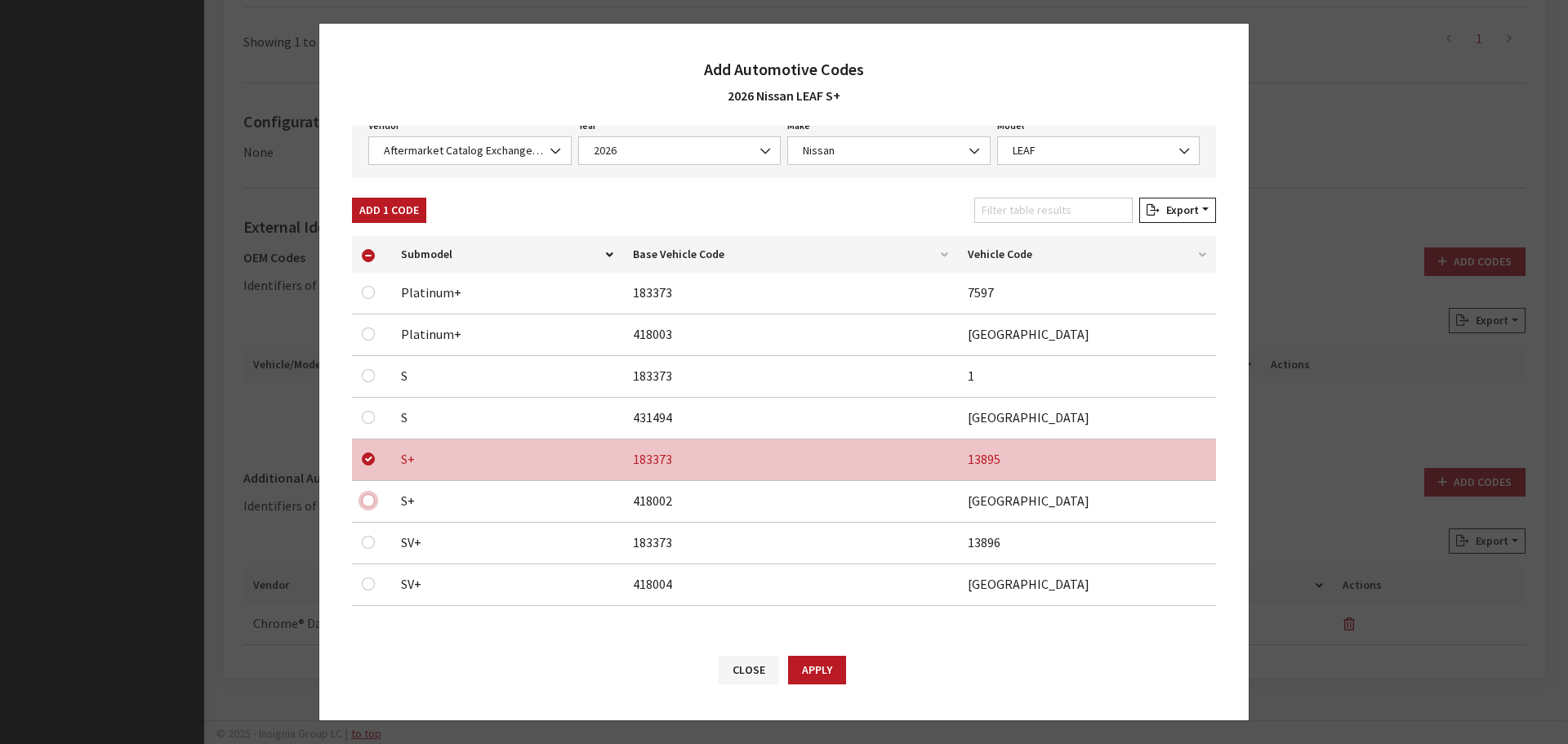
click at [365, 503] on input "checkbox" at bounding box center [368, 500] width 13 height 13
checkbox input "true"
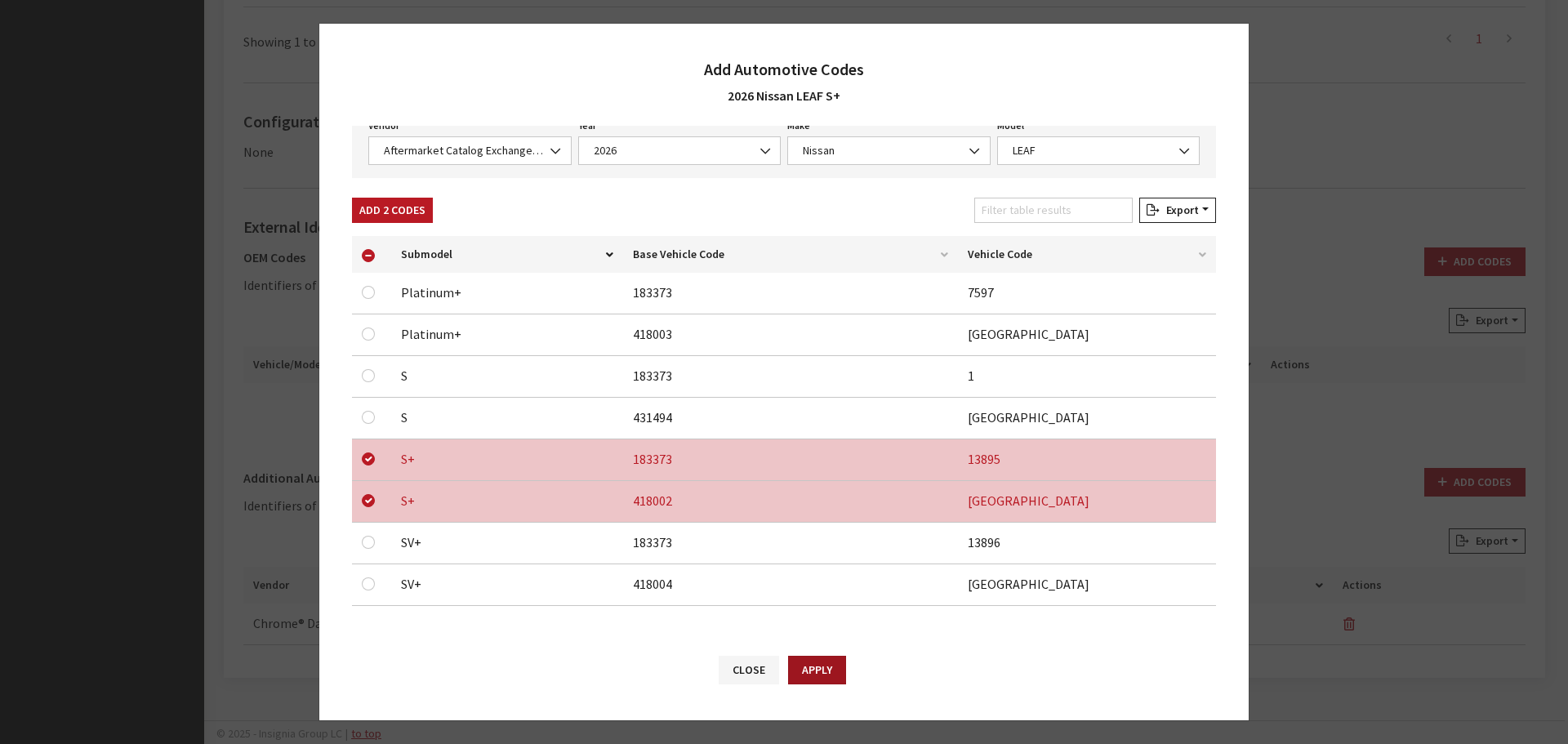
click at [832, 671] on button "Apply" at bounding box center [817, 670] width 58 height 29
checkbox input "false"
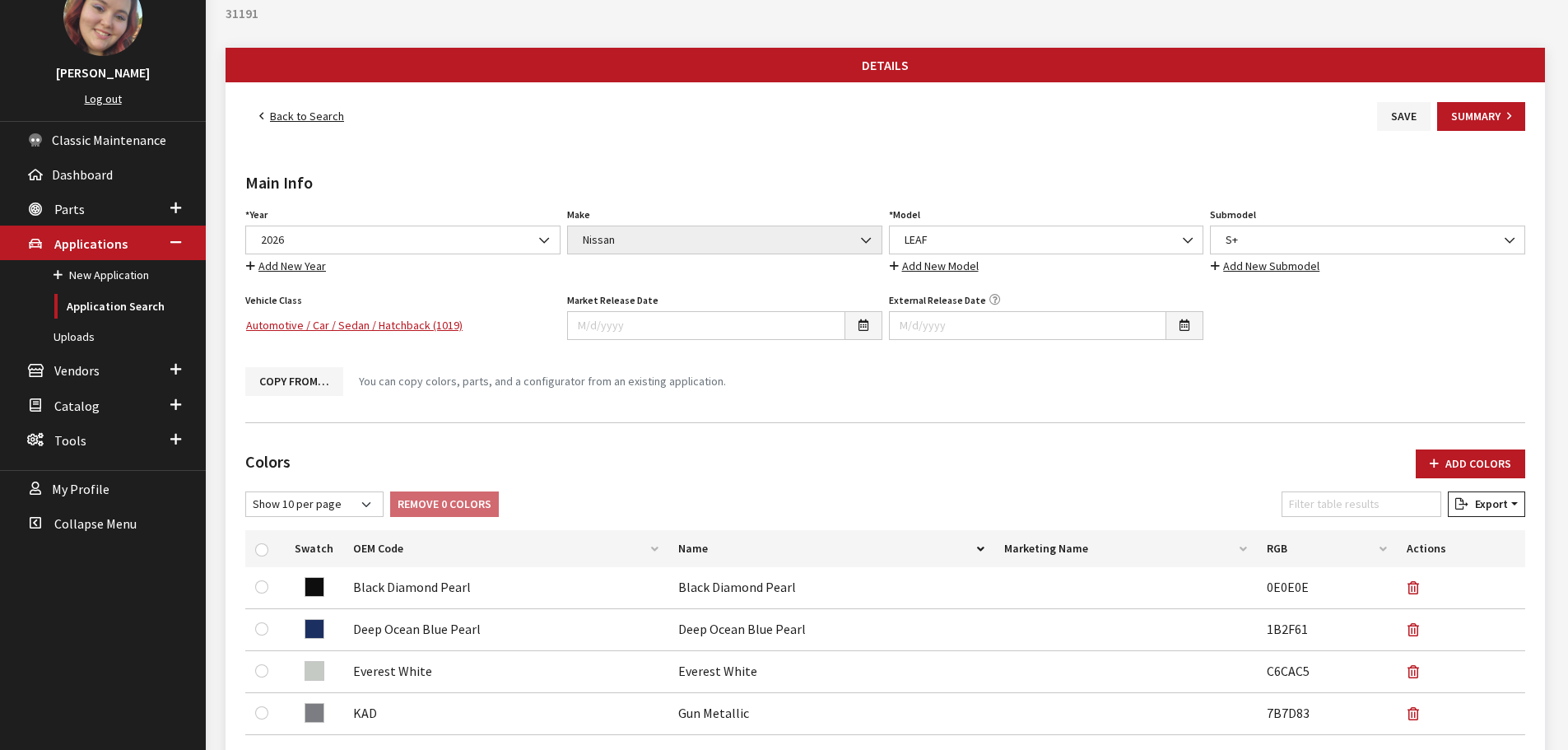
scroll to position [0, 0]
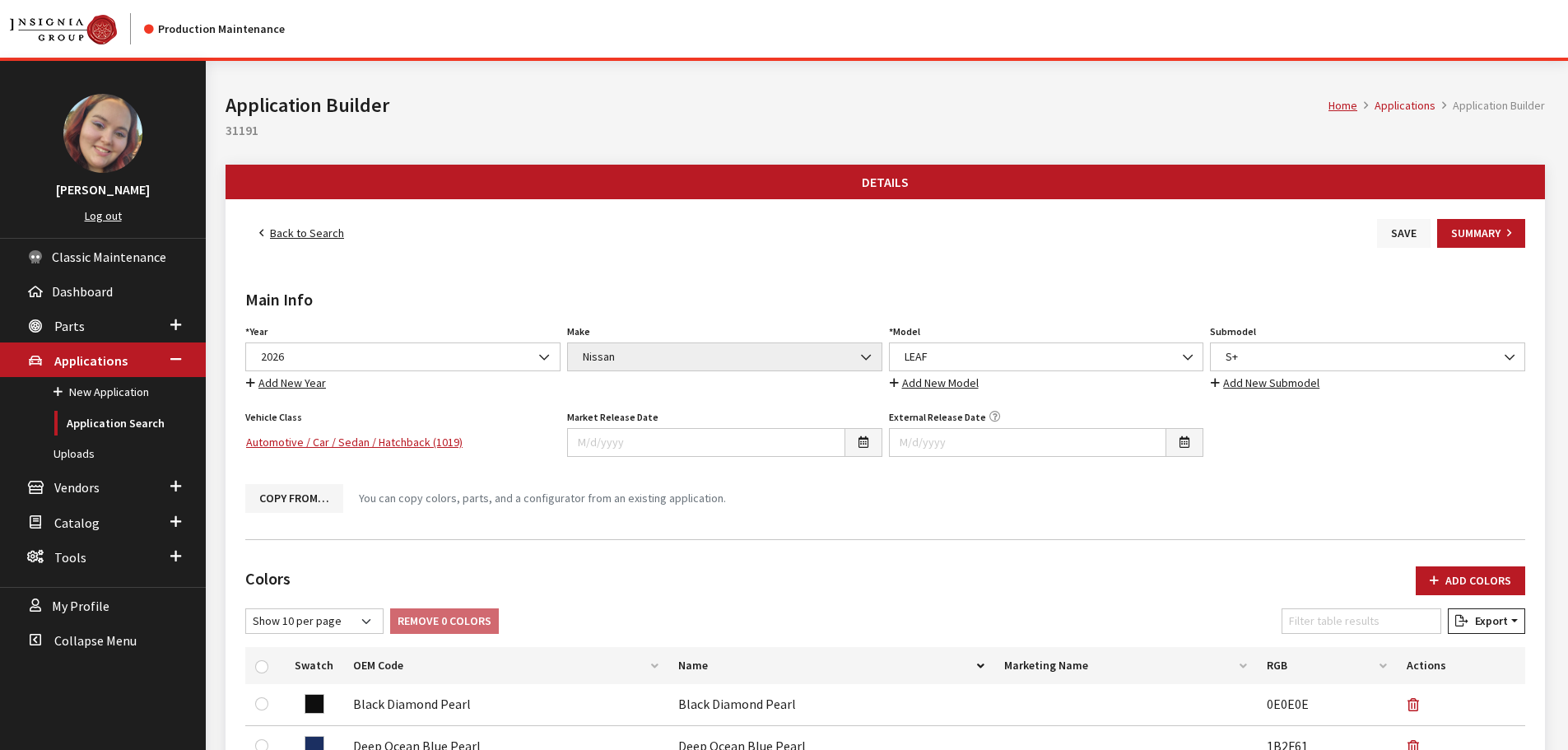
click at [1405, 222] on button "Save" at bounding box center [1403, 233] width 53 height 29
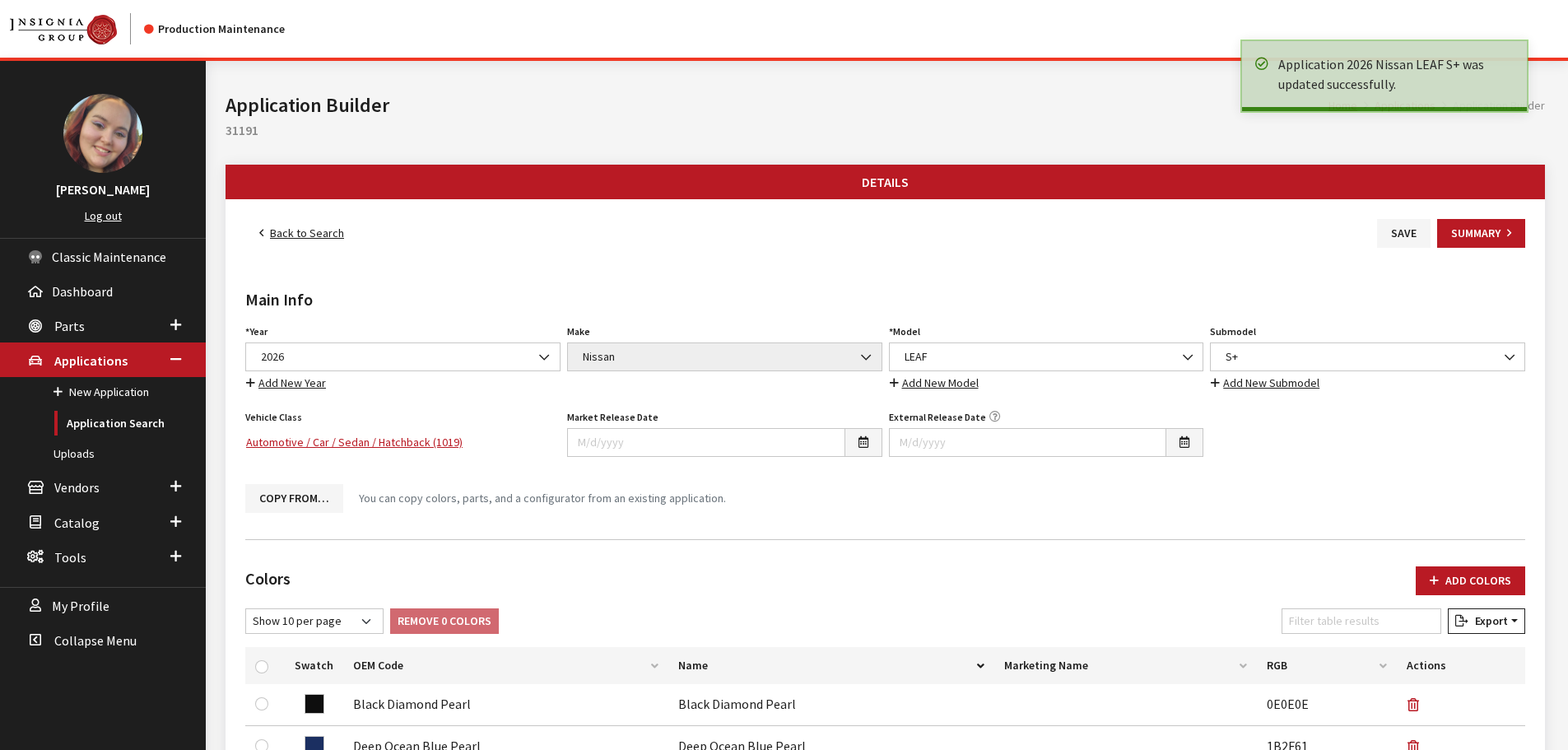
click at [299, 234] on link "Back to Search" at bounding box center [301, 233] width 112 height 29
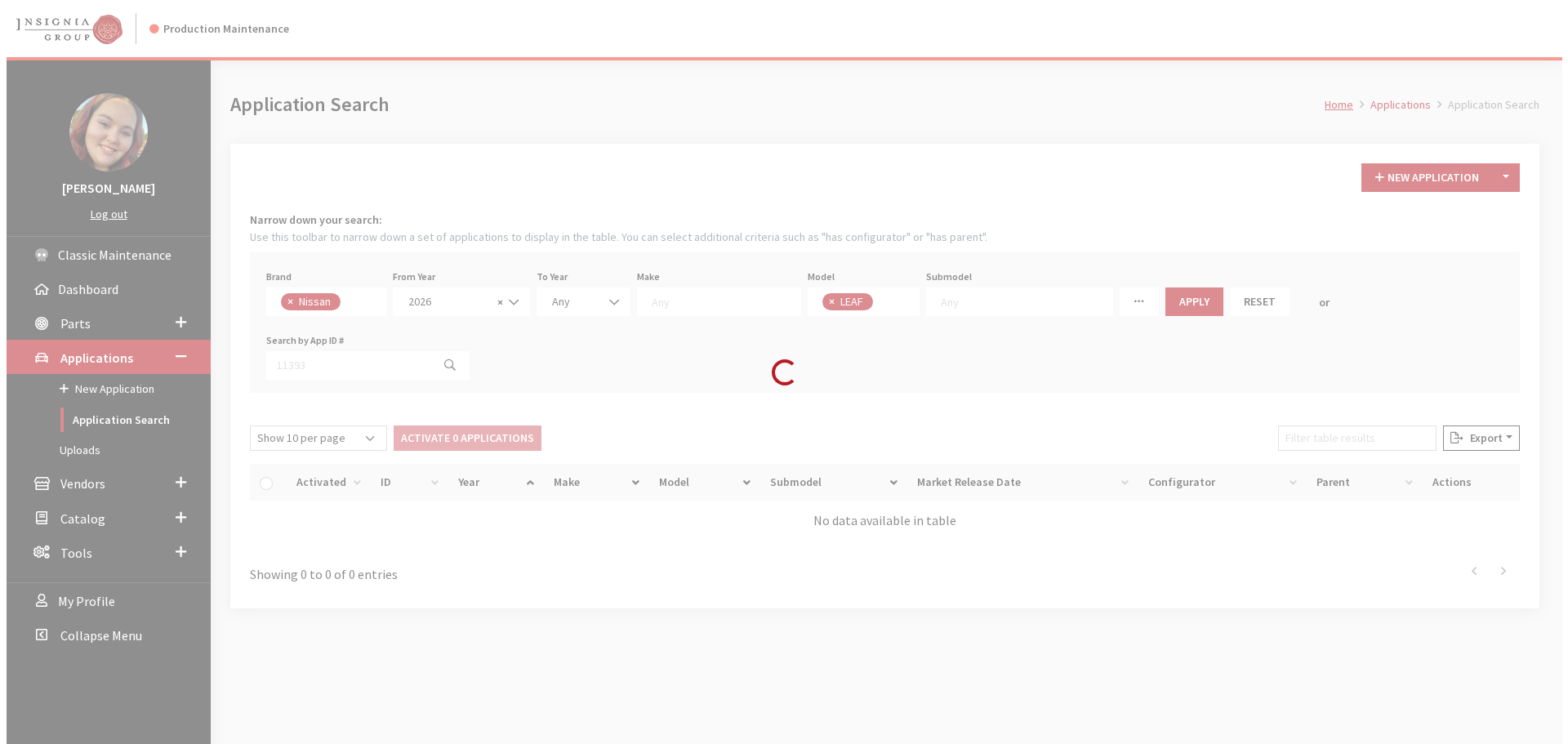
scroll to position [305, 0]
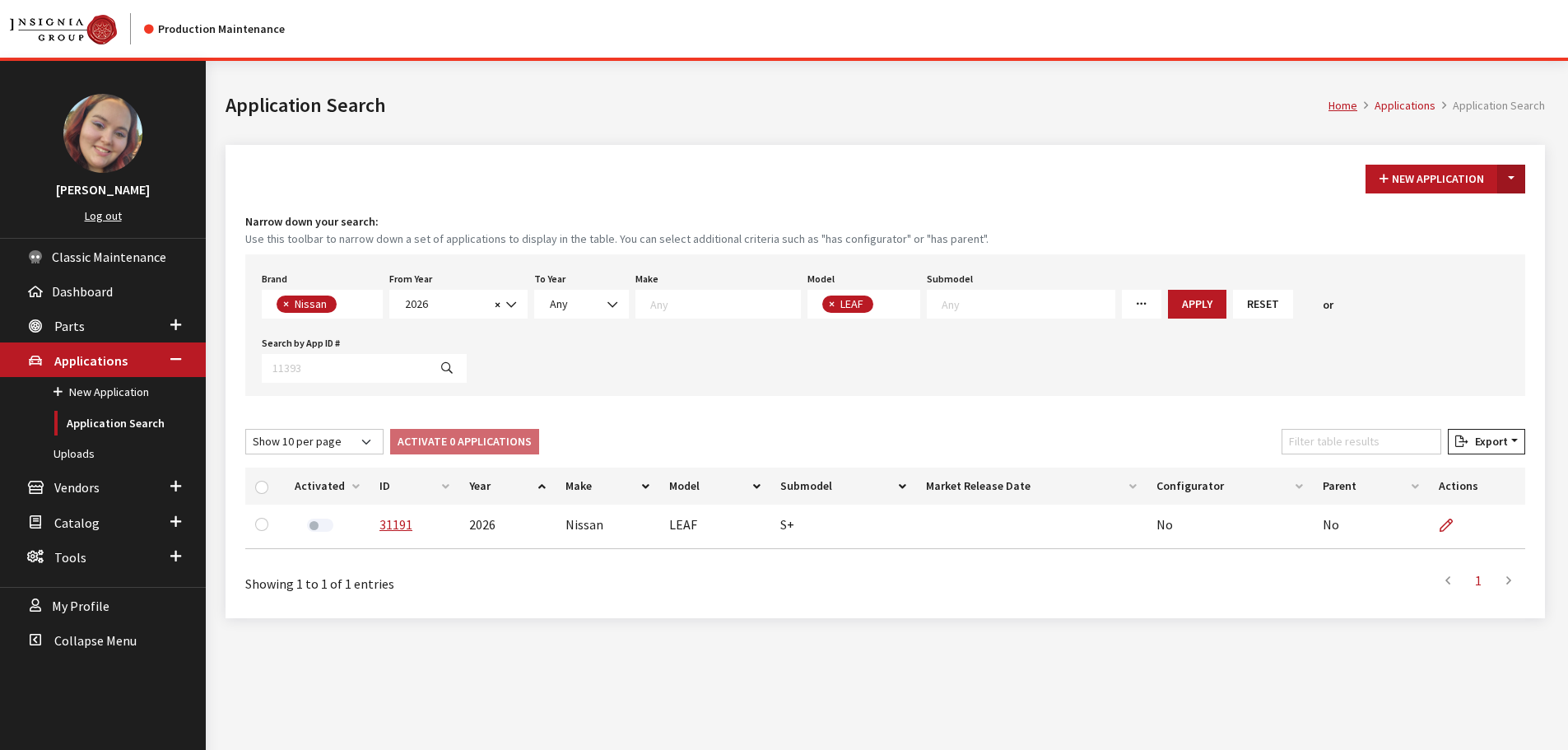
click at [1518, 174] on button "Toggle Dropdown" at bounding box center [1511, 179] width 28 height 29
click at [1484, 213] on button "New From Existing..." at bounding box center [1455, 214] width 141 height 29
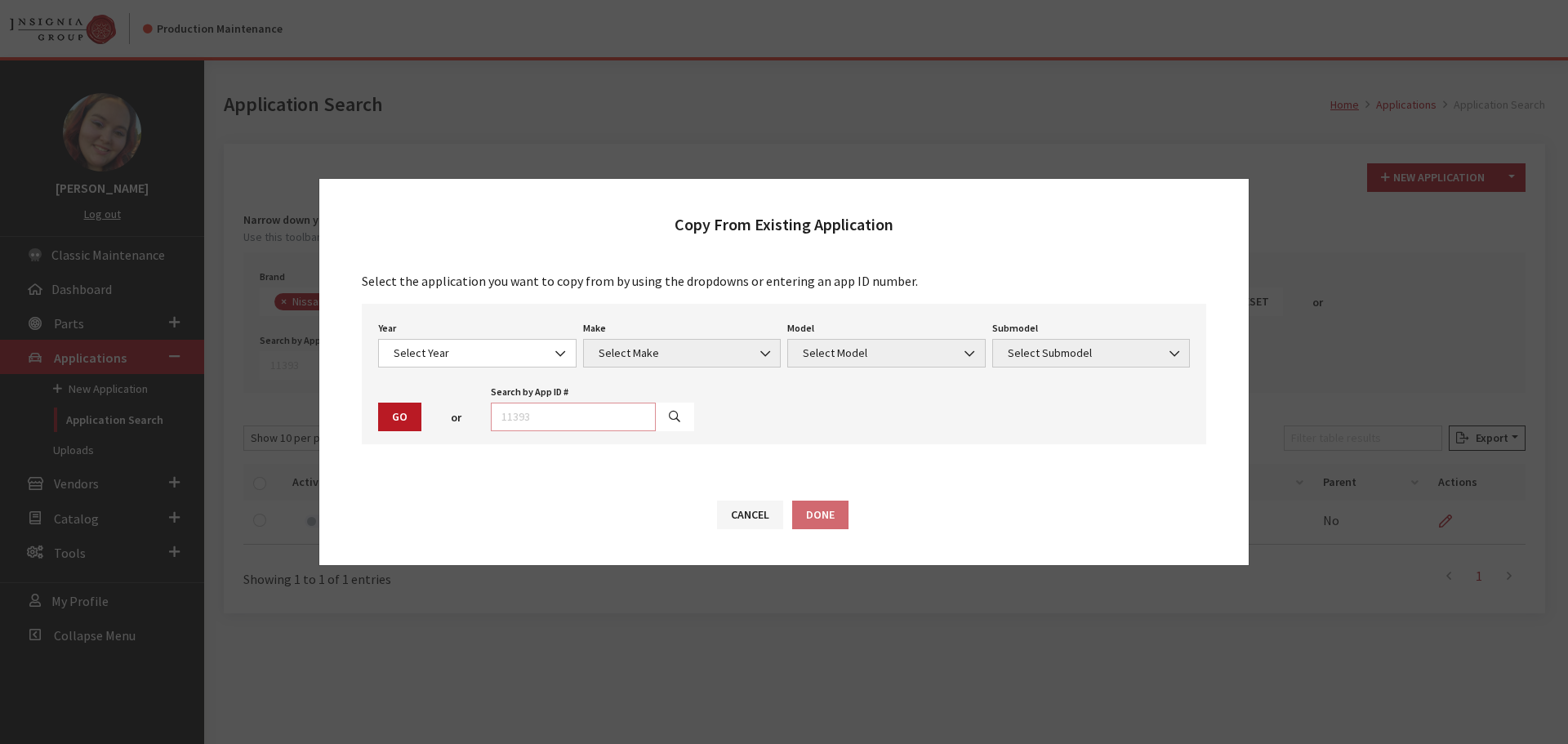
click at [566, 407] on input "text" at bounding box center [573, 416] width 165 height 29
type input "31191"
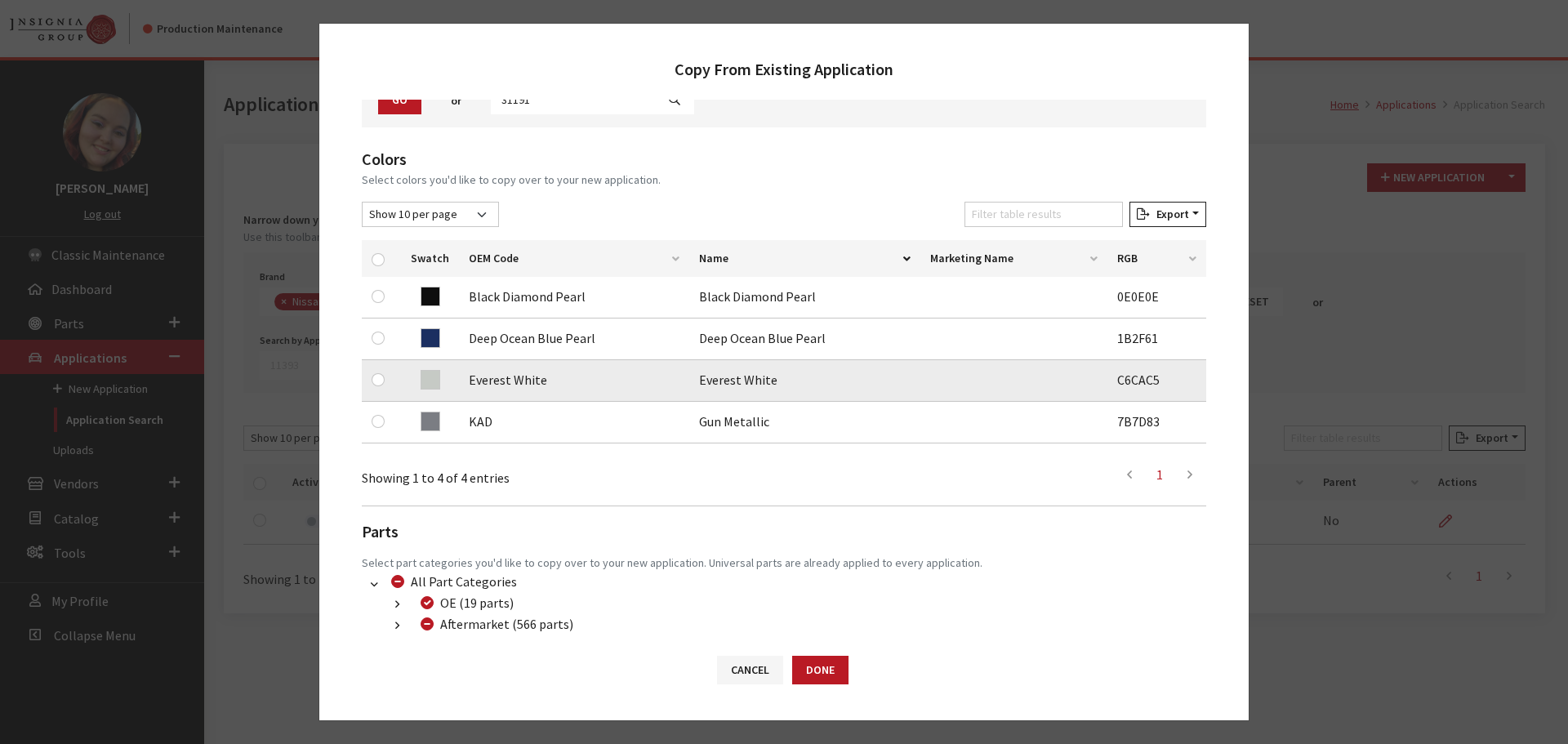
scroll to position [164, 0]
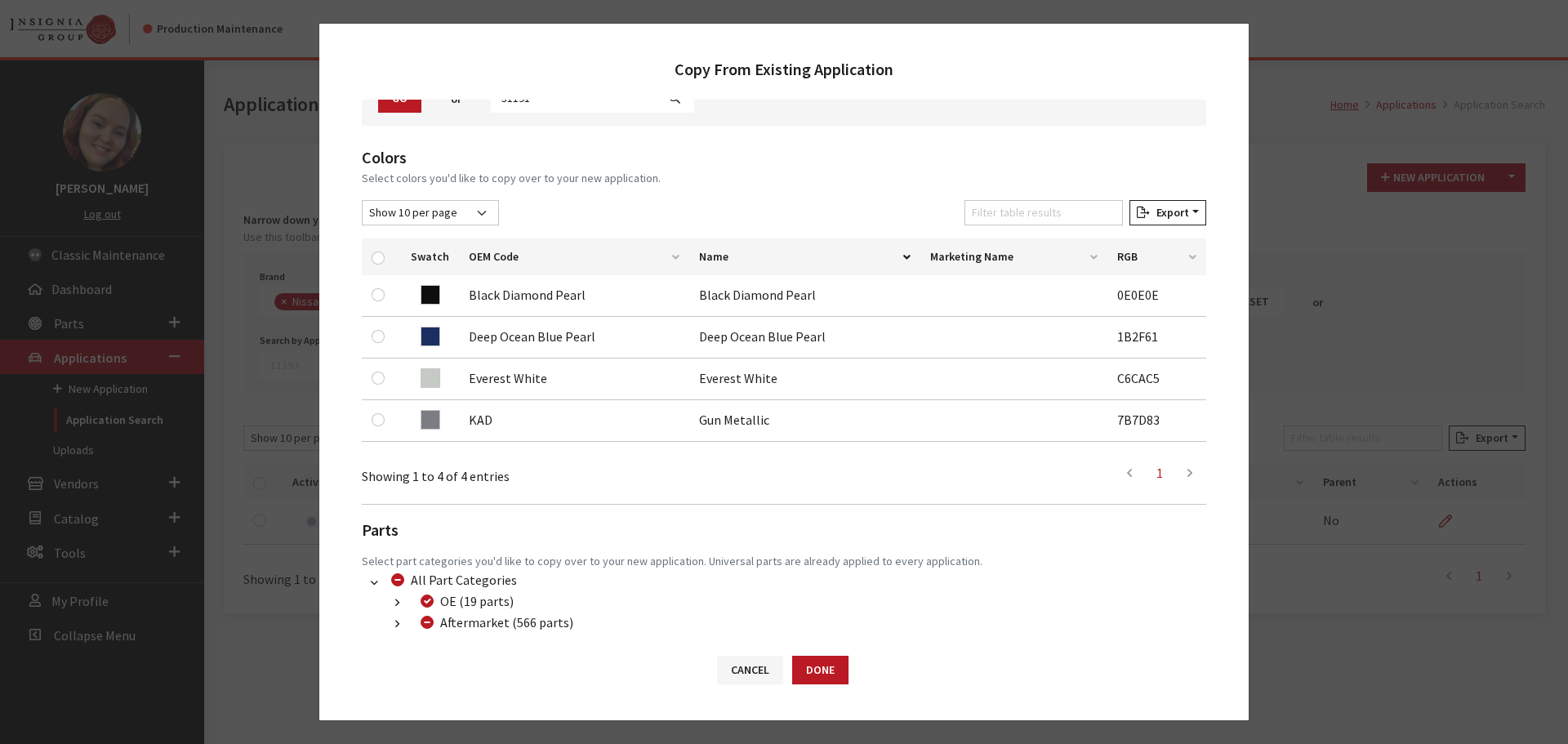
click at [389, 263] on div at bounding box center [381, 257] width 20 height 17
click at [382, 260] on input "checkbox" at bounding box center [377, 258] width 13 height 13
checkbox input "true"
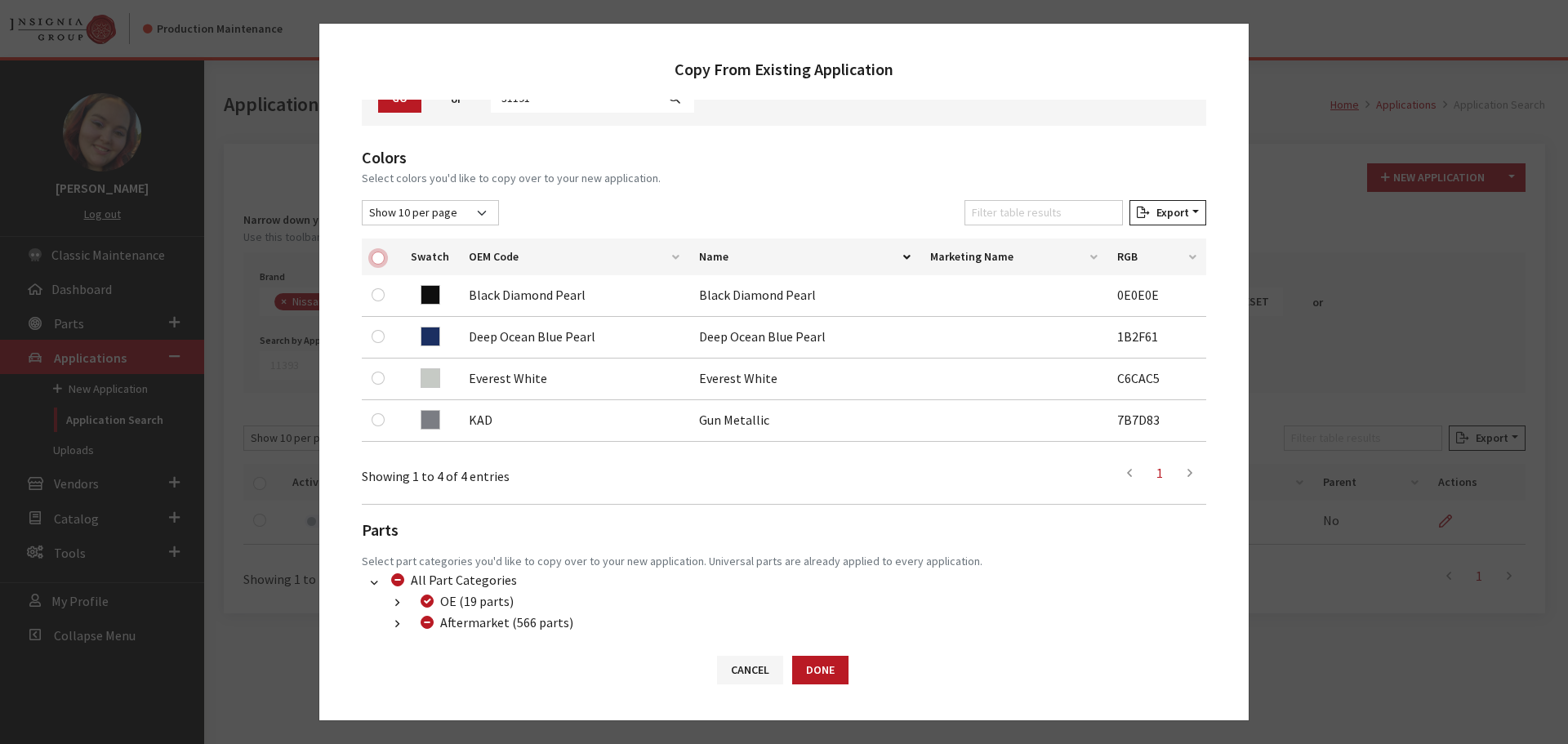
checkbox input "true"
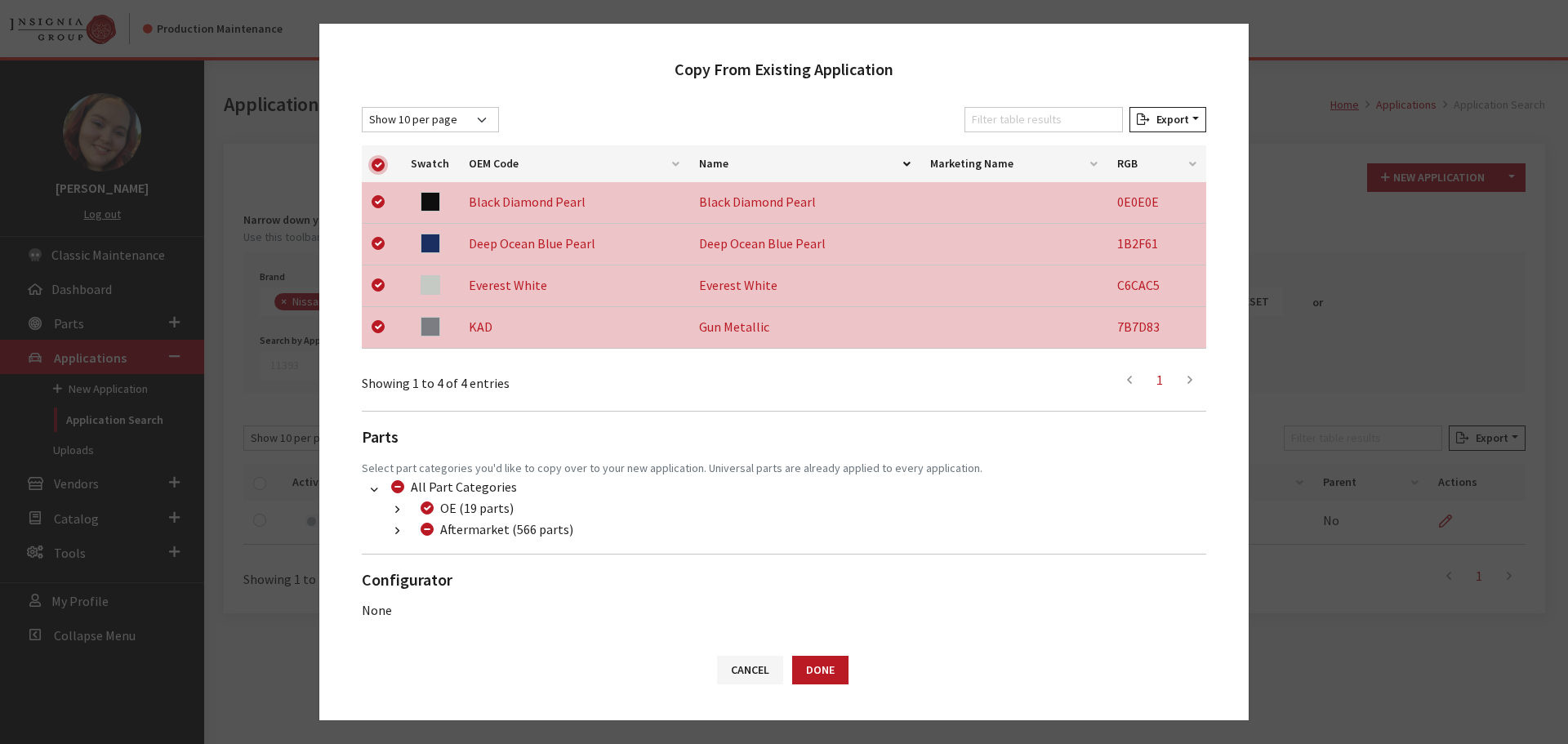
scroll to position [257, 0]
click at [393, 531] on button "button" at bounding box center [397, 530] width 32 height 19
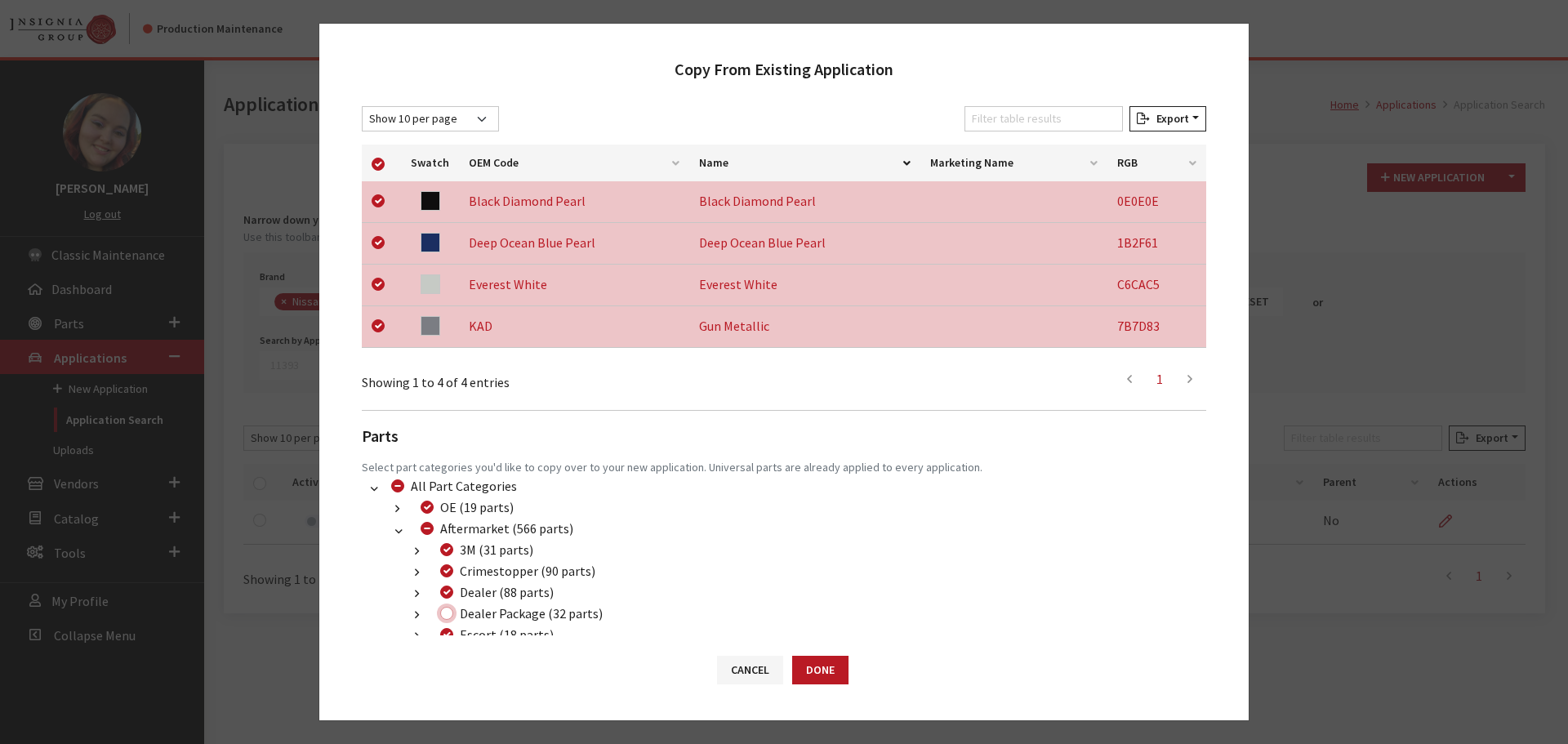
click at [444, 612] on input "Dealer Package (32 parts)" at bounding box center [447, 613] width 13 height 13
checkbox input "true"
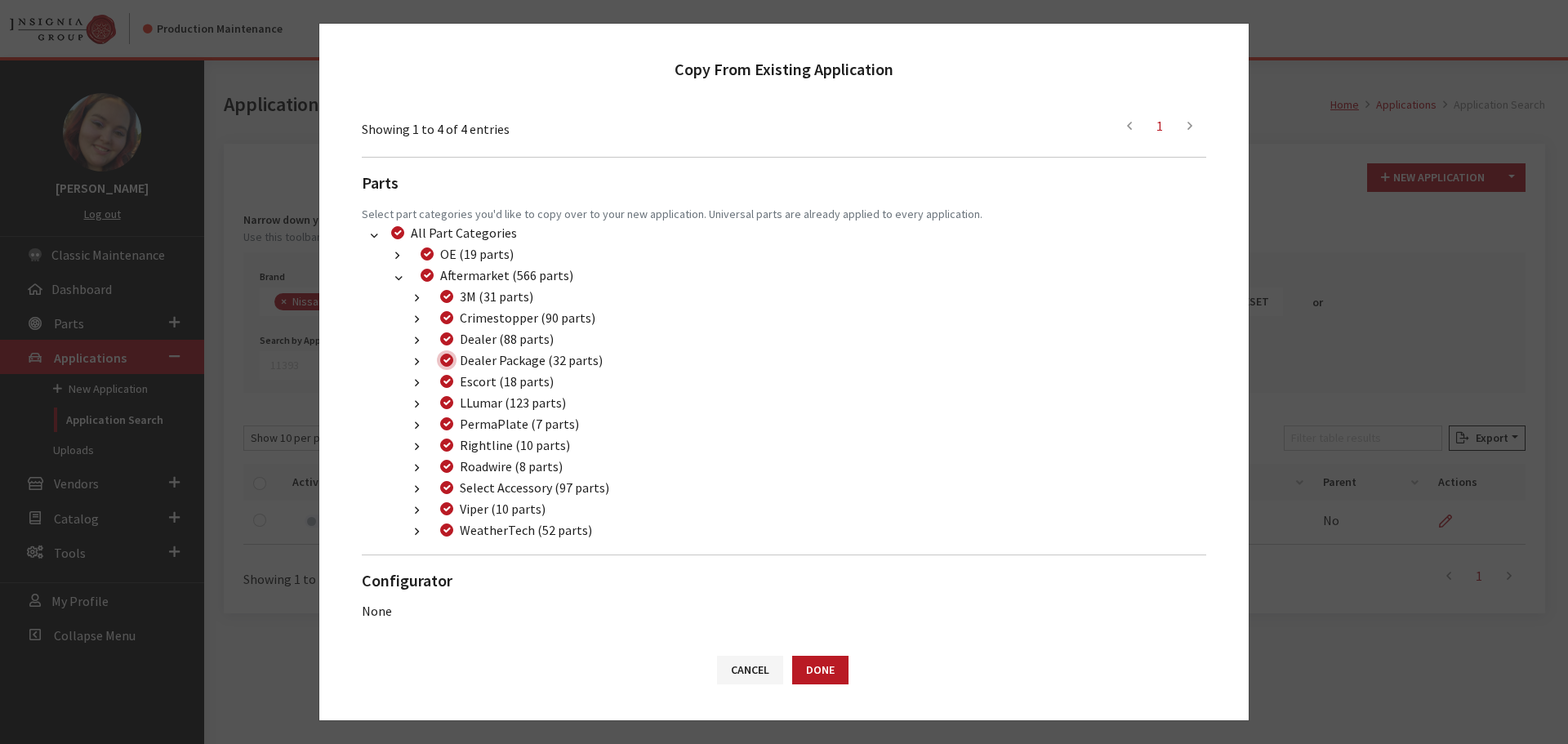
scroll to position [512, 0]
click at [807, 664] on button "Done" at bounding box center [820, 670] width 56 height 29
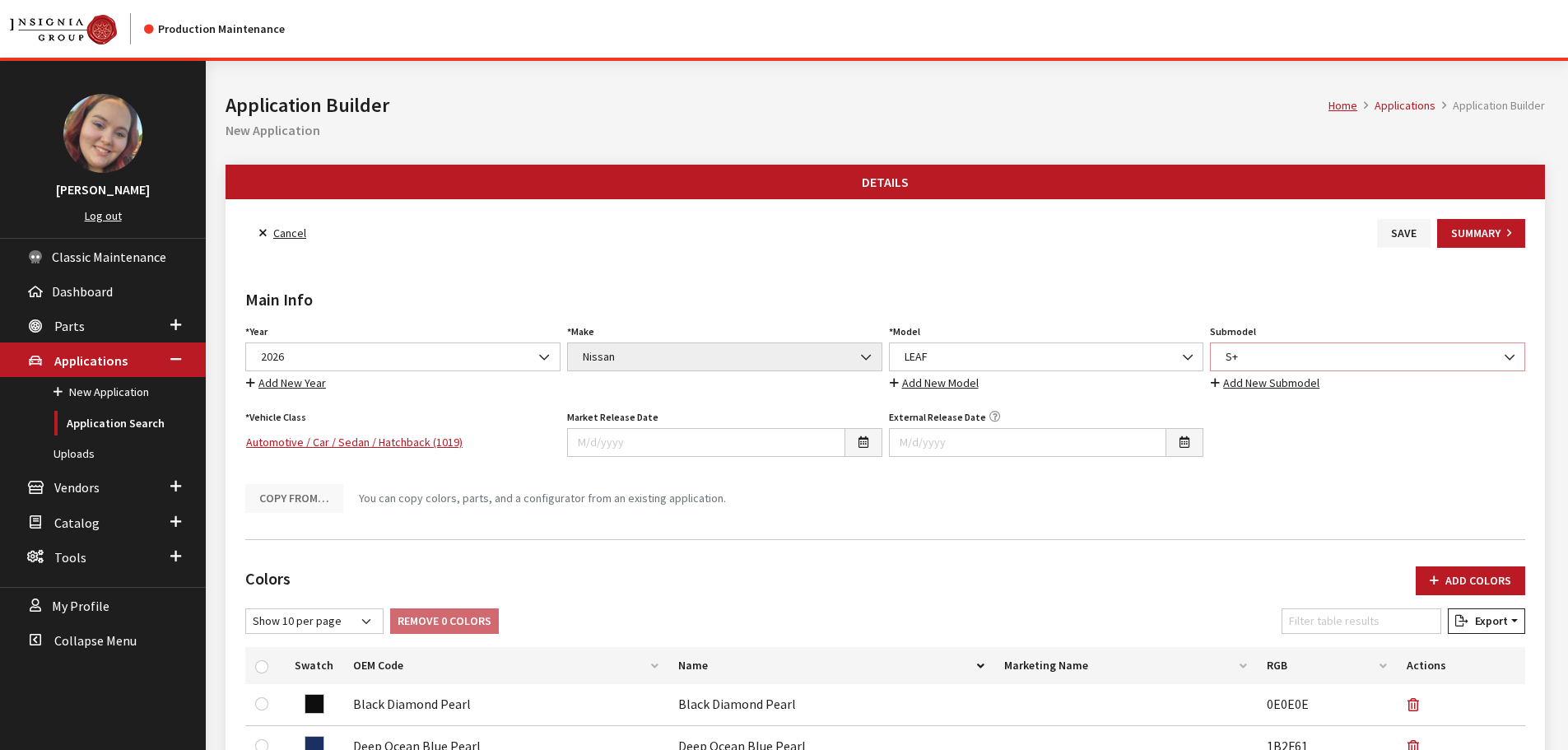
click at [1261, 351] on span "S+" at bounding box center [1367, 357] width 294 height 17
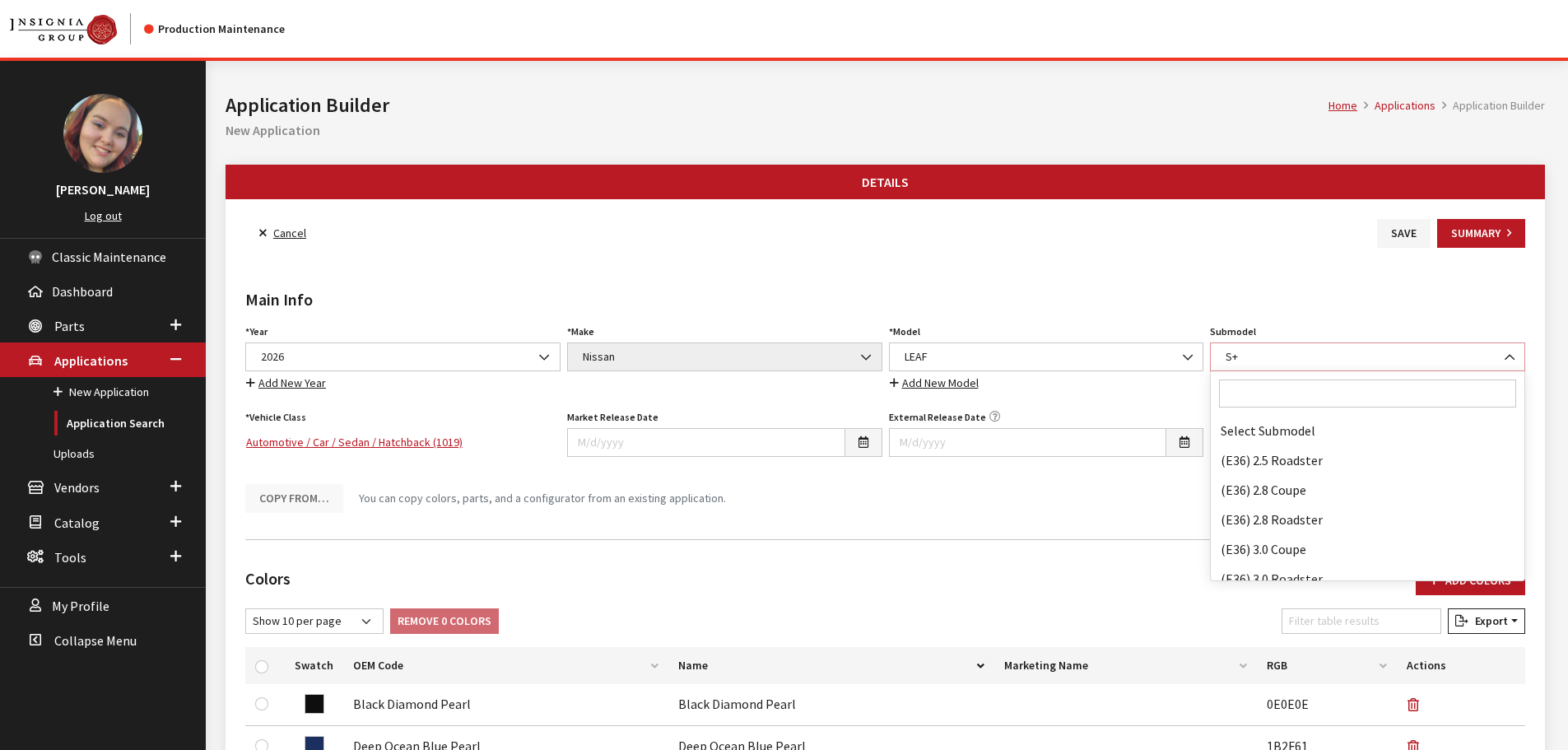
scroll to position [102523, 0]
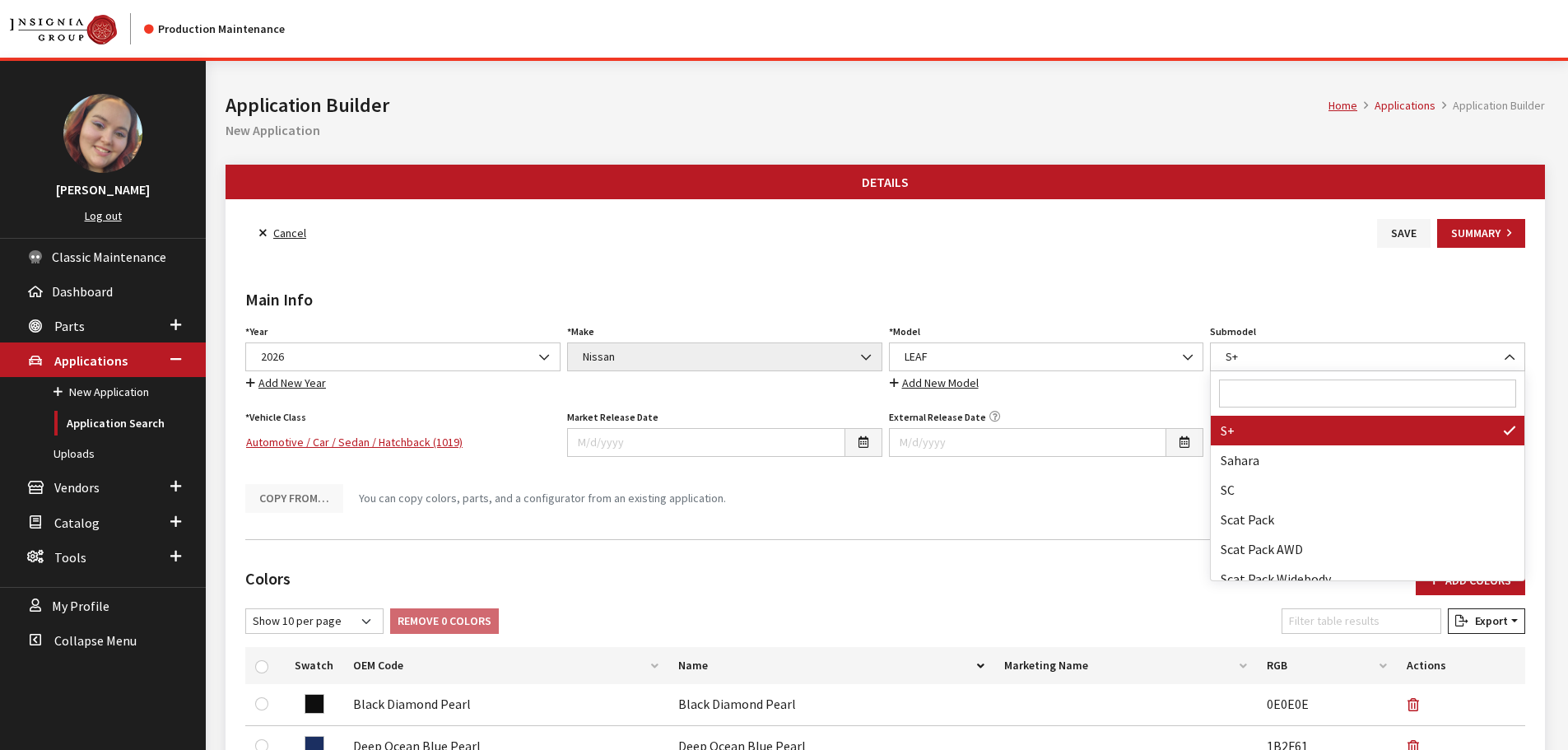
click at [1259, 397] on input "Search" at bounding box center [1367, 393] width 297 height 28
type input "sv+"
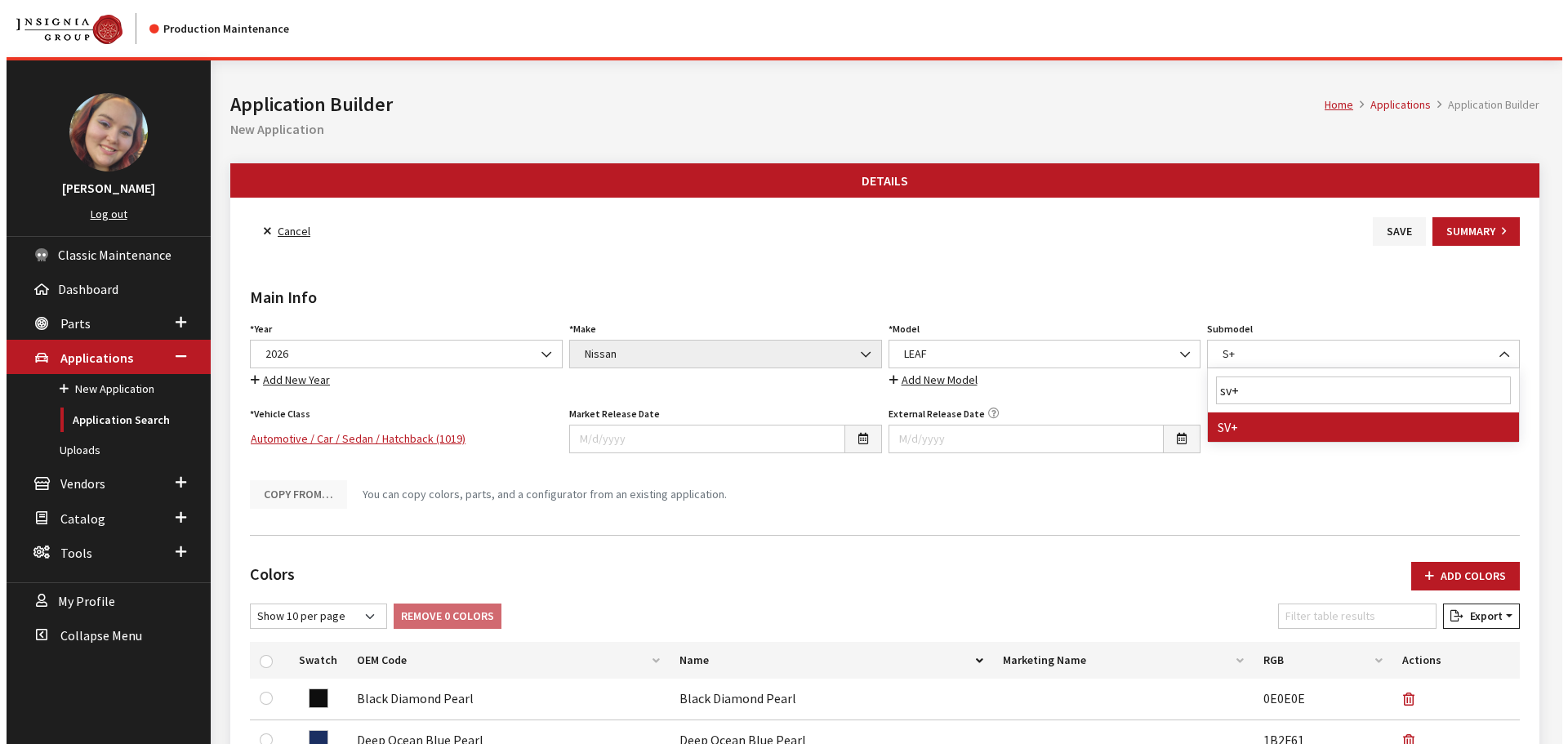
scroll to position [0, 0]
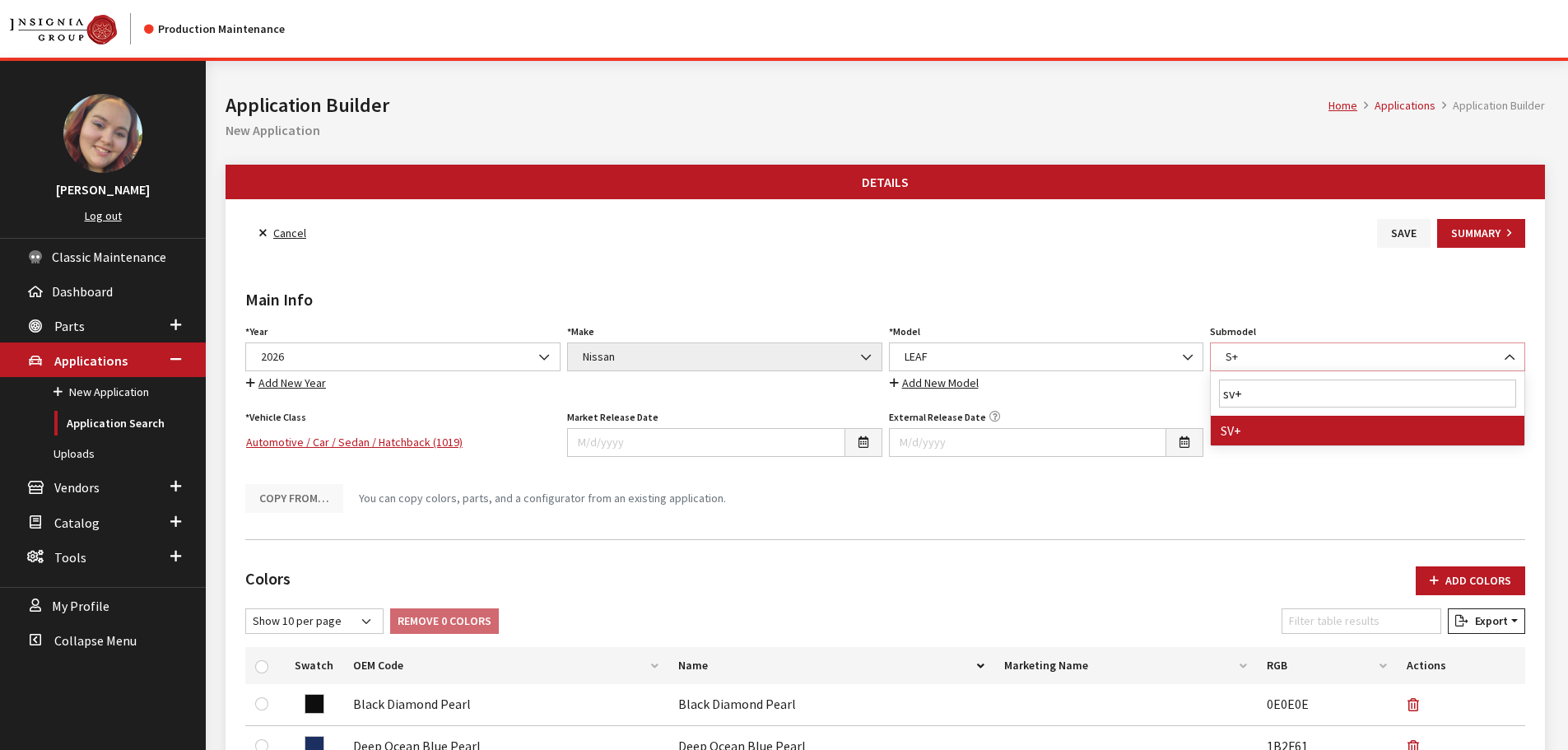
select select "4874"
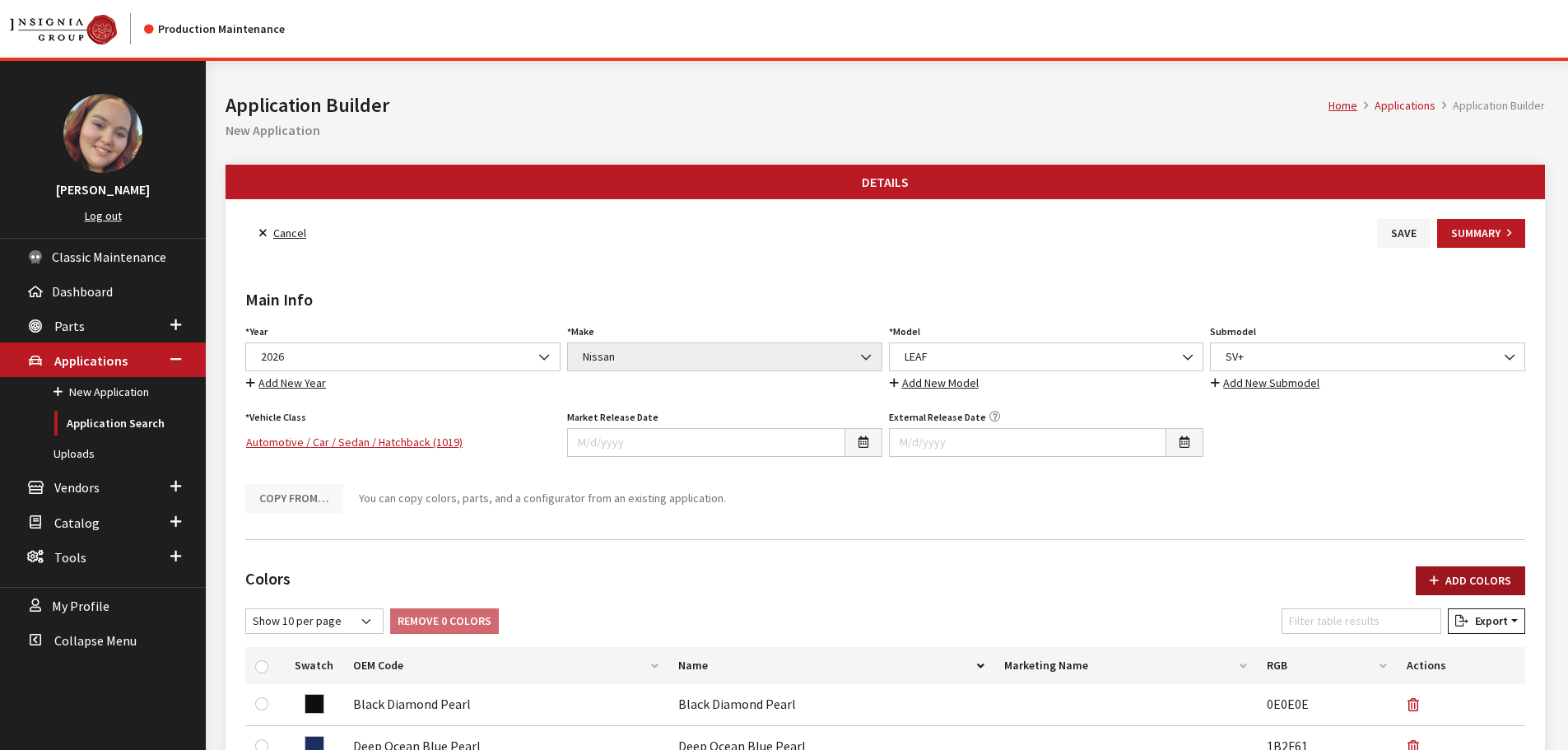
click at [1458, 579] on button "Add Colors" at bounding box center [1470, 580] width 110 height 29
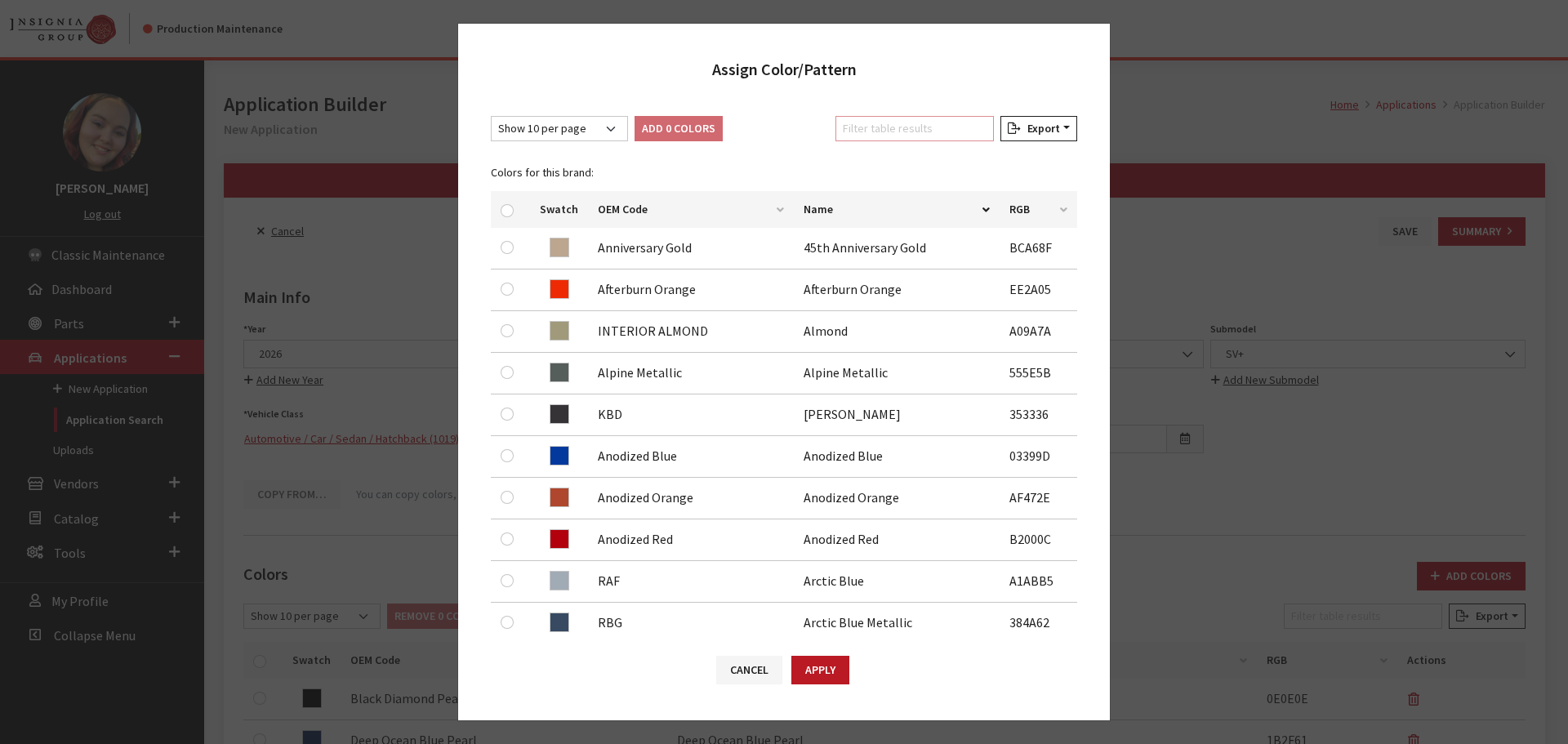
click at [936, 129] on input "Filter table results" at bounding box center [915, 128] width 158 height 25
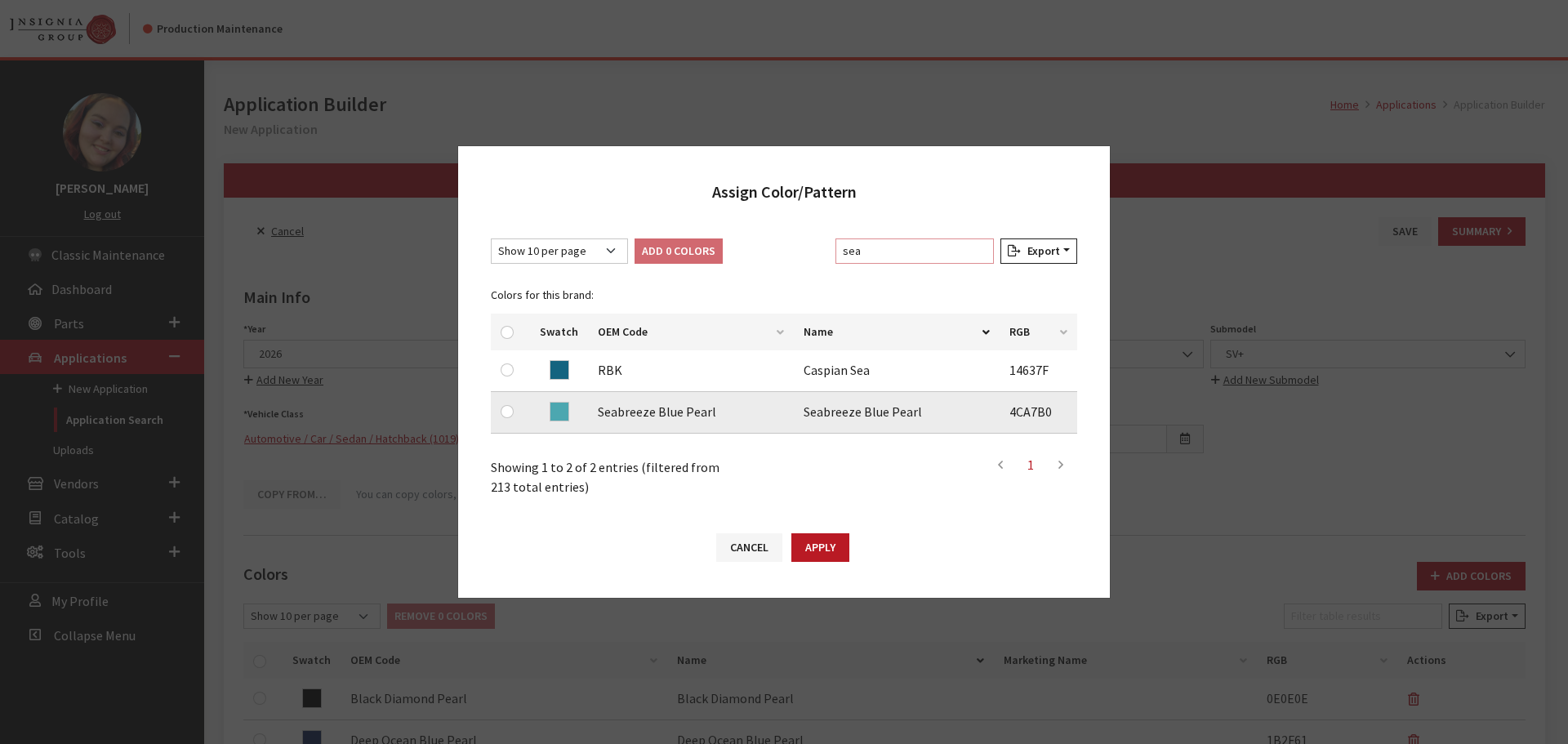
type input "sea"
click at [506, 409] on input "checkbox" at bounding box center [507, 411] width 13 height 13
checkbox input "true"
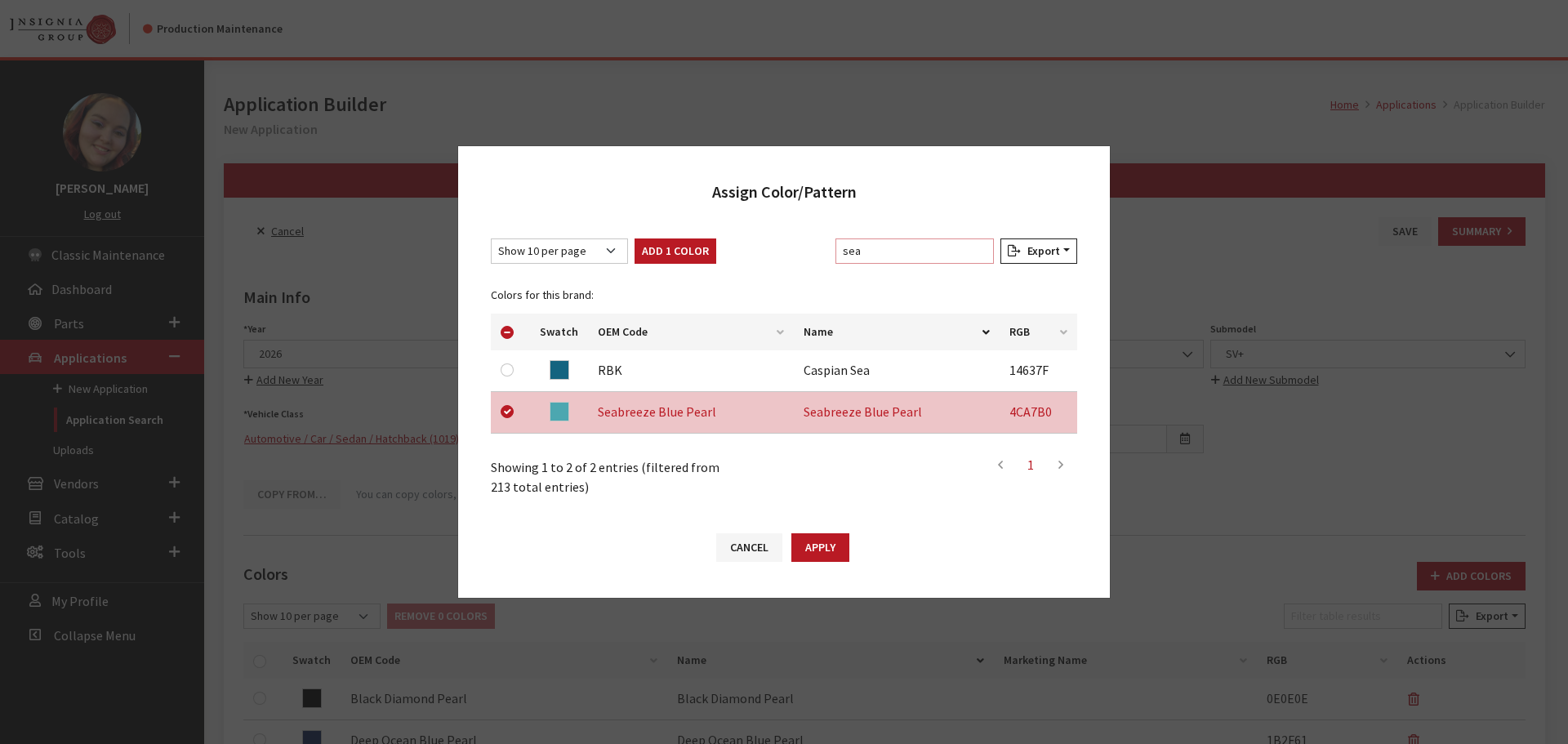
click at [925, 249] on input "sea" at bounding box center [915, 251] width 158 height 25
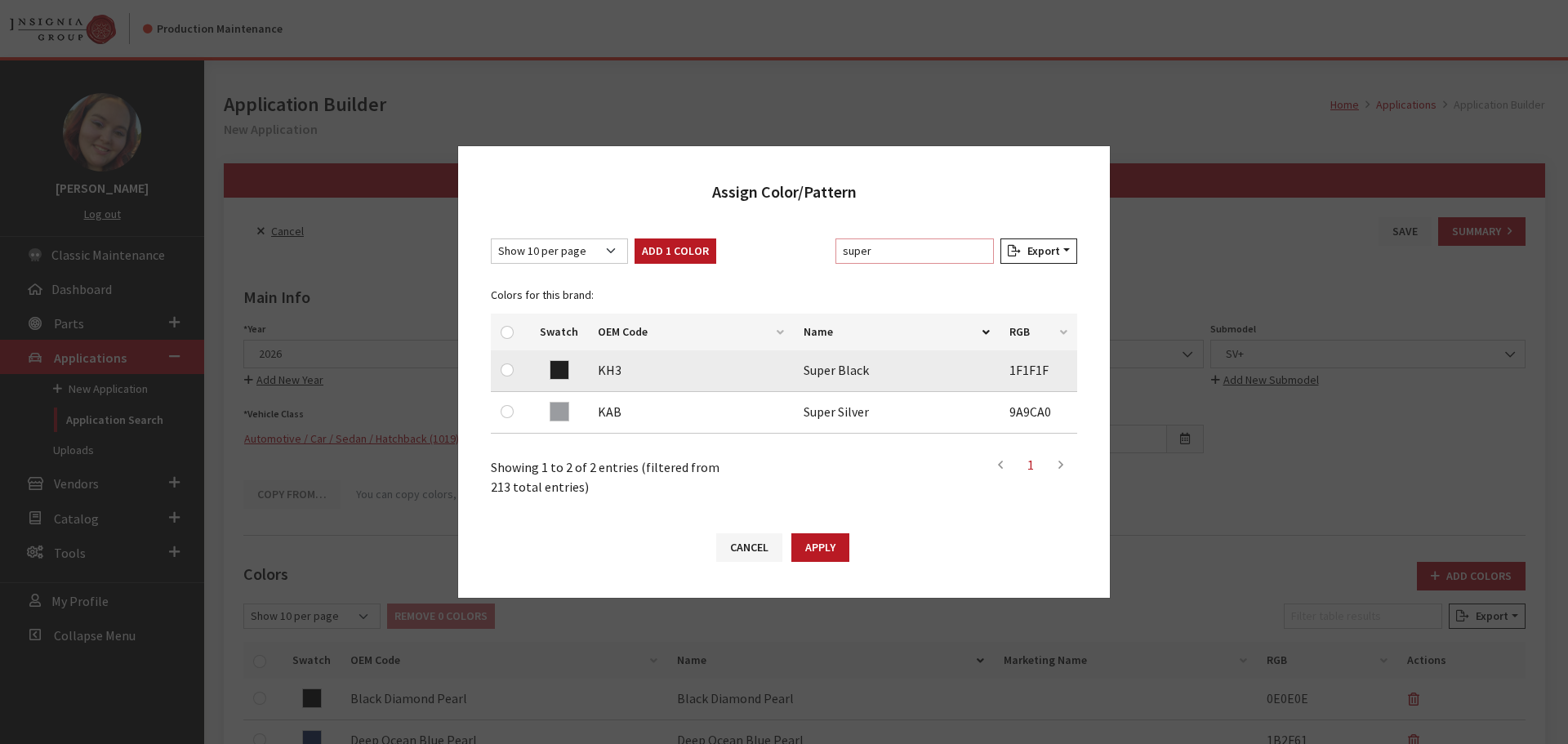
type input "super"
click at [504, 367] on input "checkbox" at bounding box center [507, 369] width 13 height 13
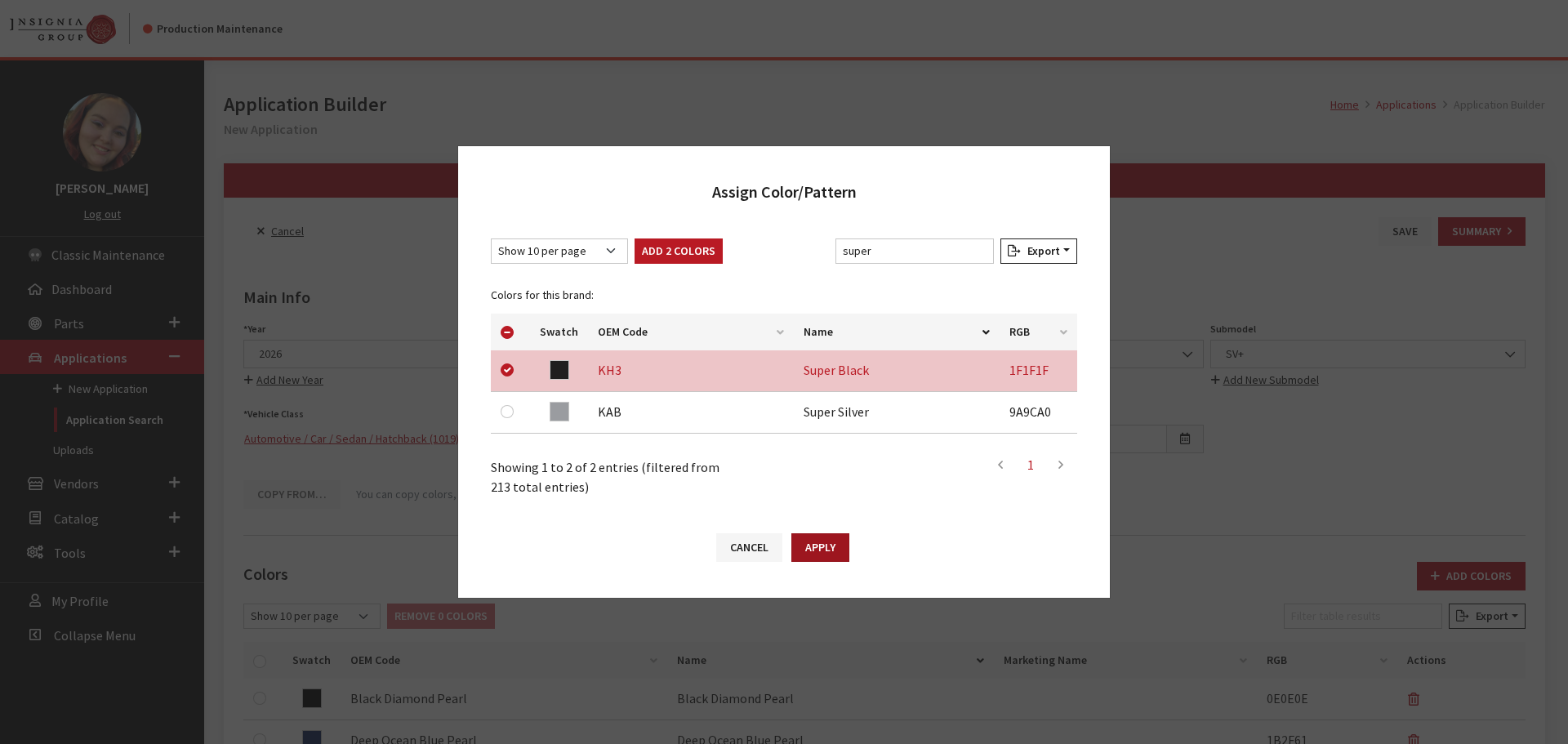
click at [809, 546] on button "Apply" at bounding box center [820, 547] width 58 height 29
checkbox input "false"
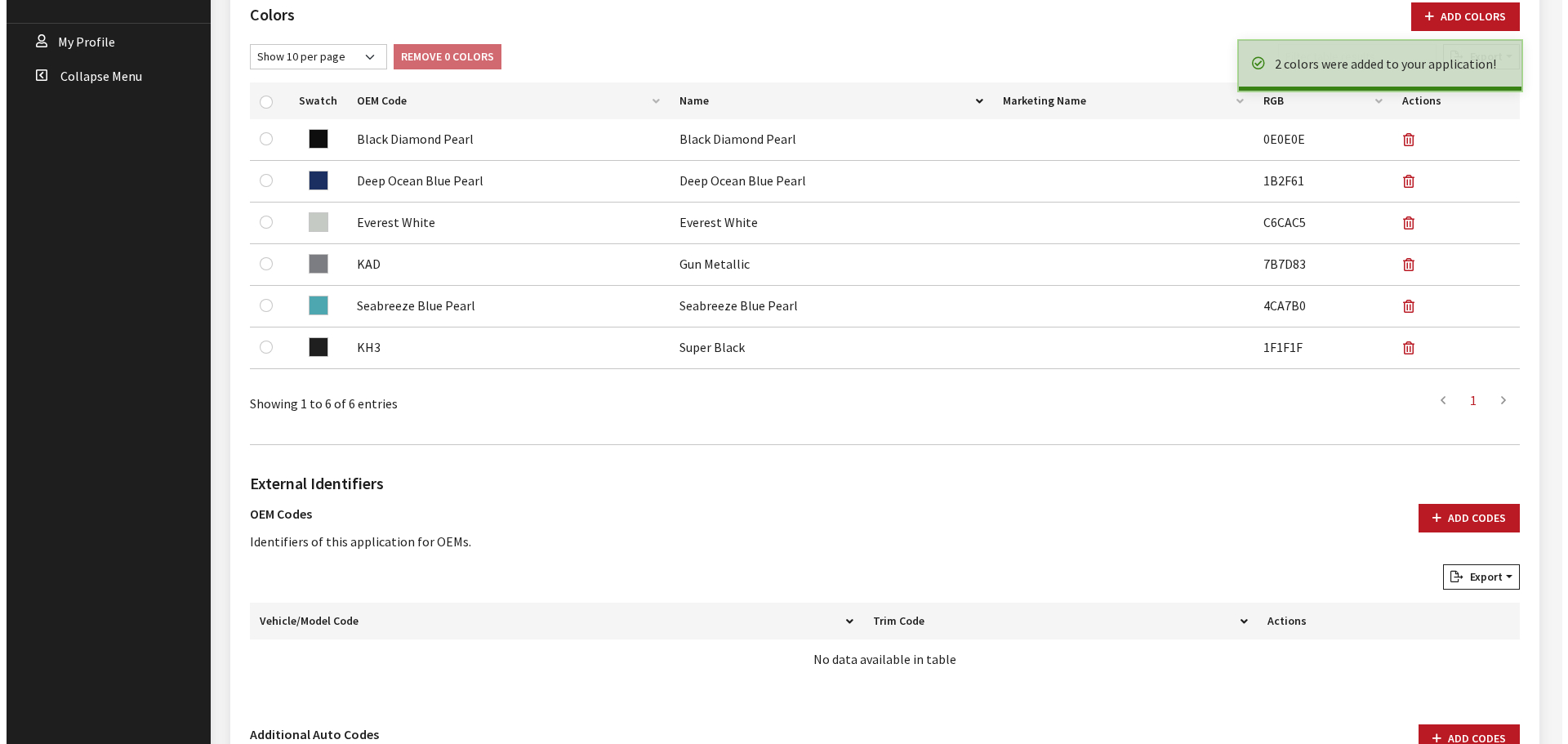
scroll to position [816, 0]
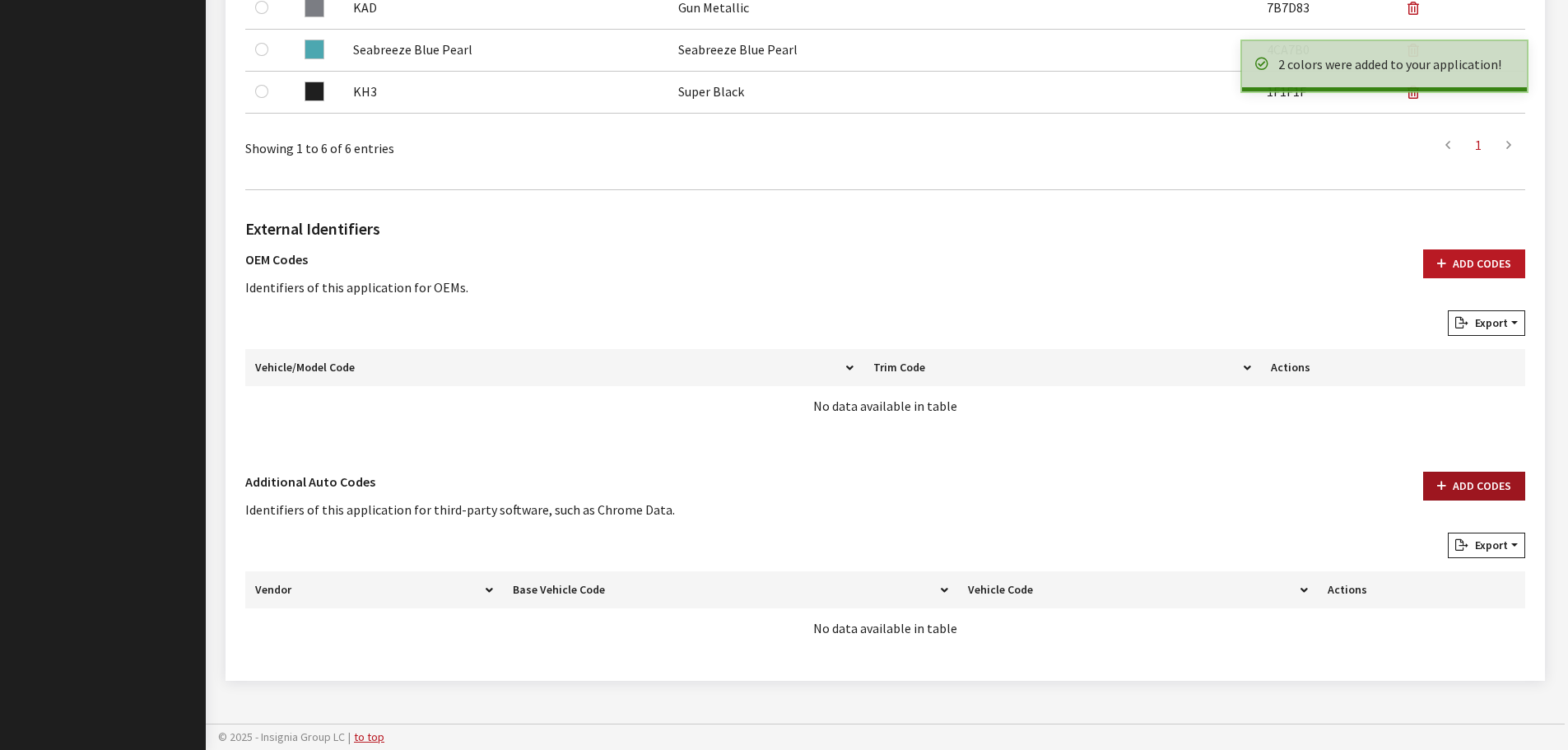
click at [1497, 483] on button "Add Codes" at bounding box center [1474, 486] width 102 height 29
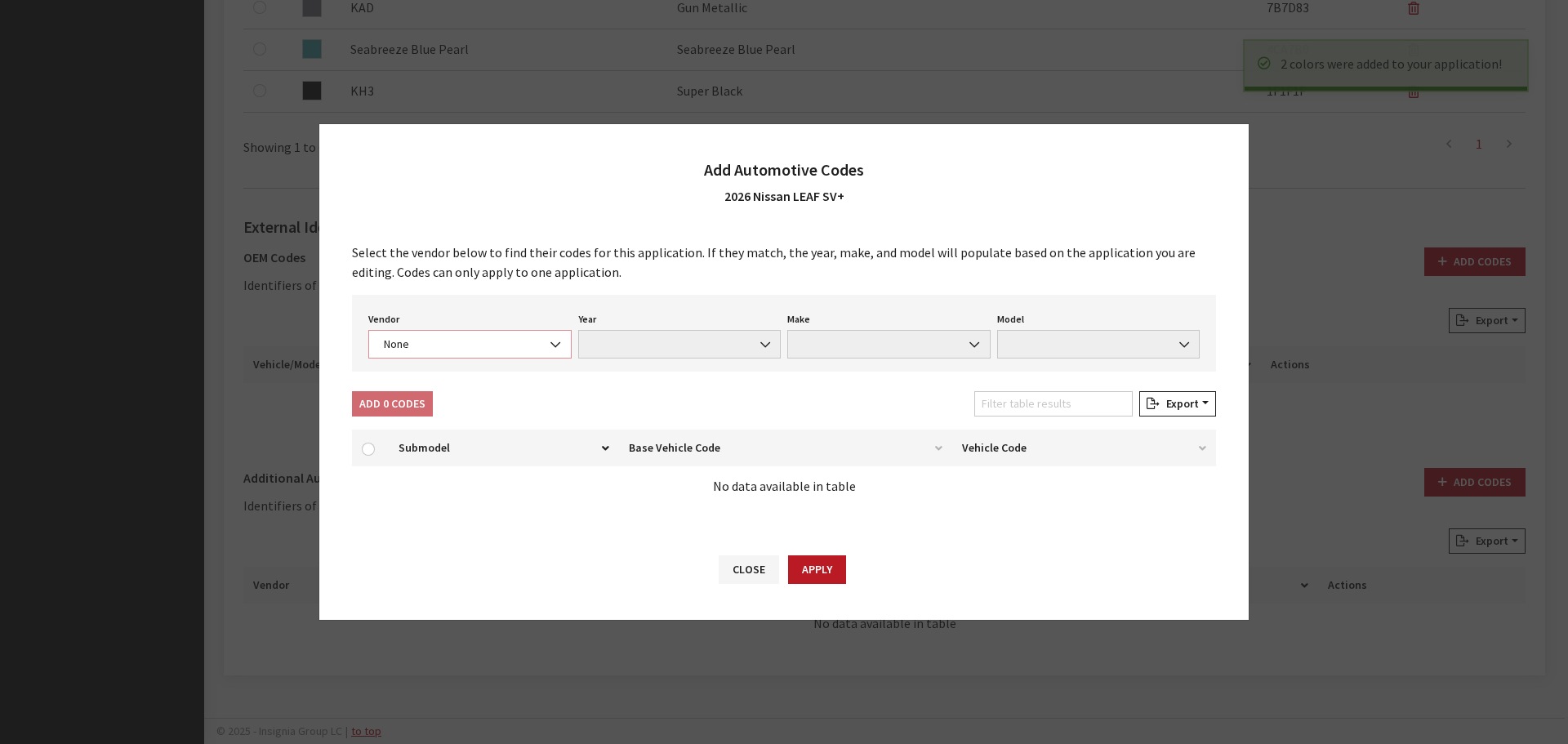
click at [437, 342] on span "None" at bounding box center [470, 344] width 182 height 17
select select "4"
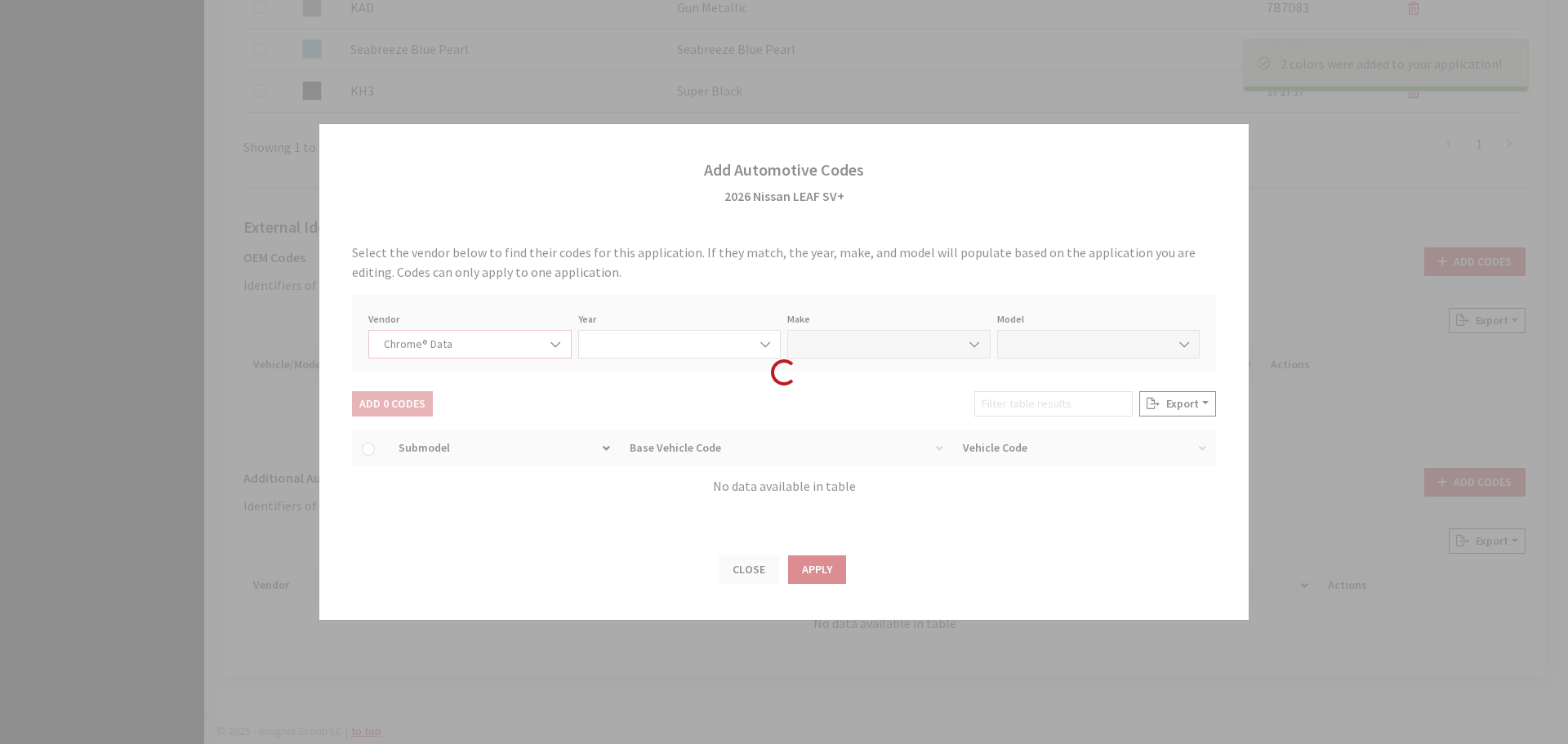
select select "2026"
select select "30"
select select "59005"
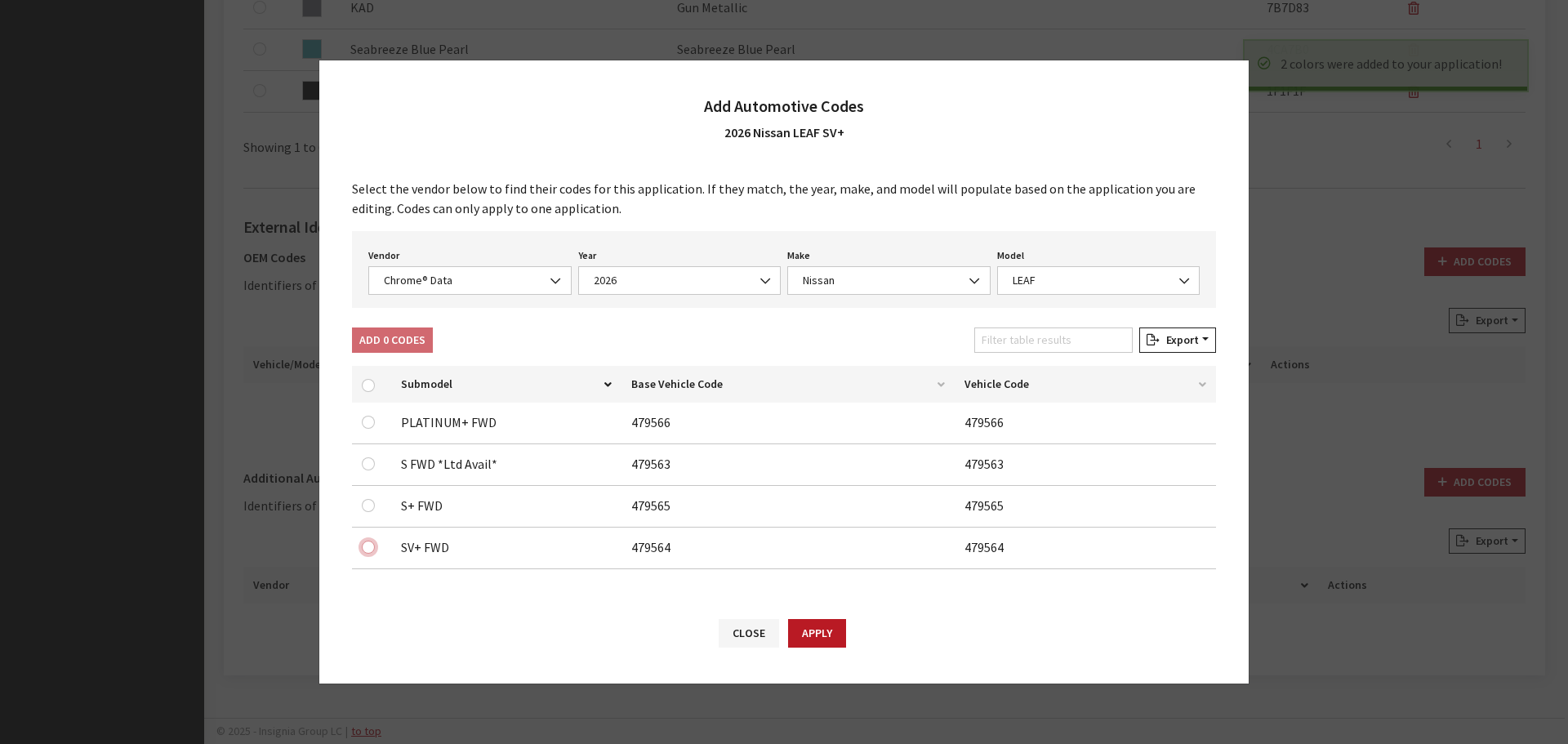
click at [362, 548] on input "checkbox" at bounding box center [368, 547] width 13 height 13
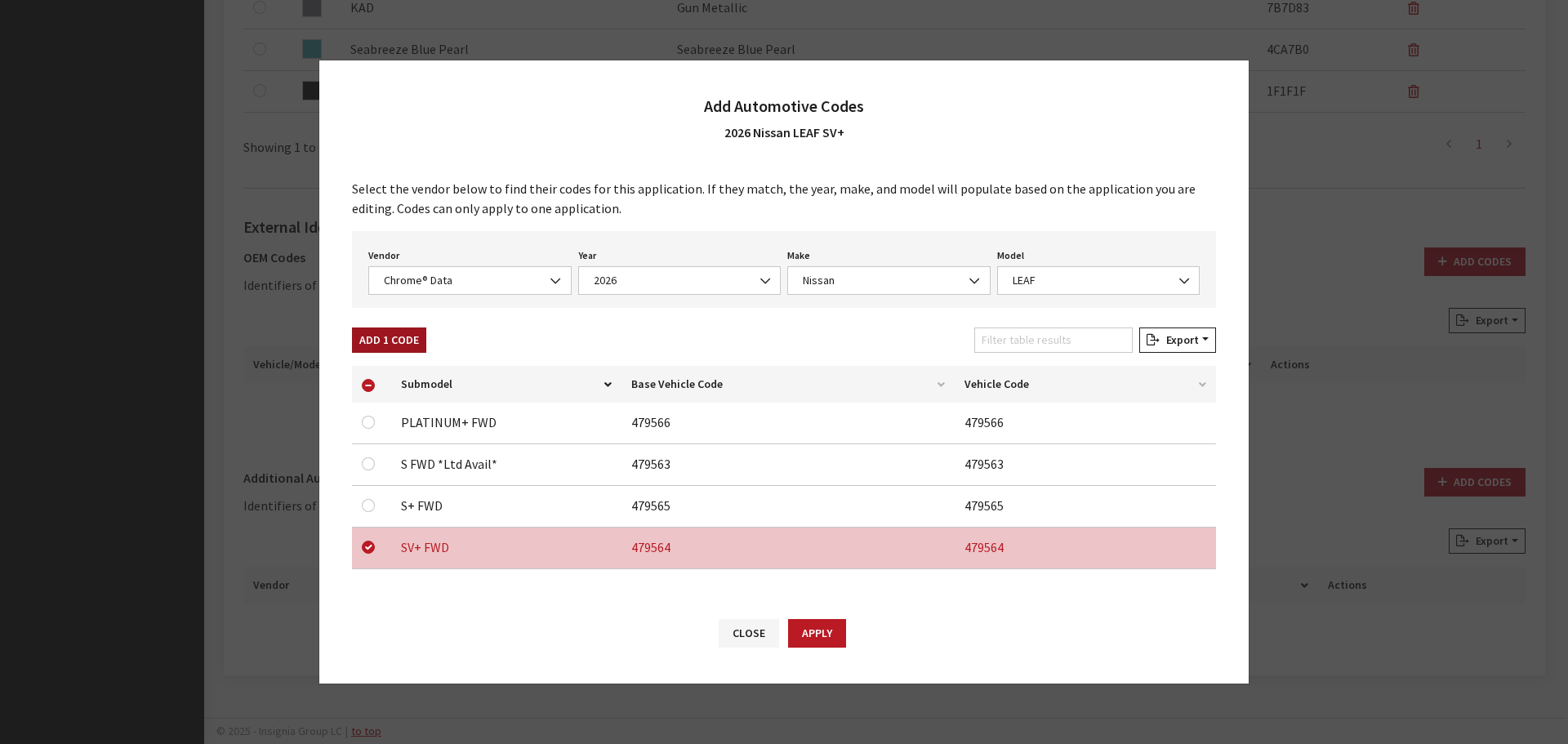
click at [364, 343] on button "Add 1 Code" at bounding box center [389, 340] width 74 height 25
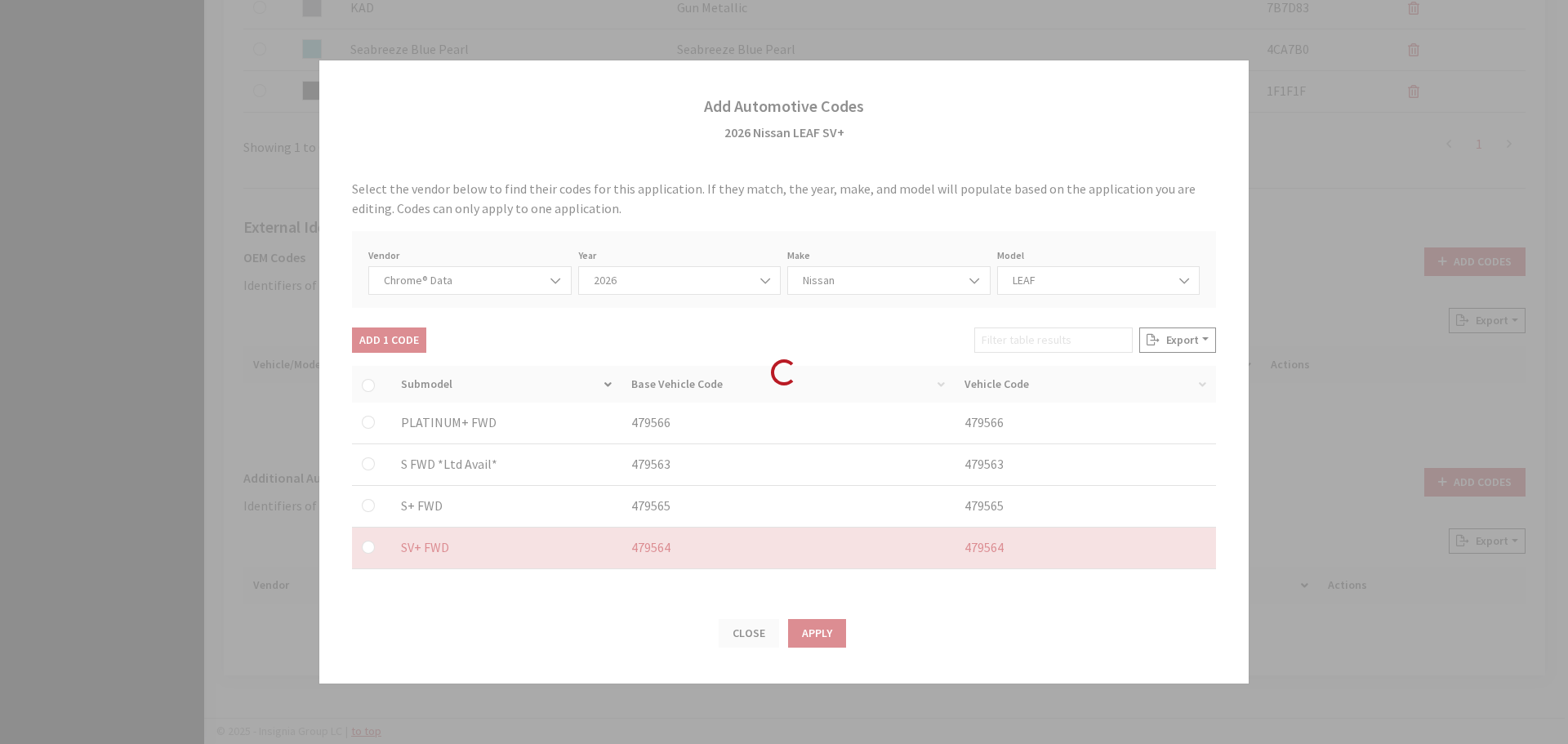
checkbox input "false"
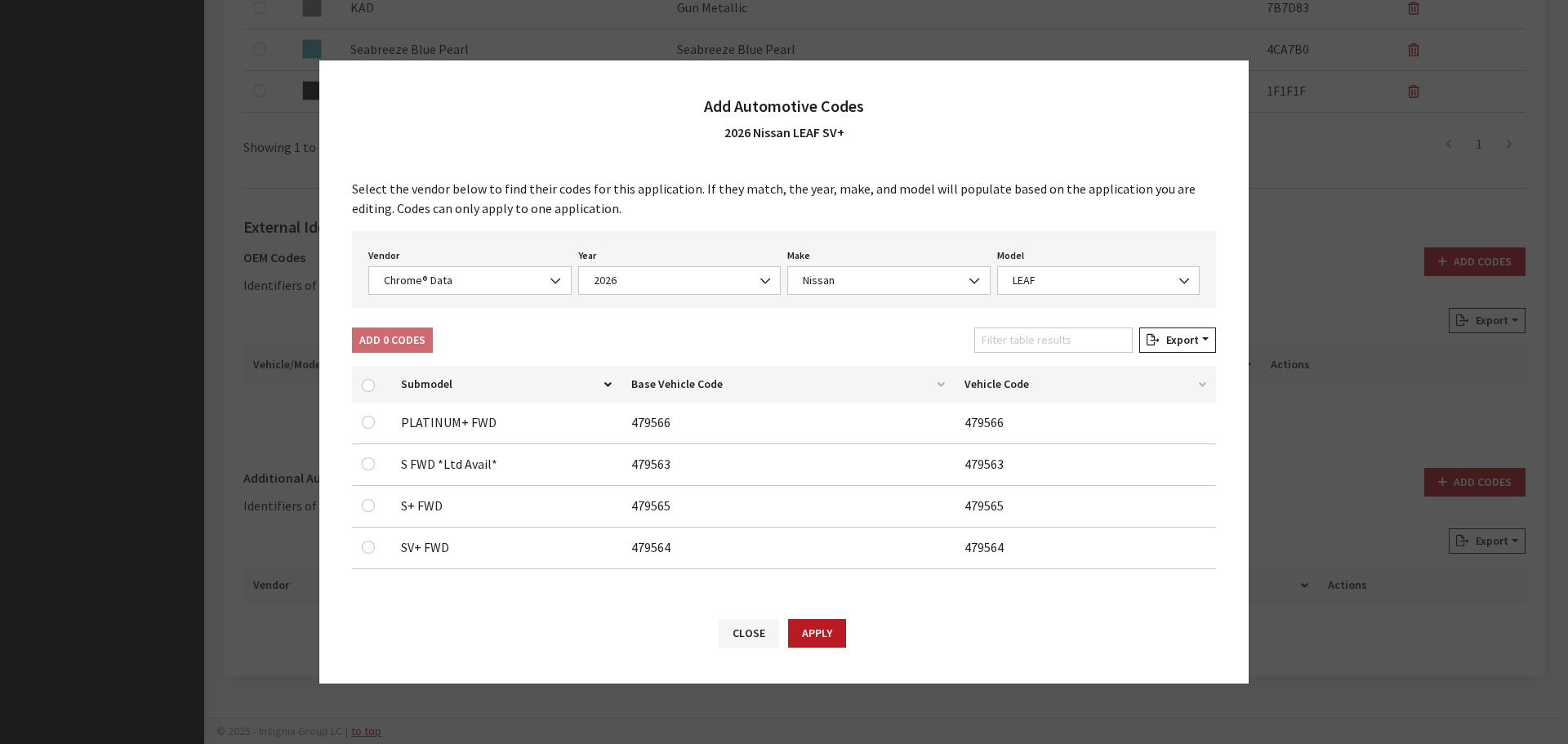
click at [440, 265] on div "Vendor None Chrome® Data Aftermarket Catalog Exchange Standard Chrome® Data" at bounding box center [470, 269] width 210 height 51
click at [439, 280] on span "Chrome® Data" at bounding box center [470, 280] width 182 height 17
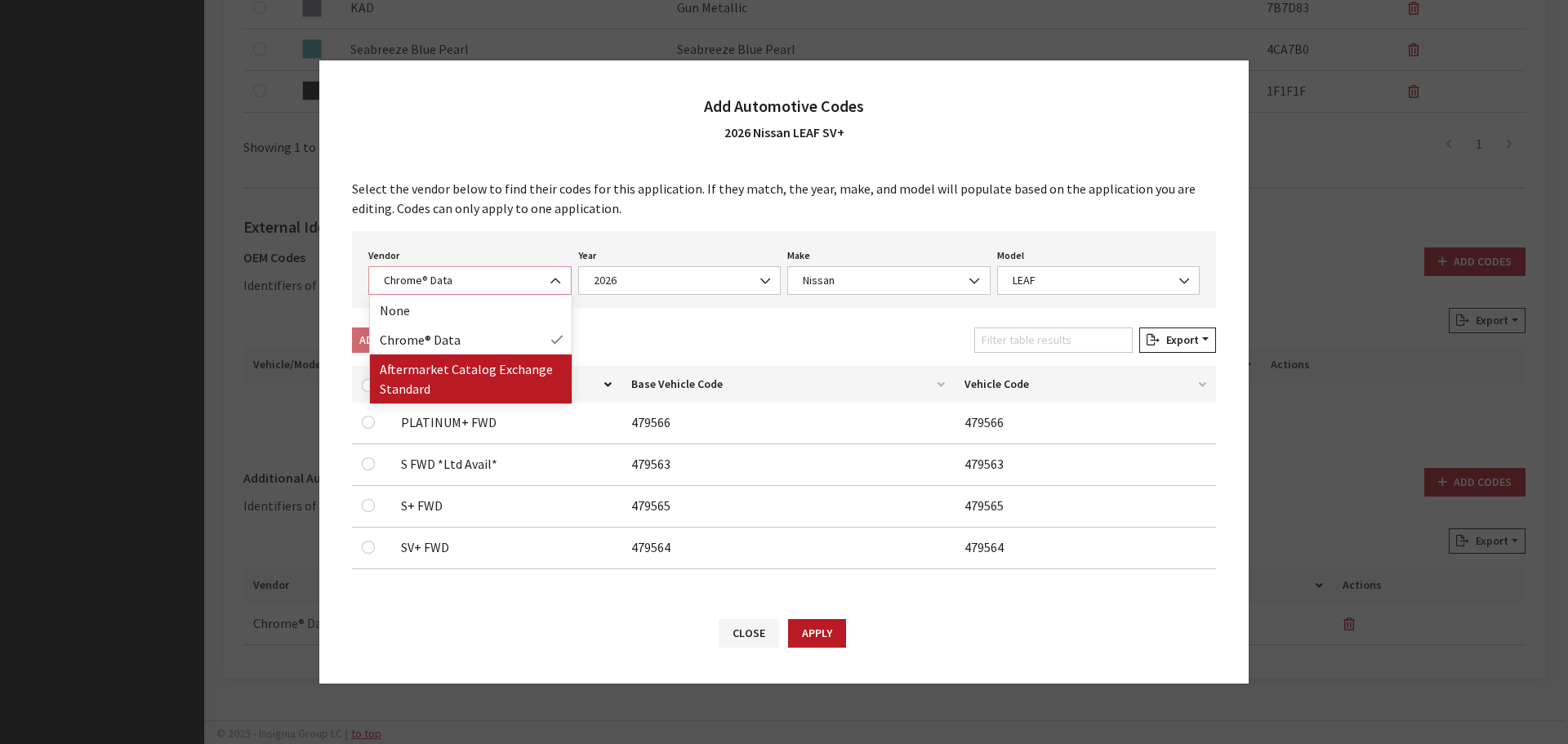
select select "2"
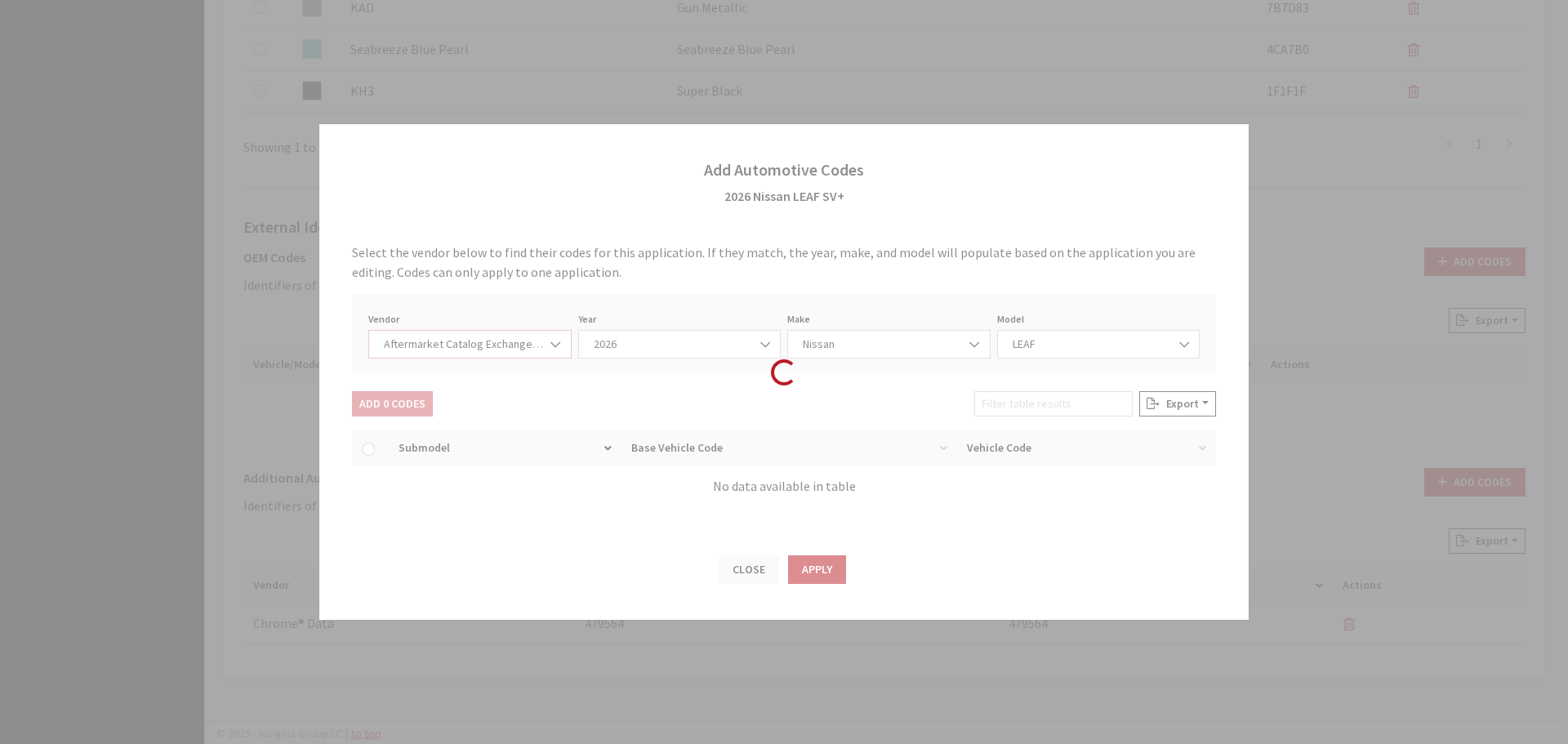
select select "2026"
select select "67"
select select "16223"
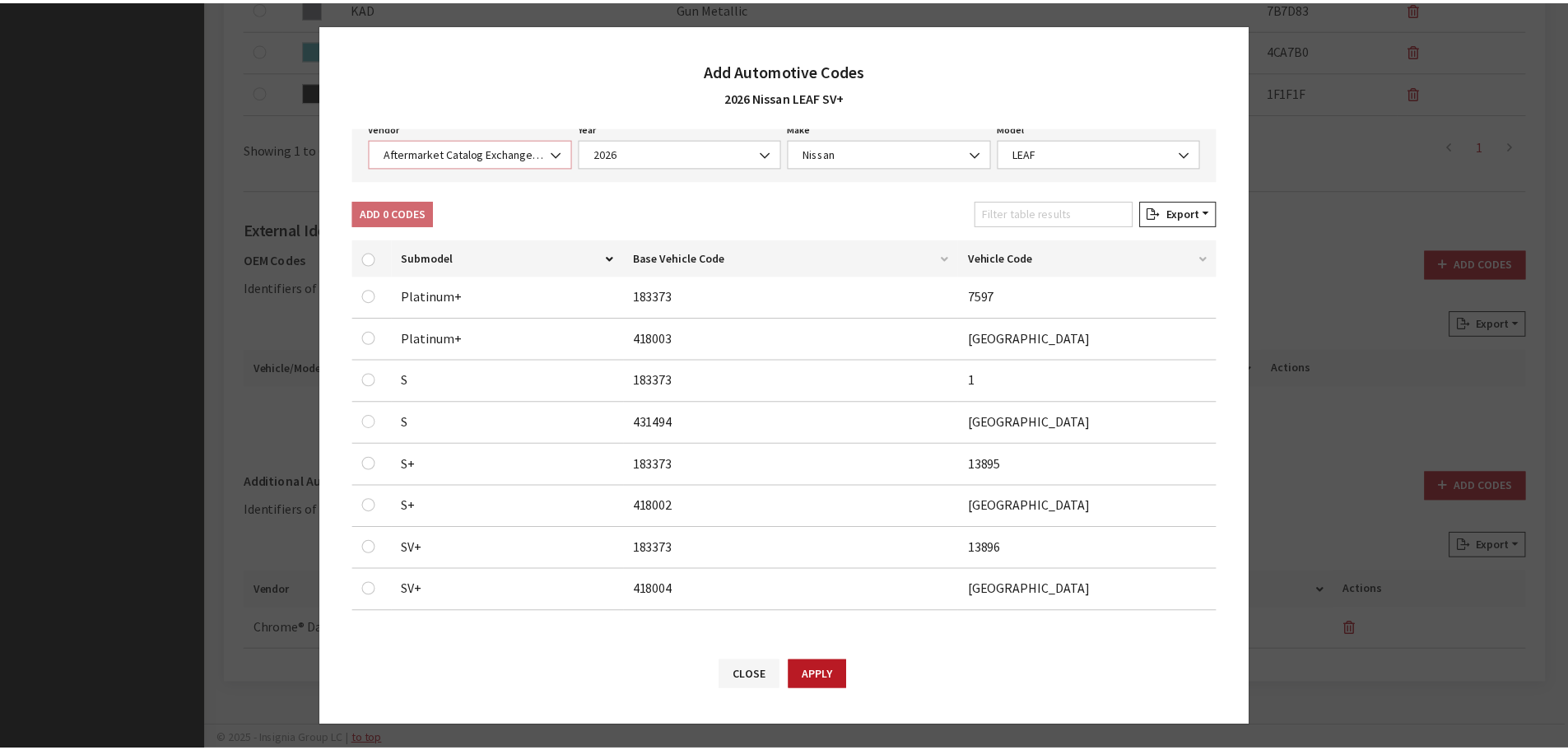
scroll to position [94, 0]
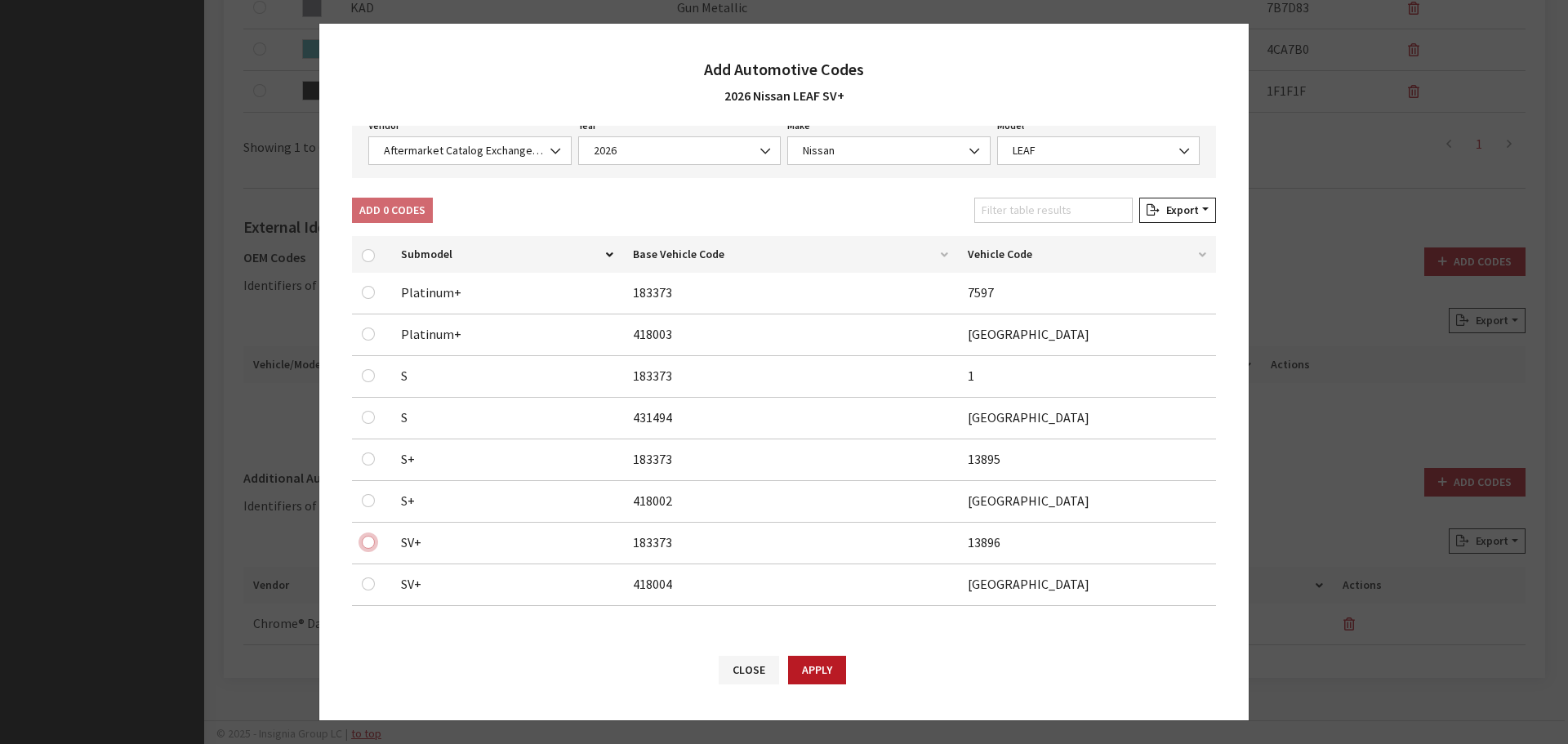
click at [364, 544] on input "checkbox" at bounding box center [368, 542] width 13 height 13
checkbox input "true"
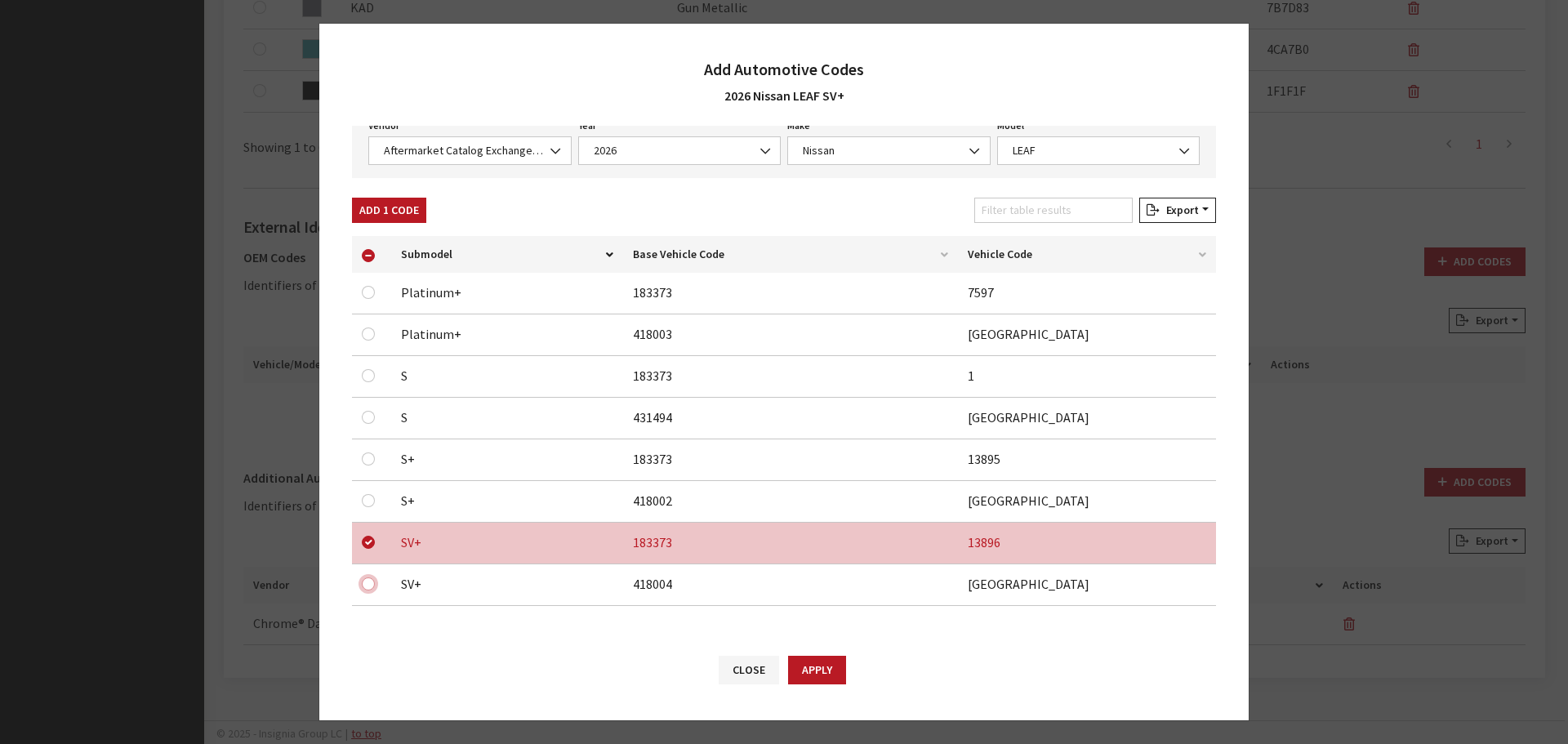
click at [372, 587] on input "checkbox" at bounding box center [368, 583] width 13 height 13
checkbox input "true"
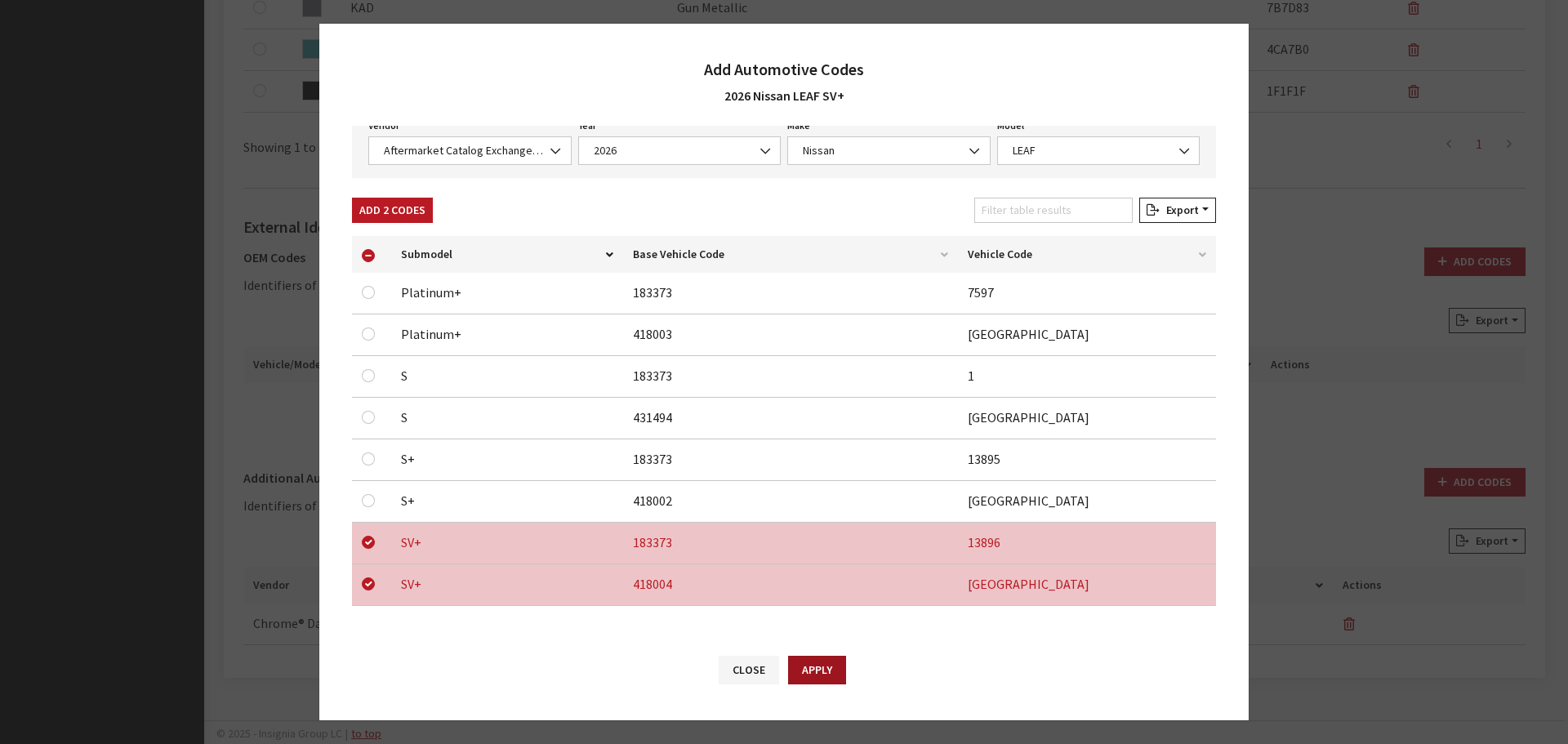
click at [835, 662] on button "Apply" at bounding box center [817, 670] width 58 height 29
checkbox input "false"
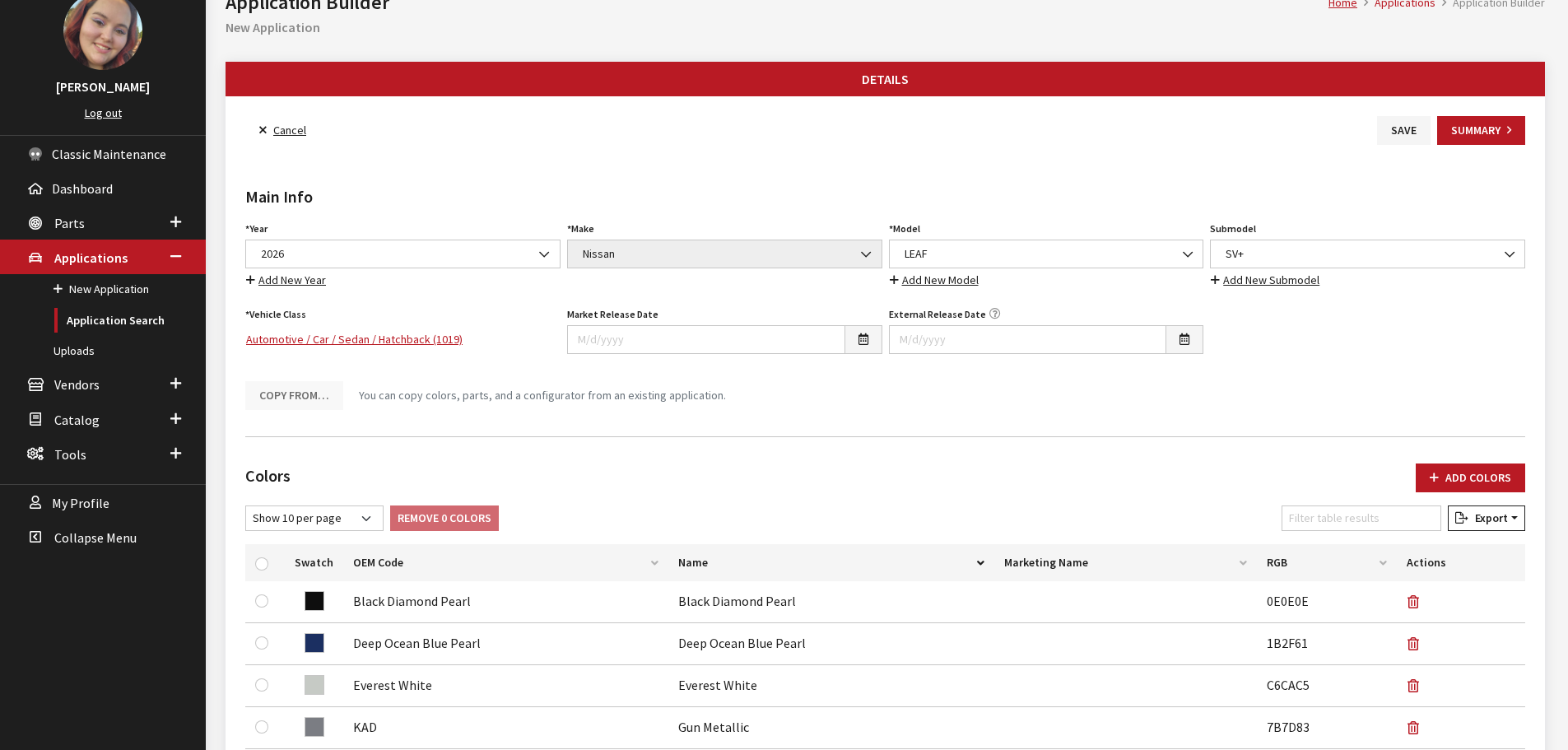
scroll to position [0, 0]
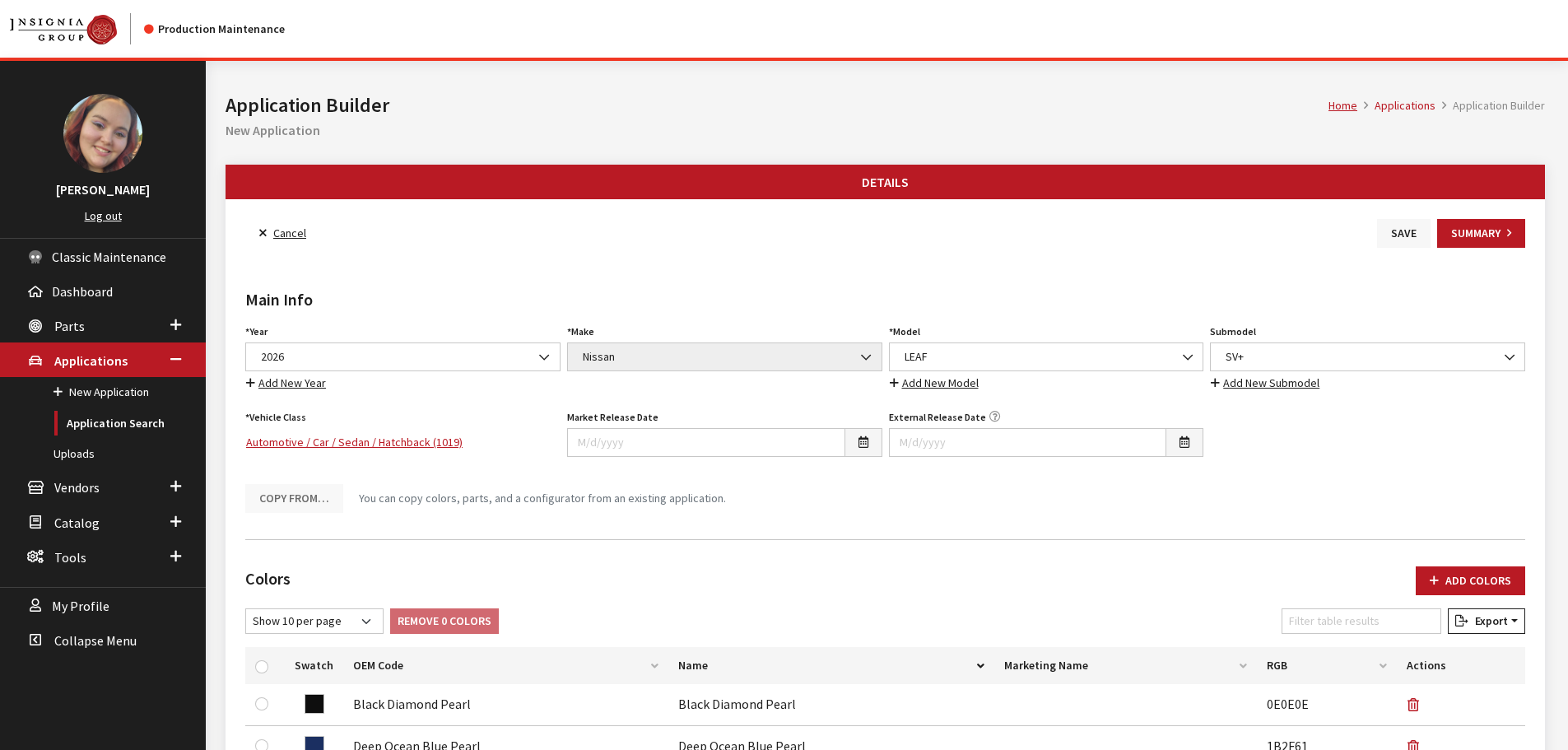
click at [1401, 233] on button "Save" at bounding box center [1403, 233] width 53 height 29
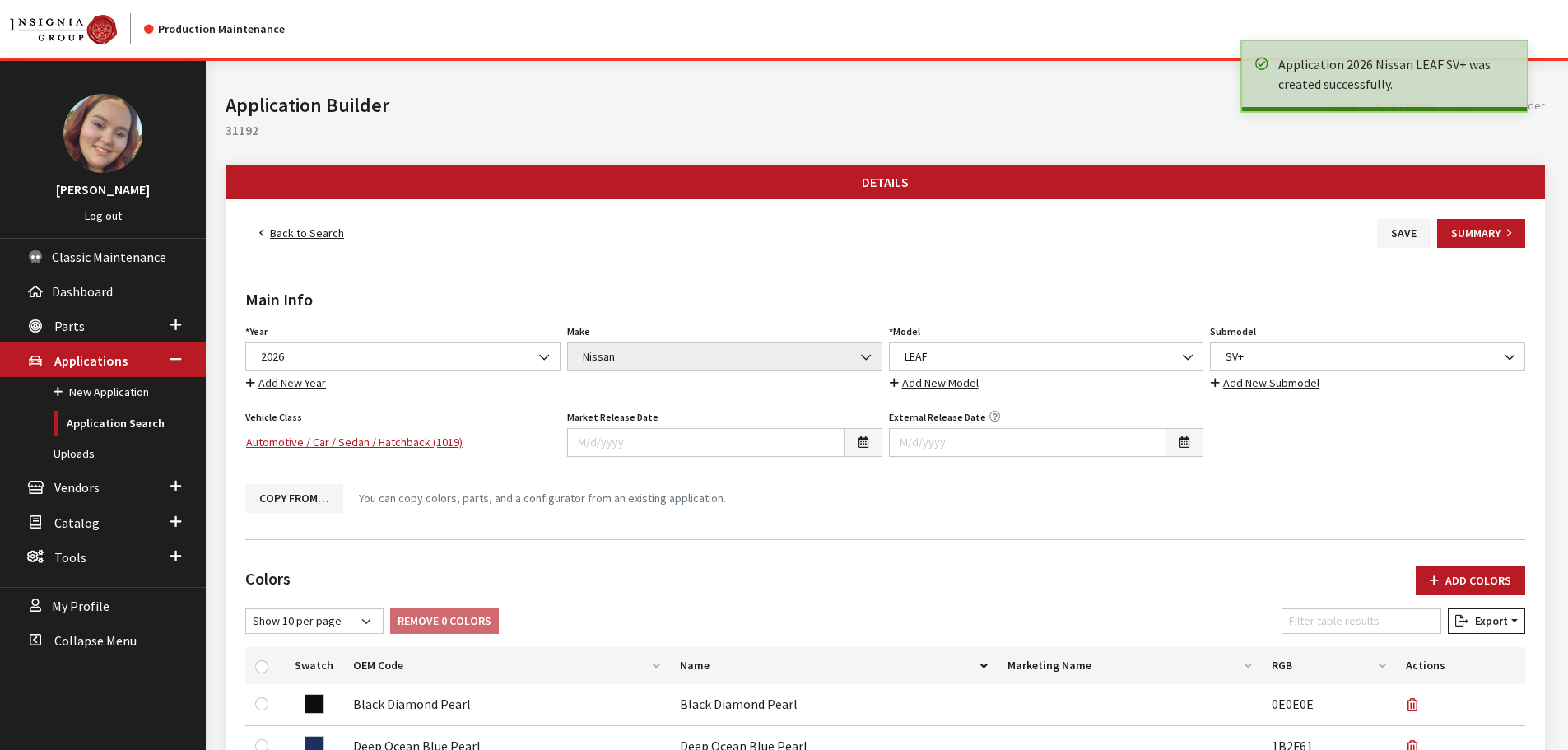
drag, startPoint x: 0, startPoint y: 0, endPoint x: 288, endPoint y: 234, distance: 371.1
click at [288, 234] on link "Back to Search" at bounding box center [301, 233] width 112 height 29
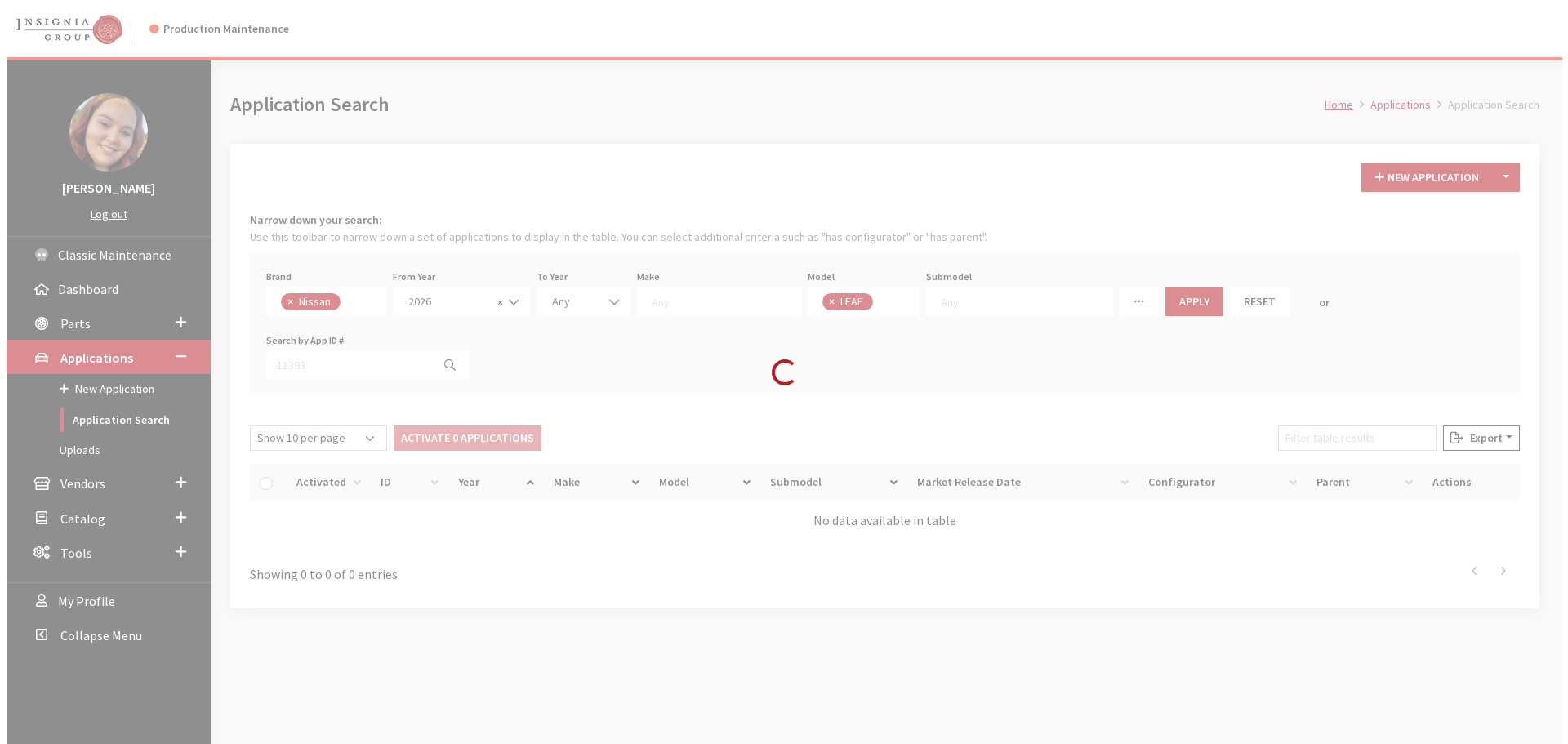
scroll to position [305, 0]
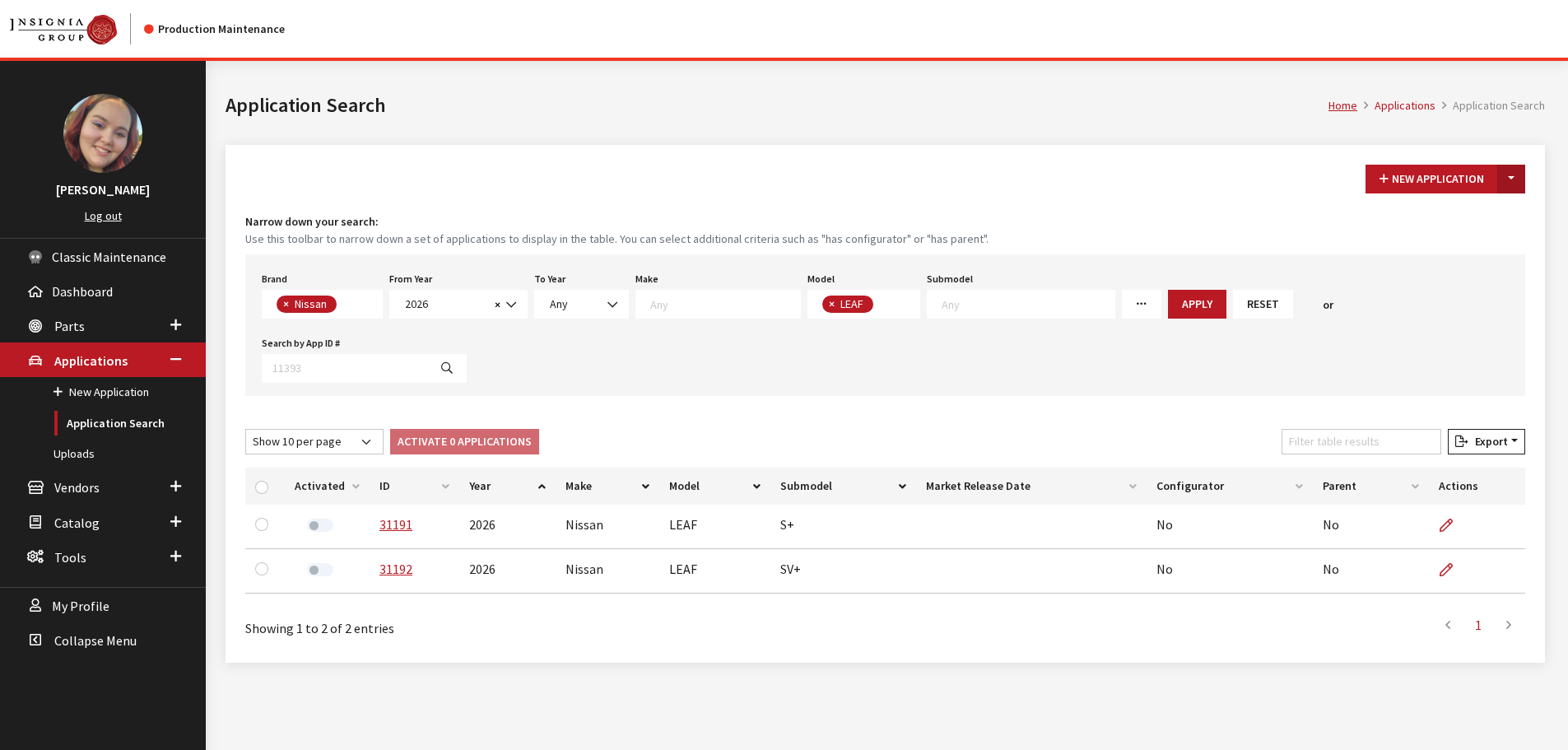
click at [1516, 183] on button "Toggle Dropdown" at bounding box center [1511, 179] width 28 height 29
click at [1436, 215] on button "New From Existing..." at bounding box center [1455, 214] width 141 height 29
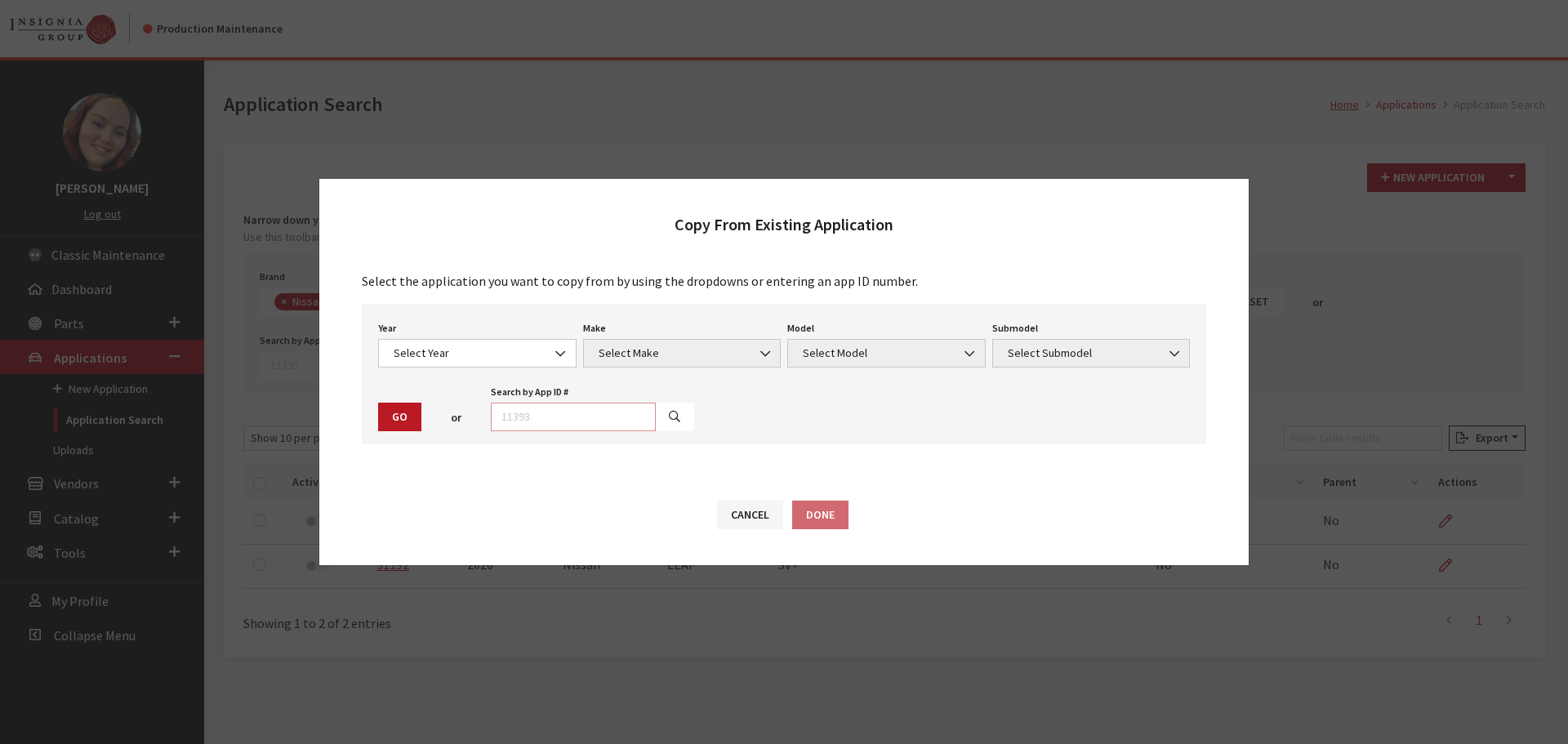
click at [567, 420] on input "text" at bounding box center [573, 416] width 165 height 29
type input "31192"
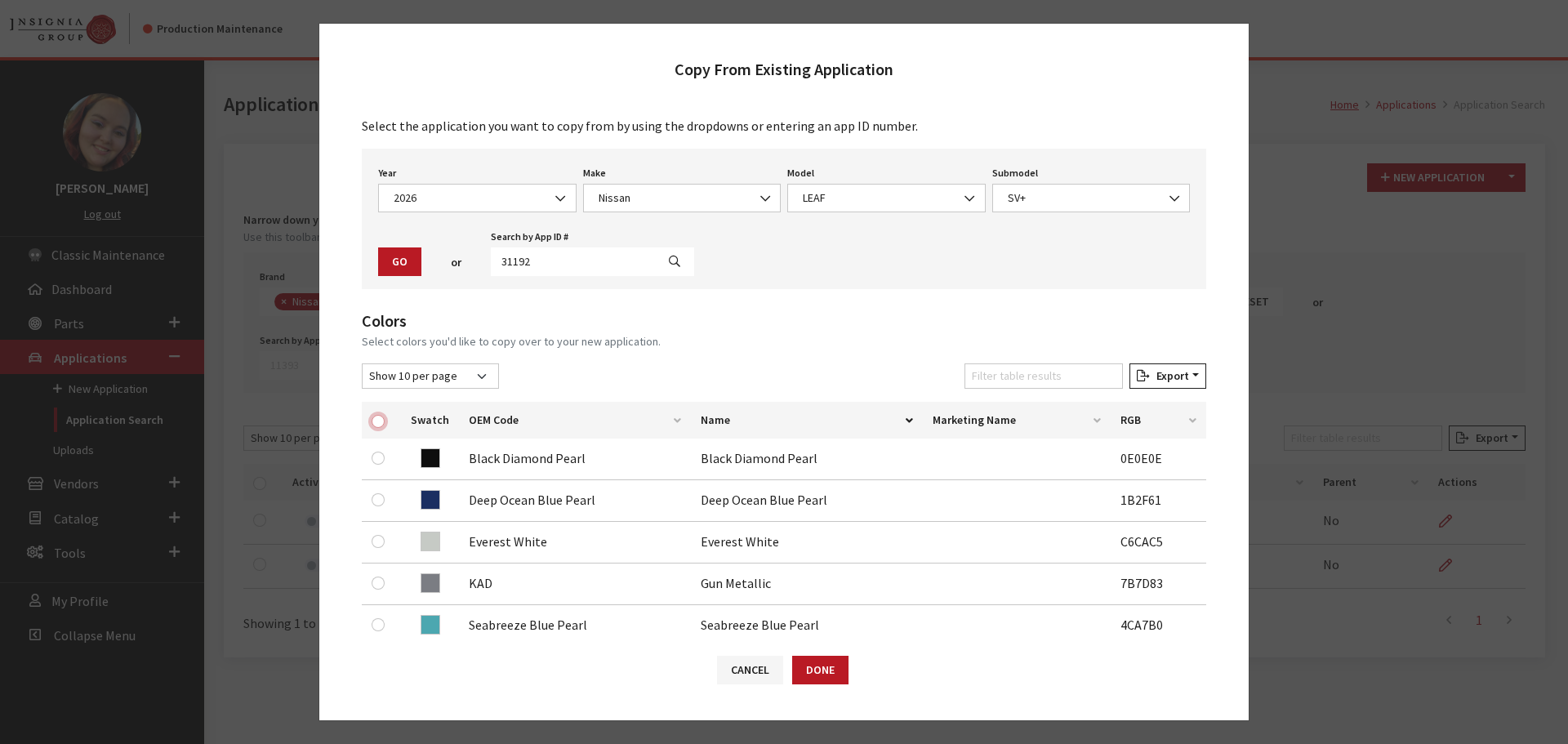
click at [379, 418] on input "checkbox" at bounding box center [377, 420] width 13 height 13
checkbox input "true"
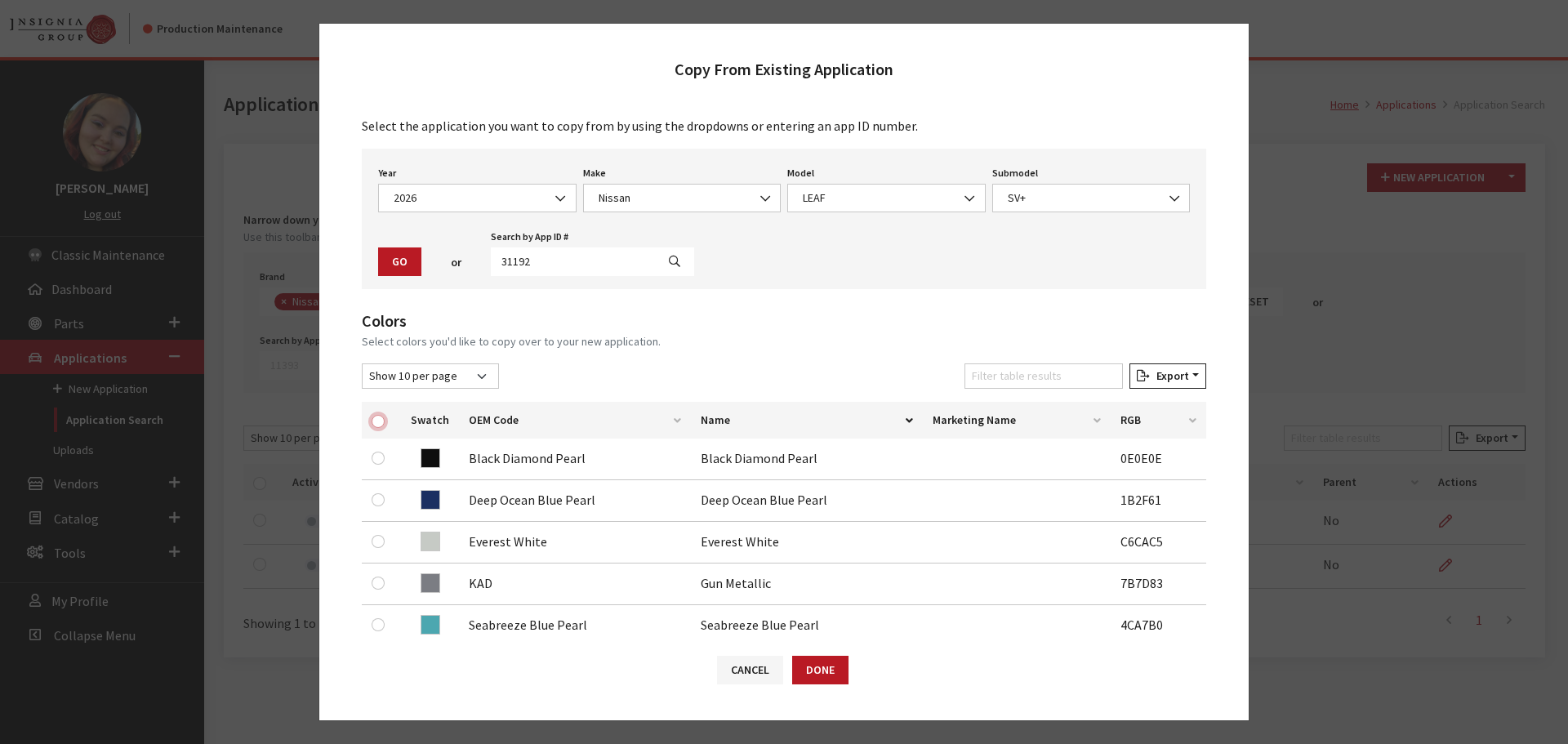
checkbox input "true"
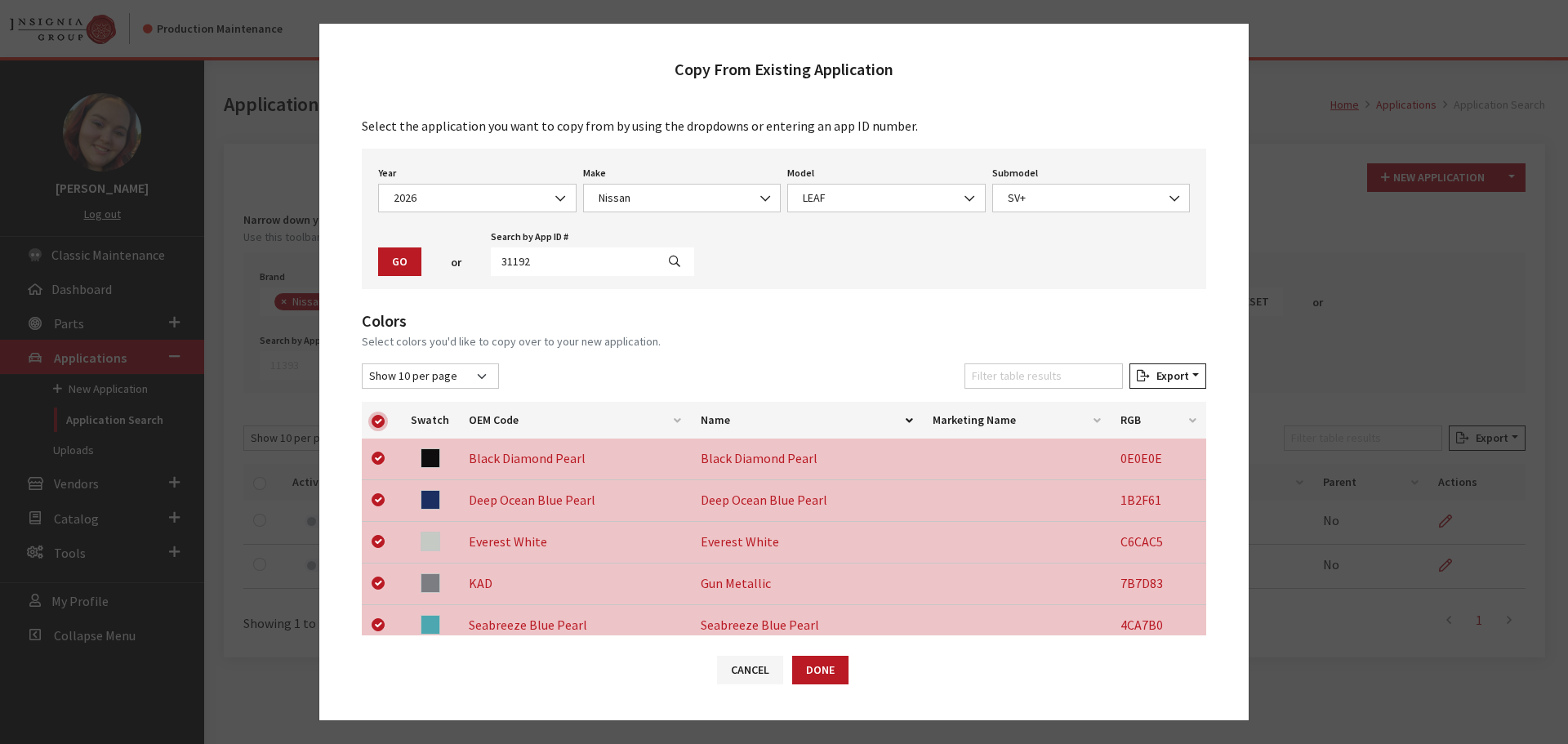
scroll to position [164, 0]
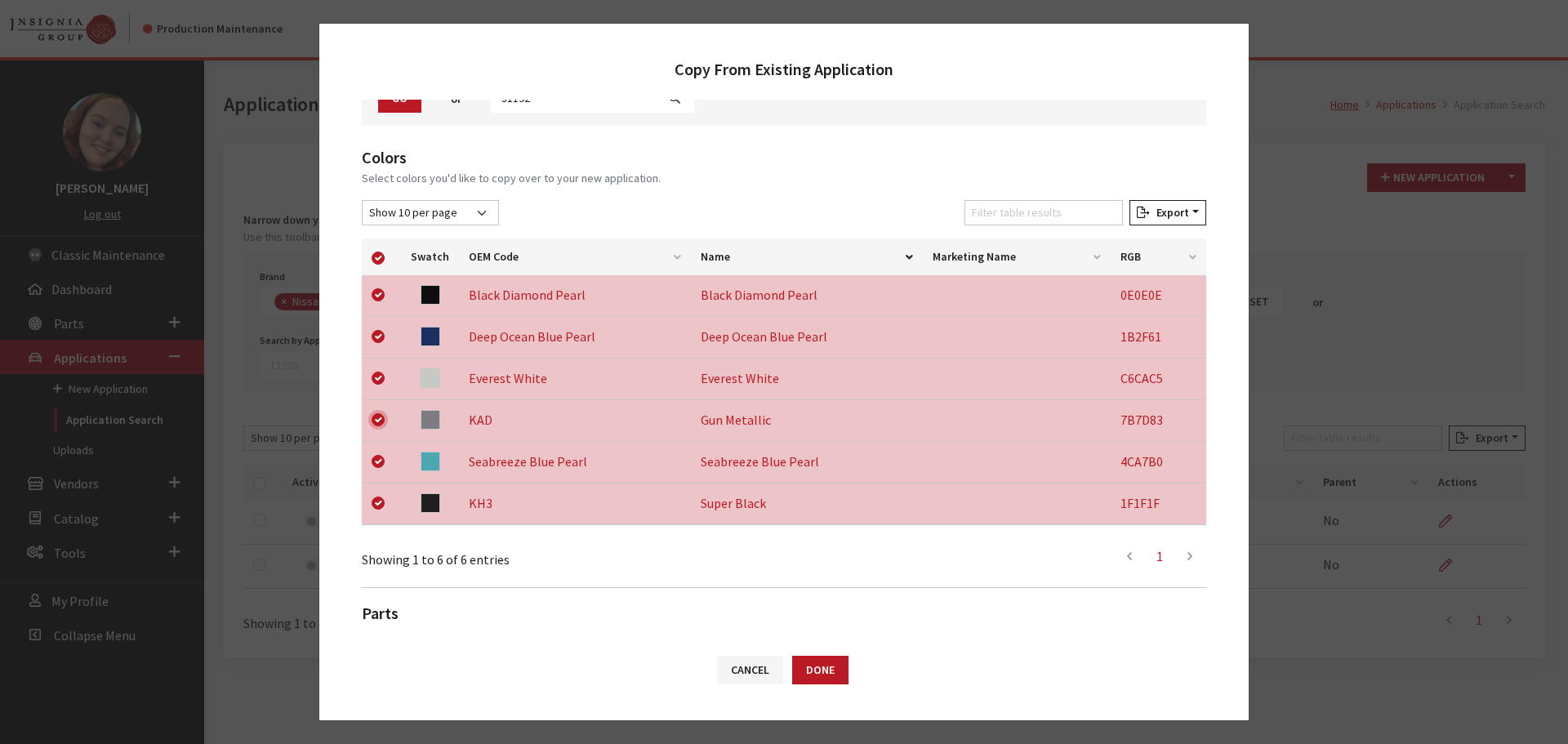
click at [372, 420] on input "checkbox" at bounding box center [377, 420] width 13 height 13
checkbox input "false"
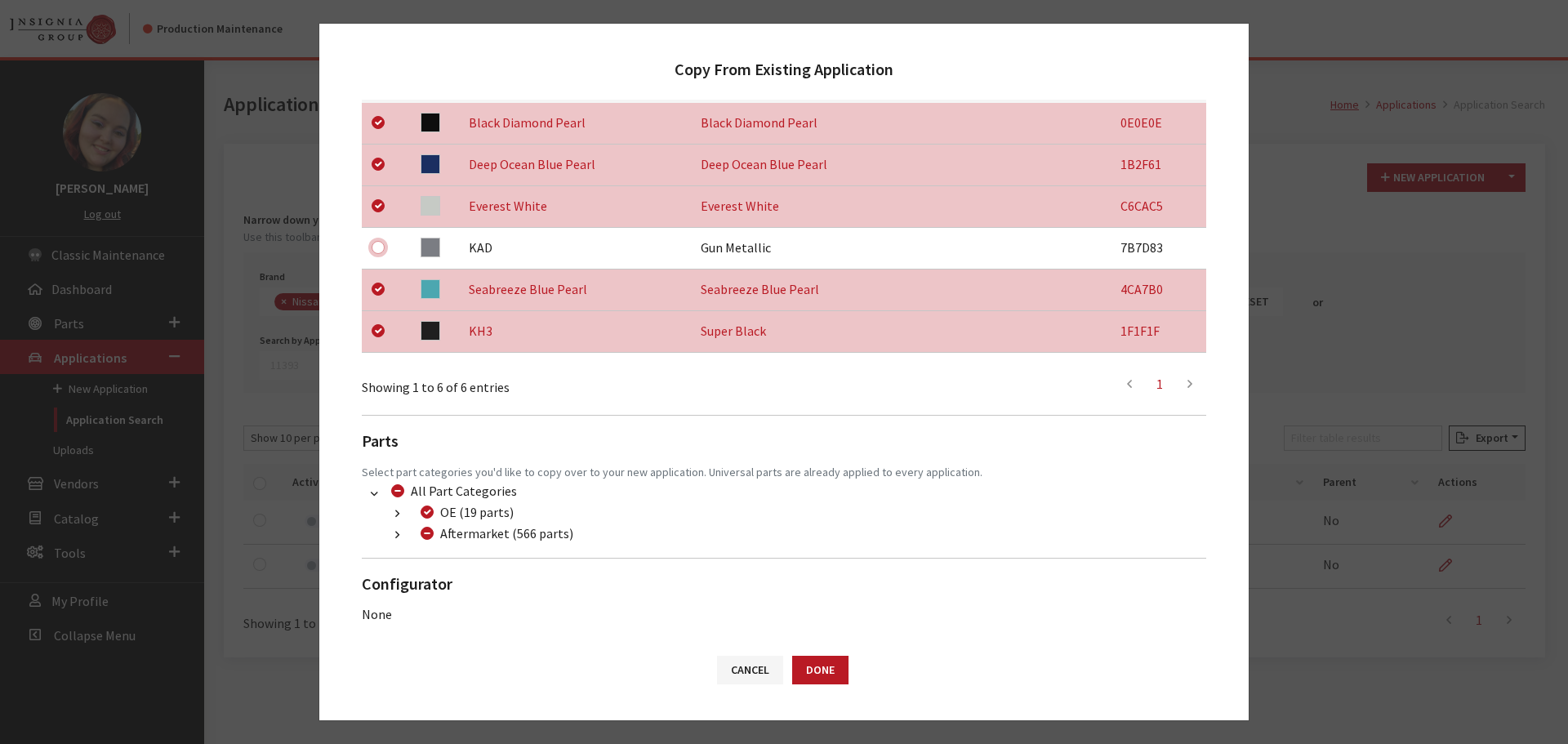
scroll to position [341, 0]
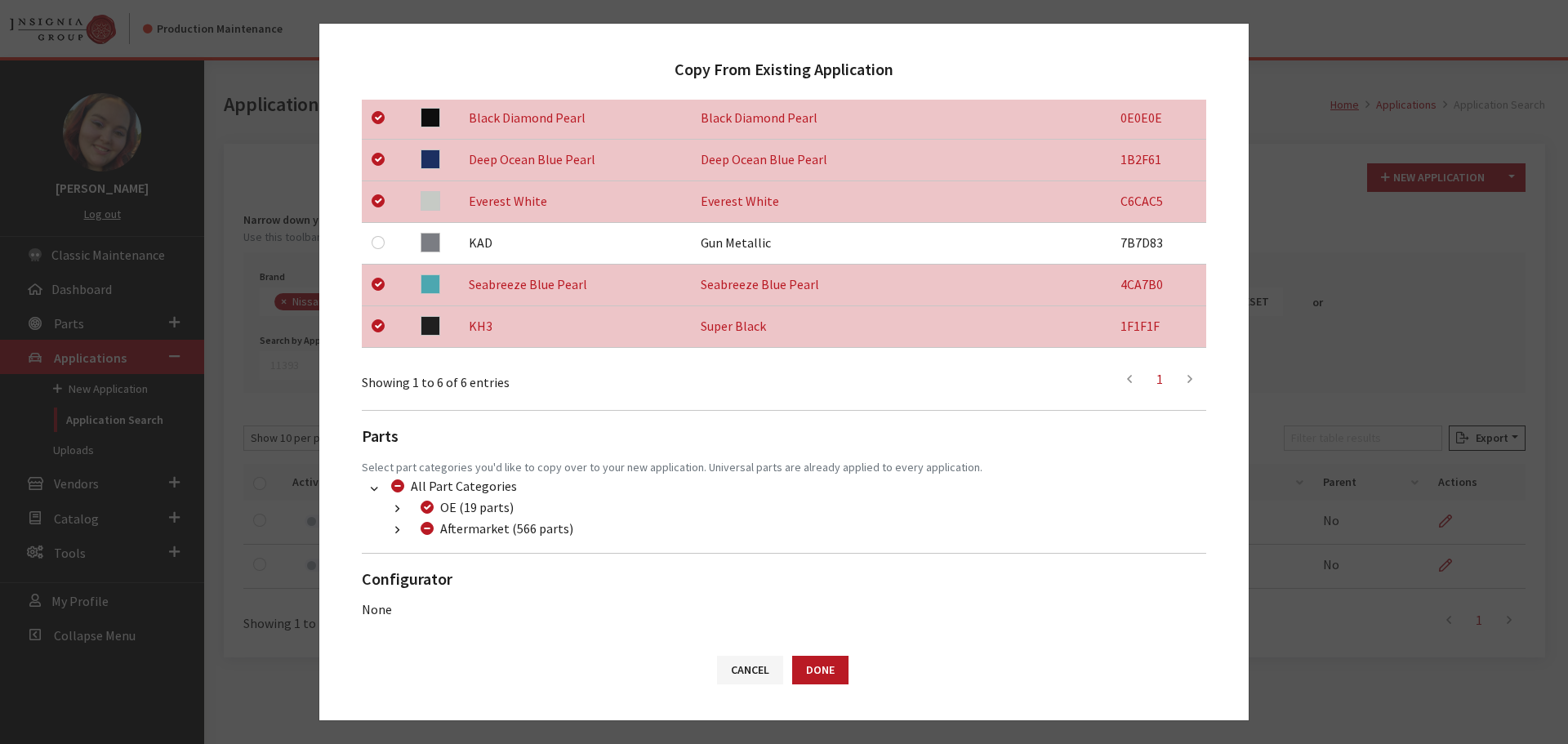
click at [400, 526] on icon "button" at bounding box center [397, 530] width 4 height 11
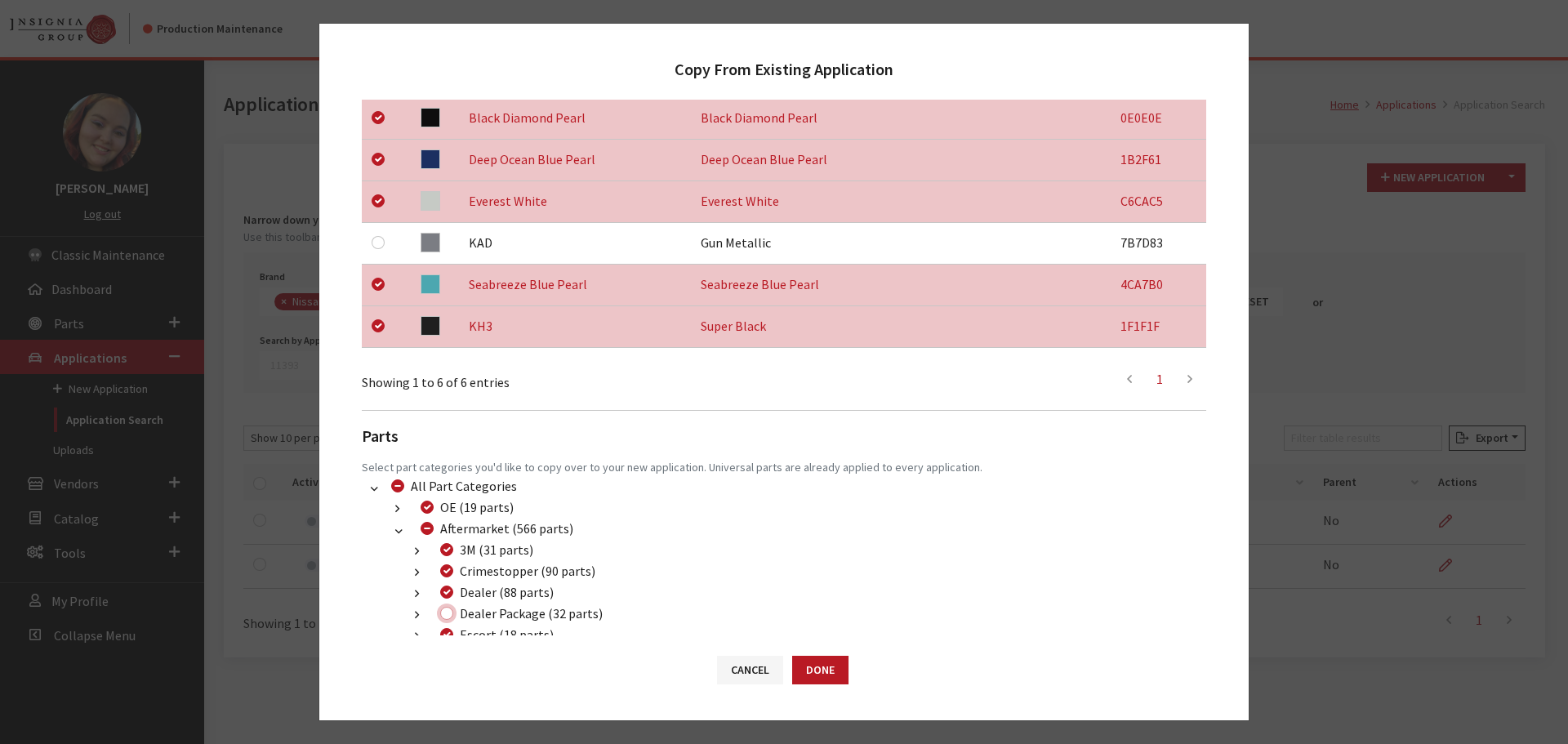
drag, startPoint x: 446, startPoint y: 608, endPoint x: 461, endPoint y: 613, distance: 15.8
click at [446, 609] on input "Dealer Package (32 parts)" at bounding box center [447, 613] width 13 height 13
checkbox input "true"
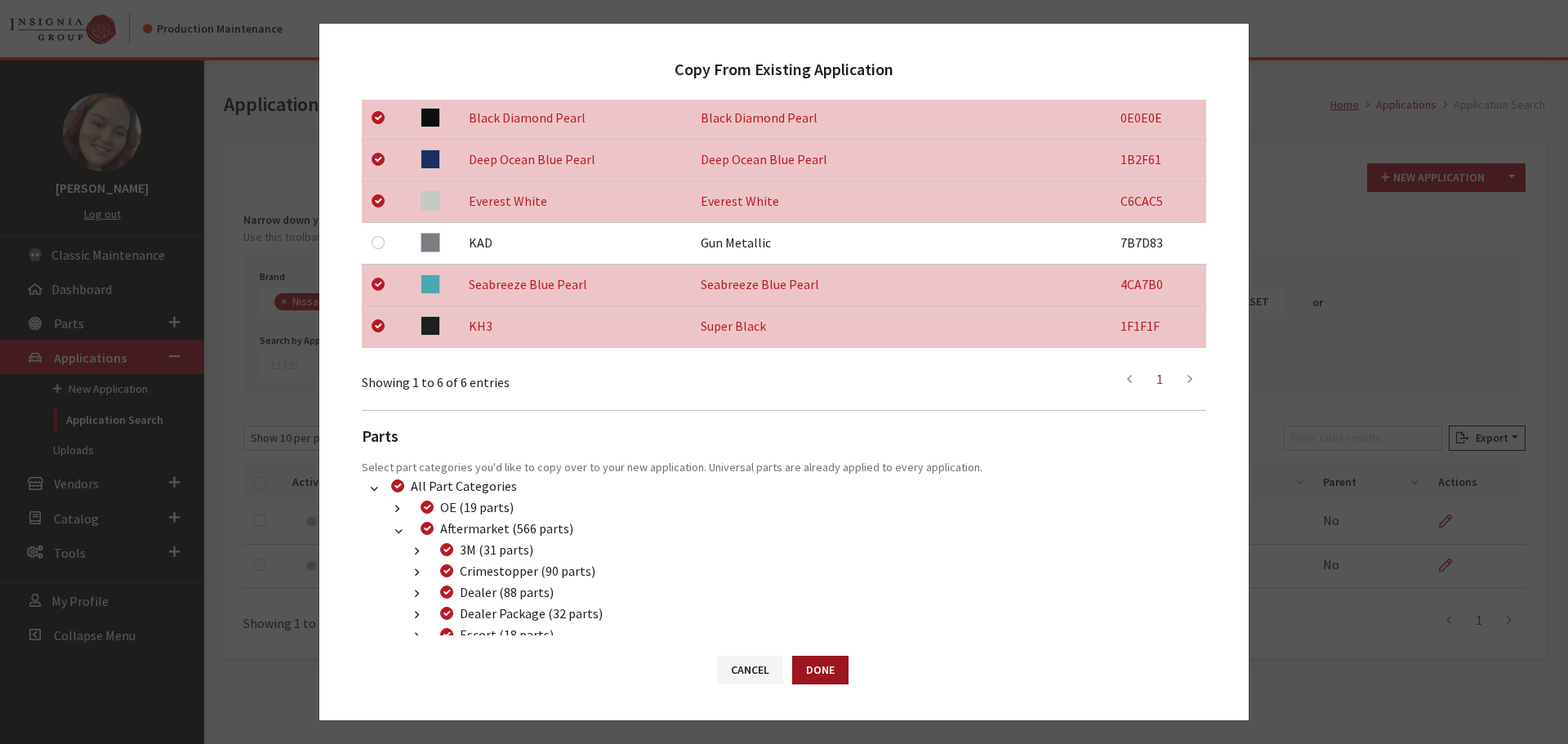
click at [800, 671] on button "Done" at bounding box center [820, 670] width 56 height 29
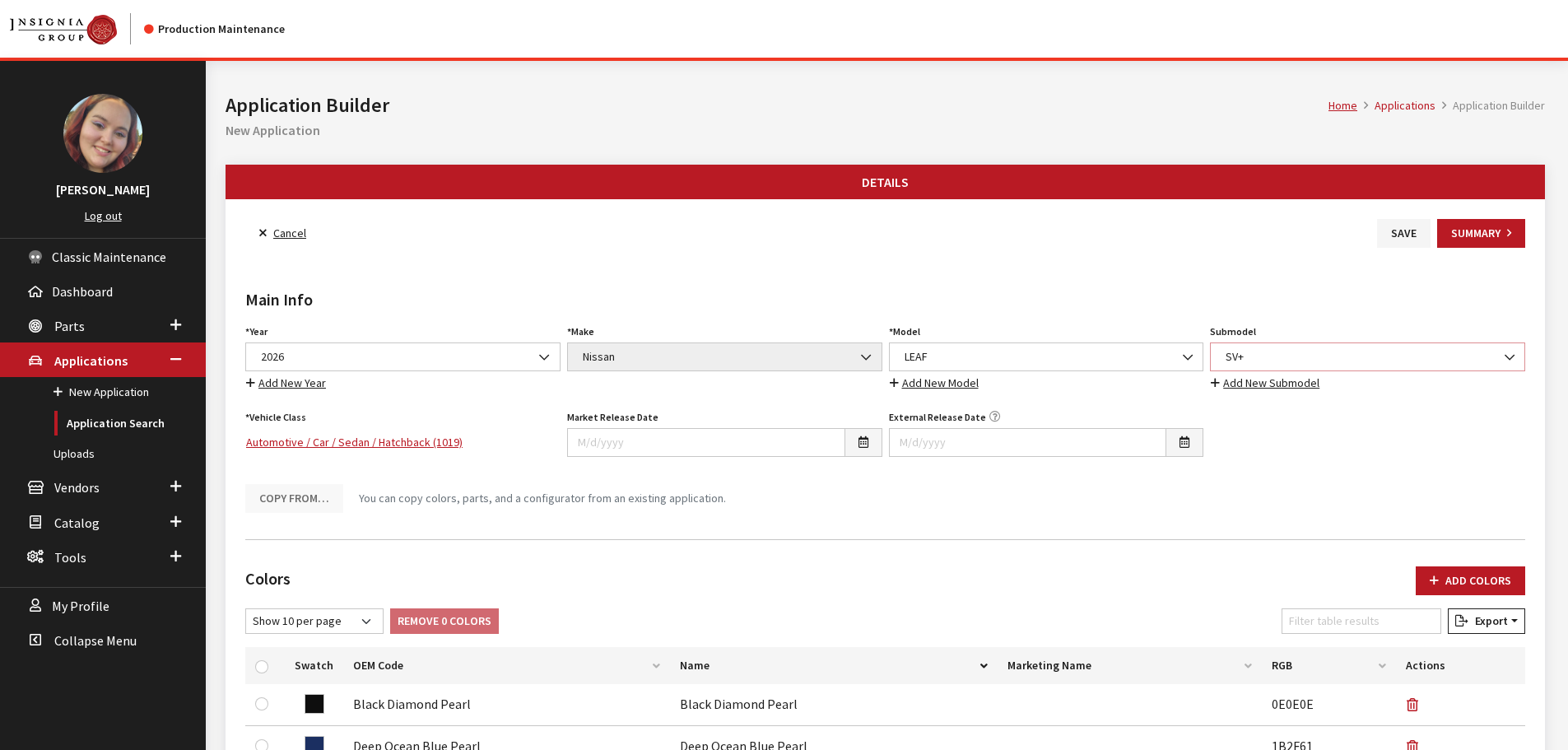
click at [1260, 351] on span "SV+" at bounding box center [1367, 357] width 294 height 17
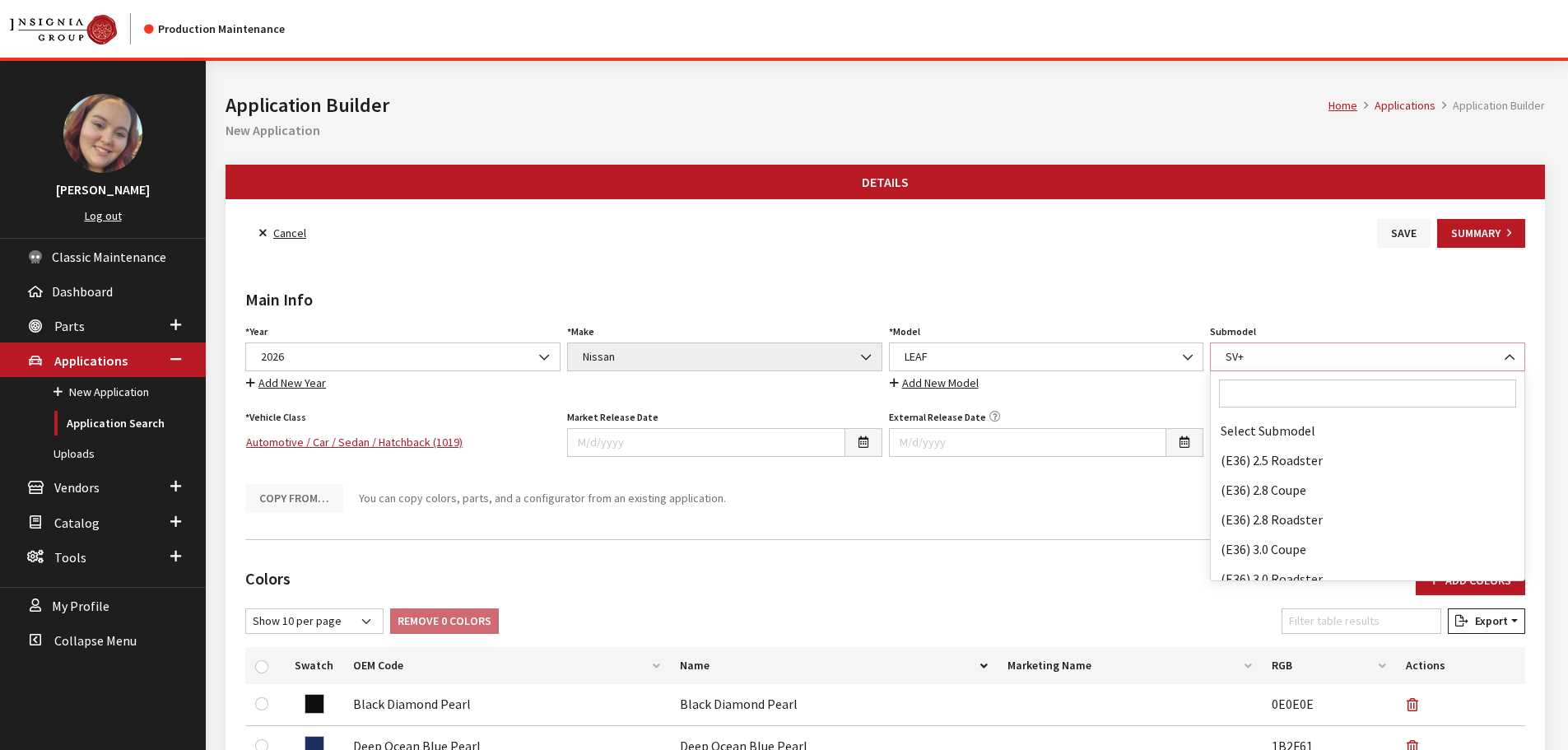
scroll to position [120244, 0]
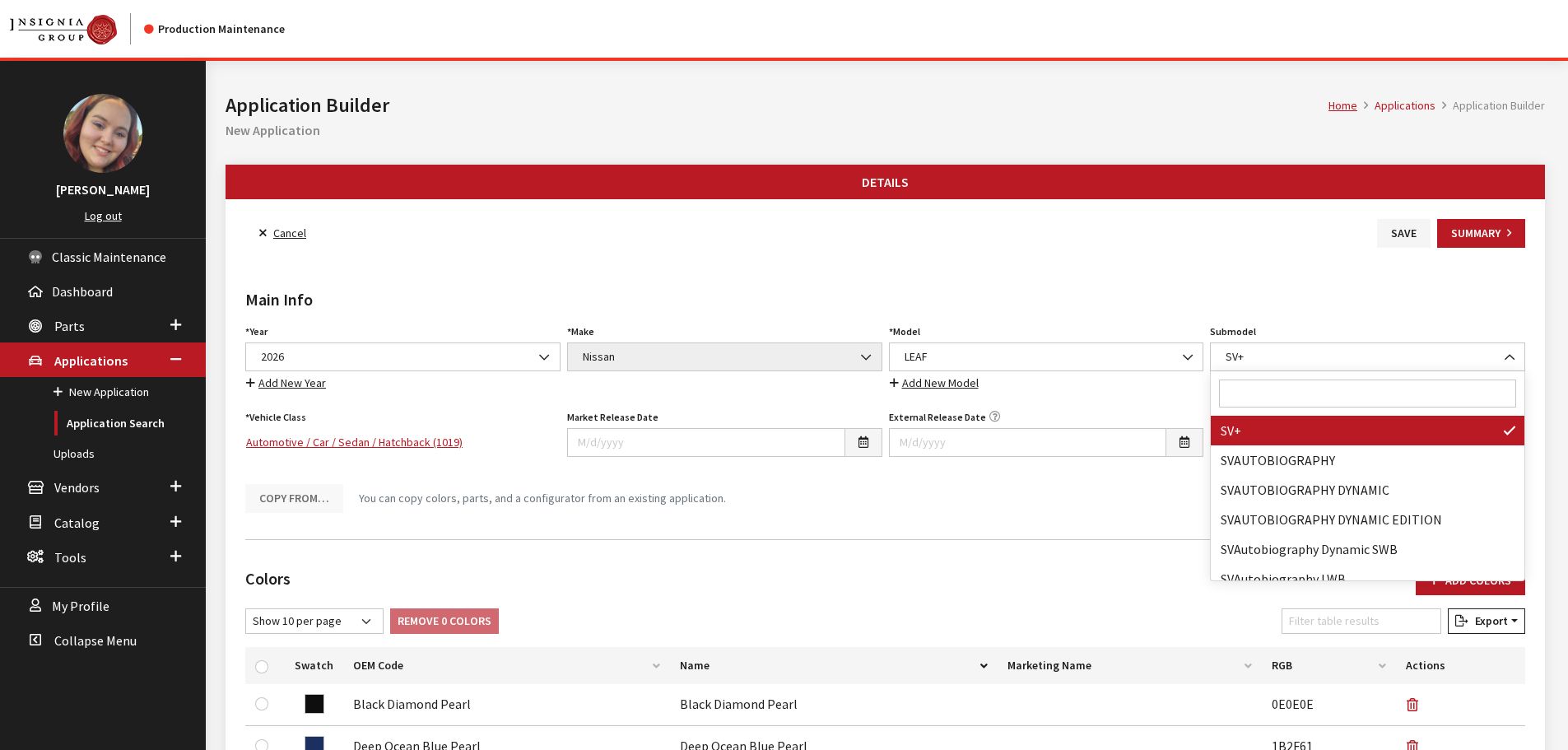
click at [1248, 393] on input "Search" at bounding box center [1367, 393] width 297 height 28
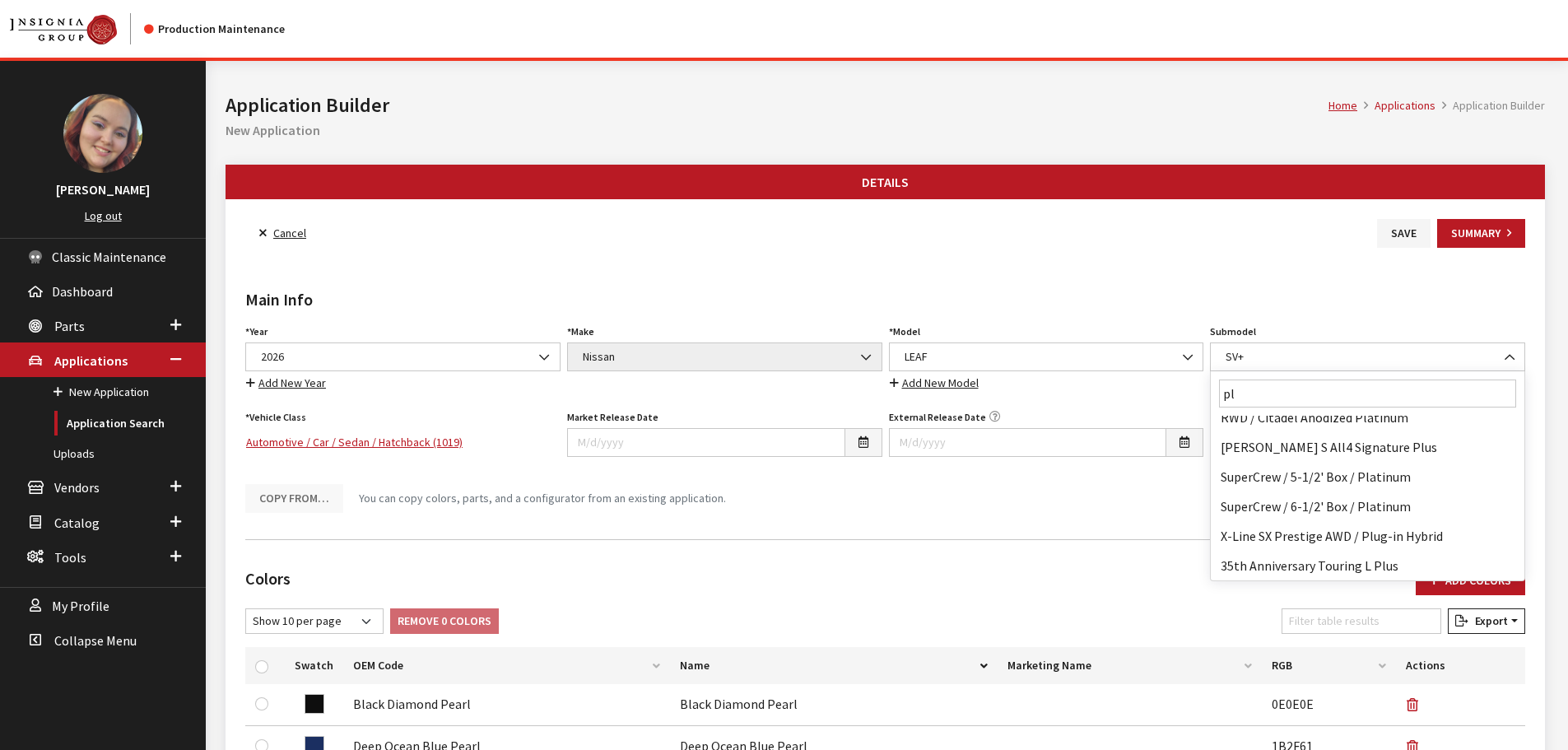
scroll to position [0, 0]
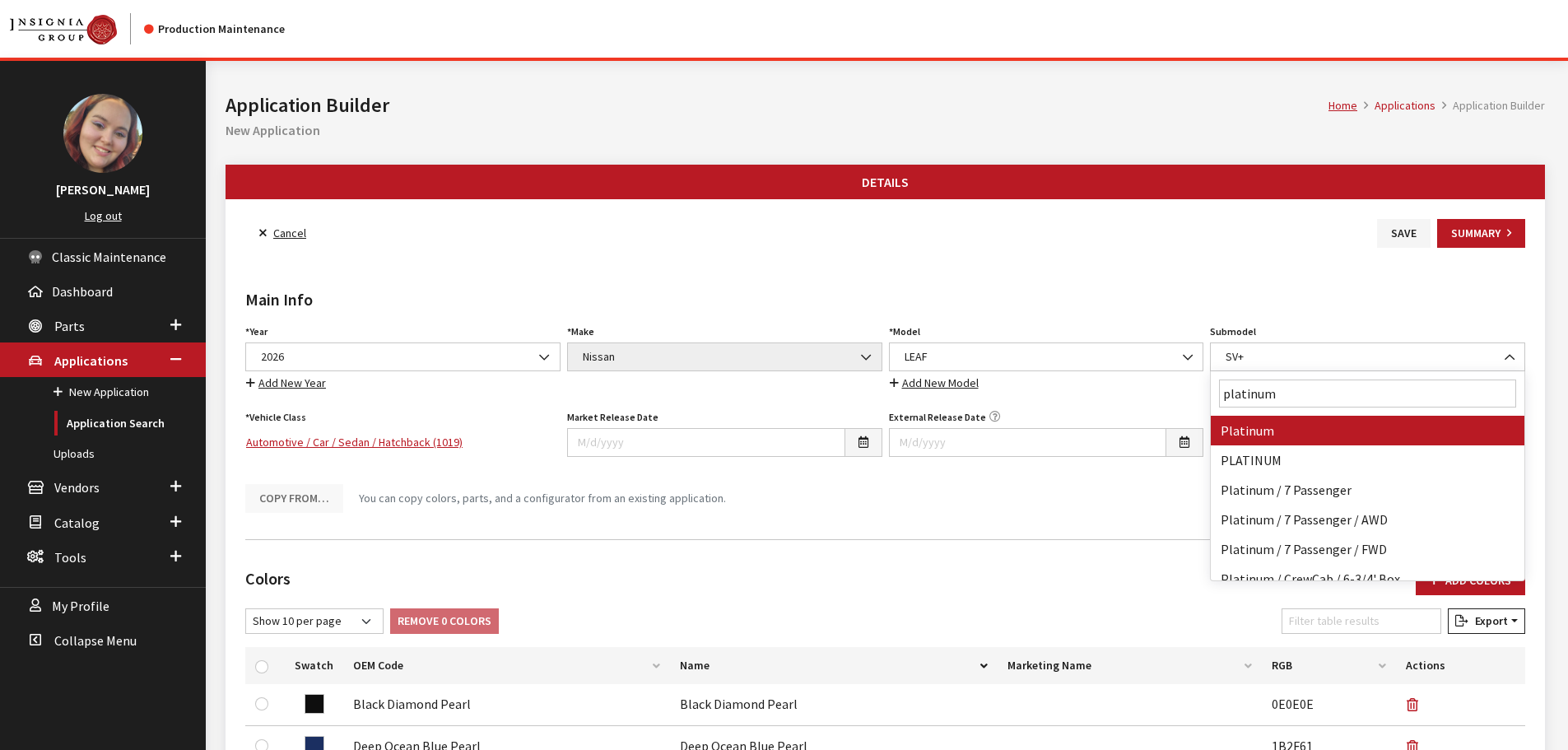
type input "platinum+"
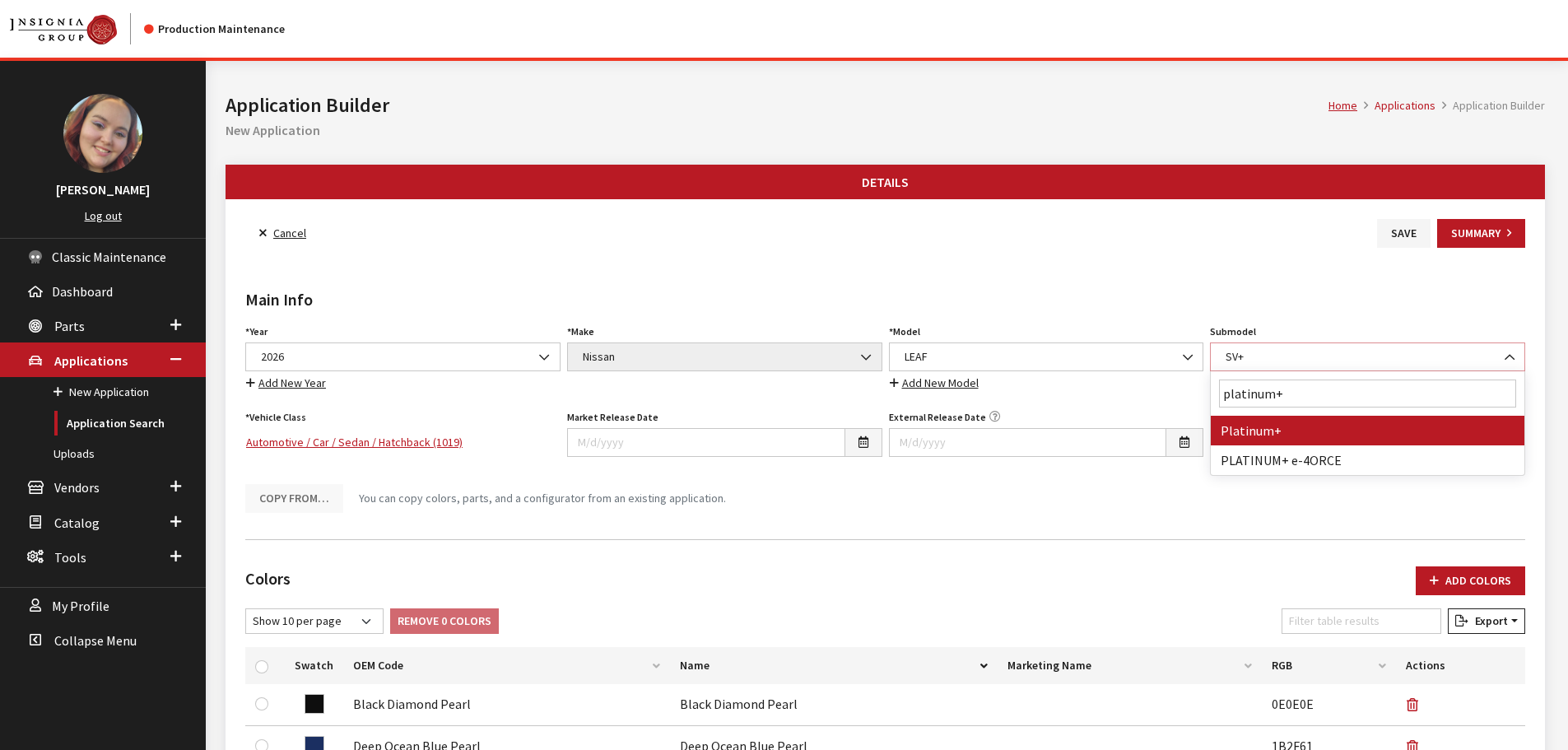
select select "4875"
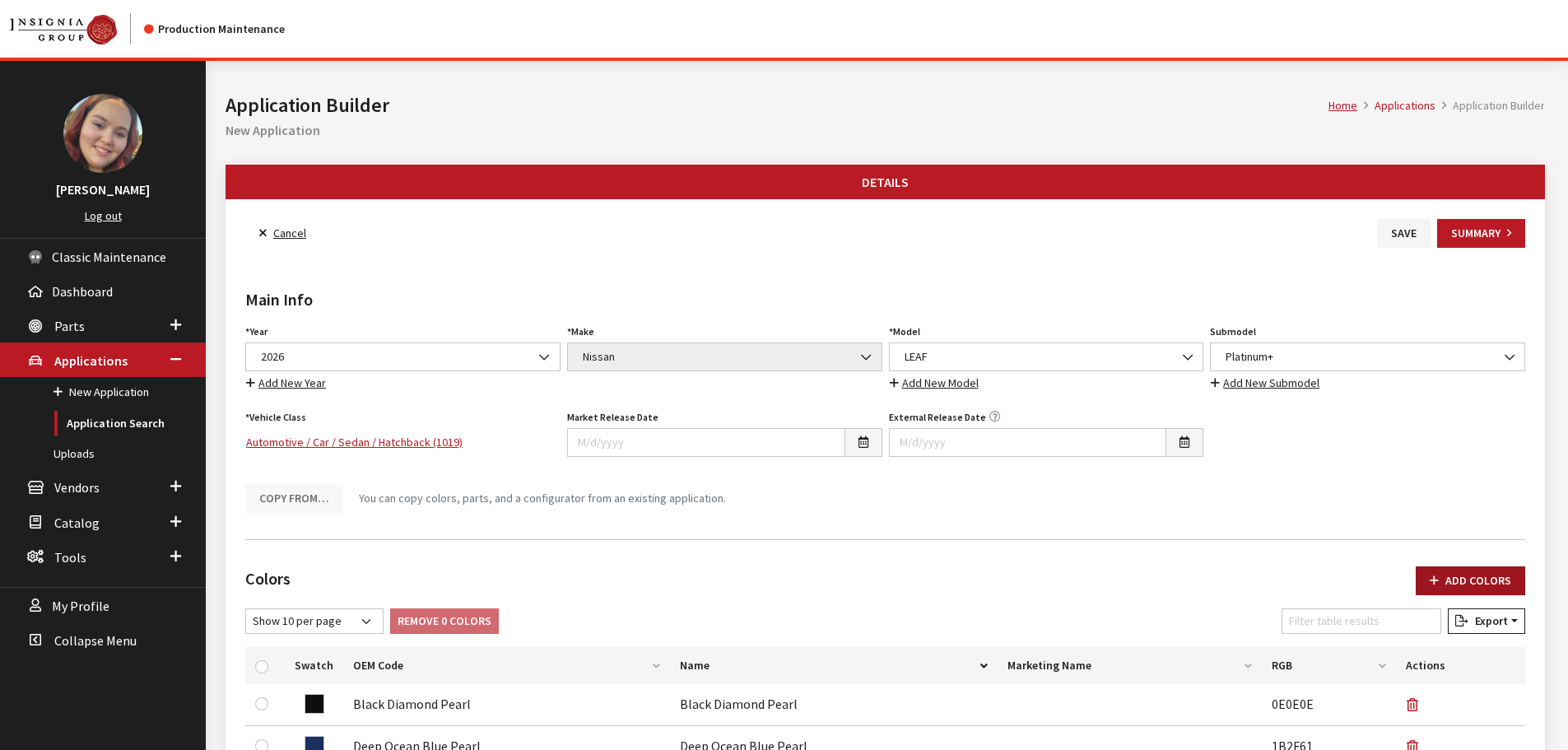
click at [1462, 576] on button "Add Colors" at bounding box center [1470, 580] width 110 height 29
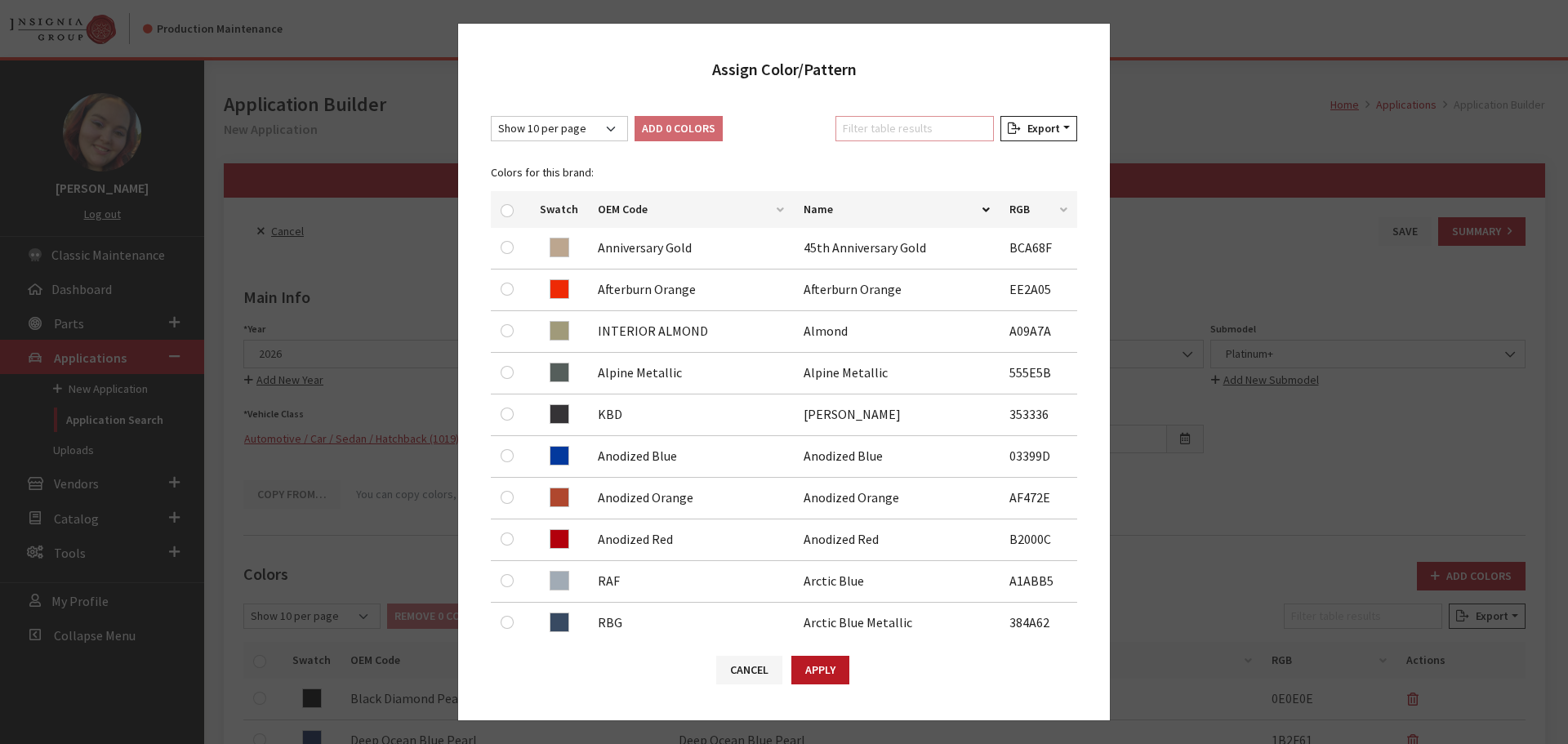
click at [882, 136] on input "Filter table results" at bounding box center [915, 128] width 158 height 25
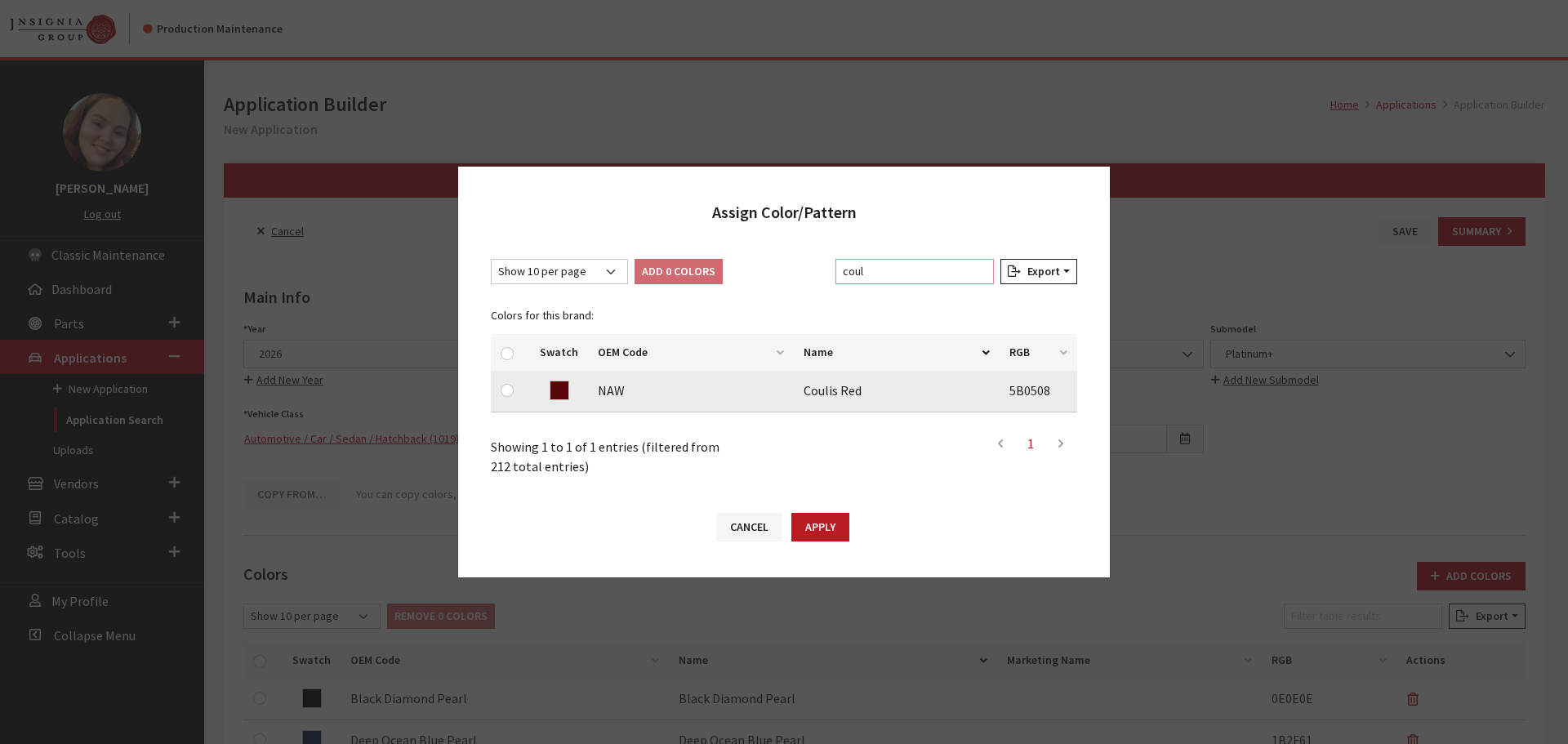
type input "coul"
click at [509, 392] on input "checkbox" at bounding box center [507, 390] width 13 height 13
checkbox input "true"
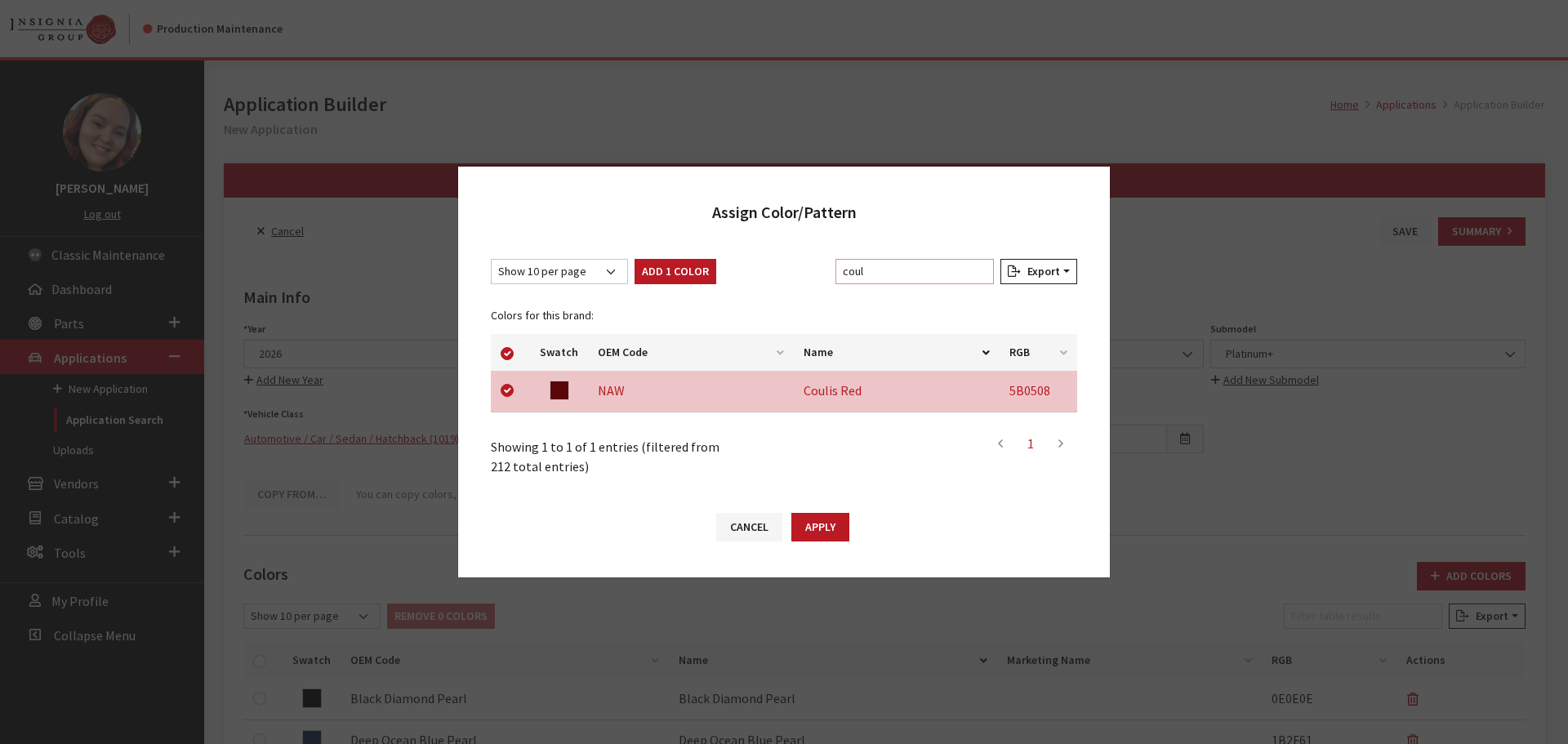
click at [892, 275] on input "coul" at bounding box center [915, 271] width 158 height 25
type input "b"
checkbox input "false"
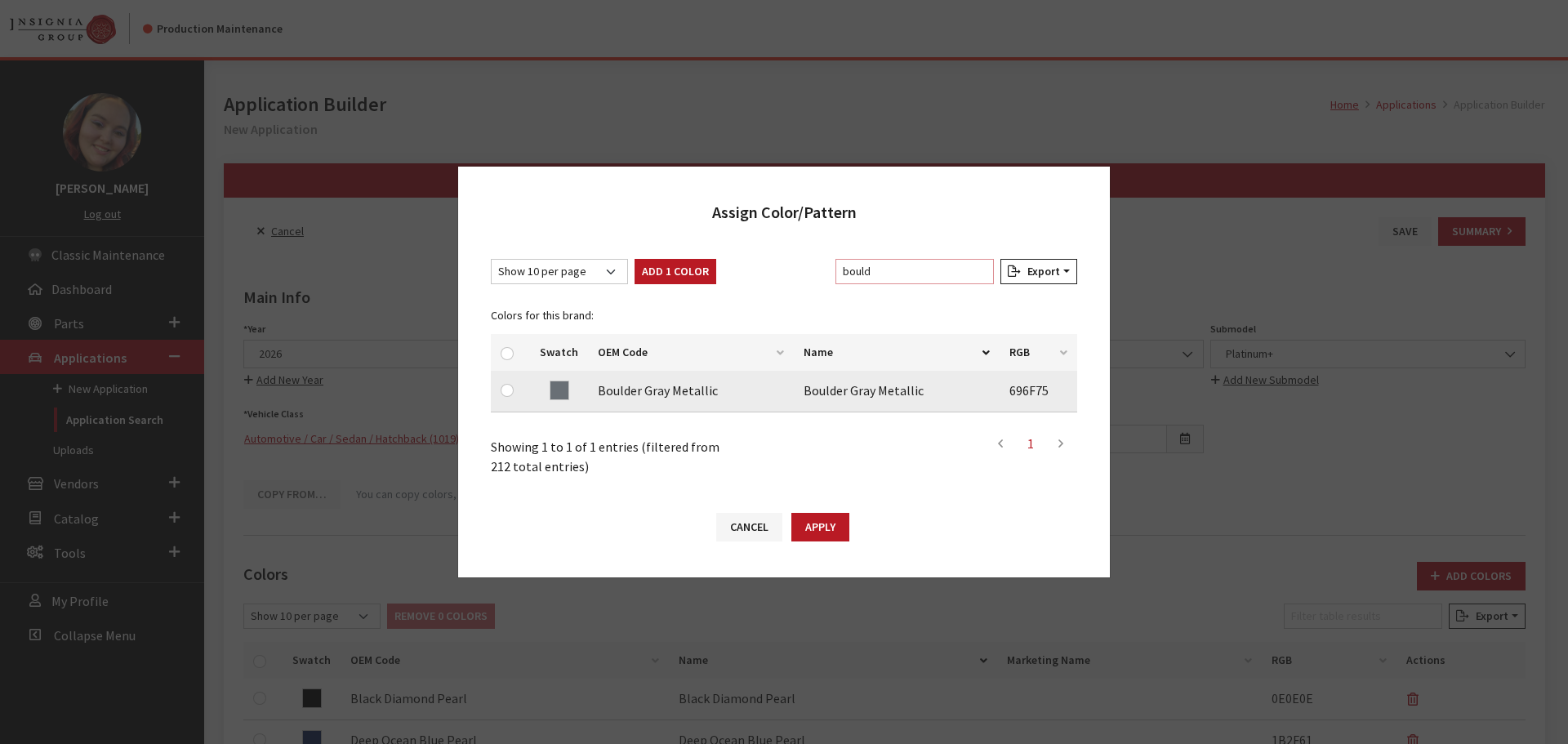
type input "bould"
click at [509, 392] on input "checkbox" at bounding box center [507, 390] width 13 height 13
checkbox input "true"
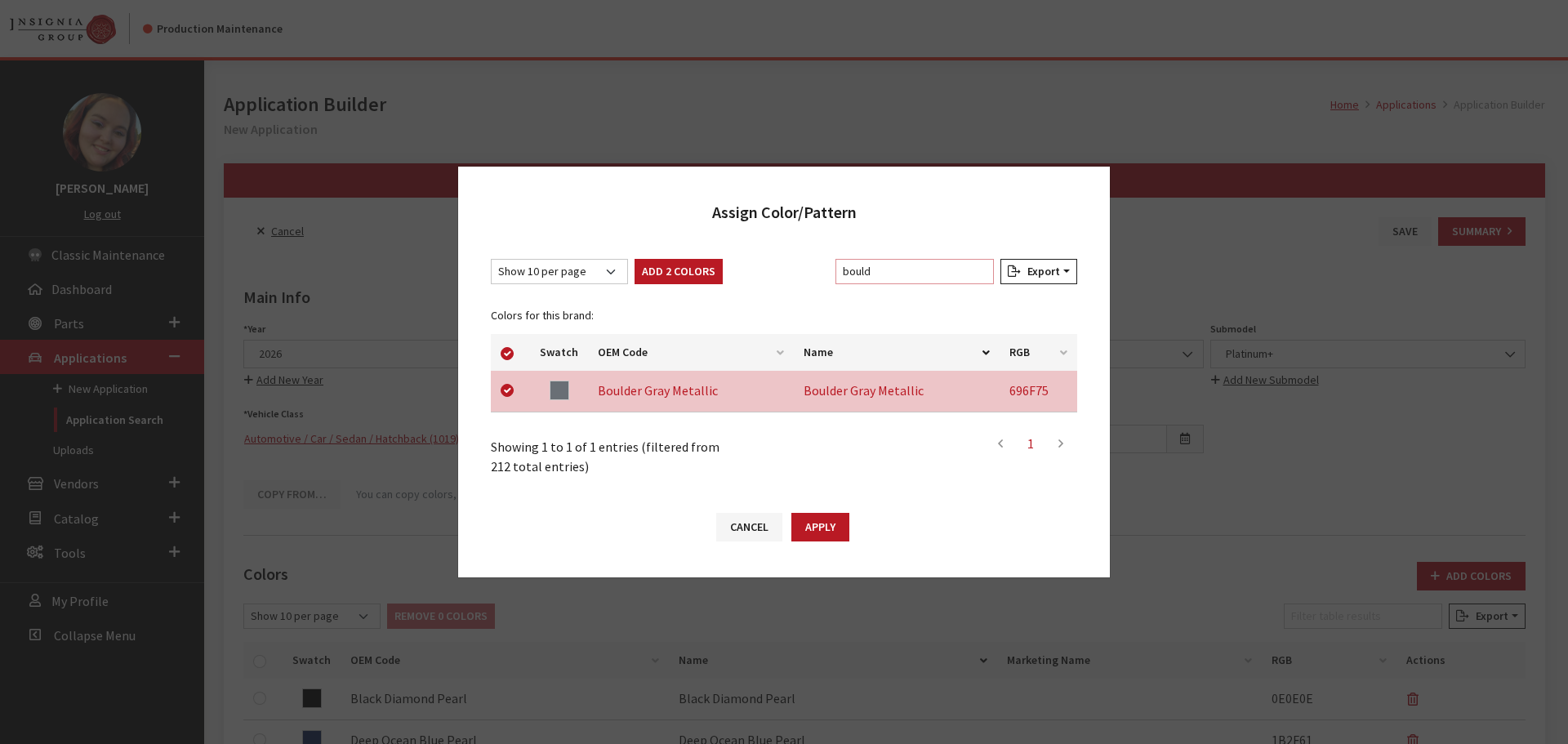
click at [890, 267] on input "bould" at bounding box center [915, 271] width 158 height 25
click at [823, 523] on button "Apply" at bounding box center [820, 527] width 58 height 29
checkbox input "false"
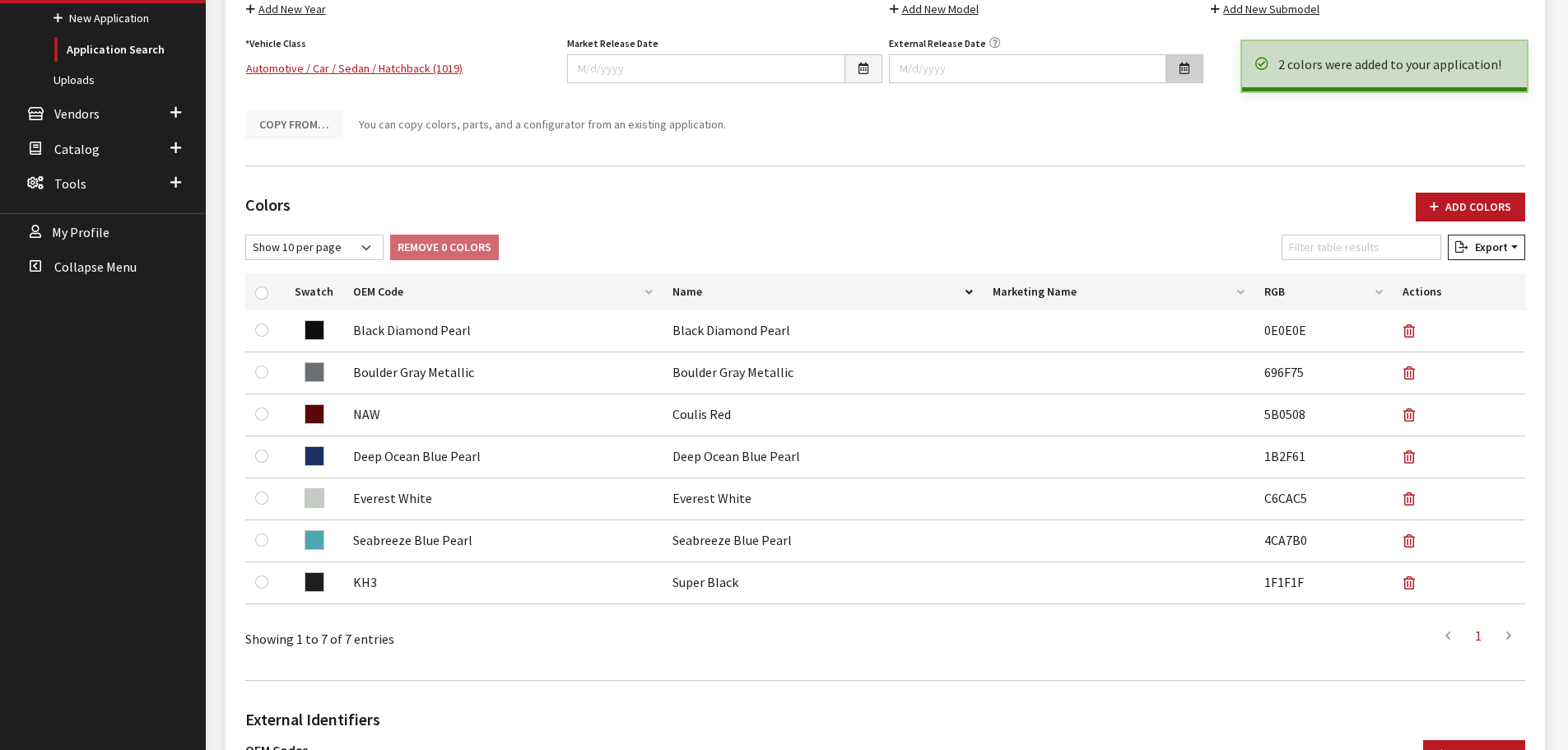
scroll to position [412, 0]
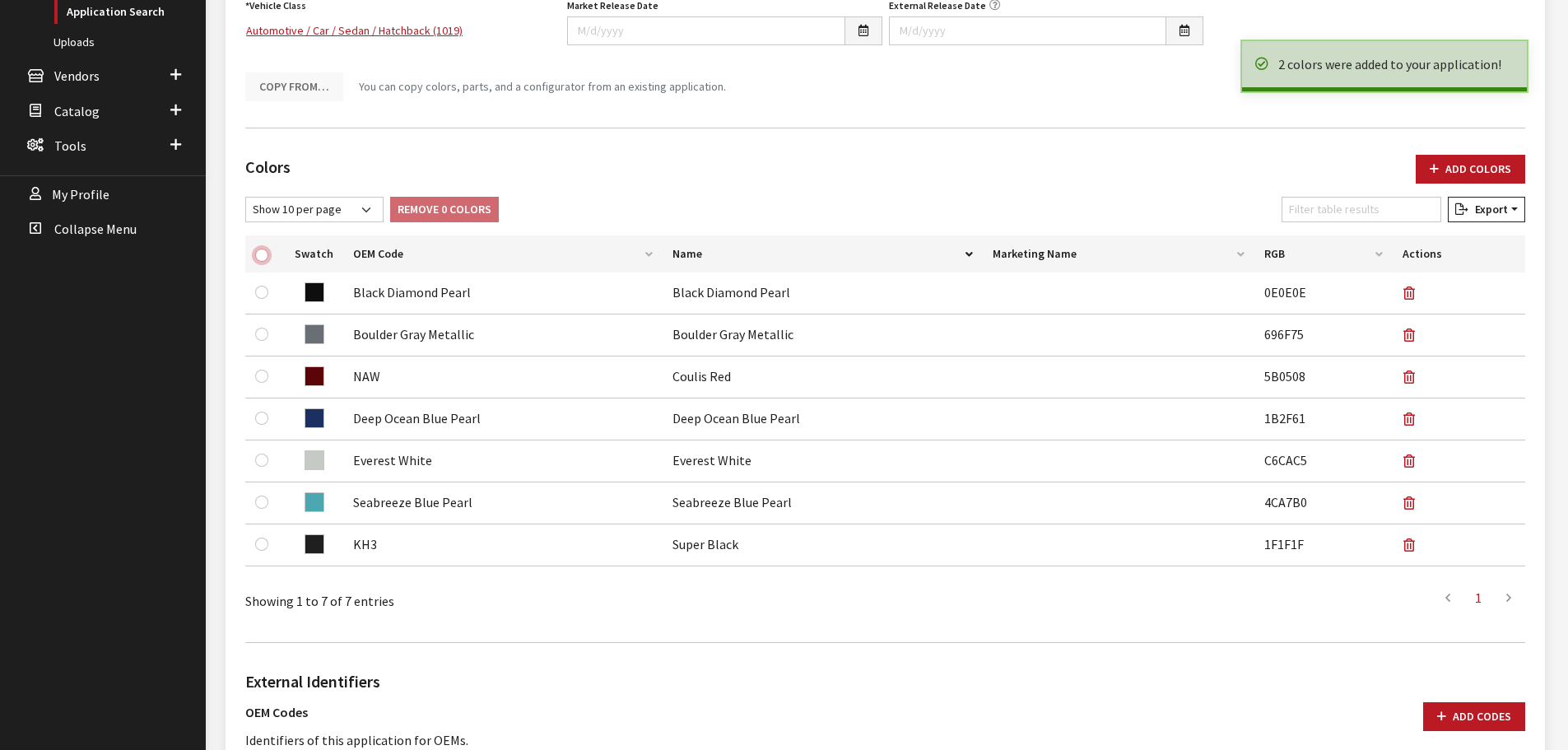
click at [263, 251] on input "checkbox" at bounding box center [262, 255] width 13 height 13
checkbox input "true"
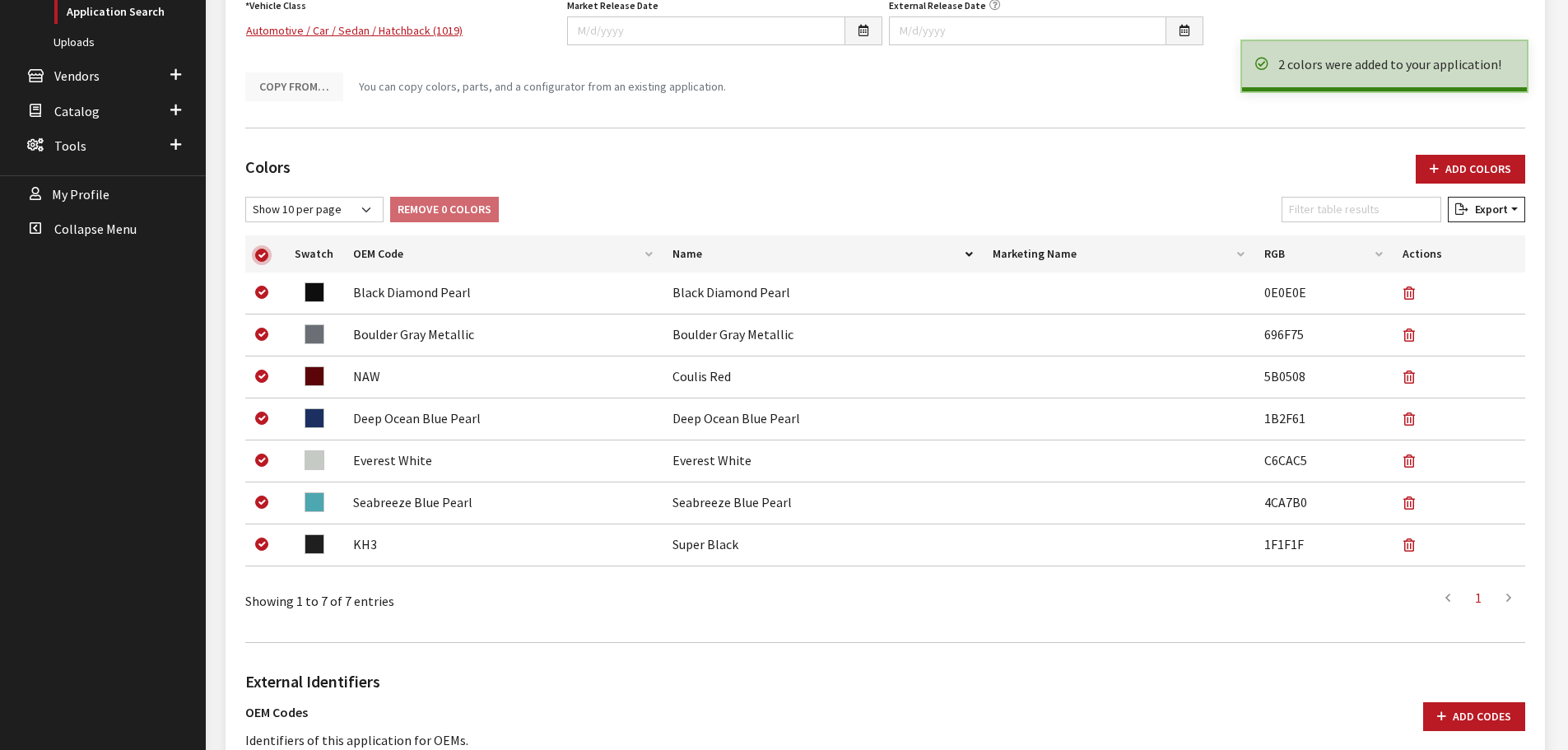
checkbox input "true"
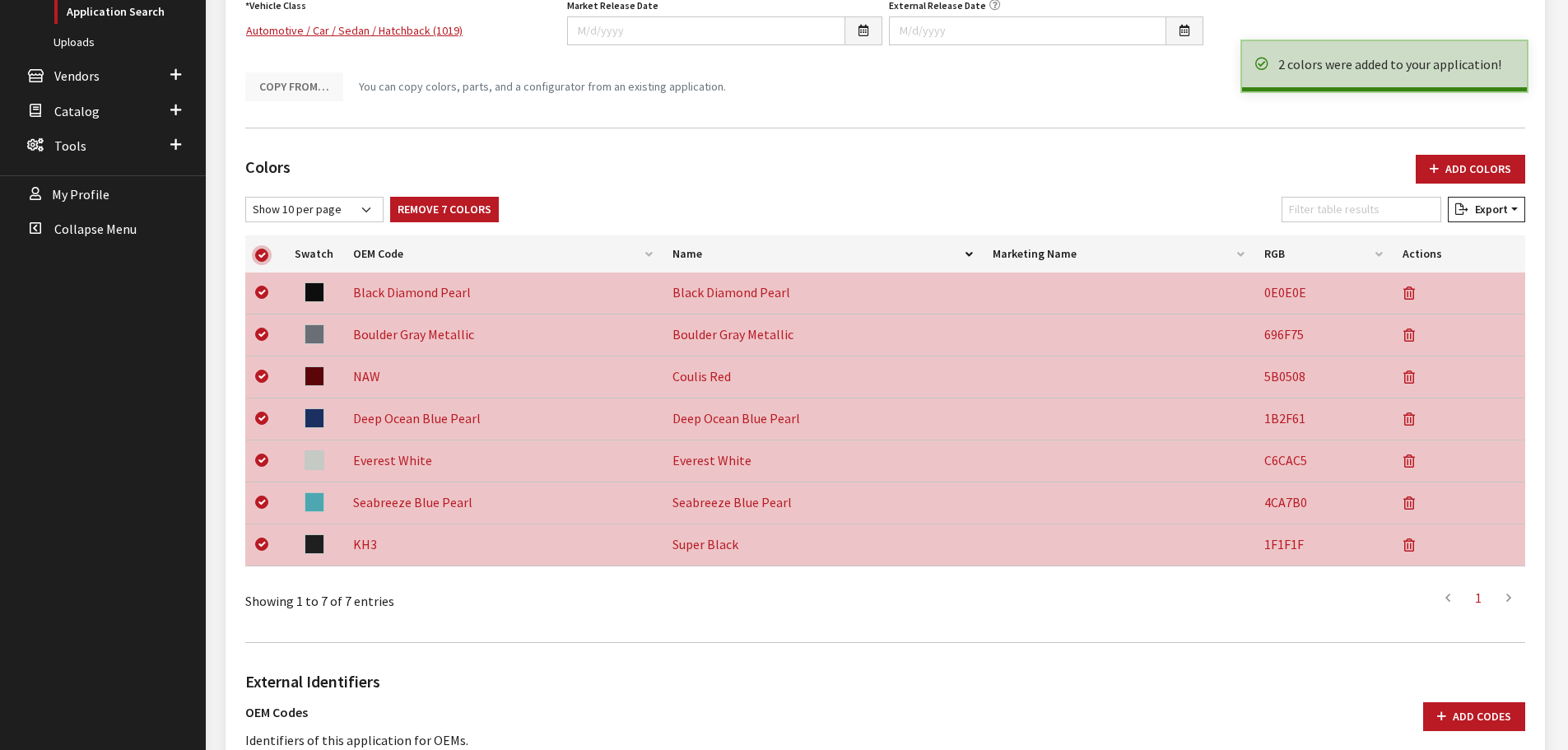
click at [263, 251] on input "checkbox" at bounding box center [262, 255] width 13 height 13
checkbox input "false"
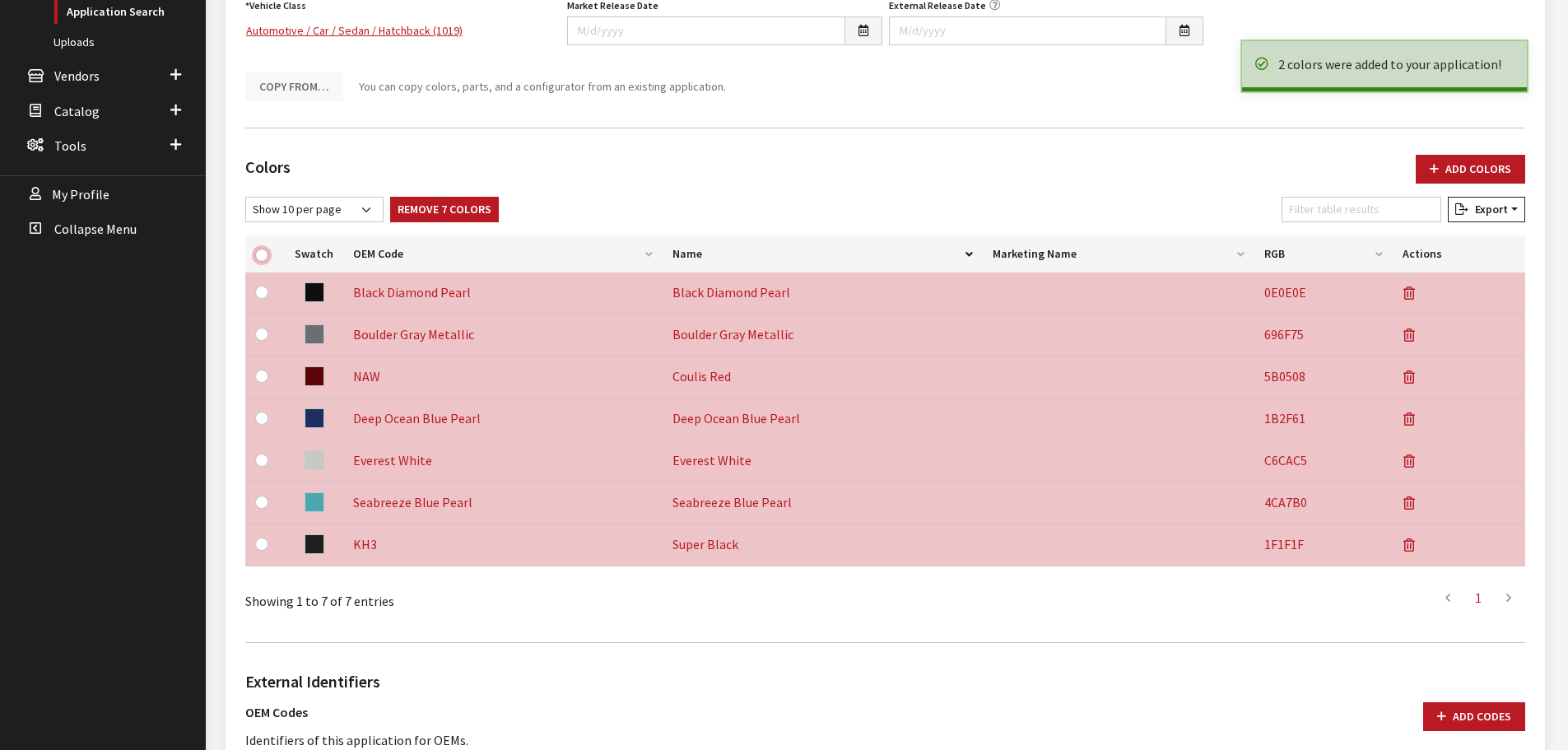
checkbox input "false"
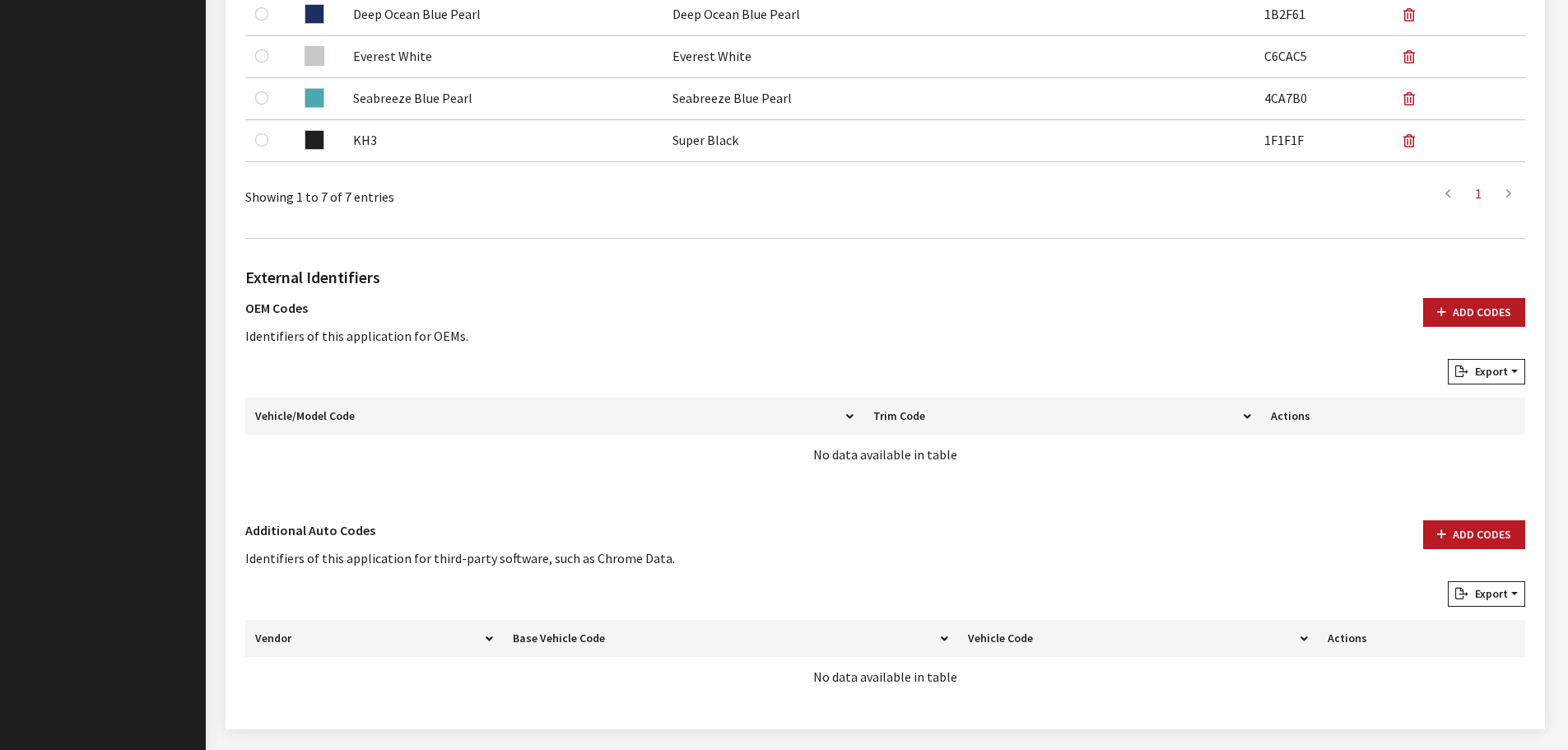
scroll to position [864, 0]
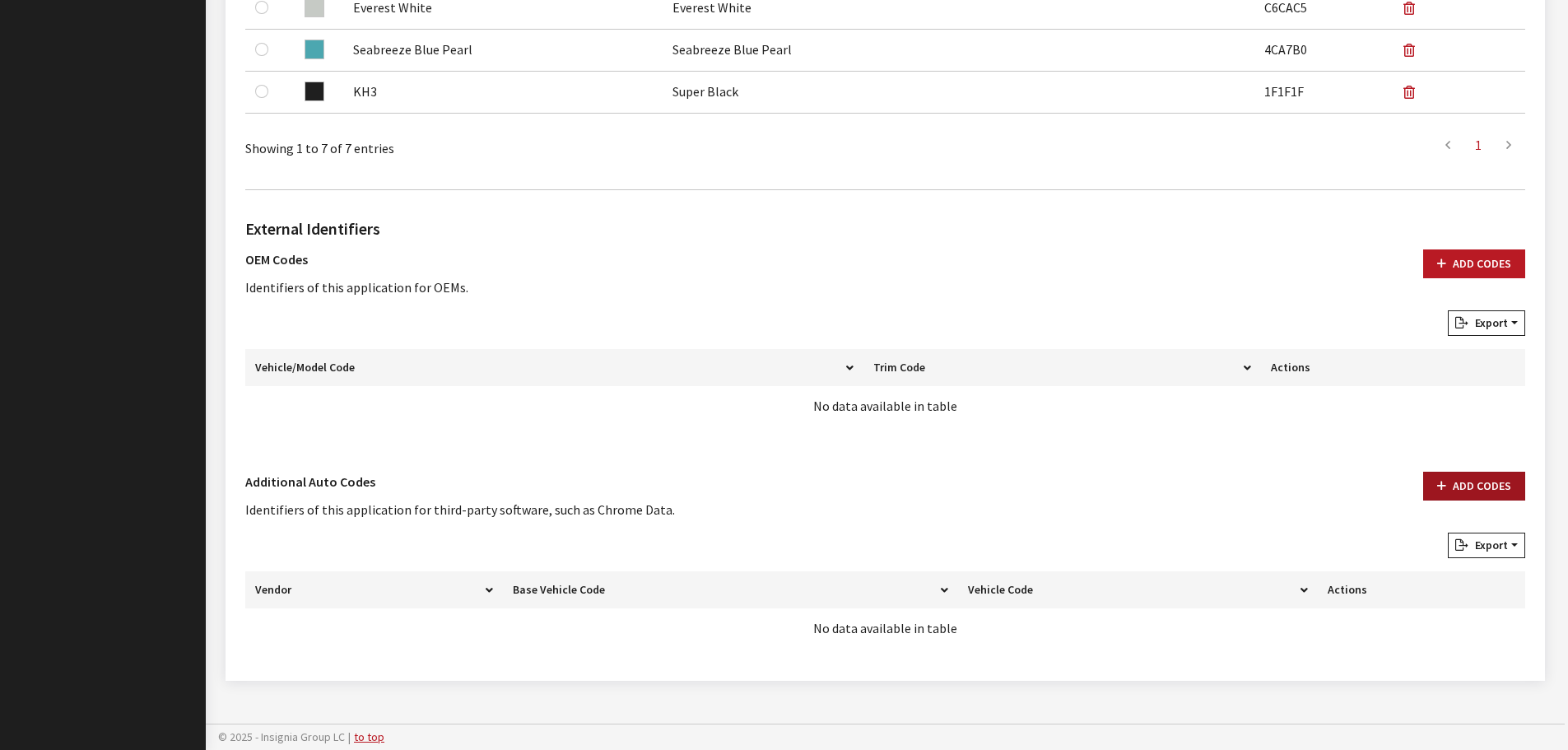
click at [1449, 473] on button "Add Codes" at bounding box center [1474, 486] width 102 height 29
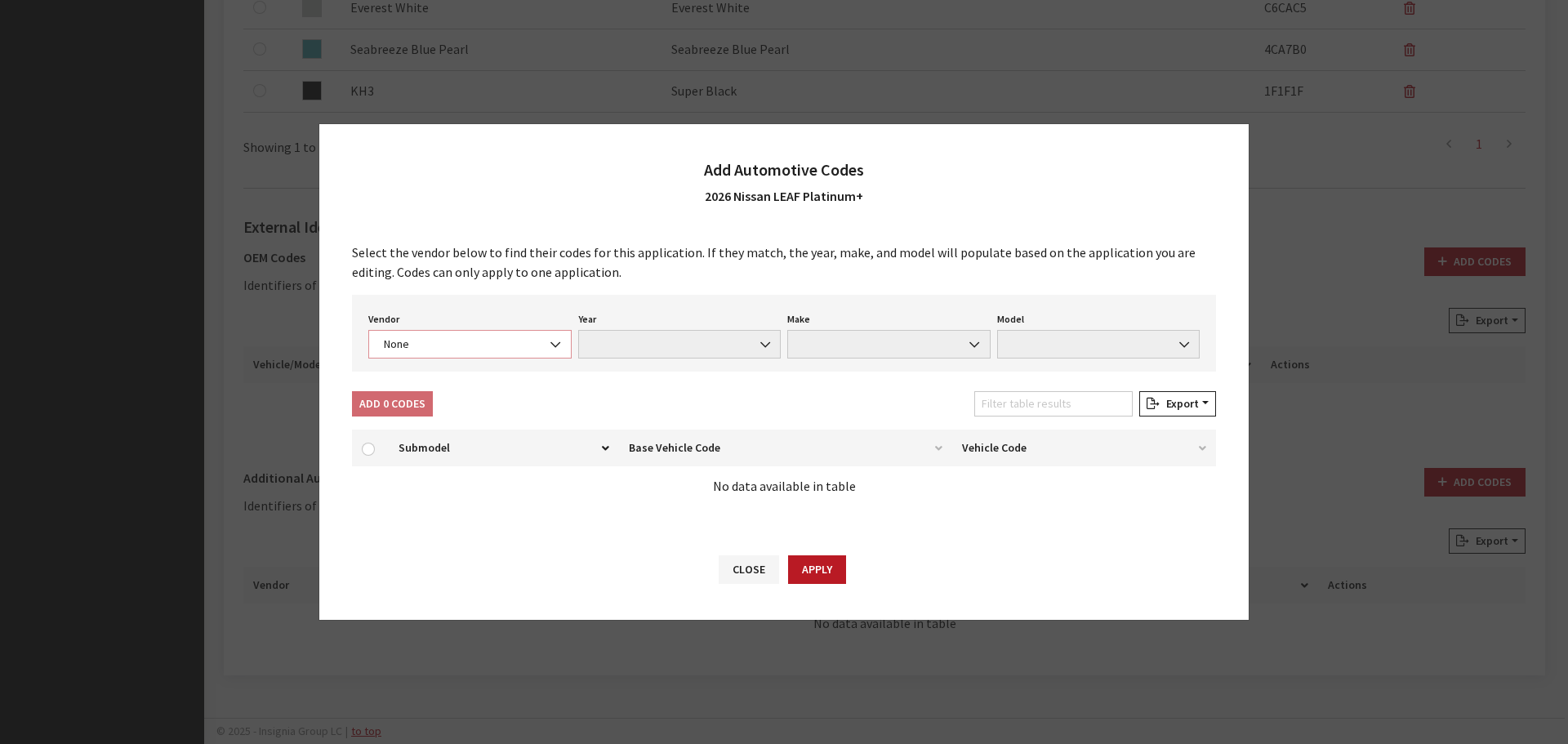
click at [398, 345] on span "None" at bounding box center [470, 344] width 182 height 17
select select "4"
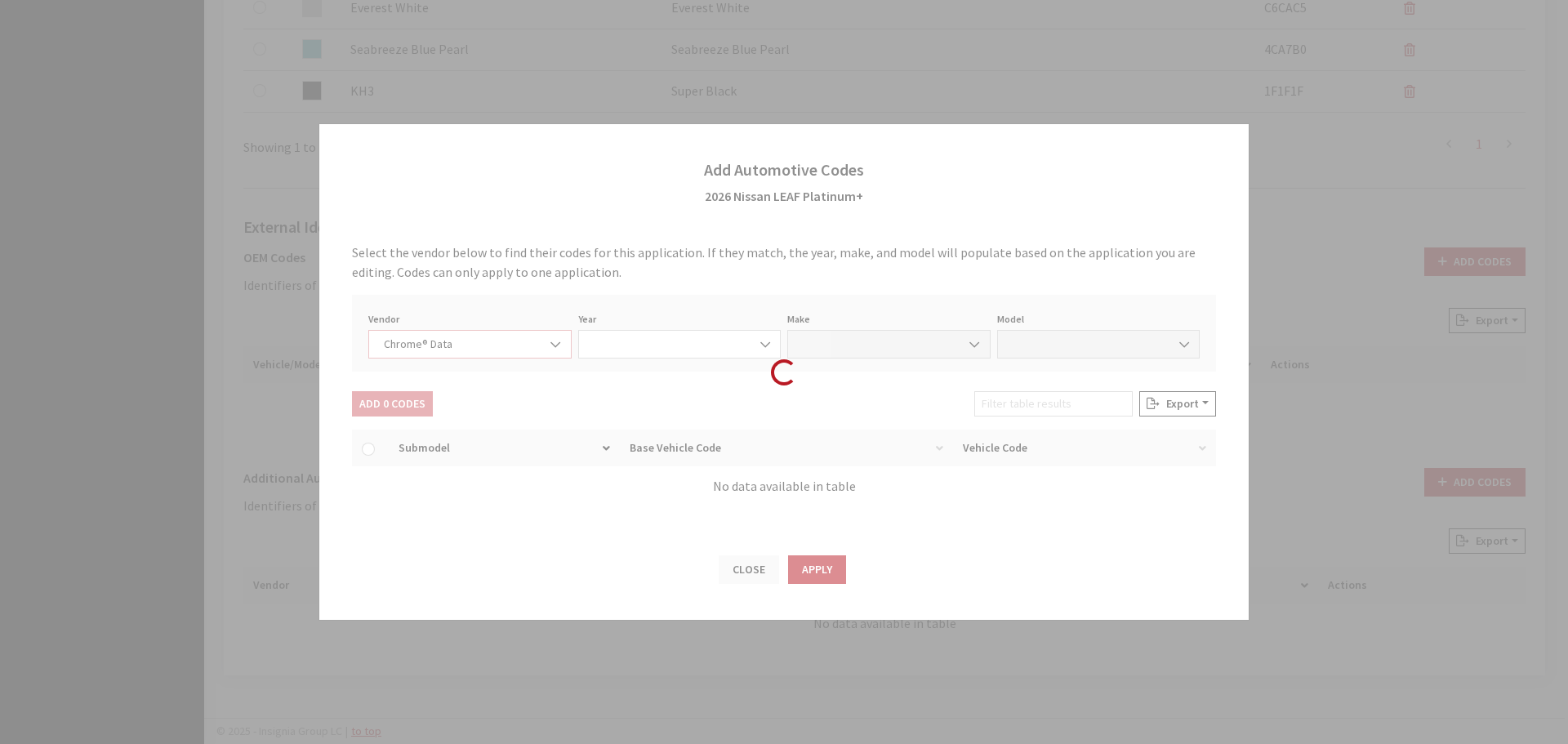
select select "2026"
select select "30"
select select "59005"
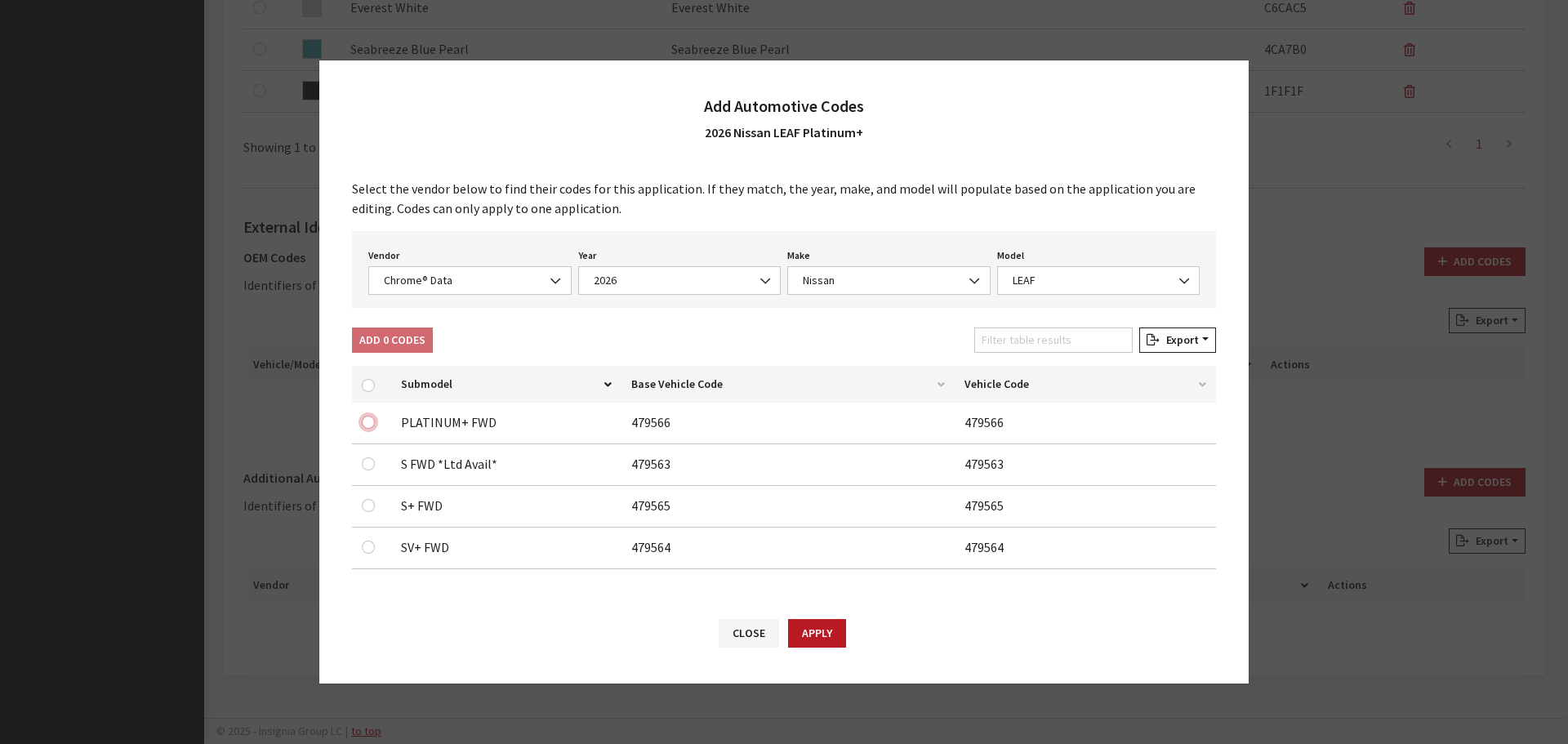
click at [374, 420] on input "checkbox" at bounding box center [368, 421] width 13 height 13
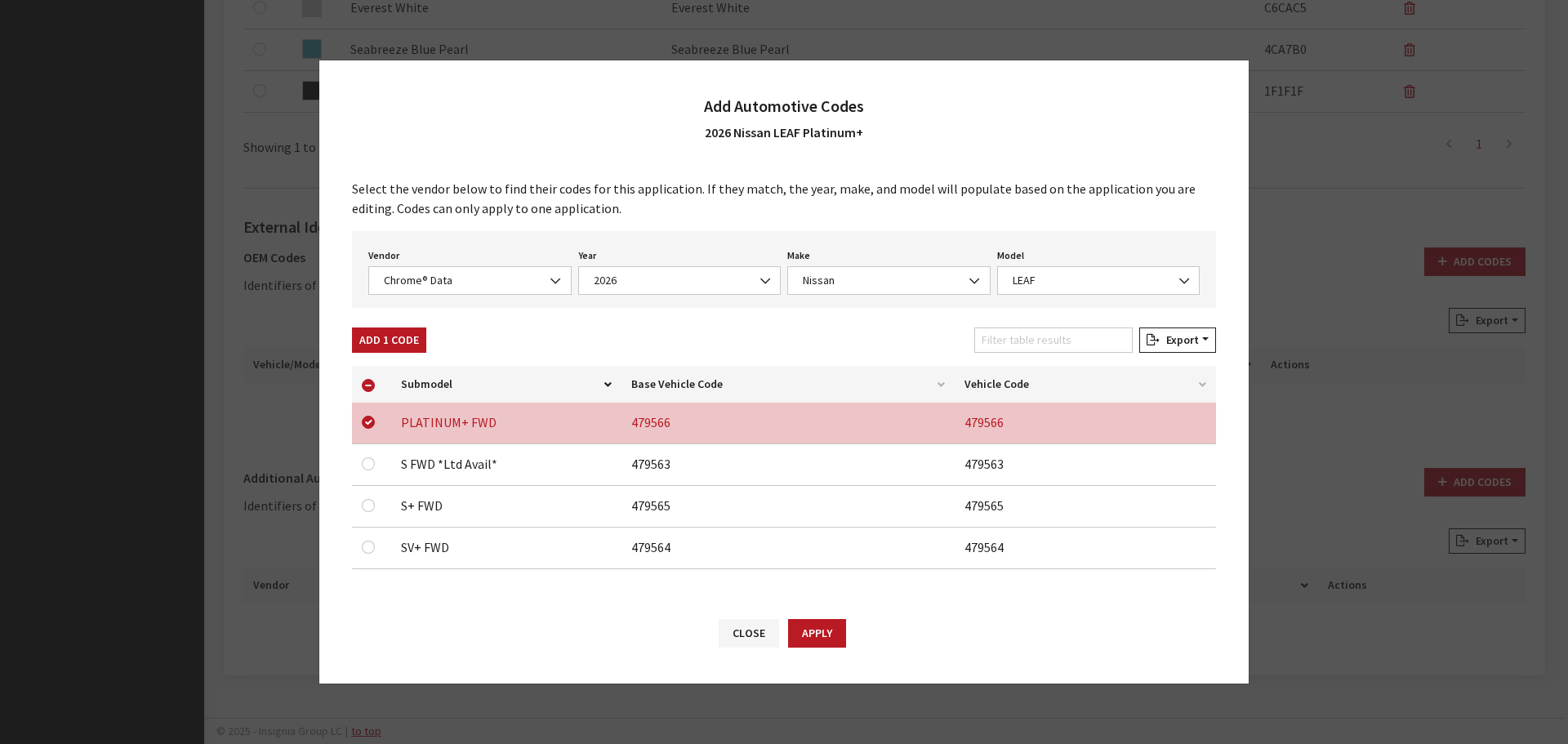
drag, startPoint x: 383, startPoint y: 352, endPoint x: 387, endPoint y: 339, distance: 13.6
click at [383, 351] on button "Add 1 Code" at bounding box center [389, 340] width 74 height 25
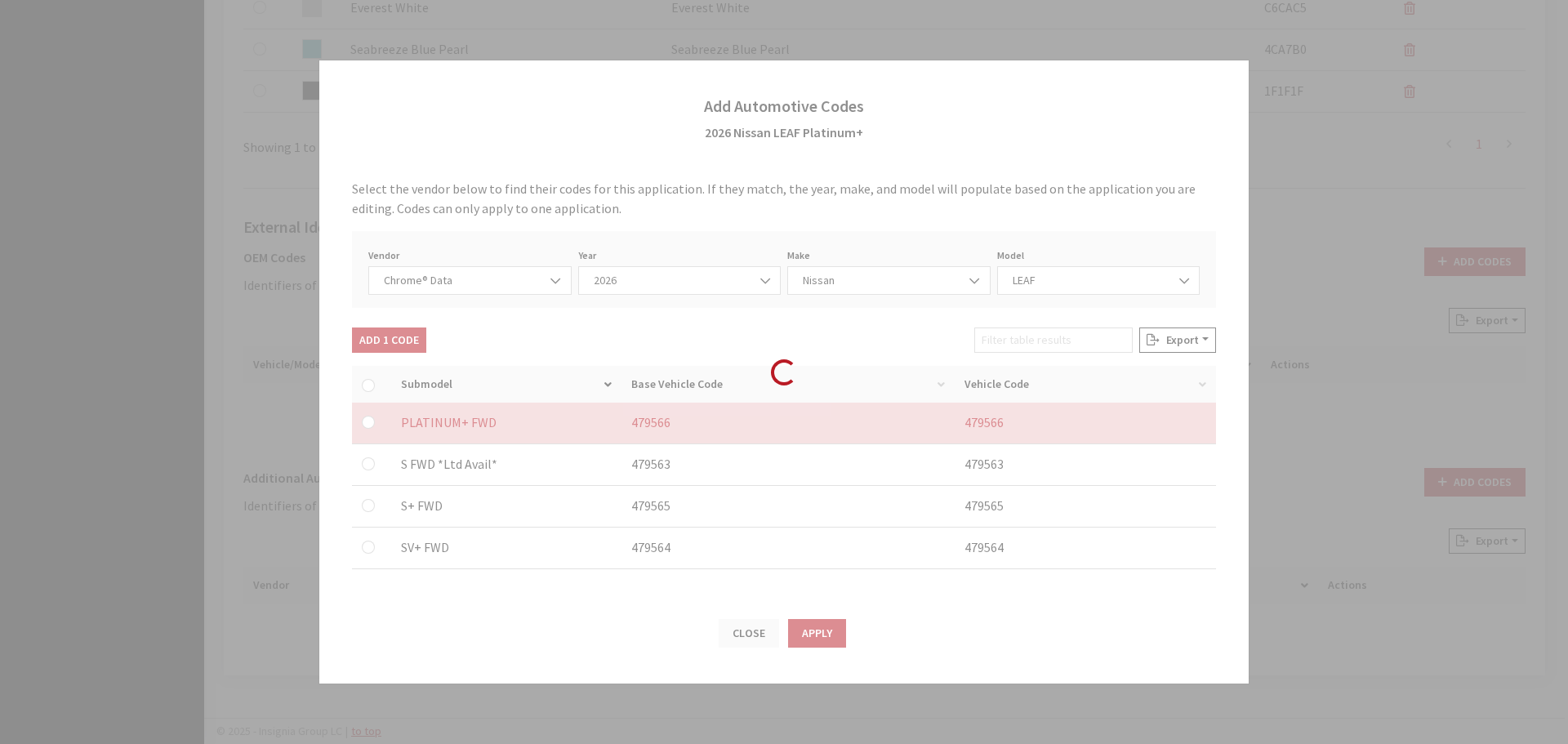
checkbox input "false"
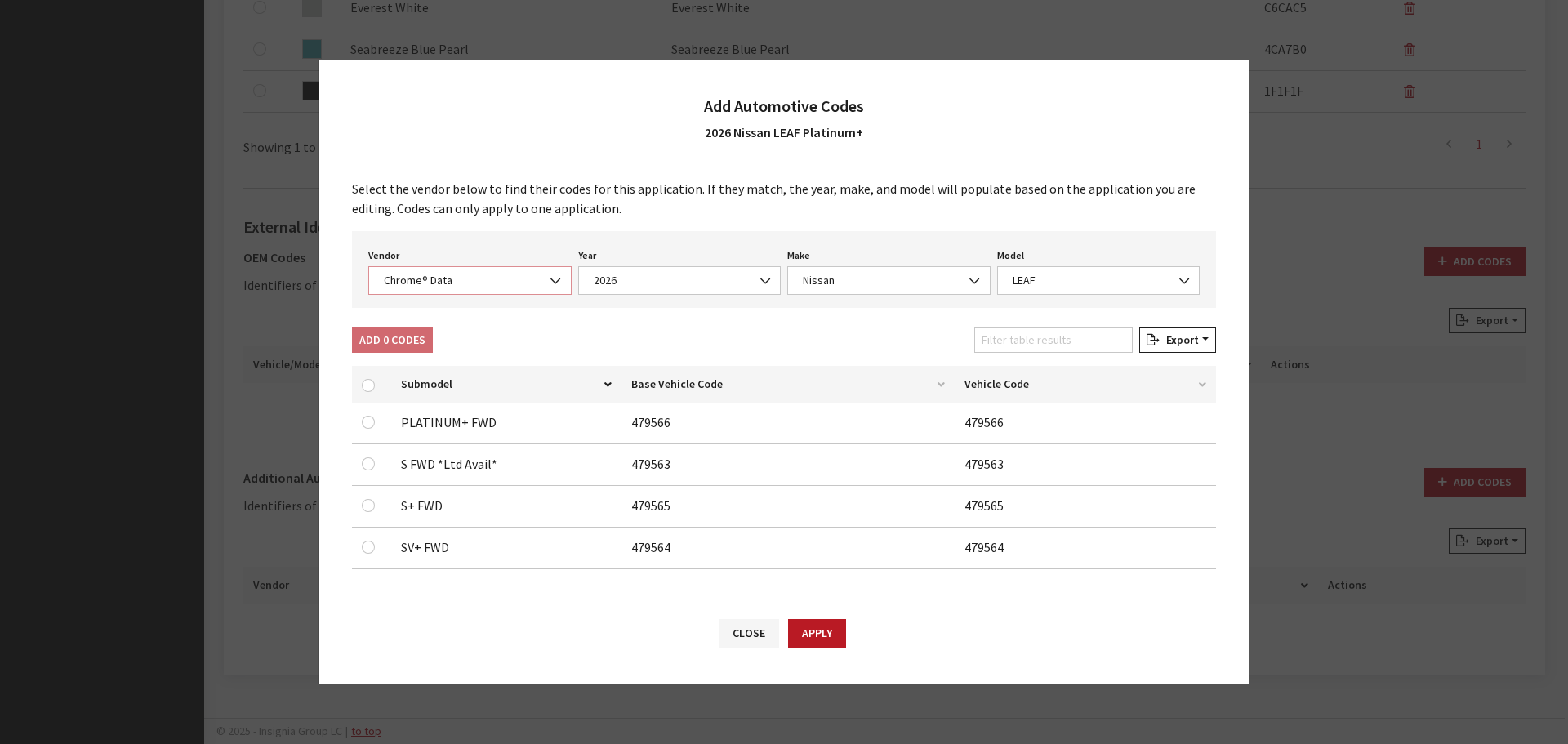
click at [424, 276] on span "Chrome® Data" at bounding box center [470, 280] width 182 height 17
select select "2"
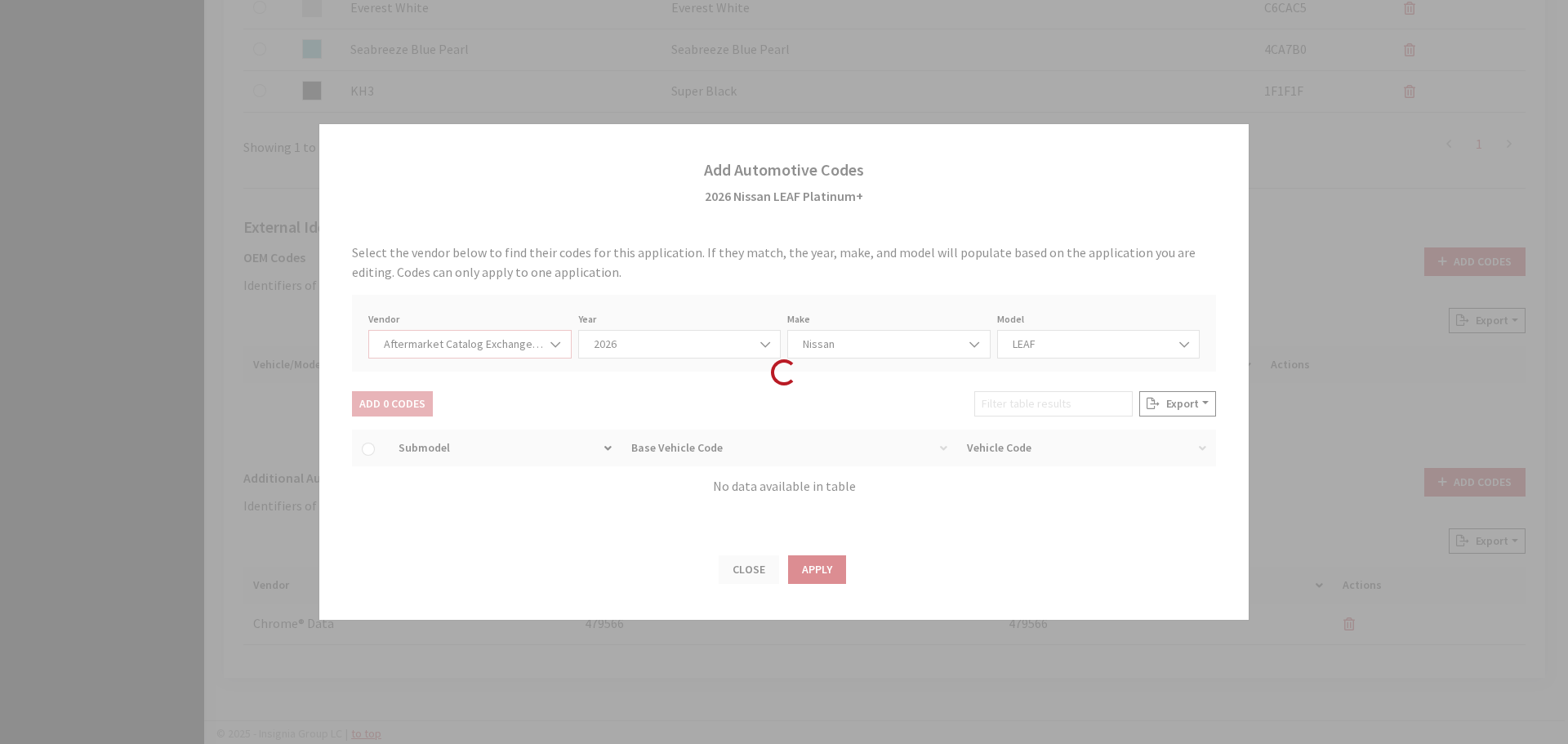
select select "2026"
select select "67"
select select "16223"
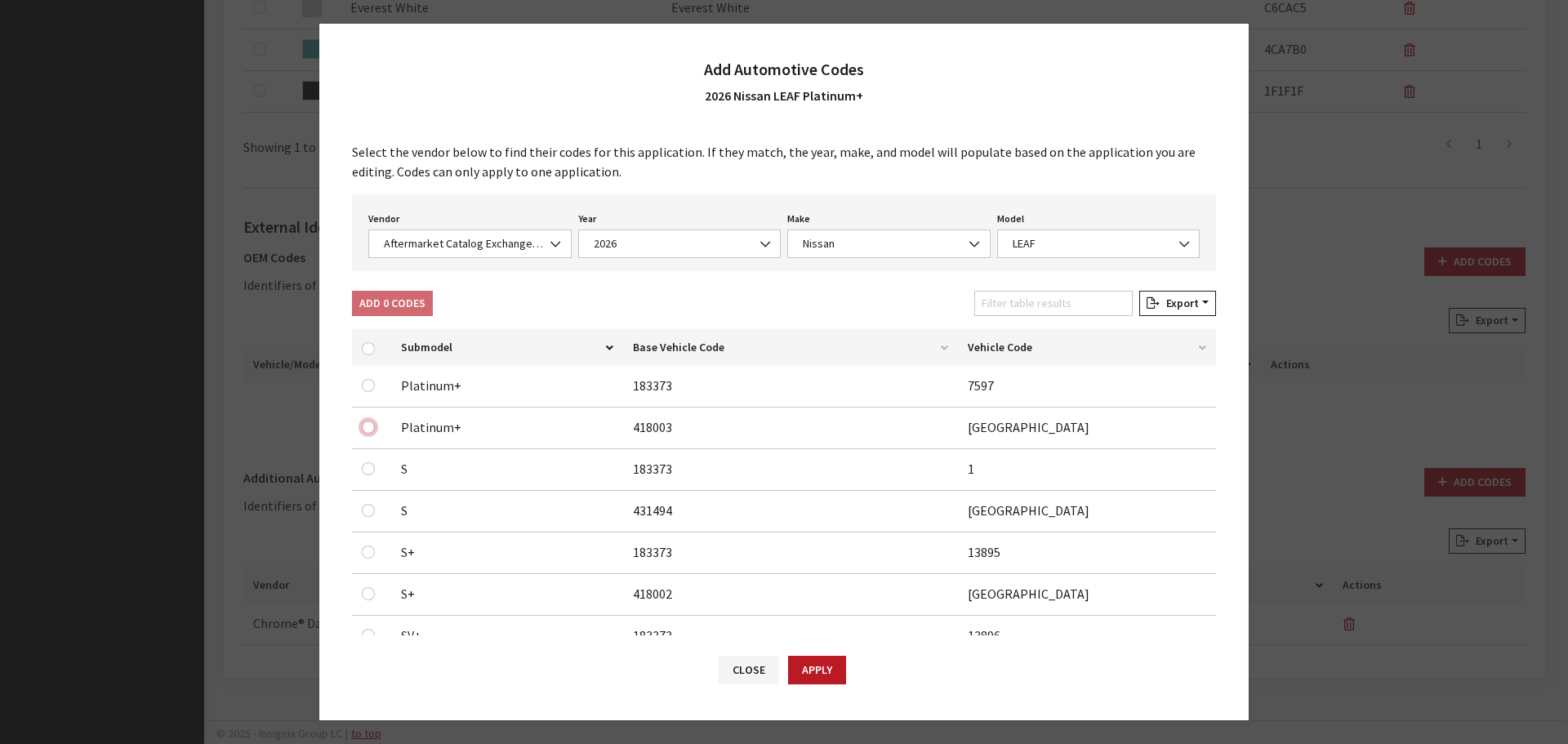
click at [366, 430] on input "checkbox" at bounding box center [368, 427] width 13 height 13
checkbox input "true"
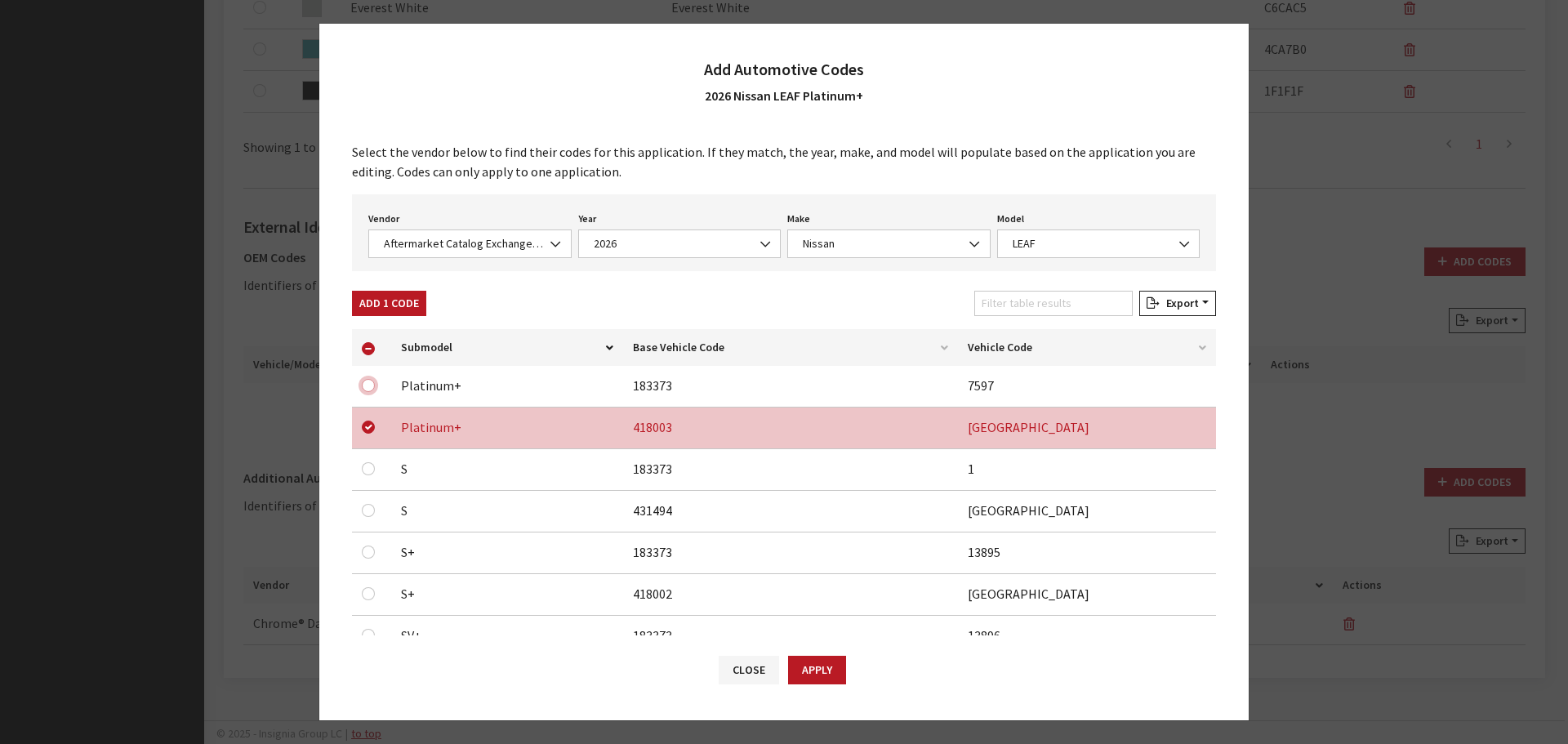
click at [366, 382] on input "checkbox" at bounding box center [368, 385] width 13 height 13
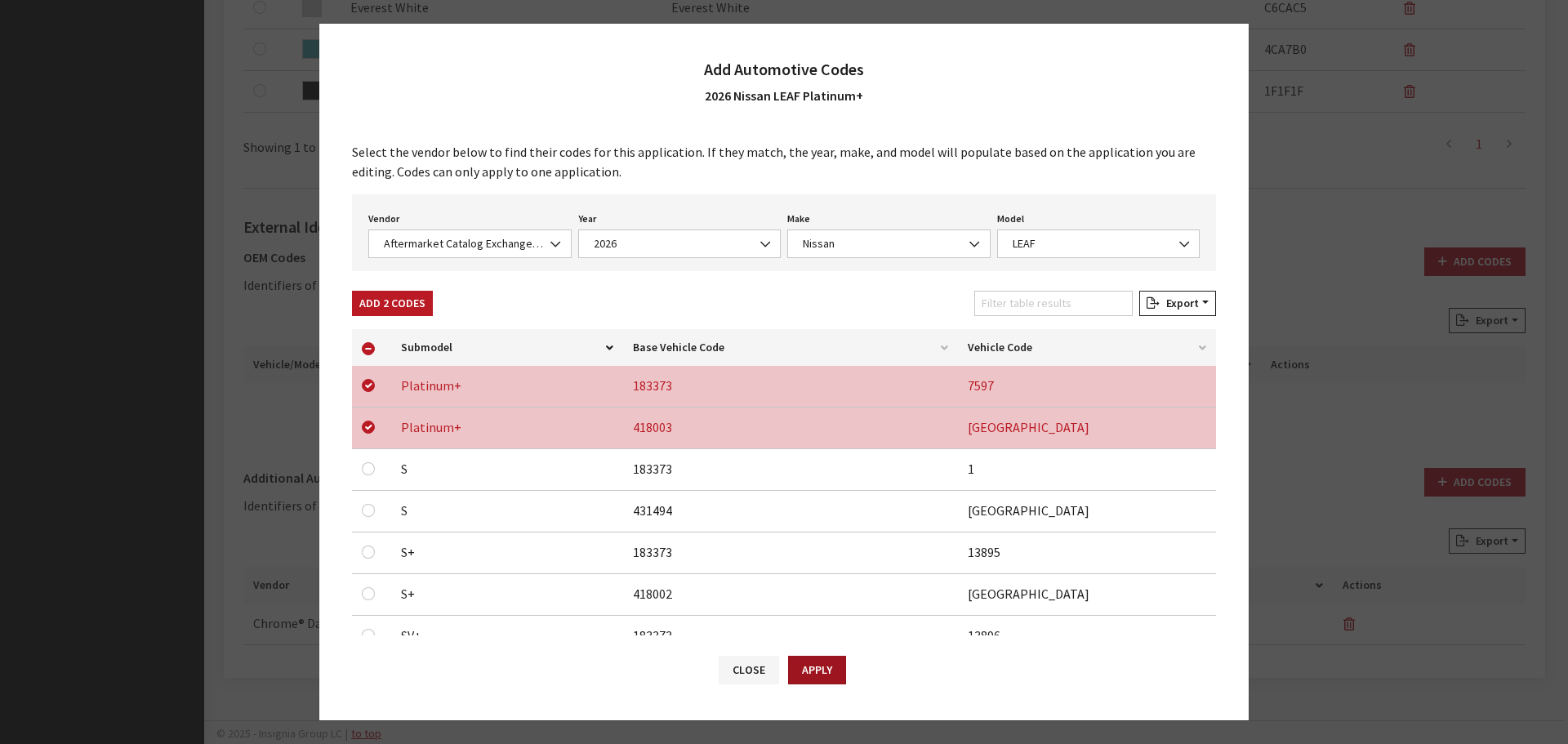
click at [802, 665] on button "Apply" at bounding box center [817, 670] width 58 height 29
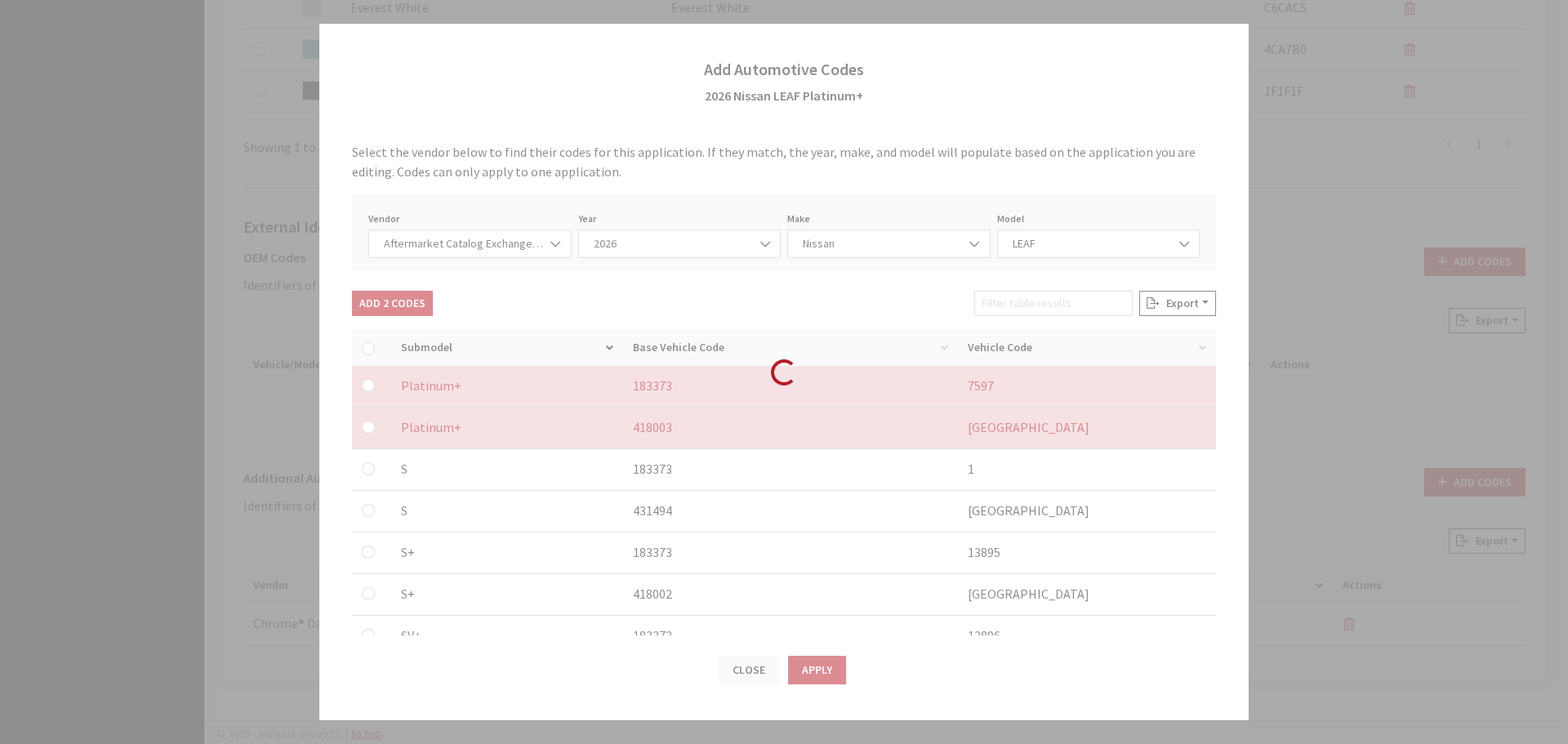
checkbox input "false"
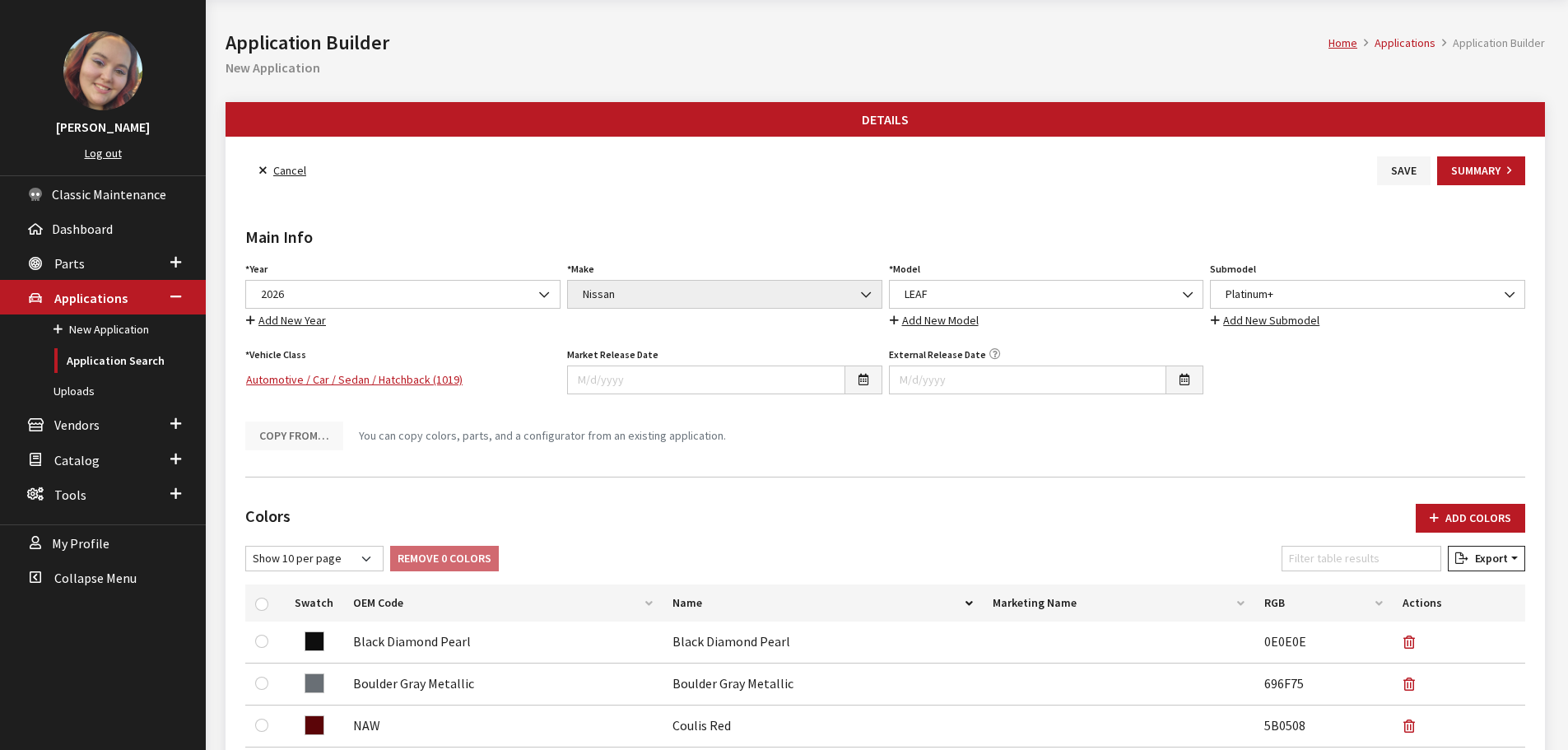
scroll to position [0, 0]
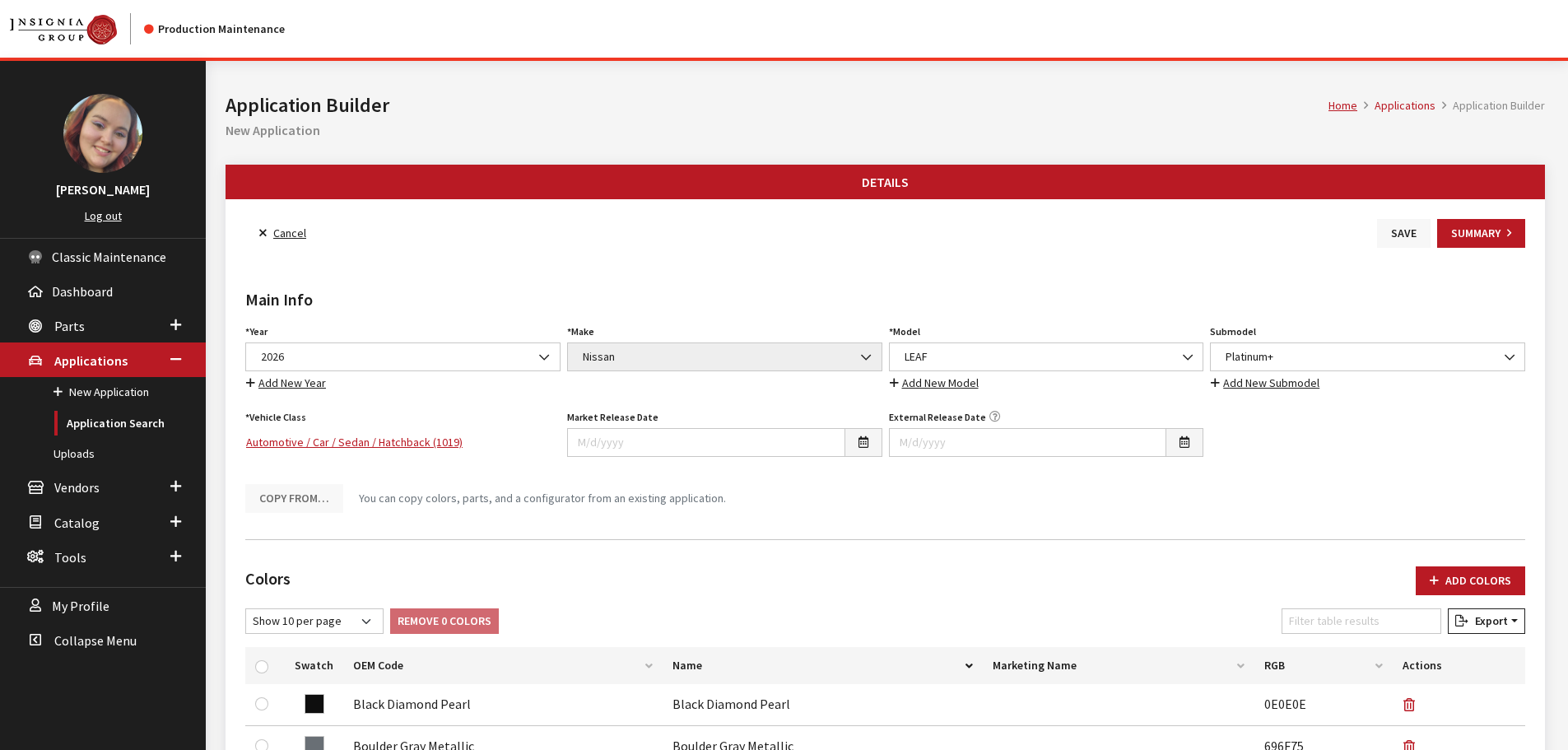
drag, startPoint x: 1398, startPoint y: 231, endPoint x: 1379, endPoint y: 227, distance: 19.4
click at [1398, 231] on button "Save" at bounding box center [1403, 233] width 53 height 29
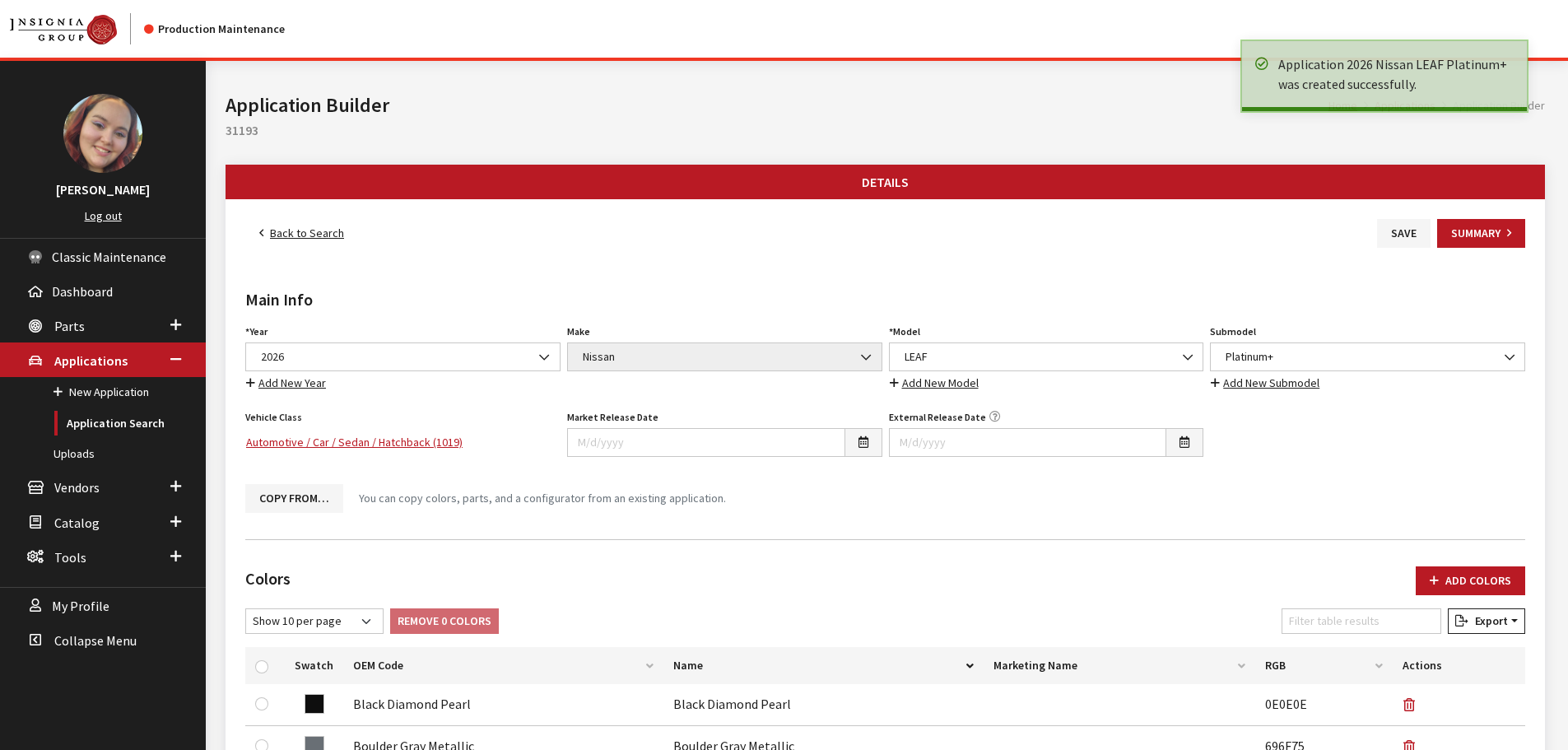
click at [331, 233] on link "Back to Search" at bounding box center [301, 233] width 112 height 29
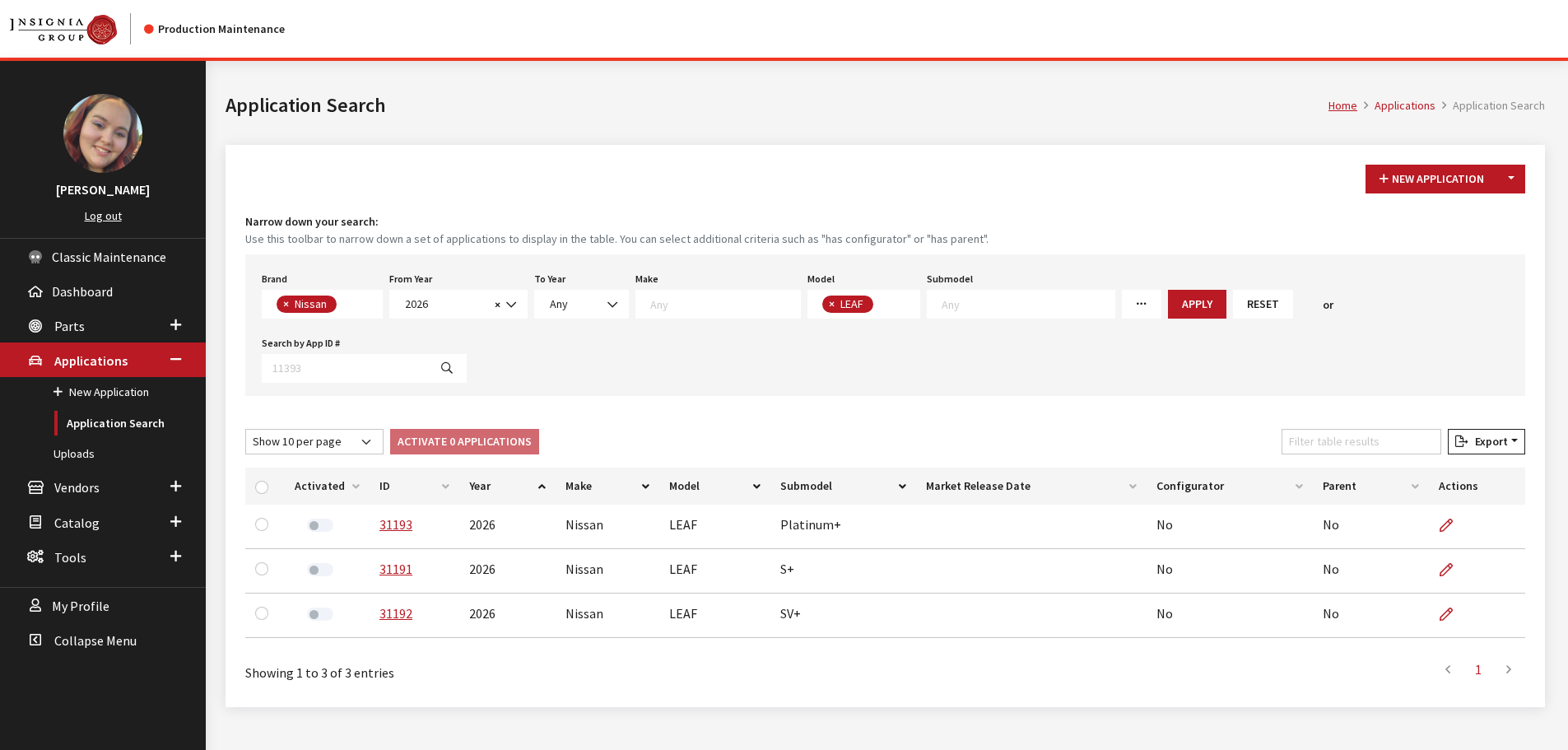
scroll to position [308, 0]
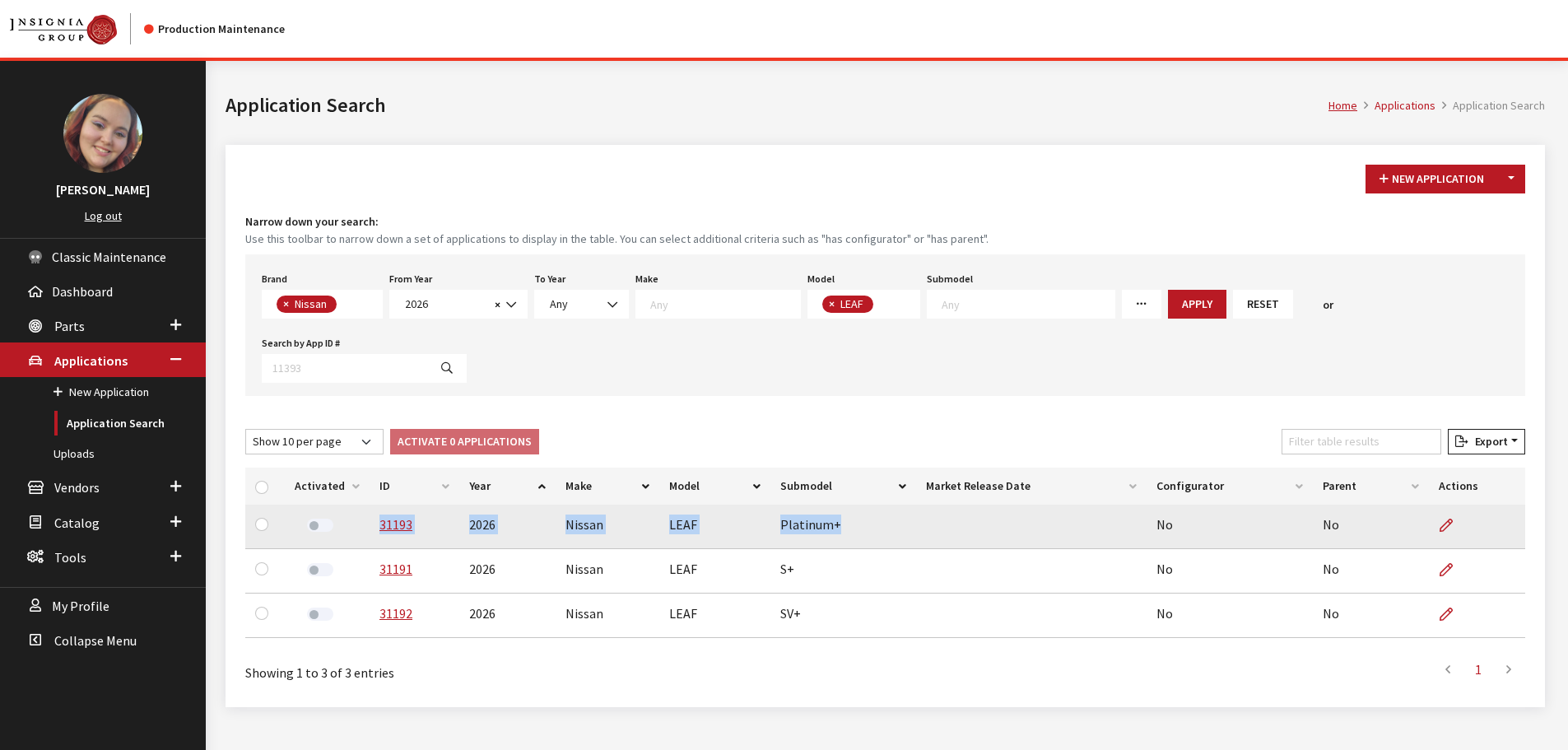
drag, startPoint x: 842, startPoint y: 522, endPoint x: 367, endPoint y: 530, distance: 475.1
click at [367, 530] on tr "31193 2026 Nissan LEAF Platinum+ No No" at bounding box center [885, 527] width 1280 height 44
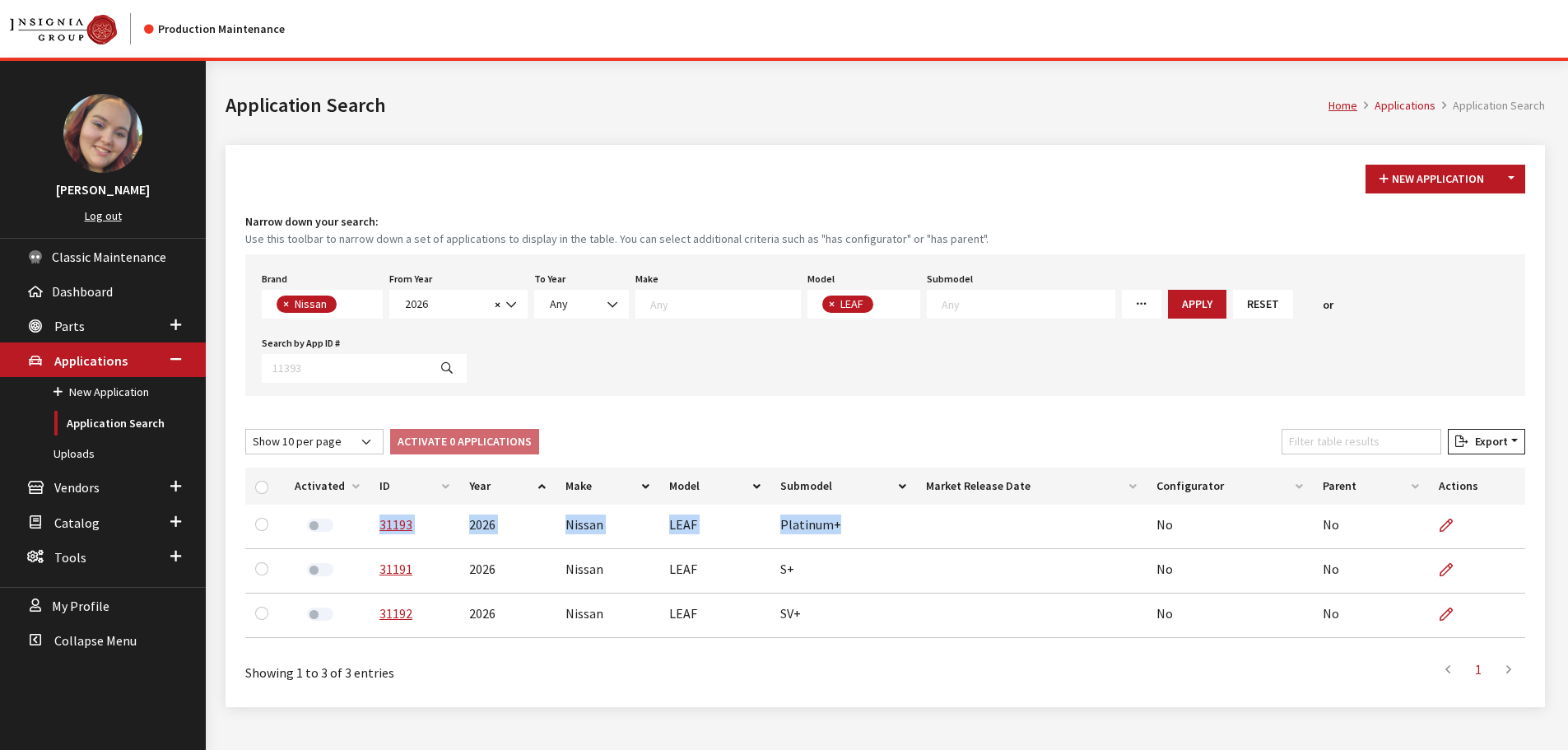
copy tr "31193 2026 Nissan LEAF Platinum+"
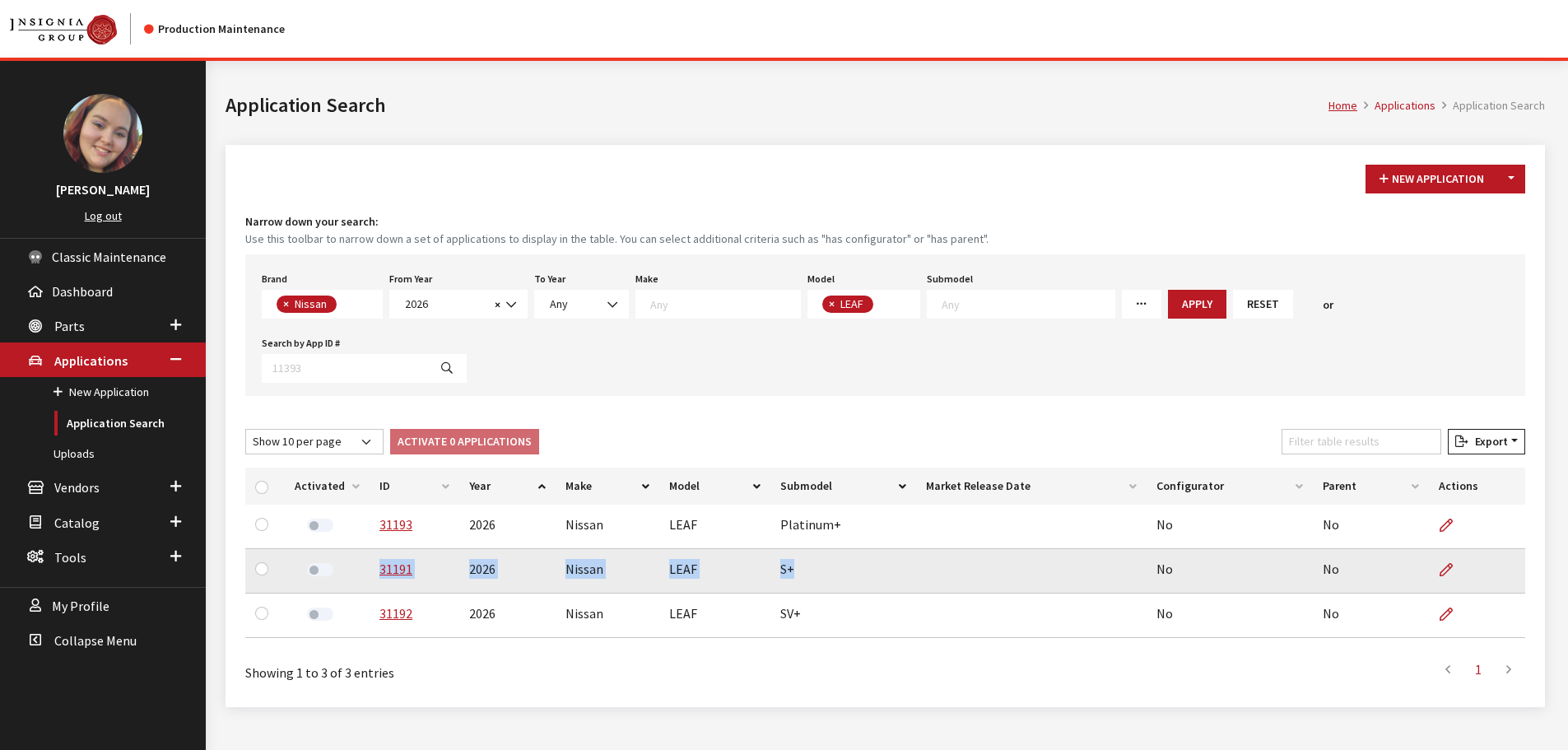
drag, startPoint x: 797, startPoint y: 574, endPoint x: 372, endPoint y: 580, distance: 425.0
click at [372, 580] on tr "31191 2026 Nissan LEAF S+ No No" at bounding box center [885, 571] width 1280 height 44
copy tr "31191 2026 Nissan LEAF S+"
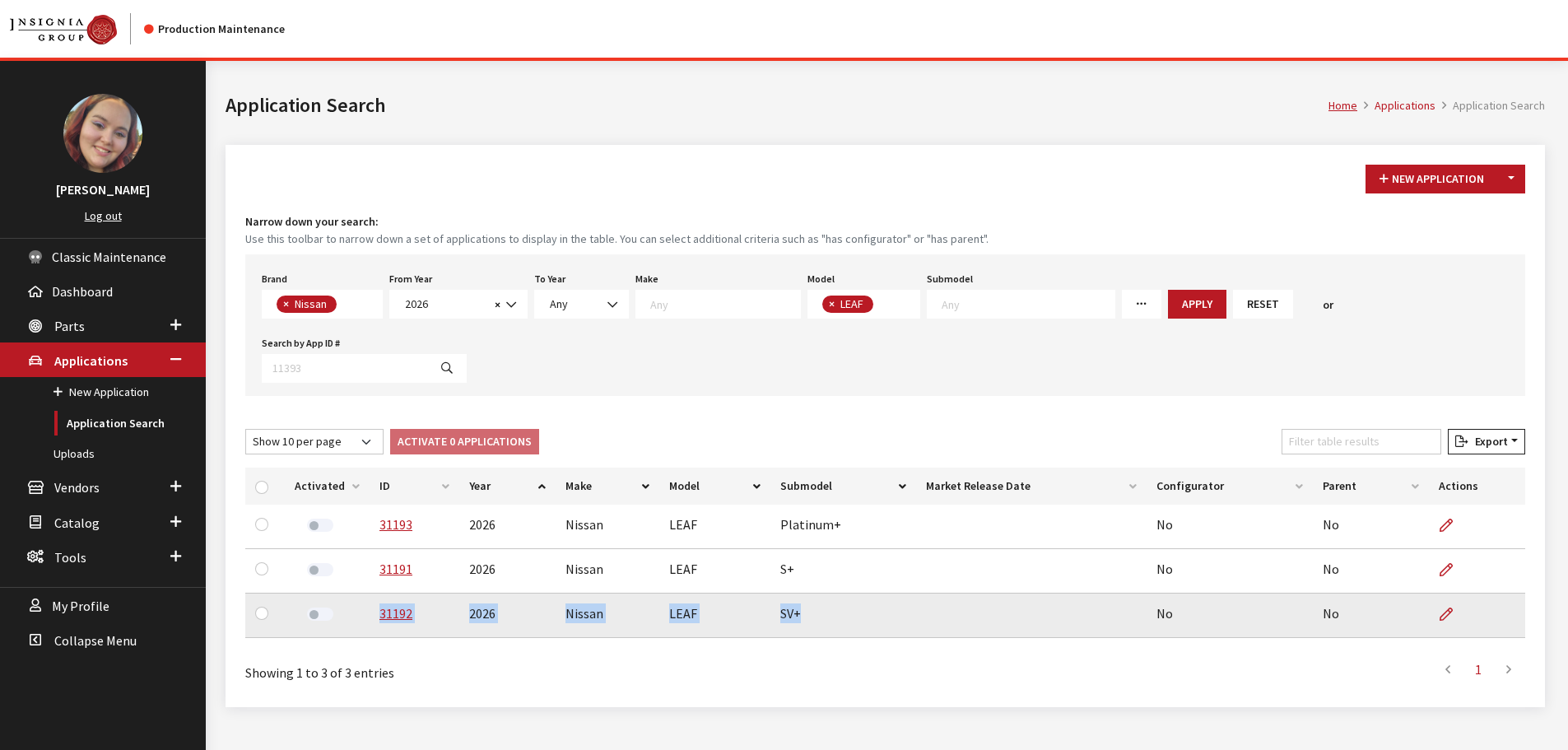
drag, startPoint x: 800, startPoint y: 617, endPoint x: 367, endPoint y: 624, distance: 433.1
click at [367, 624] on tr "31192 2026 Nissan LEAF SV+ No No" at bounding box center [885, 616] width 1280 height 44
copy tr "31192 2026 Nissan LEAF SV+"
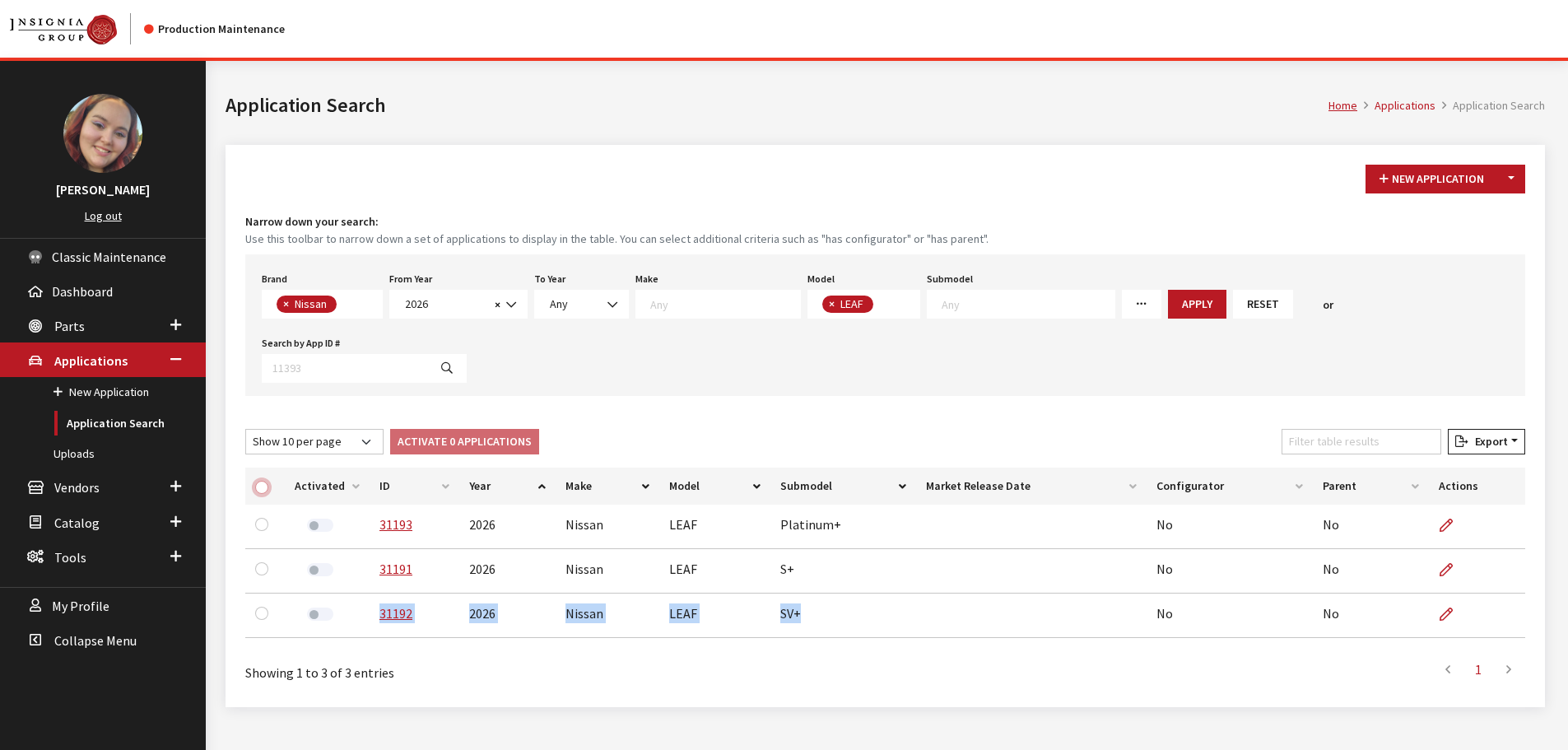
drag, startPoint x: 260, startPoint y: 492, endPoint x: 305, endPoint y: 476, distance: 47.8
click at [260, 492] on input "checkbox" at bounding box center [262, 487] width 13 height 13
checkbox input "true"
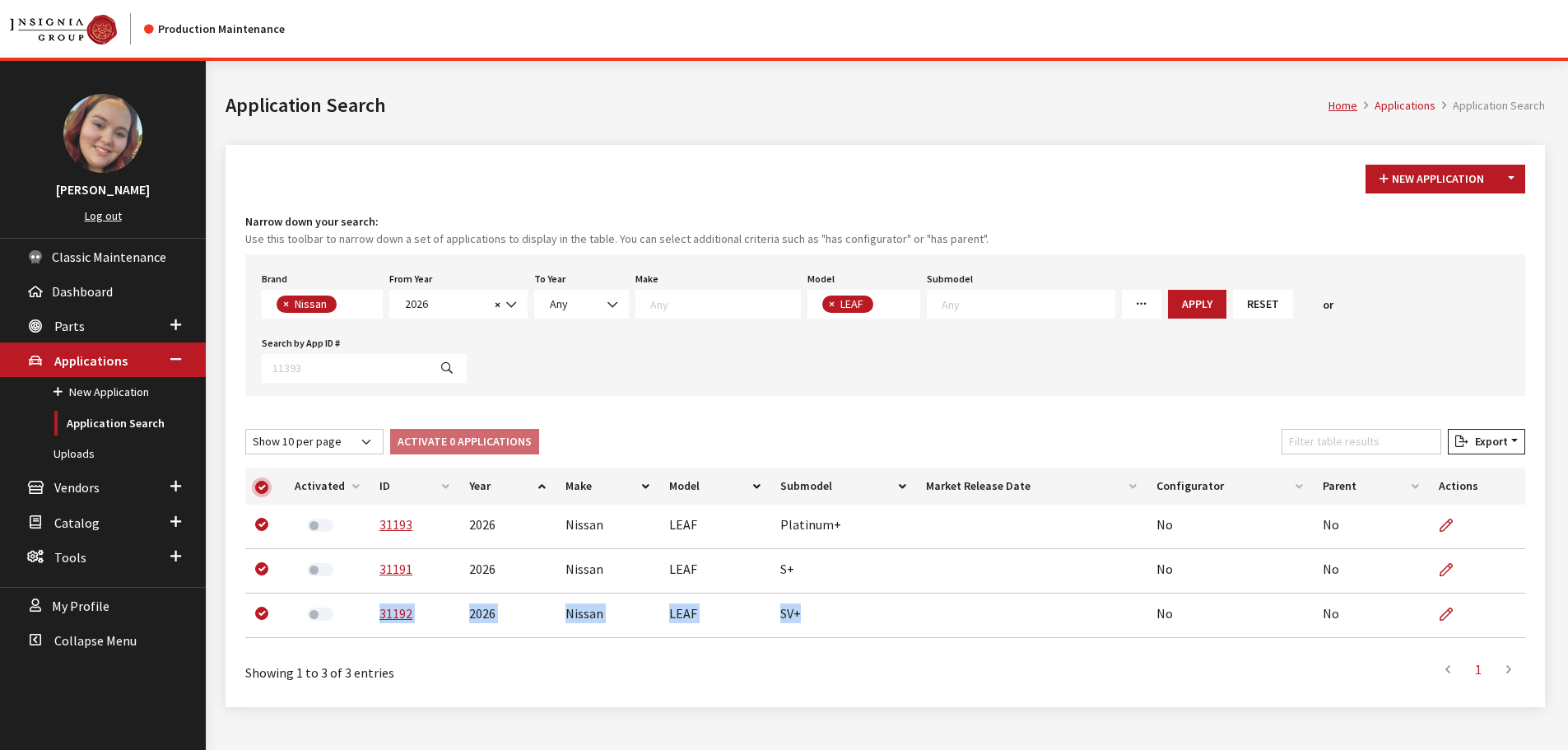
checkbox input "true"
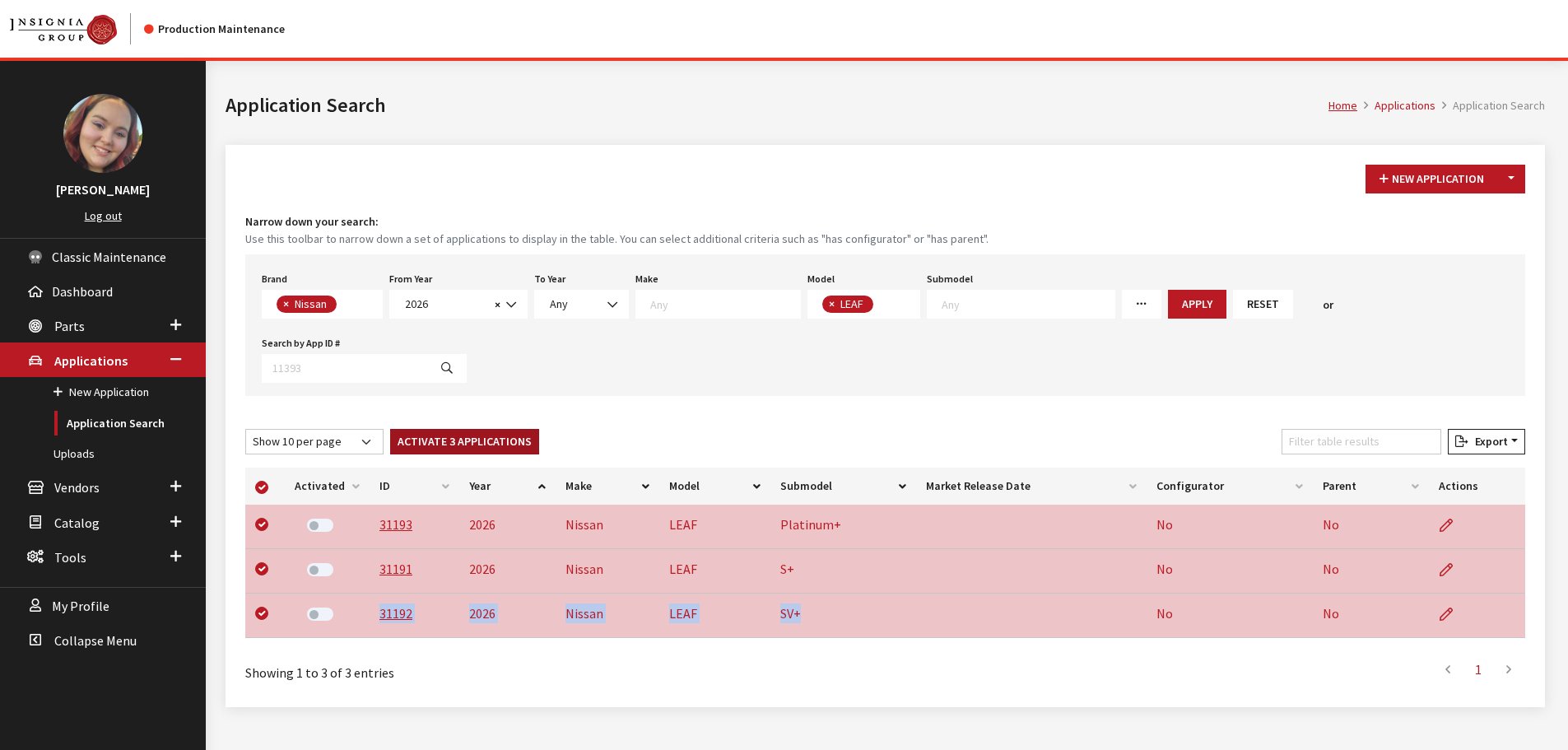
click at [469, 445] on button "Activate 3 Applications" at bounding box center [464, 441] width 149 height 25
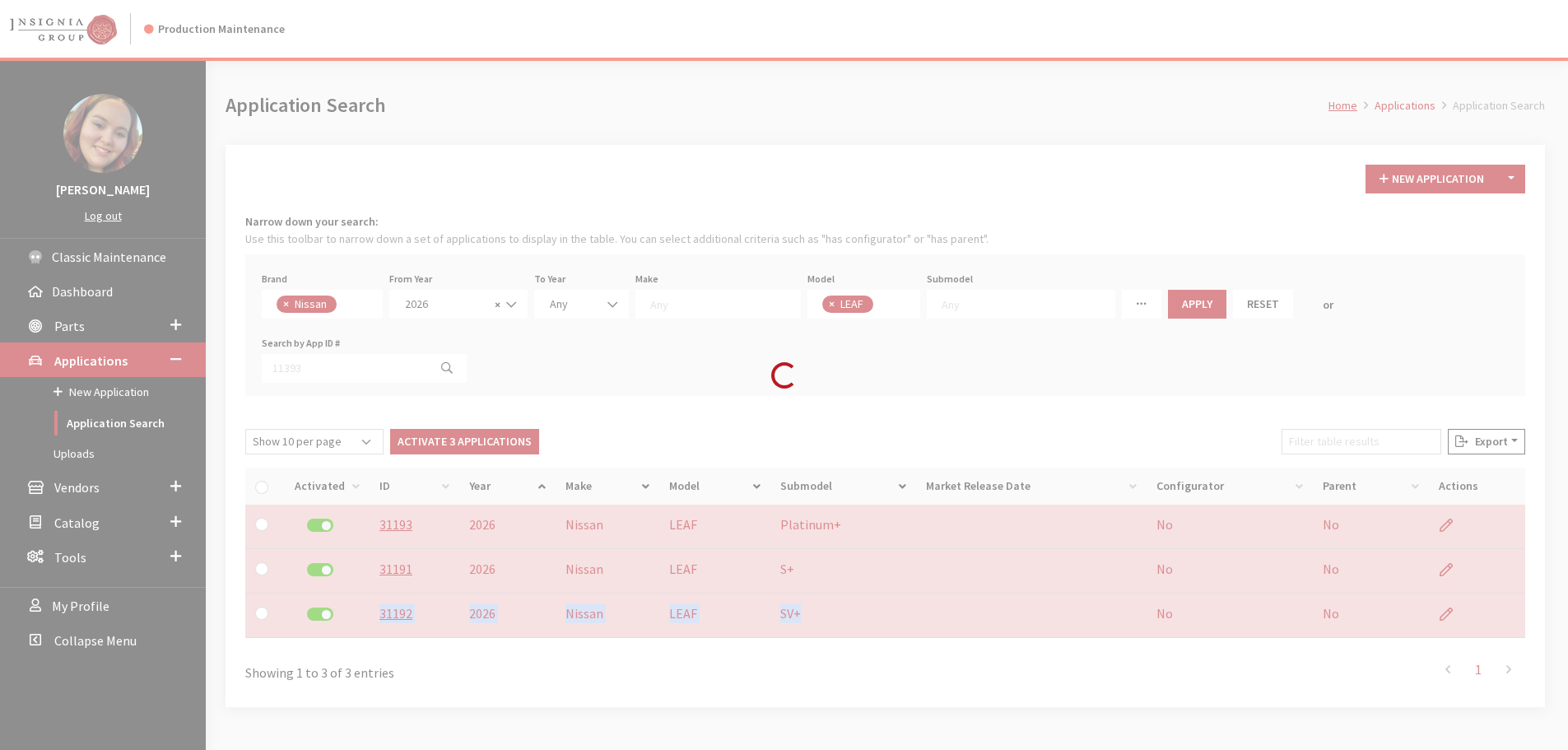
checkbox input "false"
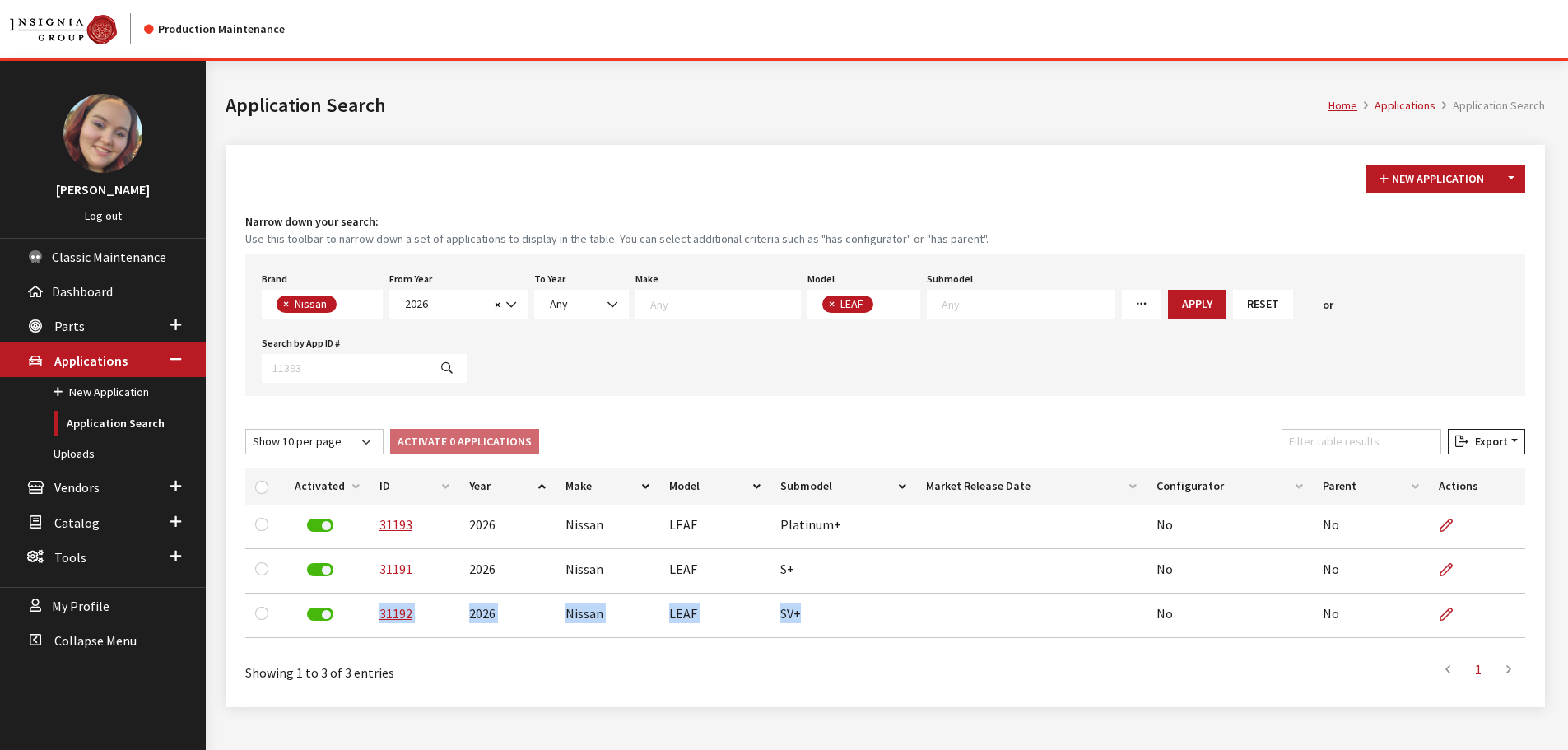
click at [72, 452] on link "Uploads" at bounding box center [103, 453] width 206 height 31
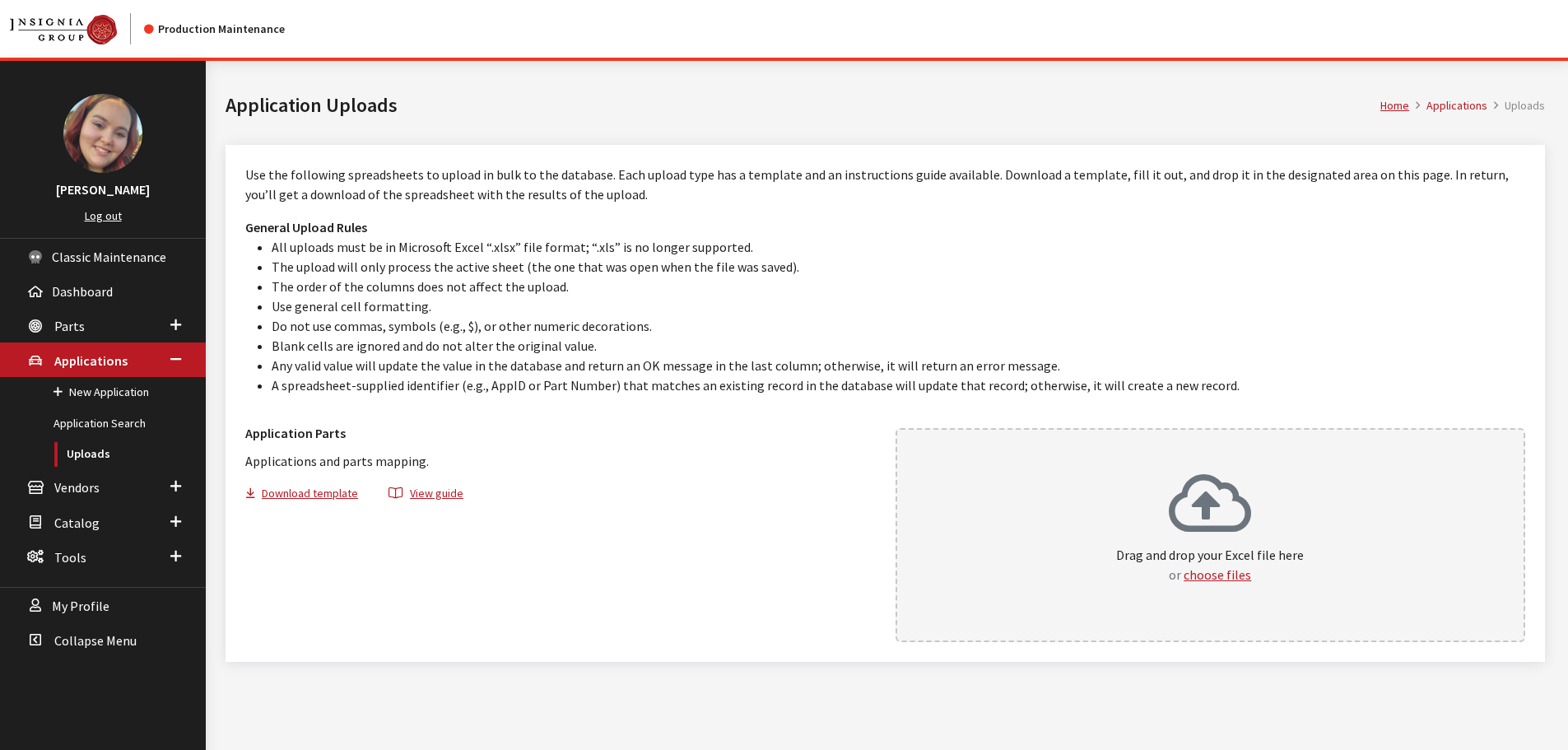
click at [1321, 545] on div "Drag and drop your Excel file here or choose files" at bounding box center [1210, 535] width 631 height 214
